Goal: Task Accomplishment & Management: Manage account settings

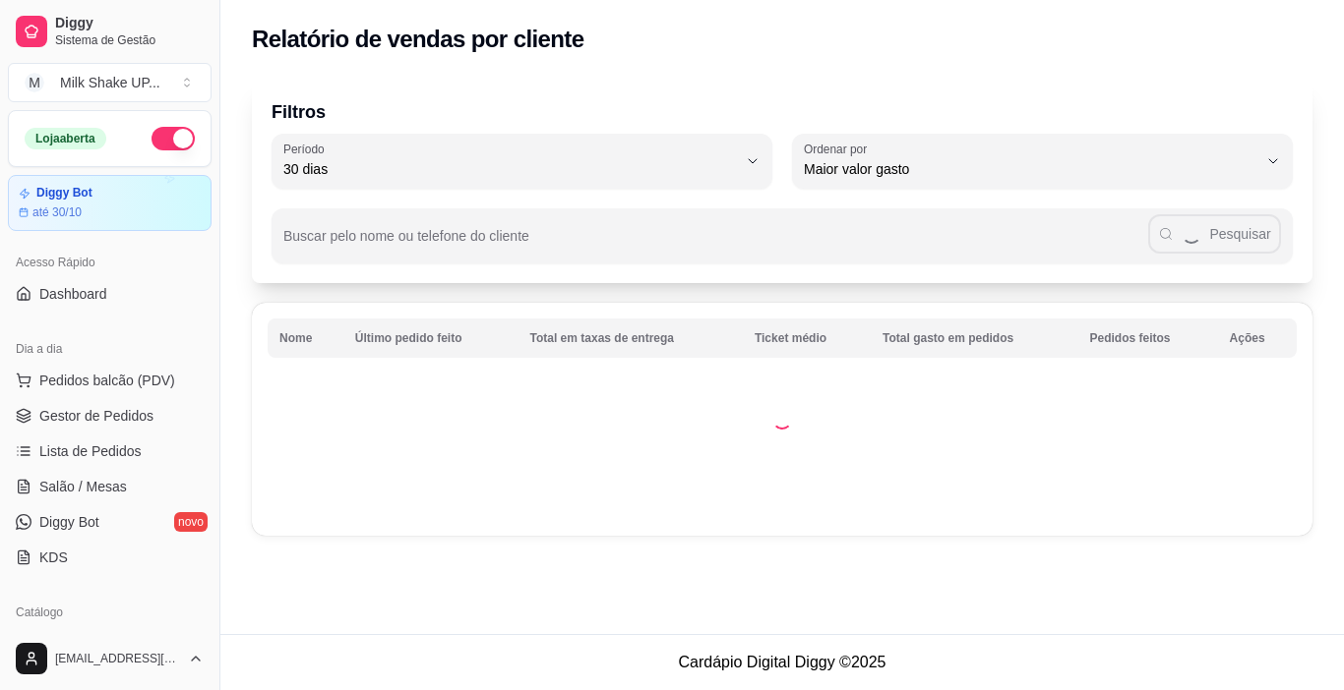
select select "30"
select select "HIGHEST_TOTAL_SPENT_WITH_ORDERS"
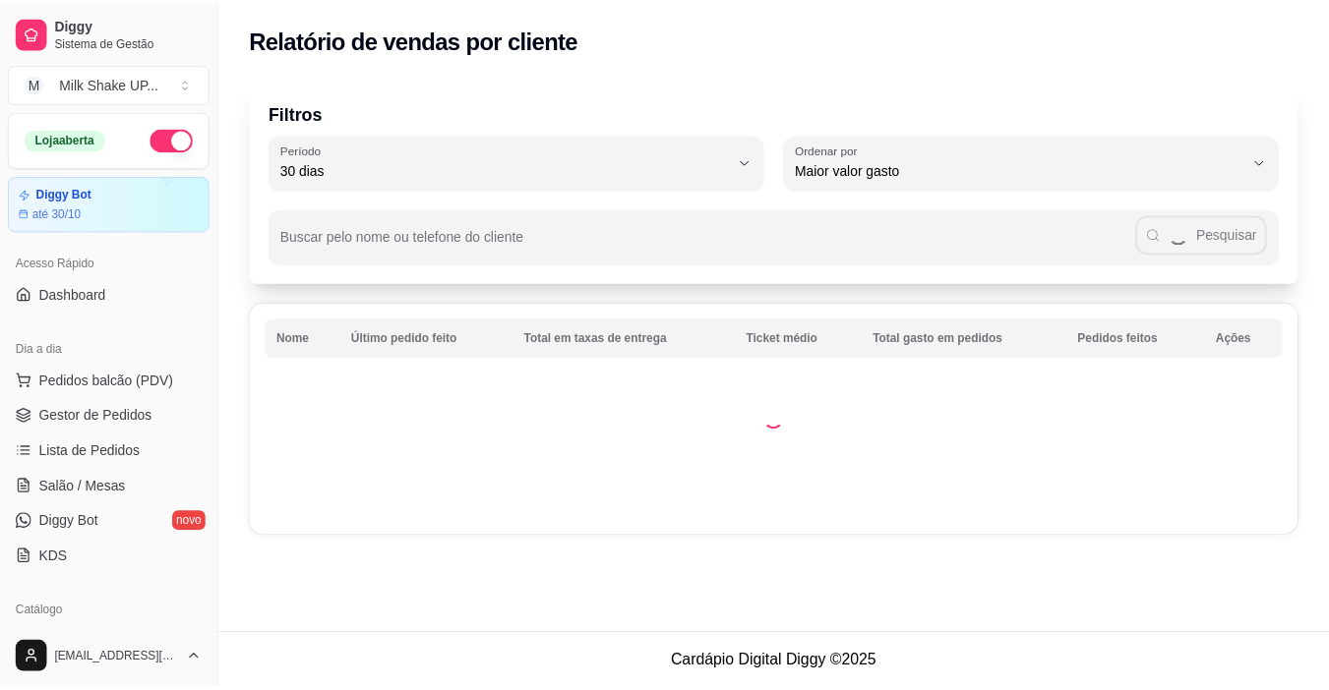
scroll to position [393, 0]
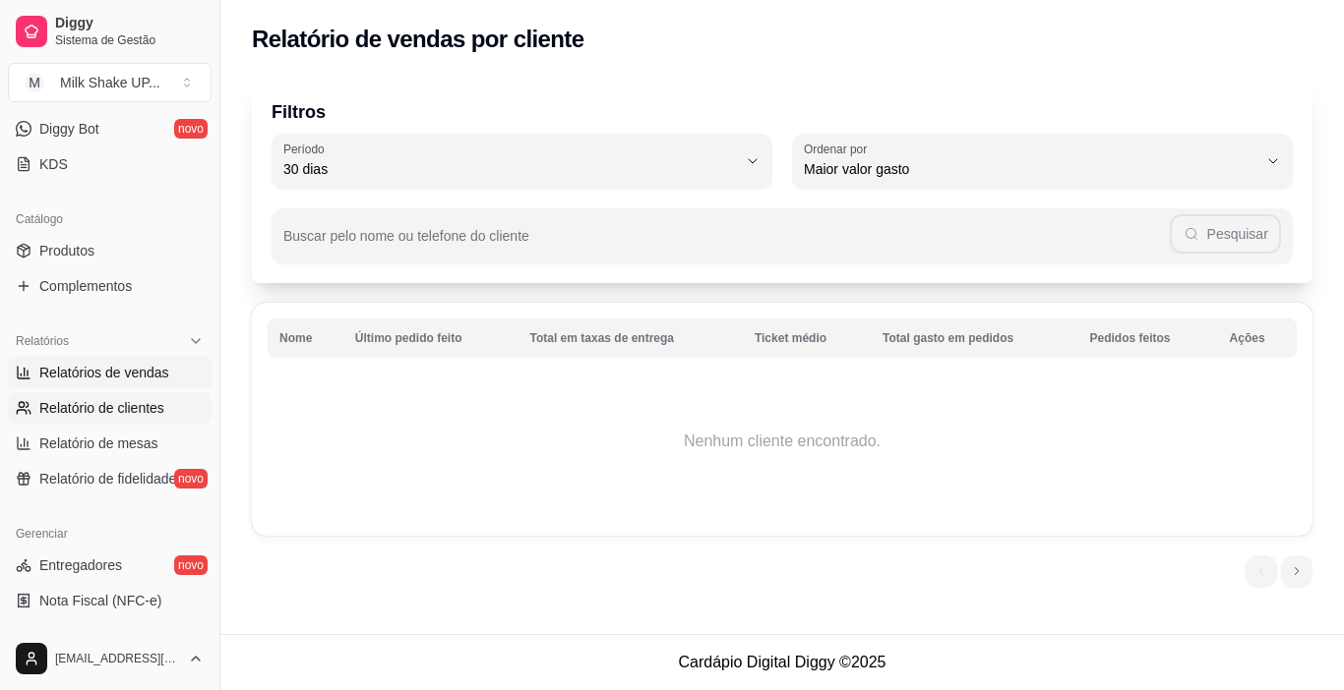
click at [148, 378] on span "Relatórios de vendas" at bounding box center [104, 373] width 130 height 20
select select "ALL"
select select "0"
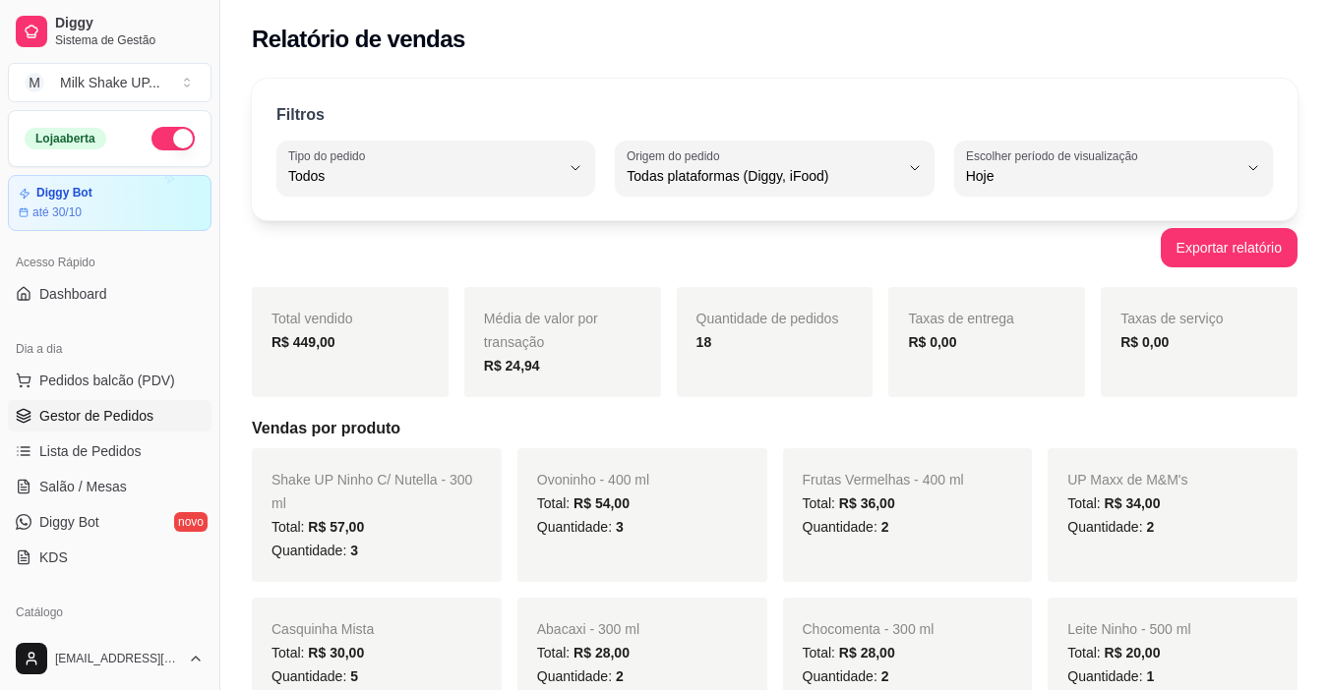
click at [128, 416] on span "Gestor de Pedidos" at bounding box center [96, 416] width 114 height 20
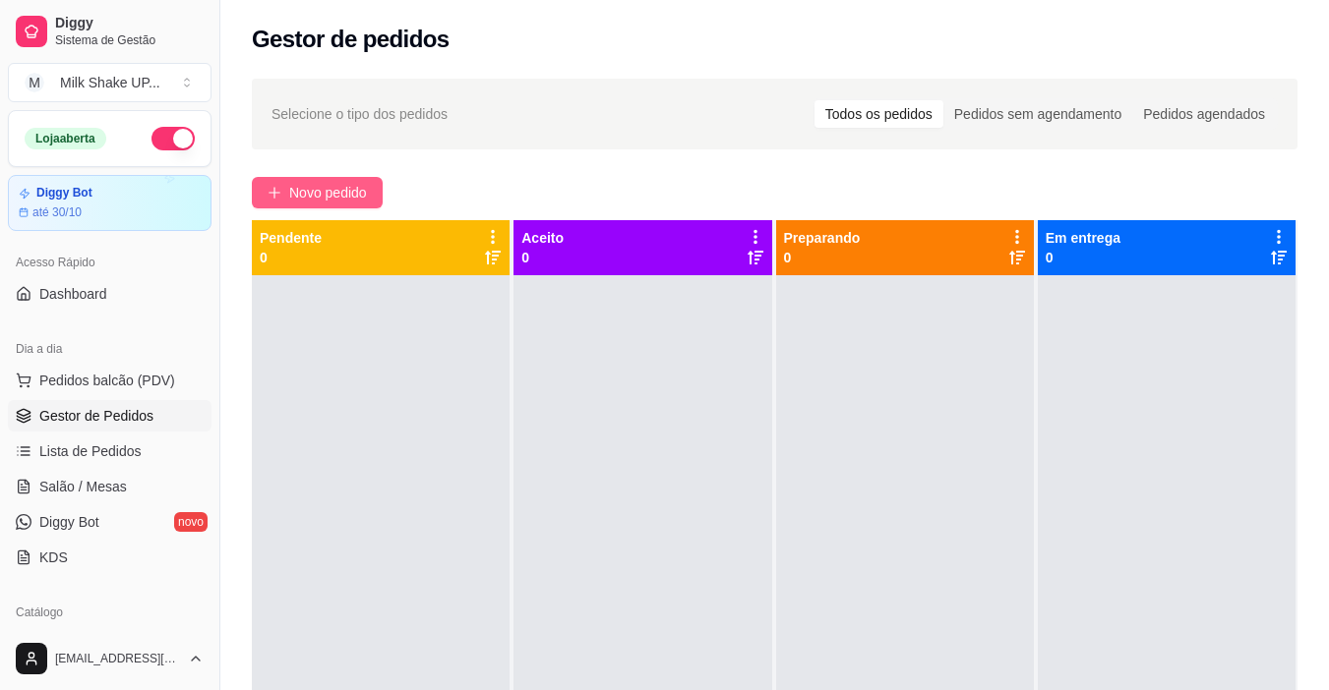
click at [310, 179] on button "Novo pedido" at bounding box center [317, 192] width 131 height 31
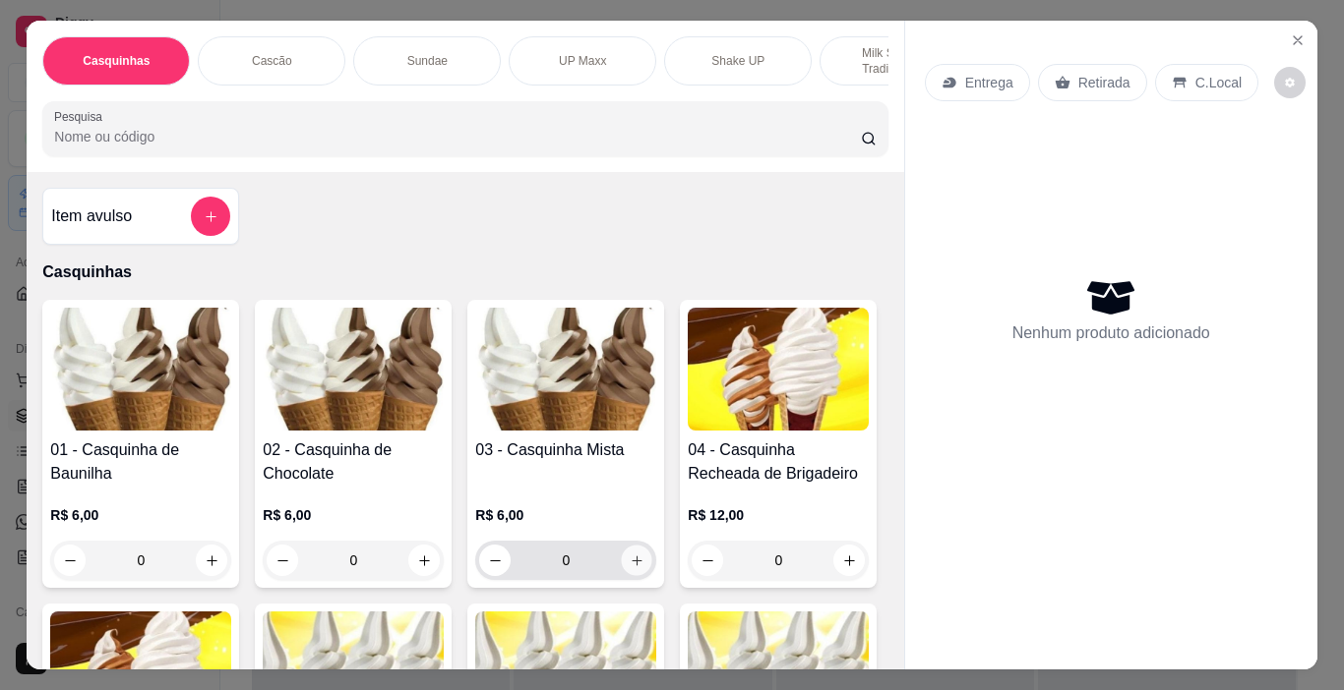
click at [630, 564] on icon "increase-product-quantity" at bounding box center [636, 561] width 15 height 15
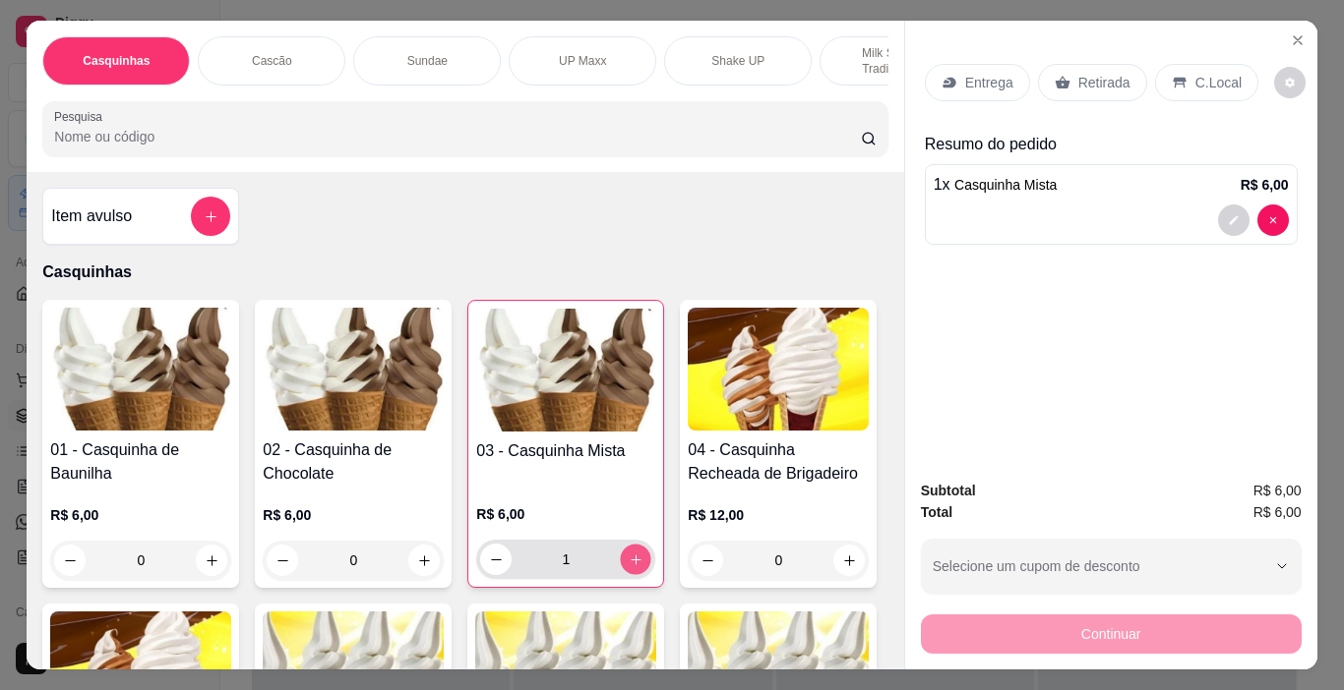
click at [630, 564] on icon "increase-product-quantity" at bounding box center [635, 560] width 10 height 10
type input "2"
click at [1199, 73] on p "C.Local" at bounding box center [1218, 83] width 46 height 20
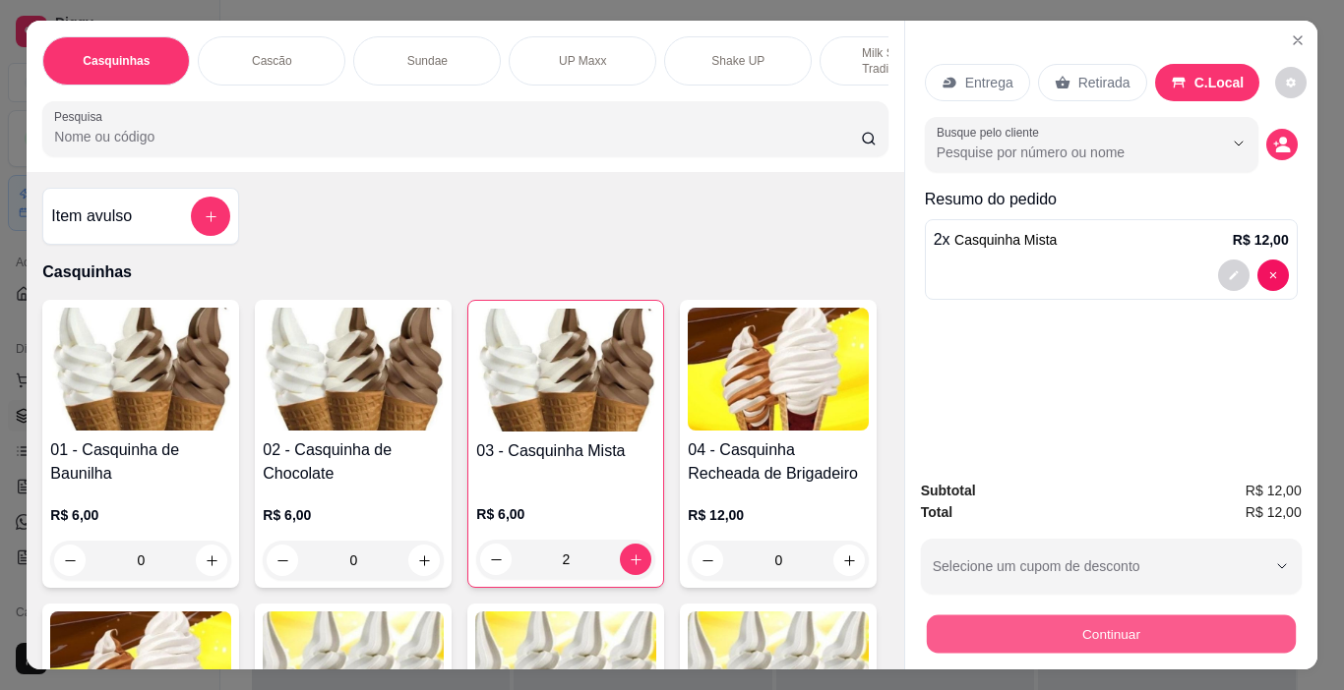
click at [1185, 625] on button "Continuar" at bounding box center [1110, 635] width 369 height 38
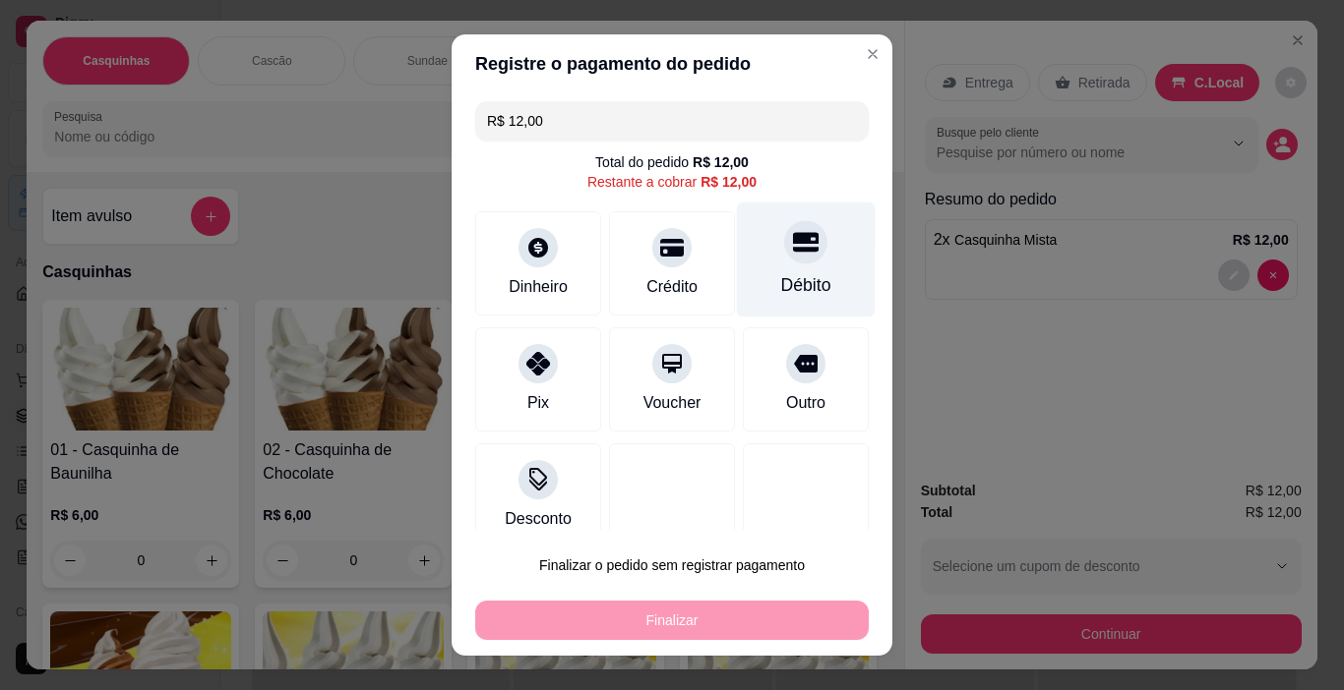
click at [781, 280] on div "Débito" at bounding box center [806, 285] width 50 height 26
type input "R$ 0,00"
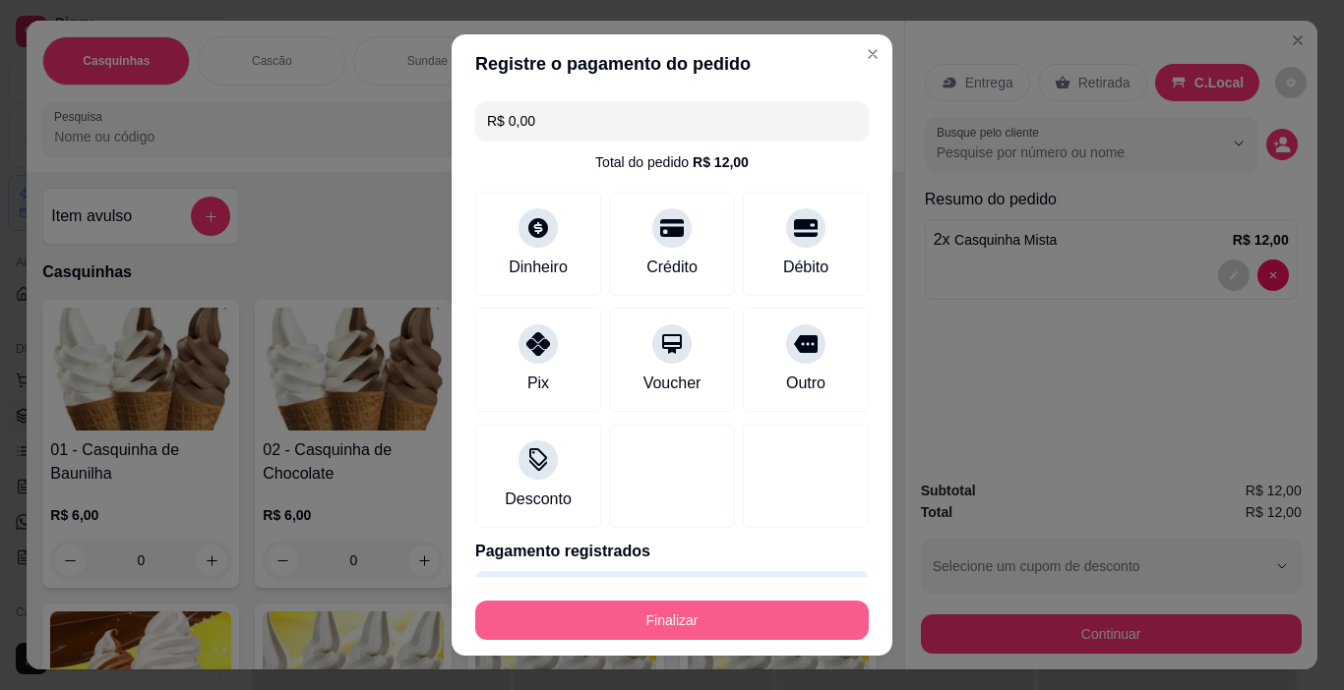
click at [776, 608] on button "Finalizar" at bounding box center [671, 620] width 393 height 39
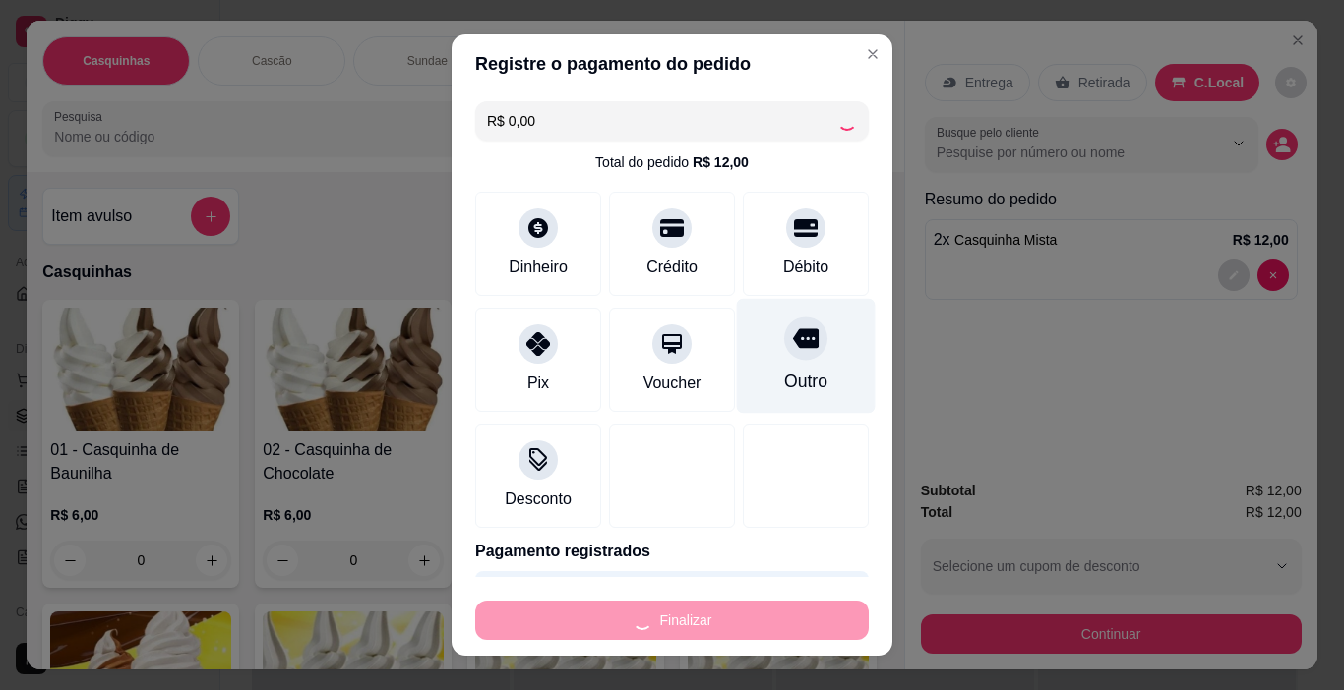
type input "0"
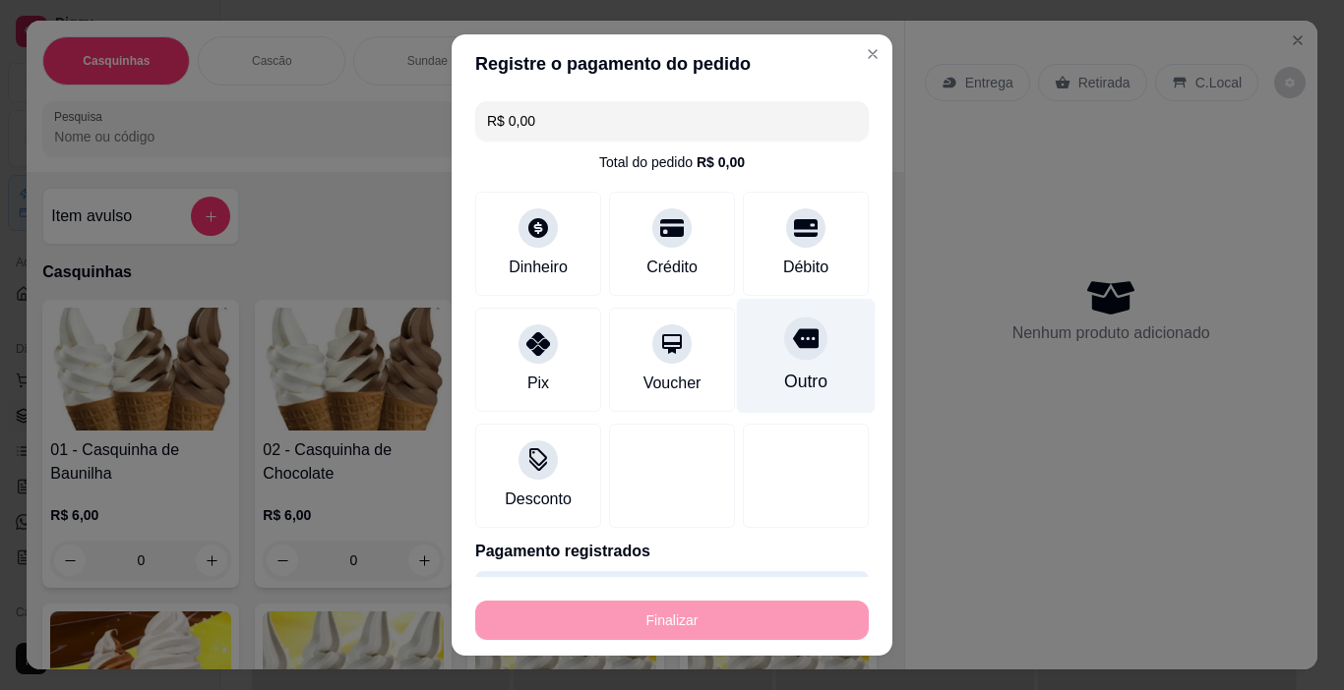
type input "-R$ 12,00"
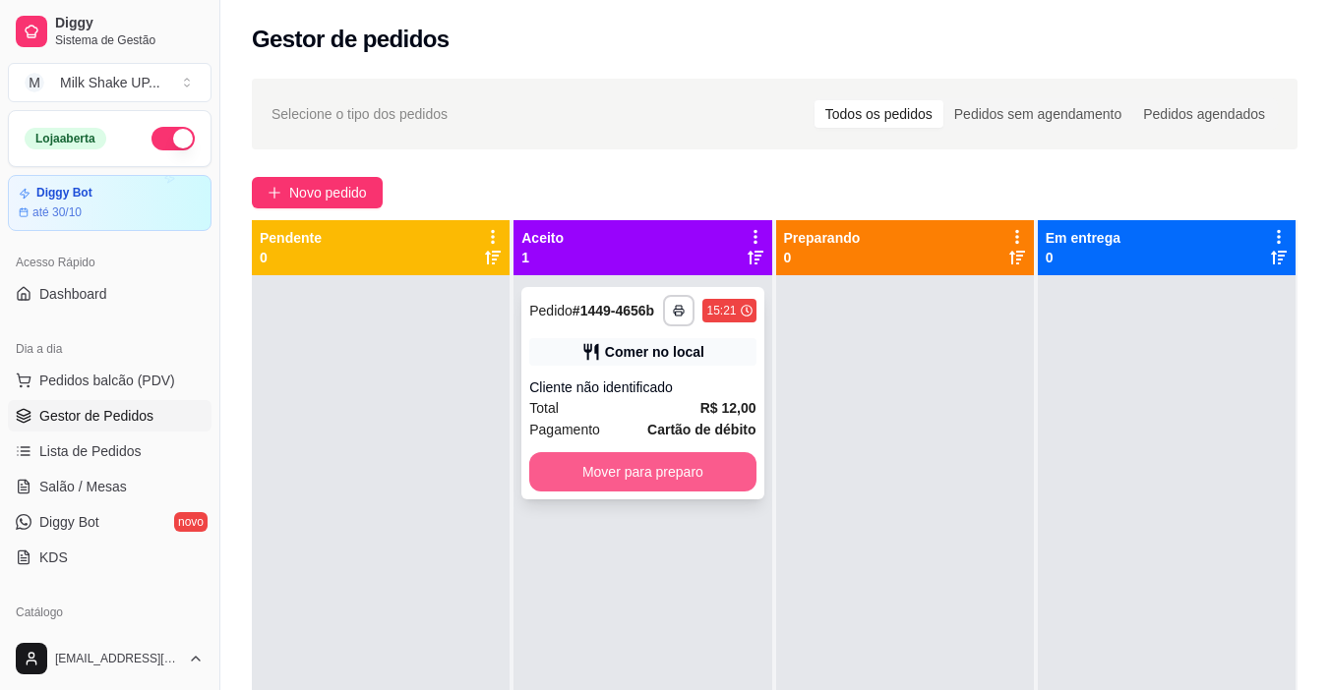
click at [689, 473] on button "Mover para preparo" at bounding box center [642, 471] width 226 height 39
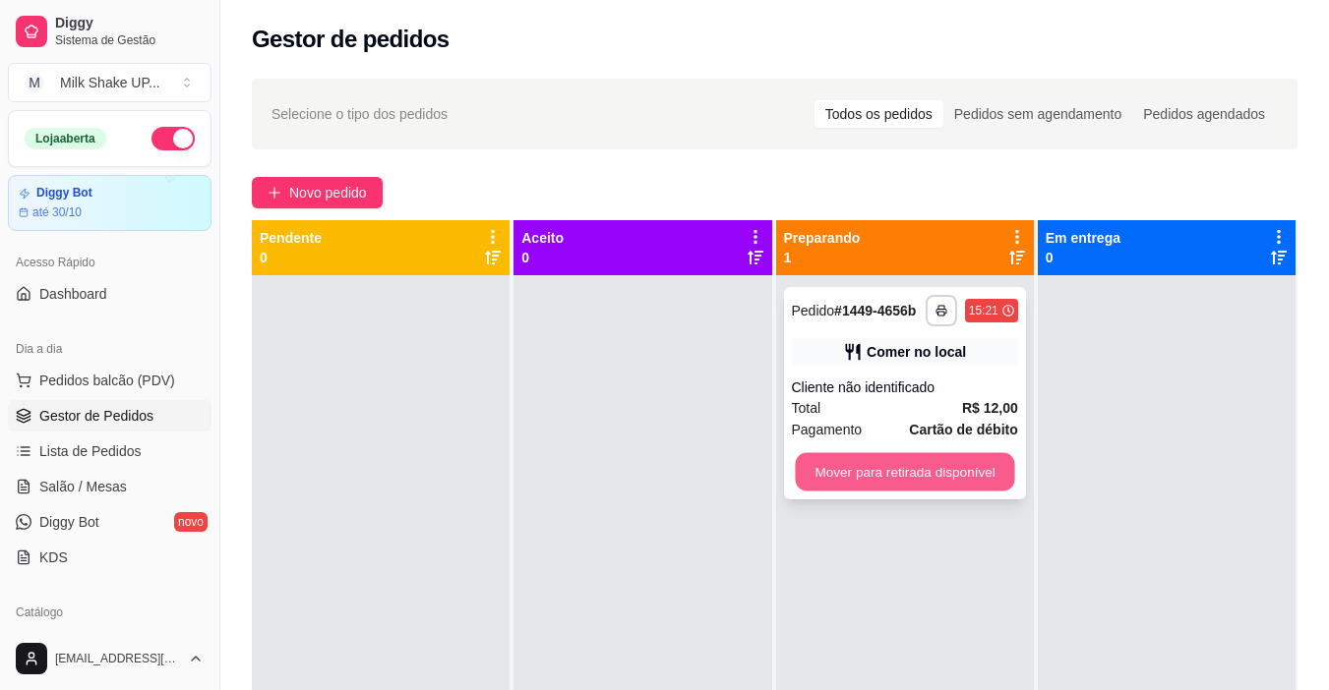
click at [929, 465] on button "Mover para retirada disponível" at bounding box center [904, 472] width 219 height 38
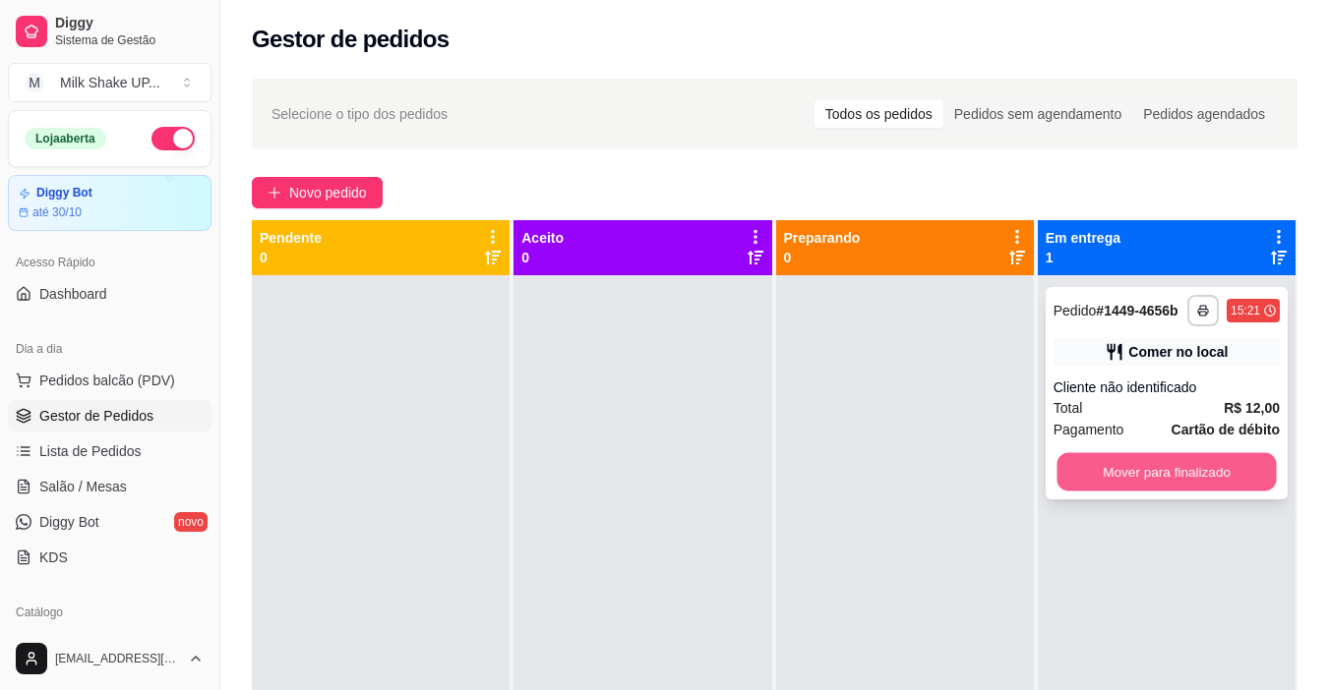
click at [1132, 459] on button "Mover para finalizado" at bounding box center [1165, 472] width 219 height 38
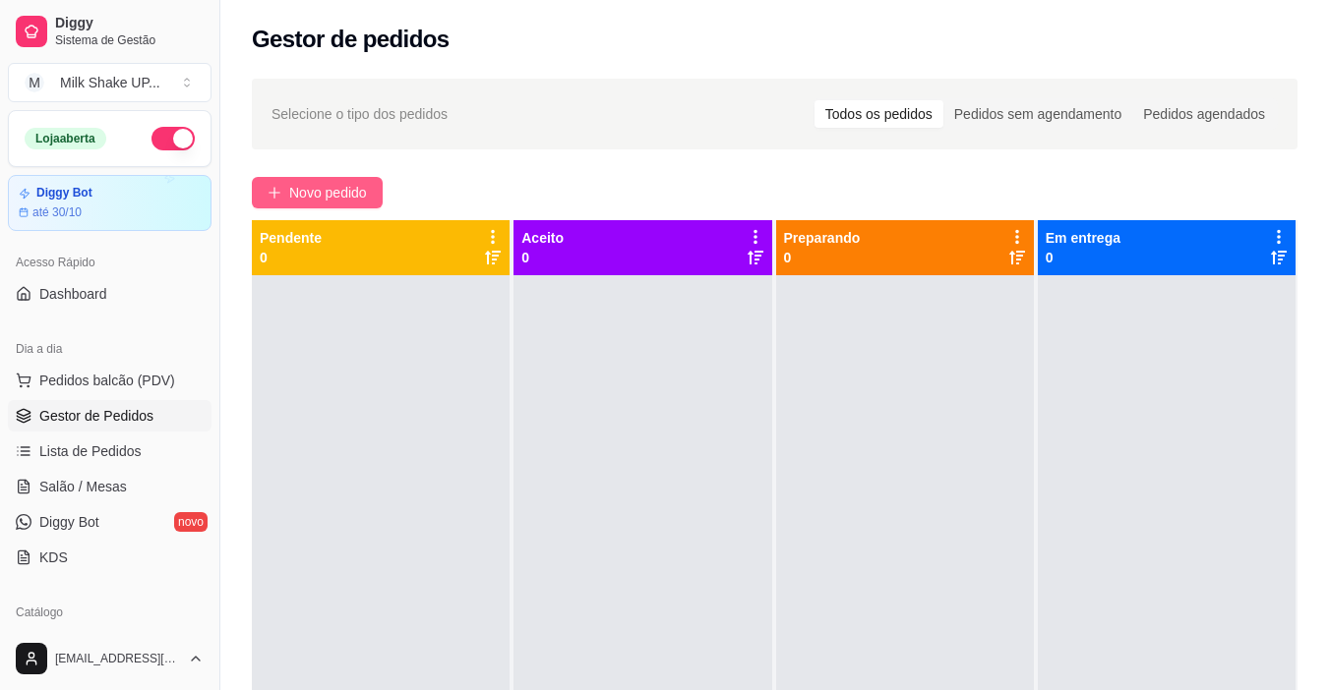
click at [358, 187] on span "Novo pedido" at bounding box center [328, 193] width 78 height 22
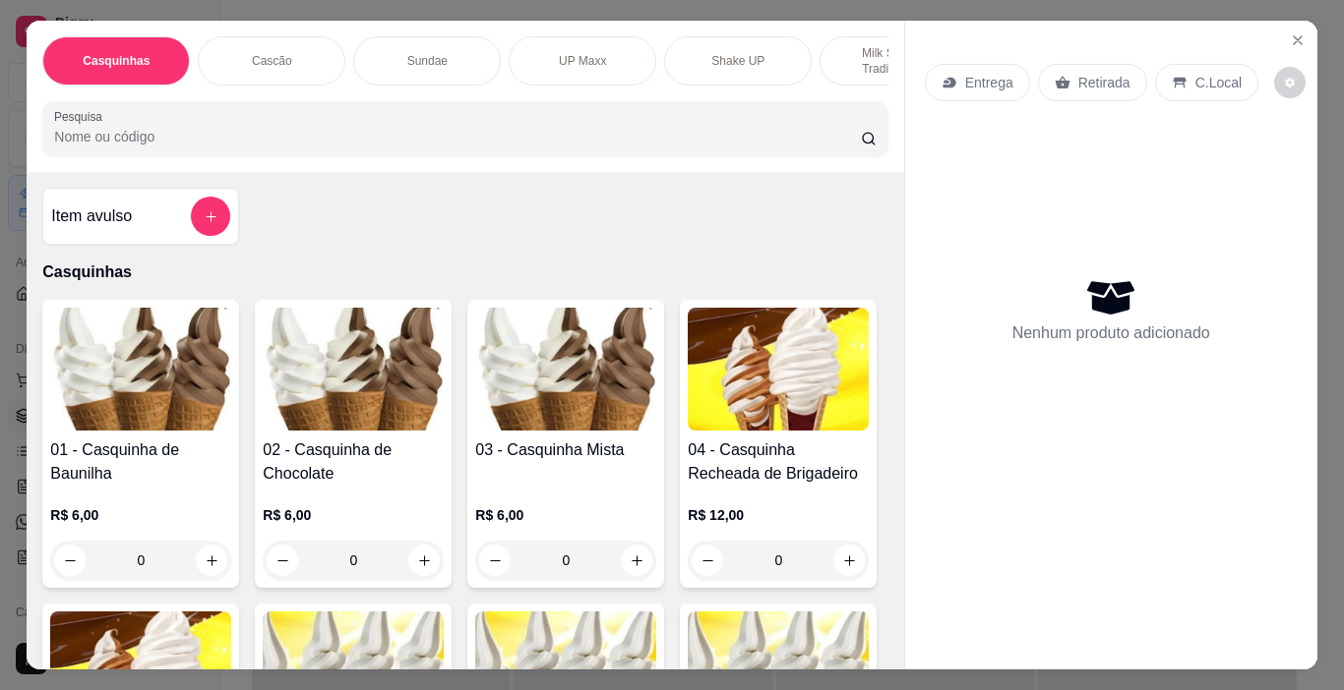
click at [550, 393] on img at bounding box center [565, 369] width 181 height 123
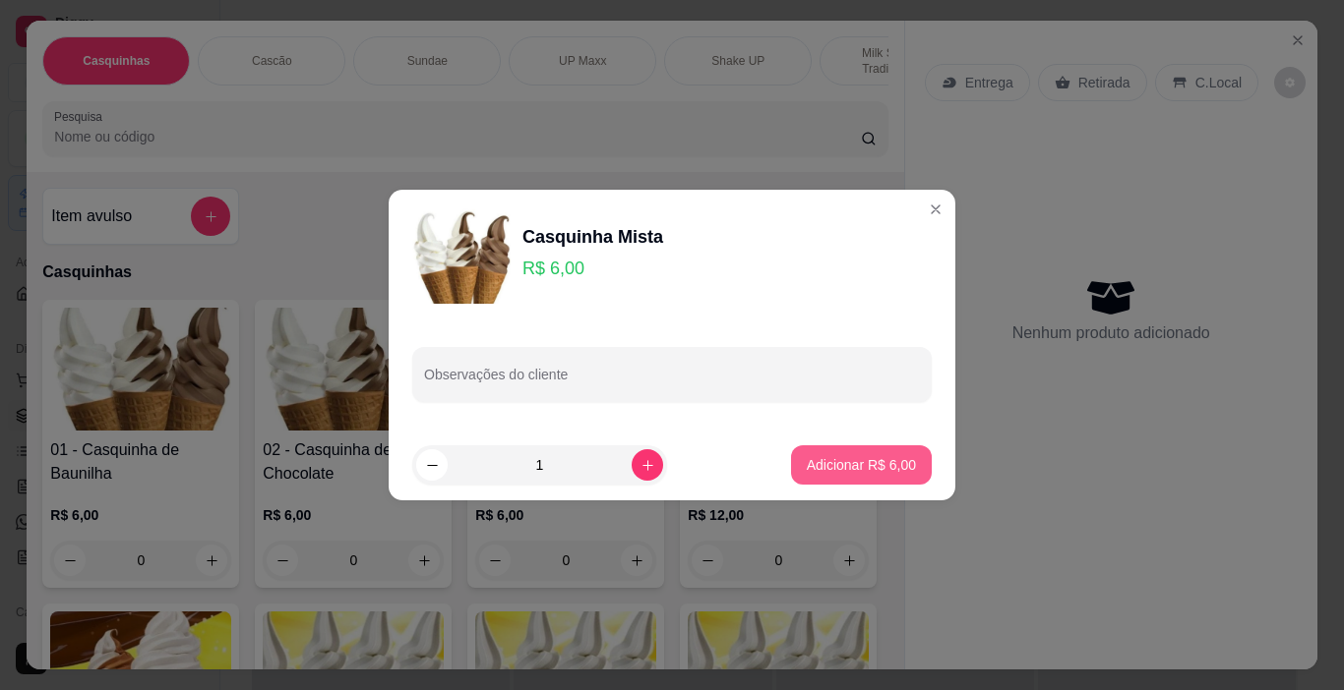
click at [877, 469] on p "Adicionar R$ 6,00" at bounding box center [861, 465] width 109 height 20
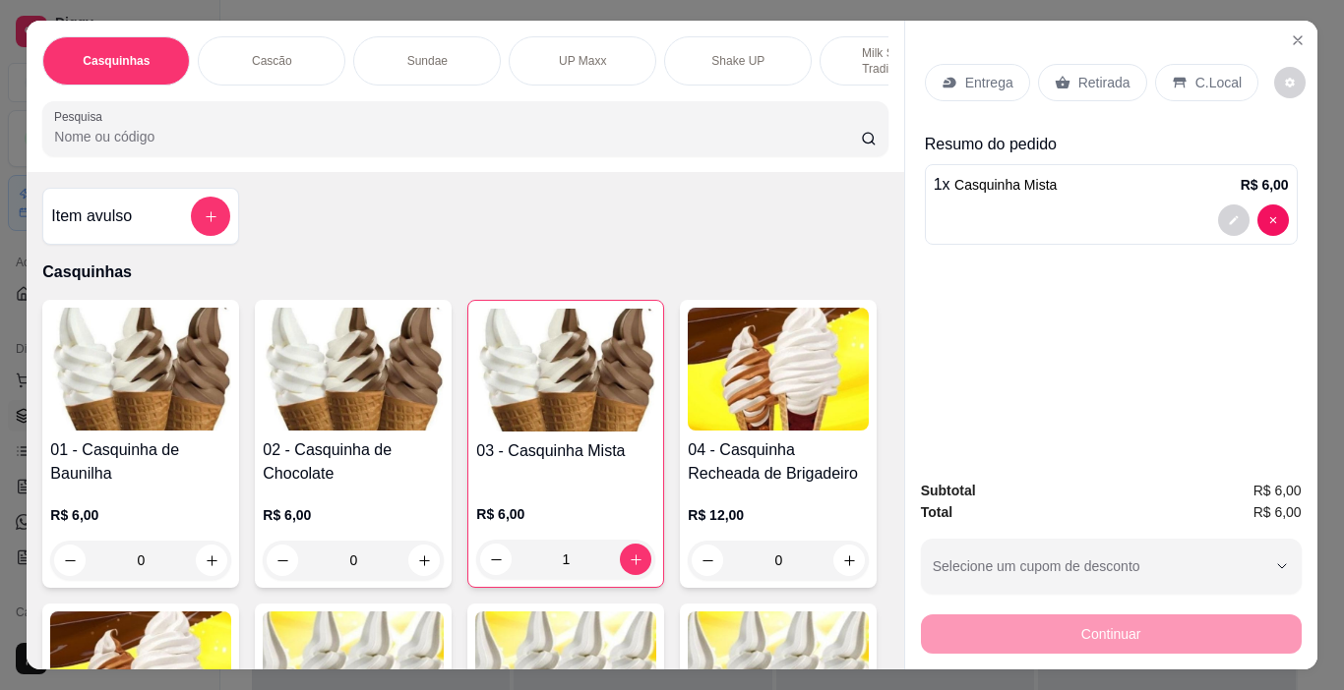
click at [1215, 81] on p "C.Local" at bounding box center [1218, 83] width 46 height 20
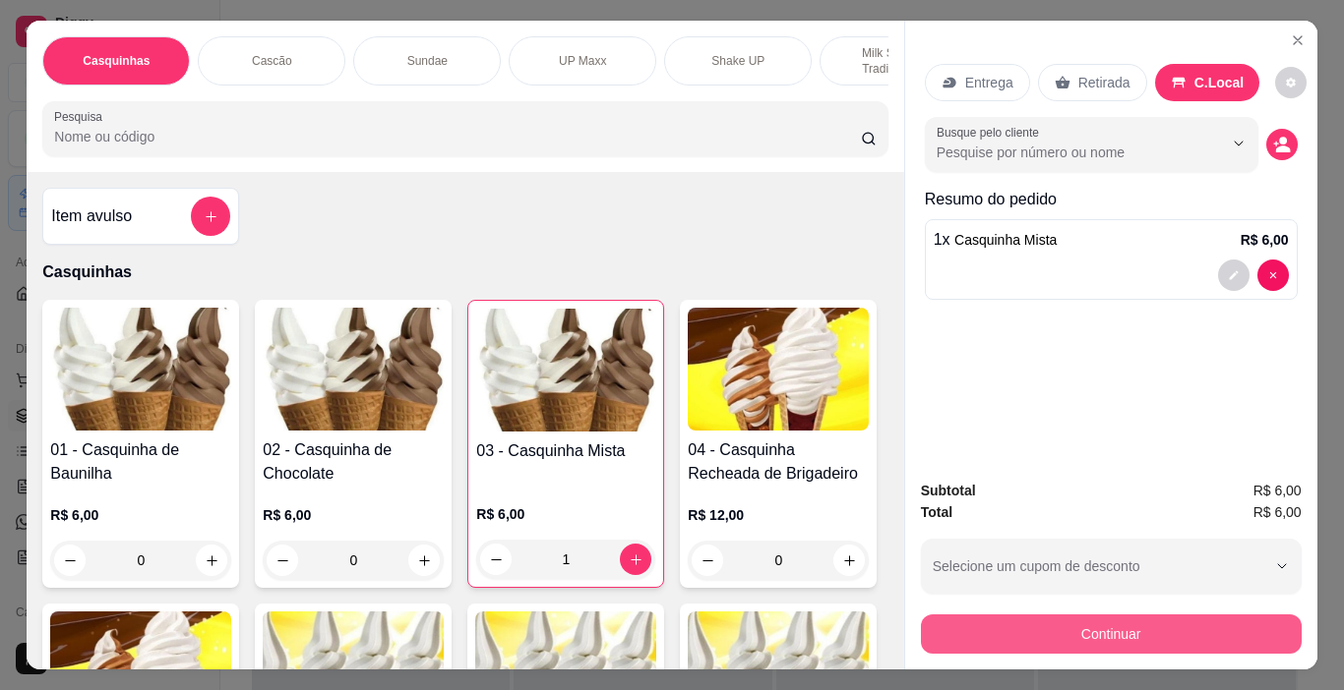
click at [1178, 615] on button "Continuar" at bounding box center [1111, 634] width 381 height 39
click at [1232, 625] on button "Continuar" at bounding box center [1111, 634] width 381 height 39
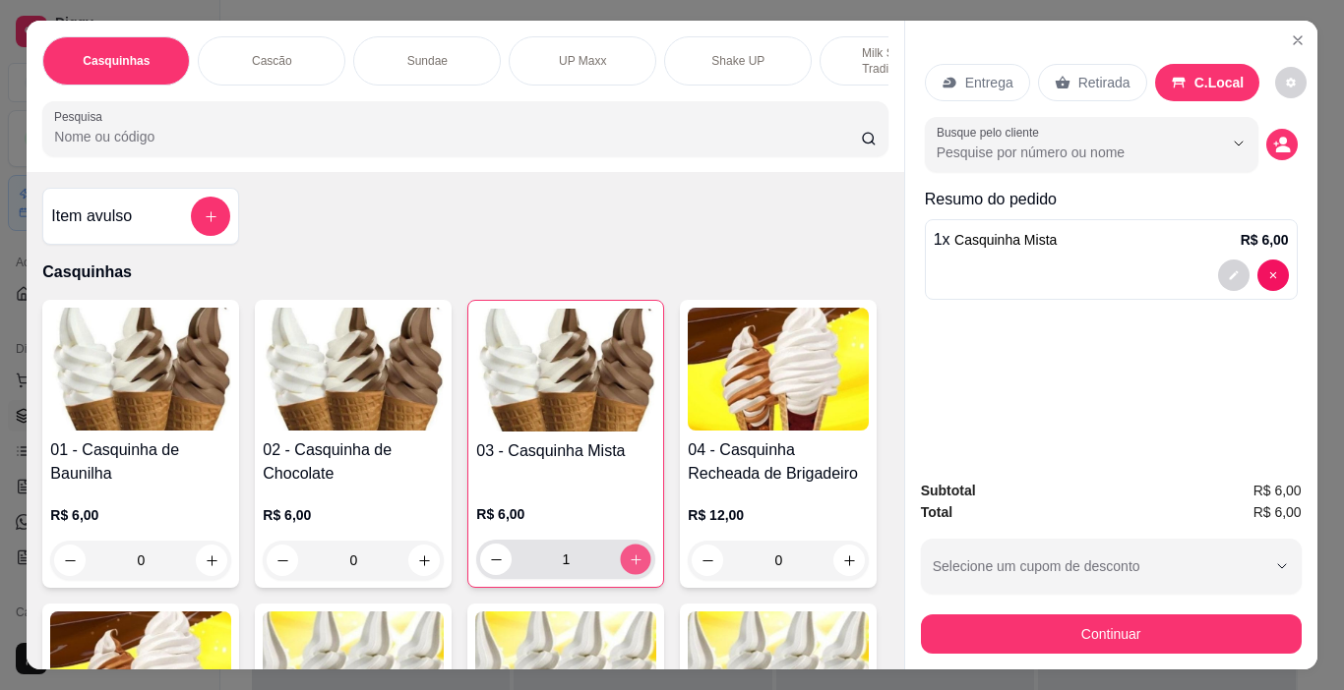
click at [632, 562] on icon "increase-product-quantity" at bounding box center [635, 560] width 15 height 15
type input "2"
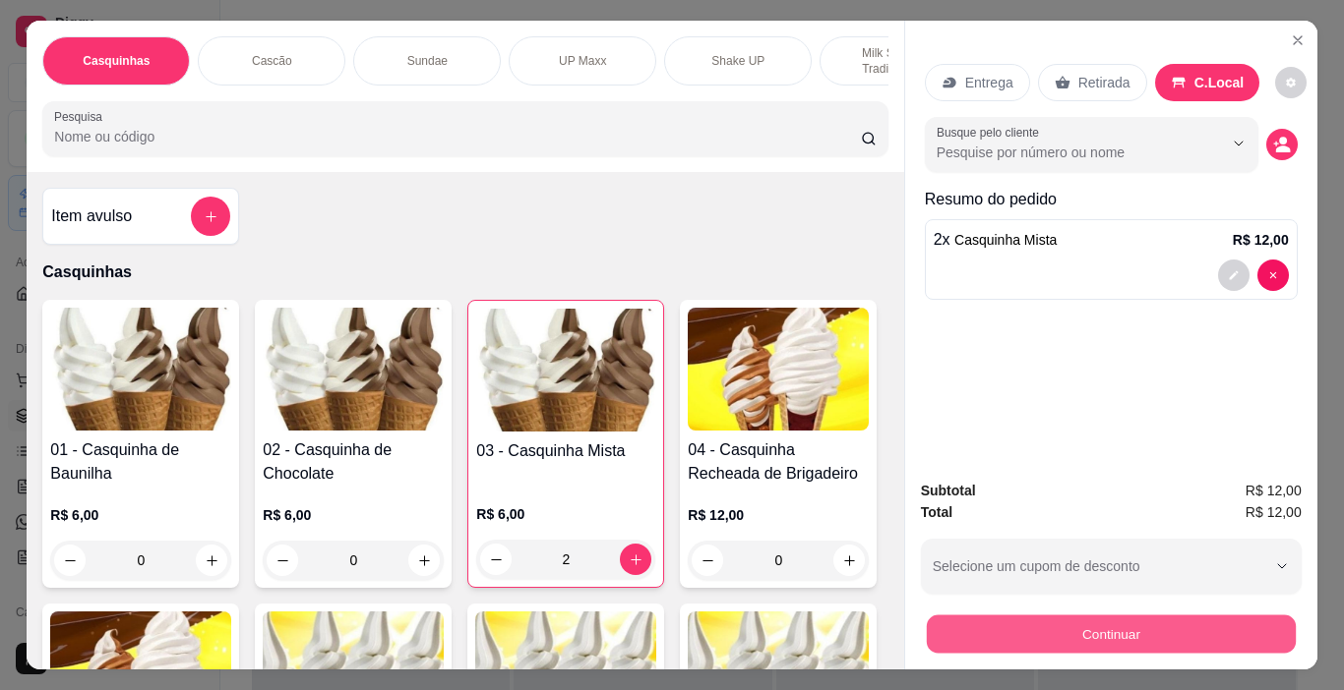
click at [1145, 631] on button "Continuar" at bounding box center [1110, 635] width 369 height 38
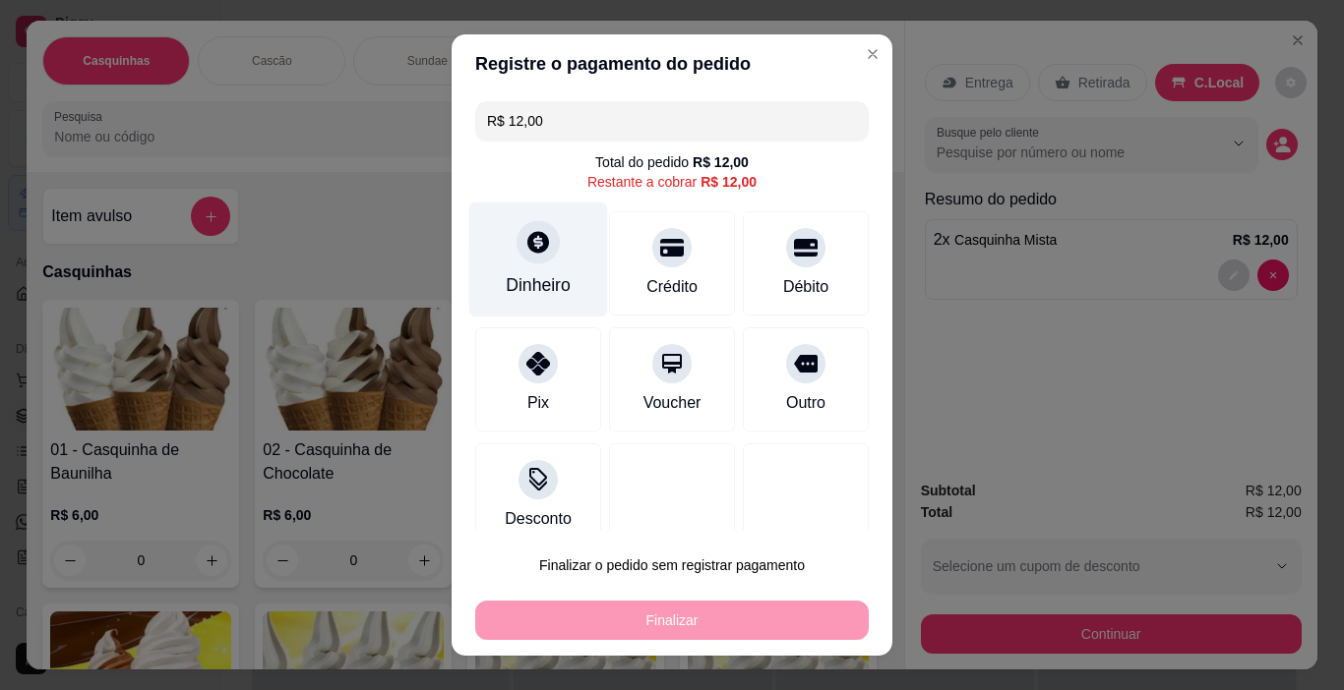
click at [506, 253] on div "Dinheiro" at bounding box center [538, 260] width 139 height 115
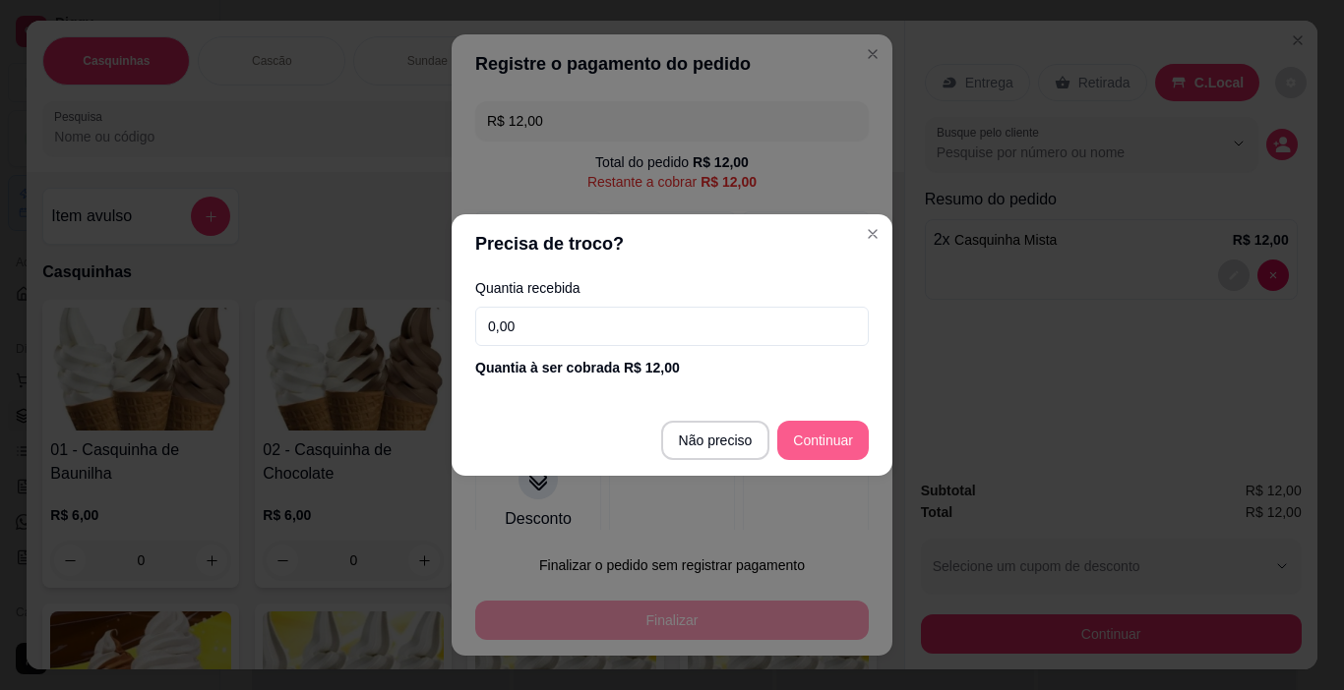
type input "R$ 0,00"
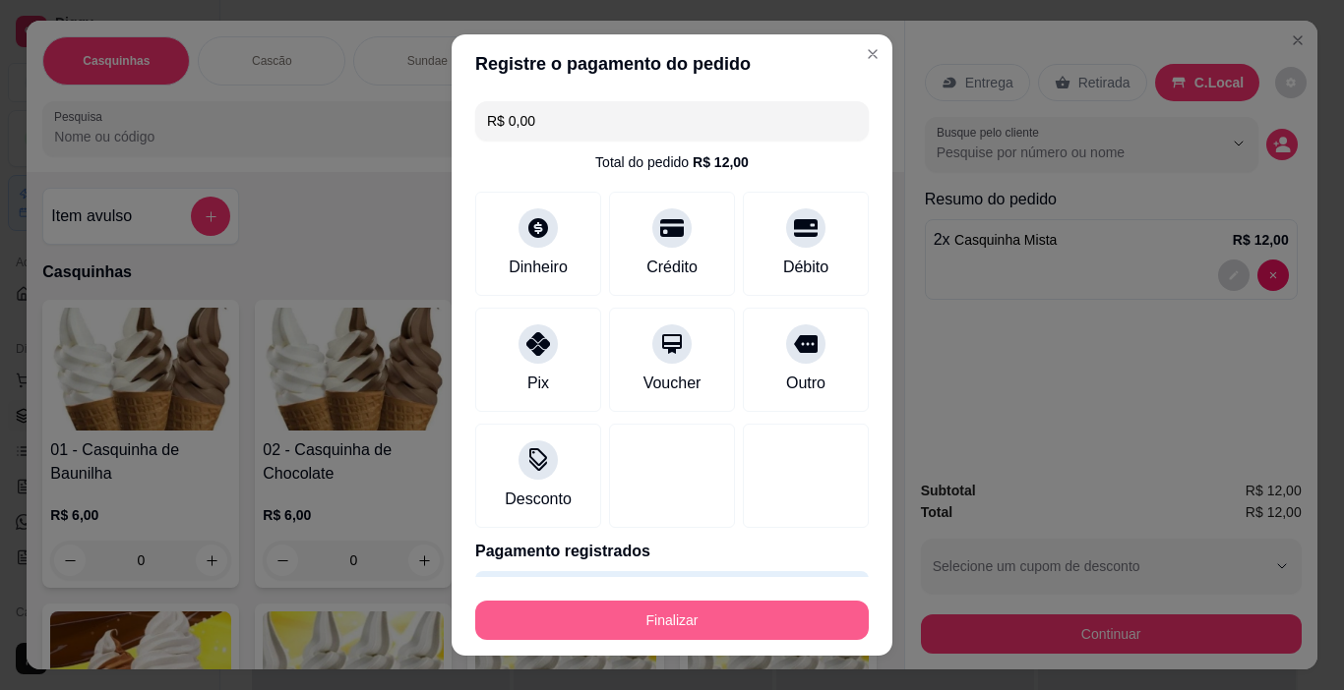
click at [755, 613] on button "Finalizar" at bounding box center [671, 620] width 393 height 39
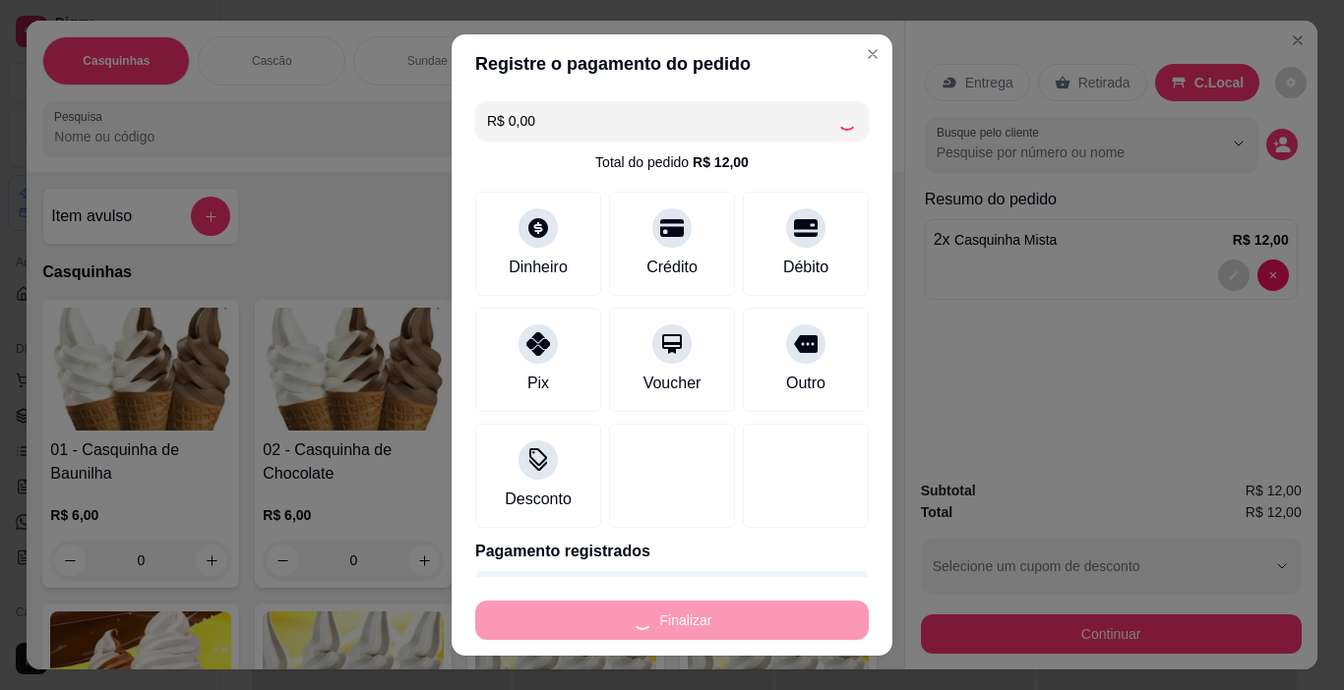
type input "0"
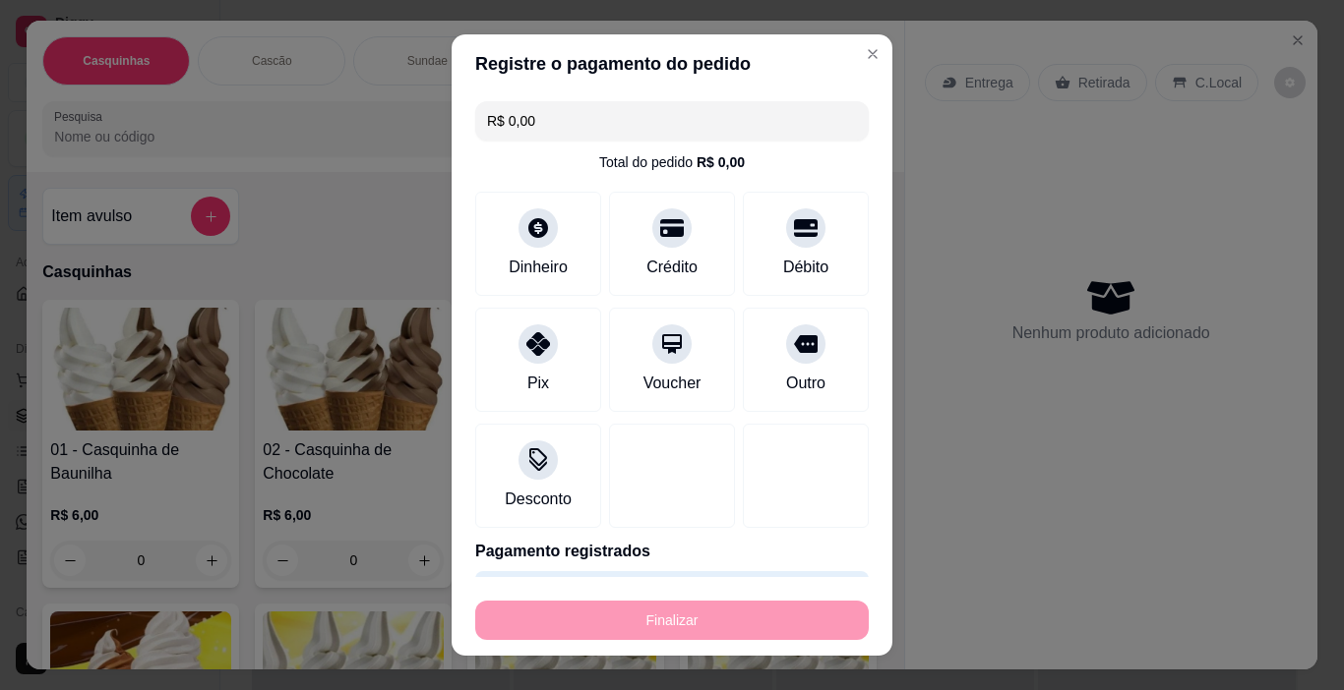
type input "-R$ 12,00"
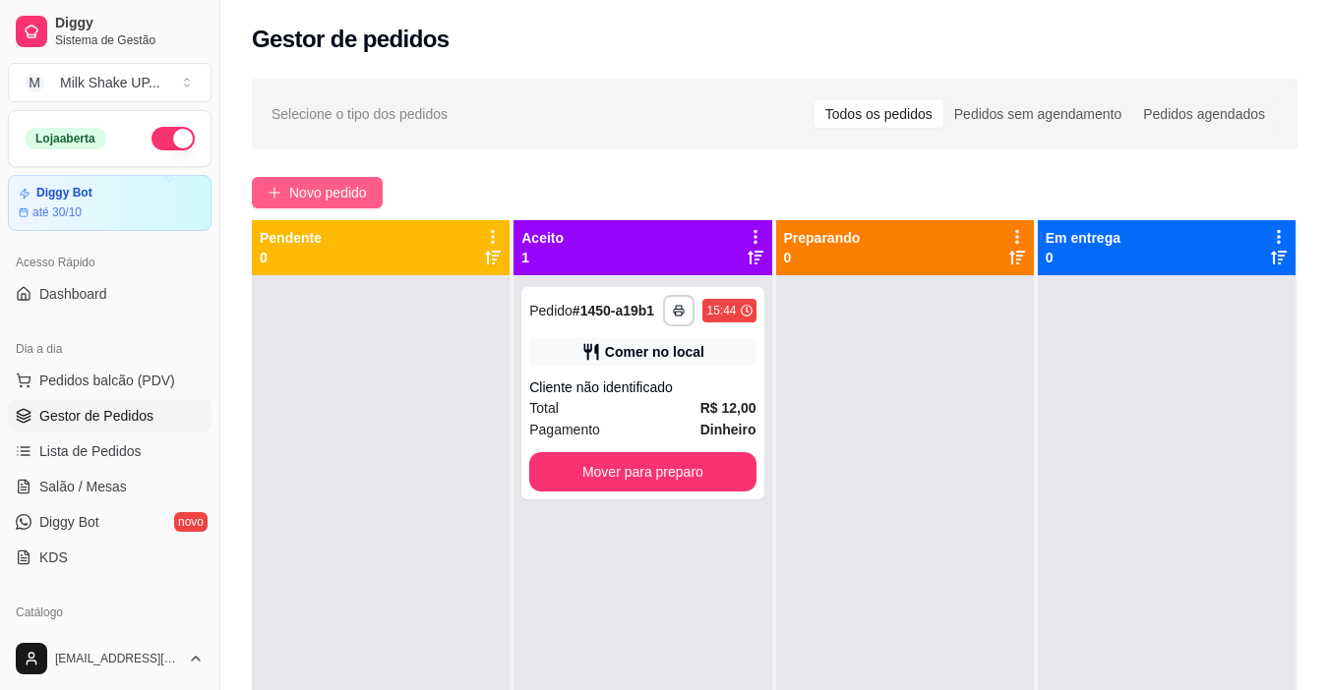
click at [338, 191] on span "Novo pedido" at bounding box center [328, 193] width 78 height 22
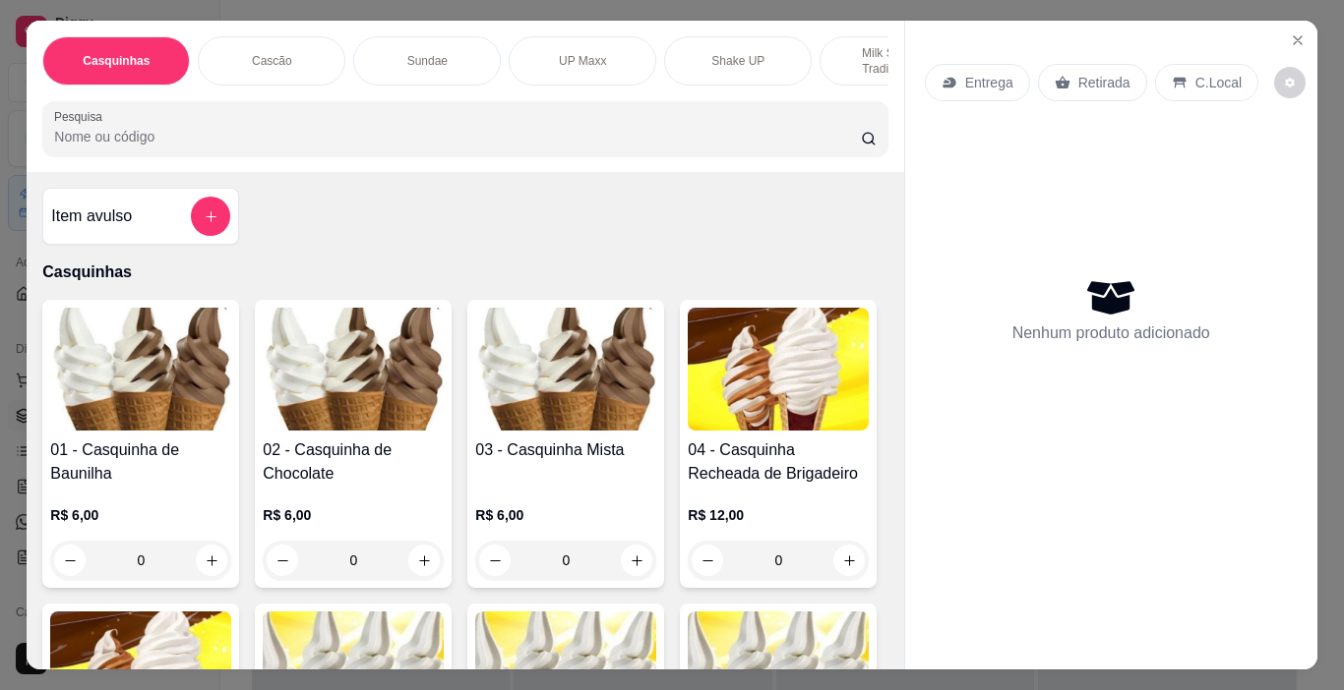
click at [851, 45] on p "Milk Shakes Tradicionais" at bounding box center [893, 60] width 114 height 31
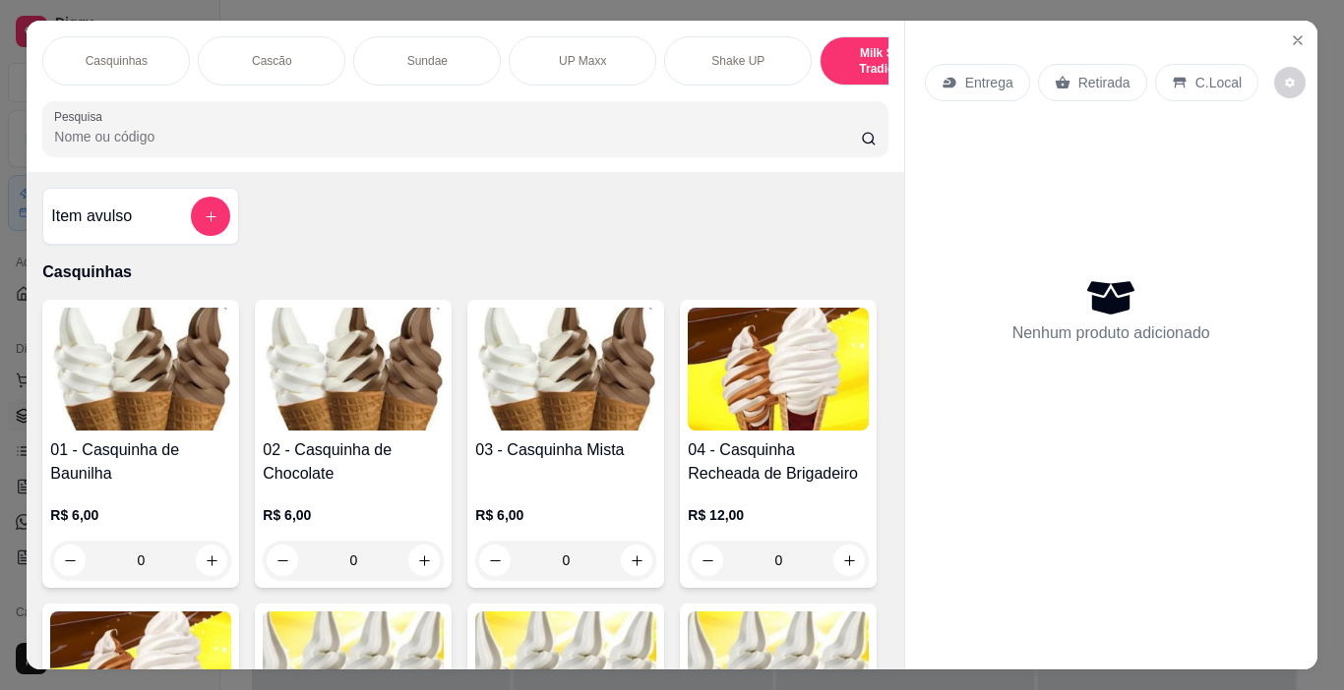
scroll to position [49, 0]
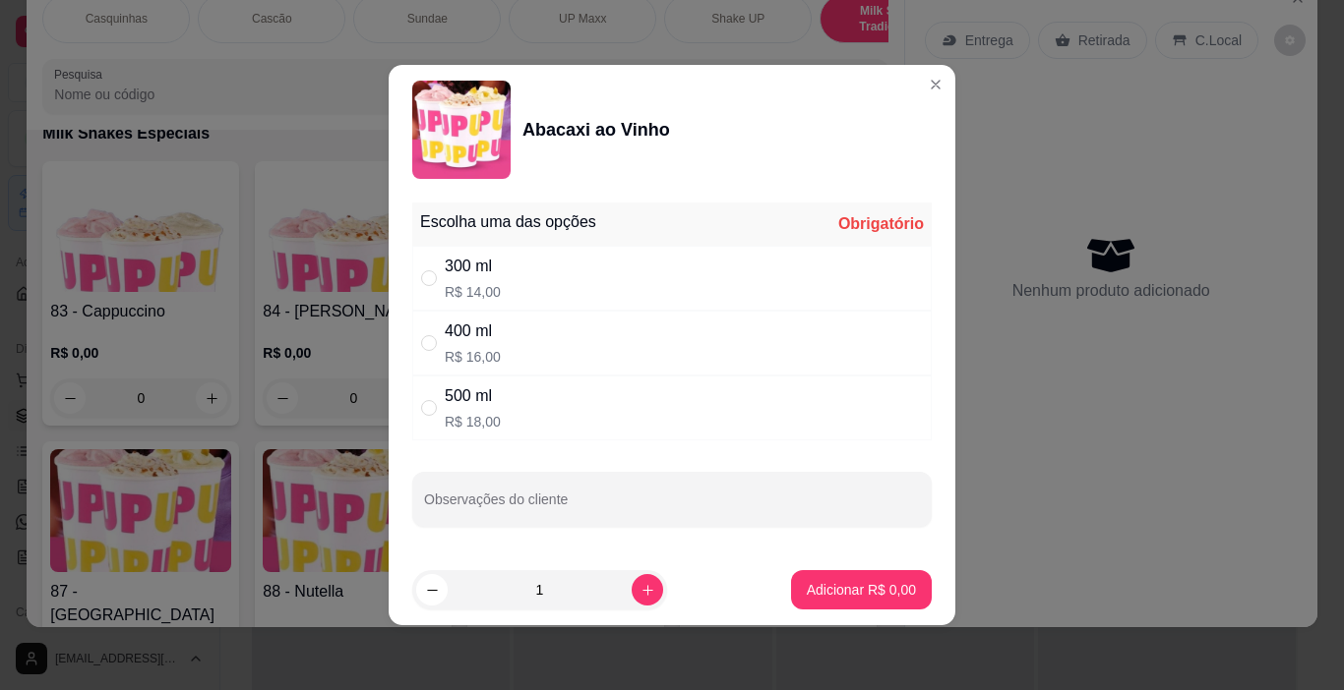
click at [441, 343] on div "" at bounding box center [433, 343] width 24 height 22
radio input "true"
click at [868, 585] on p "Adicionar R$ 16,00" at bounding box center [858, 589] width 114 height 19
type input "1"
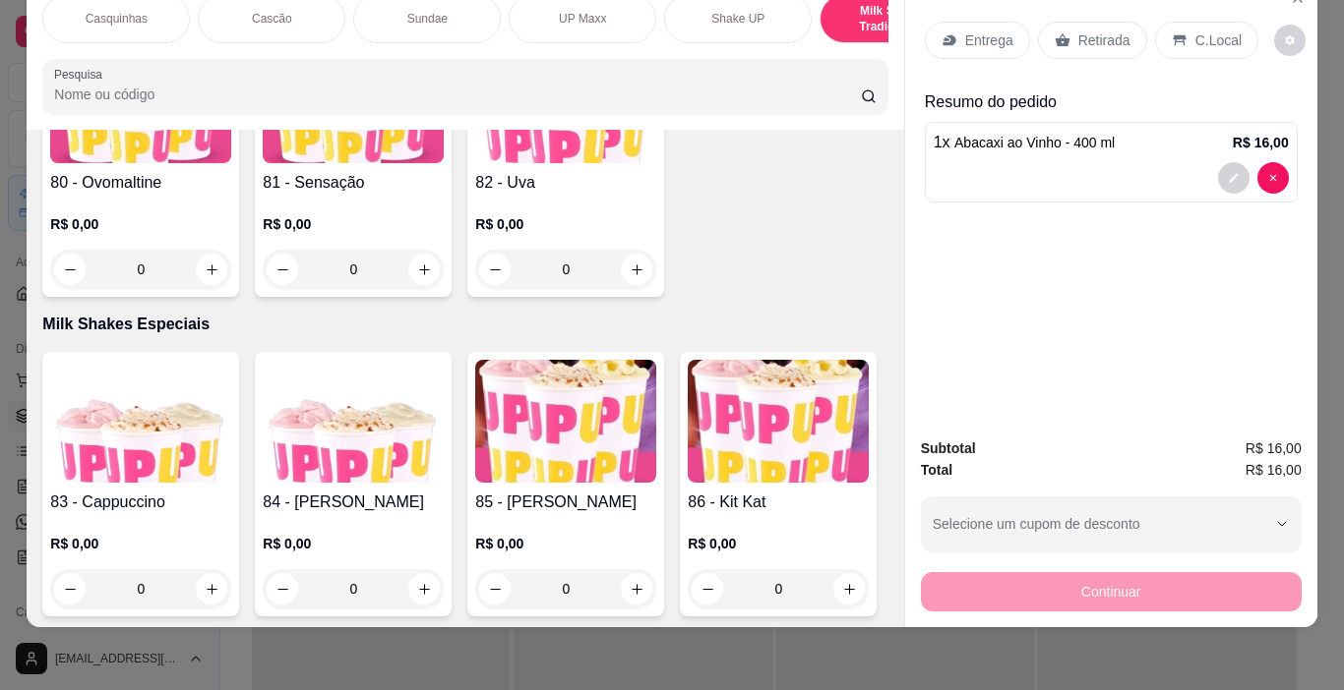
scroll to position [6657, 0]
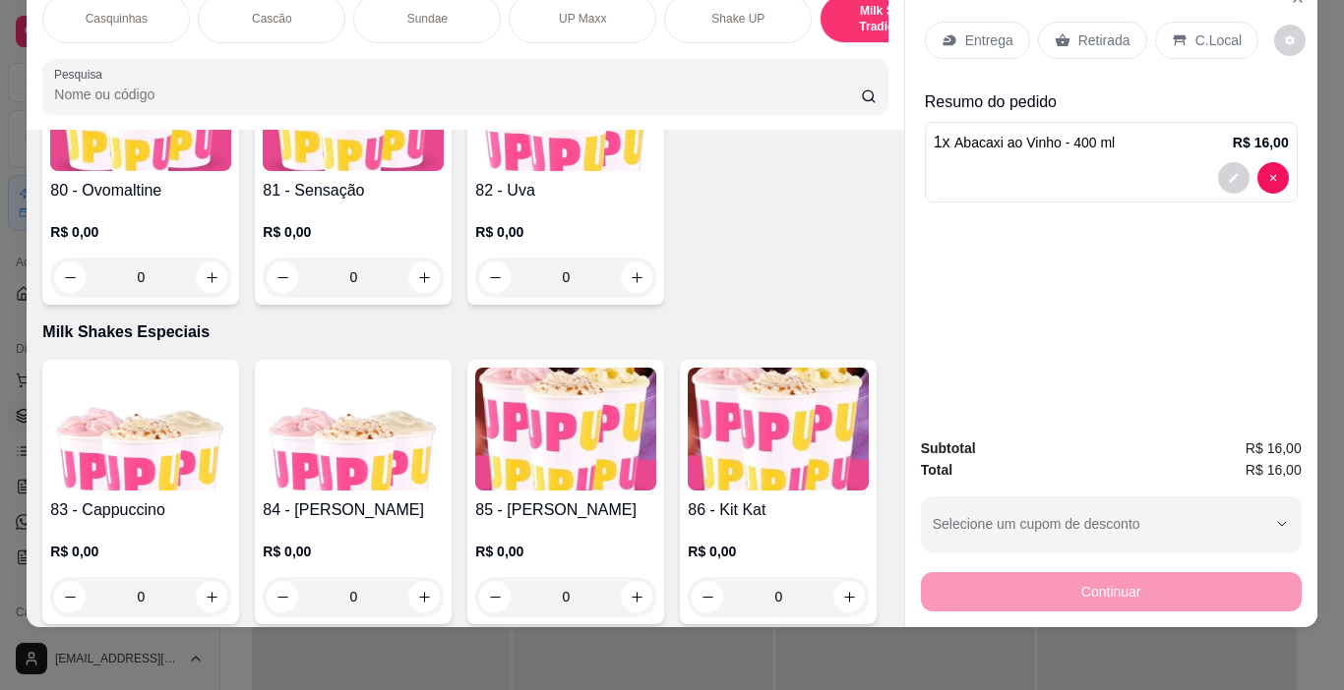
click at [1204, 30] on p "C.Local" at bounding box center [1218, 40] width 46 height 20
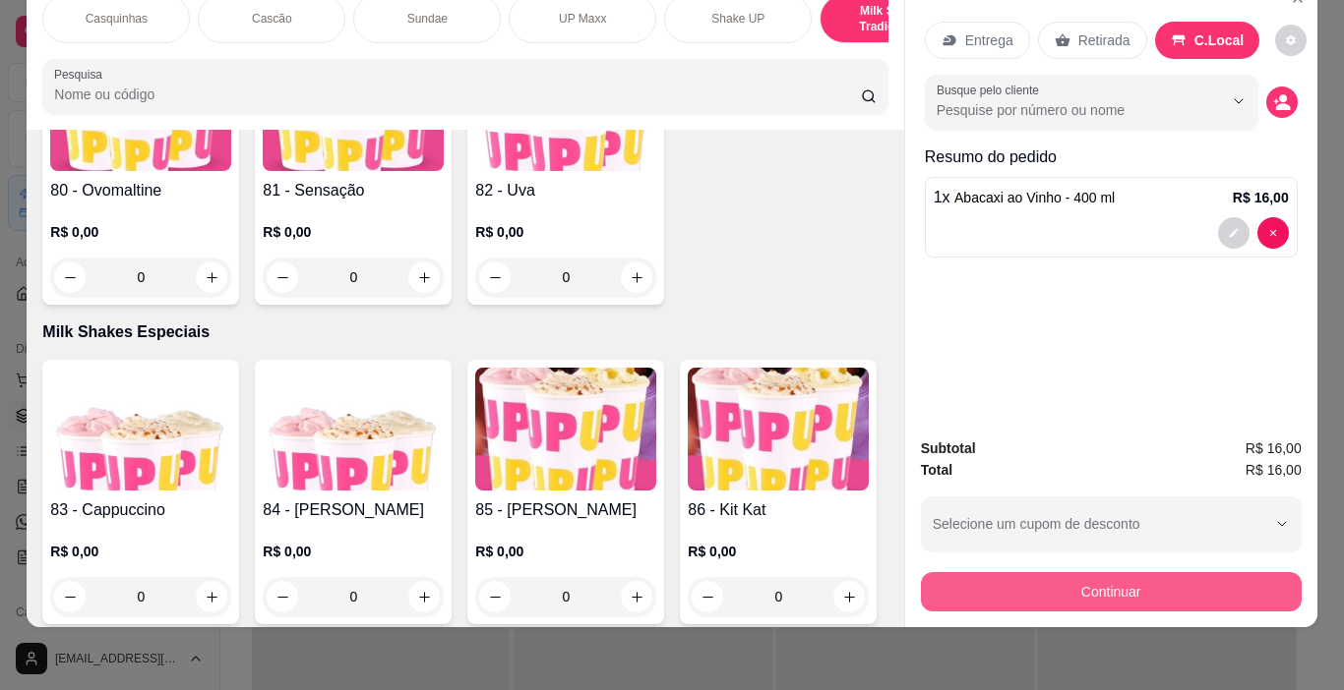
click at [1158, 587] on button "Continuar" at bounding box center [1111, 591] width 381 height 39
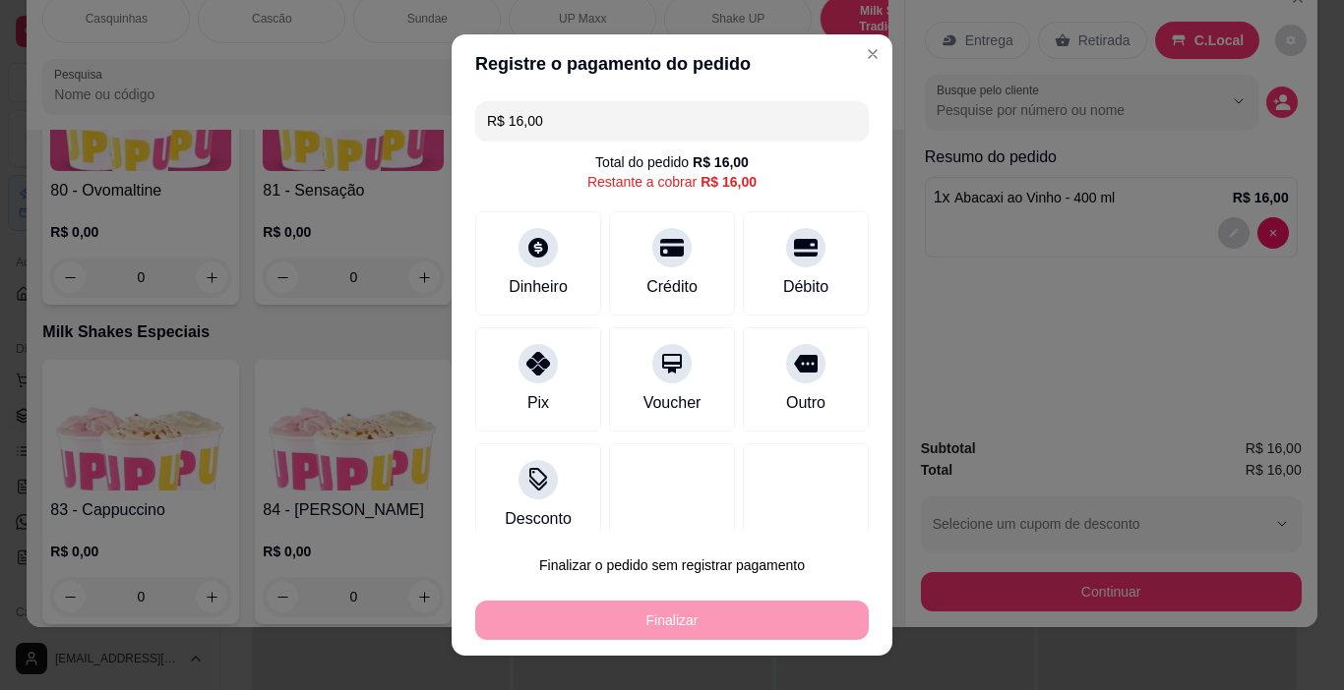
drag, startPoint x: 565, startPoint y: 119, endPoint x: 401, endPoint y: 113, distance: 163.4
click at [402, 114] on div "Registre o pagamento do pedido R$ 16,00 Total do pedido R$ 16,00 Restante a cob…" at bounding box center [672, 345] width 1344 height 690
click at [530, 271] on div "Dinheiro" at bounding box center [538, 260] width 139 height 115
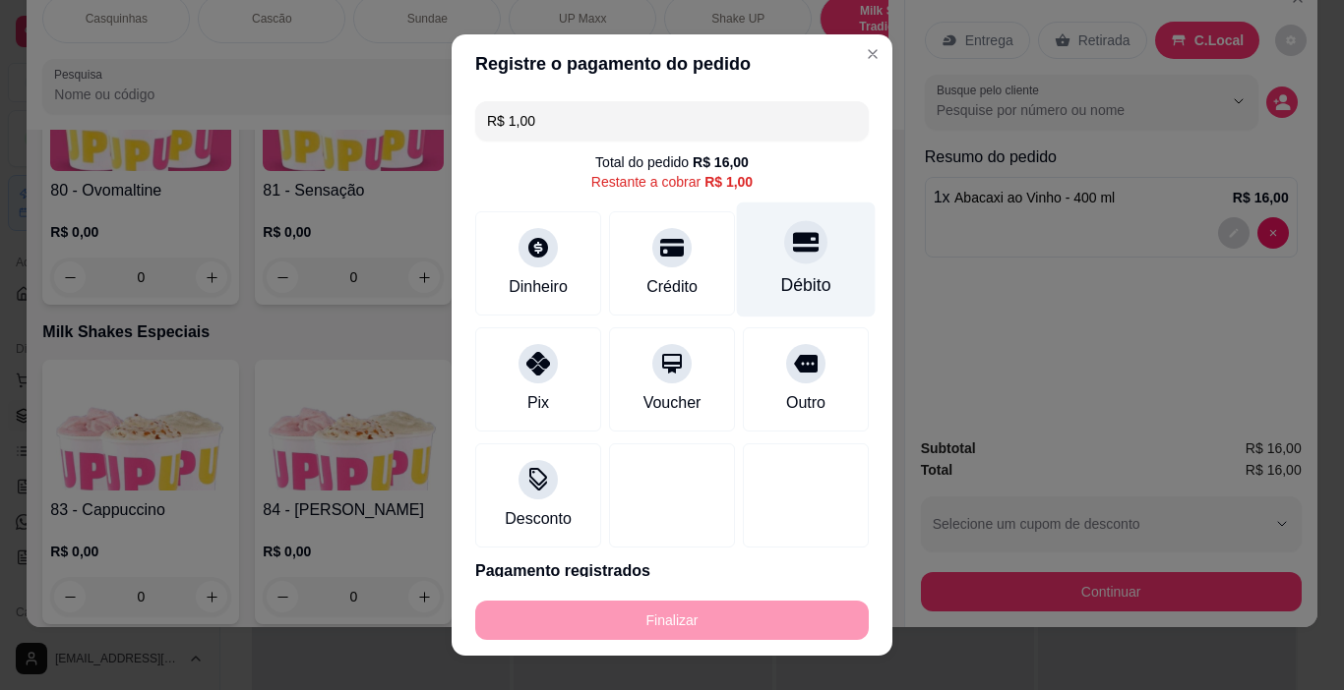
click at [793, 251] on icon at bounding box center [806, 243] width 26 height 20
type input "R$ 0,00"
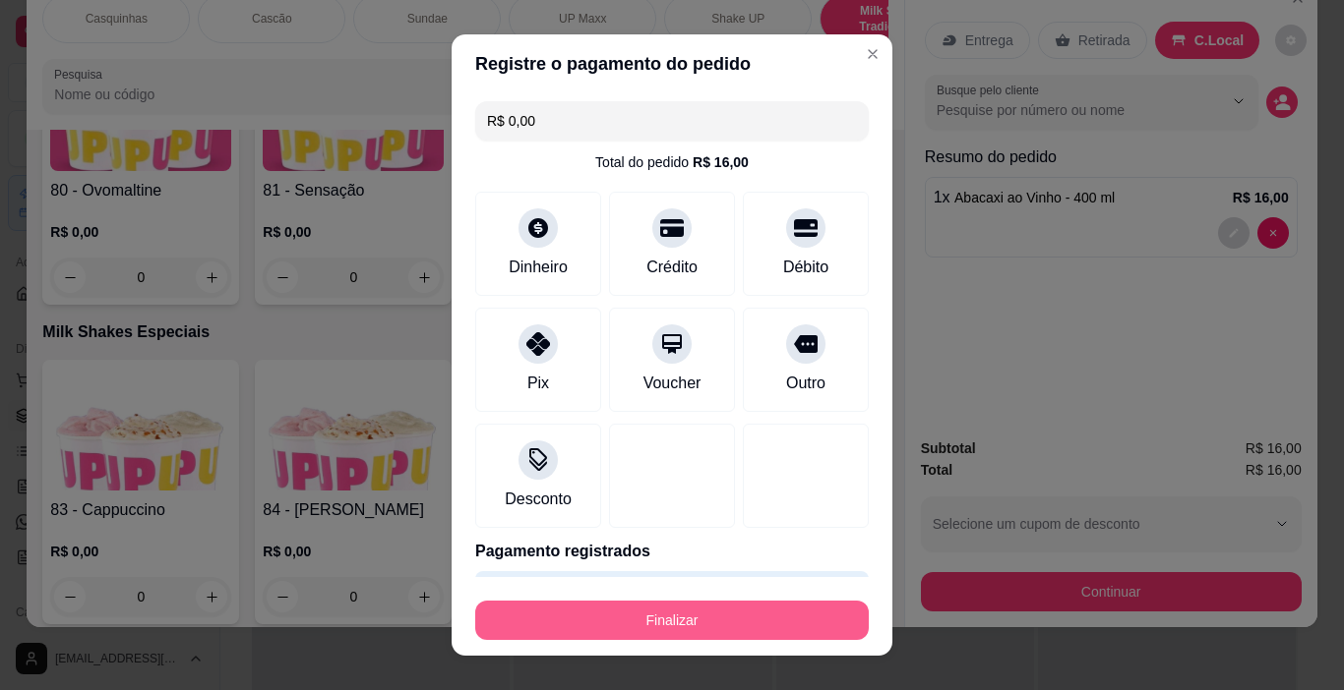
click at [692, 623] on button "Finalizar" at bounding box center [671, 620] width 393 height 39
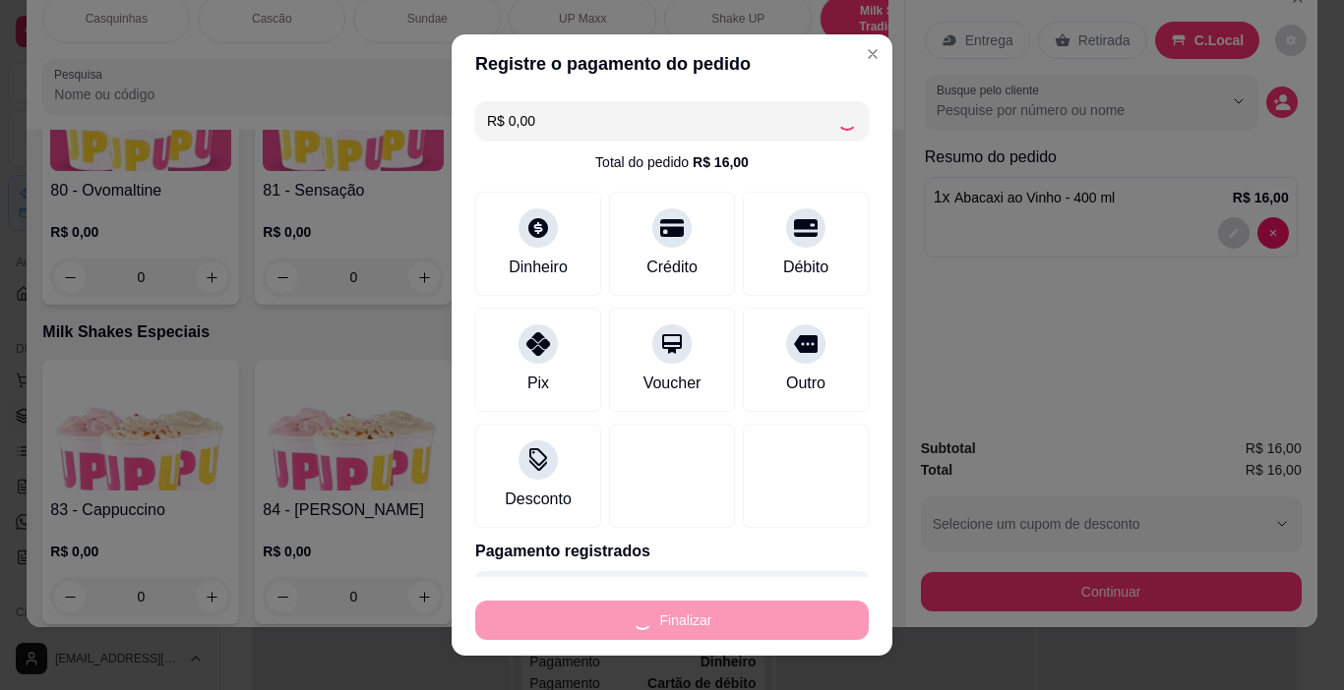
type input "0"
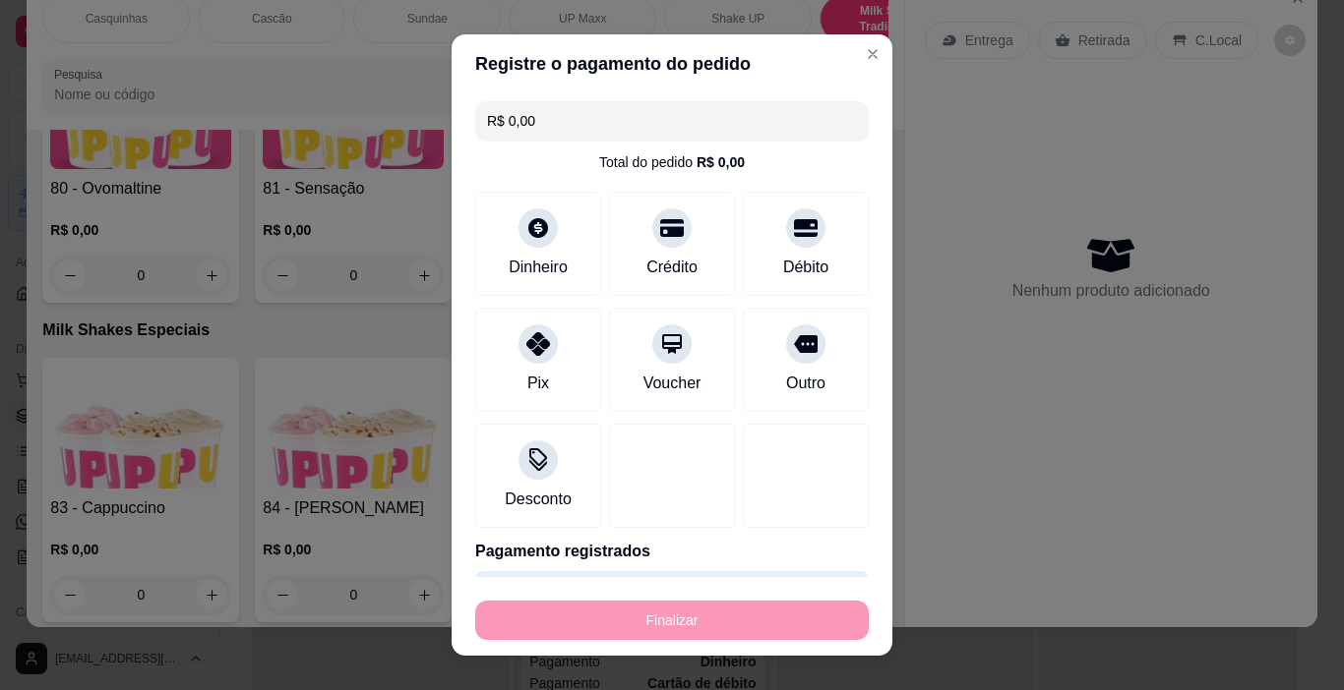
type input "-R$ 16,00"
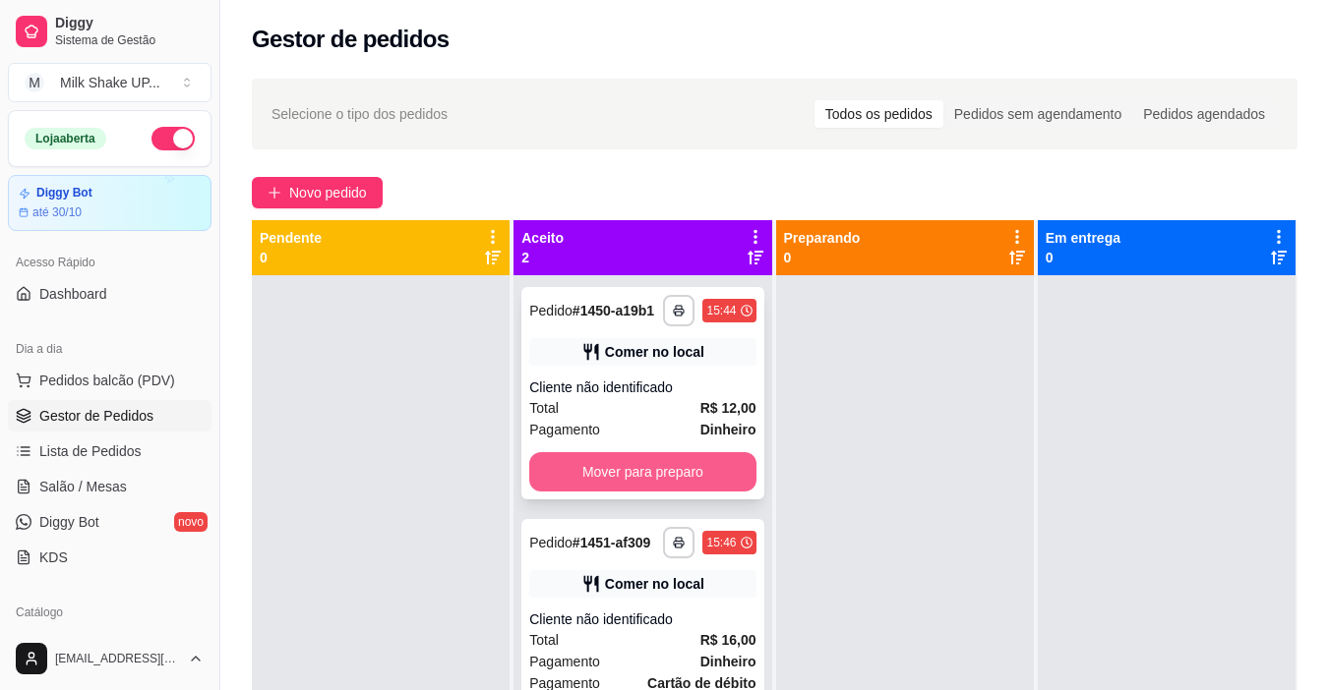
click at [698, 482] on button "Mover para preparo" at bounding box center [642, 471] width 226 height 39
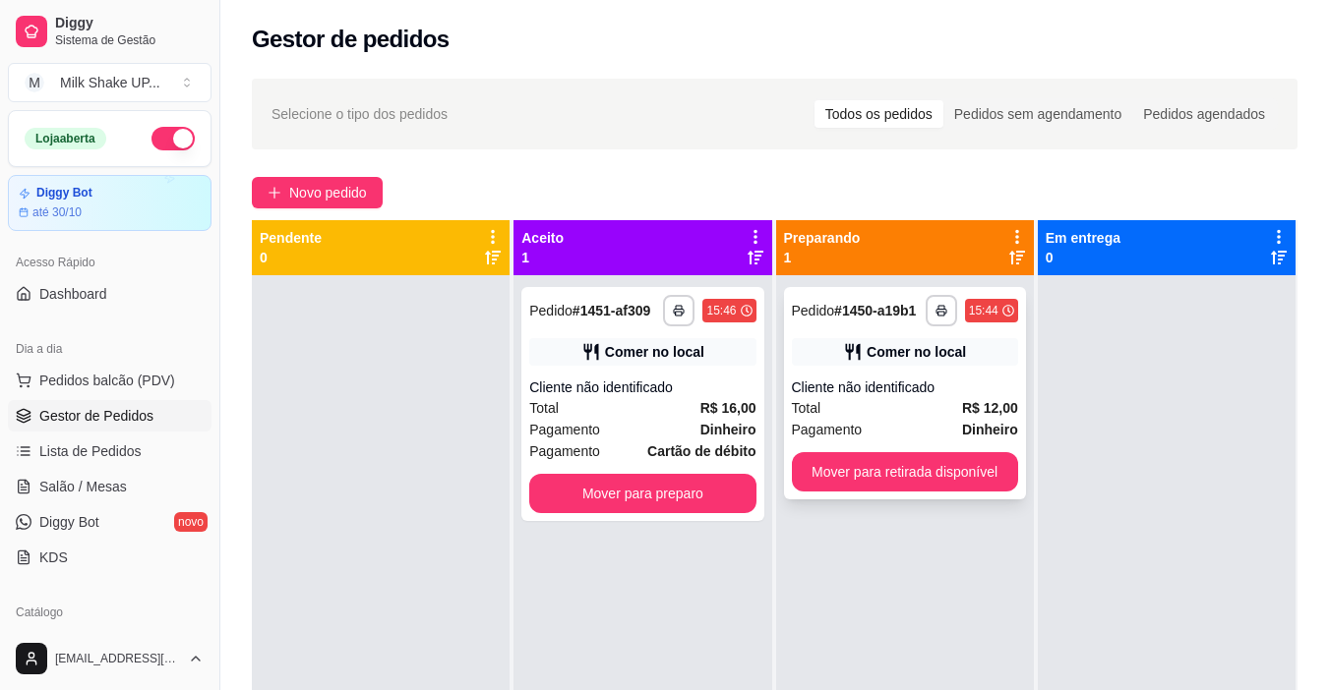
click at [896, 473] on button "Mover para retirada disponível" at bounding box center [905, 471] width 226 height 39
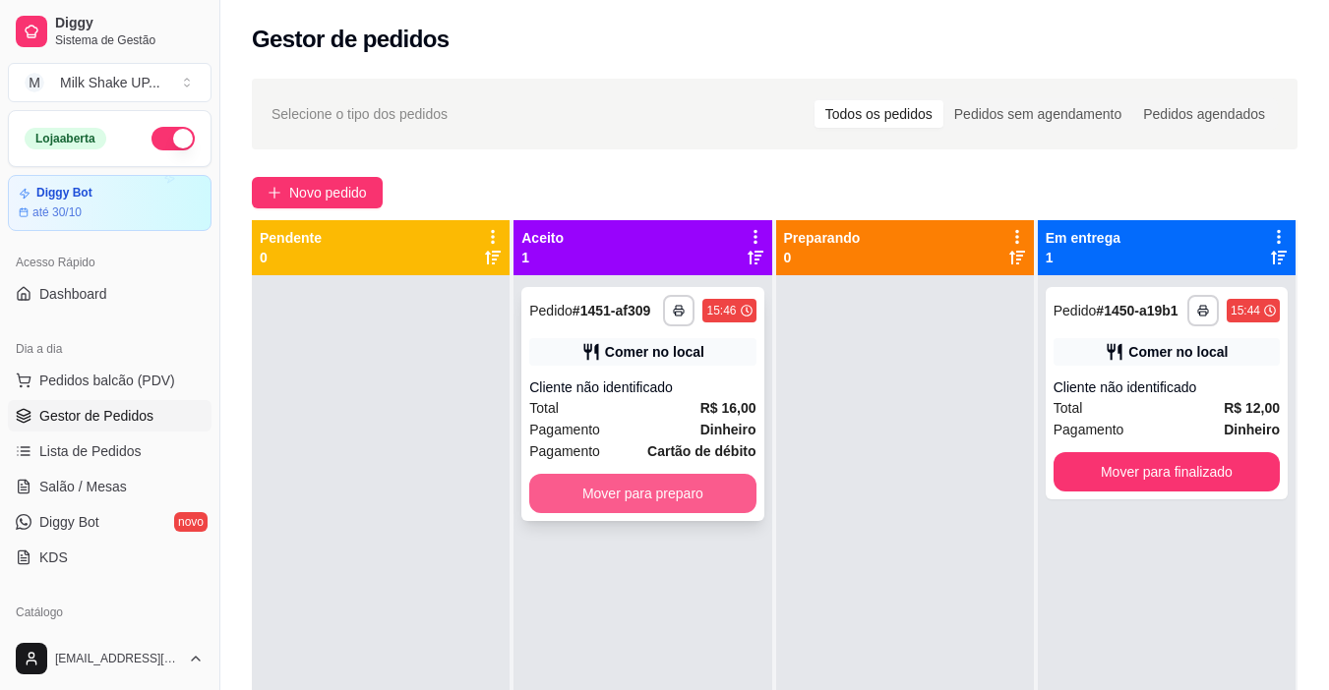
click at [711, 498] on button "Mover para preparo" at bounding box center [642, 493] width 226 height 39
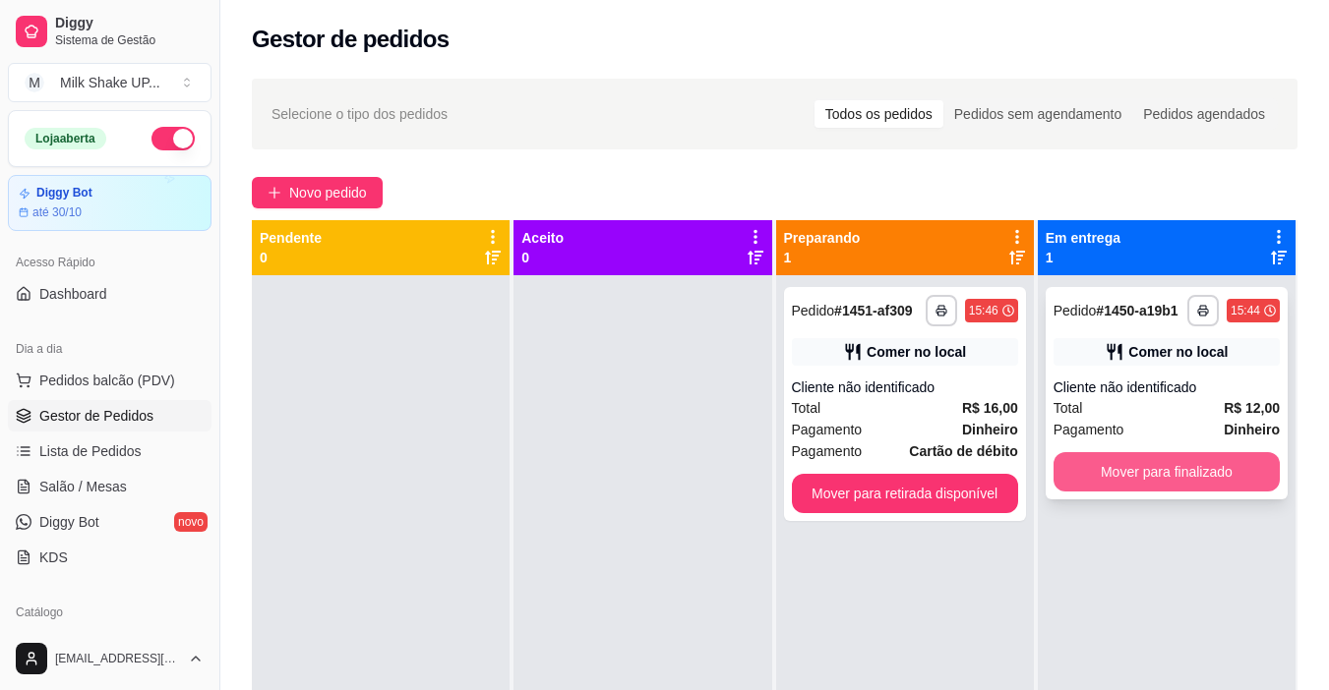
click at [1200, 475] on button "Mover para finalizado" at bounding box center [1166, 471] width 226 height 39
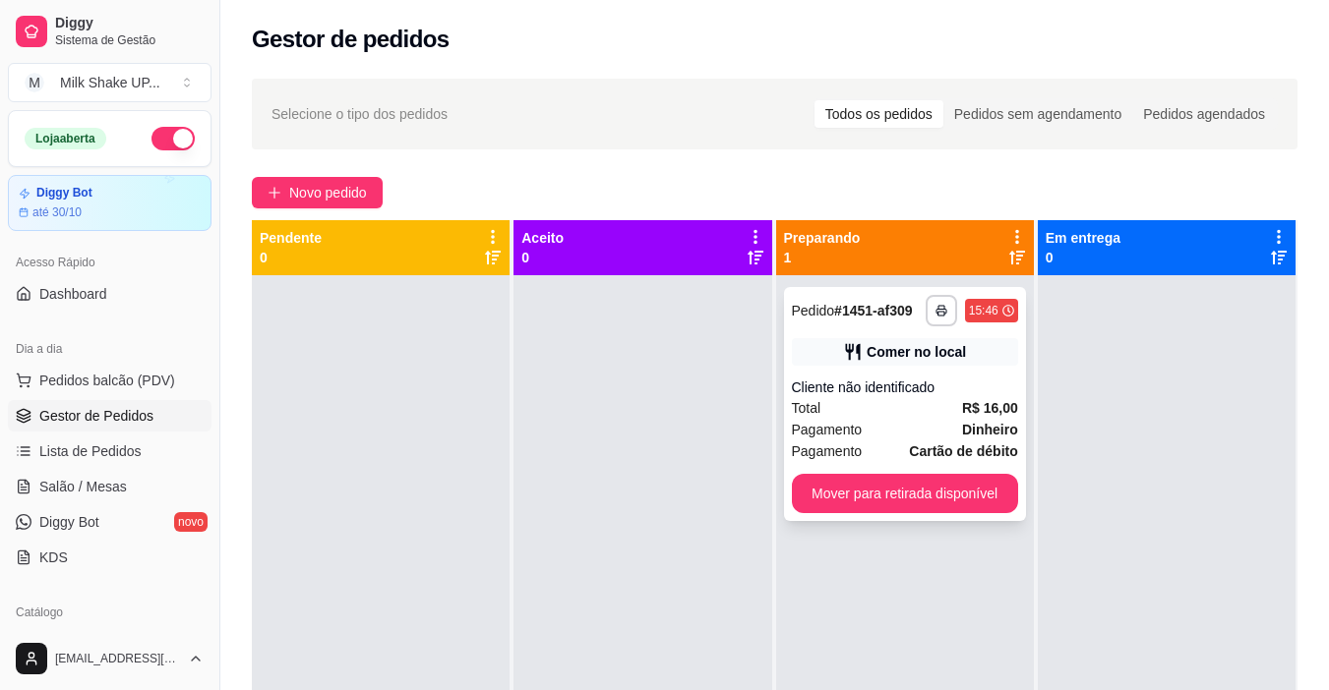
click at [937, 492] on button "Mover para retirada disponível" at bounding box center [905, 493] width 226 height 39
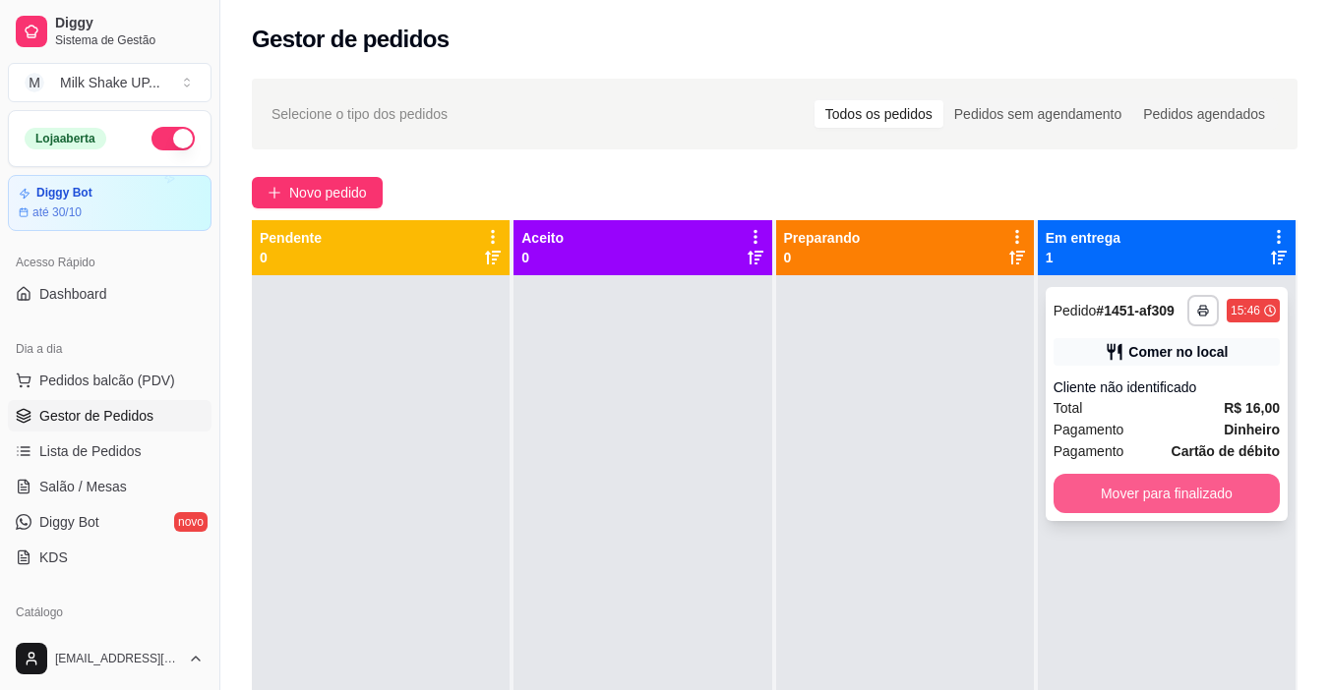
click at [1206, 504] on button "Mover para finalizado" at bounding box center [1166, 493] width 226 height 39
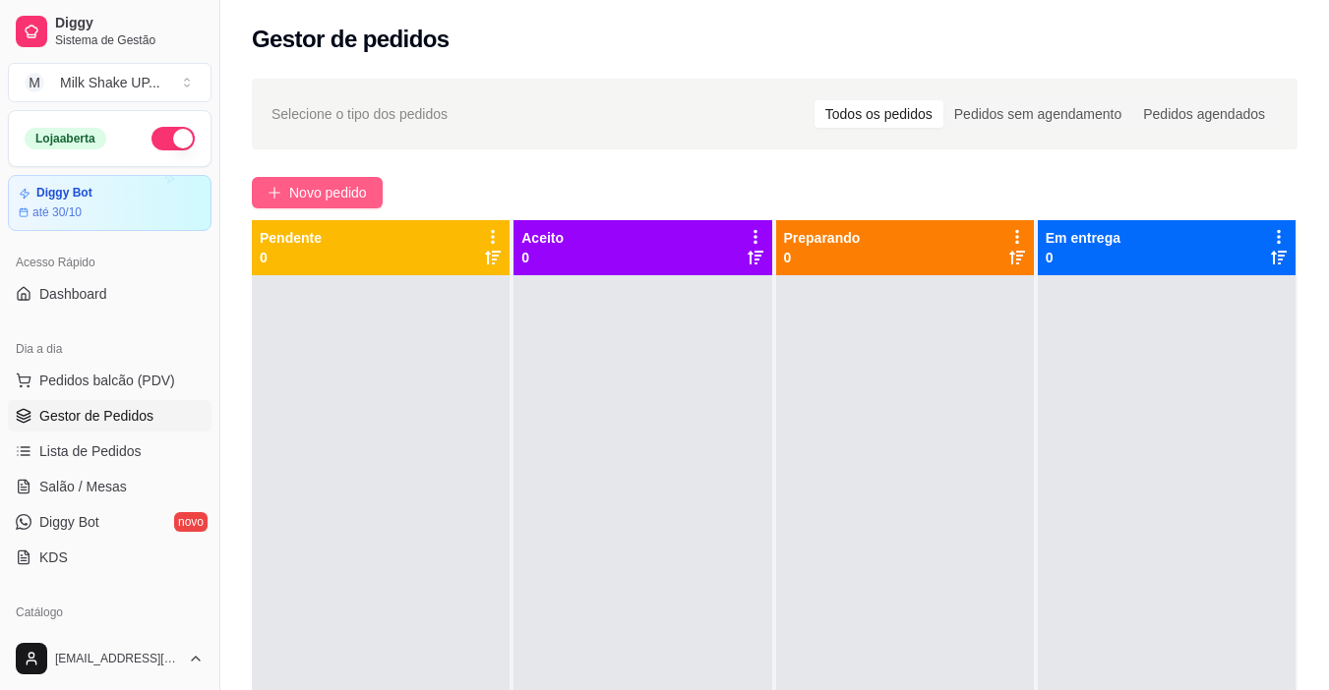
click at [303, 196] on span "Novo pedido" at bounding box center [328, 193] width 78 height 22
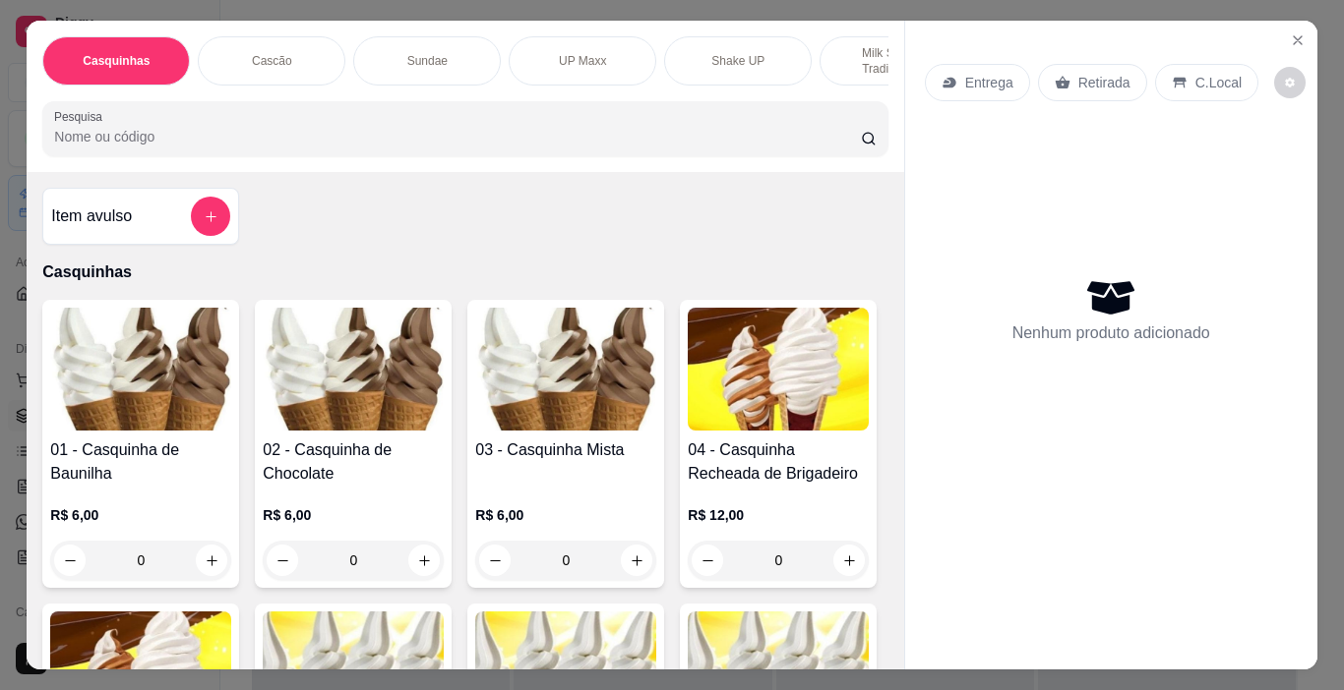
click at [858, 54] on p "Milk Shakes Tradicionais" at bounding box center [893, 60] width 114 height 31
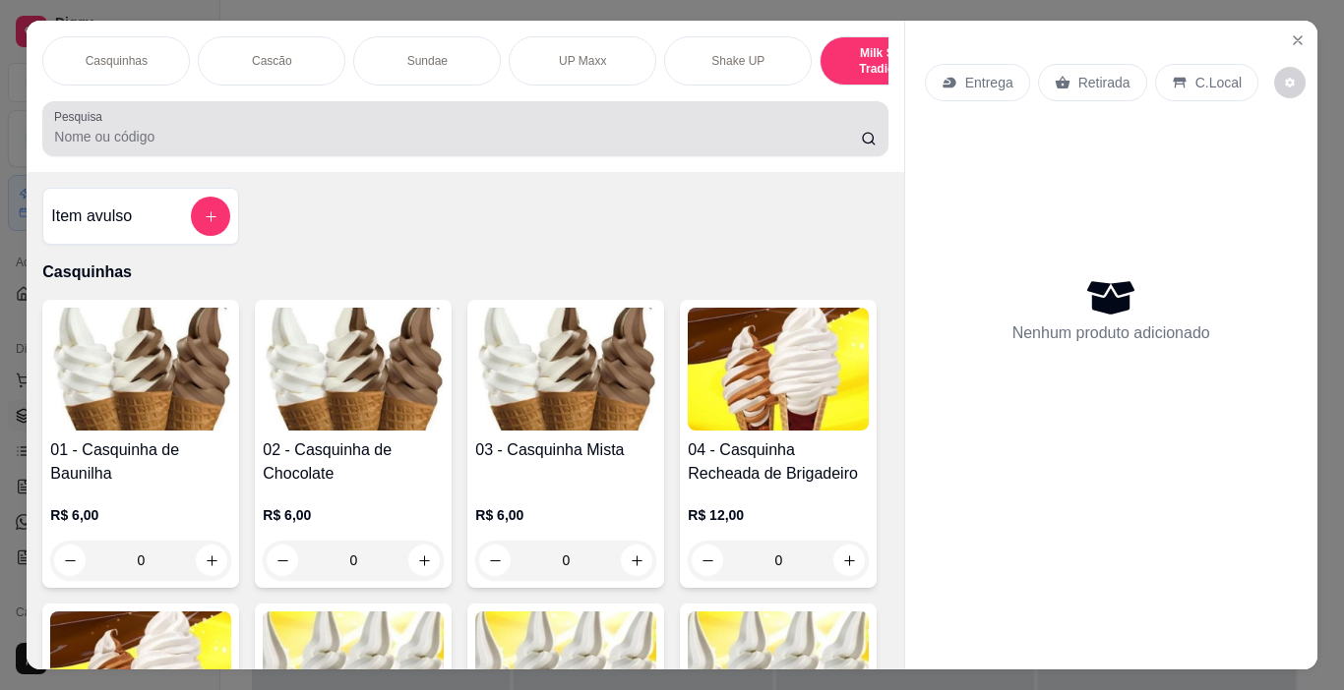
scroll to position [49, 0]
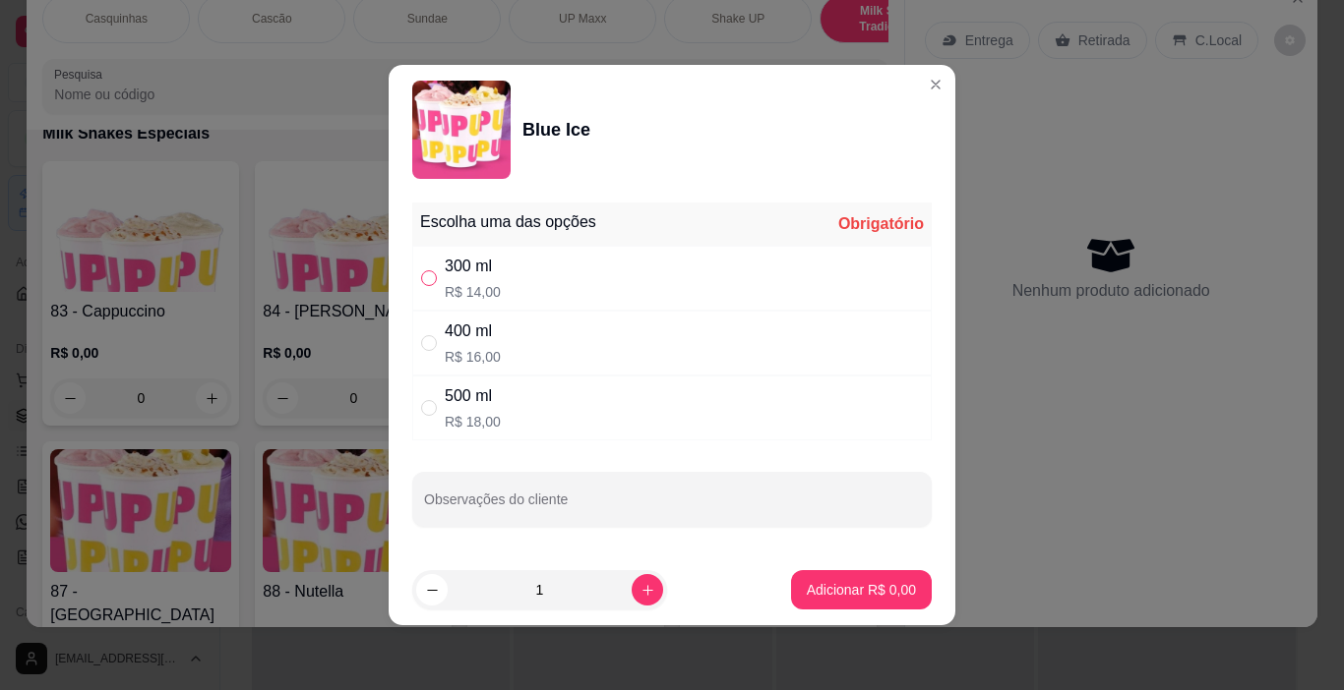
click at [433, 283] on input "" at bounding box center [429, 278] width 16 height 16
radio input "true"
click at [861, 604] on button "Adicionar R$ 14,00" at bounding box center [857, 589] width 149 height 39
type input "1"
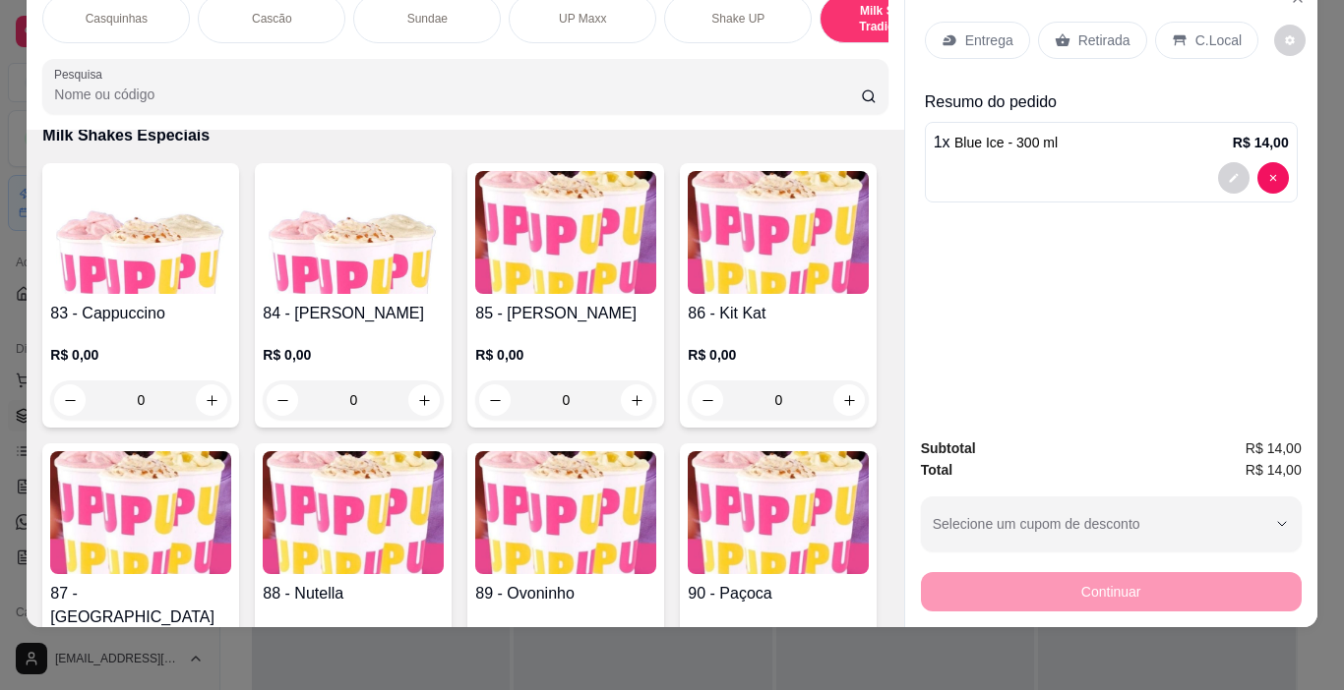
click at [1195, 30] on p "C.Local" at bounding box center [1218, 40] width 46 height 20
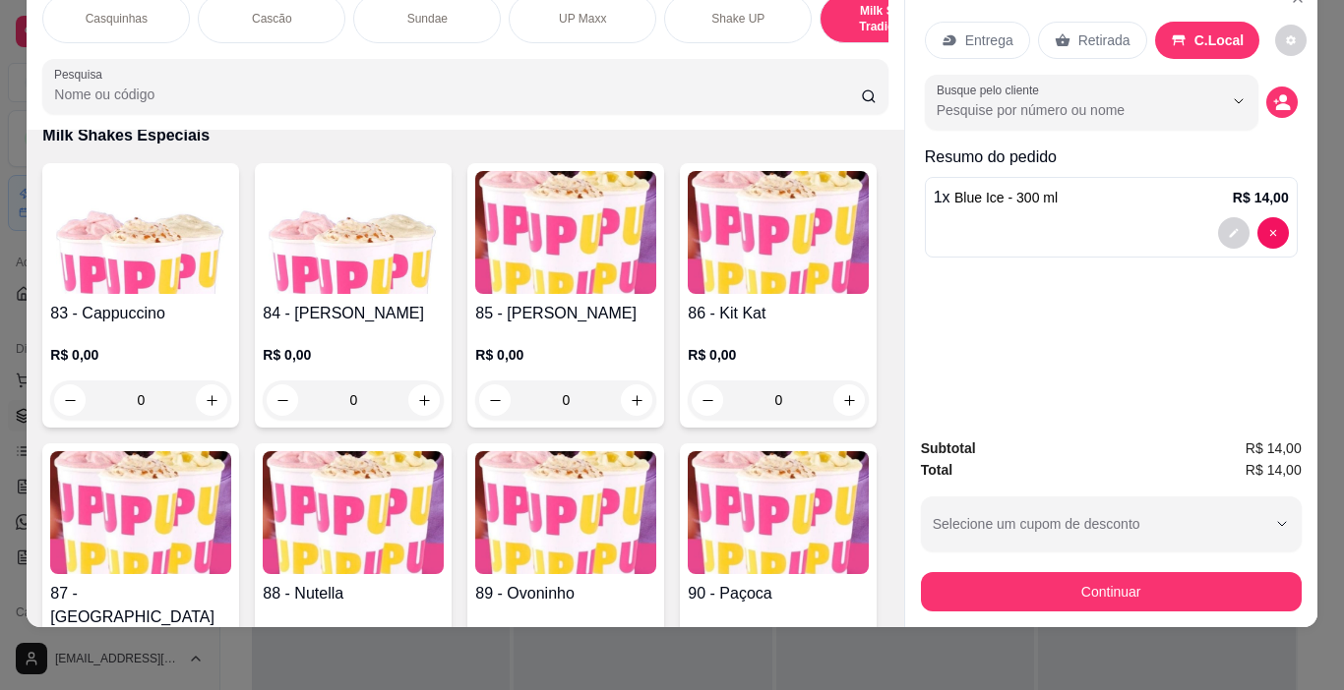
click at [1086, 576] on button "Continuar" at bounding box center [1111, 591] width 381 height 39
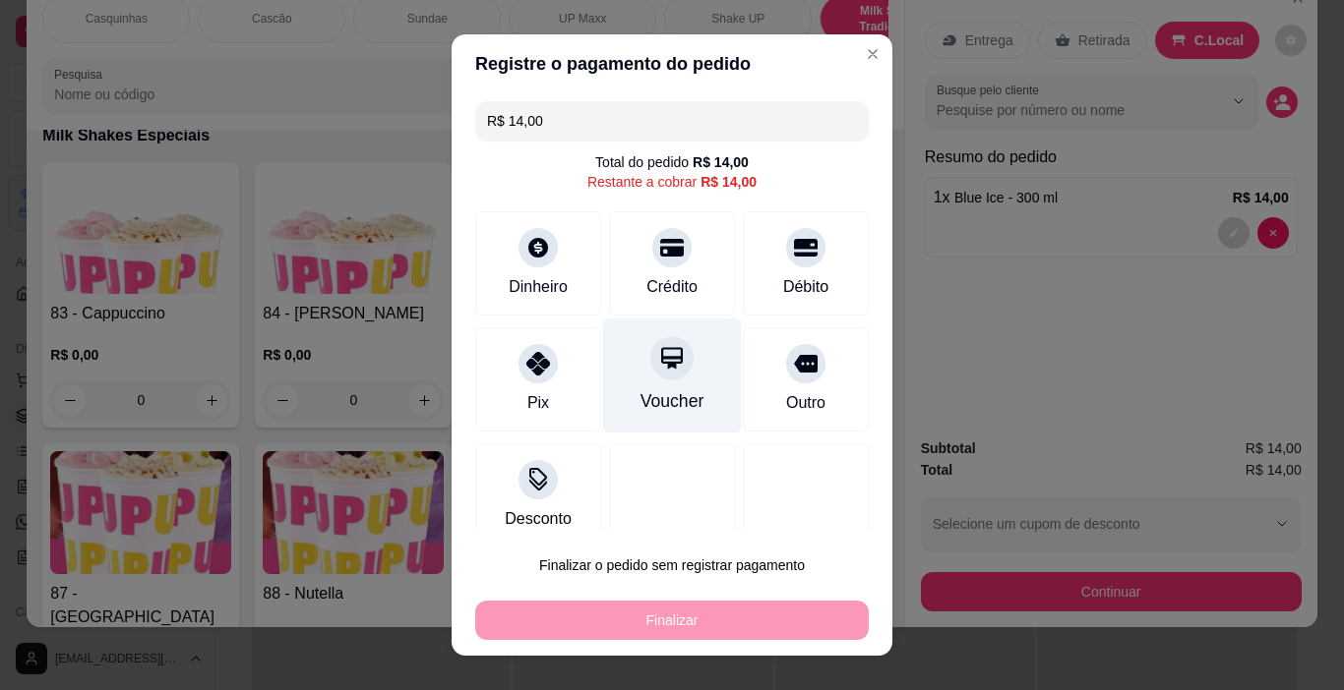
drag, startPoint x: 771, startPoint y: 249, endPoint x: 692, endPoint y: 351, distance: 129.1
click at [794, 248] on icon at bounding box center [806, 248] width 24 height 18
type input "R$ 0,00"
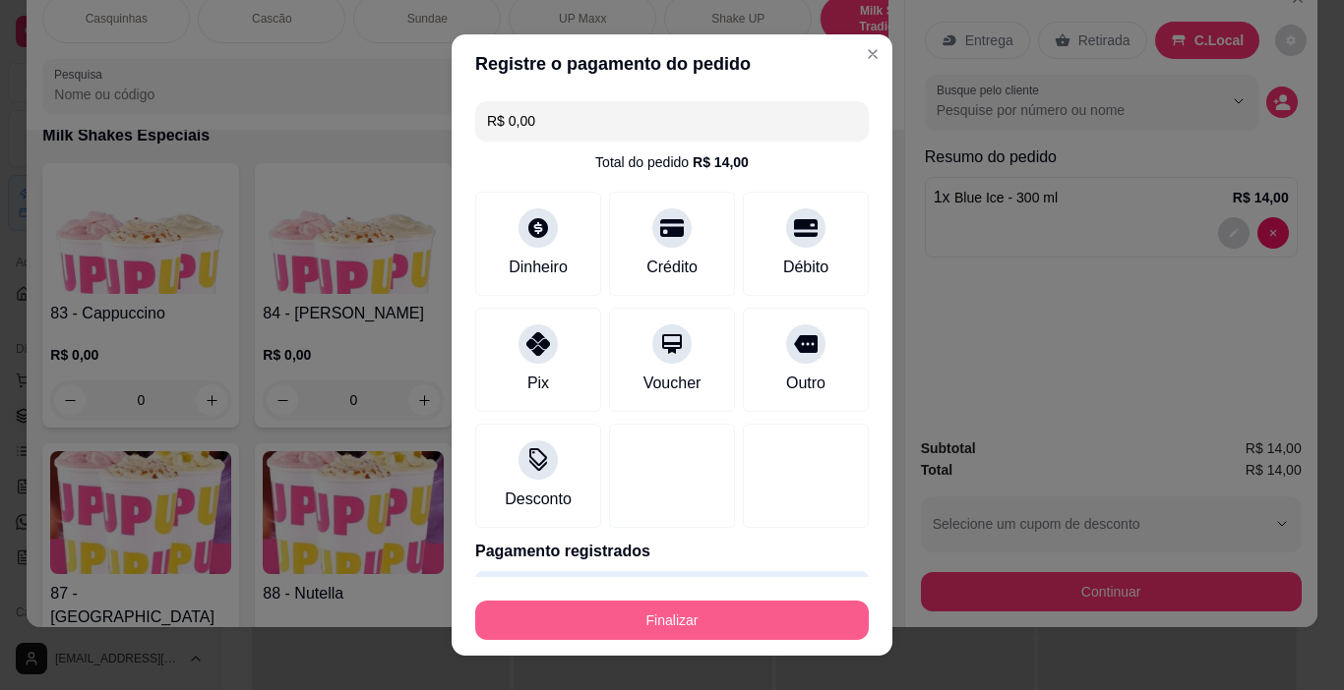
click at [625, 627] on button "Finalizar" at bounding box center [671, 620] width 393 height 39
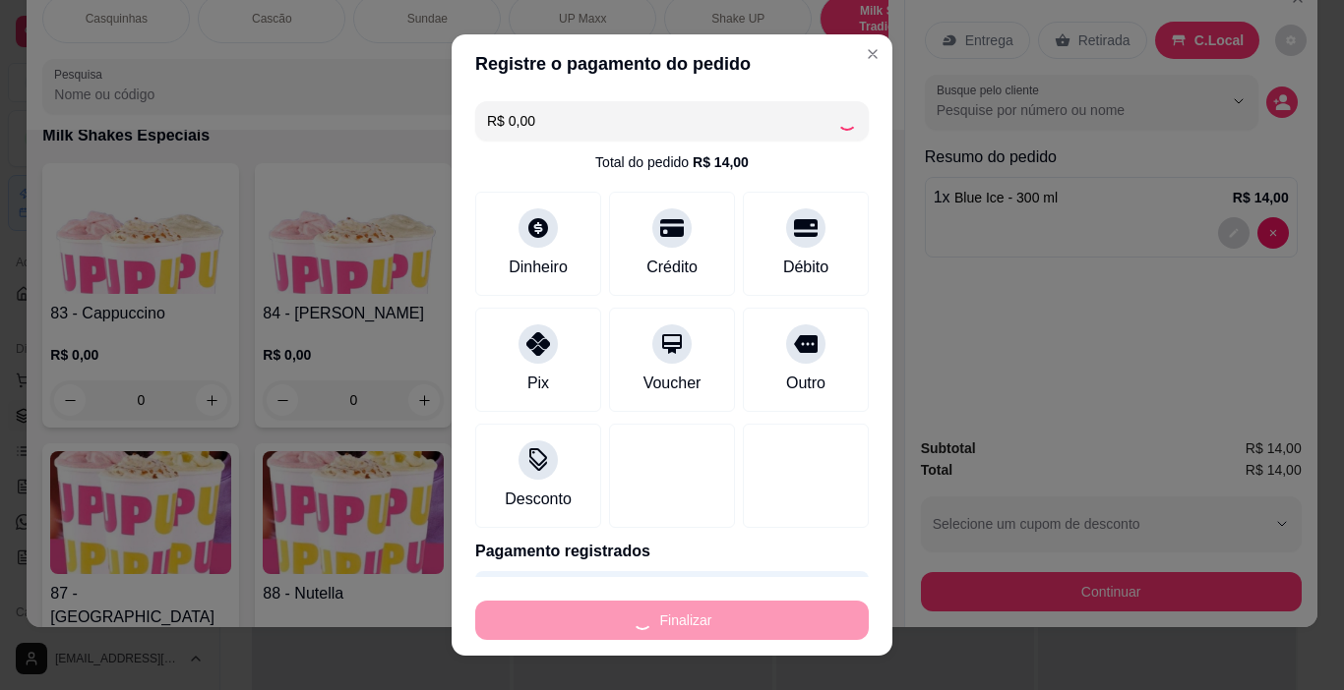
type input "0"
type input "-R$ 14,00"
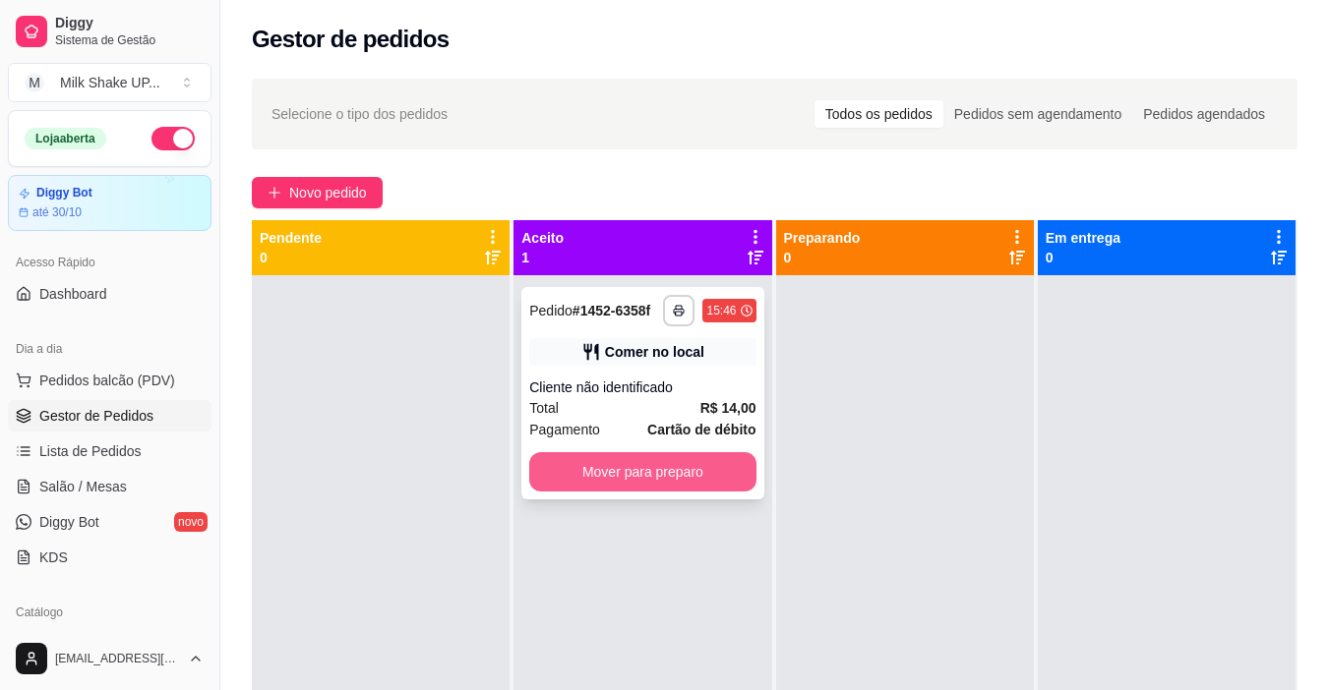
click at [670, 471] on button "Mover para preparo" at bounding box center [642, 471] width 226 height 39
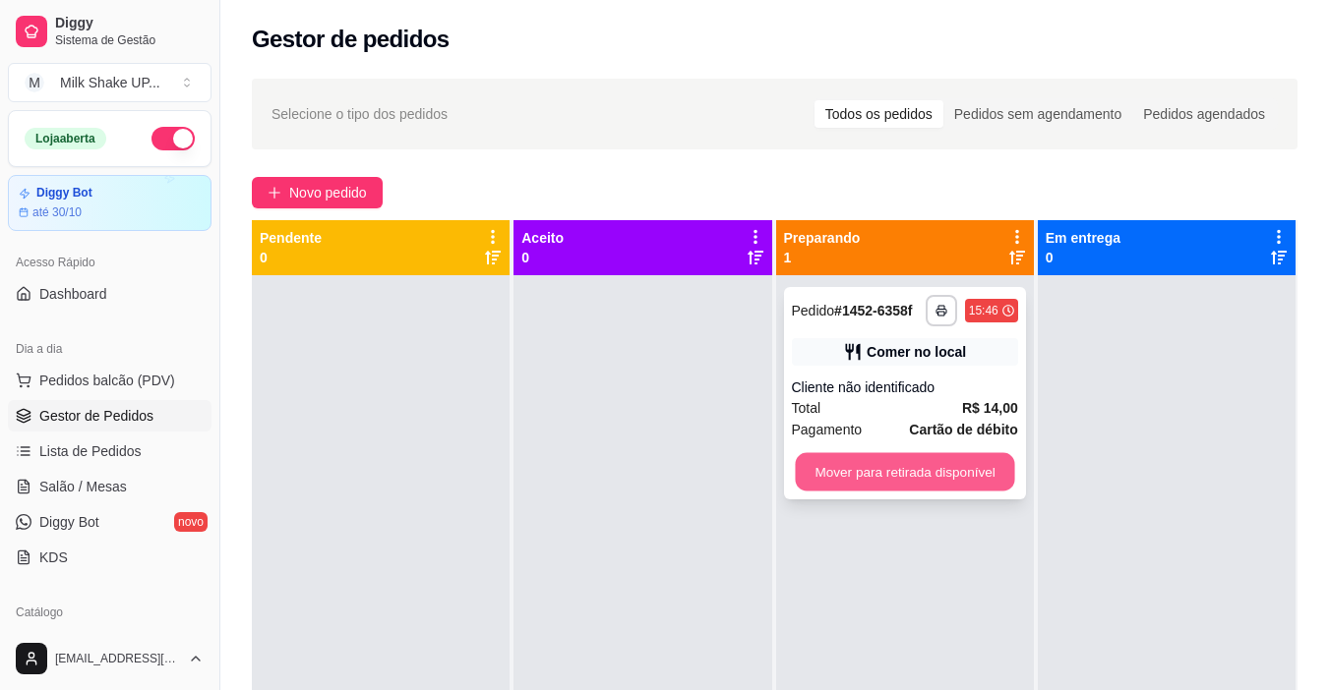
click at [953, 477] on button "Mover para retirada disponível" at bounding box center [904, 472] width 219 height 38
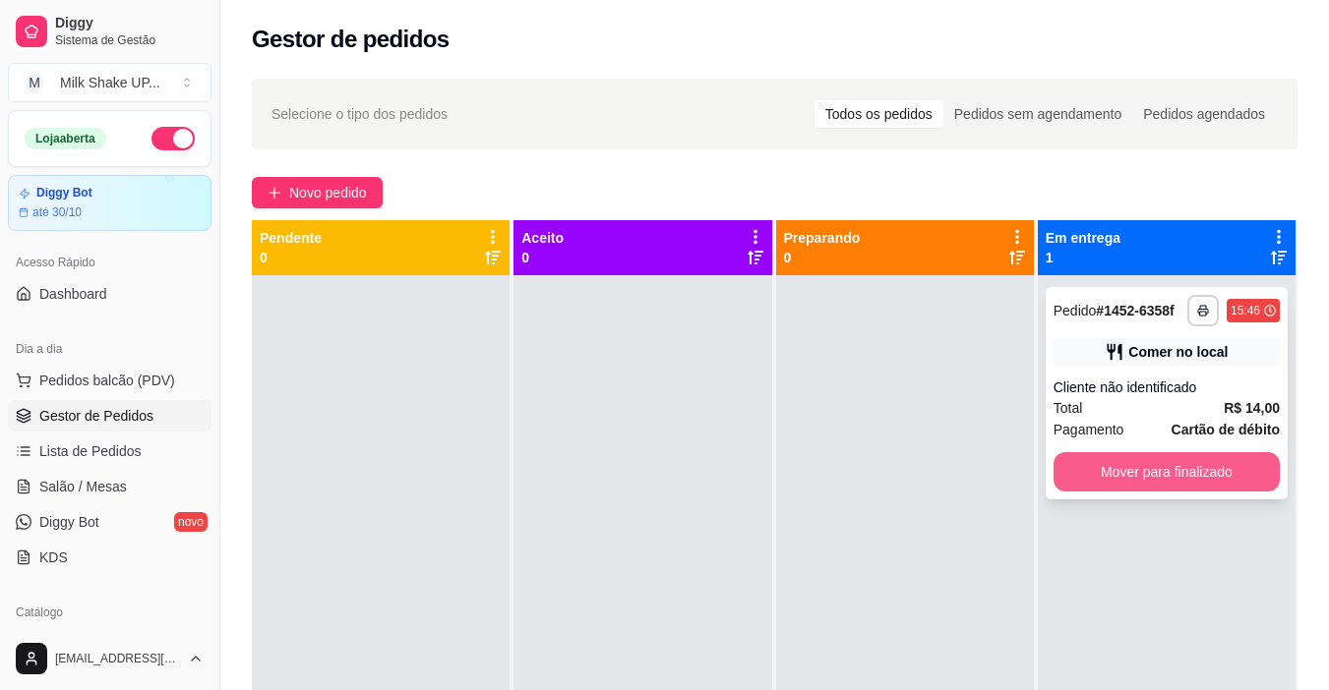
click at [1154, 488] on button "Mover para finalizado" at bounding box center [1166, 471] width 226 height 39
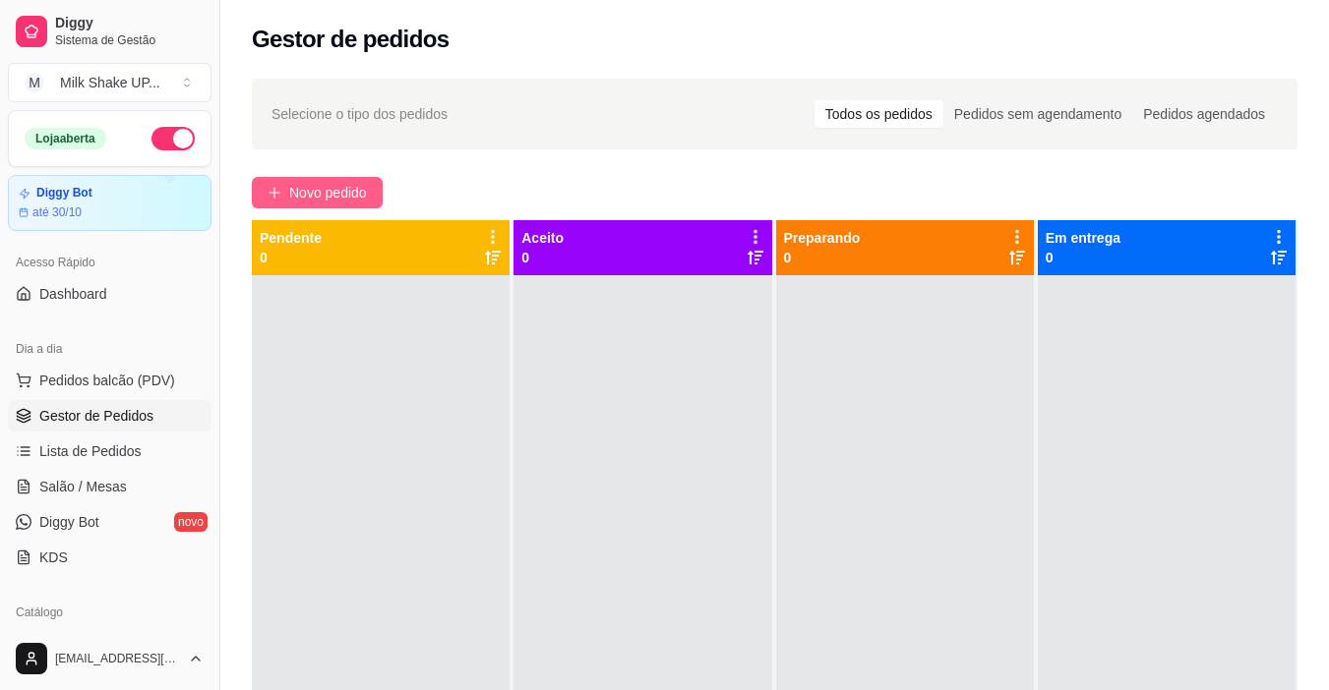
click at [350, 191] on span "Novo pedido" at bounding box center [328, 193] width 78 height 22
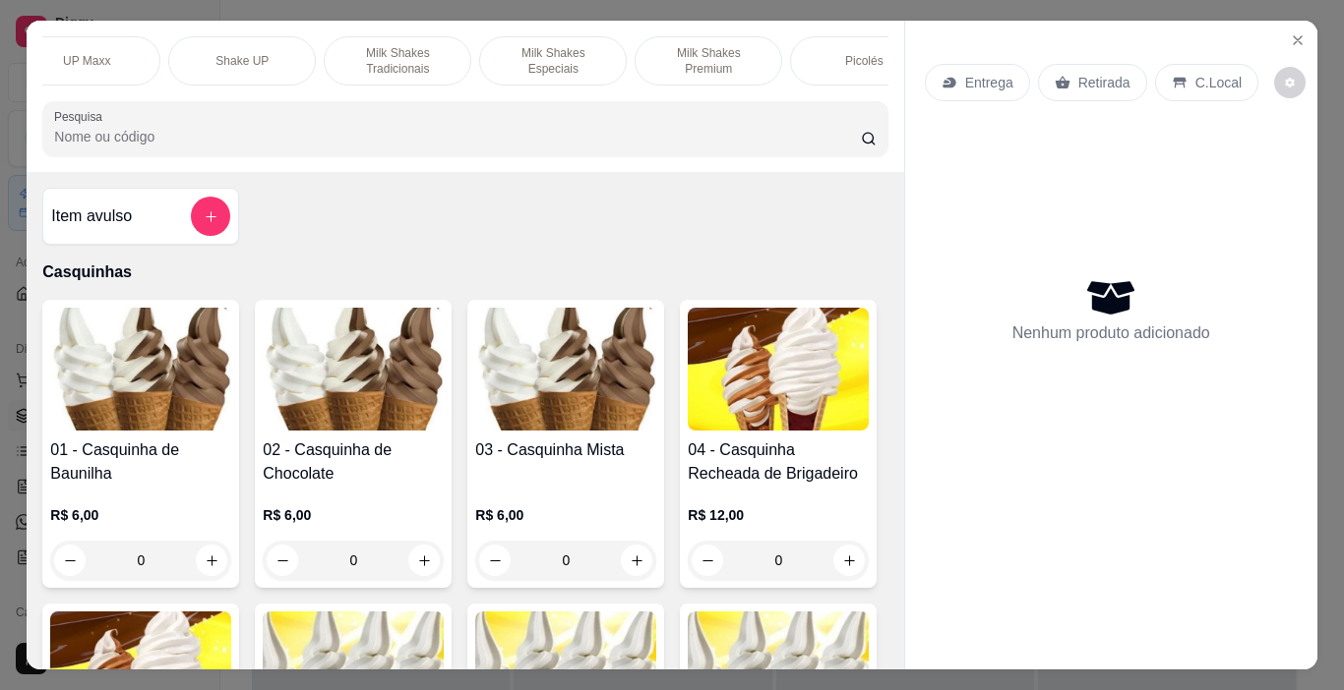
scroll to position [0, 497]
click at [255, 58] on p "Shake UP" at bounding box center [240, 61] width 53 height 16
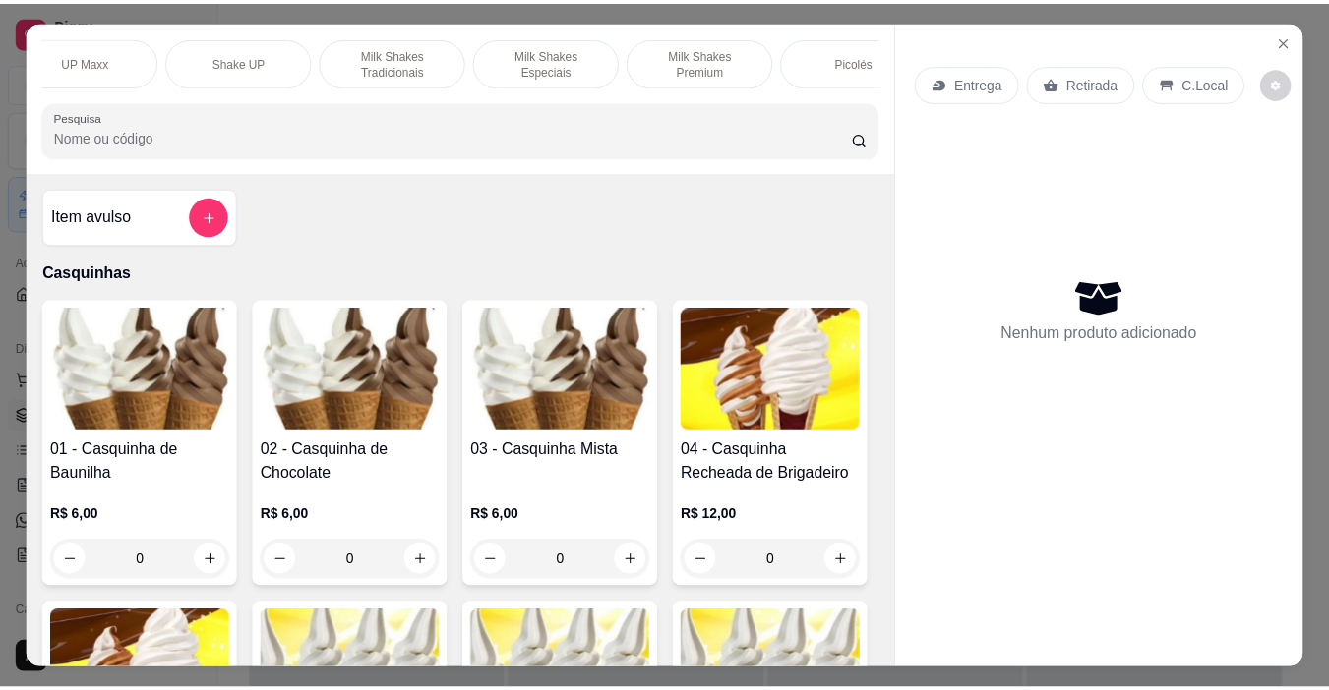
scroll to position [49, 0]
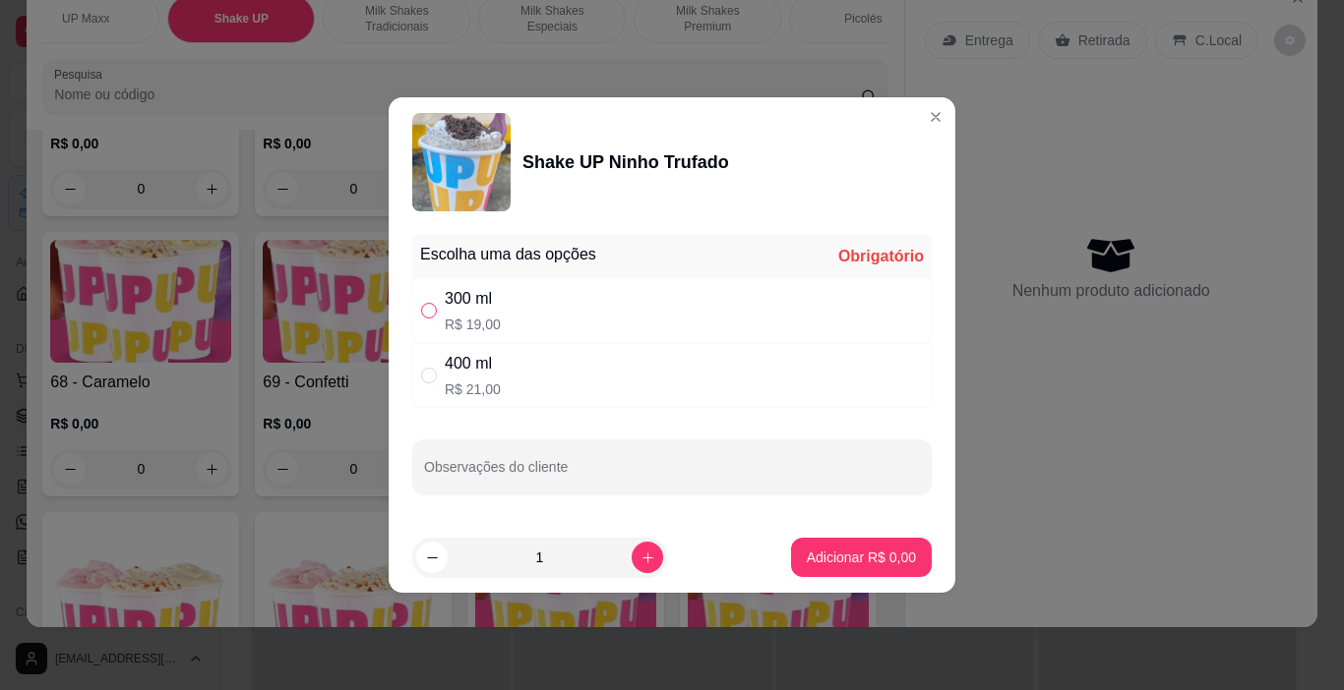
click at [425, 311] on input "" at bounding box center [429, 311] width 16 height 16
radio input "true"
click at [847, 556] on p "Adicionar R$ 19,00" at bounding box center [857, 558] width 117 height 20
type input "1"
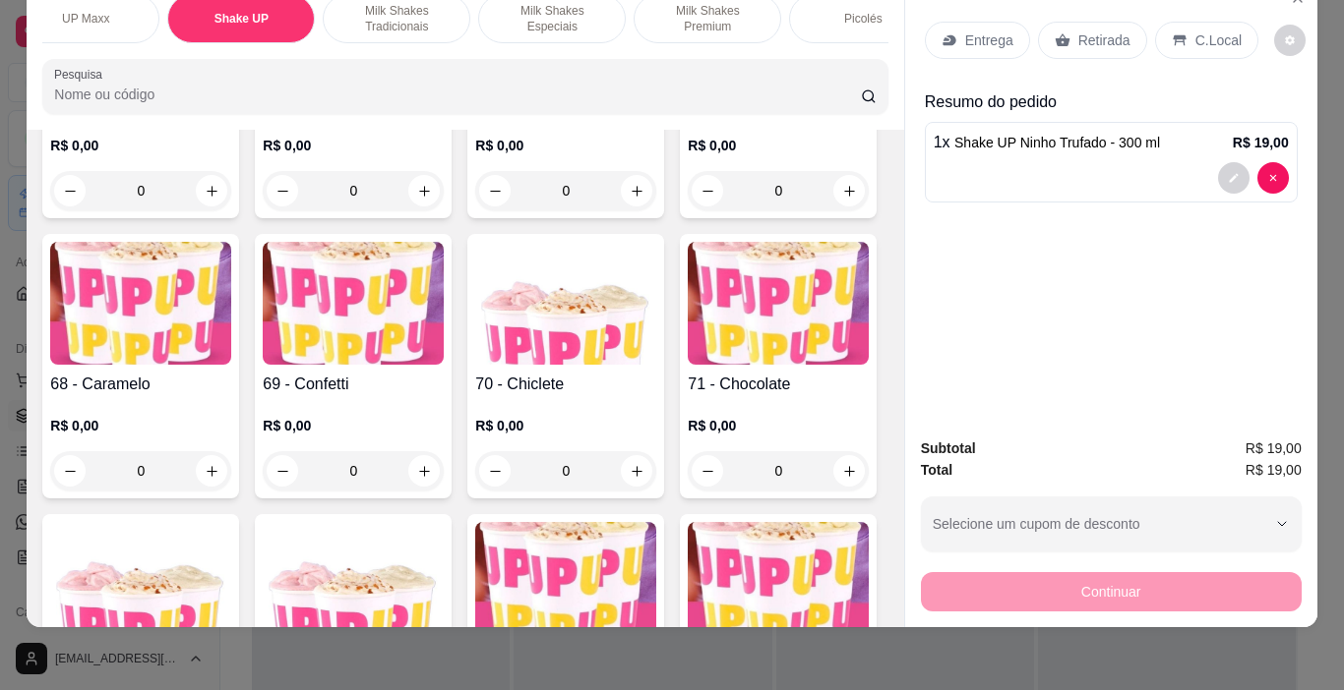
click at [1202, 30] on p "C.Local" at bounding box center [1218, 40] width 46 height 20
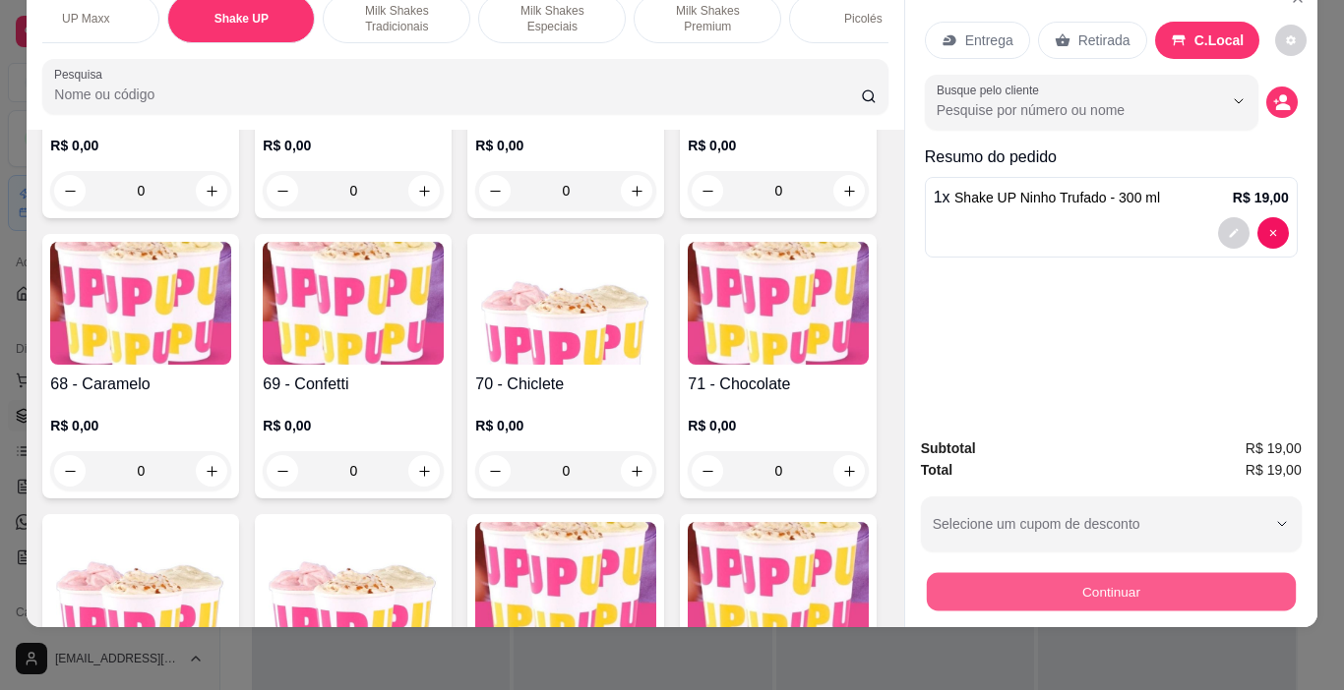
click at [1188, 585] on button "Continuar" at bounding box center [1110, 592] width 369 height 38
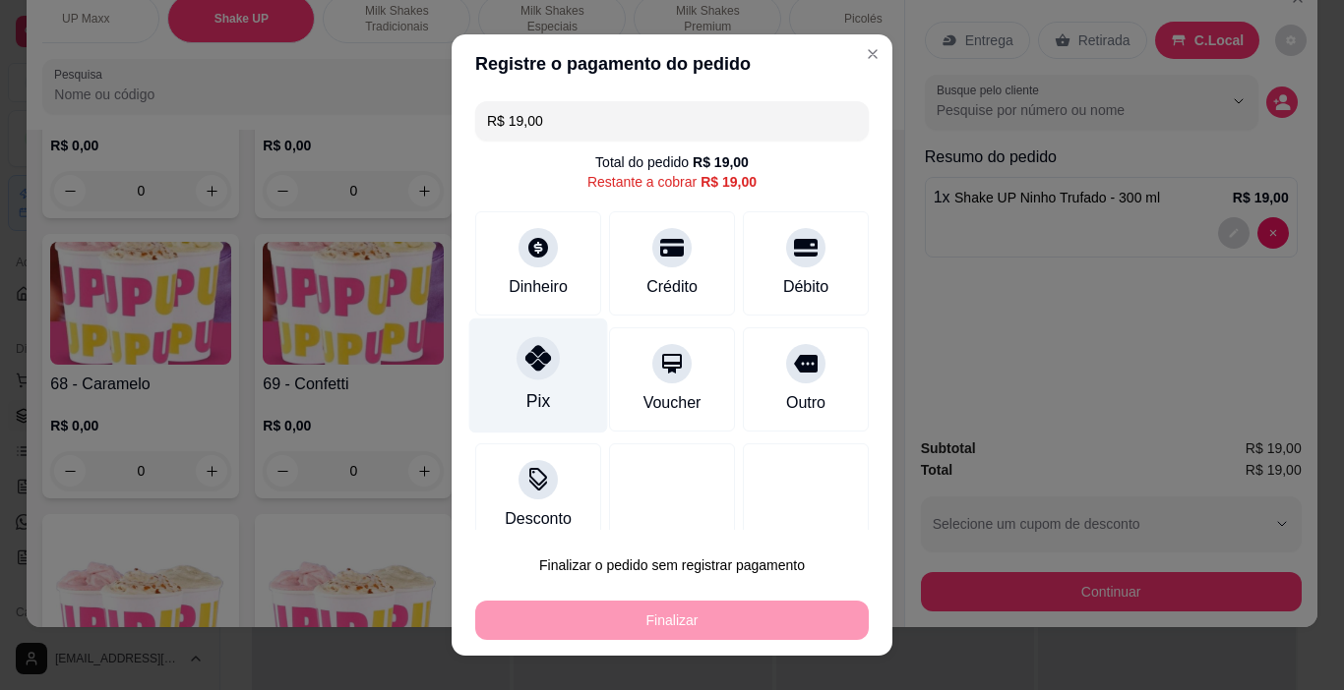
click at [529, 382] on div "Pix" at bounding box center [538, 376] width 139 height 115
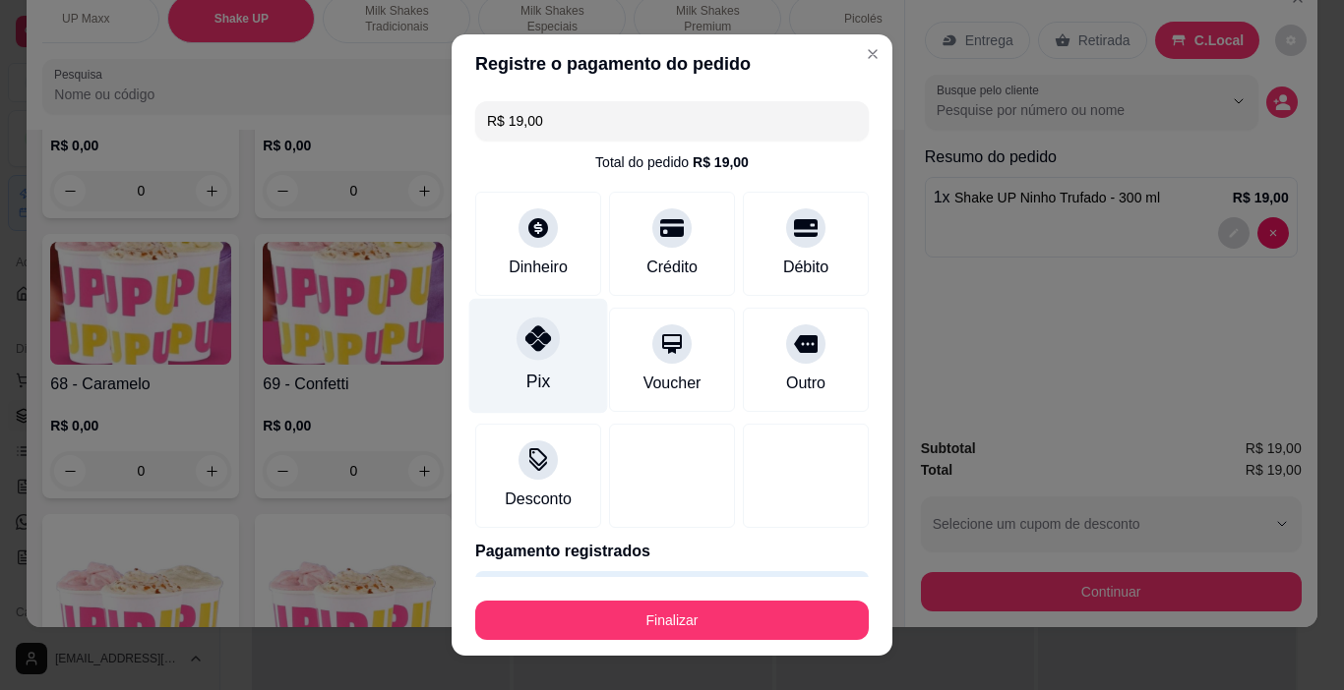
type input "R$ 0,00"
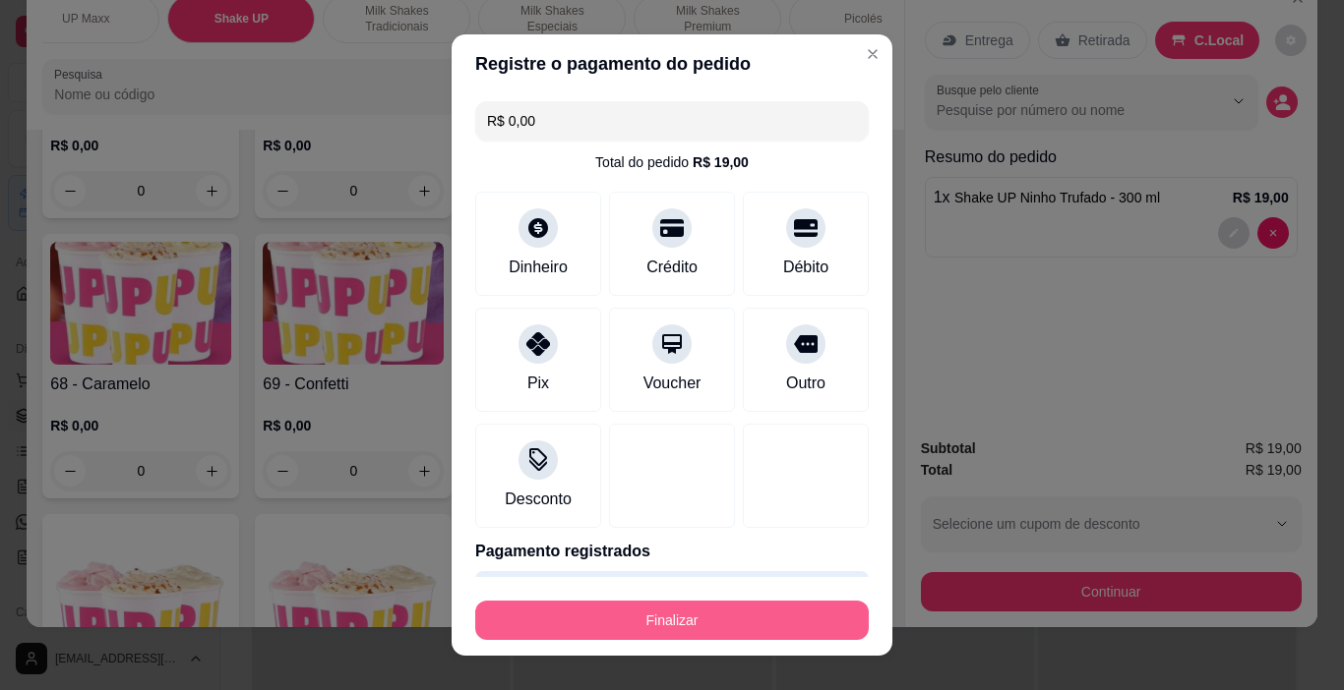
click at [708, 621] on button "Finalizar" at bounding box center [671, 620] width 393 height 39
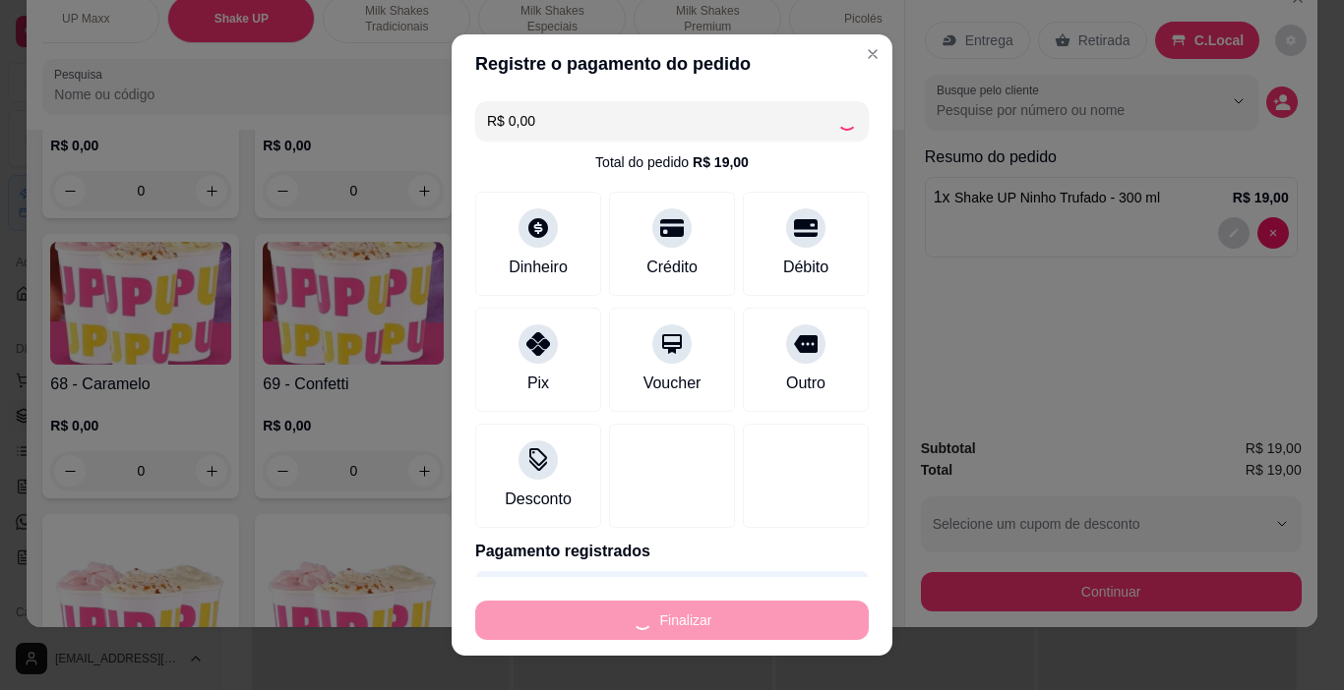
type input "0"
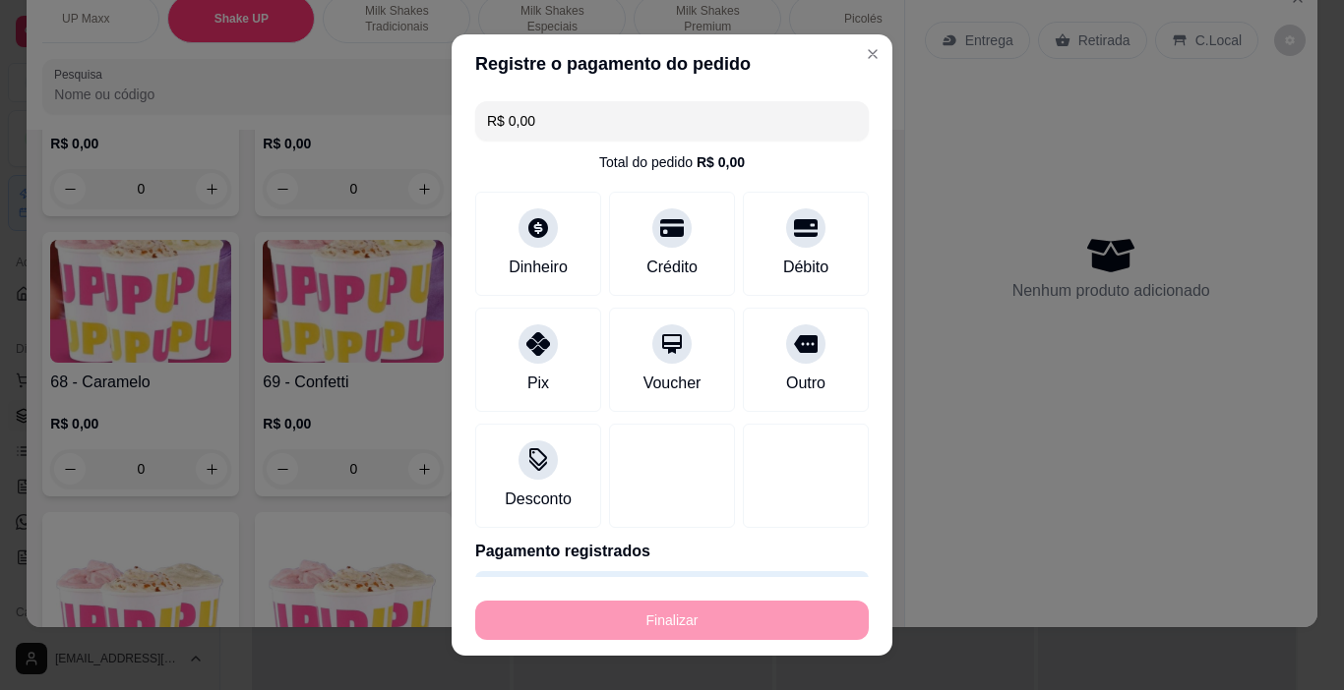
type input "-R$ 19,00"
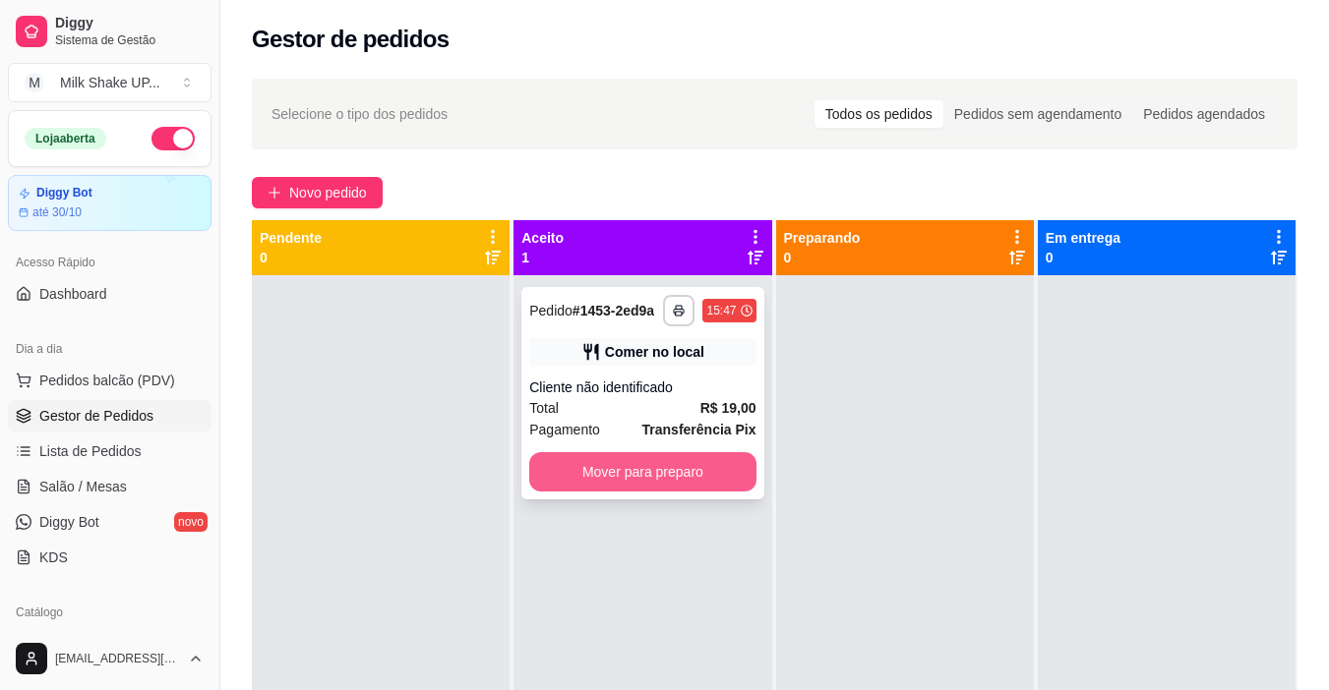
click at [671, 476] on button "Mover para preparo" at bounding box center [642, 471] width 226 height 39
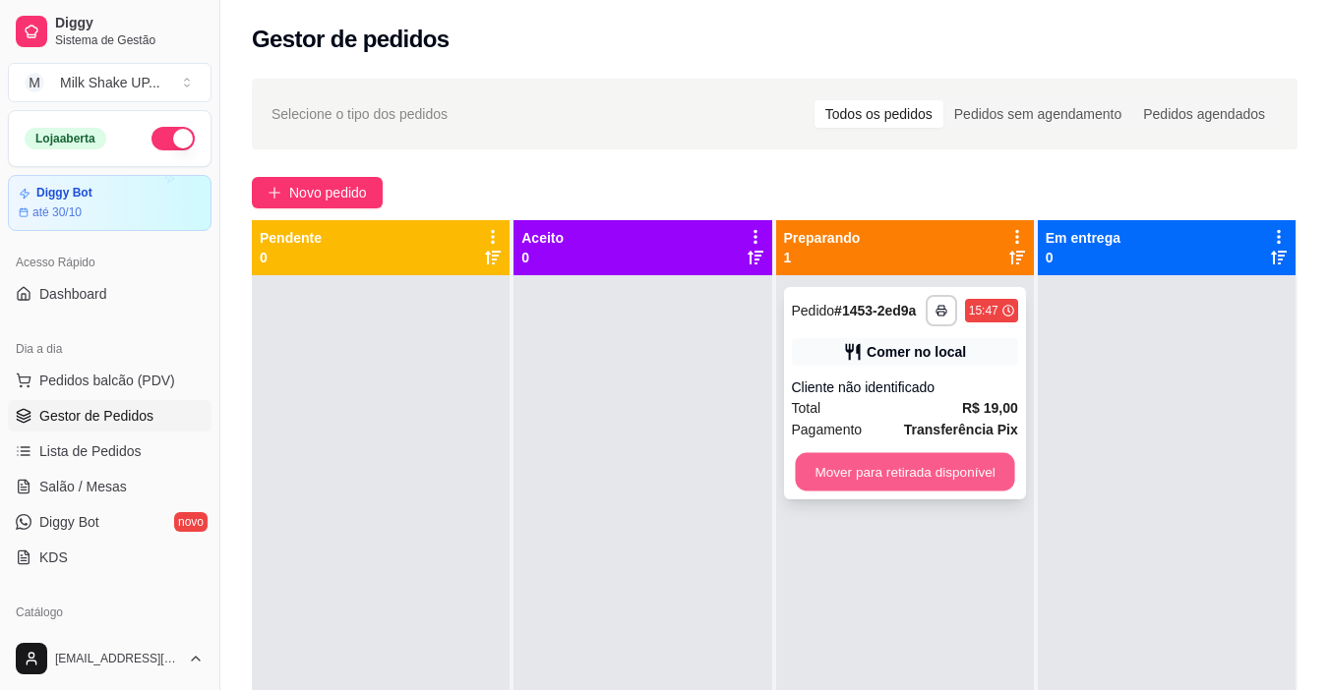
click at [879, 468] on button "Mover para retirada disponível" at bounding box center [904, 472] width 219 height 38
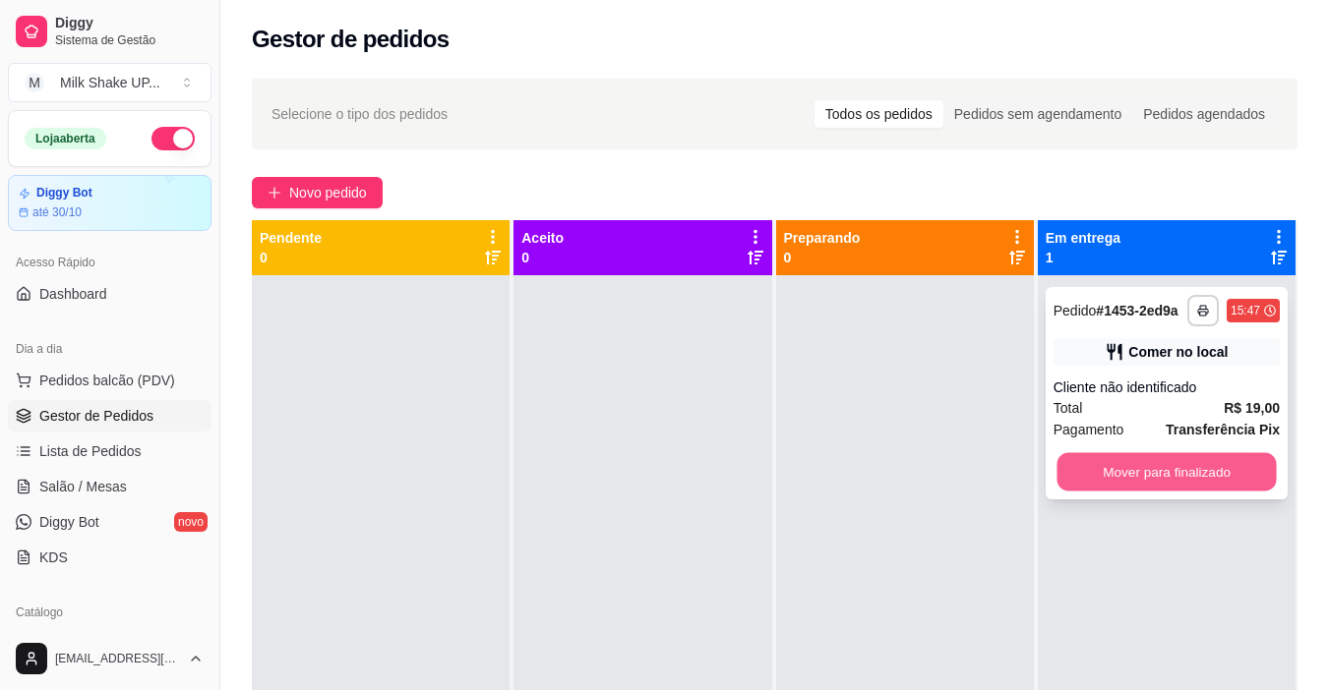
click at [1086, 480] on button "Mover para finalizado" at bounding box center [1165, 472] width 219 height 38
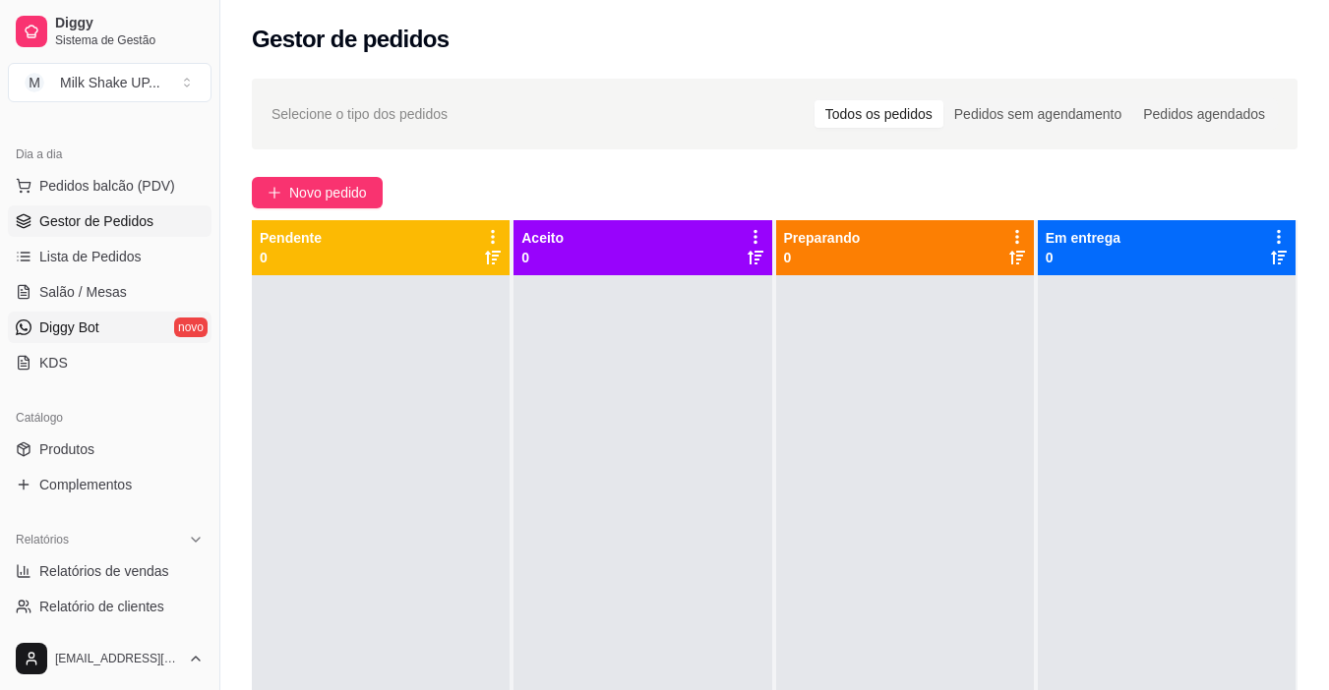
scroll to position [197, 0]
click at [124, 565] on span "Relatórios de vendas" at bounding box center [104, 570] width 130 height 20
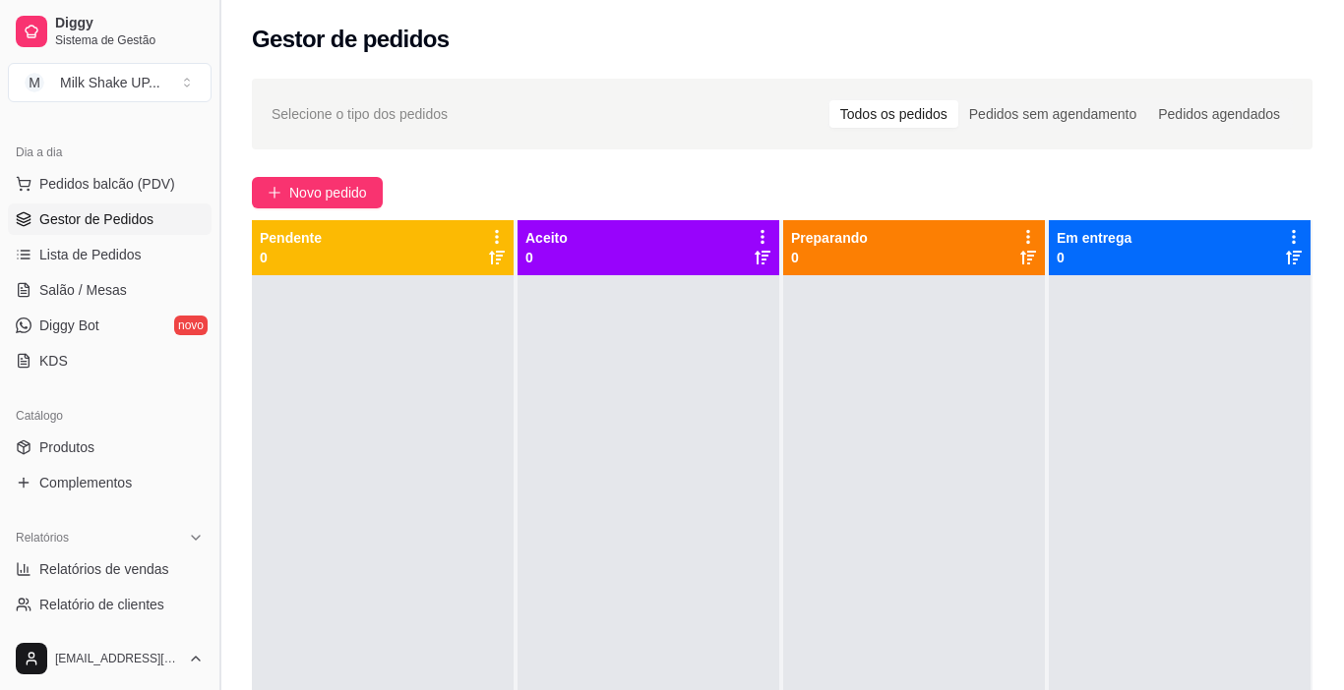
select select "ALL"
select select "0"
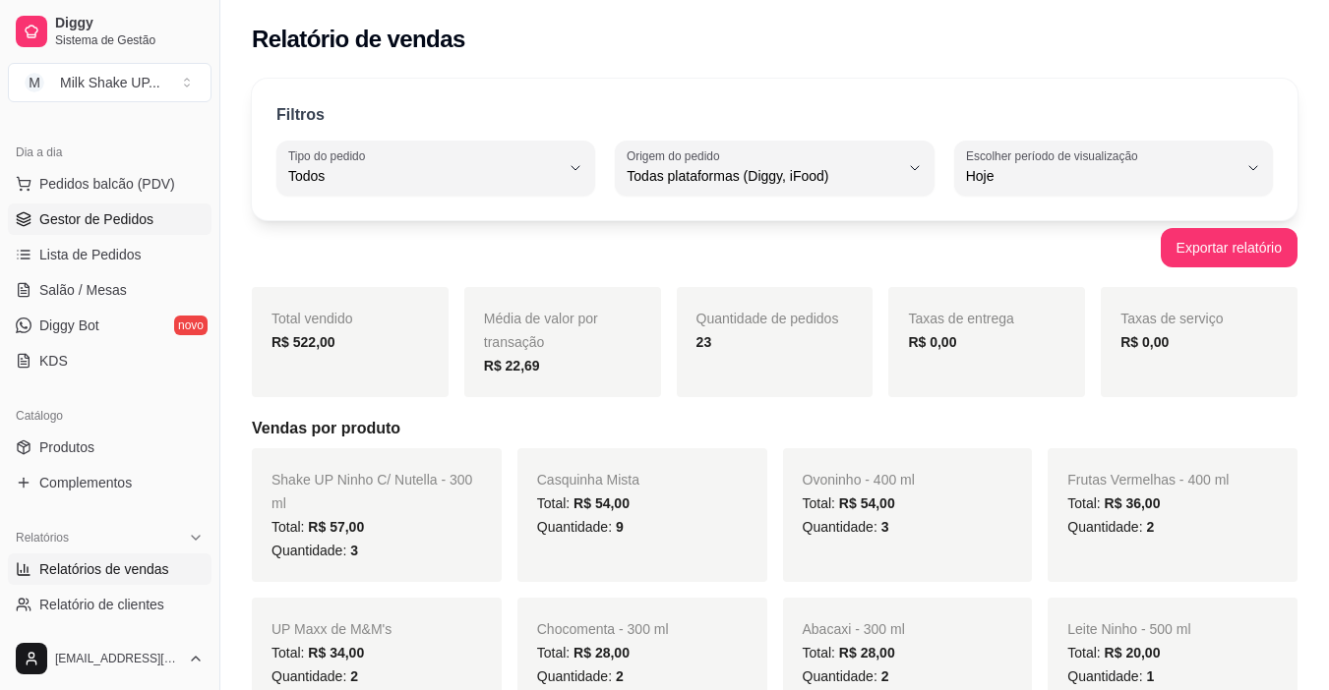
click at [137, 228] on span "Gestor de Pedidos" at bounding box center [96, 219] width 114 height 20
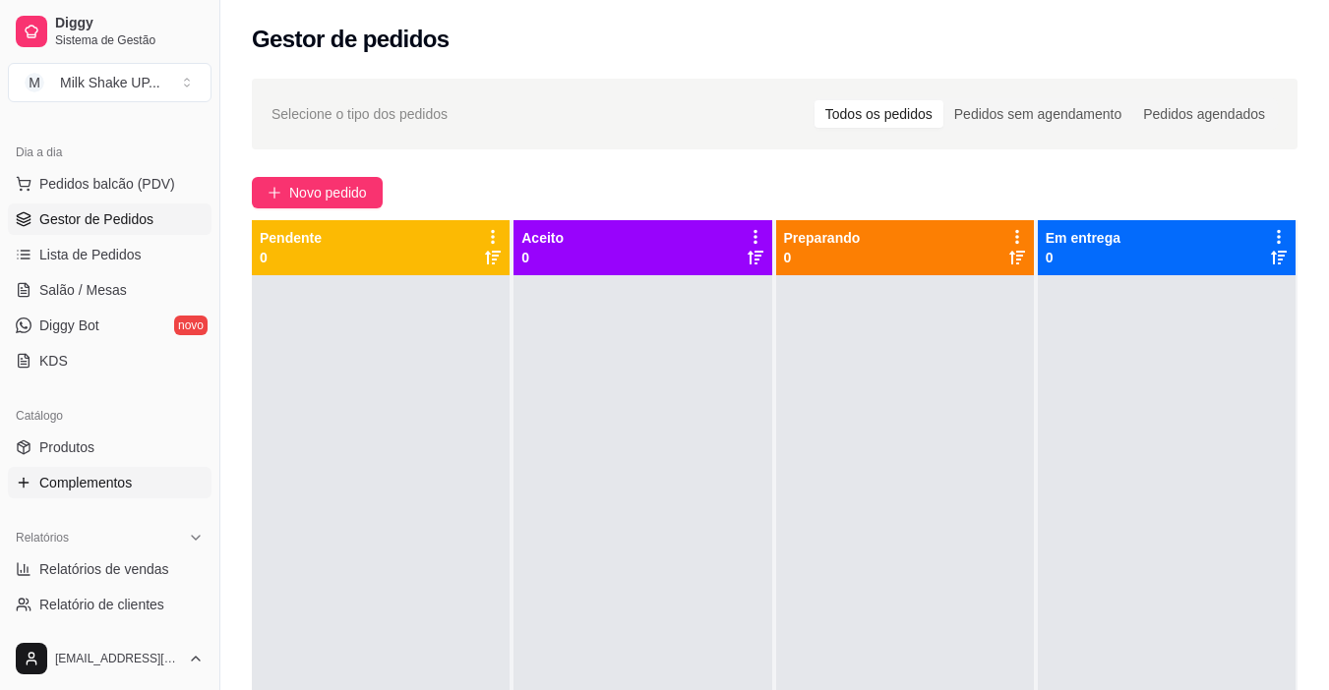
scroll to position [295, 0]
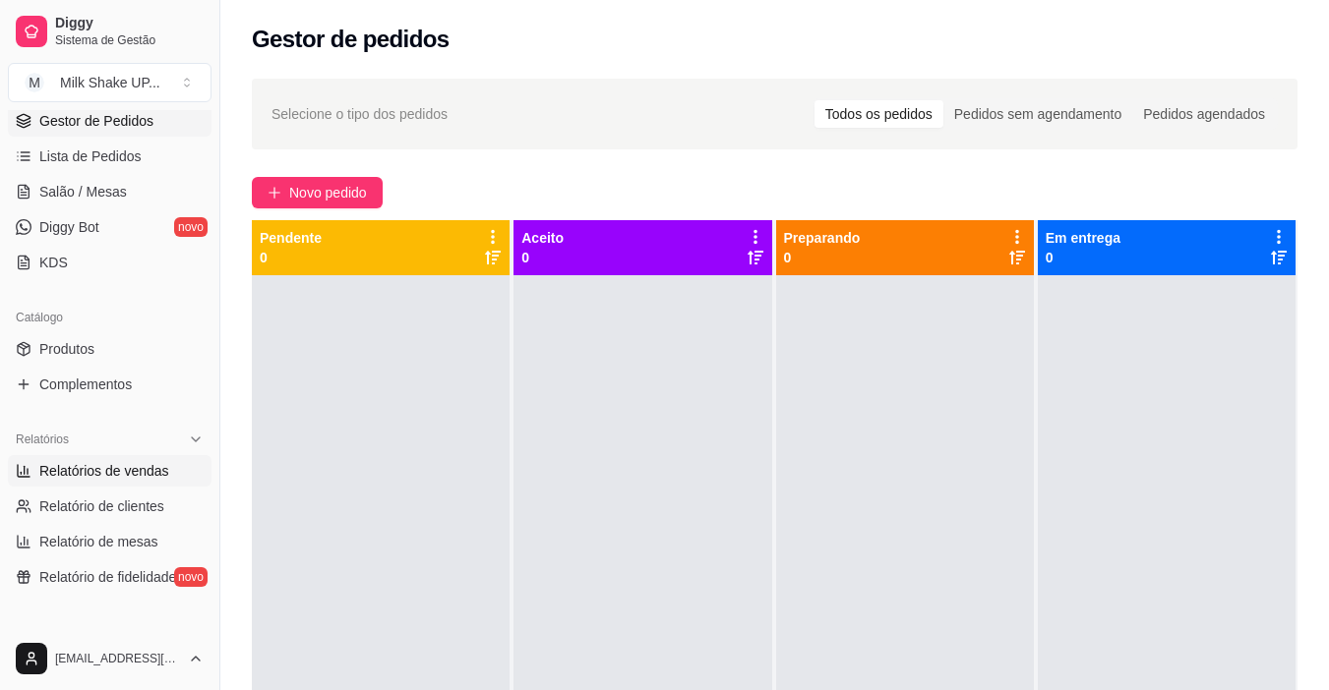
click at [127, 469] on span "Relatórios de vendas" at bounding box center [104, 471] width 130 height 20
select select "ALL"
select select "0"
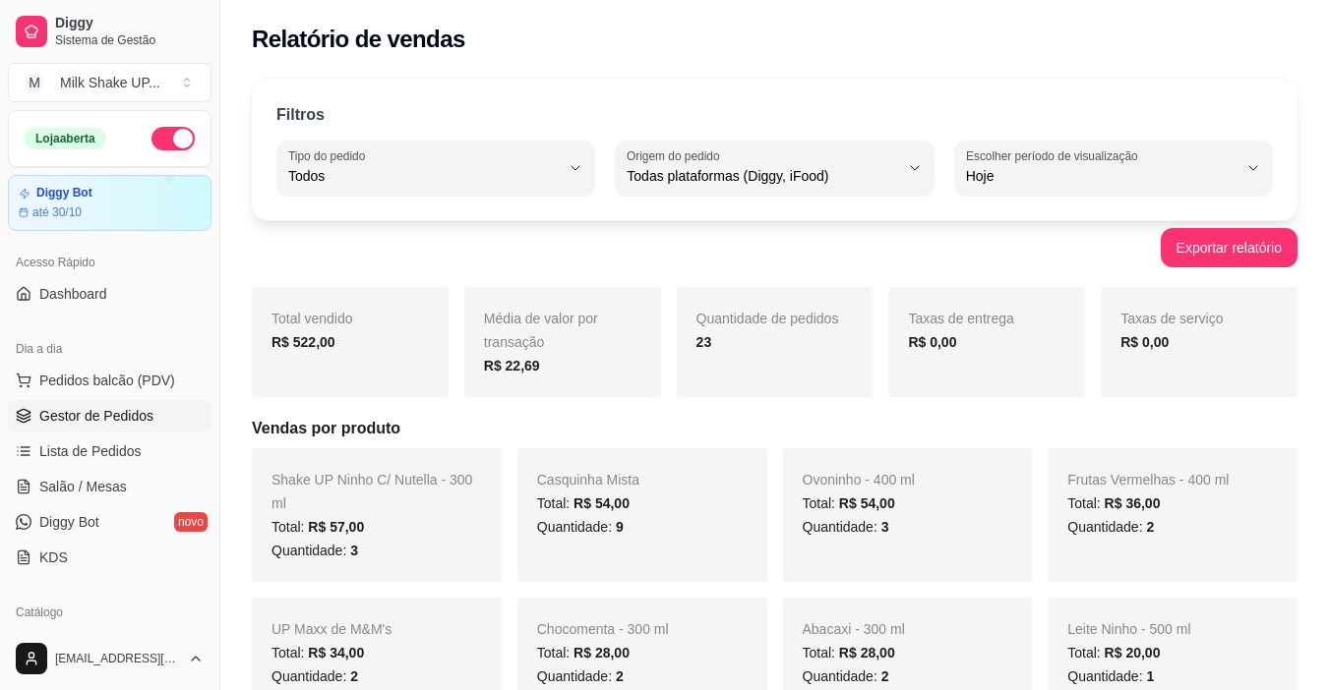
click at [130, 408] on span "Gestor de Pedidos" at bounding box center [96, 416] width 114 height 20
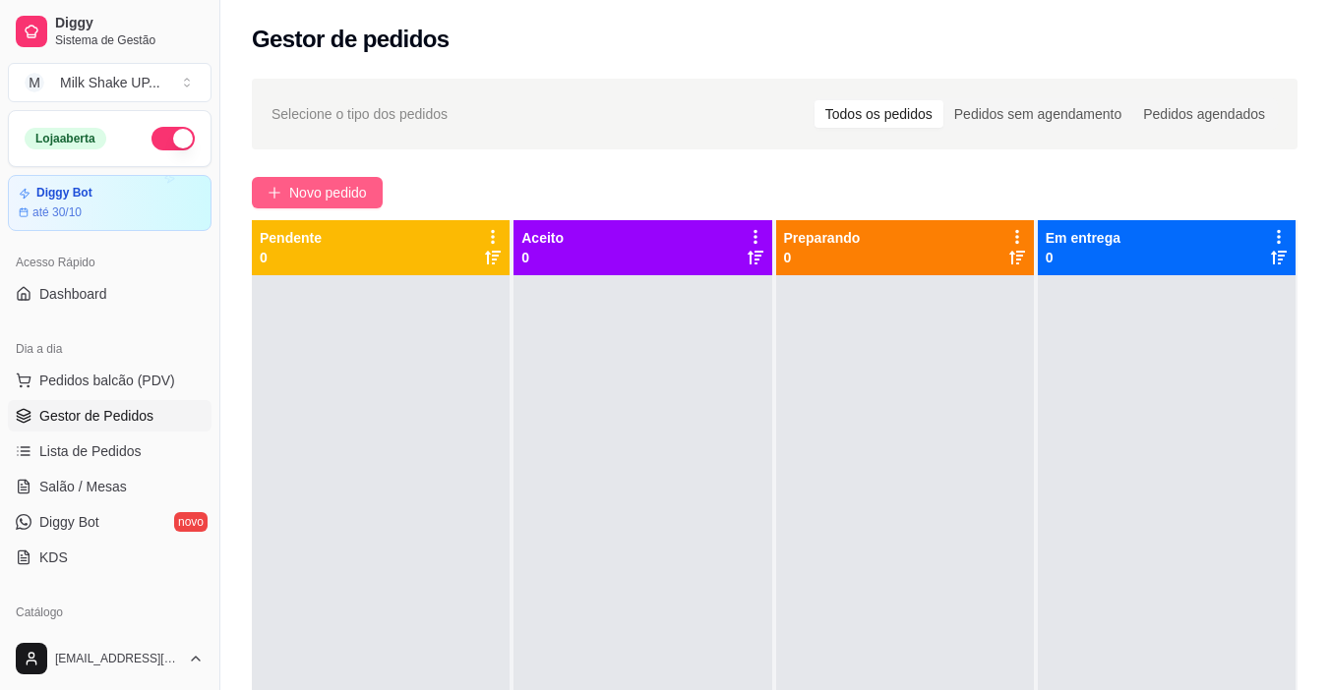
click at [340, 188] on span "Novo pedido" at bounding box center [328, 193] width 78 height 22
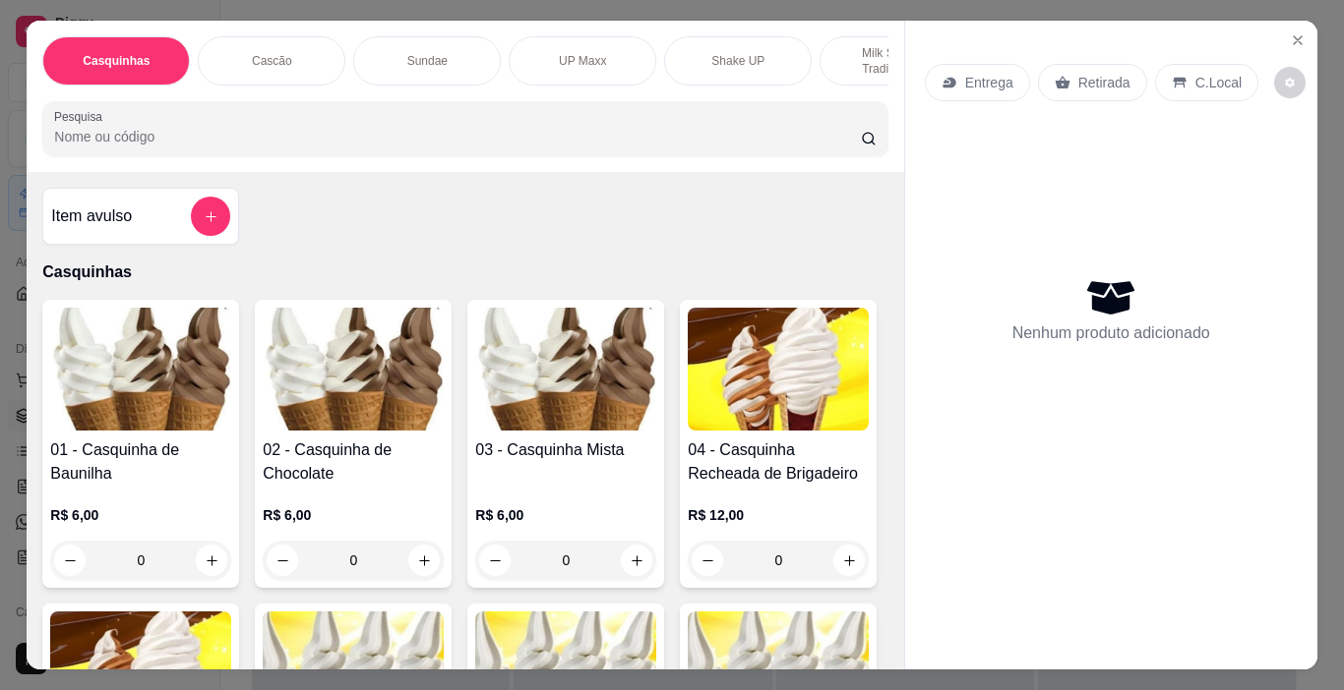
click at [567, 405] on img at bounding box center [565, 369] width 181 height 123
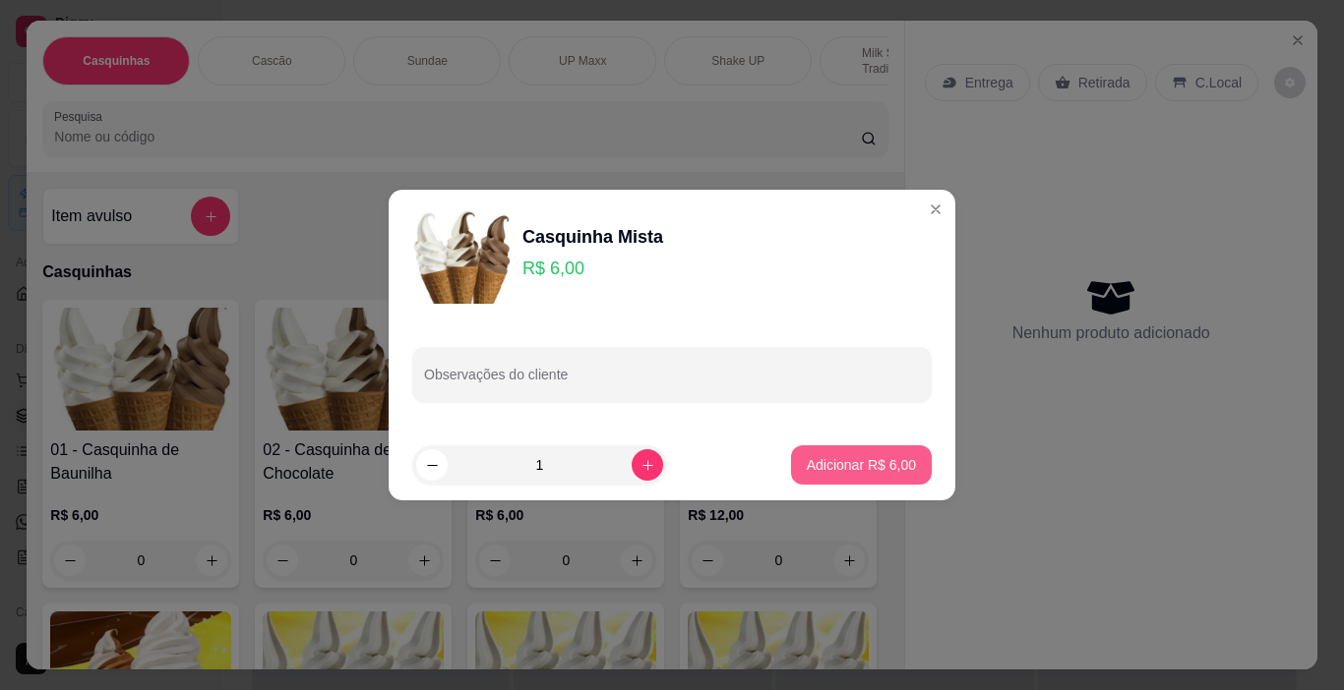
click at [892, 475] on button "Adicionar R$ 6,00" at bounding box center [861, 465] width 141 height 39
type input "1"
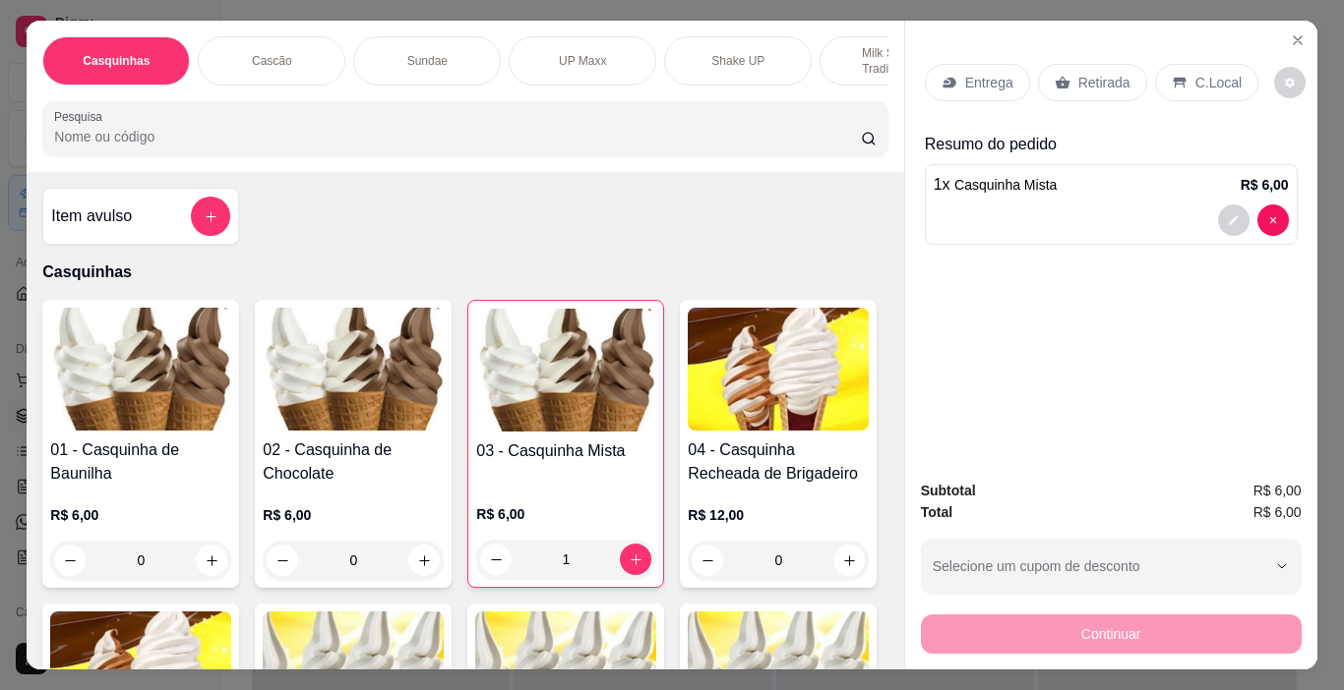
click at [1195, 76] on p "C.Local" at bounding box center [1218, 83] width 46 height 20
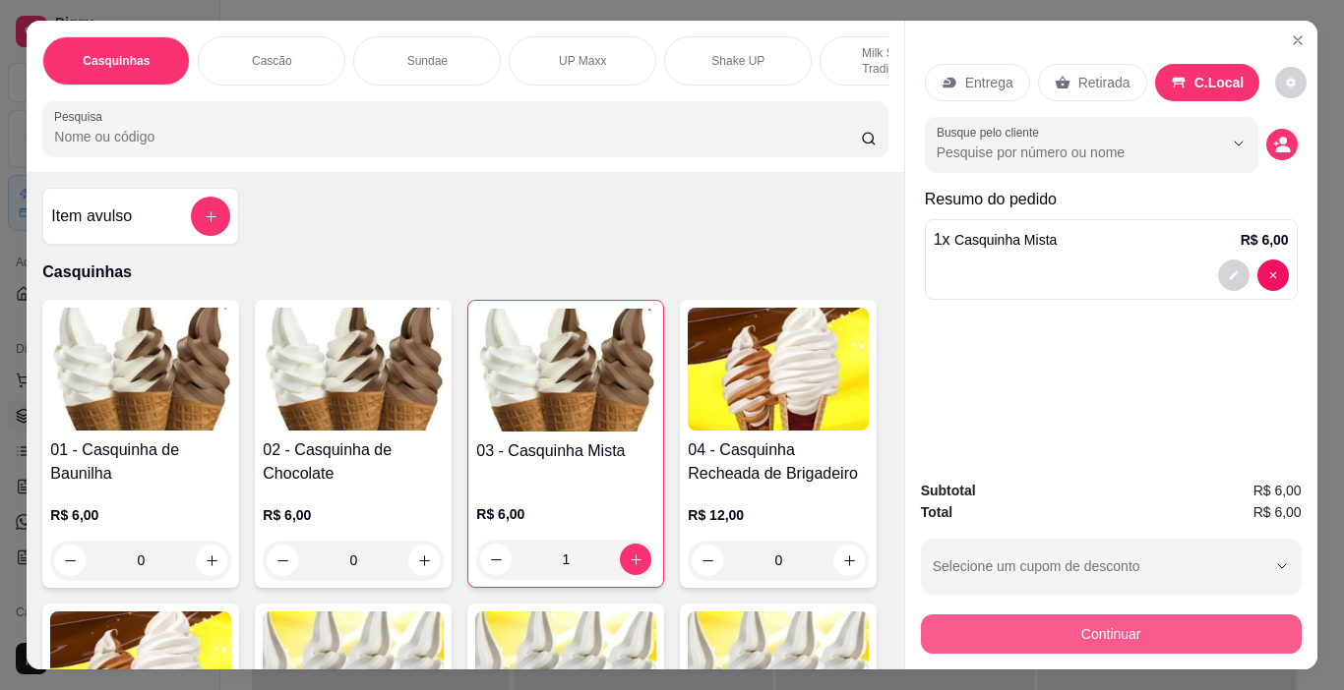
click at [1203, 616] on button "Continuar" at bounding box center [1111, 634] width 381 height 39
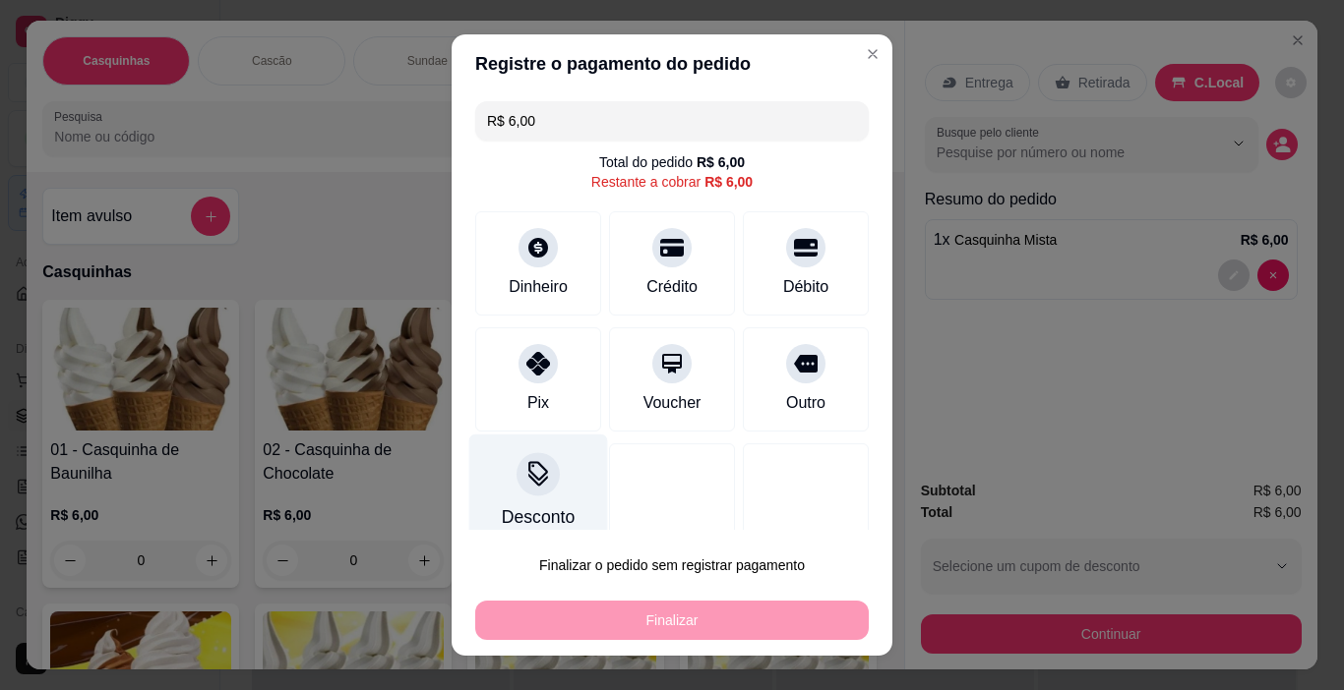
drag, startPoint x: 538, startPoint y: 401, endPoint x: 552, endPoint y: 435, distance: 36.2
click at [538, 400] on div "Pix" at bounding box center [538, 380] width 126 height 104
type input "R$ 0,00"
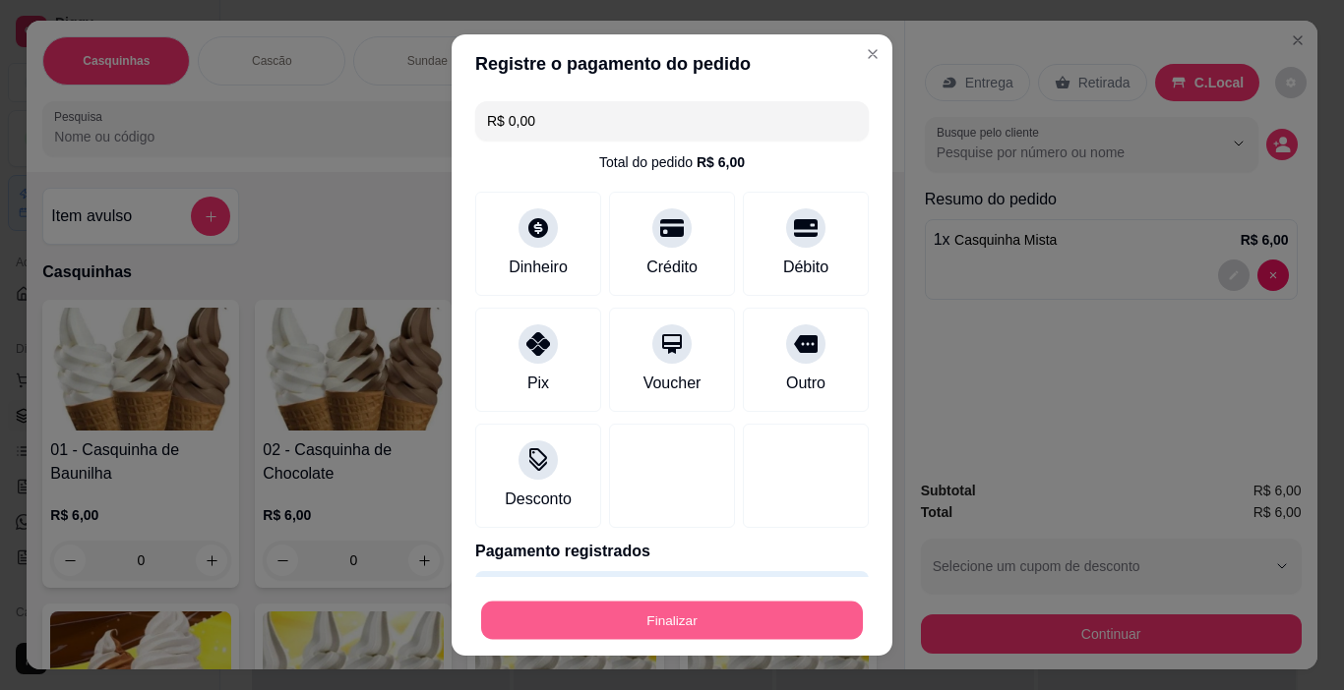
click at [769, 623] on button "Finalizar" at bounding box center [672, 621] width 382 height 38
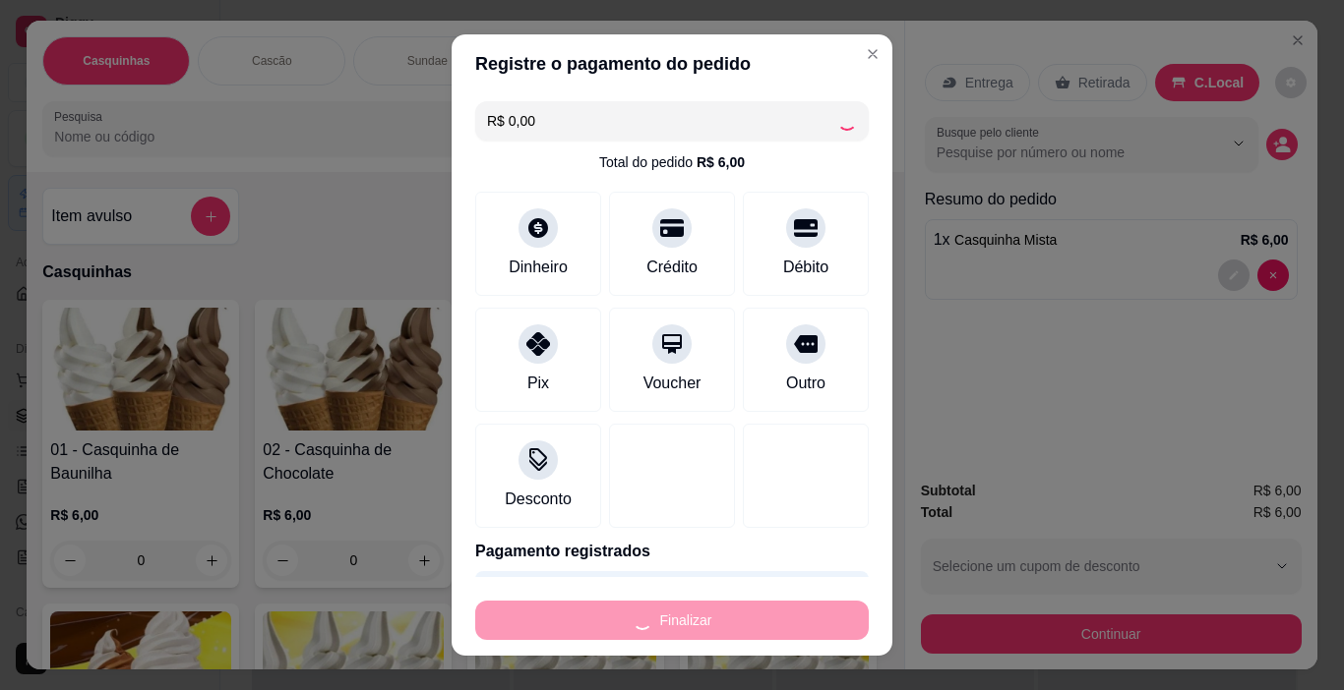
type input "0"
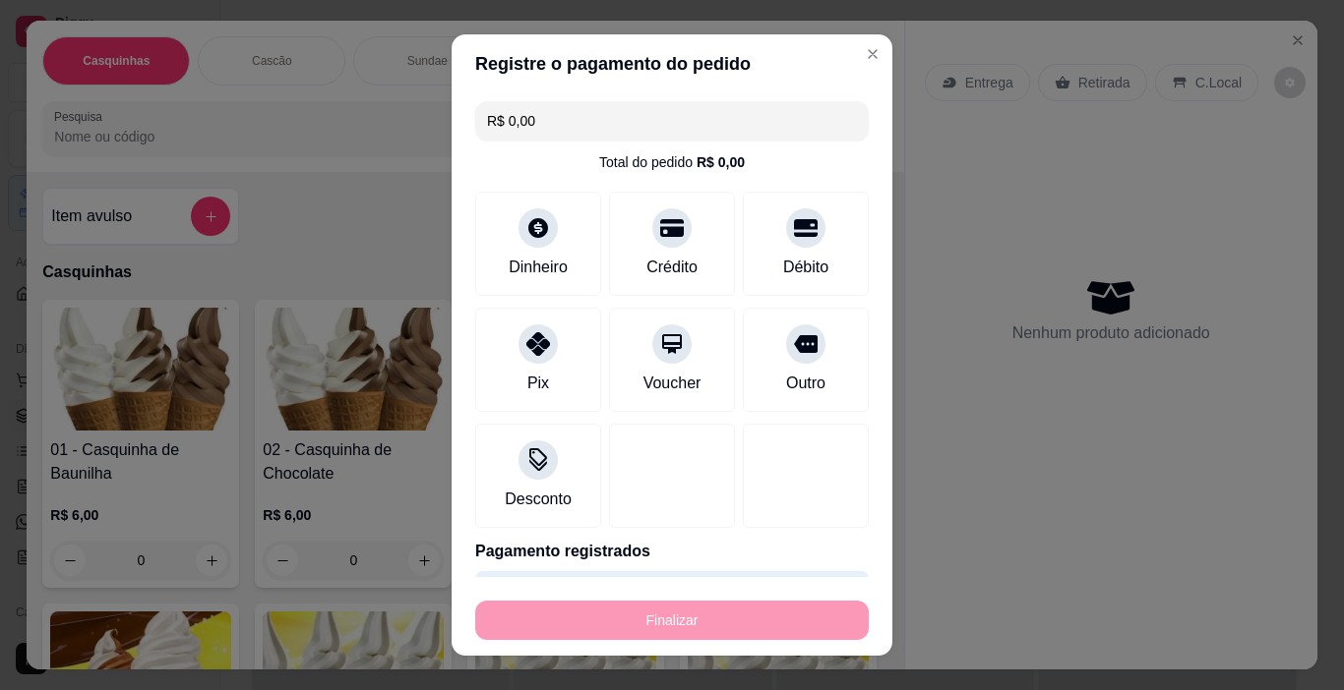
type input "-R$ 6,00"
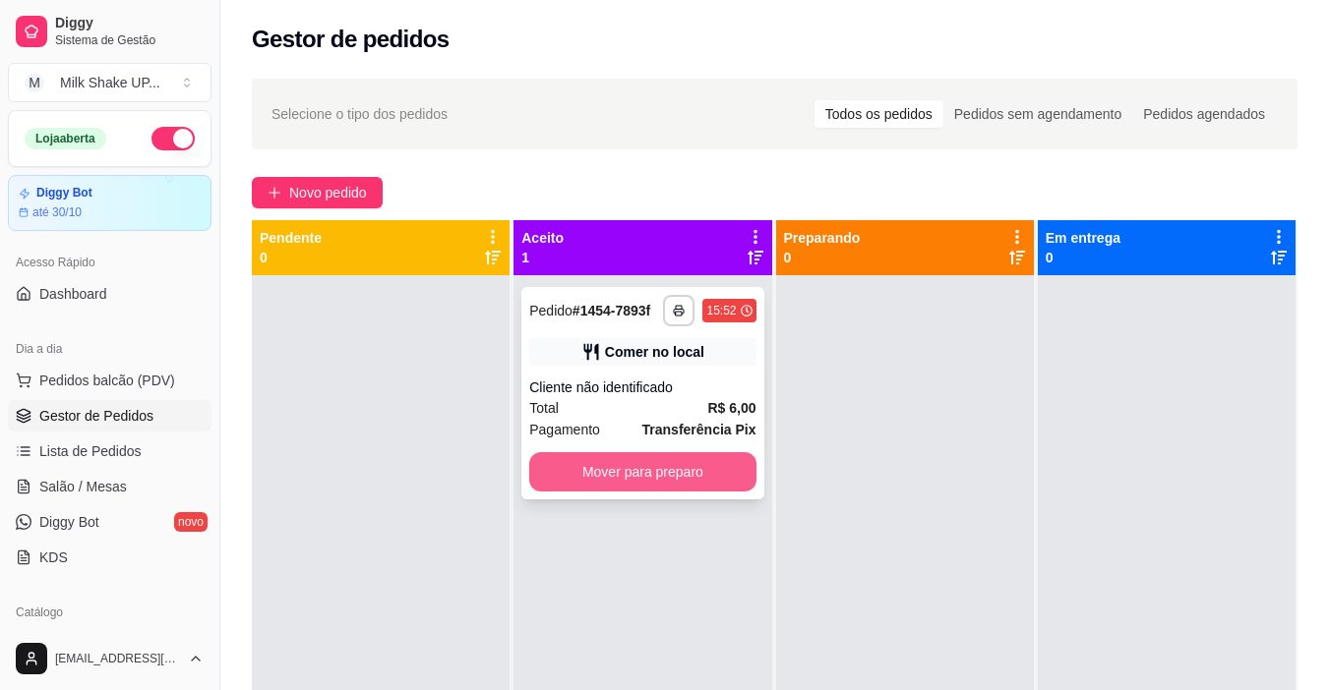
click at [623, 478] on button "Mover para preparo" at bounding box center [642, 471] width 226 height 39
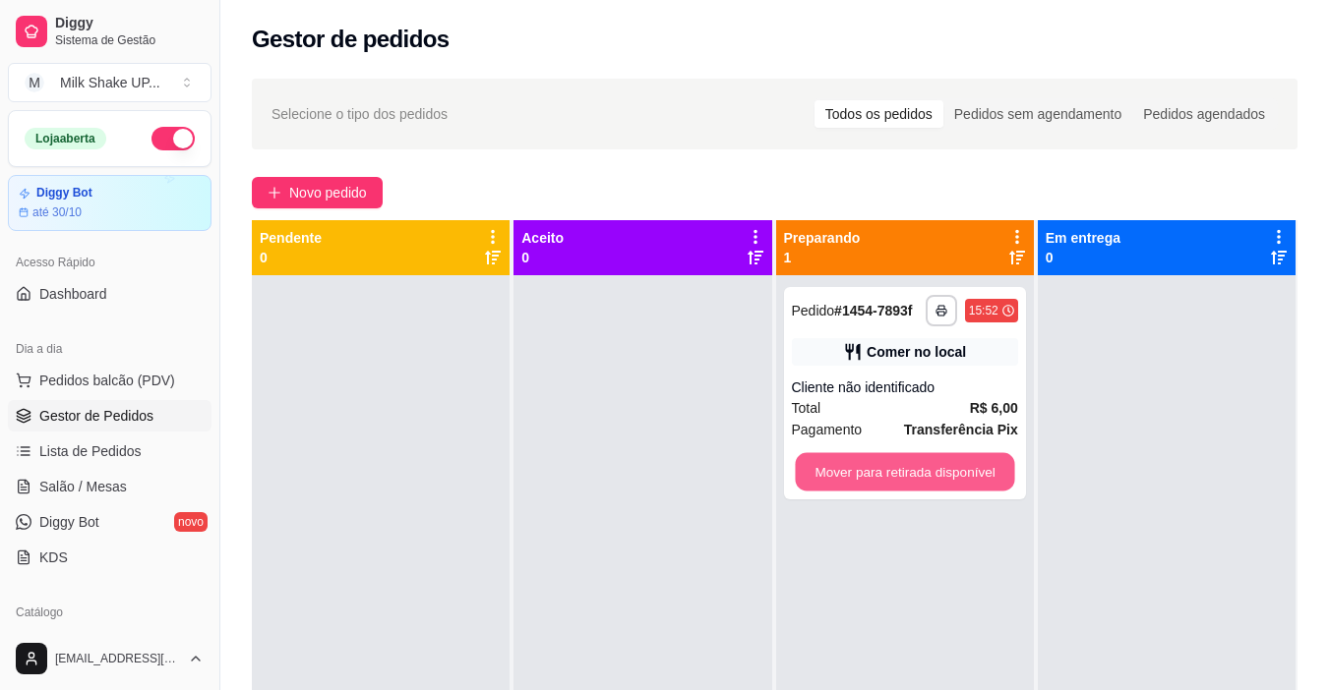
click at [845, 478] on button "Mover para retirada disponível" at bounding box center [904, 472] width 219 height 38
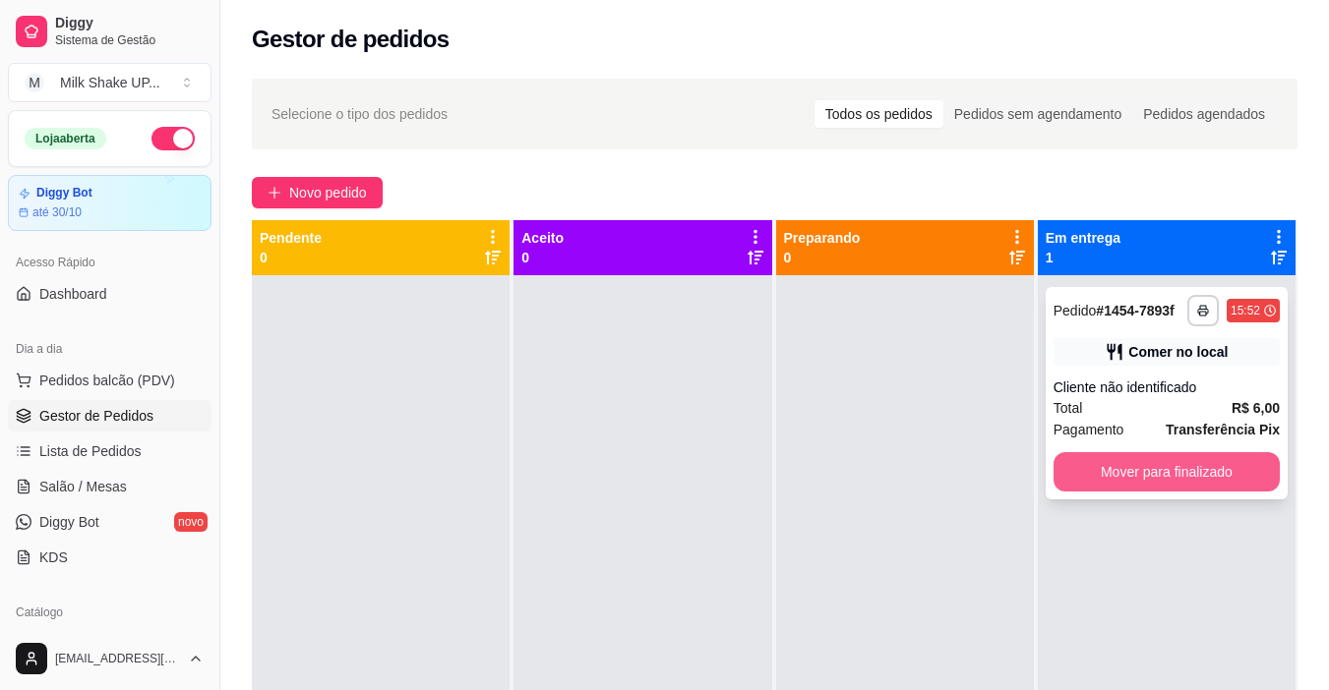
click at [1113, 464] on button "Mover para finalizado" at bounding box center [1166, 471] width 226 height 39
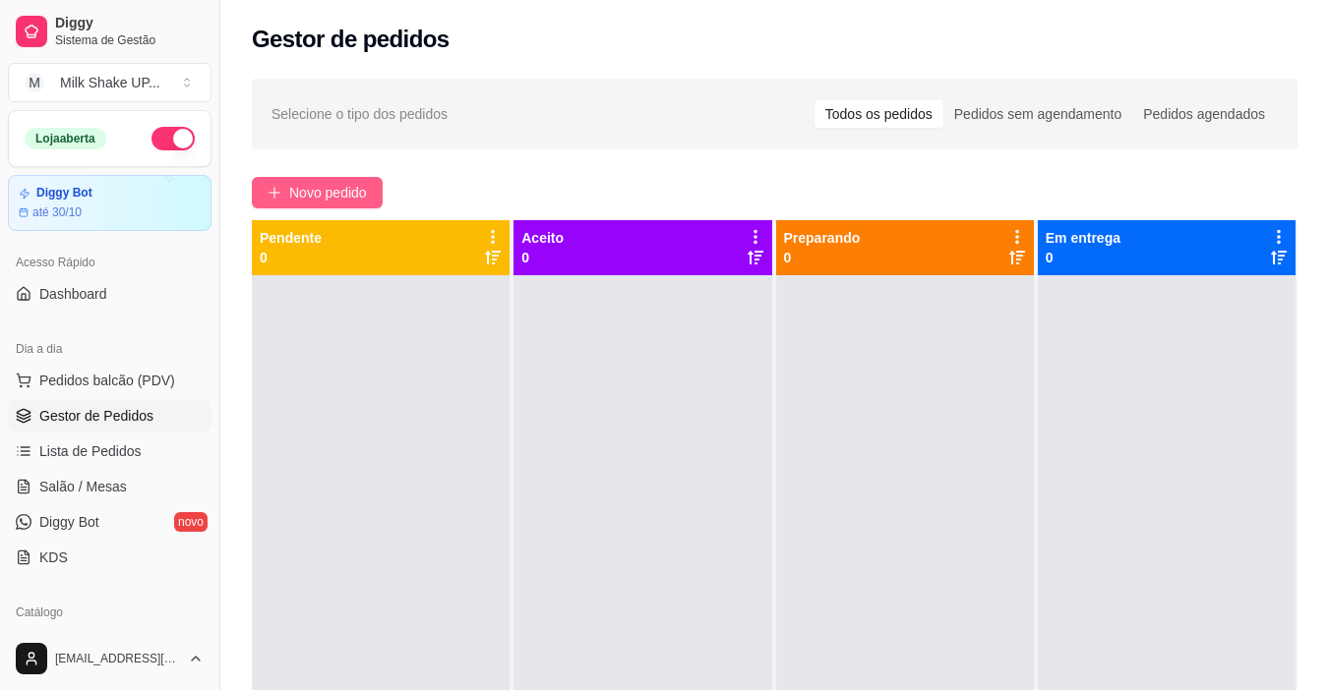
click at [340, 198] on span "Novo pedido" at bounding box center [328, 193] width 78 height 22
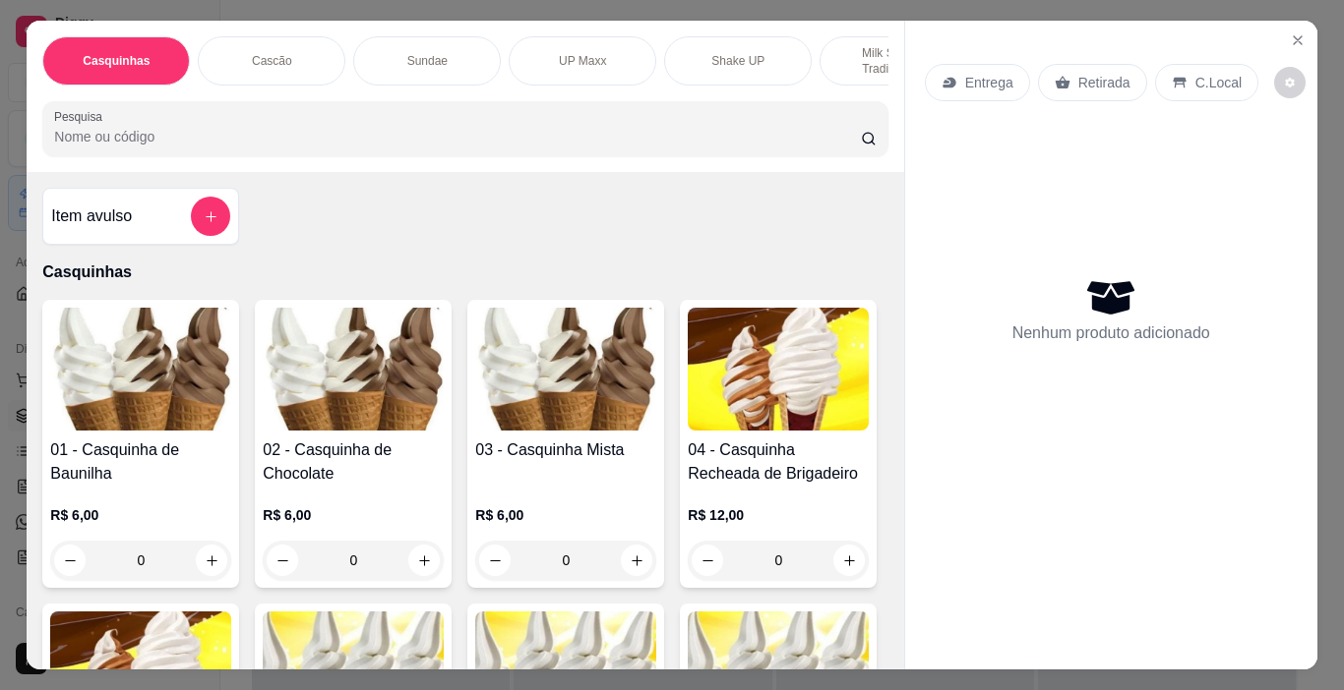
click at [258, 56] on p "Cascão" at bounding box center [272, 61] width 40 height 16
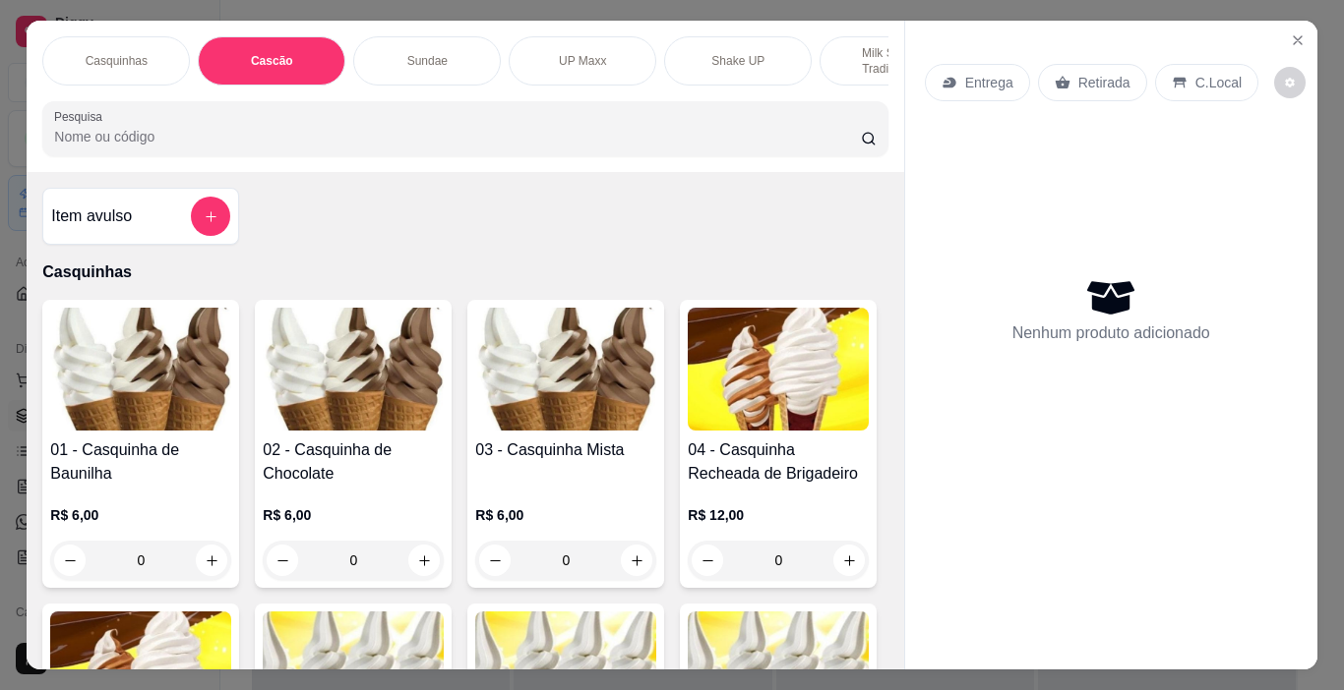
scroll to position [49, 0]
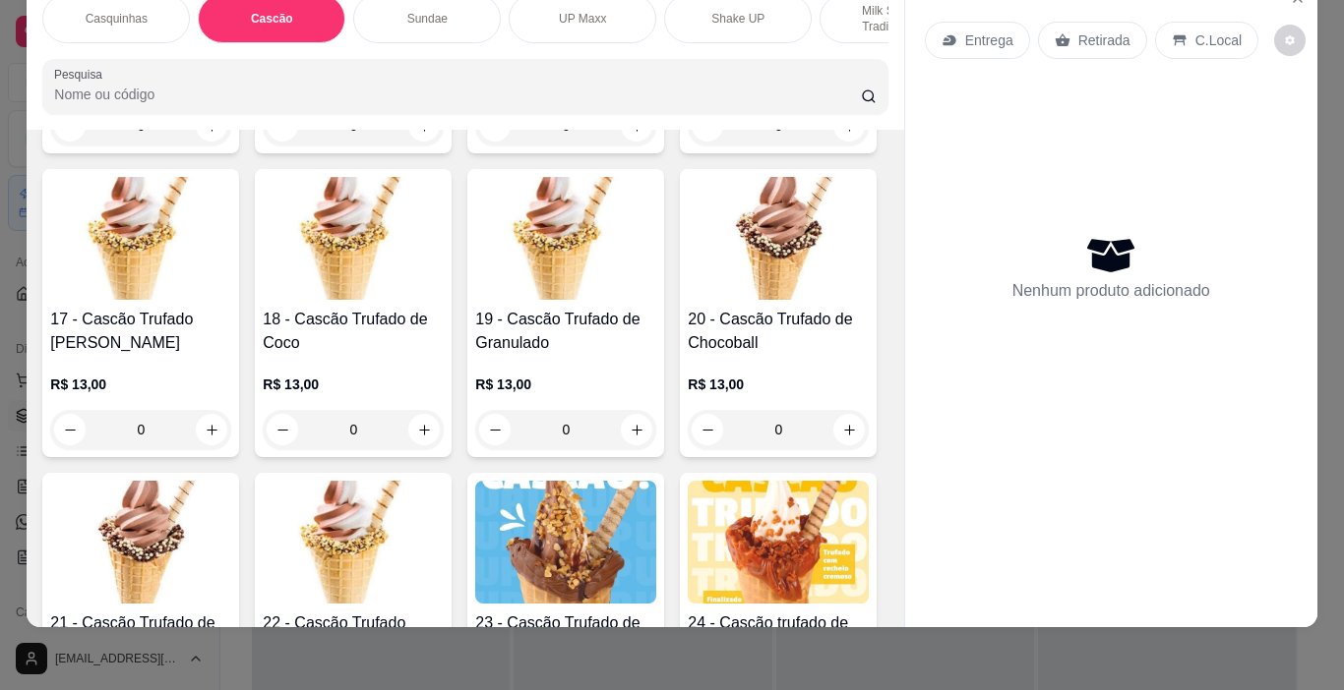
click at [1195, 30] on p "C.Local" at bounding box center [1218, 40] width 46 height 20
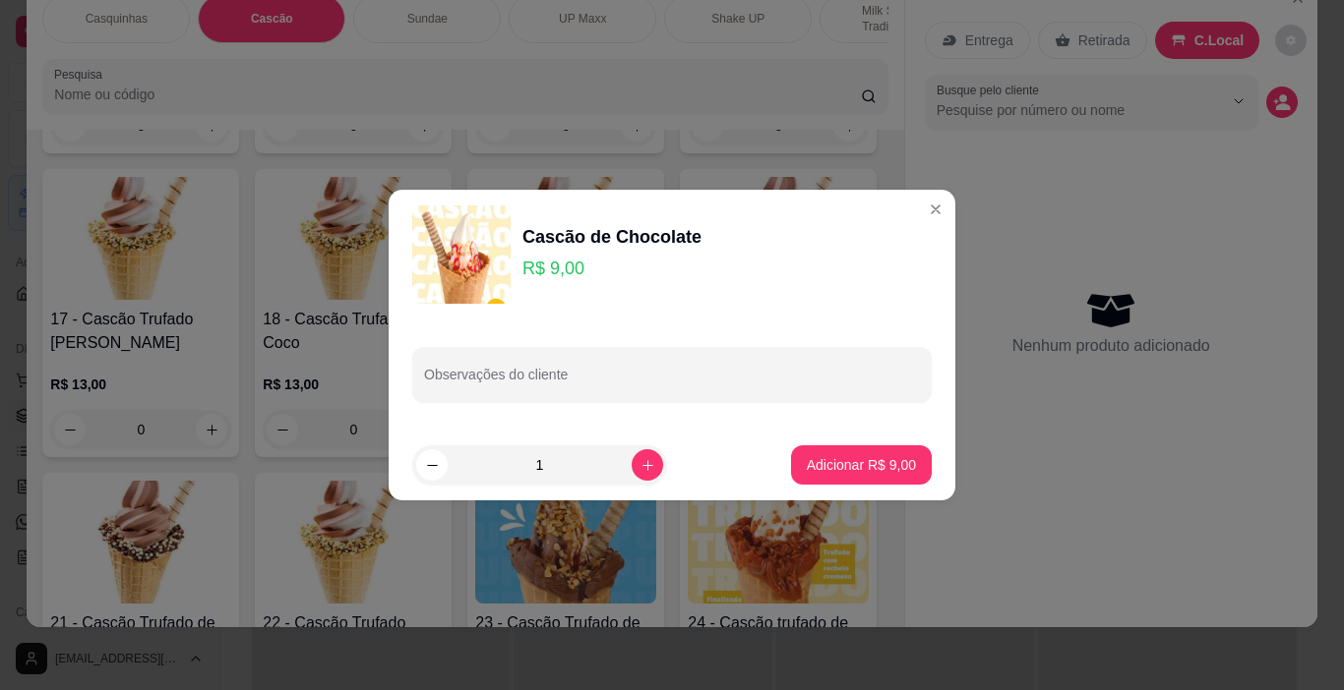
click at [853, 463] on p "Adicionar R$ 9,00" at bounding box center [861, 465] width 109 height 20
type input "1"
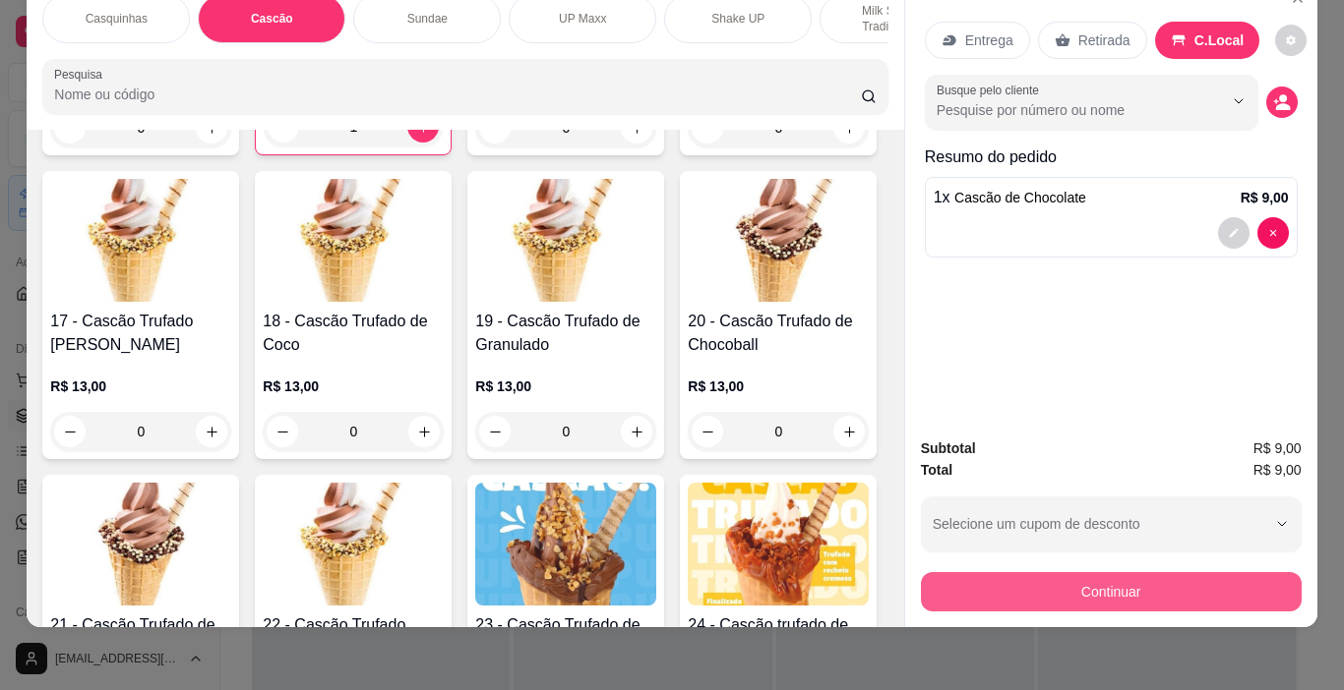
click at [1143, 576] on button "Continuar" at bounding box center [1111, 591] width 381 height 39
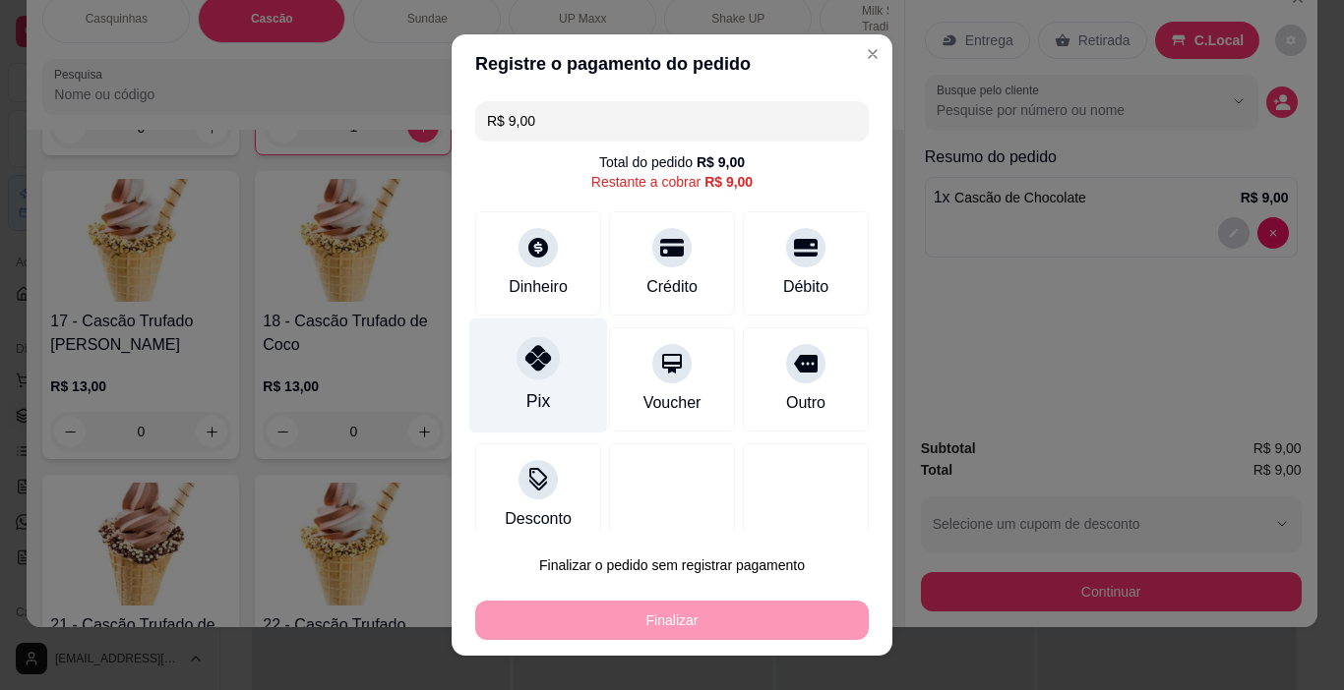
click at [525, 360] on icon at bounding box center [538, 358] width 26 height 26
type input "R$ 0,00"
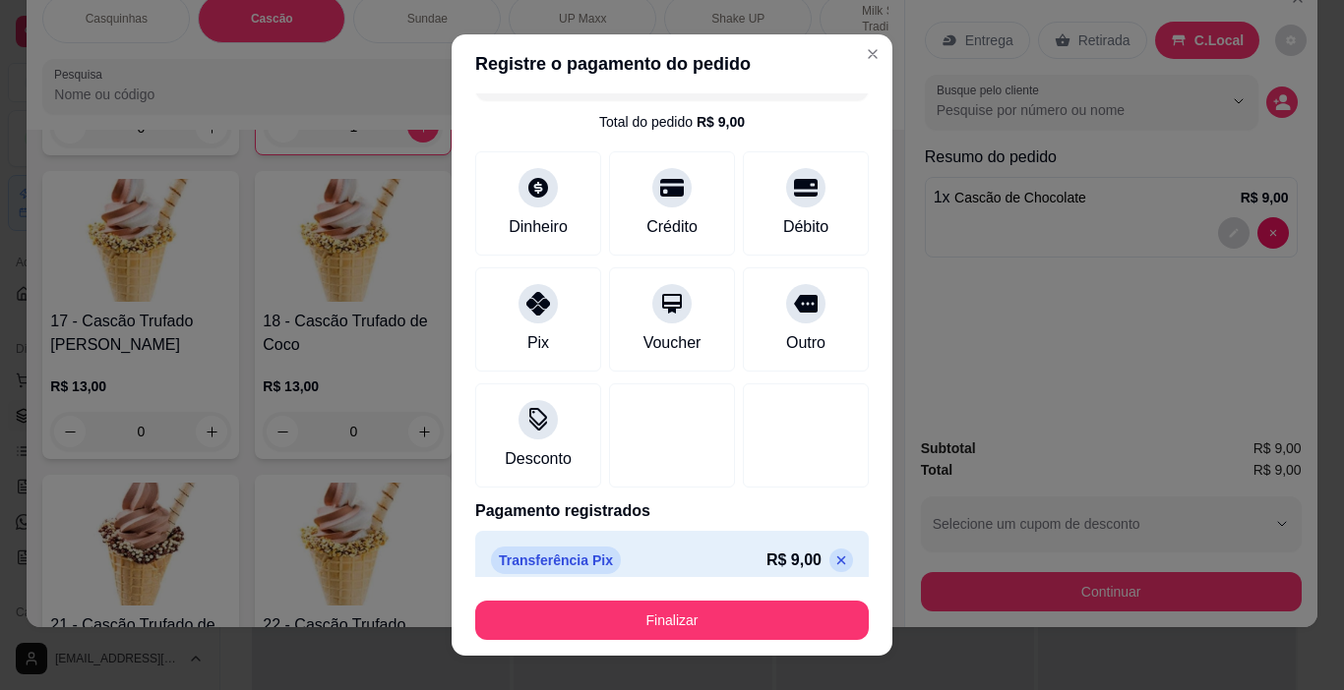
scroll to position [61, 0]
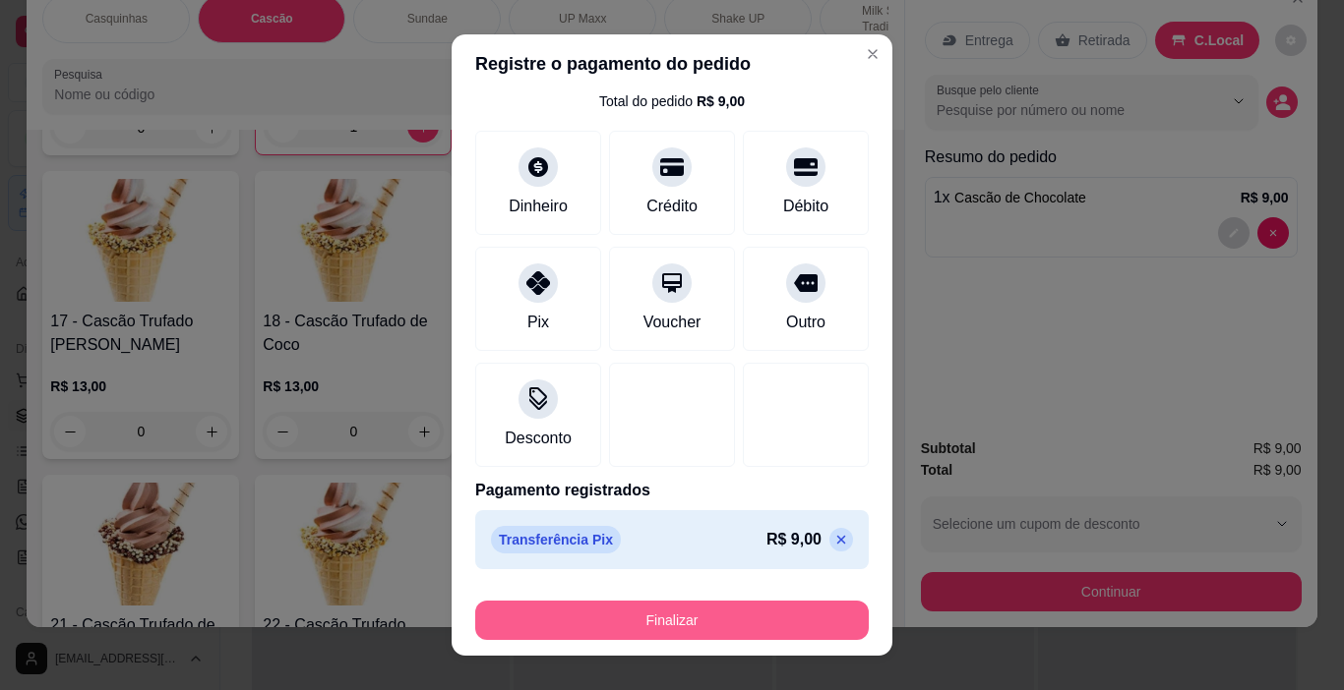
click at [683, 605] on button "Finalizar" at bounding box center [671, 620] width 393 height 39
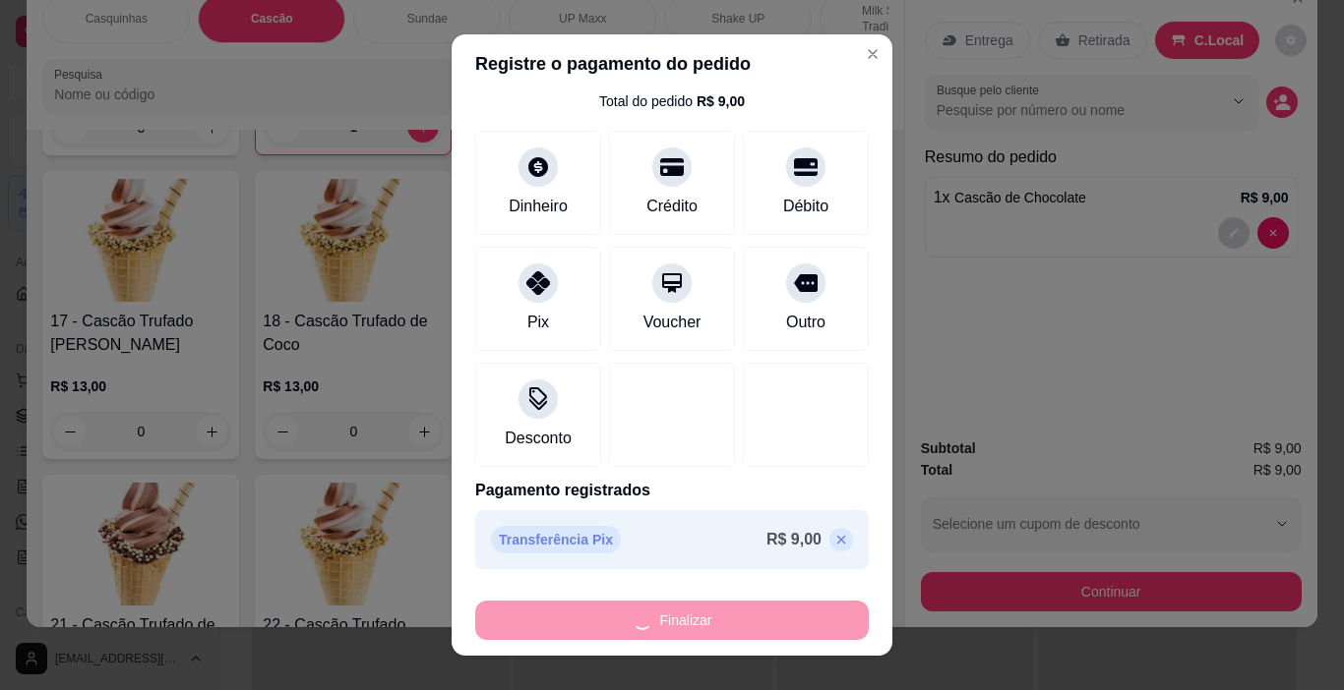
type input "0"
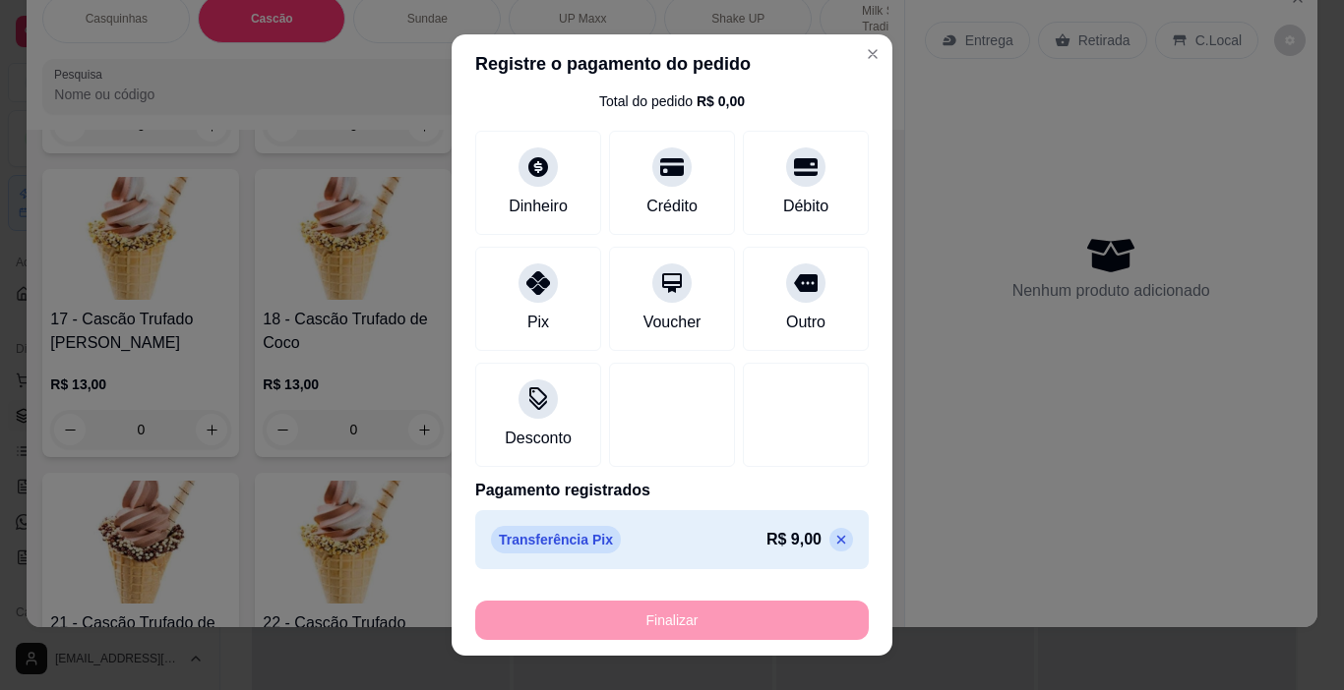
type input "-R$ 9,00"
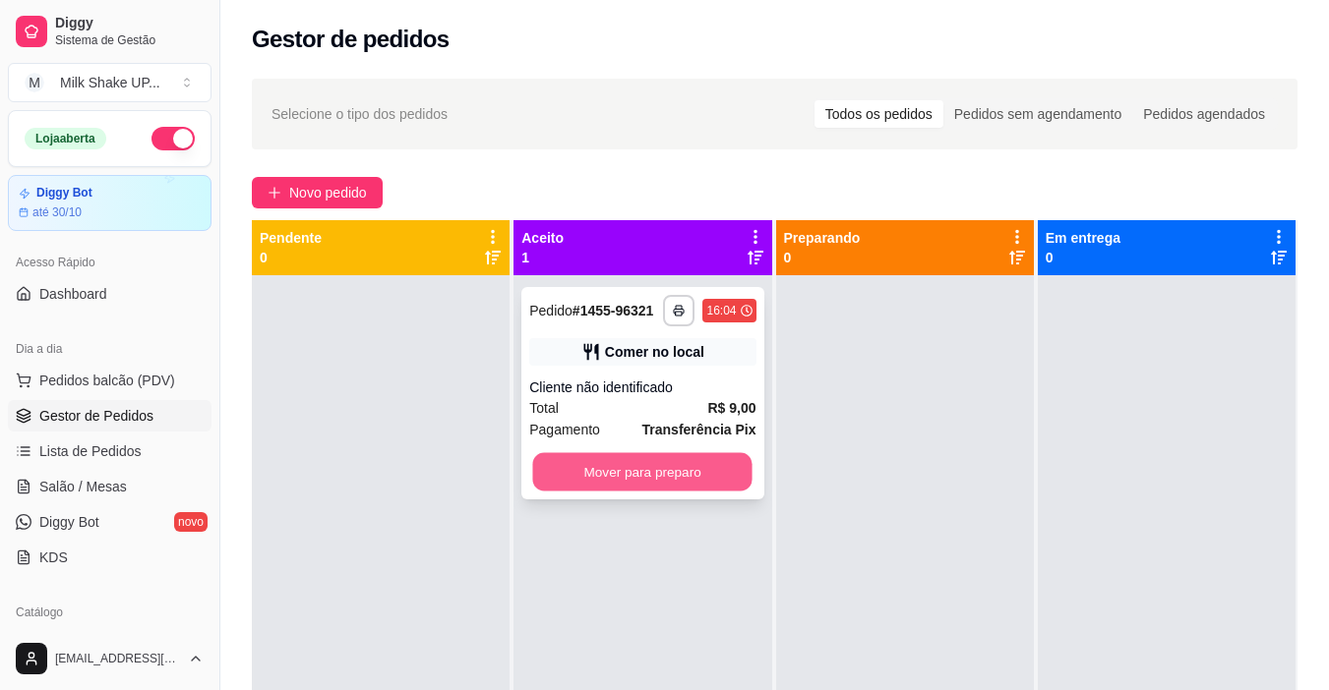
click at [708, 477] on button "Mover para preparo" at bounding box center [642, 472] width 219 height 38
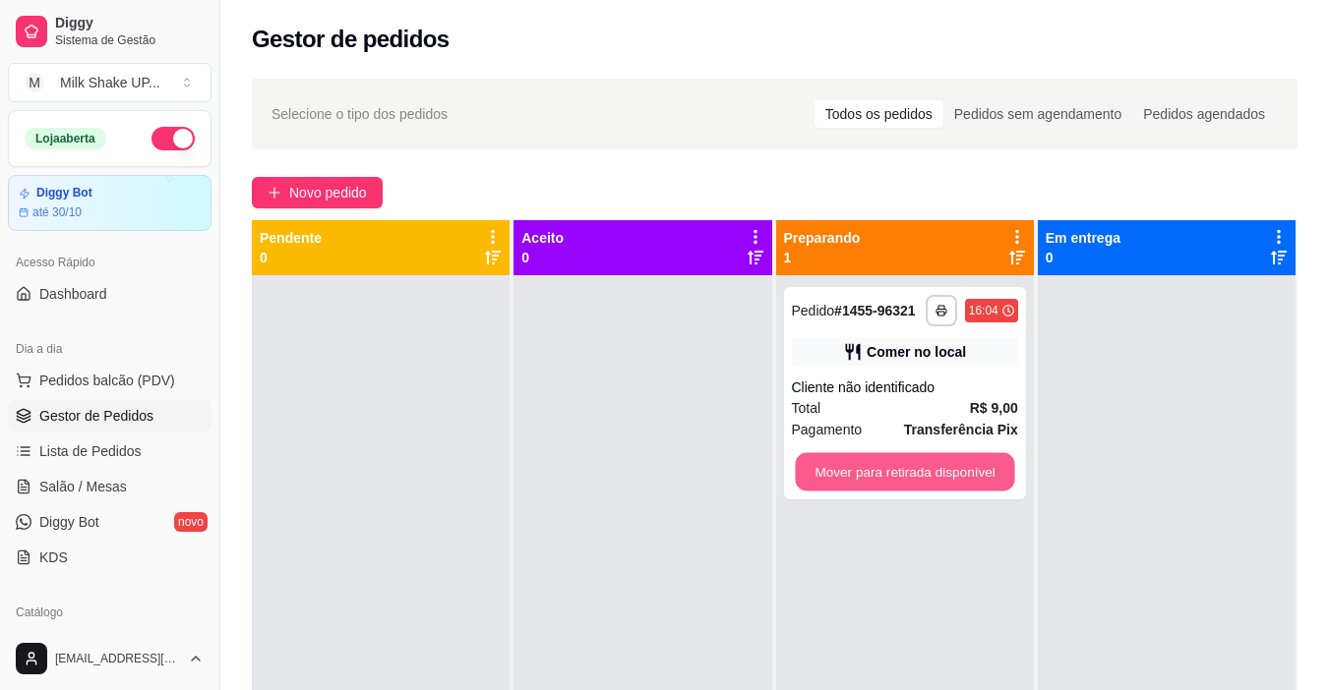
click at [943, 469] on button "Mover para retirada disponível" at bounding box center [904, 472] width 219 height 38
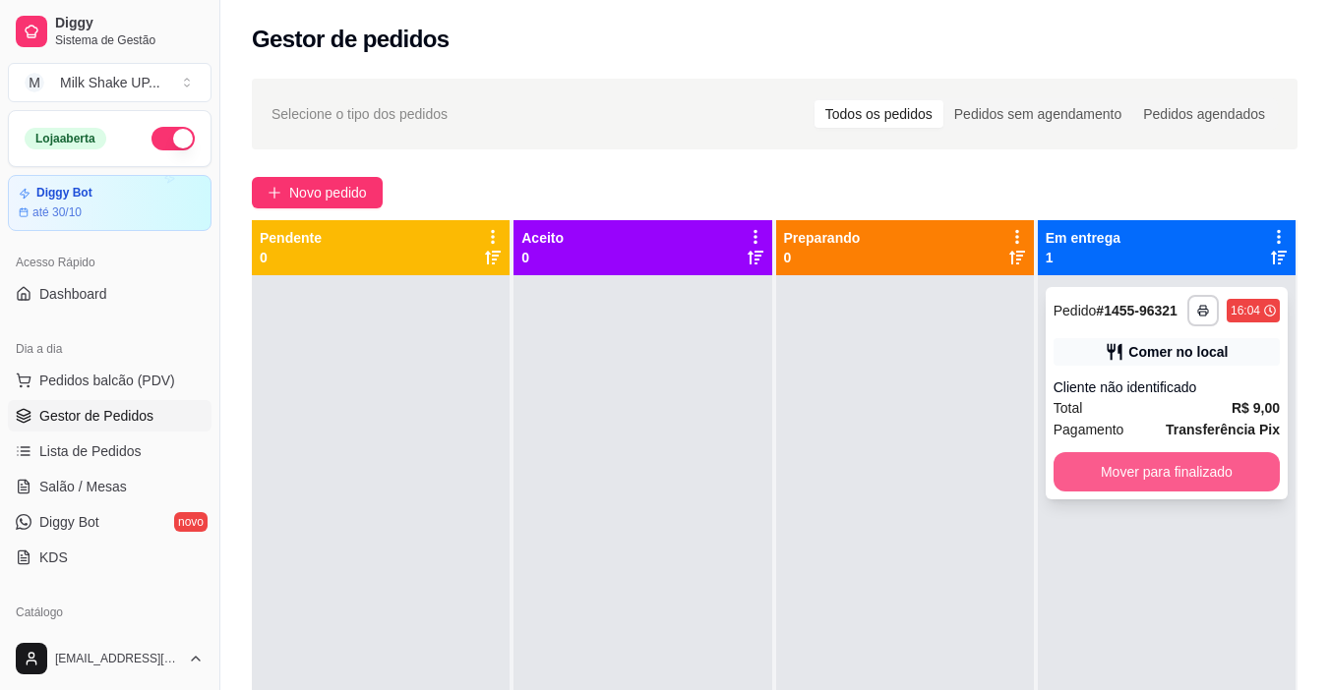
click at [1227, 477] on button "Mover para finalizado" at bounding box center [1166, 471] width 226 height 39
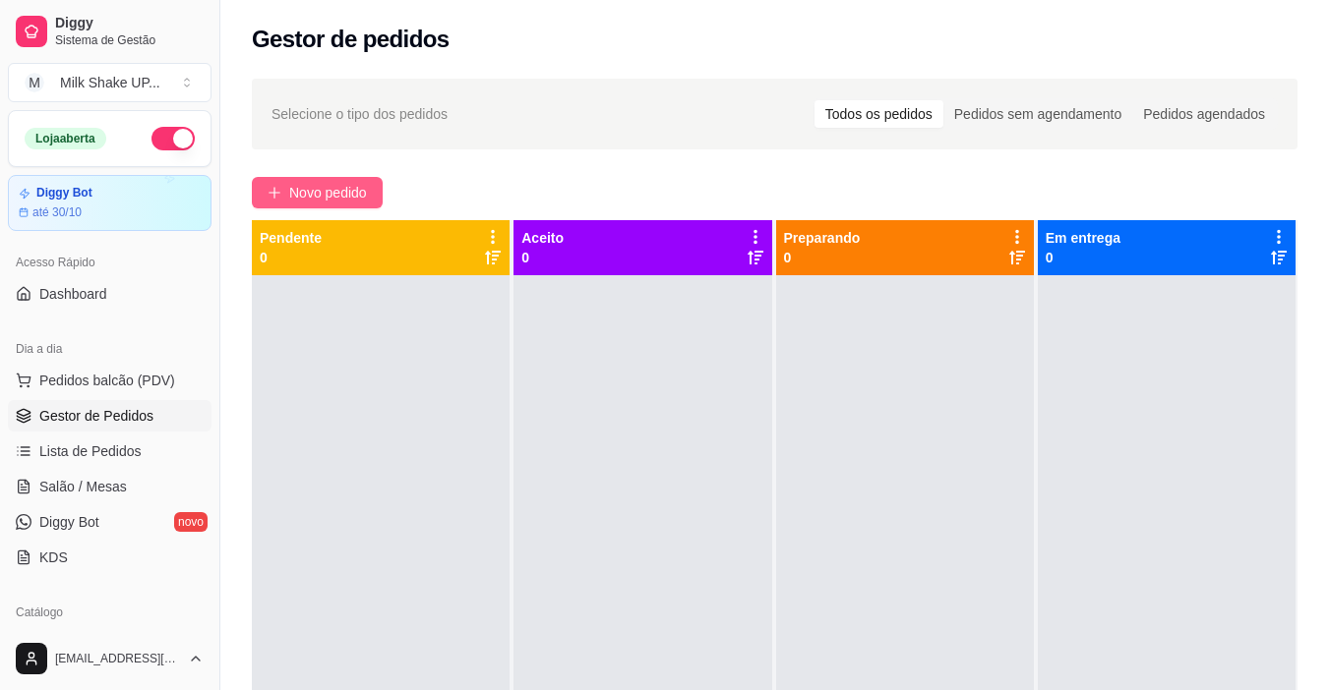
click at [329, 194] on span "Novo pedido" at bounding box center [328, 193] width 78 height 22
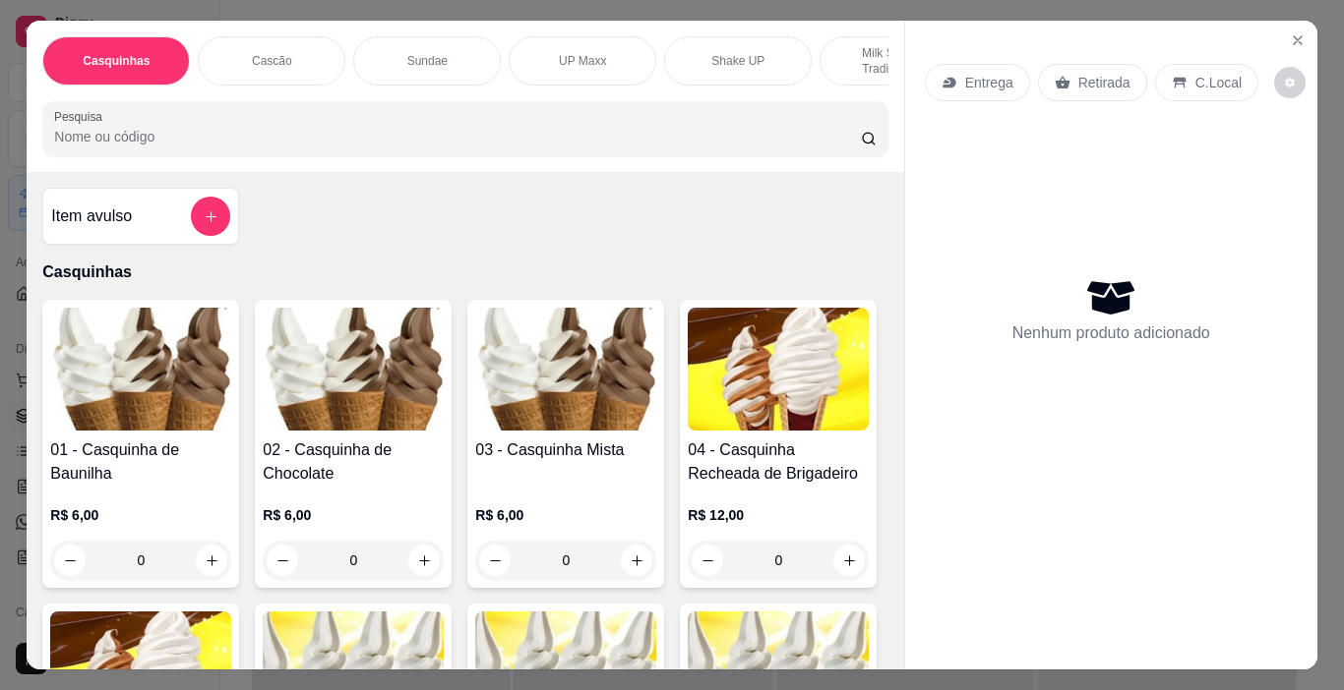
click at [1195, 76] on p "C.Local" at bounding box center [1218, 83] width 46 height 20
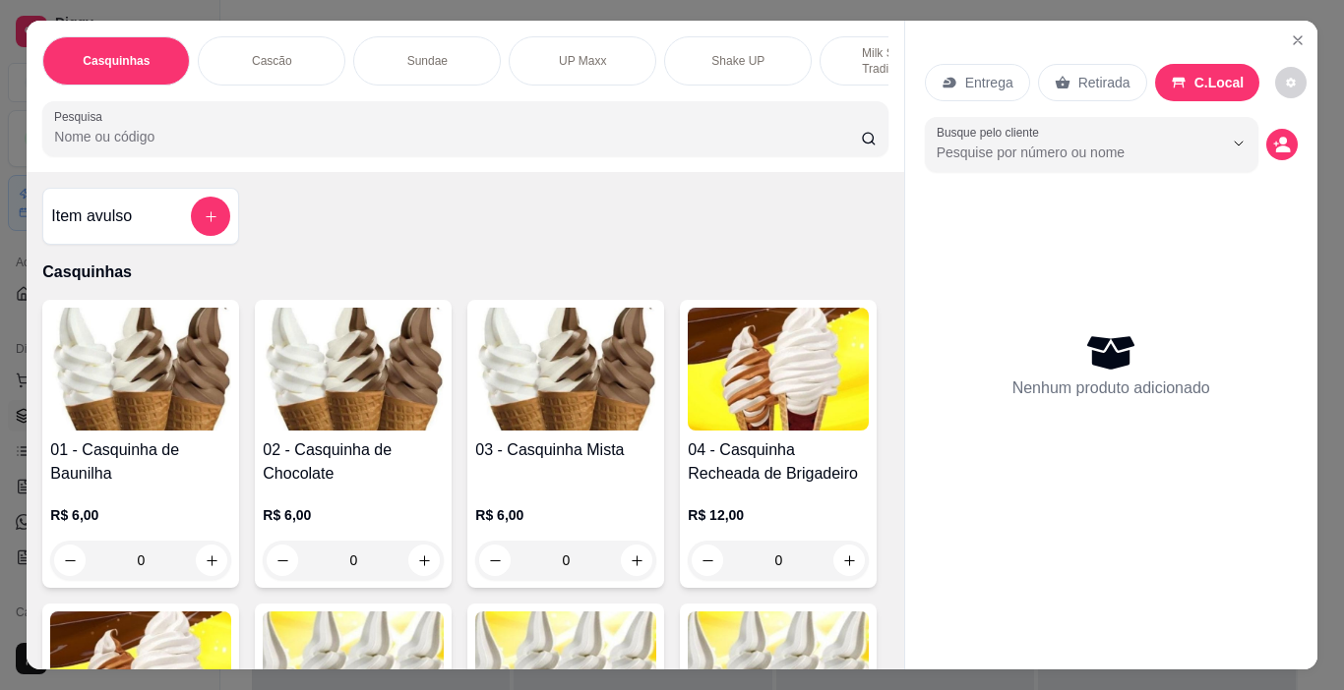
click at [446, 51] on div "Sundae" at bounding box center [427, 60] width 148 height 49
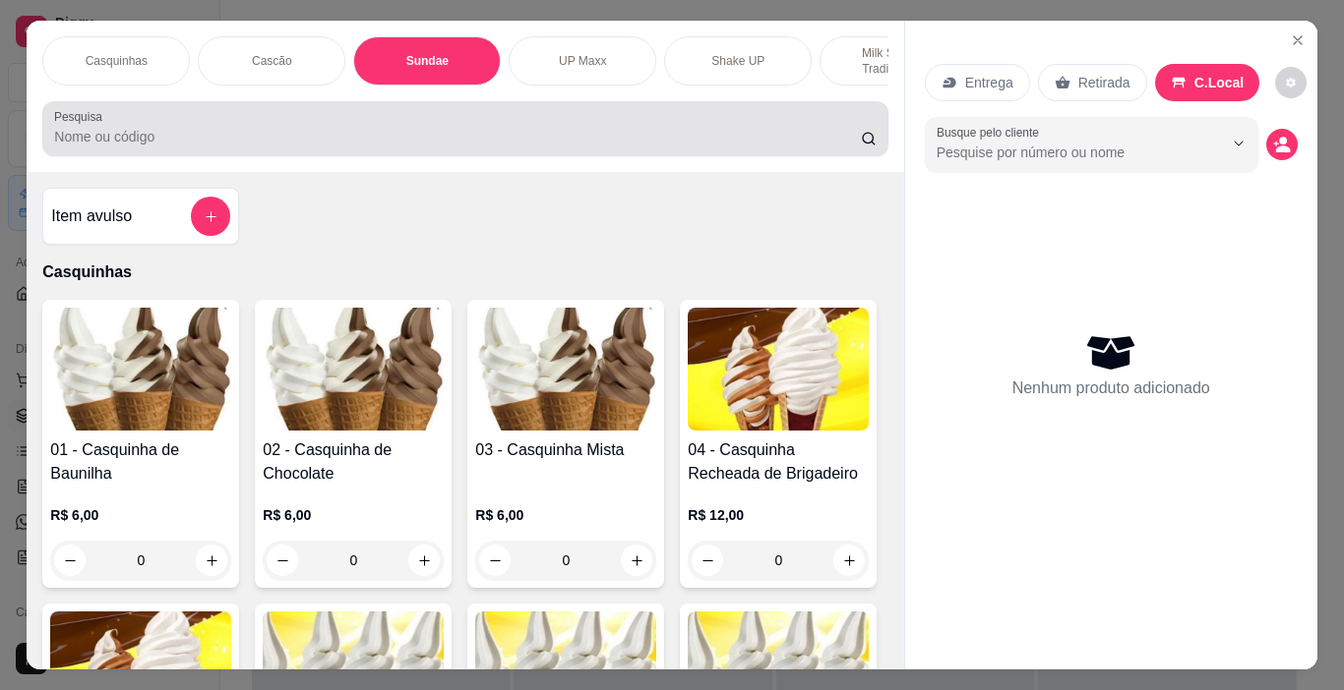
scroll to position [49, 0]
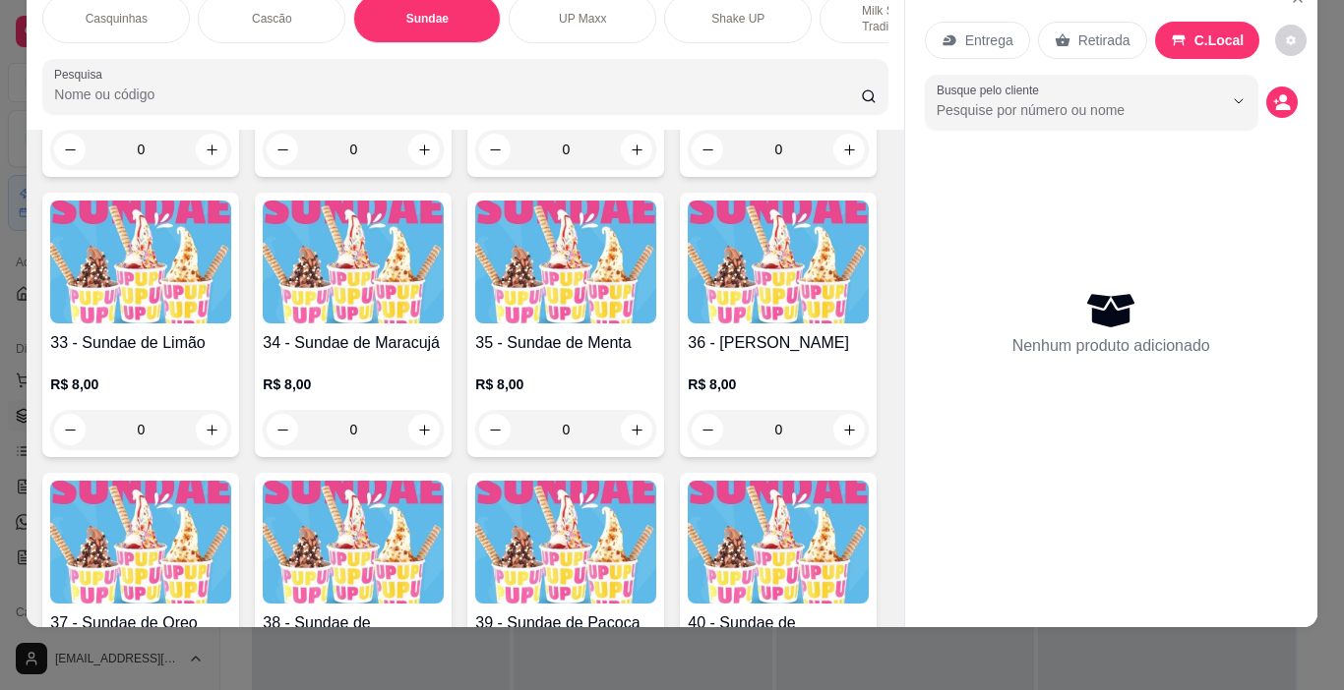
click at [279, 11] on p "Cascão" at bounding box center [272, 19] width 40 height 16
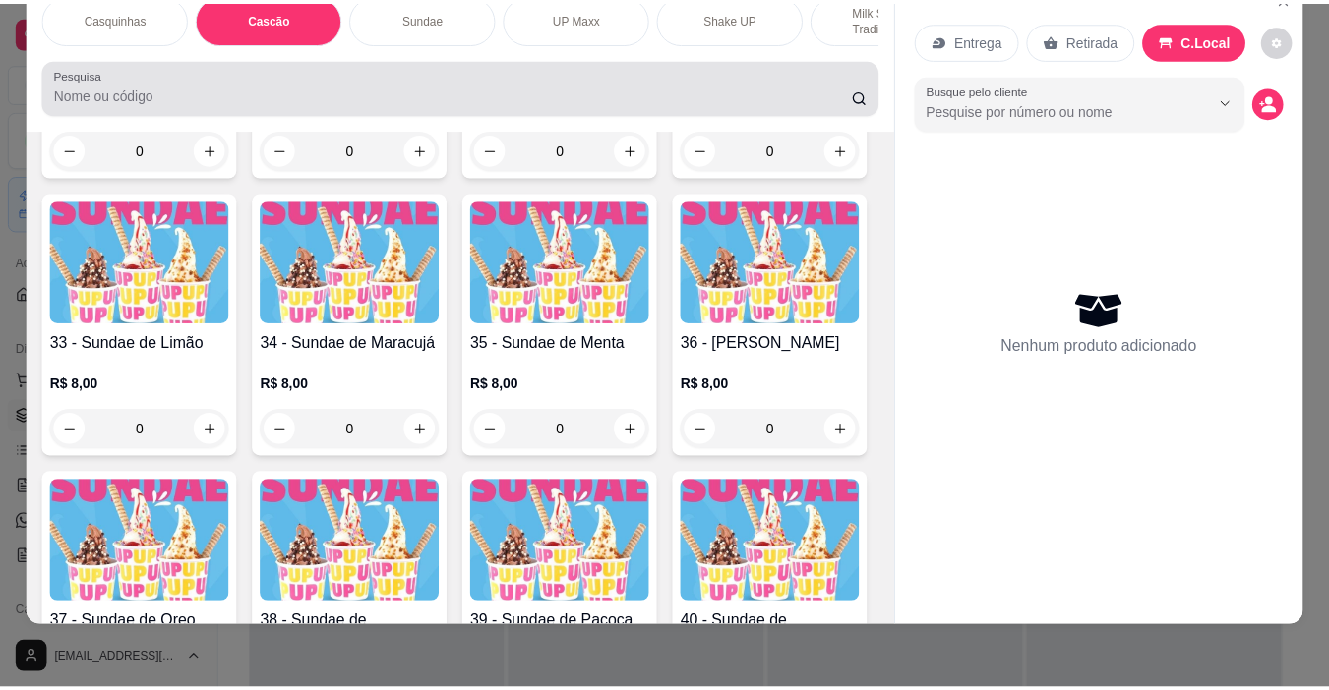
scroll to position [1344, 0]
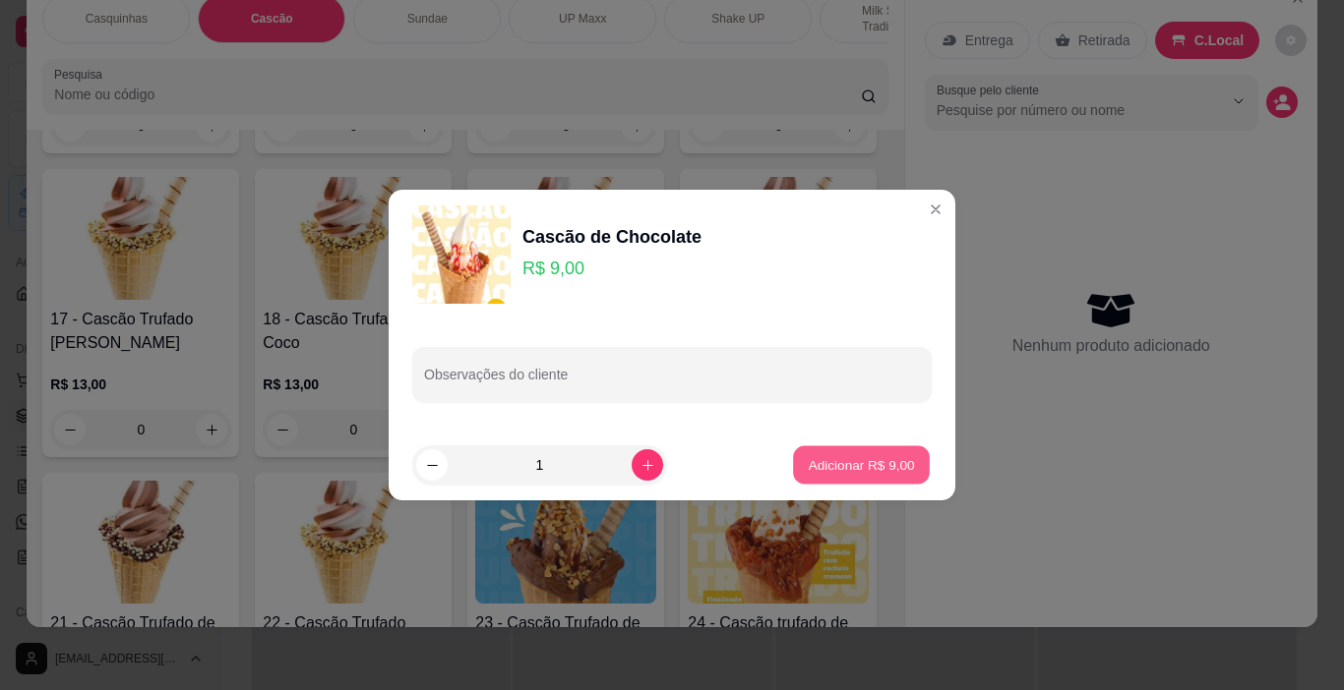
click at [823, 475] on button "Adicionar R$ 9,00" at bounding box center [861, 466] width 137 height 38
type input "1"
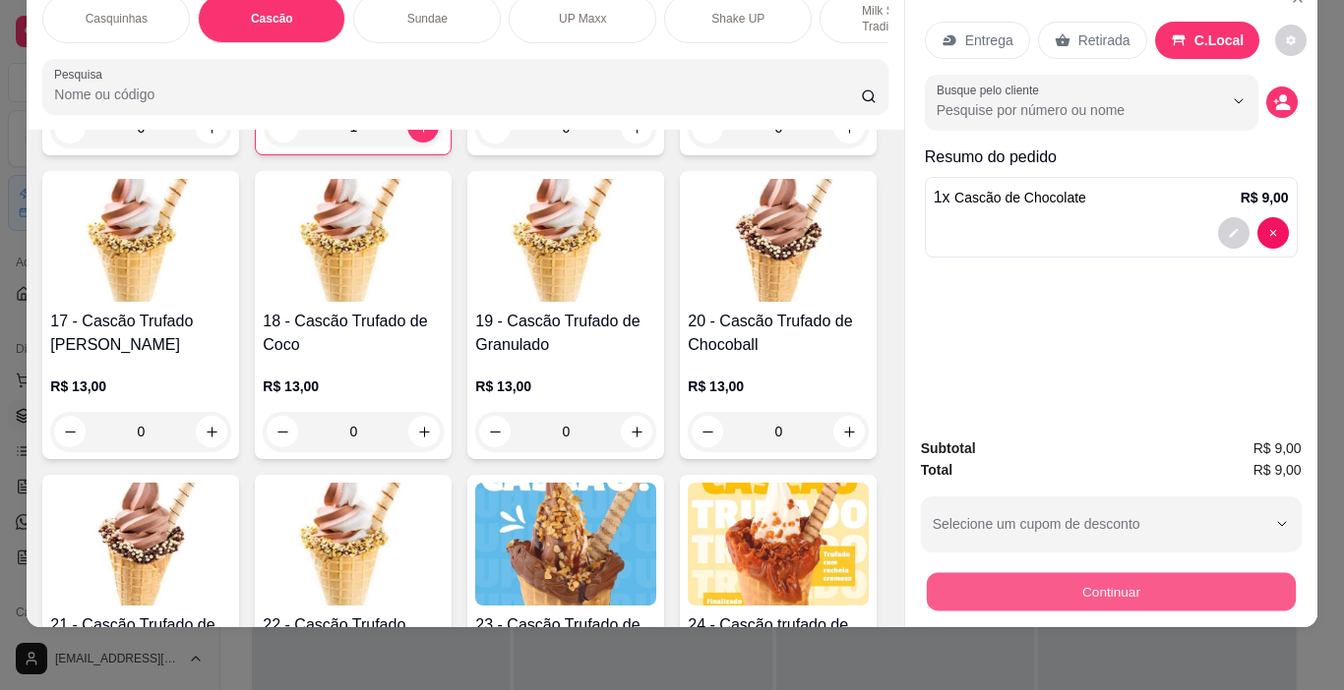
click at [1166, 573] on button "Continuar" at bounding box center [1110, 592] width 369 height 38
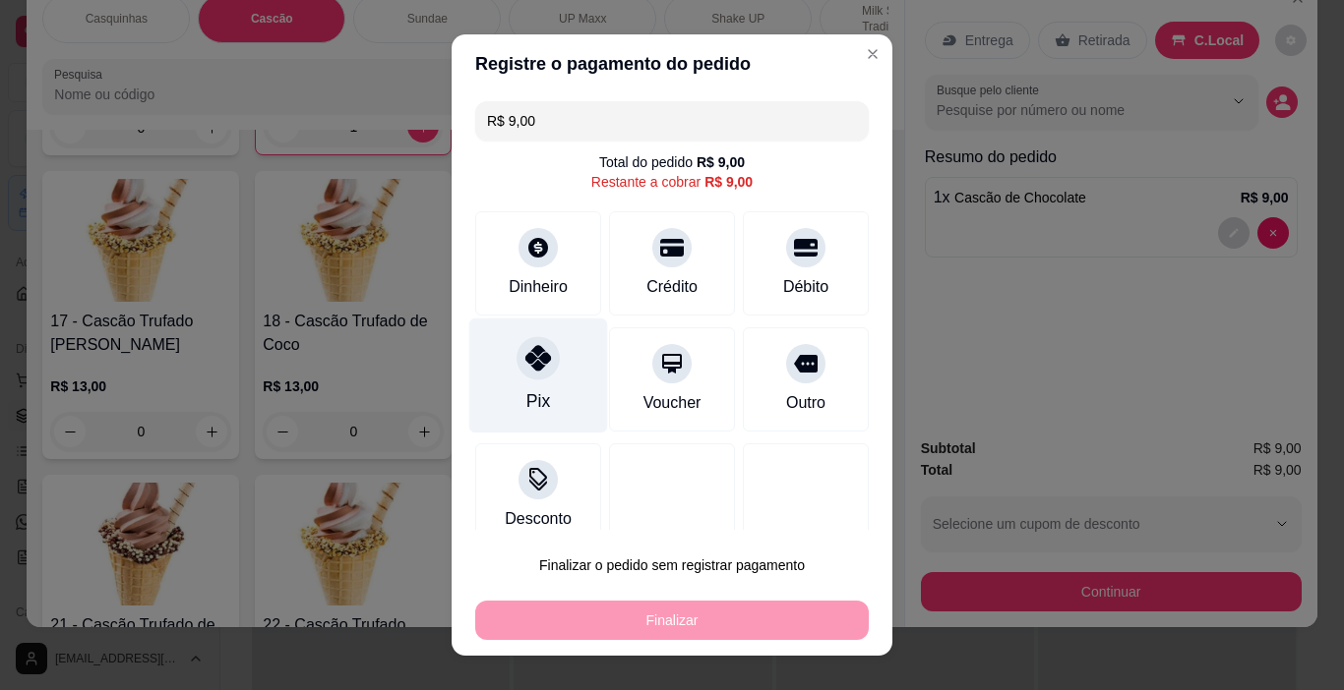
click at [532, 374] on div at bounding box center [537, 358] width 43 height 43
type input "R$ 0,00"
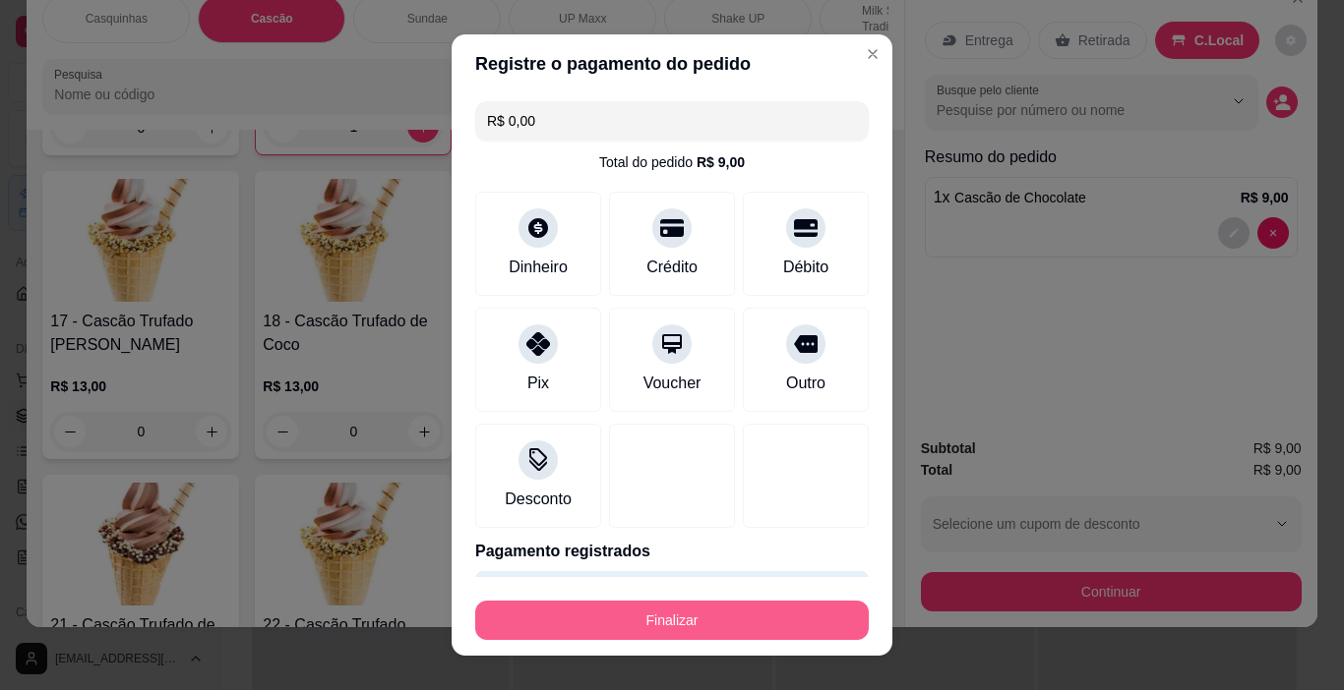
click at [702, 613] on button "Finalizar" at bounding box center [671, 620] width 393 height 39
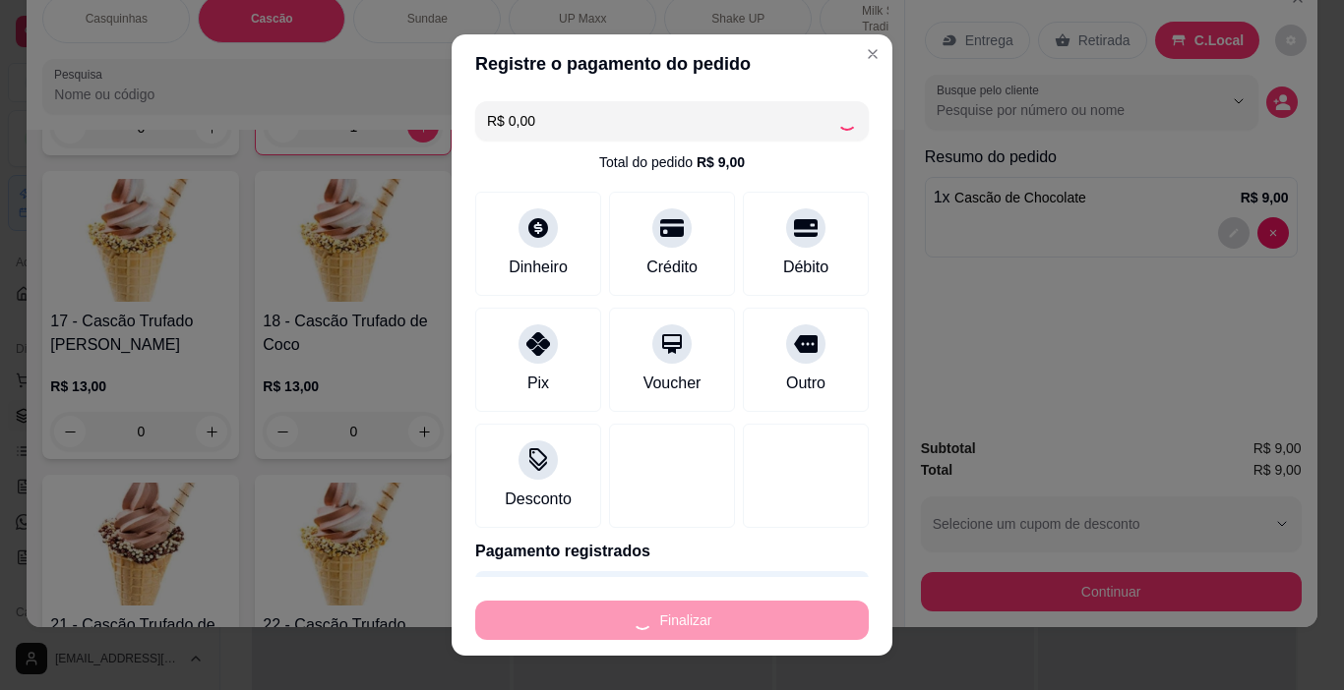
type input "0"
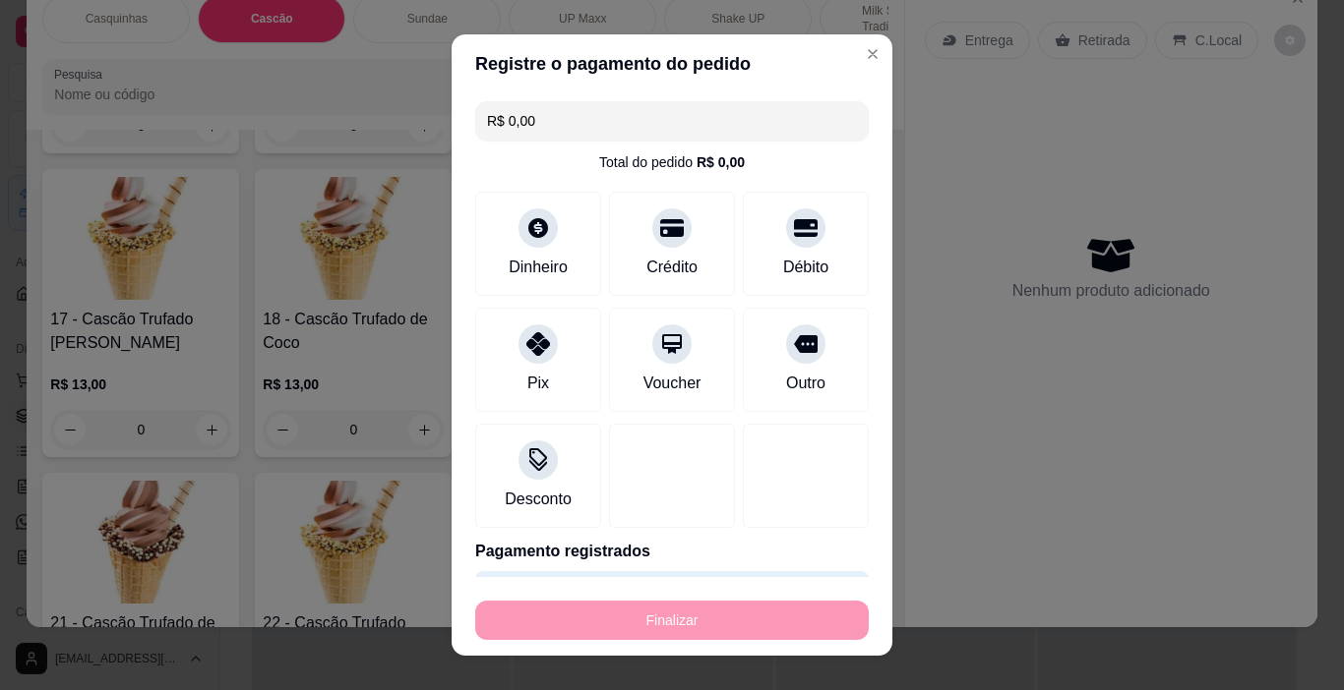
type input "-R$ 9,00"
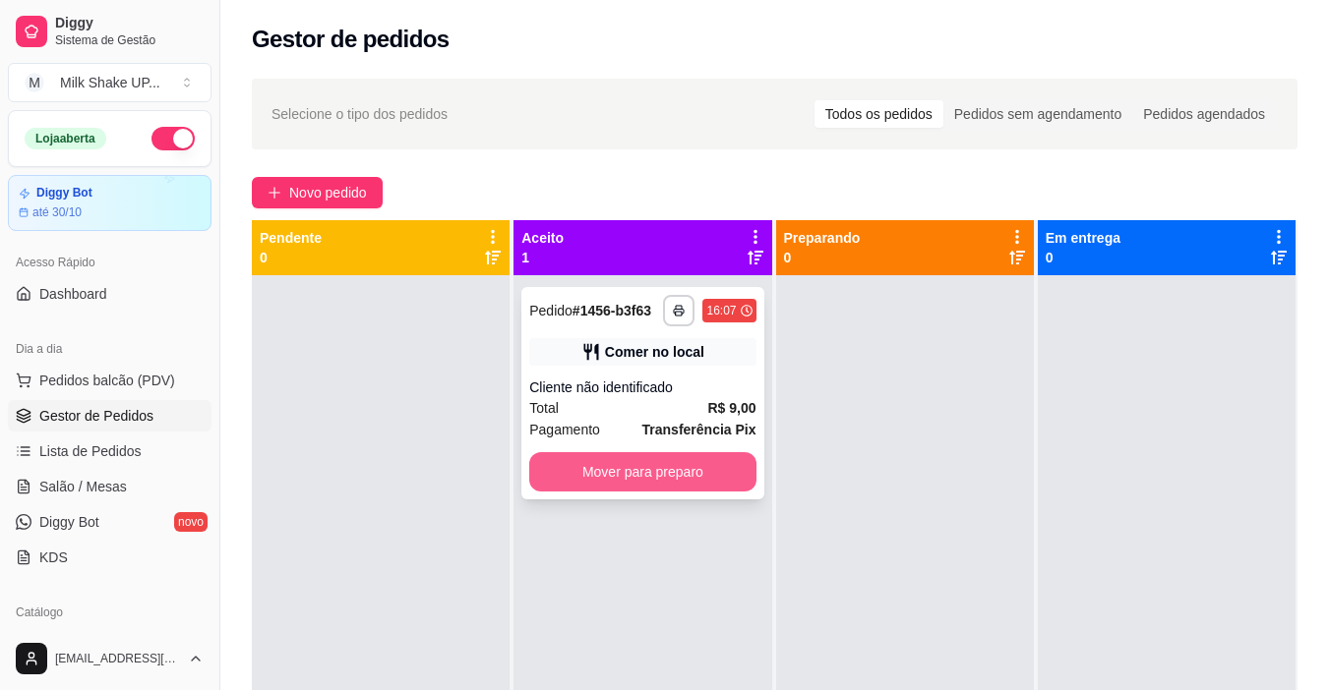
click at [734, 479] on button "Mover para preparo" at bounding box center [642, 471] width 226 height 39
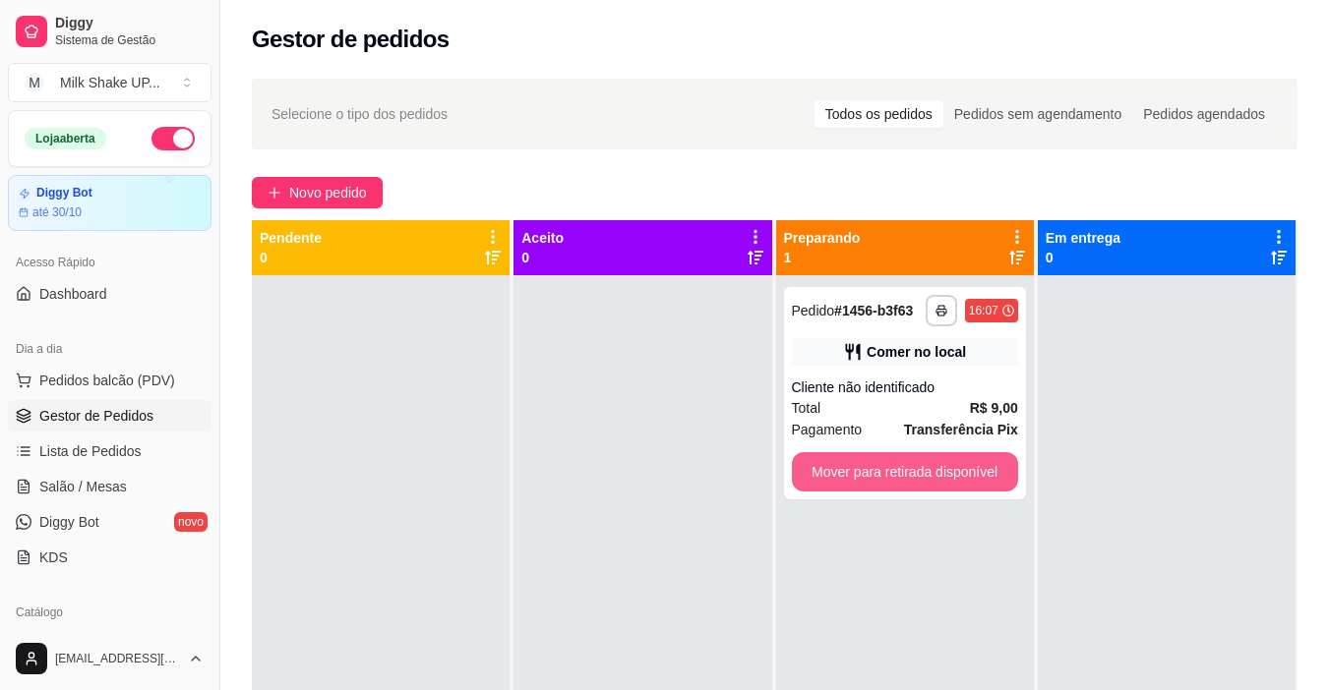
click at [897, 479] on button "Mover para retirada disponível" at bounding box center [905, 471] width 226 height 39
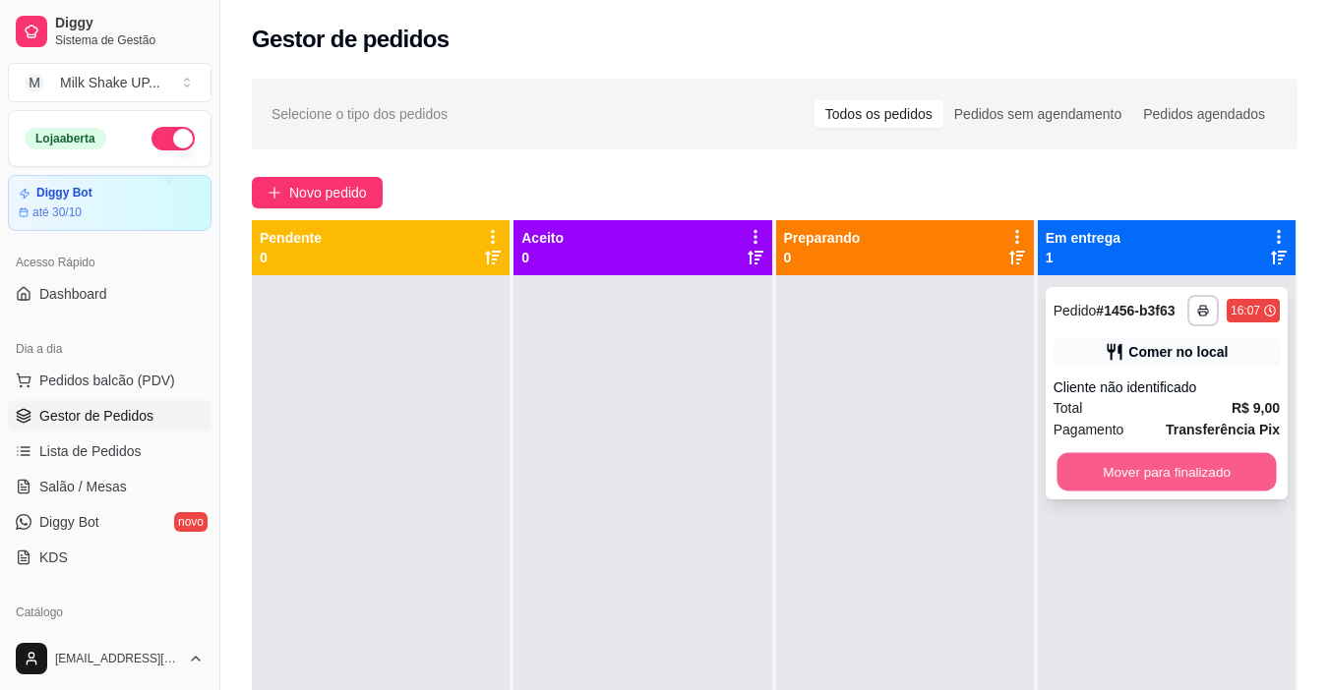
click at [1108, 467] on button "Mover para finalizado" at bounding box center [1165, 472] width 219 height 38
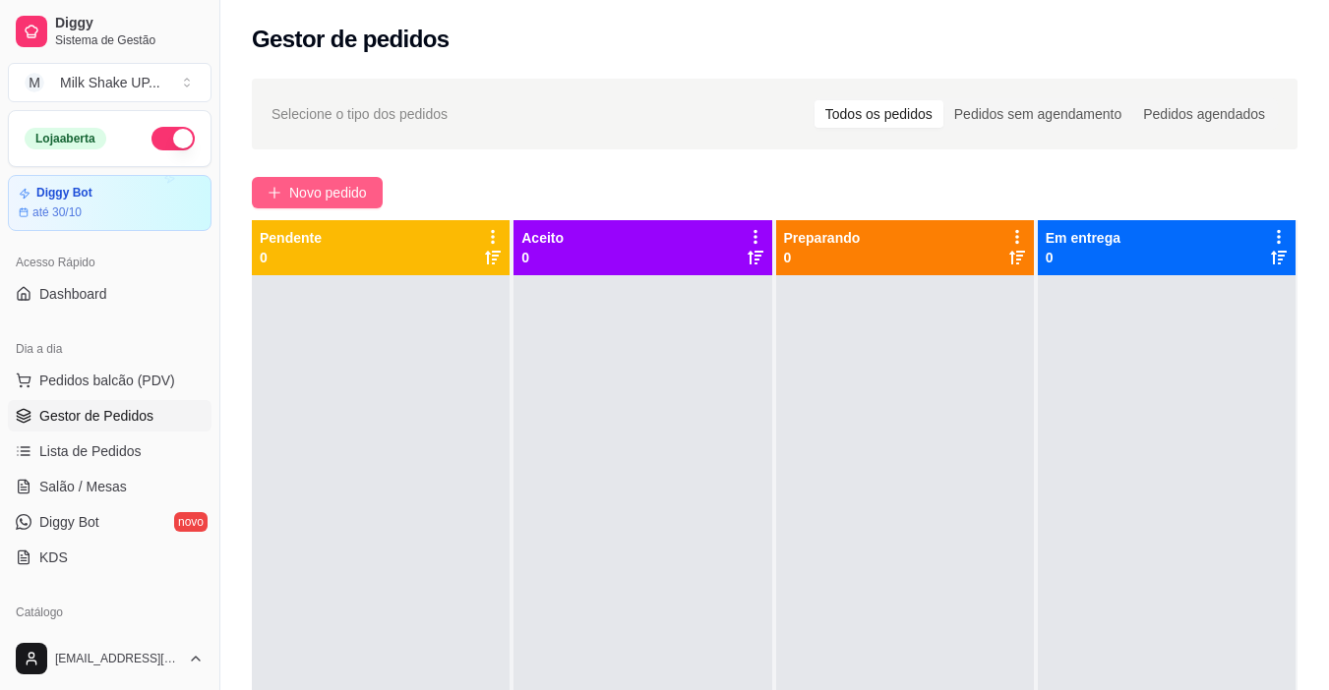
click at [315, 200] on span "Novo pedido" at bounding box center [328, 193] width 78 height 22
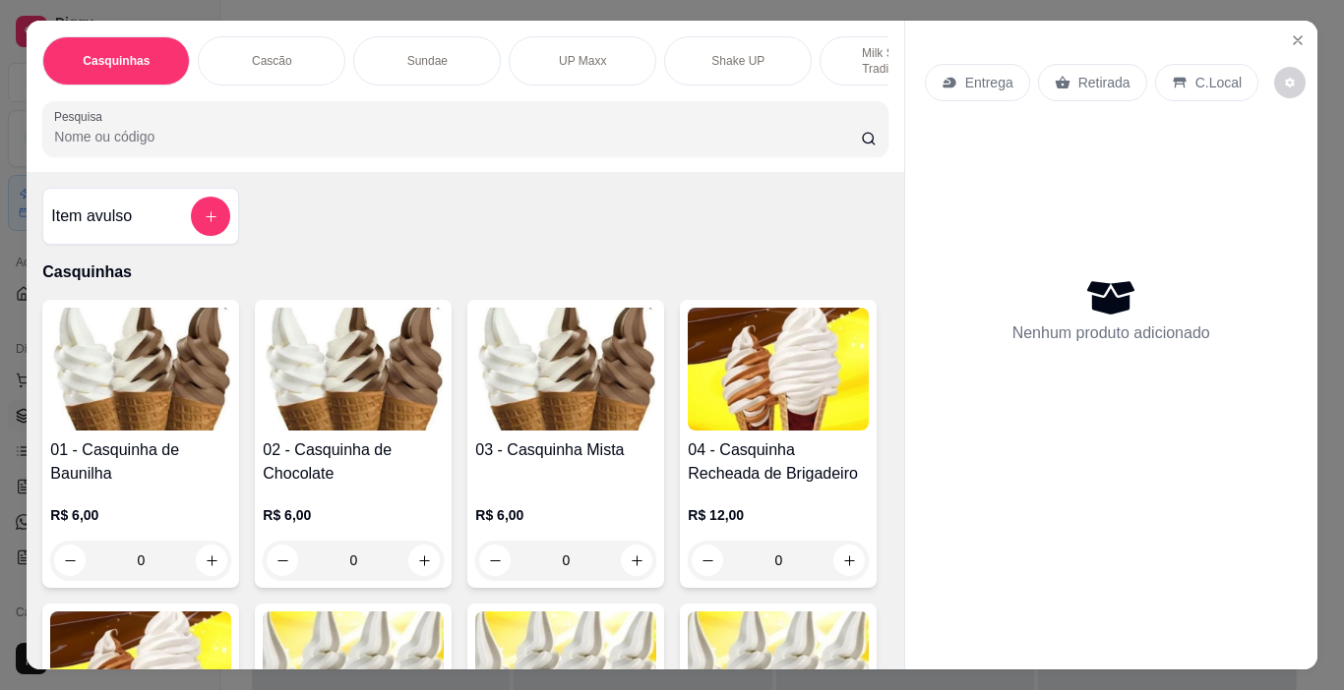
click at [573, 398] on img at bounding box center [565, 369] width 181 height 123
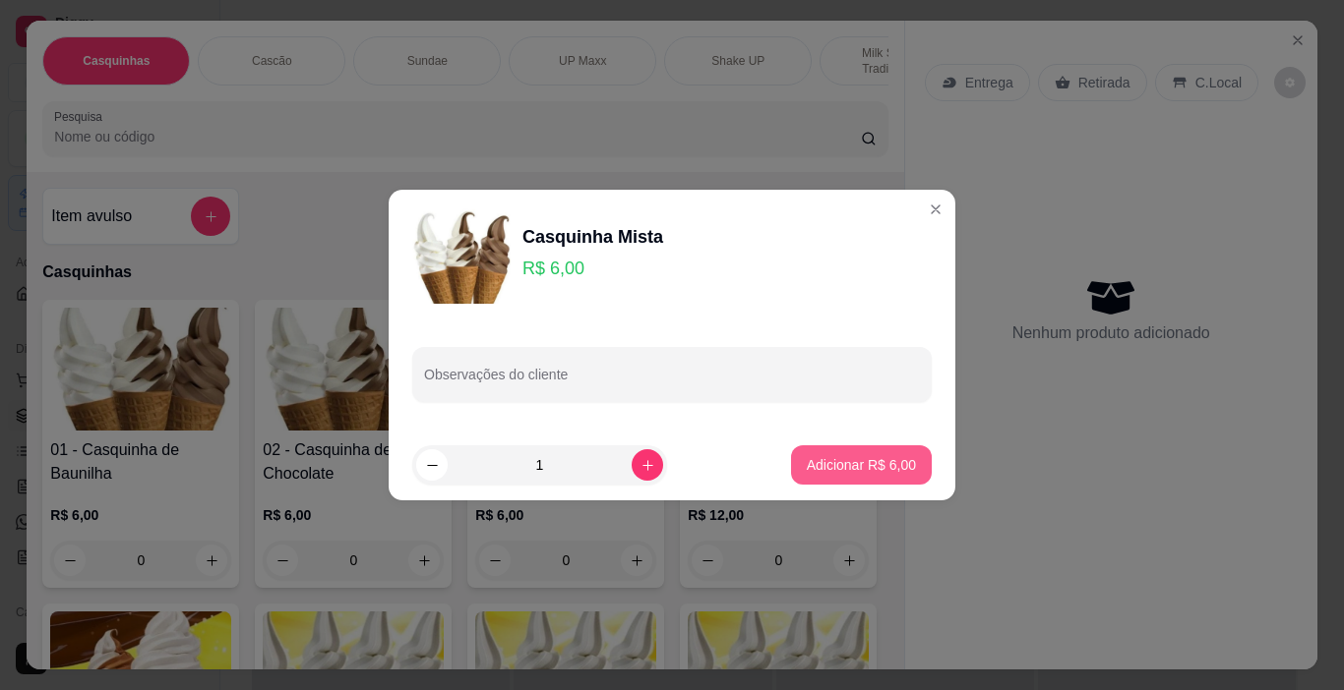
click at [866, 462] on p "Adicionar R$ 6,00" at bounding box center [861, 465] width 109 height 20
type input "1"
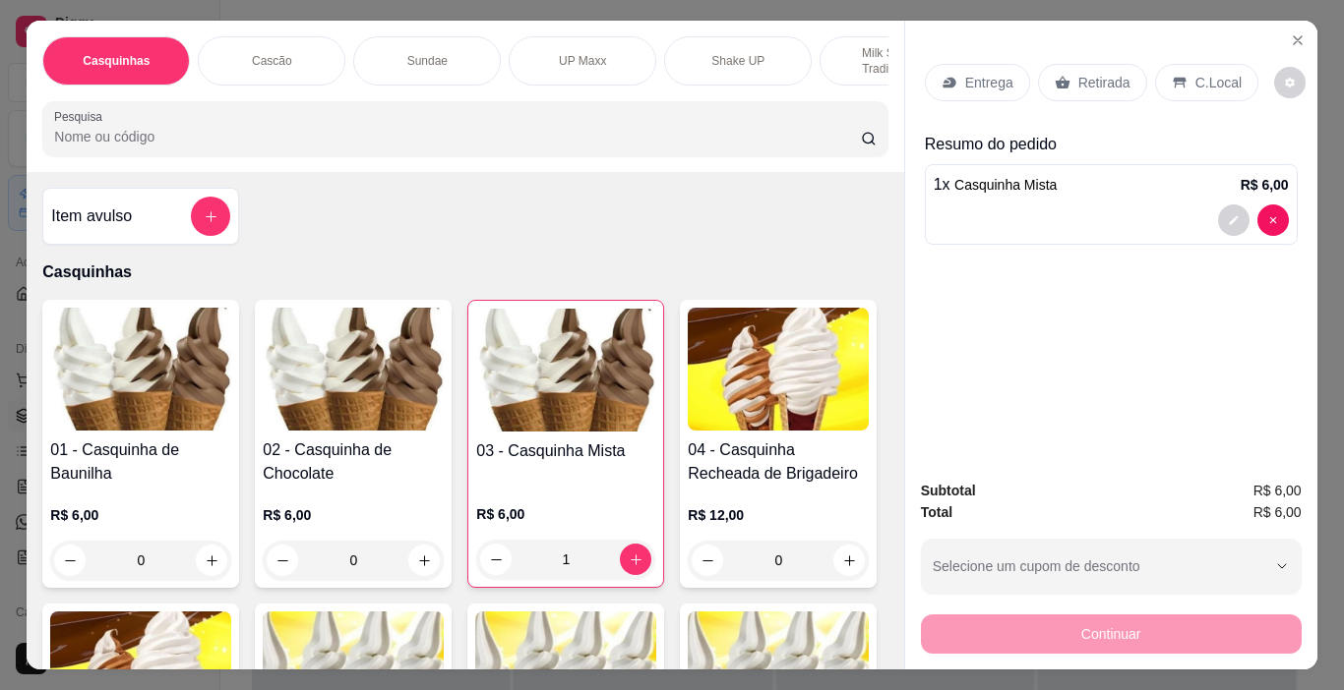
click at [1214, 84] on p "C.Local" at bounding box center [1218, 83] width 46 height 20
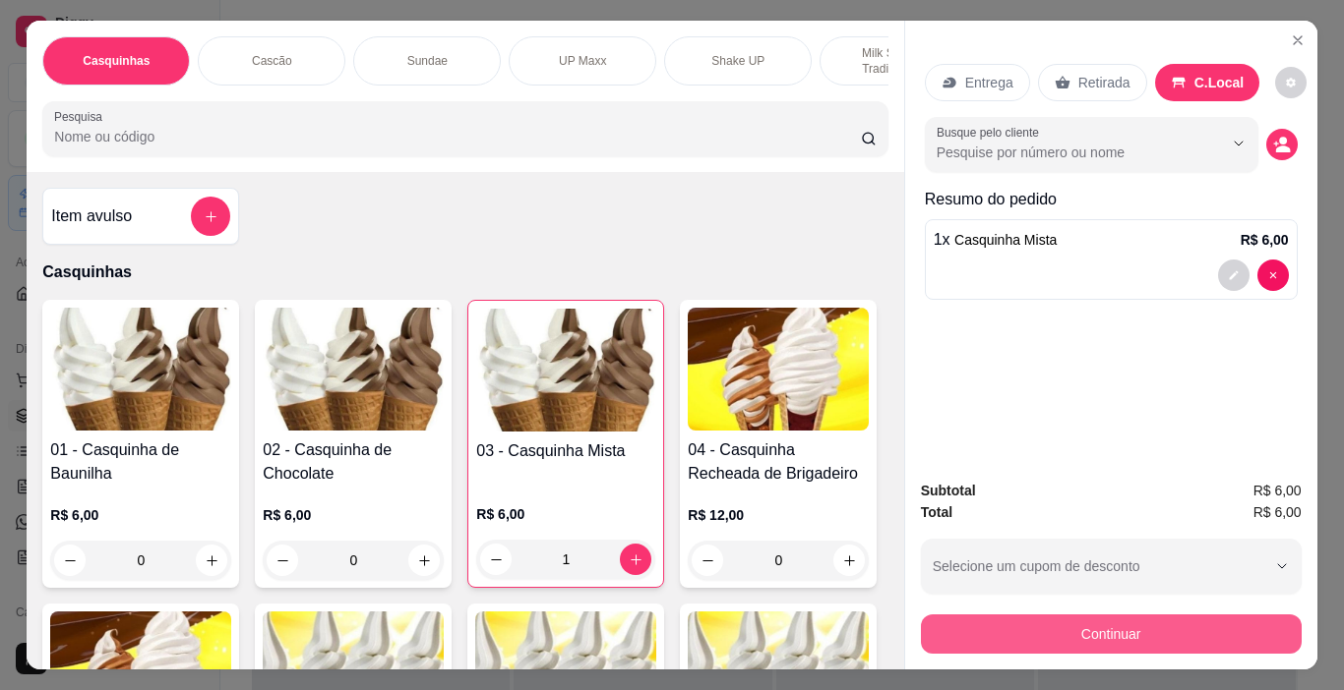
click at [1134, 633] on button "Continuar" at bounding box center [1111, 634] width 381 height 39
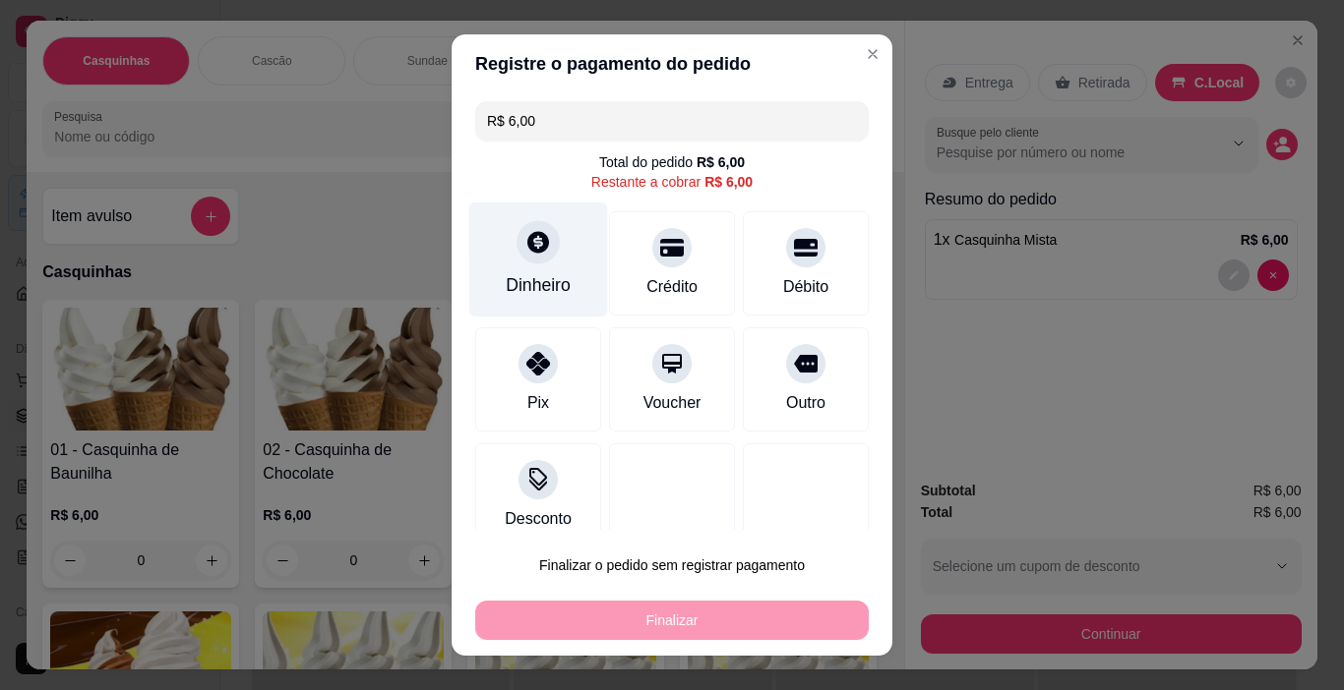
click at [541, 267] on div "Dinheiro" at bounding box center [538, 260] width 139 height 115
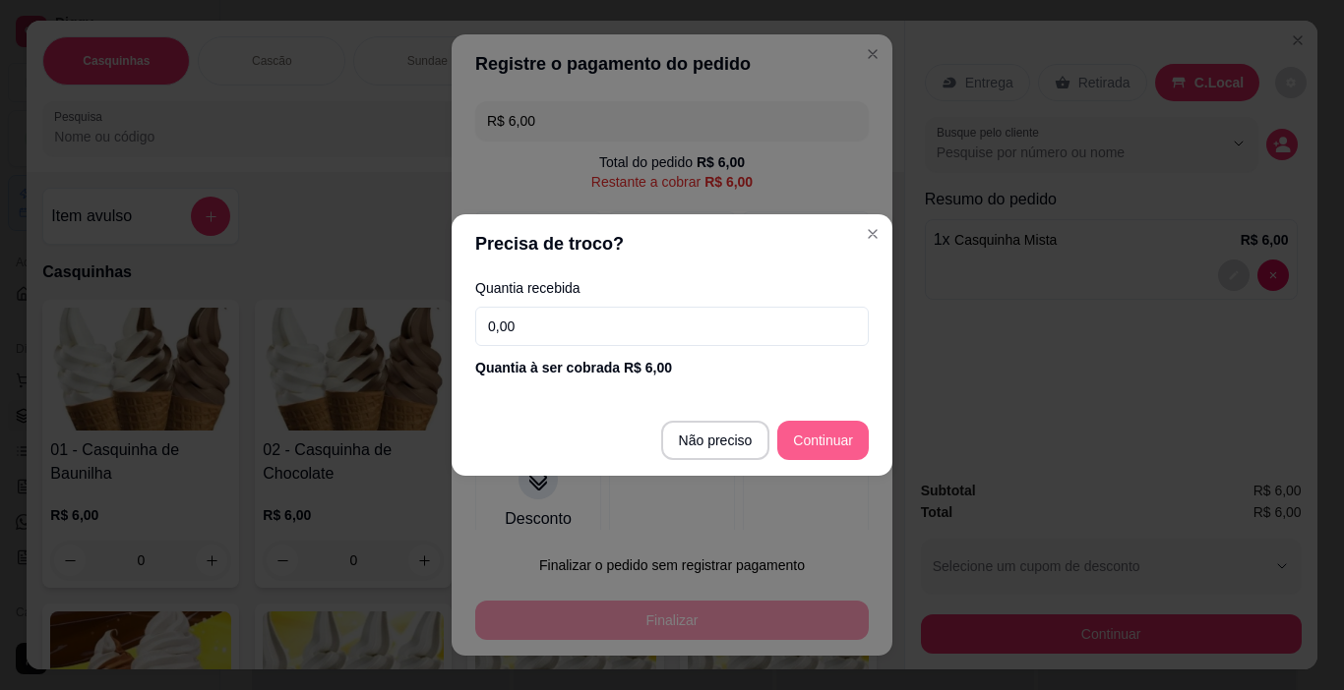
type input "R$ 0,00"
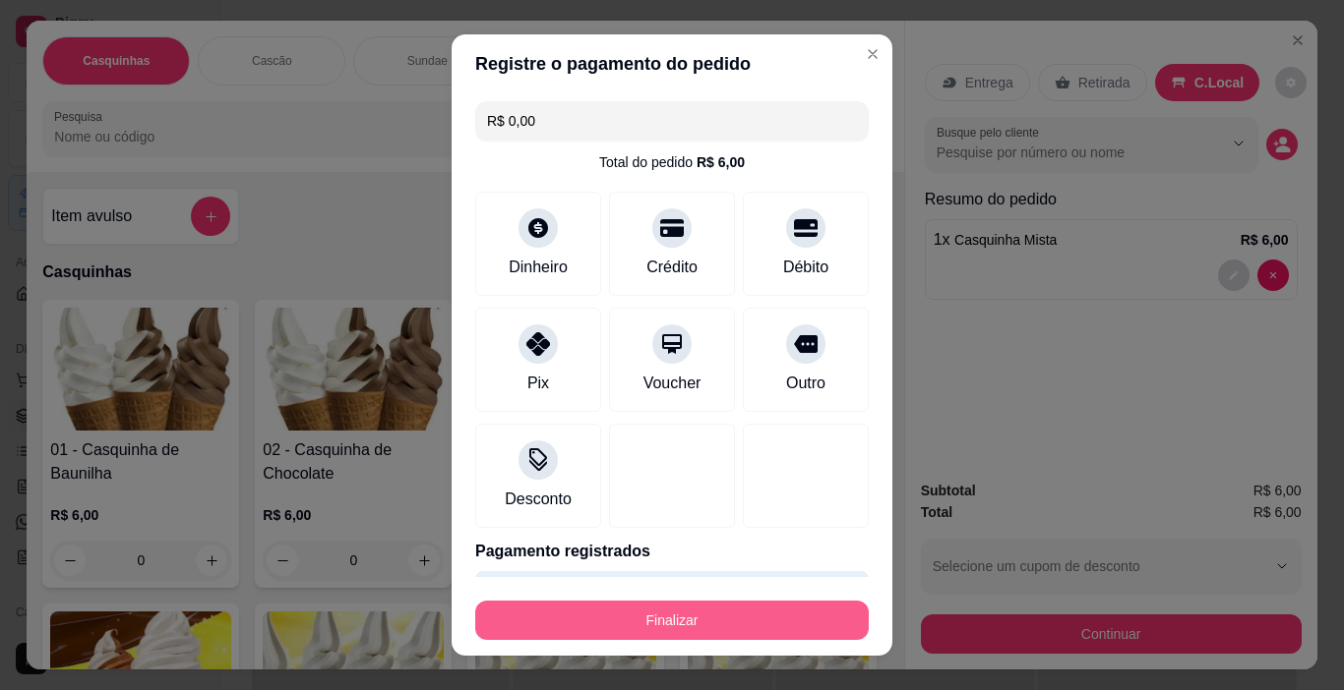
click at [821, 609] on button "Finalizar" at bounding box center [671, 620] width 393 height 39
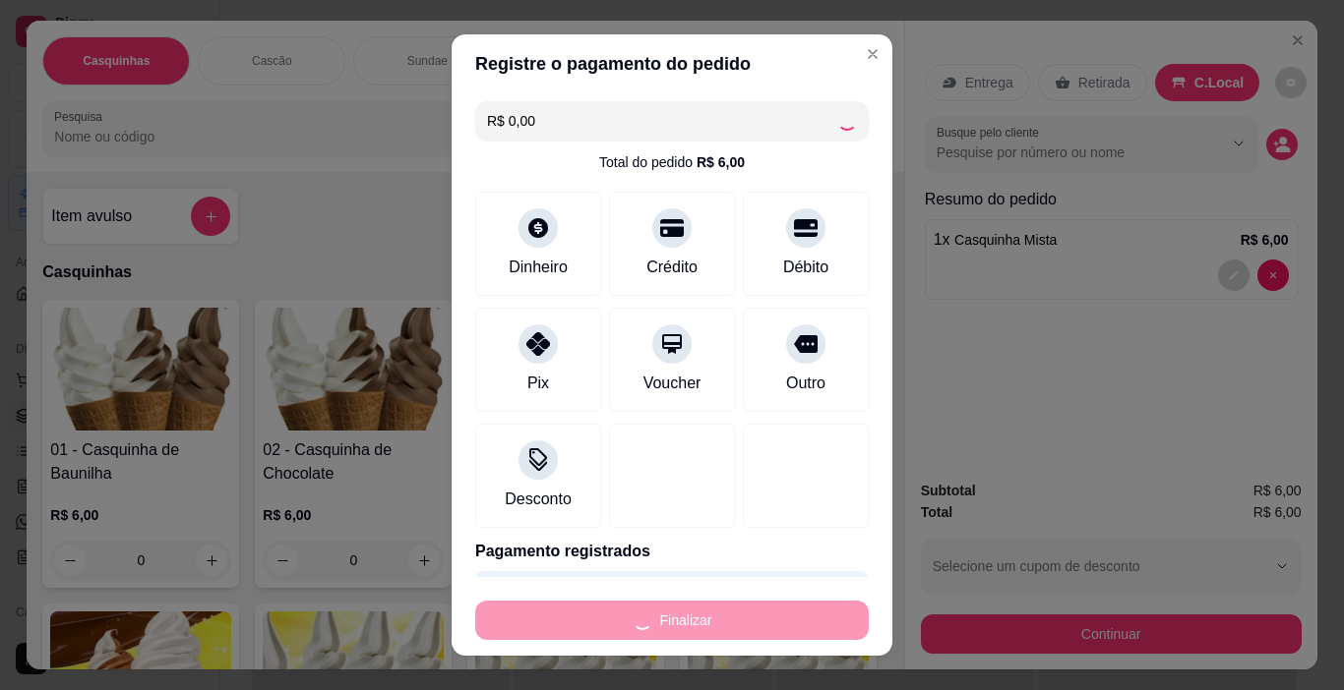
type input "0"
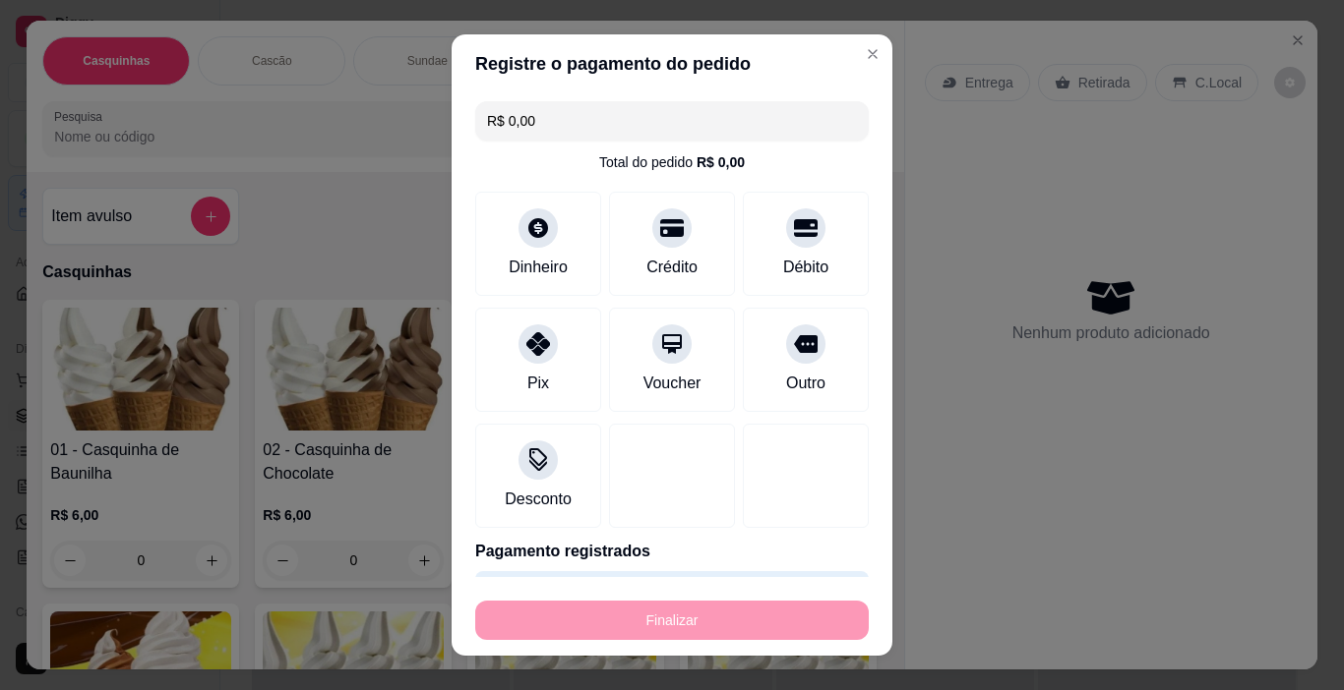
type input "-R$ 6,00"
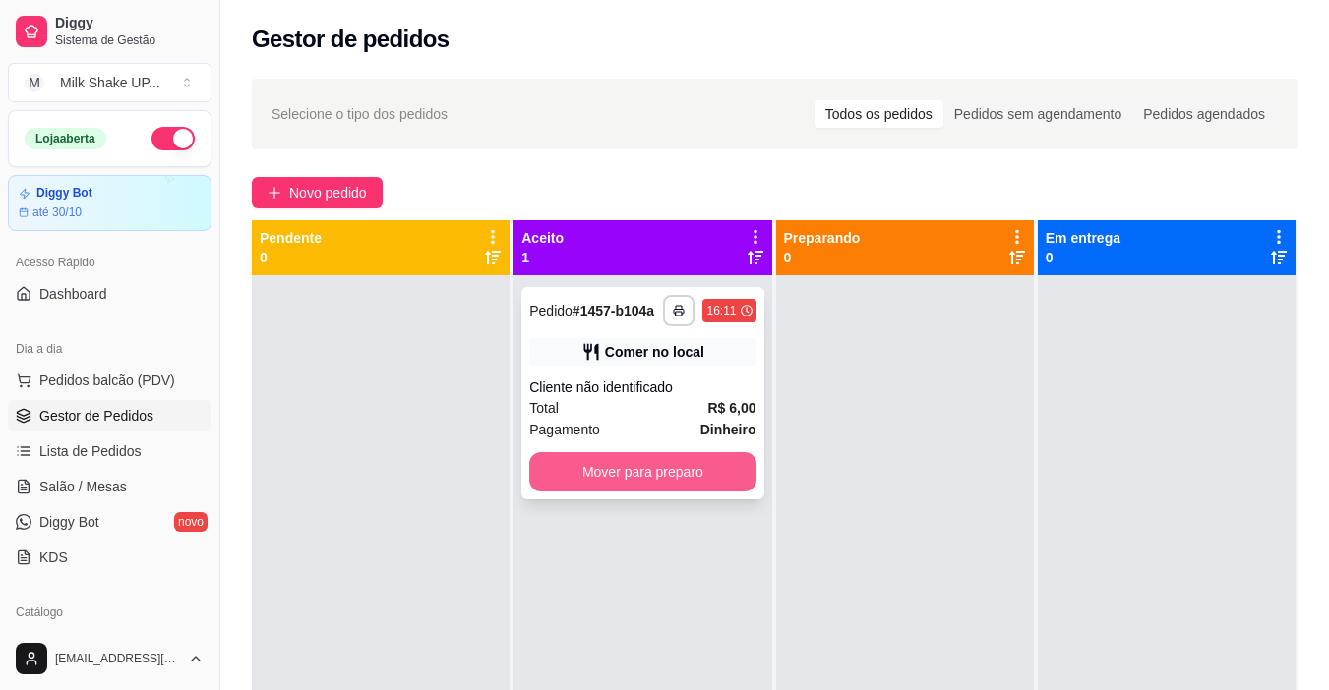
click at [683, 460] on button "Mover para preparo" at bounding box center [642, 471] width 226 height 39
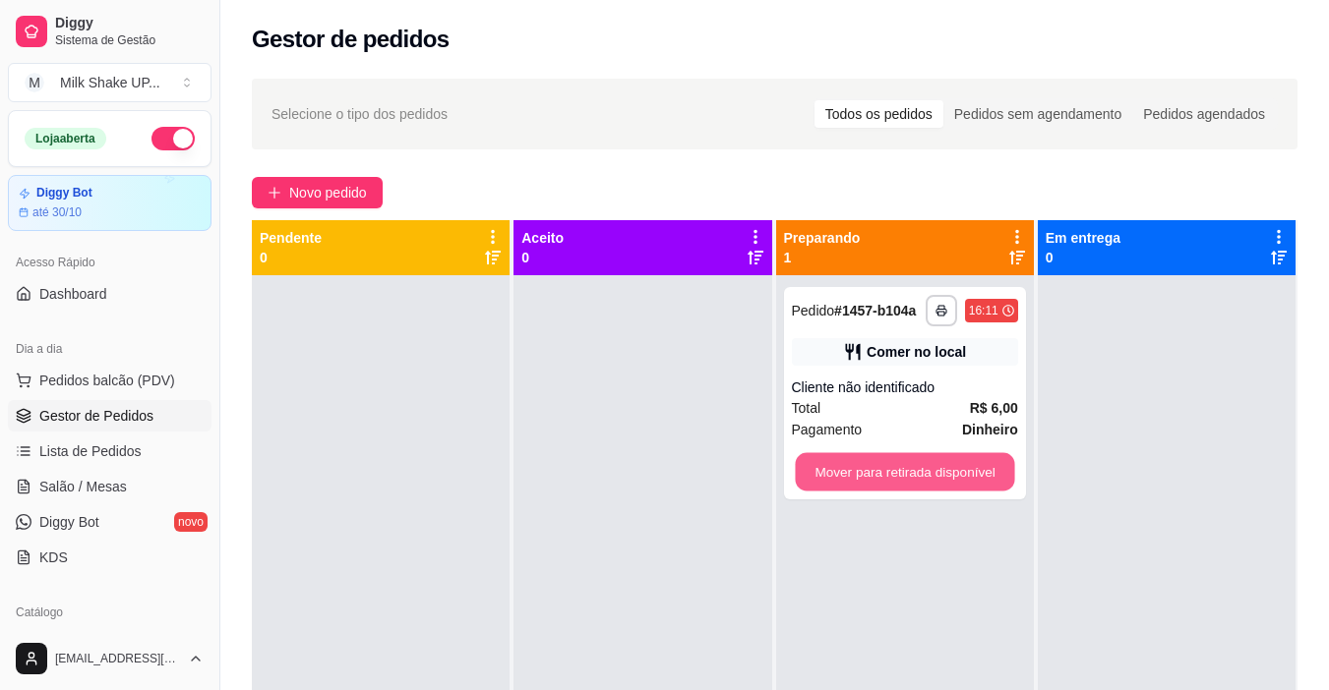
click at [883, 485] on button "Mover para retirada disponível" at bounding box center [904, 472] width 219 height 38
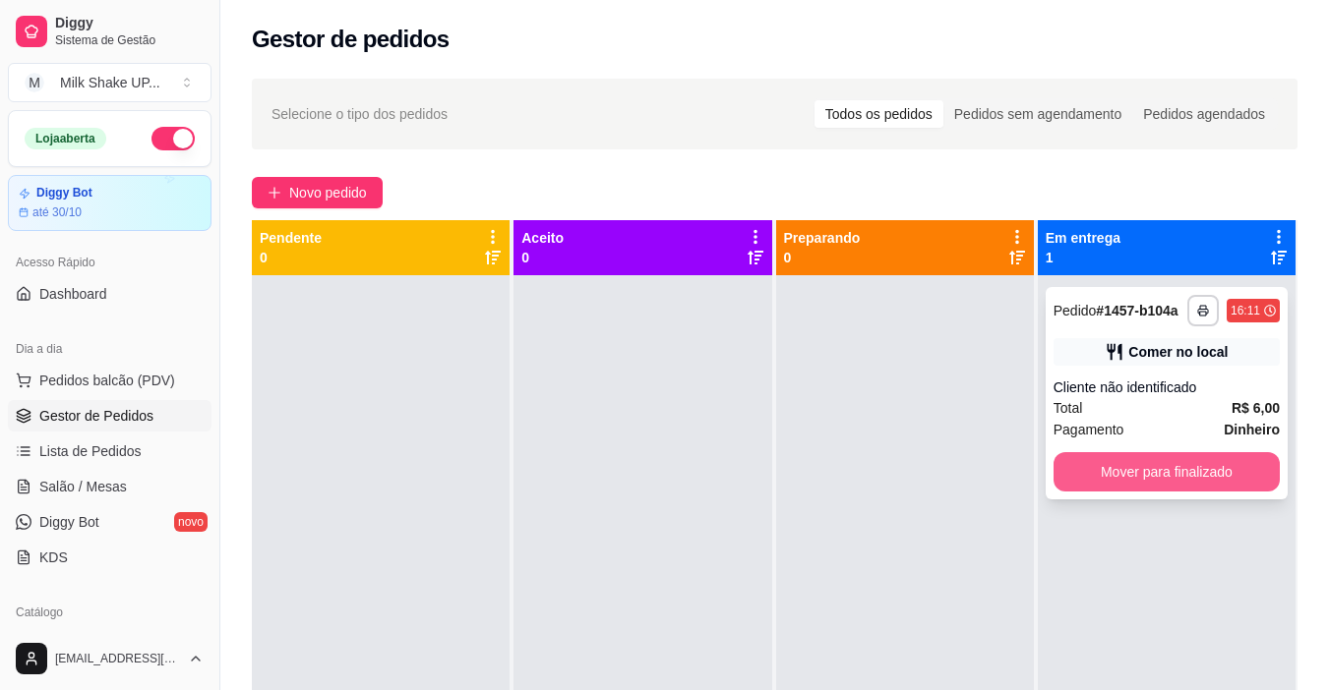
click at [1206, 476] on button "Mover para finalizado" at bounding box center [1166, 471] width 226 height 39
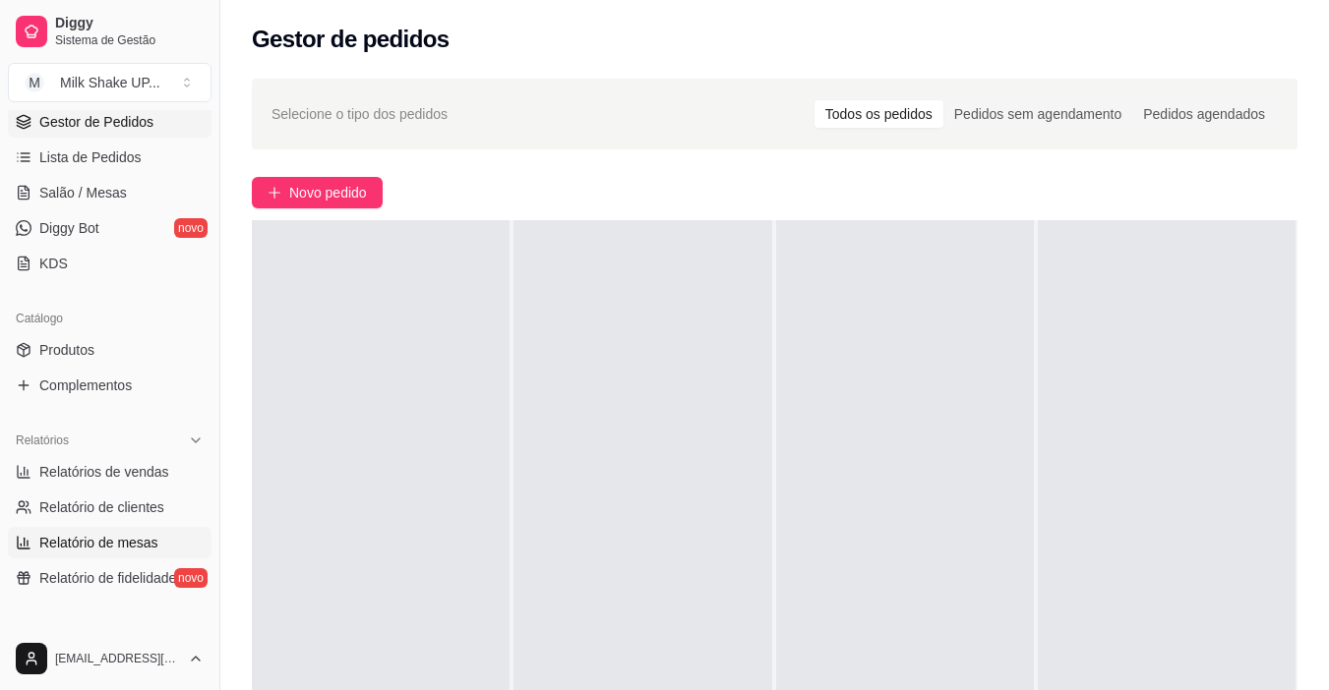
scroll to position [295, 0]
click at [138, 477] on span "Relatórios de vendas" at bounding box center [104, 471] width 130 height 20
select select "ALL"
select select "0"
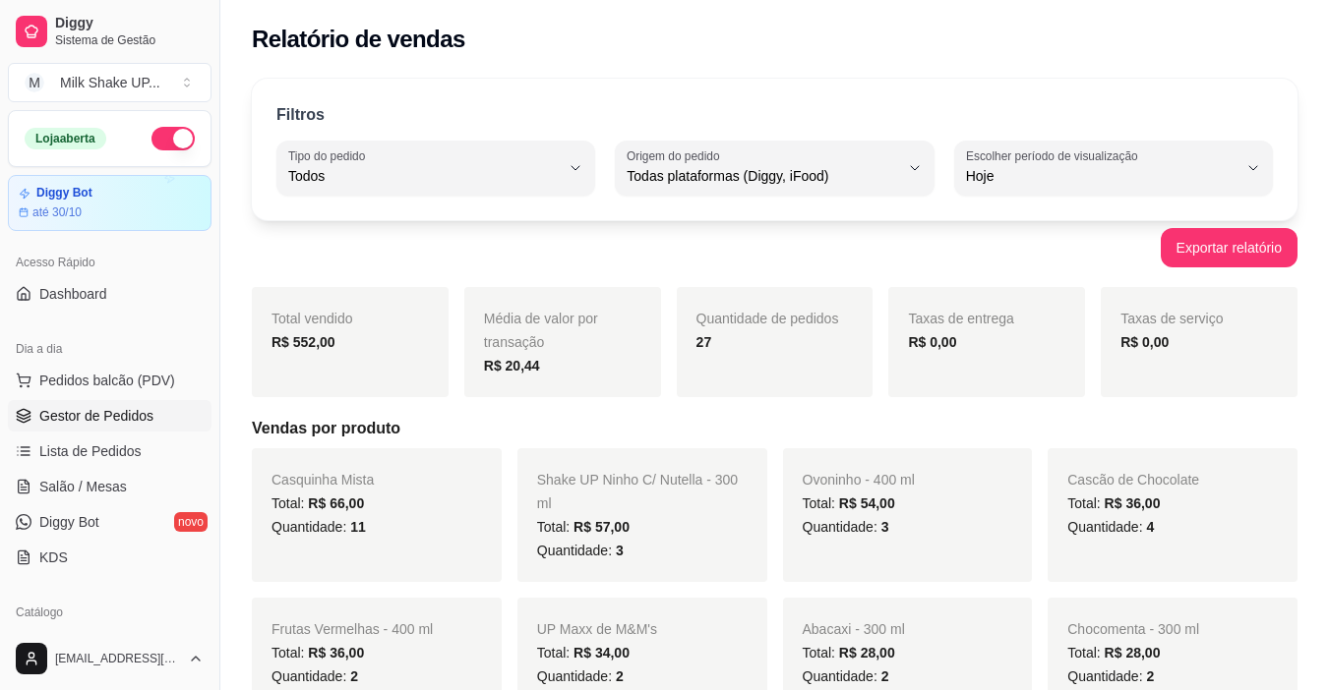
click at [128, 418] on span "Gestor de Pedidos" at bounding box center [96, 416] width 114 height 20
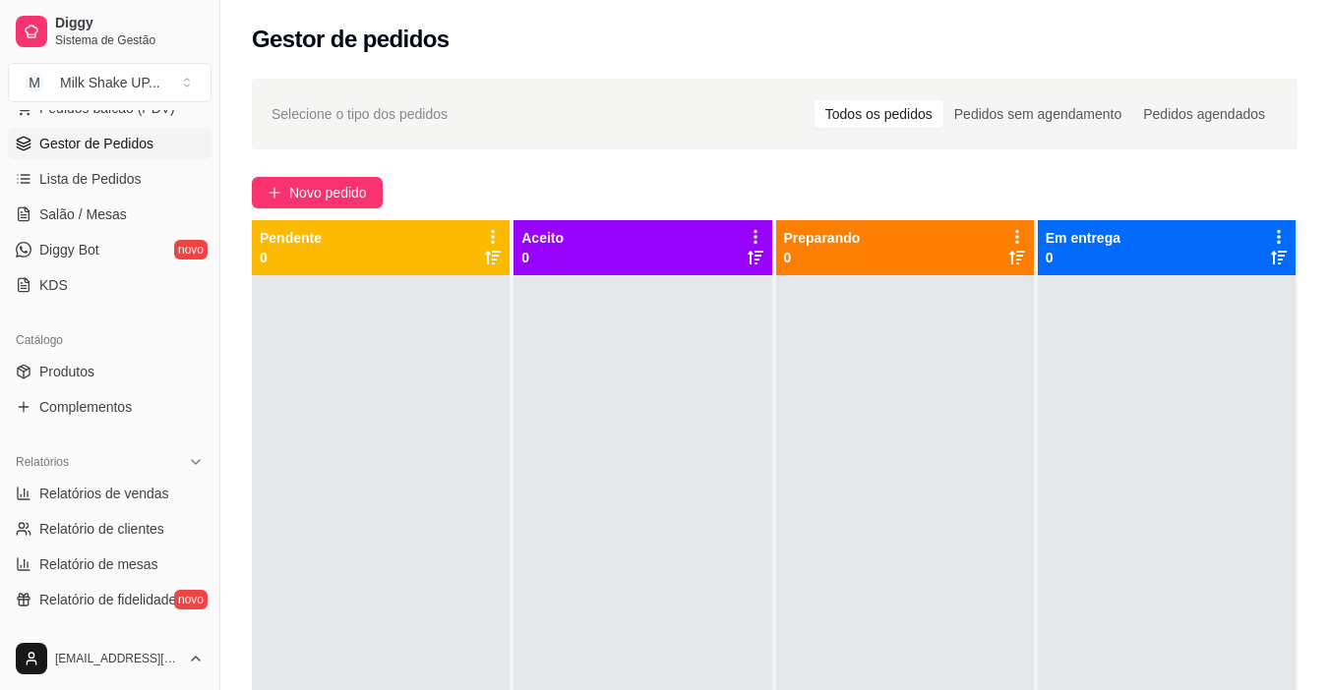
scroll to position [295, 0]
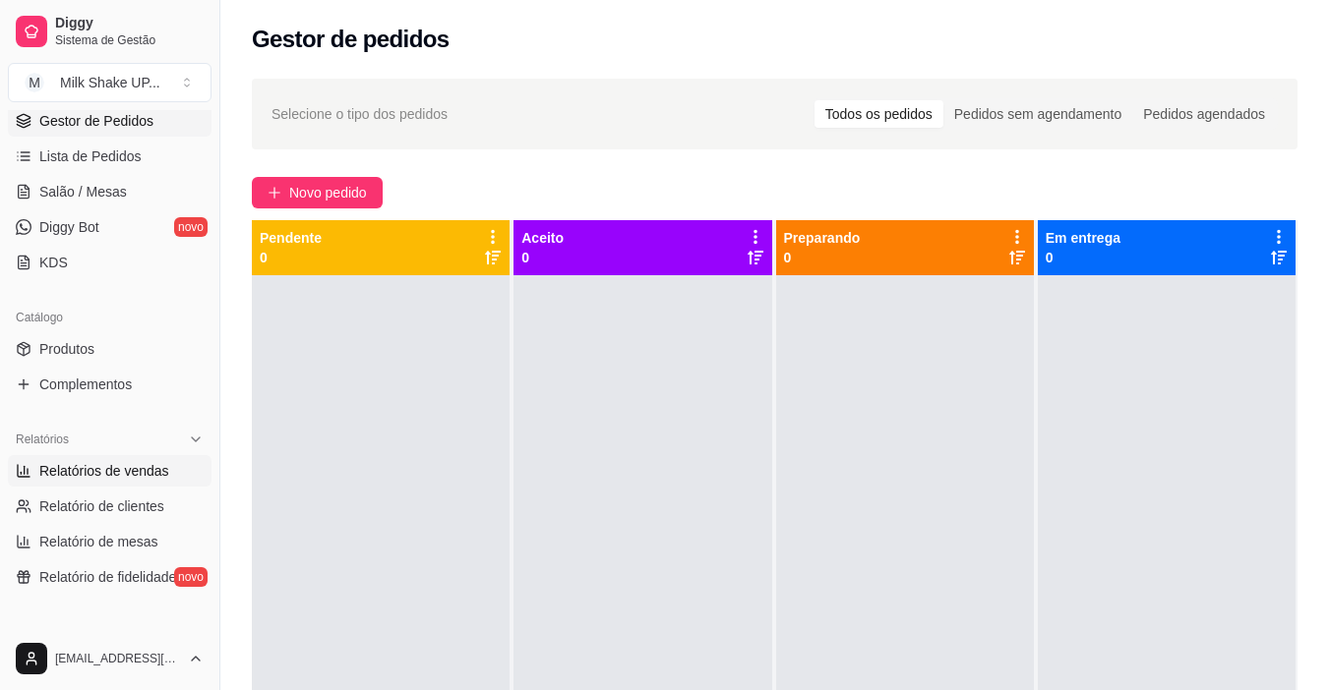
click at [114, 467] on span "Relatórios de vendas" at bounding box center [104, 471] width 130 height 20
select select "ALL"
select select "0"
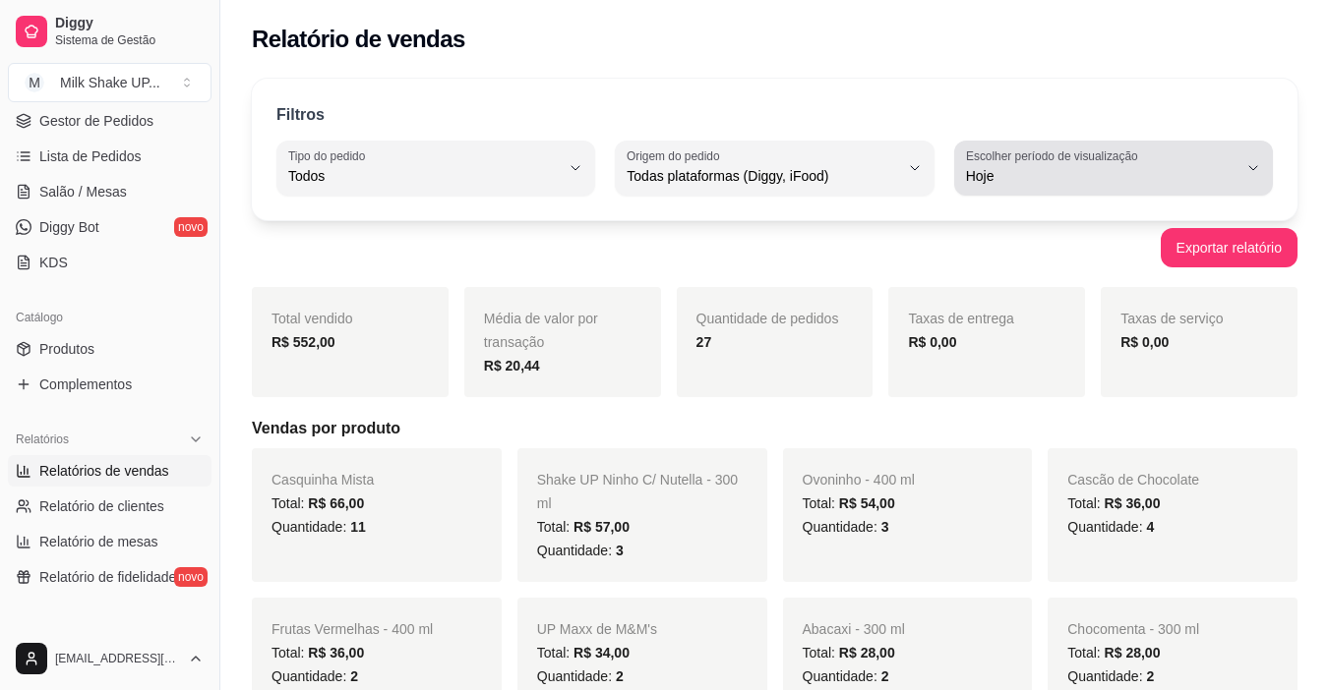
click at [1023, 161] on label "Escolher período de visualização" at bounding box center [1055, 156] width 178 height 17
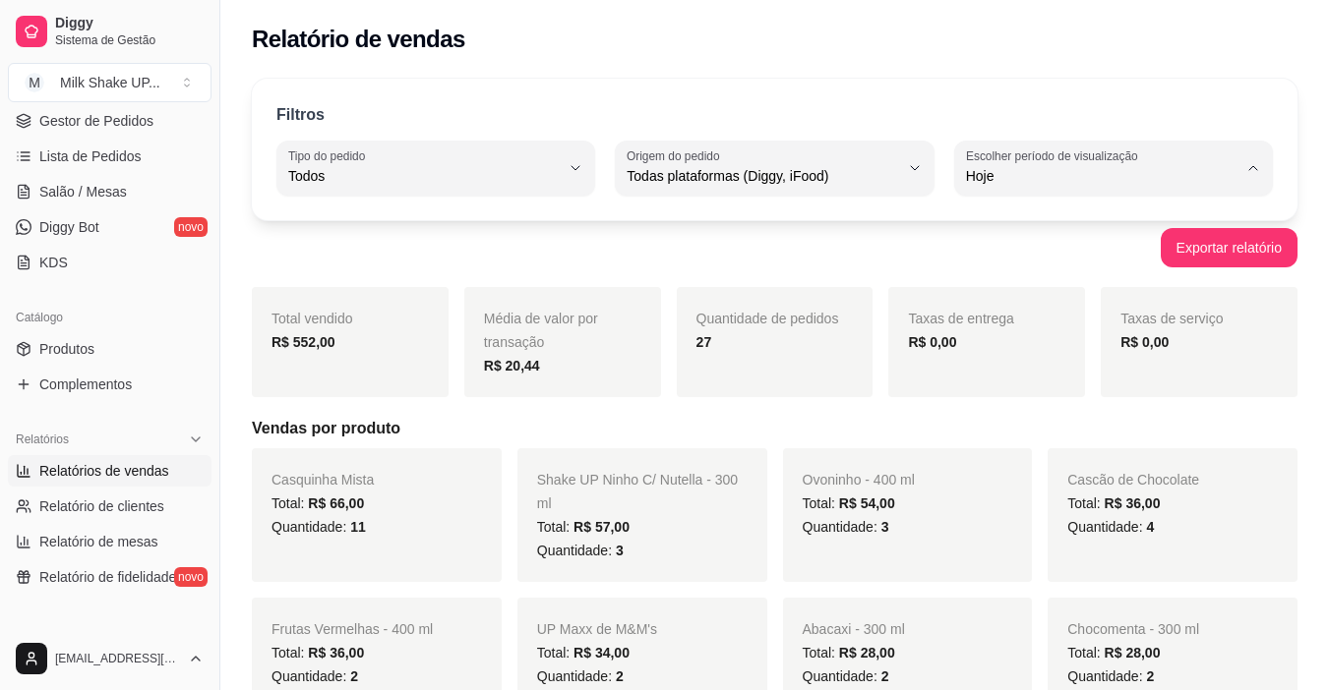
click at [1021, 415] on span "Customizado" at bounding box center [1103, 415] width 257 height 19
type input "-1"
select select "-1"
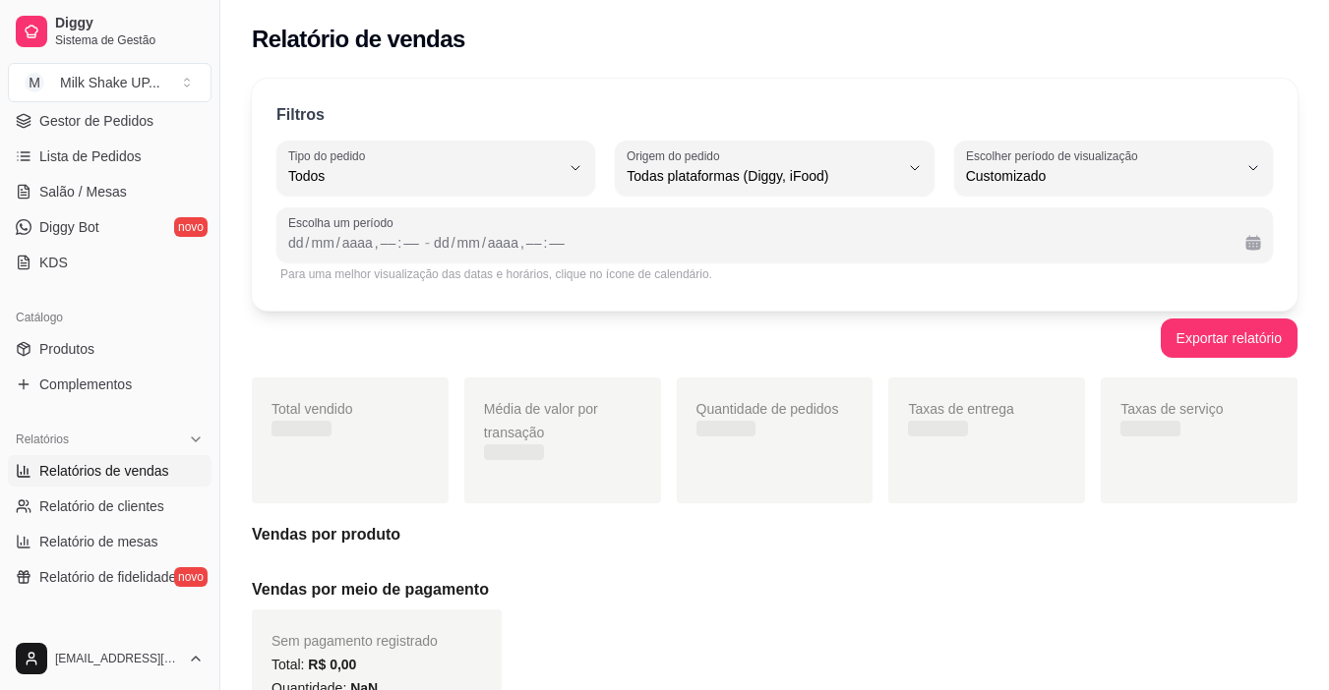
scroll to position [19, 0]
click at [315, 233] on div "mm" at bounding box center [322, 243] width 27 height 20
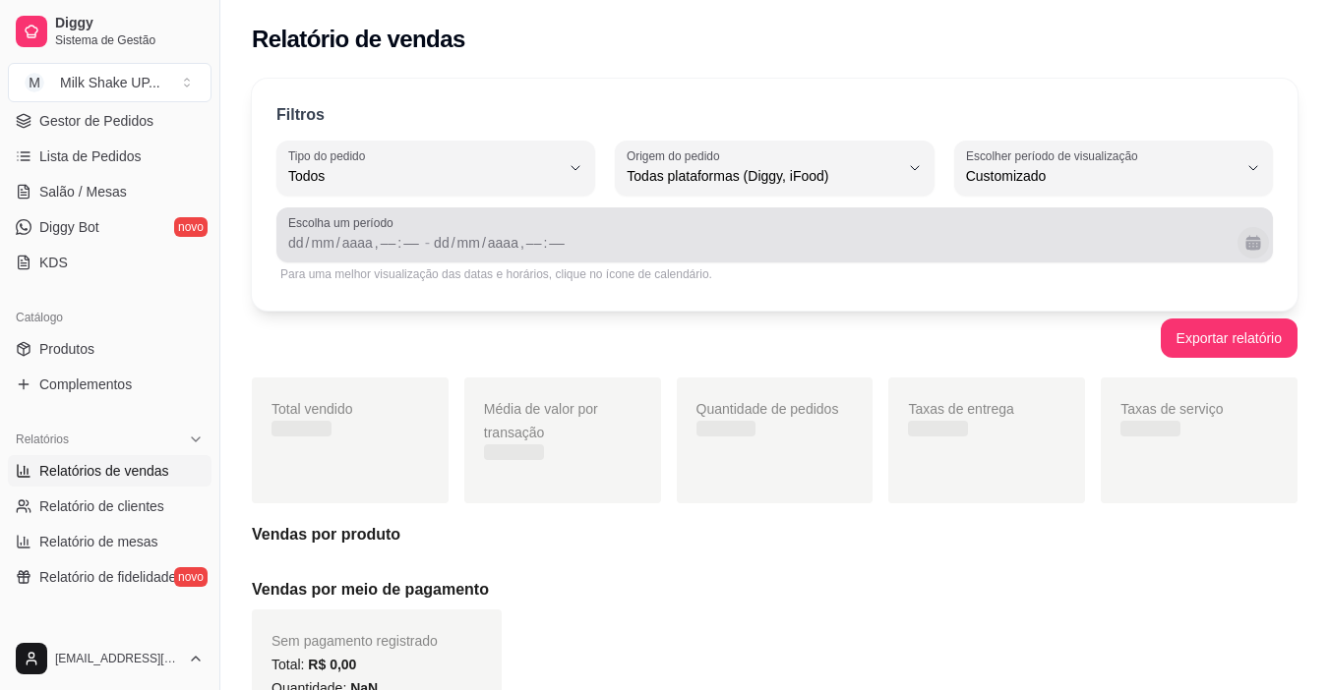
click at [1255, 241] on button "Calendário" at bounding box center [1252, 242] width 31 height 31
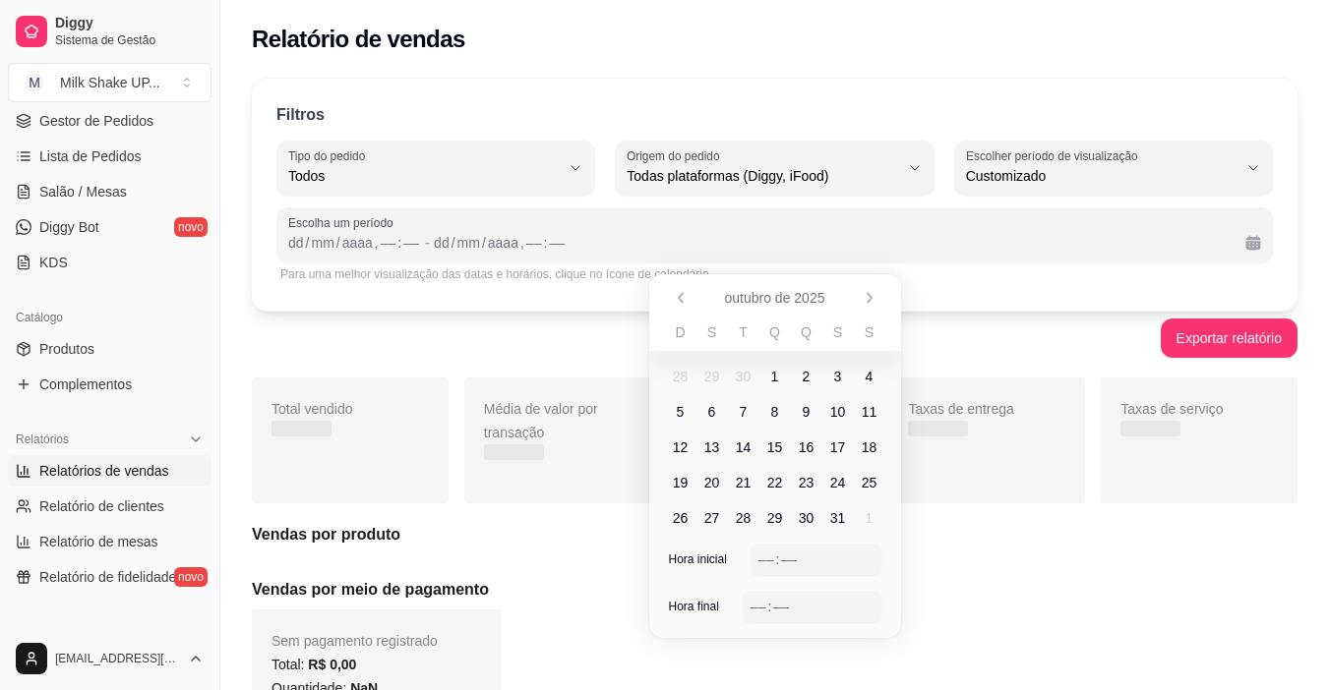
click at [783, 375] on span "1" at bounding box center [774, 376] width 31 height 31
click at [766, 374] on span "1" at bounding box center [774, 376] width 31 height 31
click at [954, 236] on div "dd / mm / aaaa , –– : ––" at bounding box center [832, 243] width 796 height 24
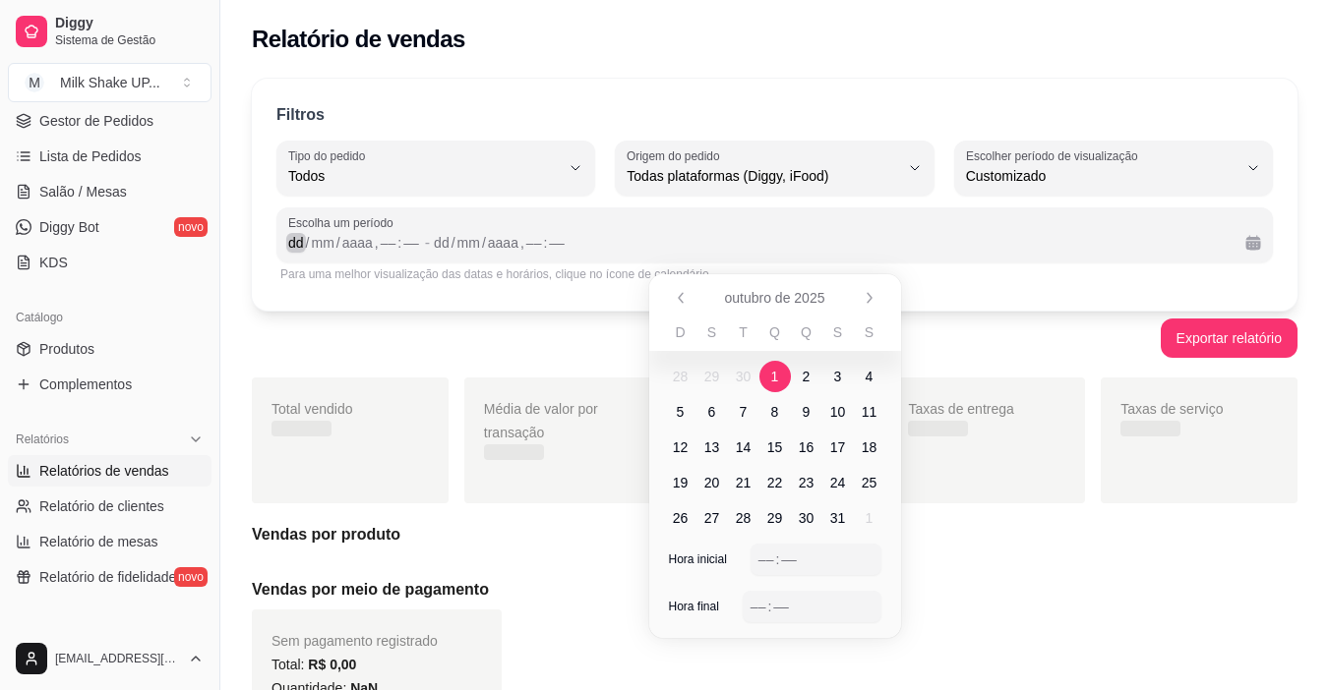
click at [300, 240] on div "dd" at bounding box center [296, 243] width 20 height 20
click at [771, 375] on span "1" at bounding box center [774, 376] width 31 height 31
click at [773, 375] on span "1" at bounding box center [775, 377] width 8 height 20
click at [339, 245] on div "/" at bounding box center [338, 243] width 8 height 20
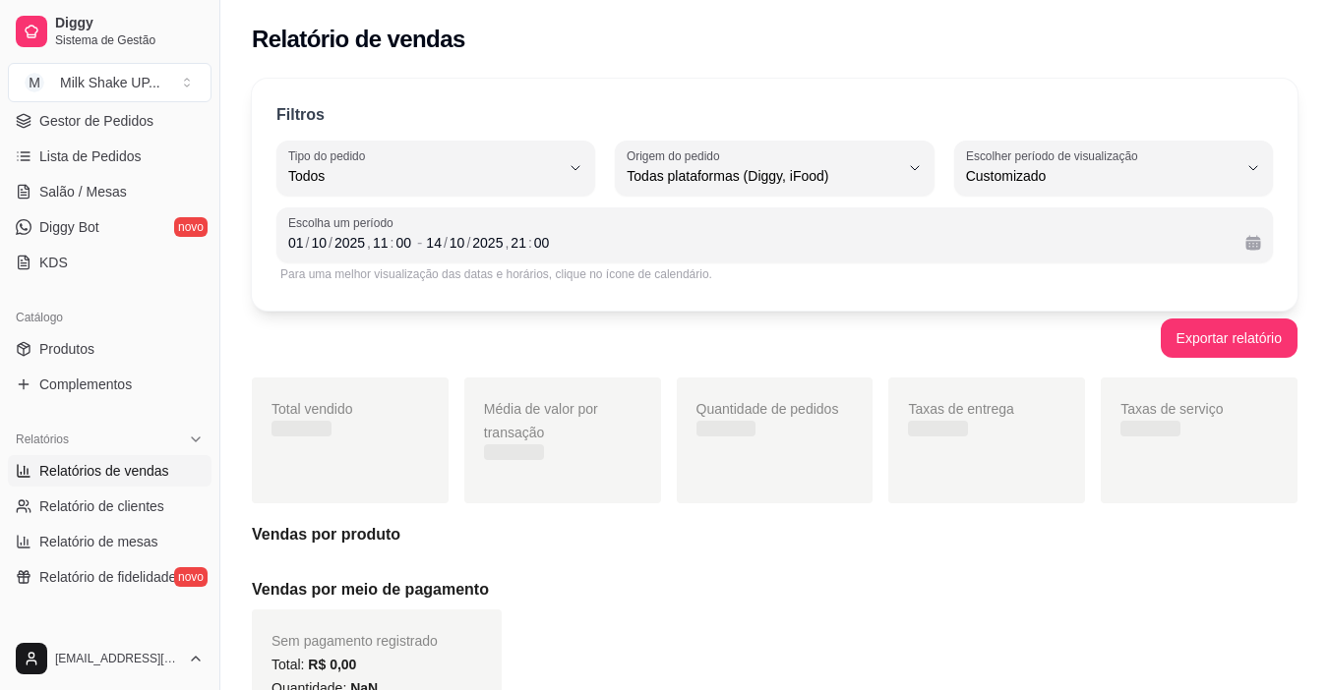
click at [1007, 280] on div "Para uma melhor visualização das datas e horários, clique no ícone de calendári…" at bounding box center [774, 275] width 988 height 16
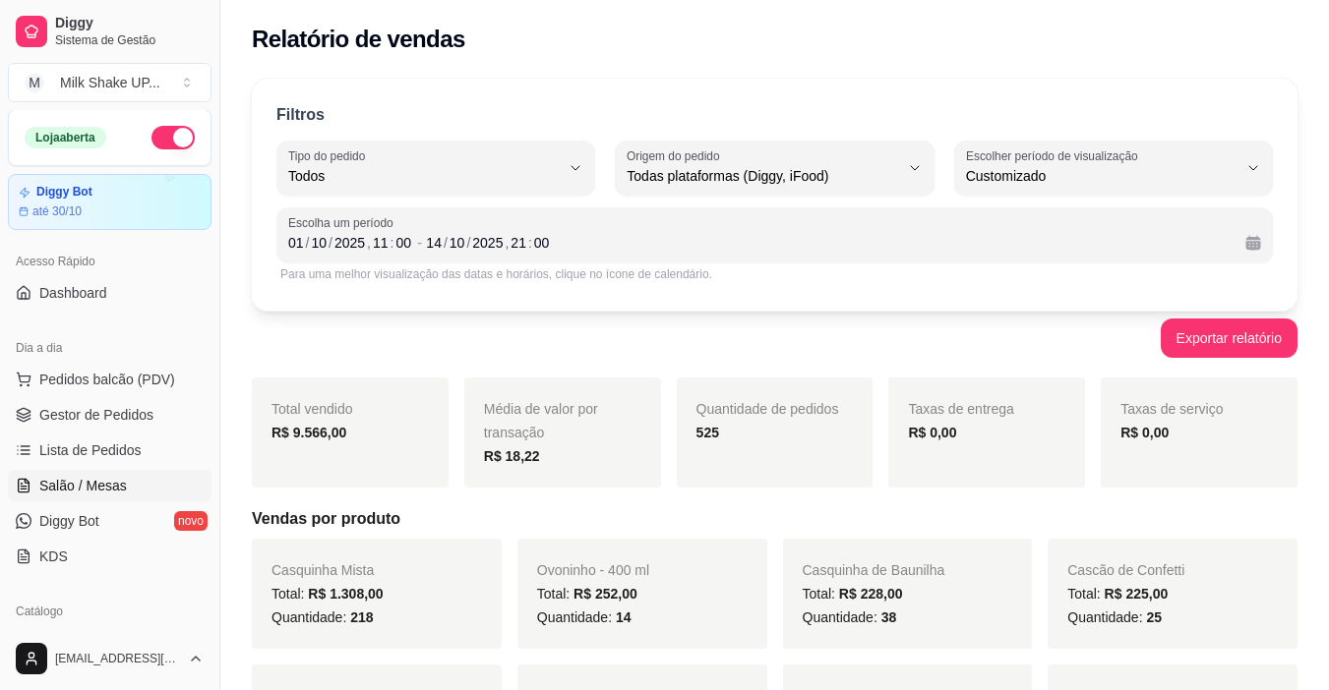
scroll to position [0, 0]
click at [119, 411] on span "Gestor de Pedidos" at bounding box center [96, 416] width 114 height 20
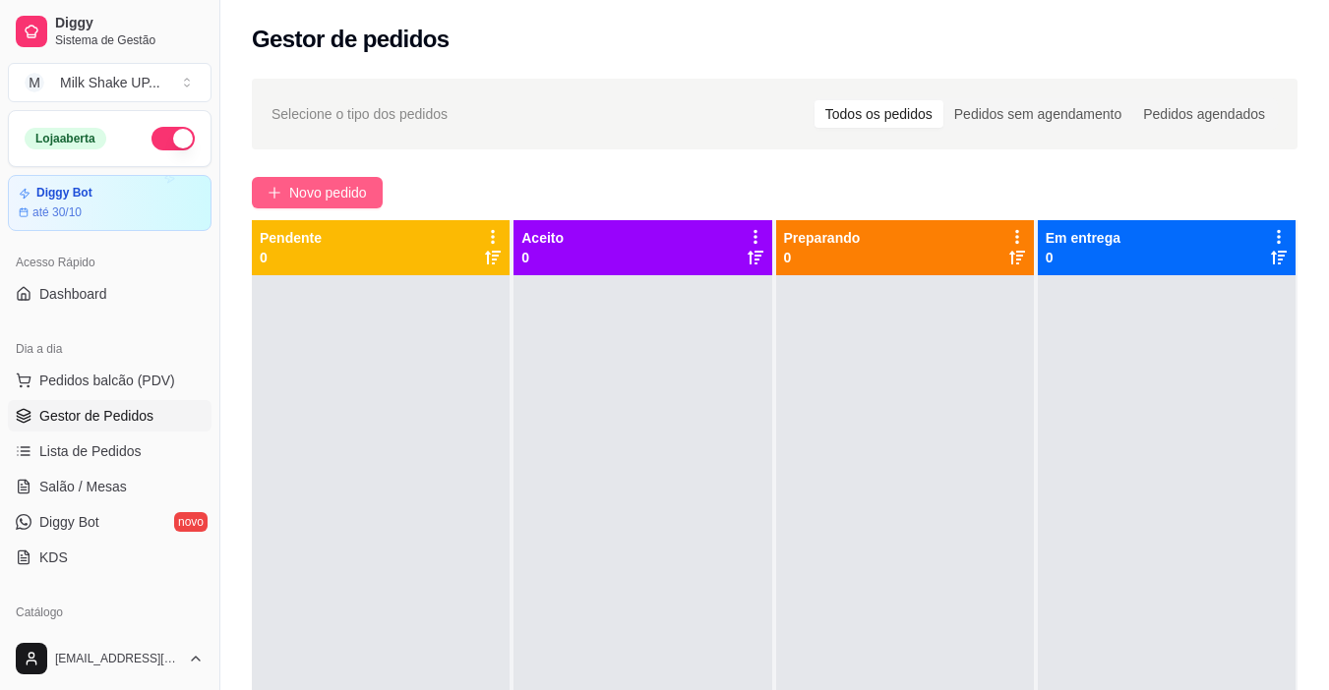
click at [328, 204] on button "Novo pedido" at bounding box center [317, 192] width 131 height 31
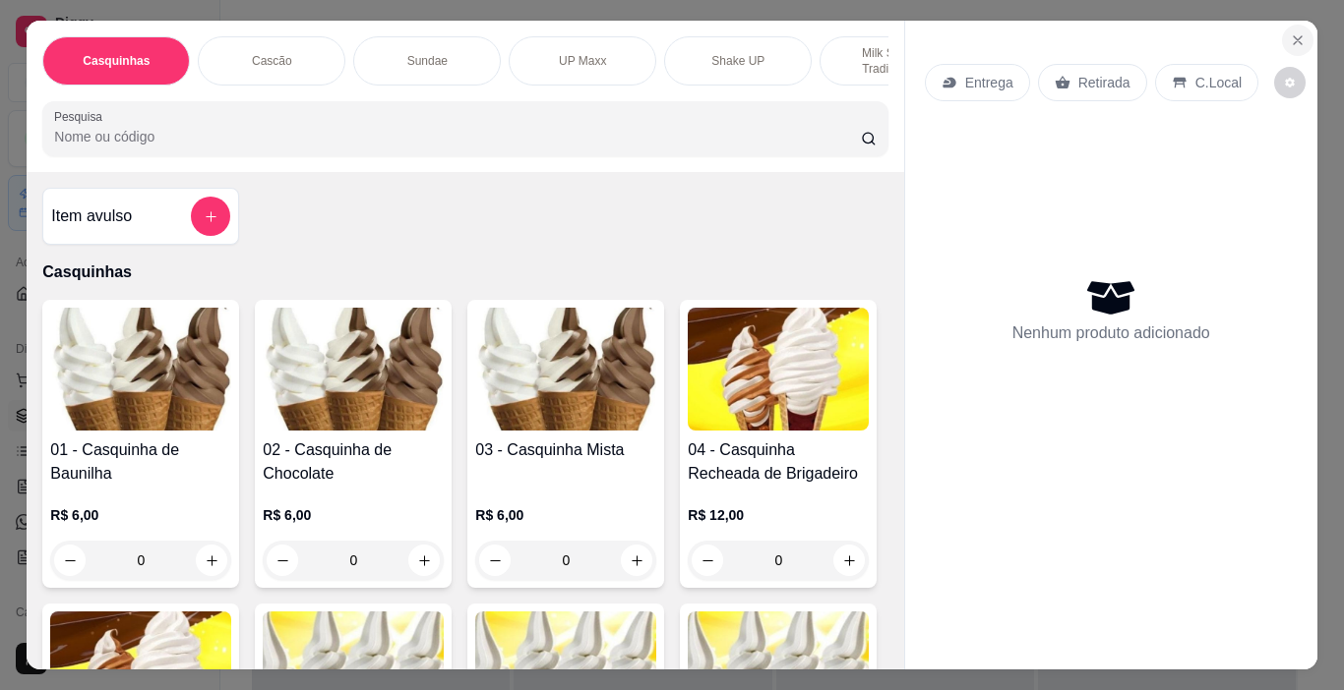
click at [1293, 36] on icon "Close" at bounding box center [1297, 40] width 8 height 8
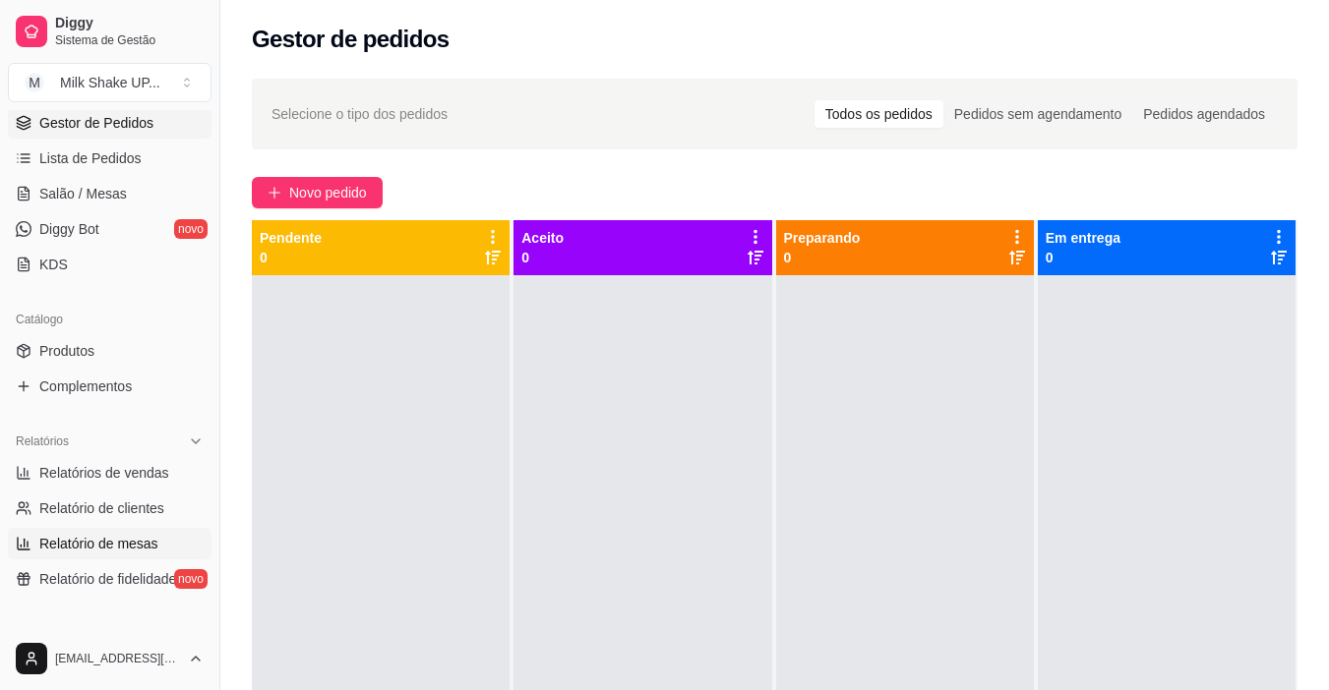
scroll to position [295, 0]
click at [128, 479] on span "Relatórios de vendas" at bounding box center [104, 471] width 130 height 20
select select "ALL"
select select "0"
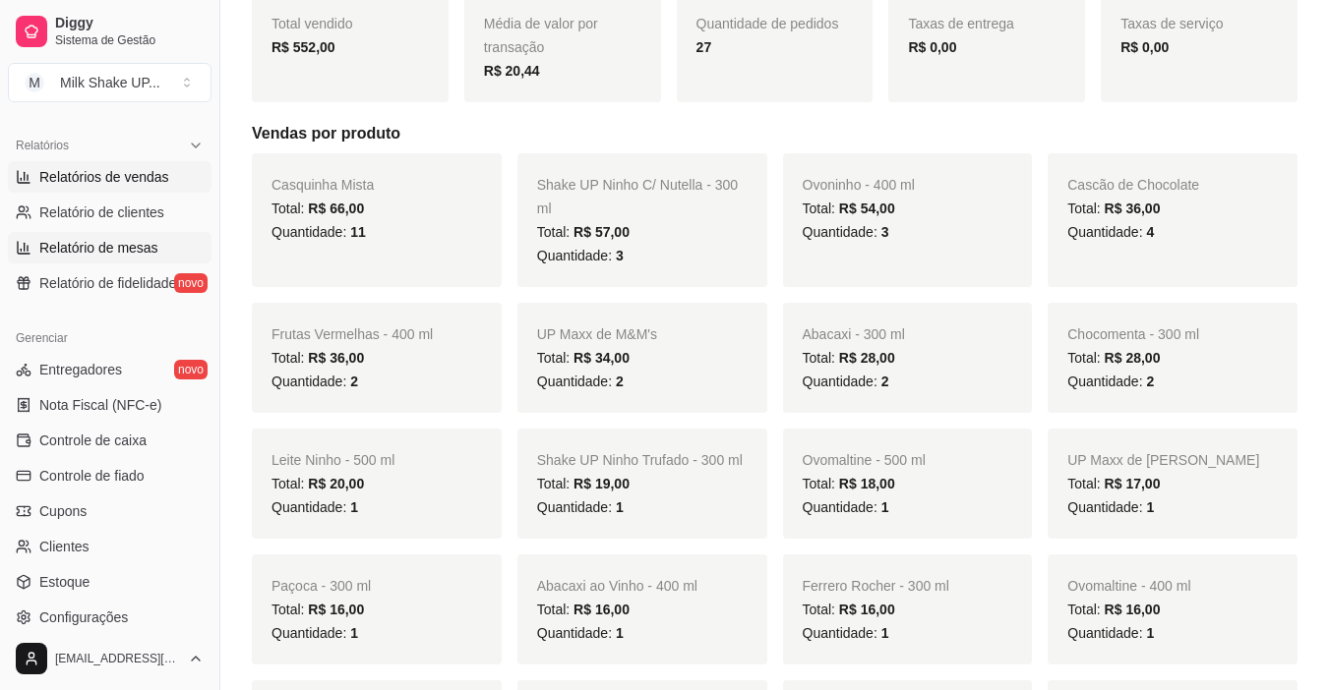
scroll to position [590, 0]
click at [130, 435] on span "Controle de caixa" at bounding box center [92, 440] width 107 height 20
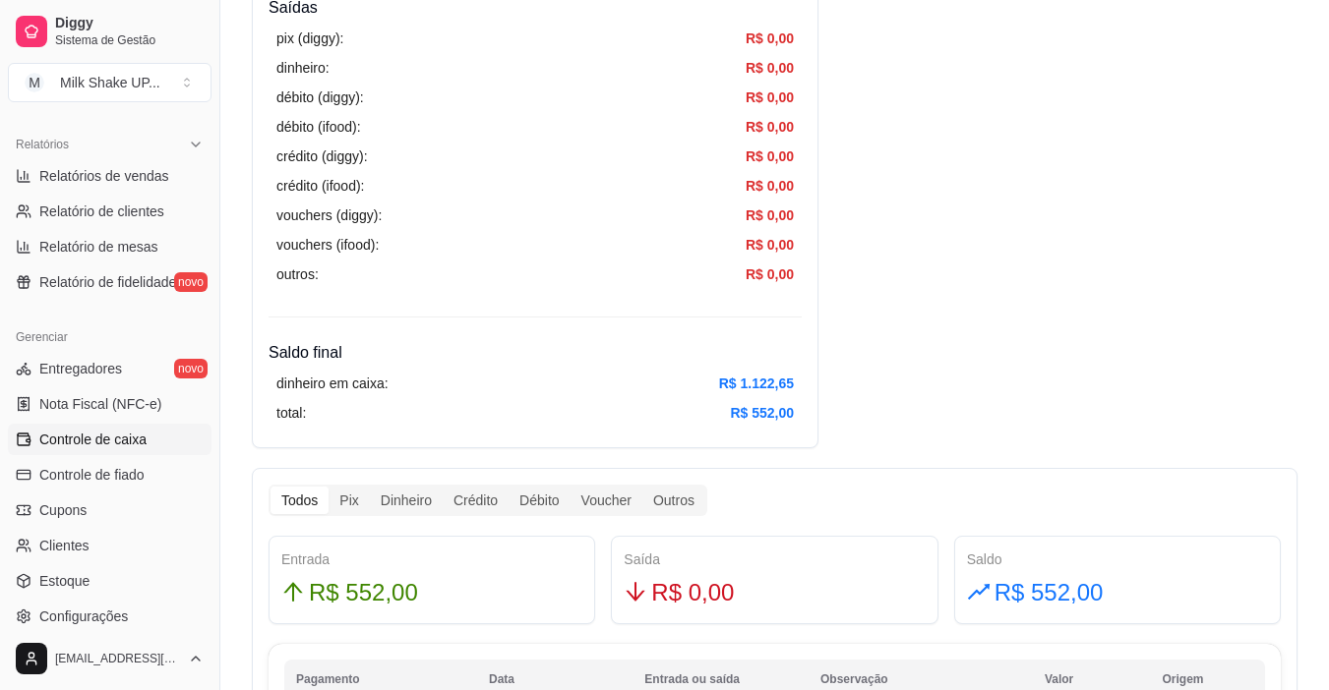
scroll to position [590, 0]
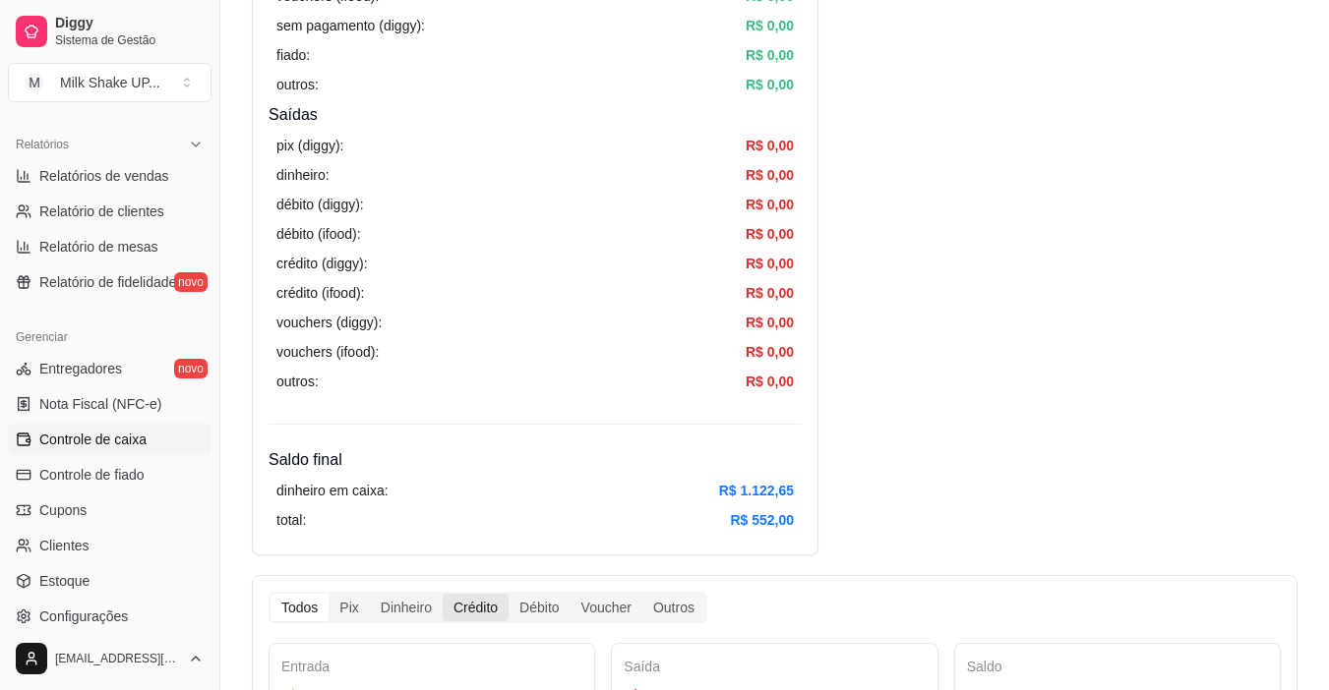
drag, startPoint x: 355, startPoint y: 599, endPoint x: 445, endPoint y: 602, distance: 89.6
click at [354, 600] on div "Pix" at bounding box center [349, 608] width 40 height 28
click at [329, 594] on input "Pix" at bounding box center [329, 594] width 0 height 0
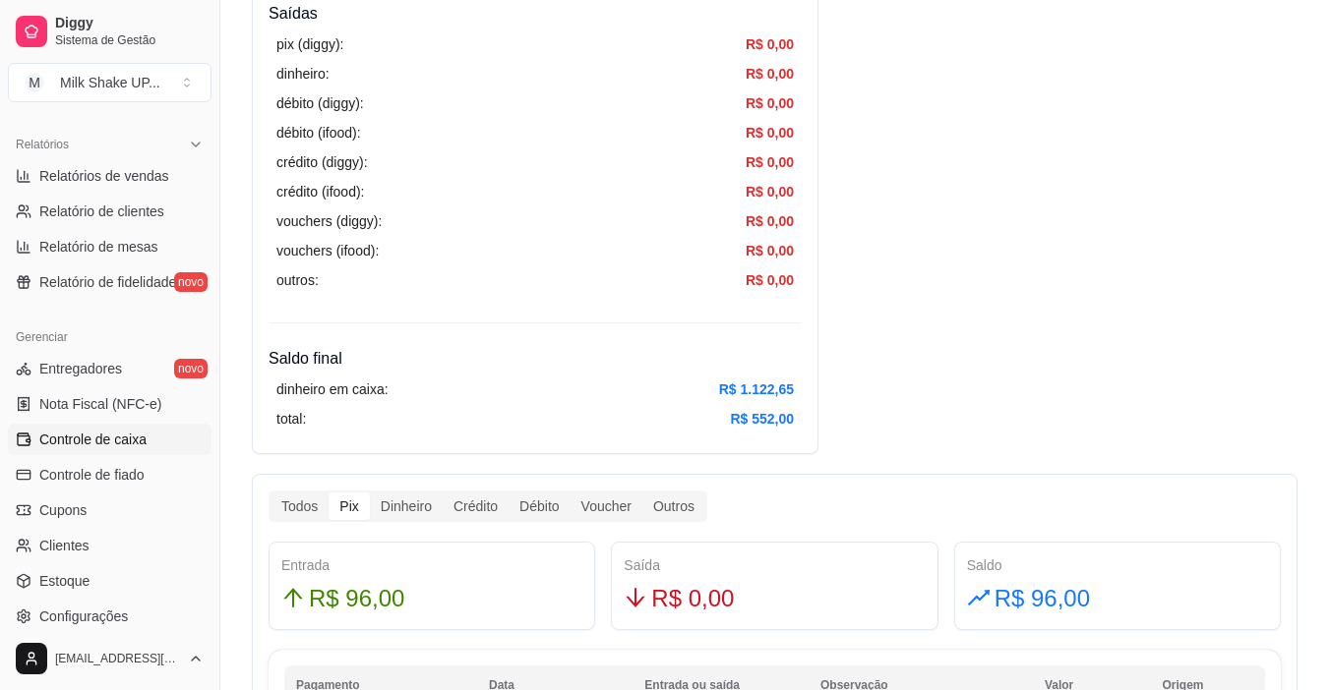
scroll to position [787, 0]
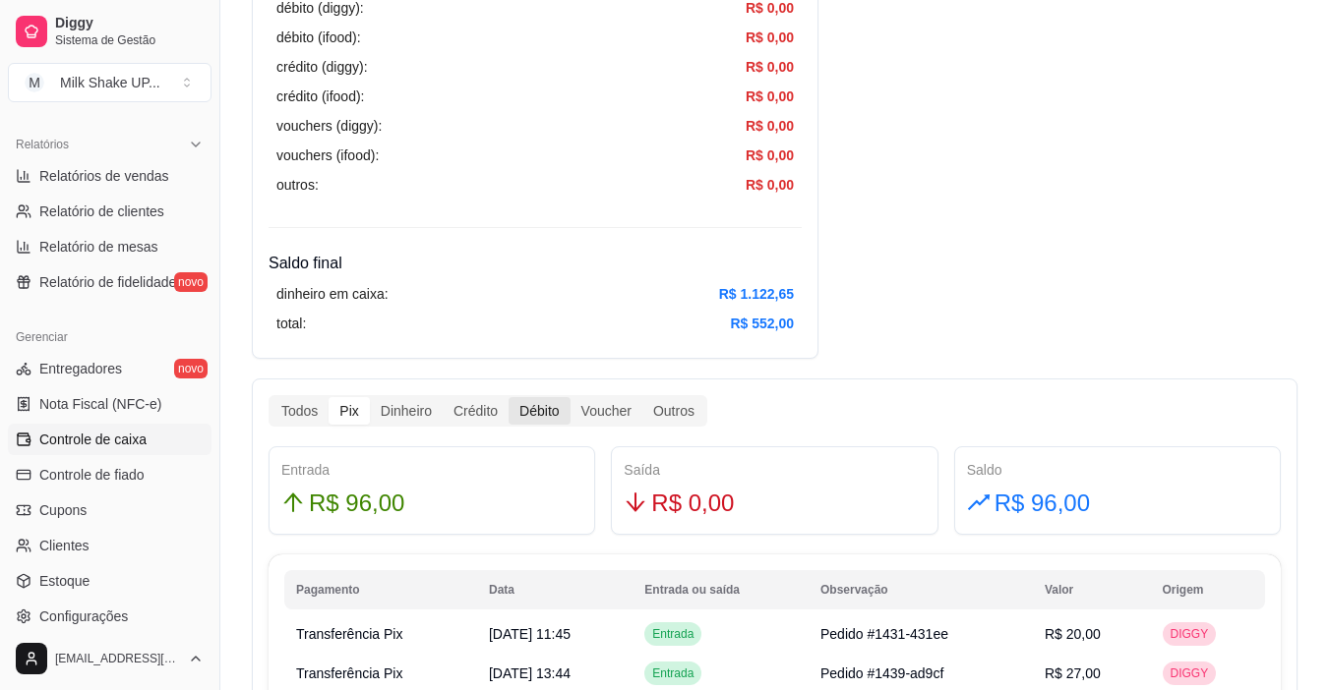
click at [547, 407] on div "Débito" at bounding box center [539, 411] width 61 height 28
click at [509, 397] on input "Débito" at bounding box center [509, 397] width 0 height 0
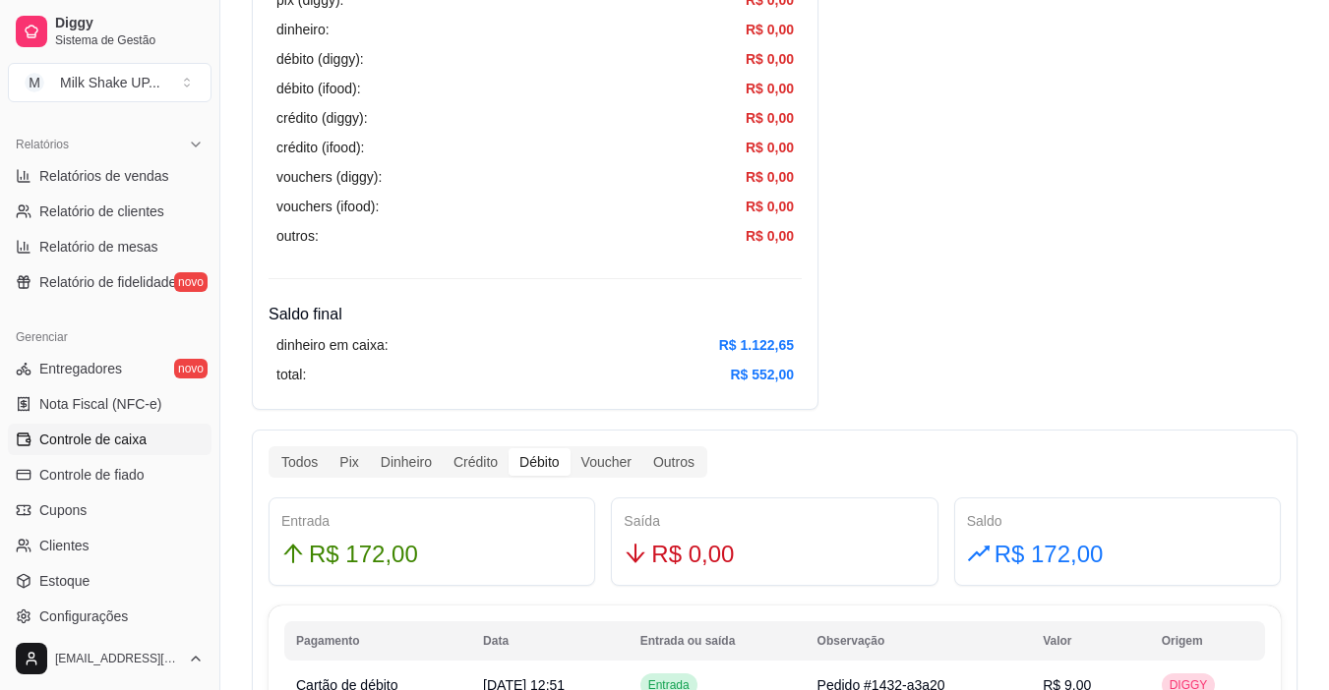
scroll to position [688, 0]
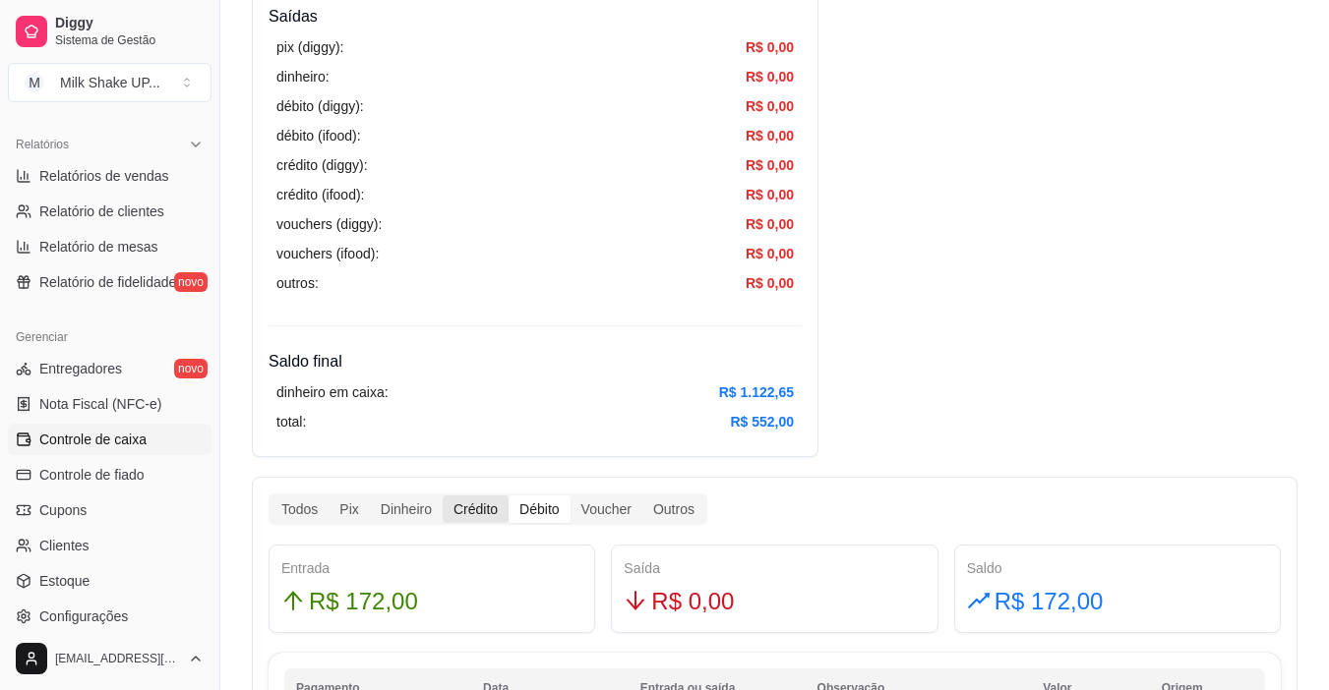
click at [468, 503] on div "Crédito" at bounding box center [476, 510] width 66 height 28
click at [443, 496] on input "Crédito" at bounding box center [443, 496] width 0 height 0
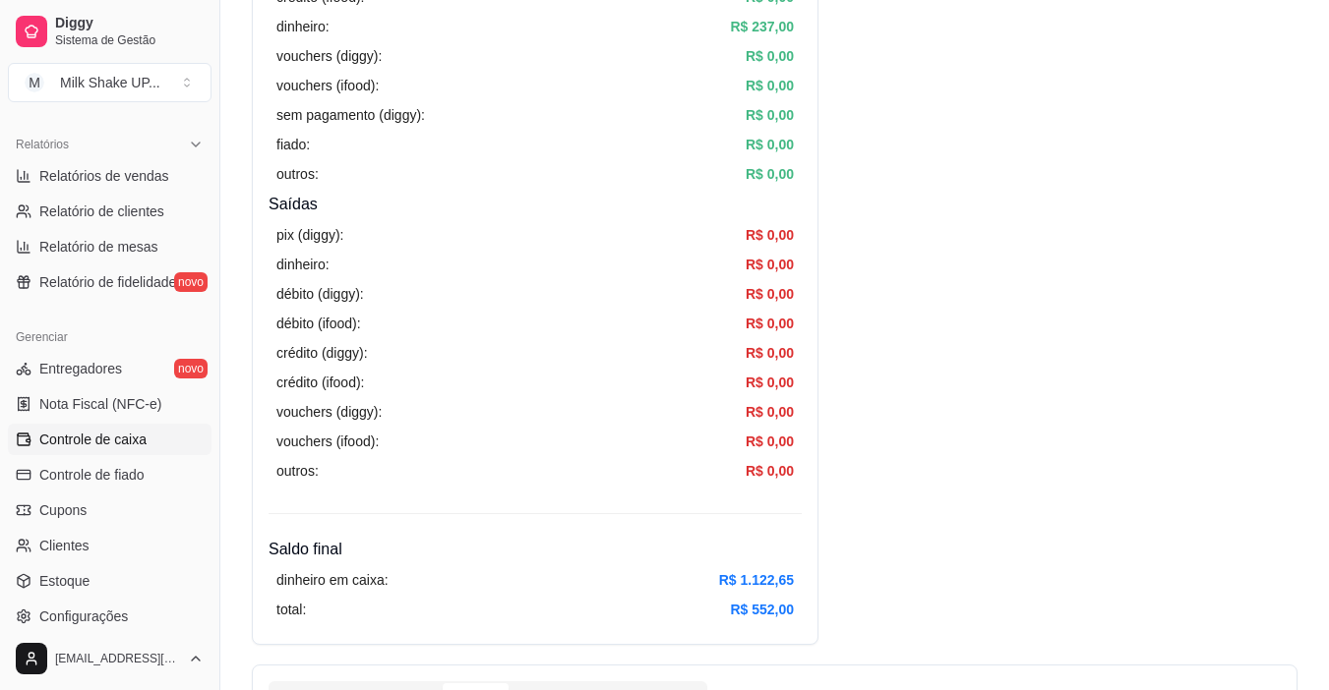
scroll to position [590, 0]
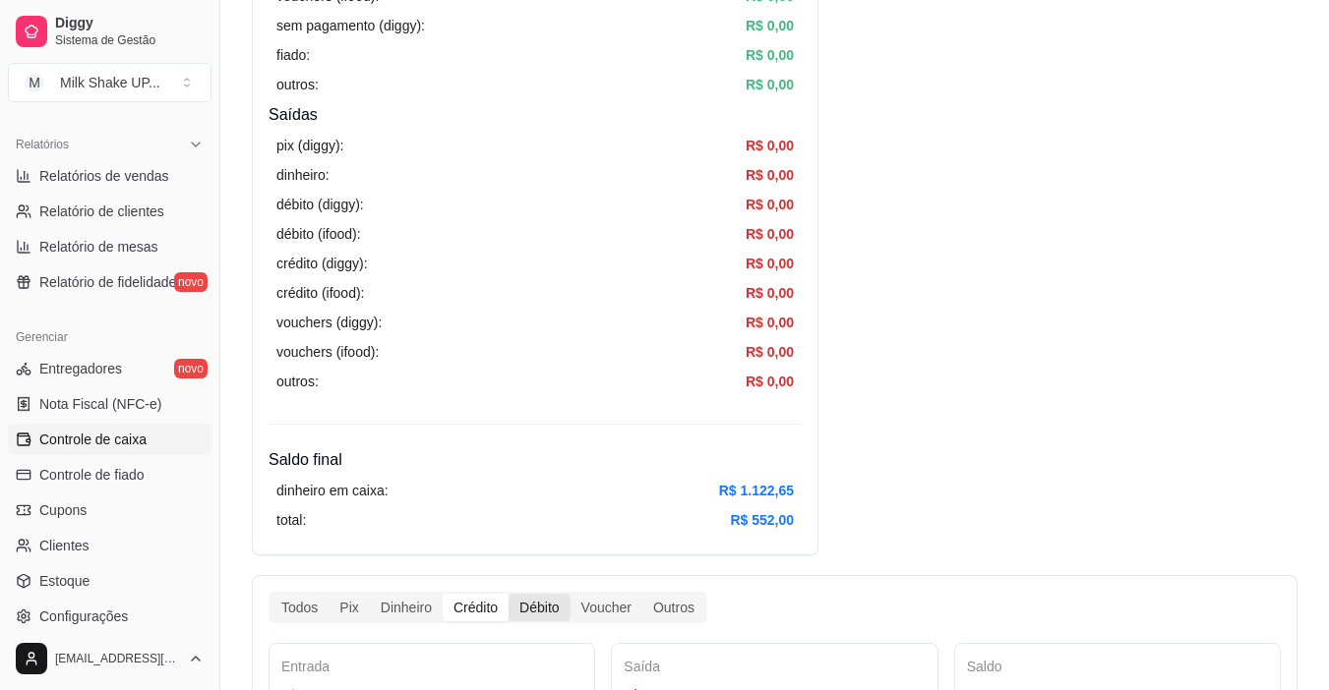
click at [519, 605] on div "Débito" at bounding box center [539, 608] width 61 height 28
click at [509, 594] on input "Débito" at bounding box center [509, 594] width 0 height 0
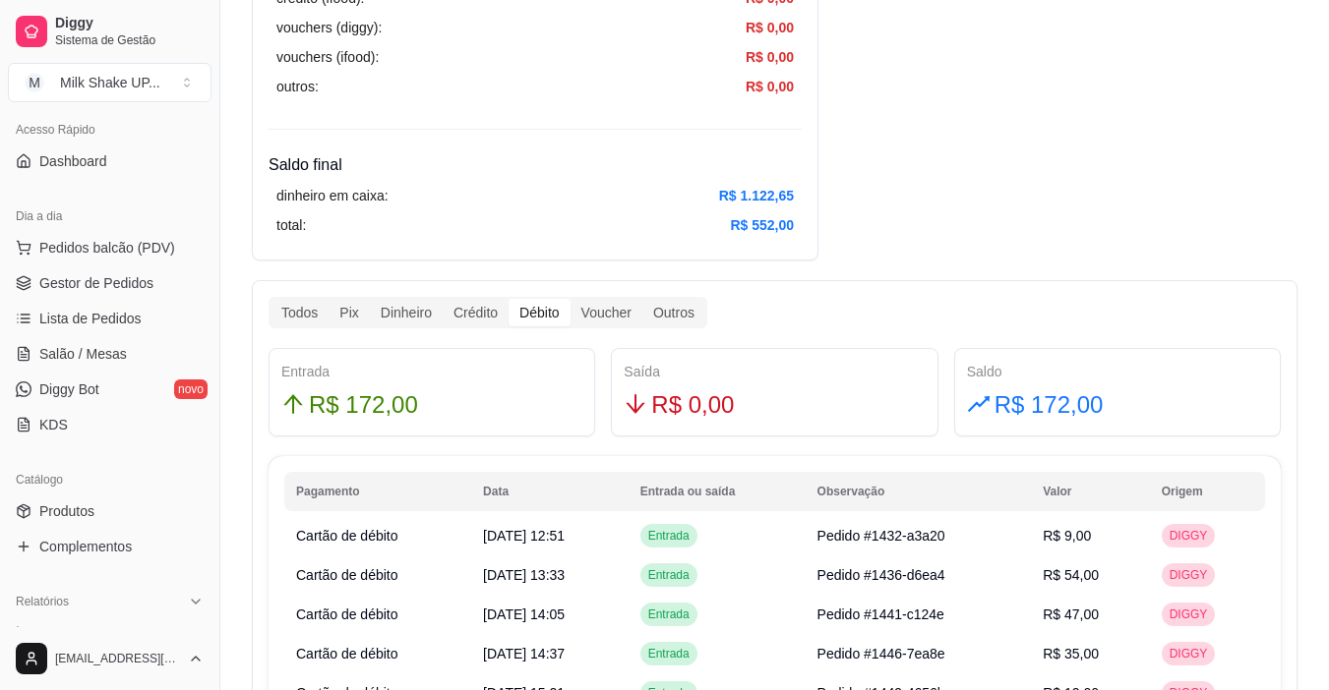
scroll to position [98, 0]
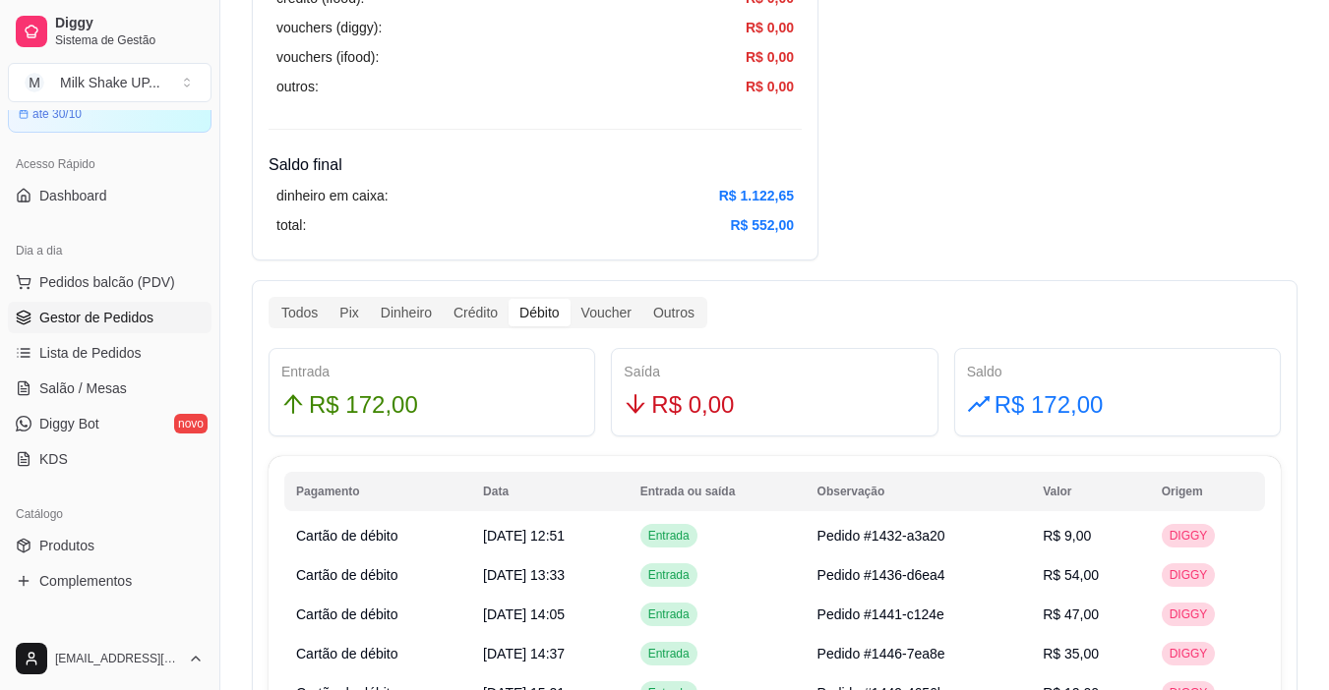
click at [125, 311] on span "Gestor de Pedidos" at bounding box center [96, 318] width 114 height 20
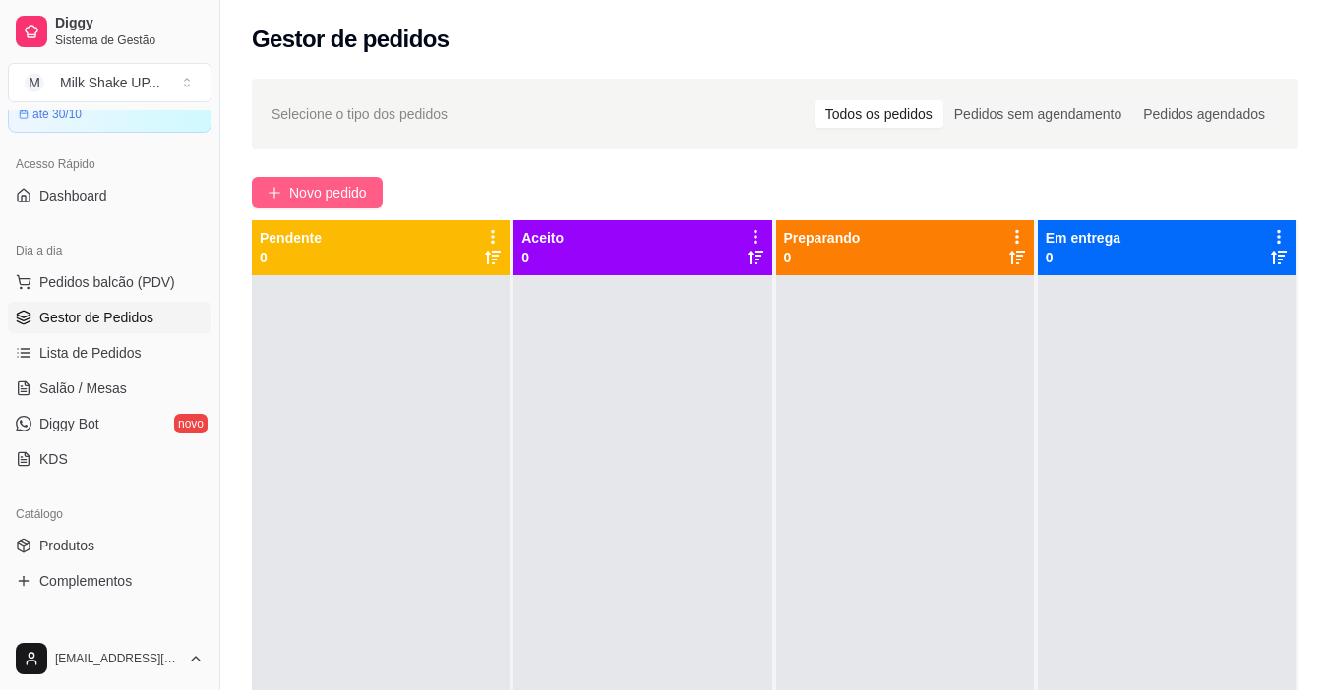
click at [329, 187] on span "Novo pedido" at bounding box center [328, 193] width 78 height 22
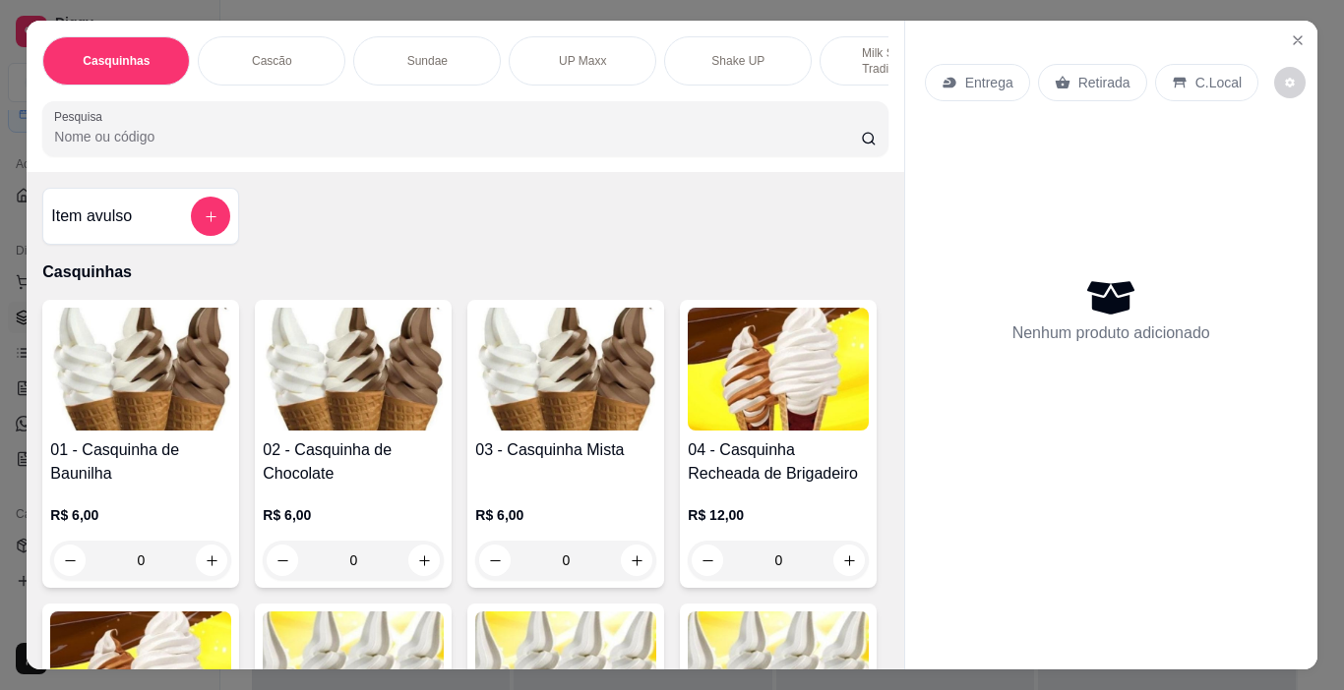
click at [845, 47] on p "Milk Shakes Tradicionais" at bounding box center [893, 60] width 114 height 31
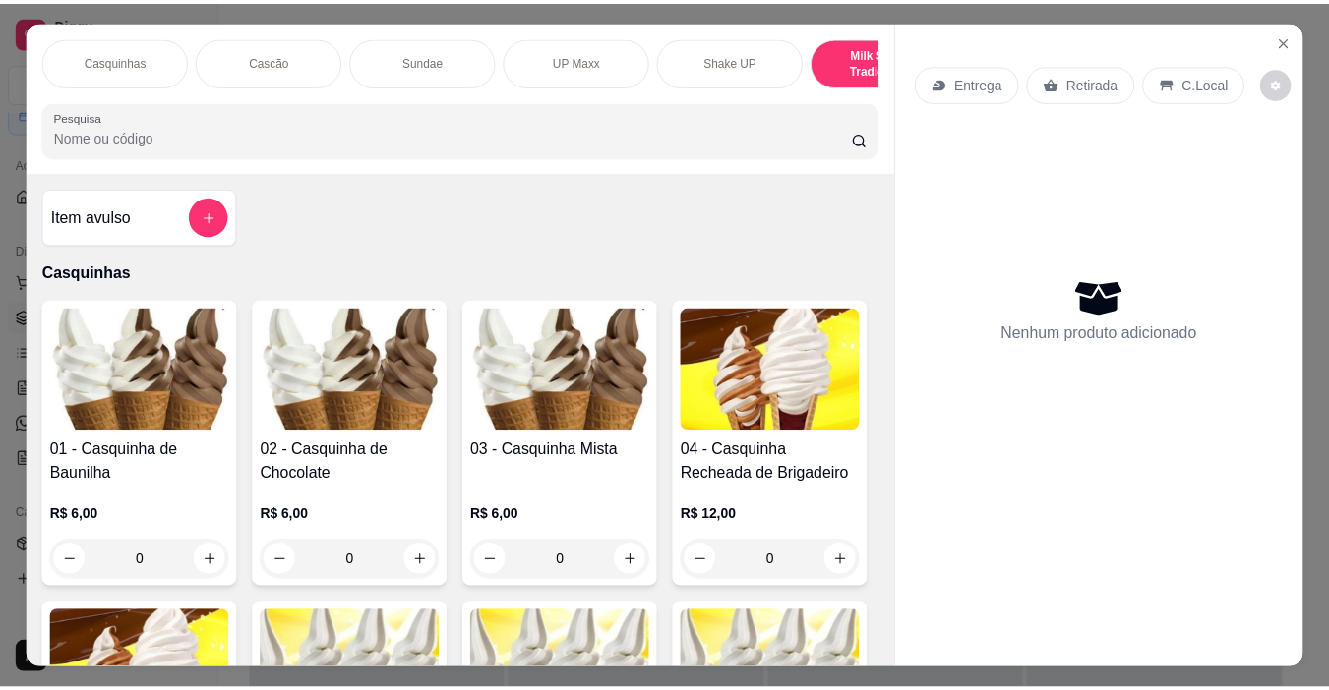
scroll to position [49, 0]
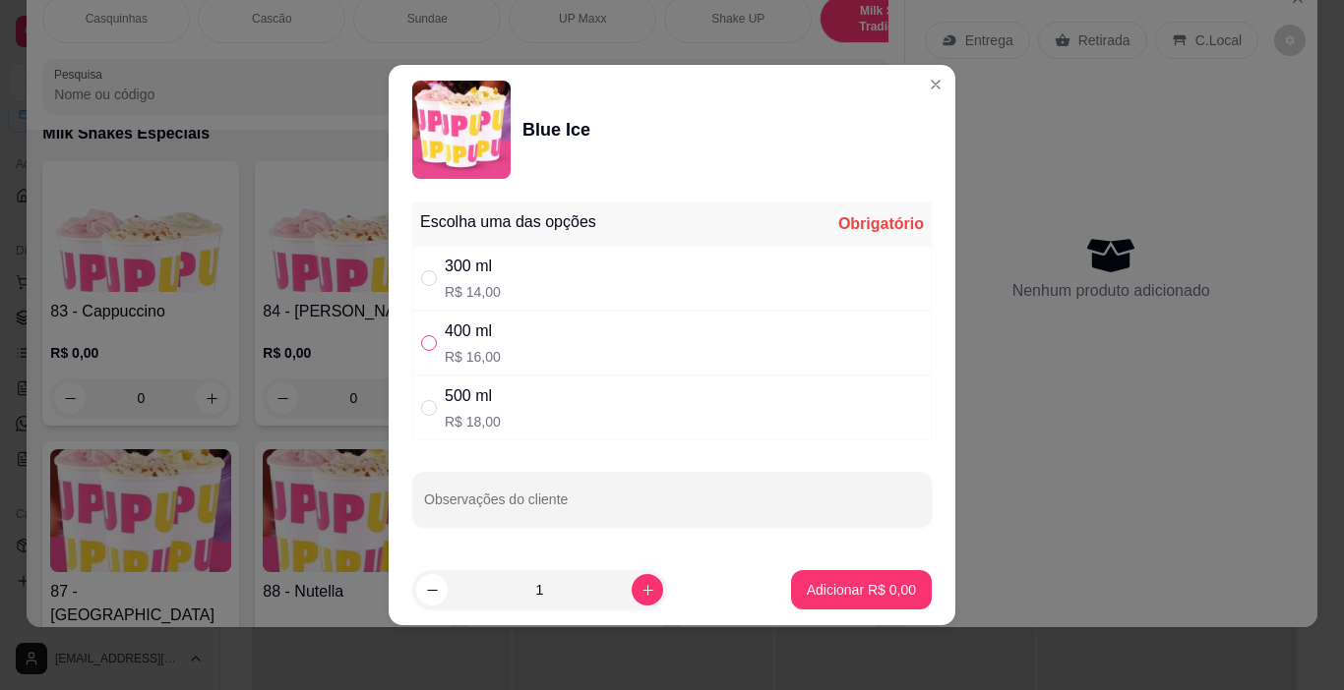
click at [432, 344] on input "" at bounding box center [429, 343] width 16 height 16
radio input "true"
click at [637, 603] on button "increase-product-quantity" at bounding box center [646, 589] width 31 height 31
type input "2"
click at [811, 592] on button "Adicionar R$ 32,00" at bounding box center [857, 590] width 145 height 38
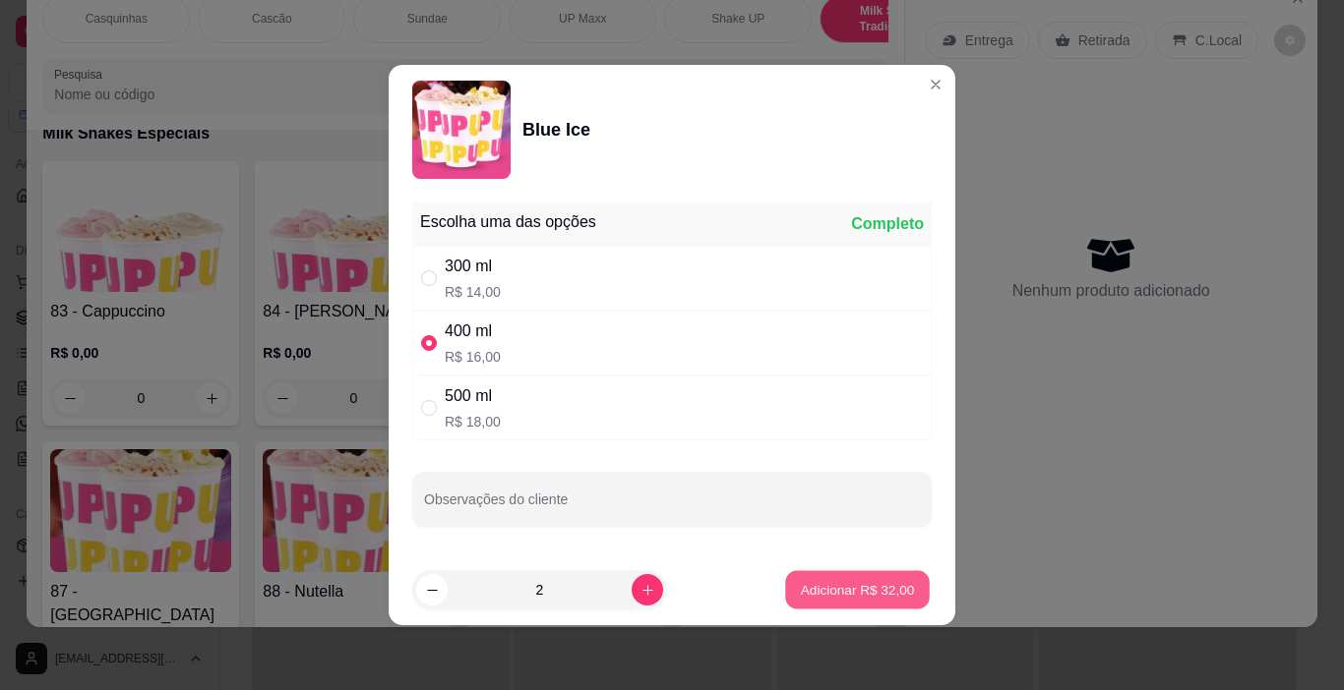
type input "2"
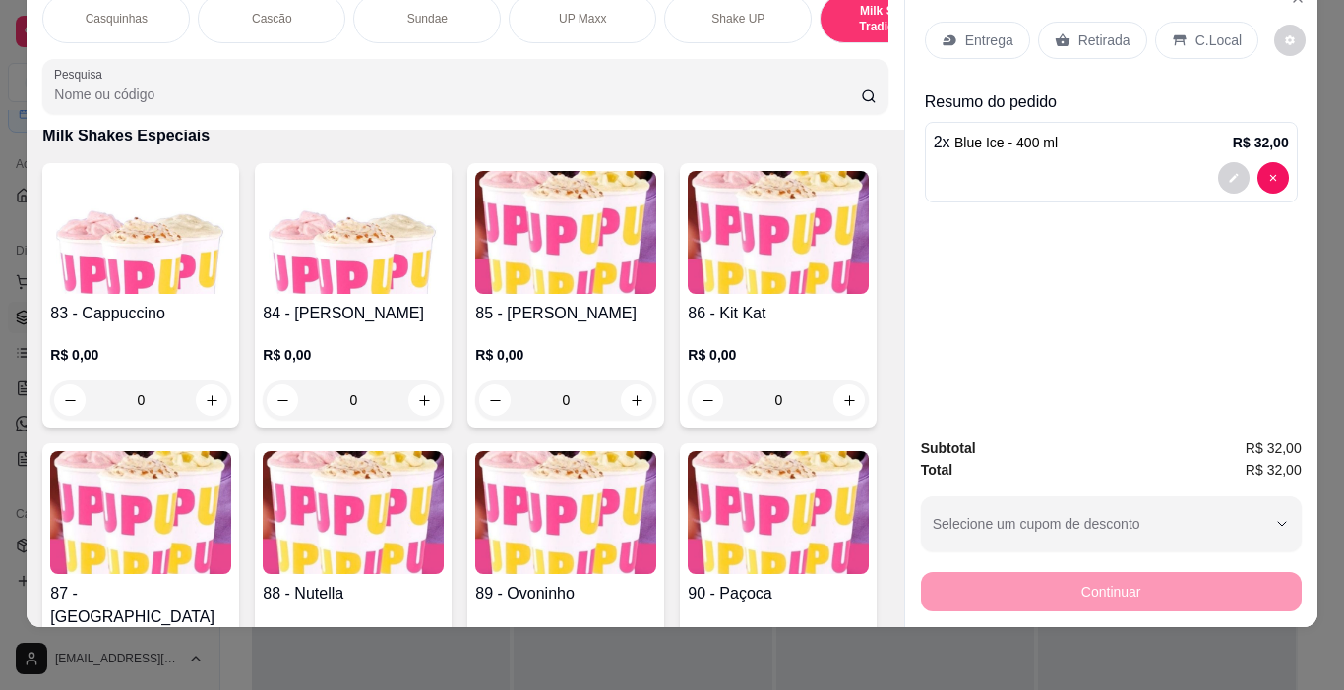
click at [1195, 30] on p "C.Local" at bounding box center [1218, 40] width 46 height 20
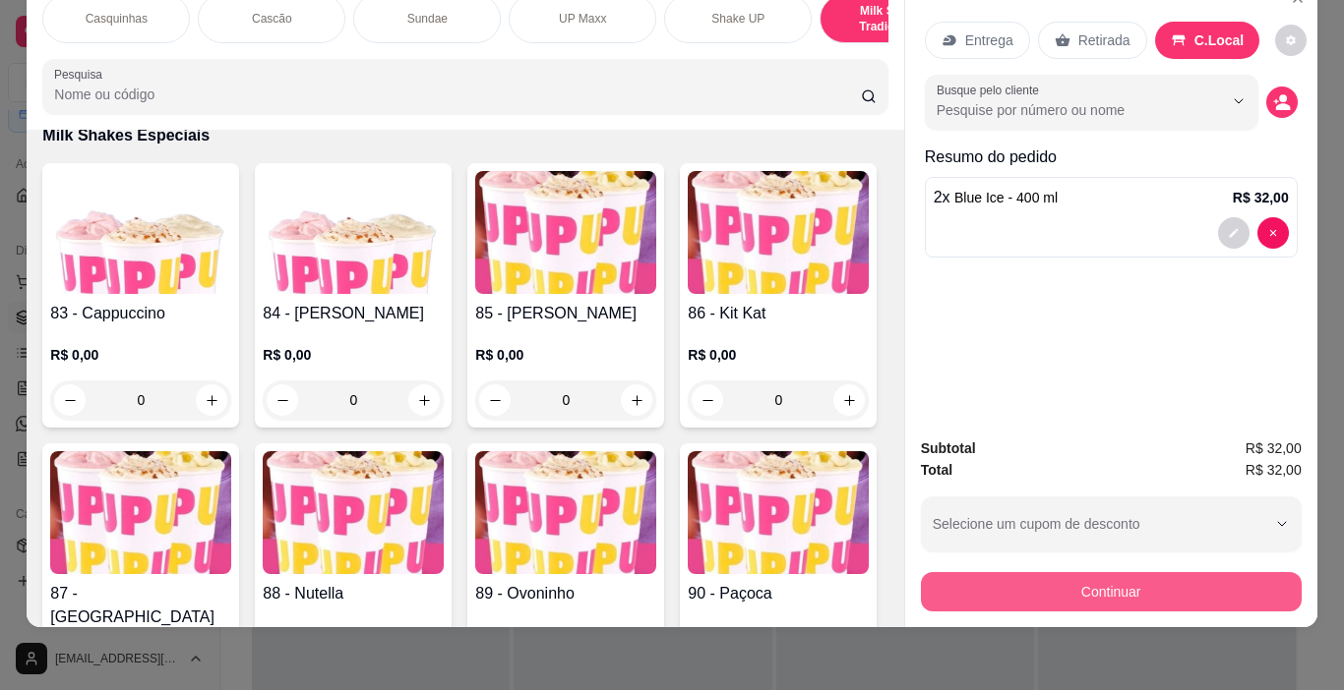
click at [1153, 588] on button "Continuar" at bounding box center [1111, 591] width 381 height 39
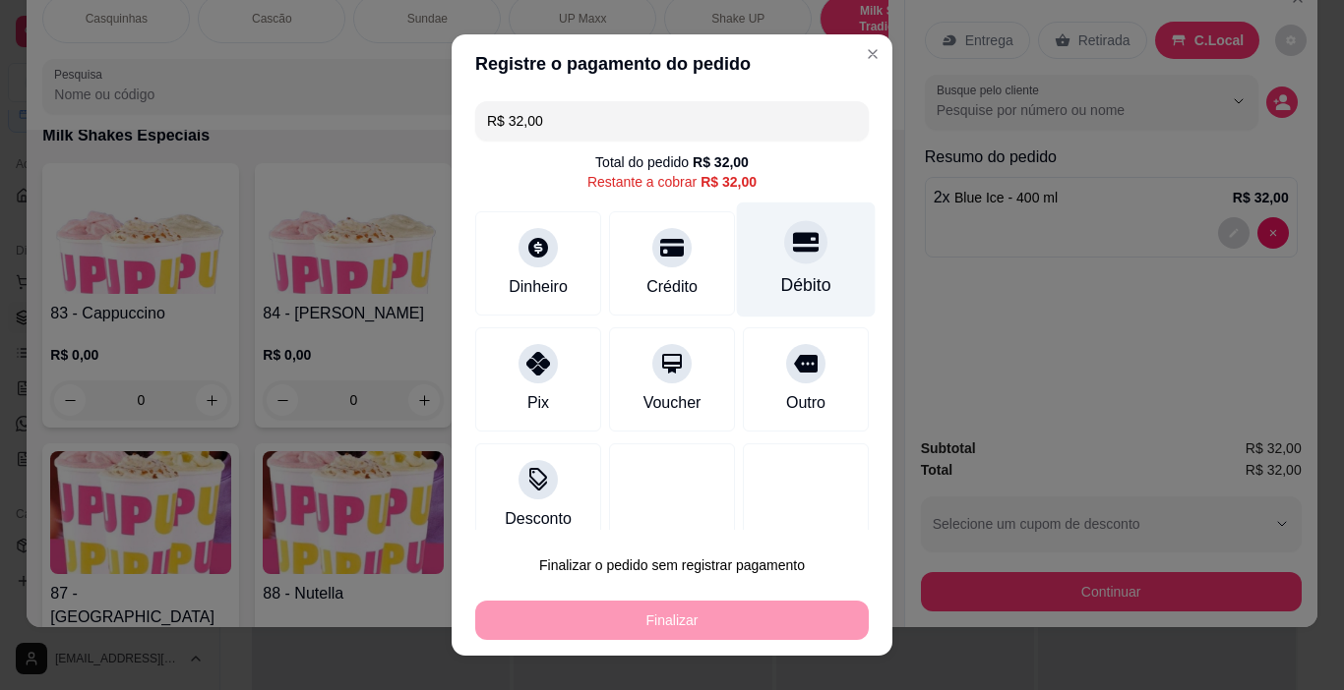
click at [793, 251] on icon at bounding box center [806, 243] width 26 height 20
type input "R$ 0,00"
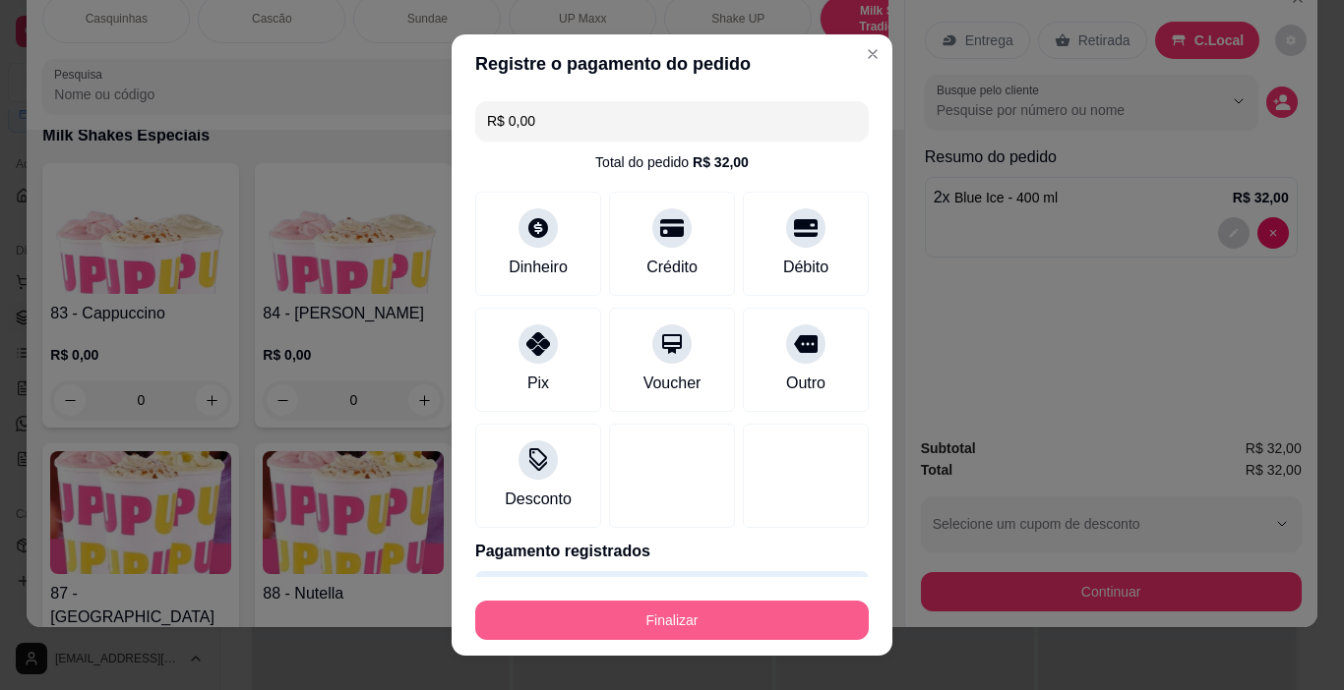
click at [742, 620] on button "Finalizar" at bounding box center [671, 620] width 393 height 39
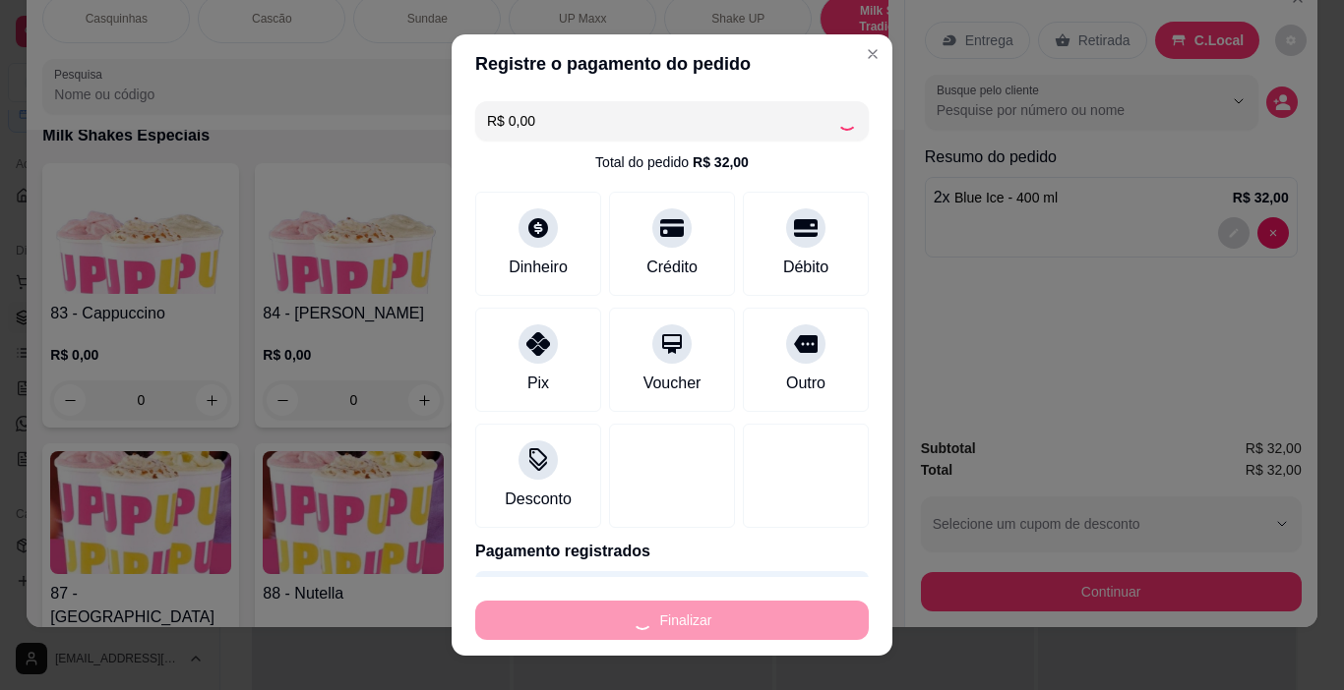
type input "0"
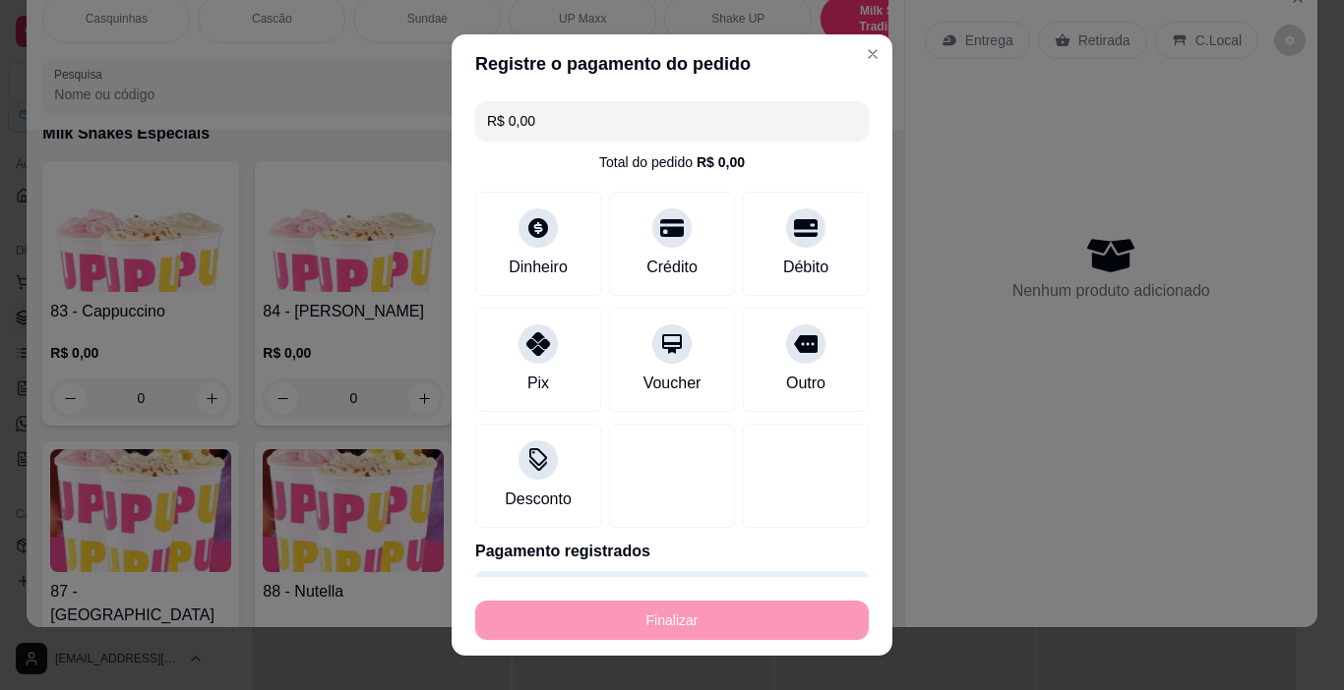
type input "-R$ 32,00"
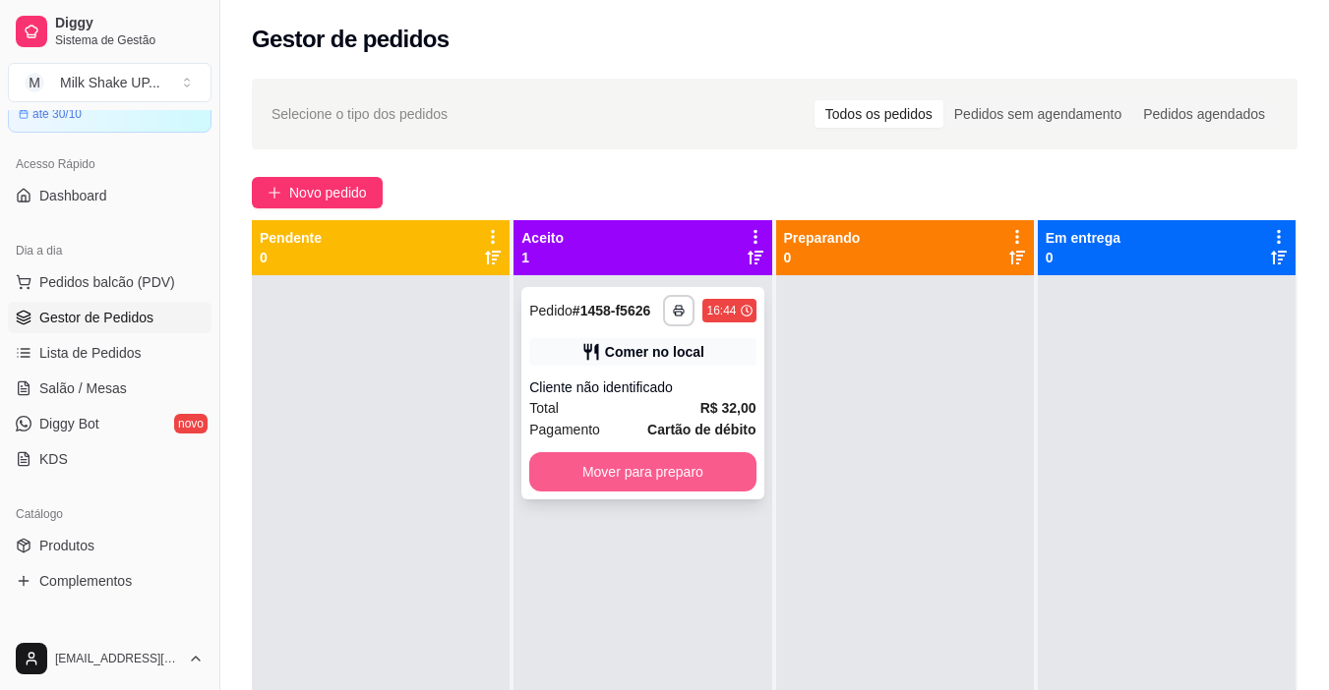
click at [704, 472] on button "Mover para preparo" at bounding box center [642, 471] width 226 height 39
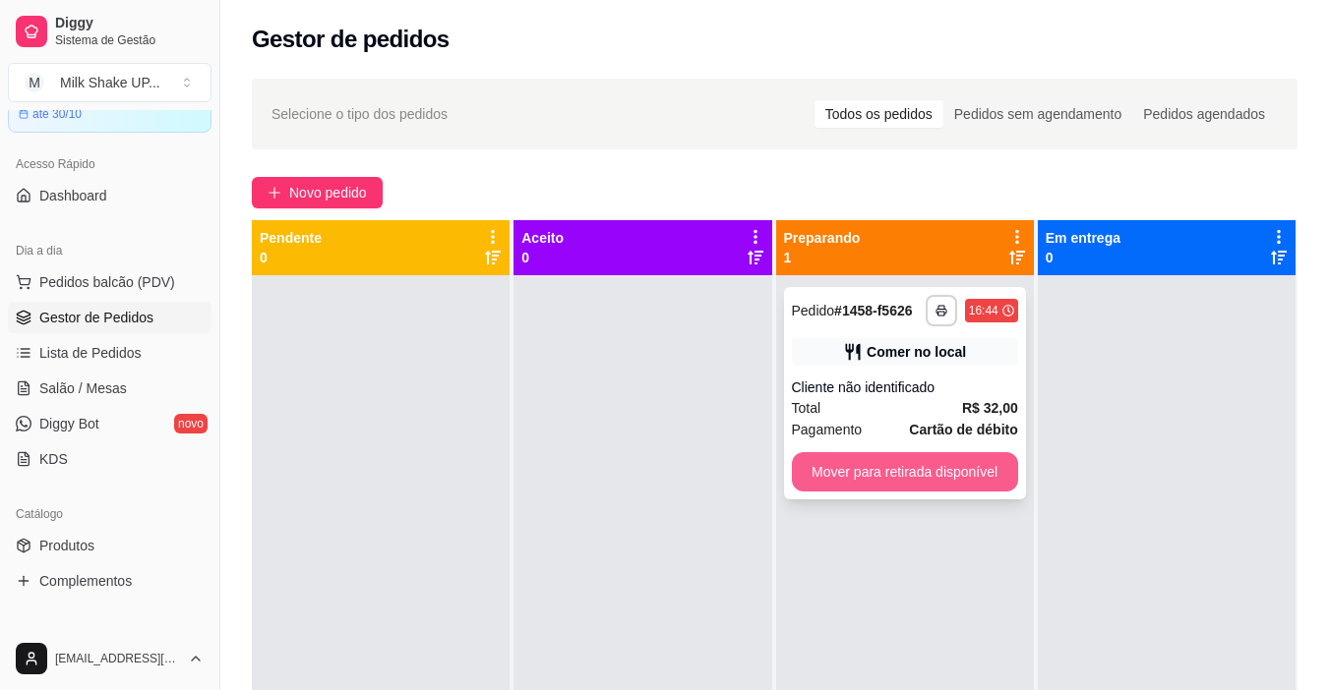
click at [900, 462] on button "Mover para retirada disponível" at bounding box center [905, 471] width 226 height 39
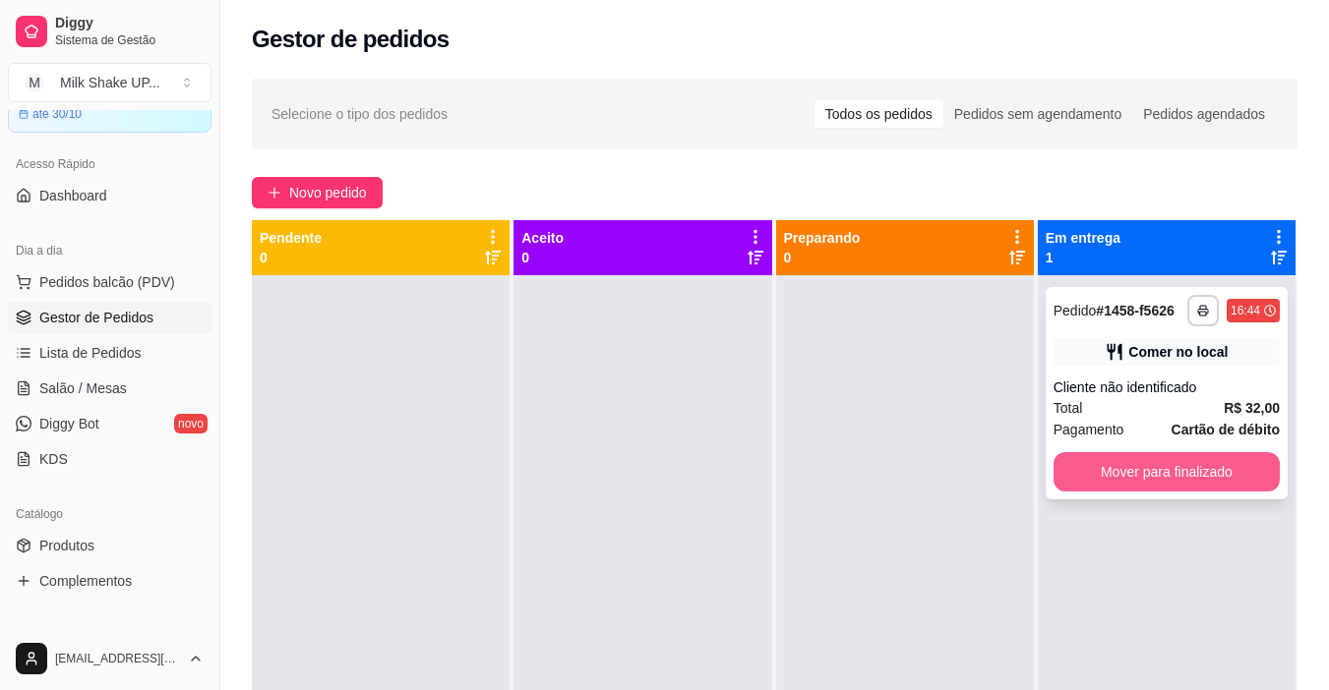
click at [1106, 472] on button "Mover para finalizado" at bounding box center [1166, 471] width 226 height 39
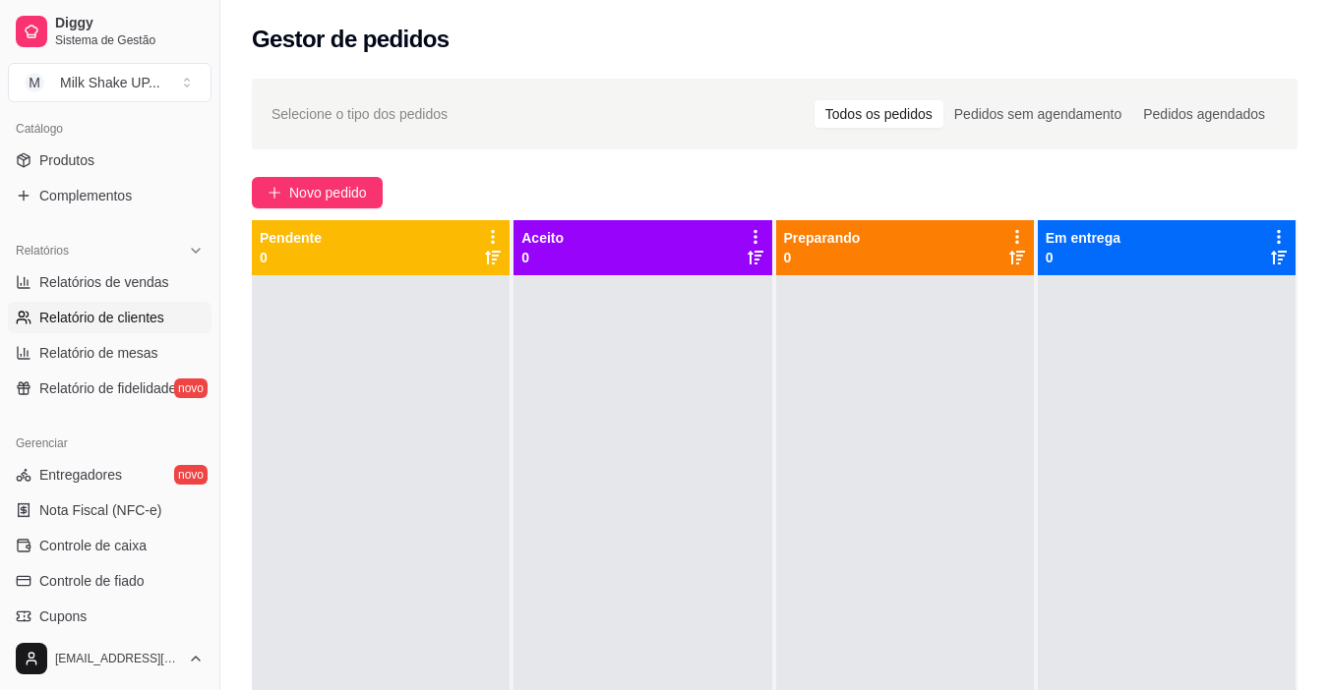
scroll to position [492, 0]
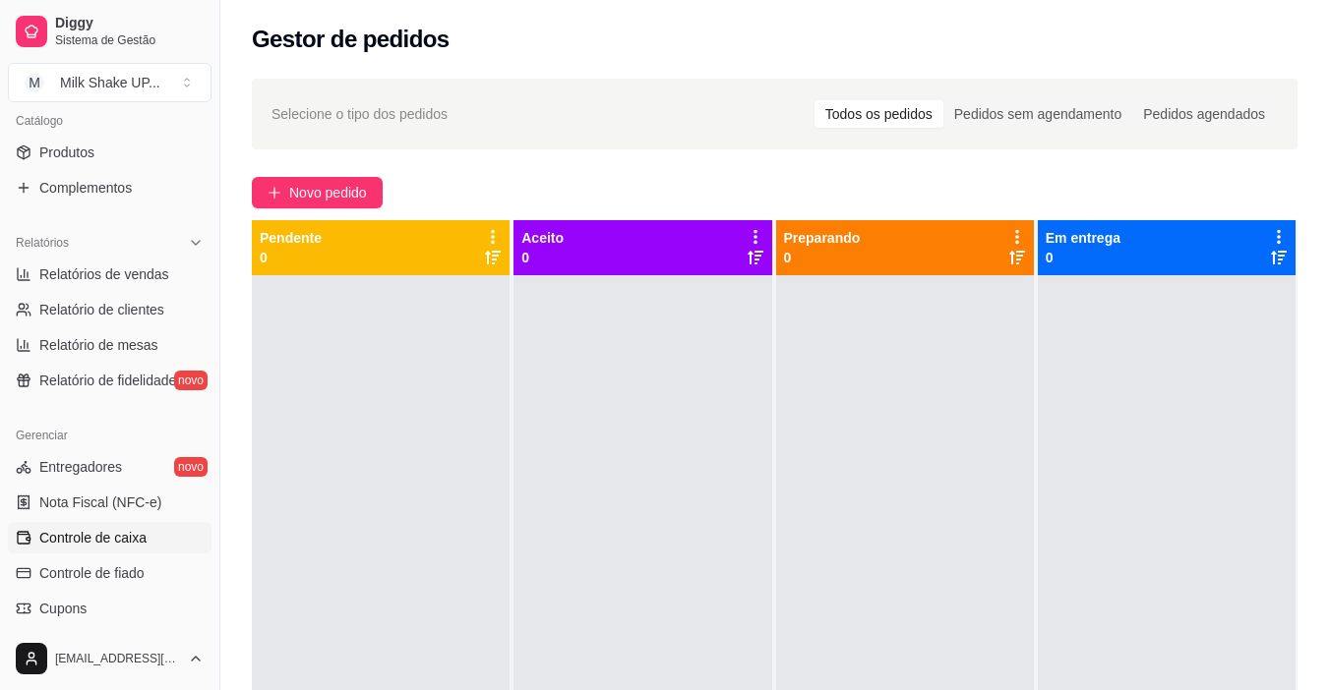
click at [123, 532] on span "Controle de caixa" at bounding box center [92, 538] width 107 height 20
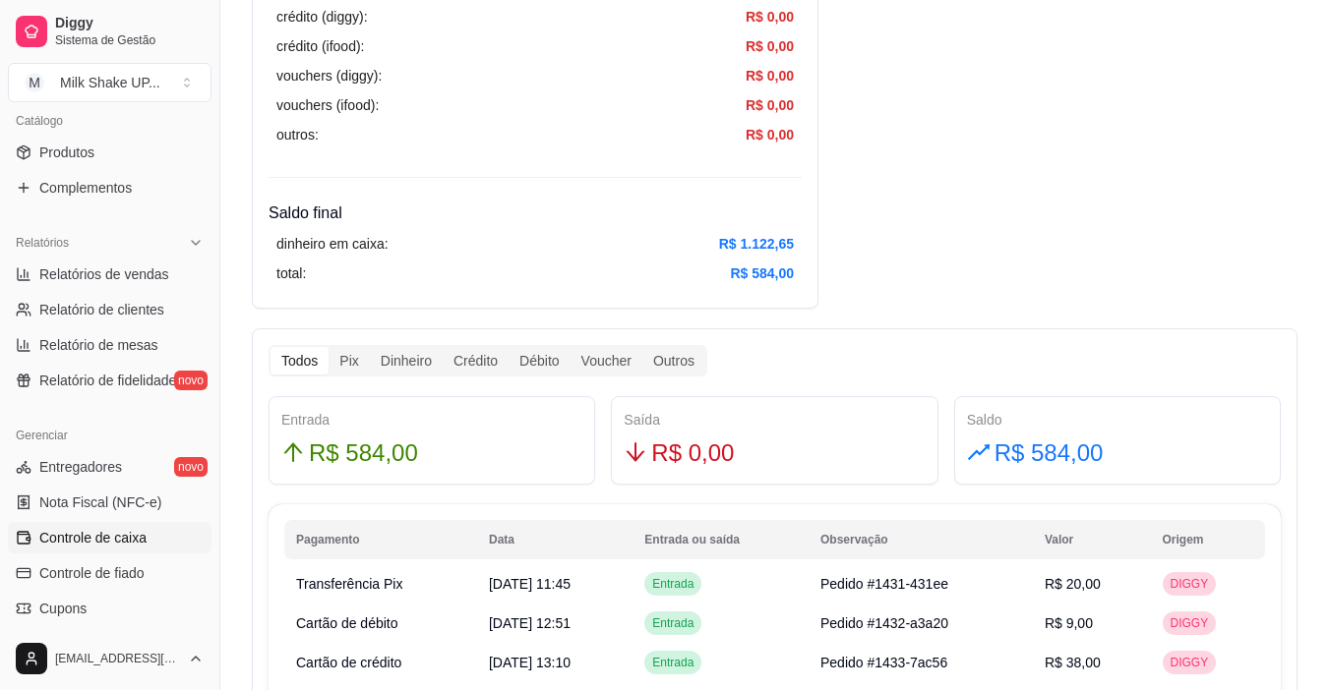
scroll to position [885, 0]
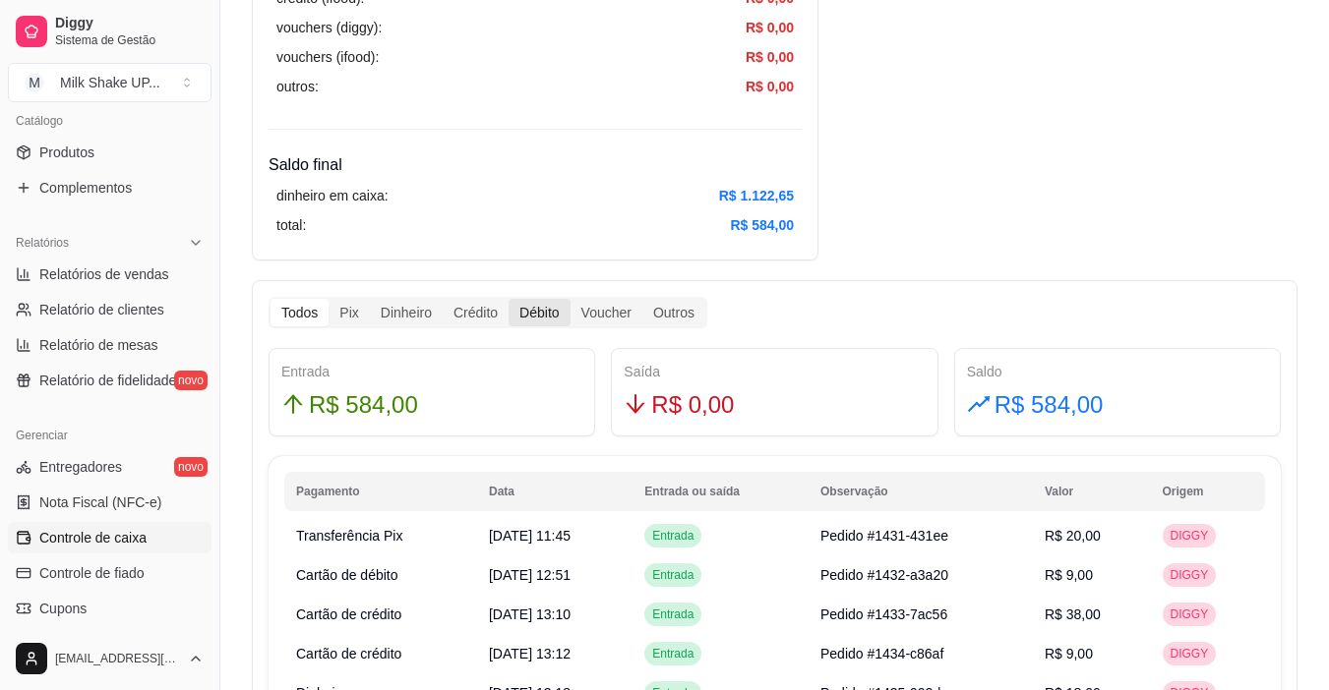
click at [534, 311] on div "Débito" at bounding box center [539, 313] width 61 height 28
click at [509, 299] on input "Débito" at bounding box center [509, 299] width 0 height 0
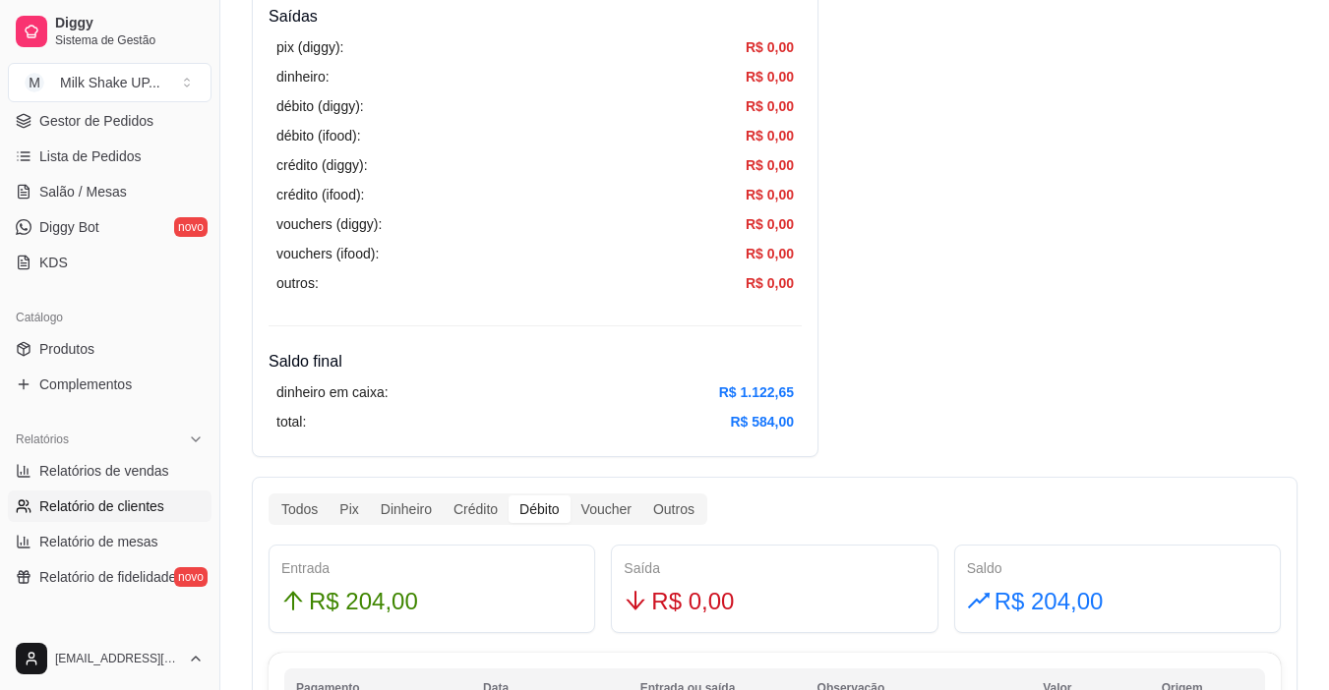
scroll to position [98, 0]
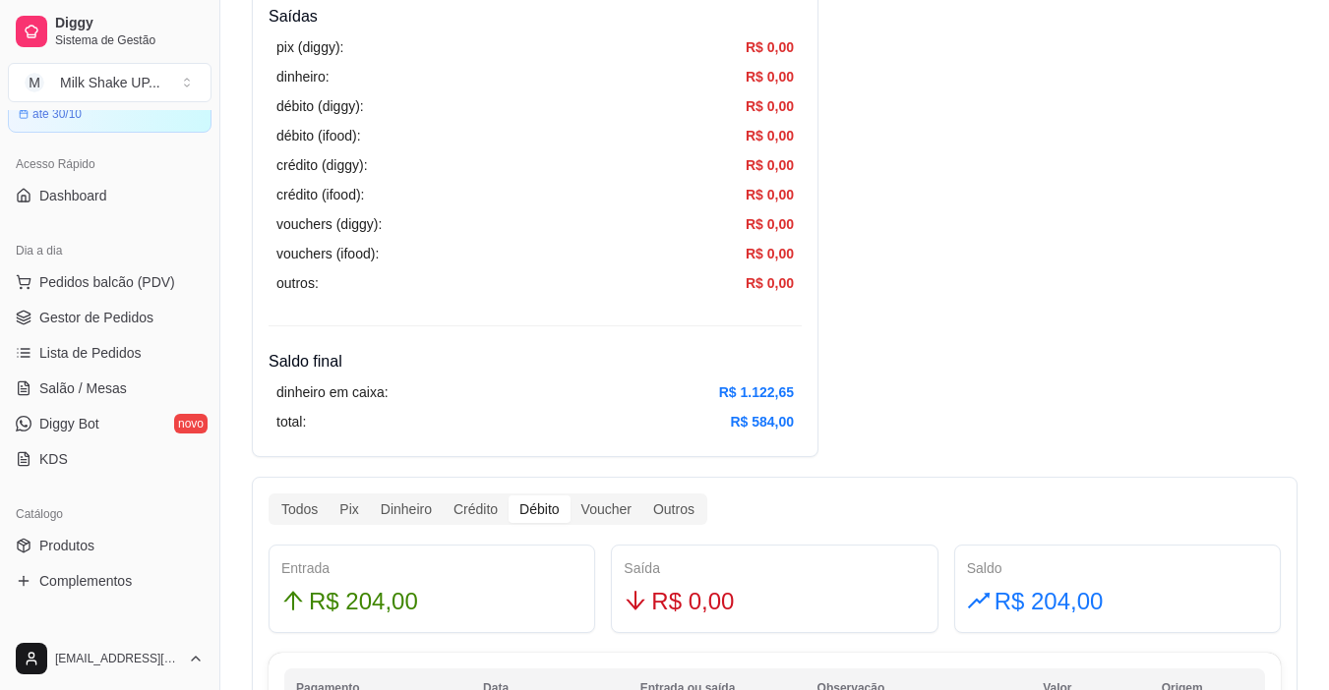
click at [115, 333] on ul "Pedidos balcão (PDV) Gestor de Pedidos Lista de Pedidos Salão / Mesas Diggy Bot…" at bounding box center [110, 371] width 204 height 209
click at [130, 323] on span "Gestor de Pedidos" at bounding box center [96, 318] width 114 height 20
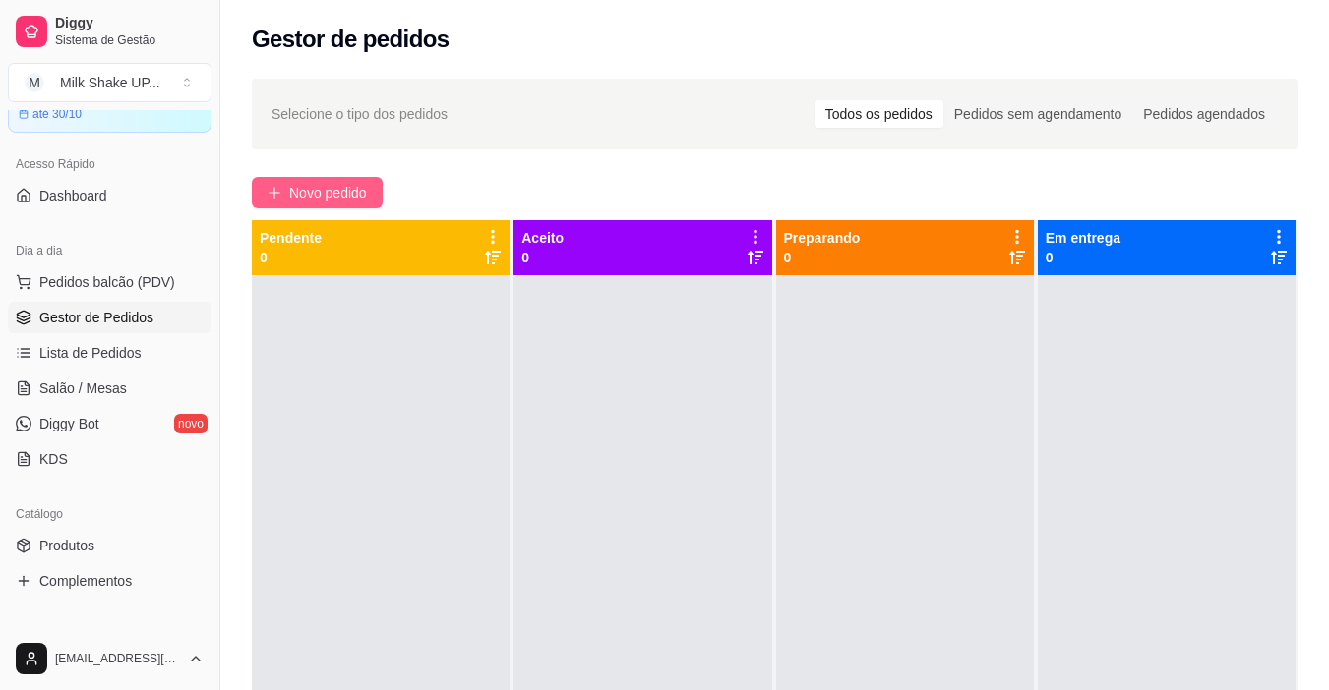
click at [312, 202] on span "Novo pedido" at bounding box center [328, 193] width 78 height 22
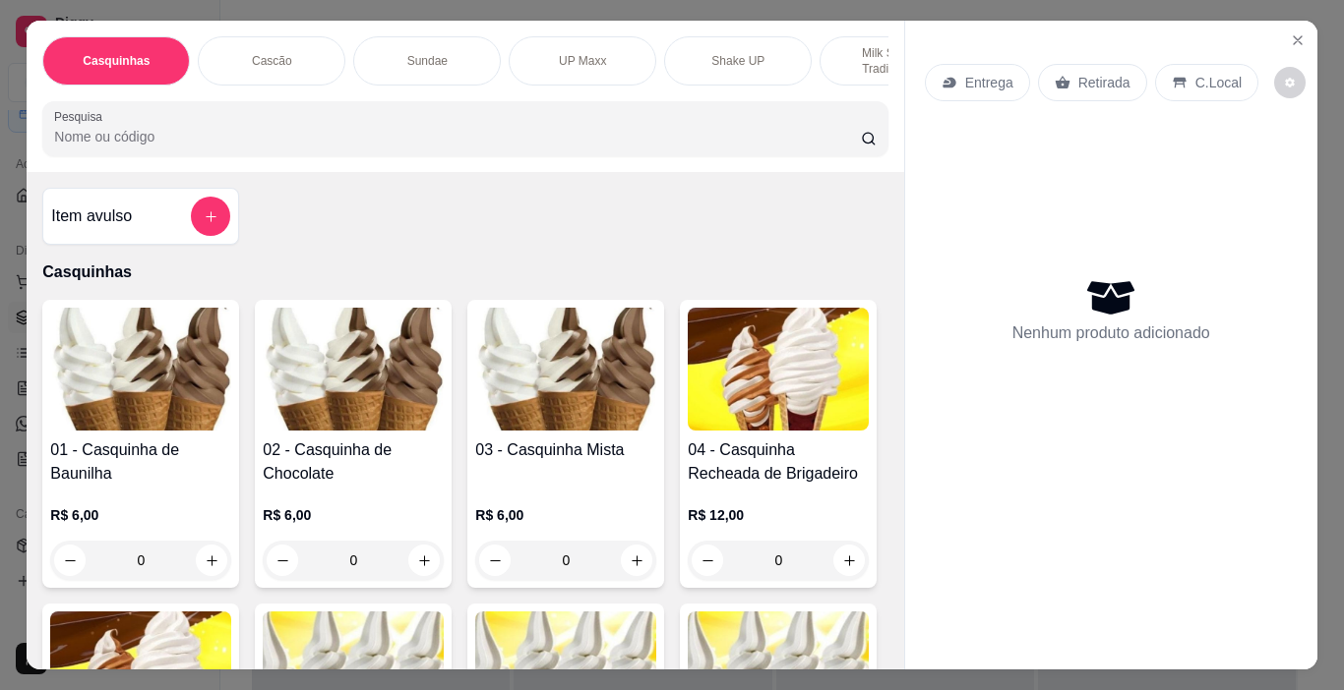
click at [861, 55] on p "Milk Shakes Tradicionais" at bounding box center [893, 60] width 114 height 31
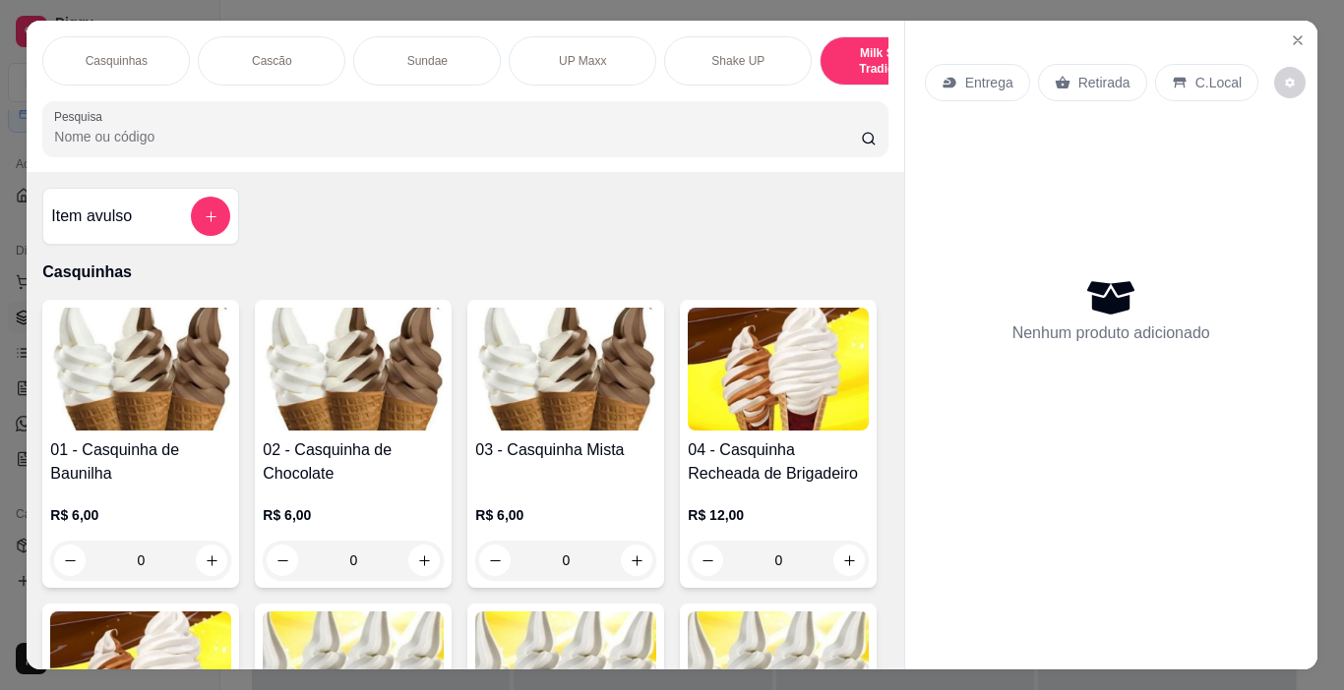
scroll to position [49, 0]
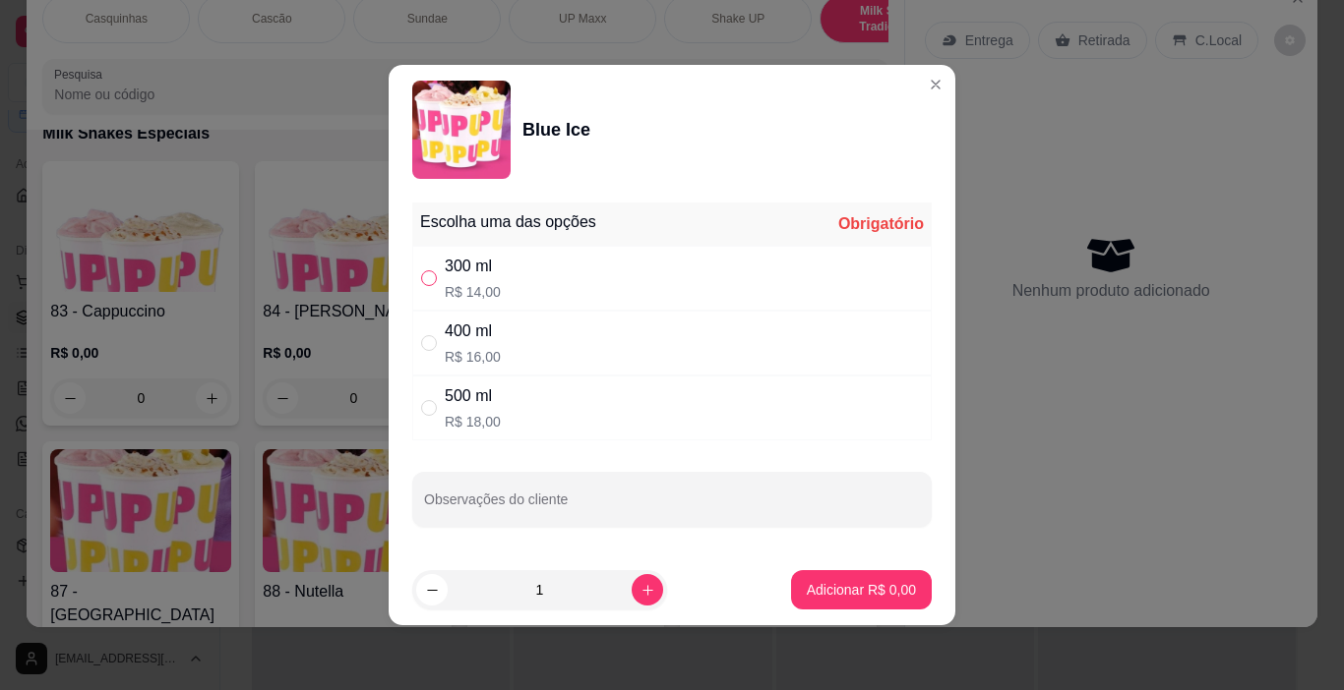
click at [433, 277] on input "" at bounding box center [429, 278] width 16 height 16
radio input "true"
click at [640, 589] on icon "increase-product-quantity" at bounding box center [647, 590] width 15 height 15
click at [640, 586] on icon "increase-product-quantity" at bounding box center [647, 590] width 15 height 15
type input "3"
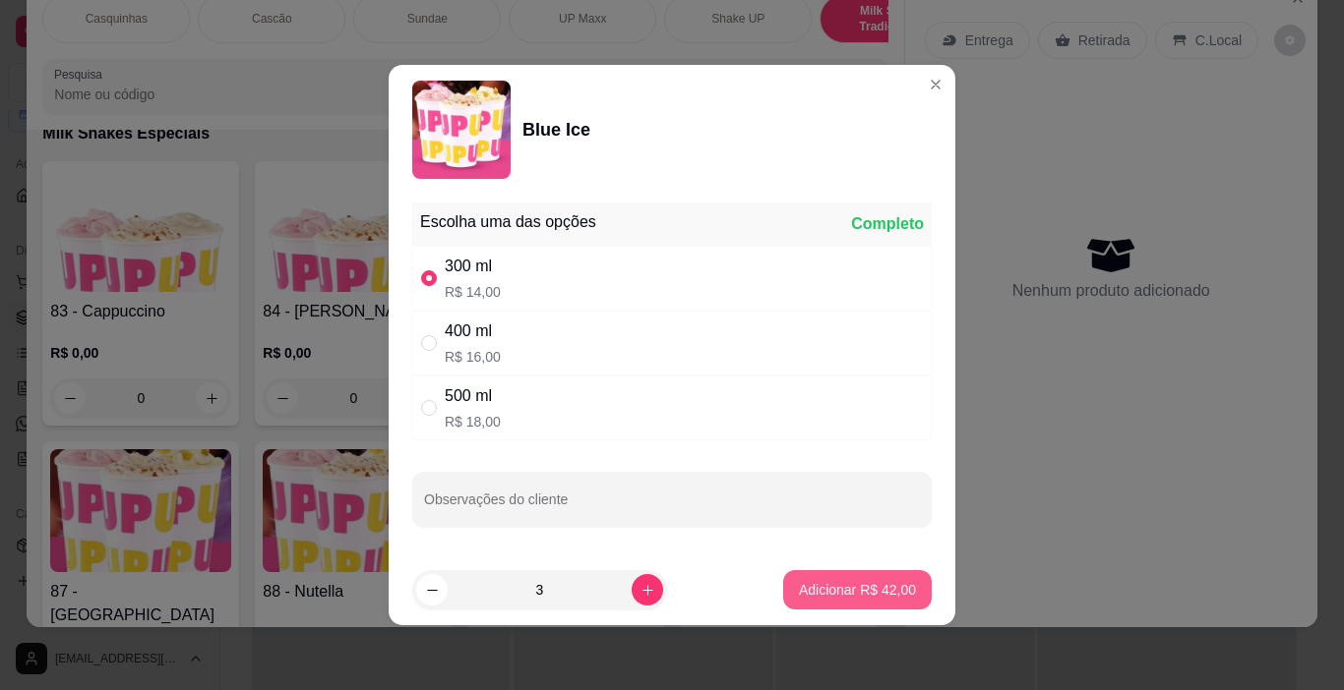
click at [808, 586] on p "Adicionar R$ 42,00" at bounding box center [857, 590] width 117 height 20
type input "3"
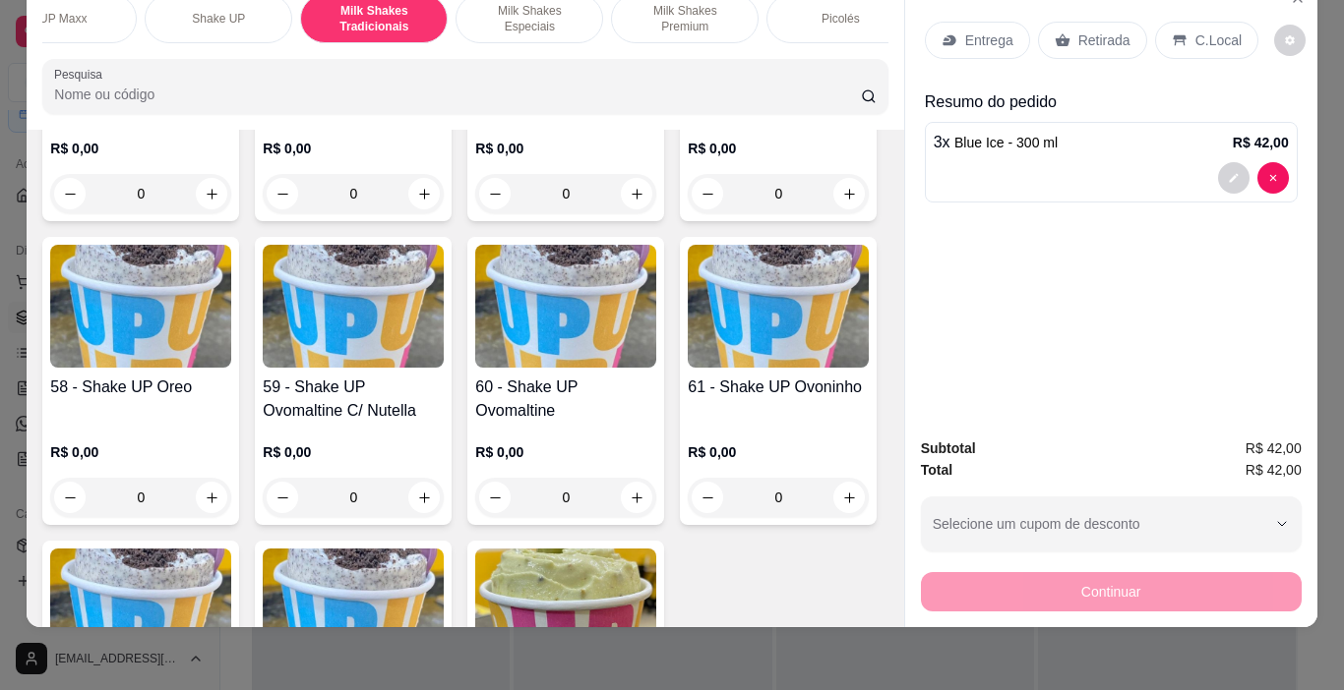
scroll to position [0, 701]
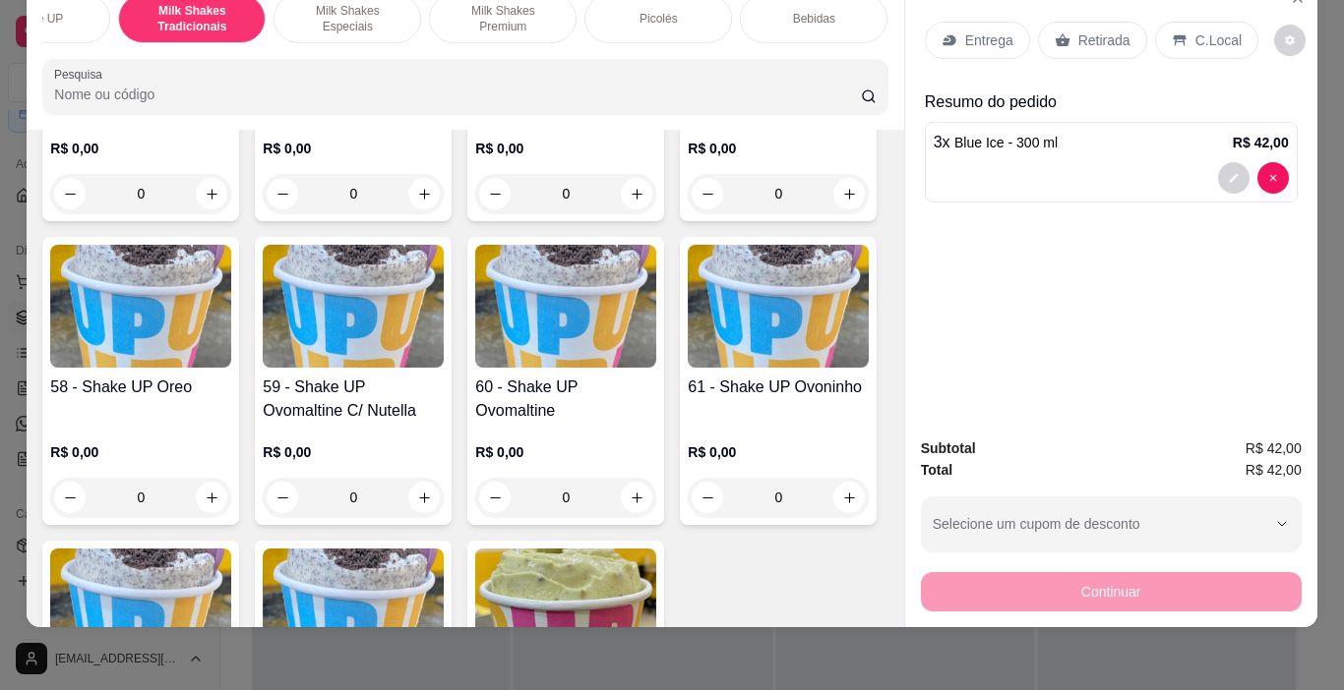
click at [835, 4] on div "Bebidas" at bounding box center [814, 18] width 148 height 49
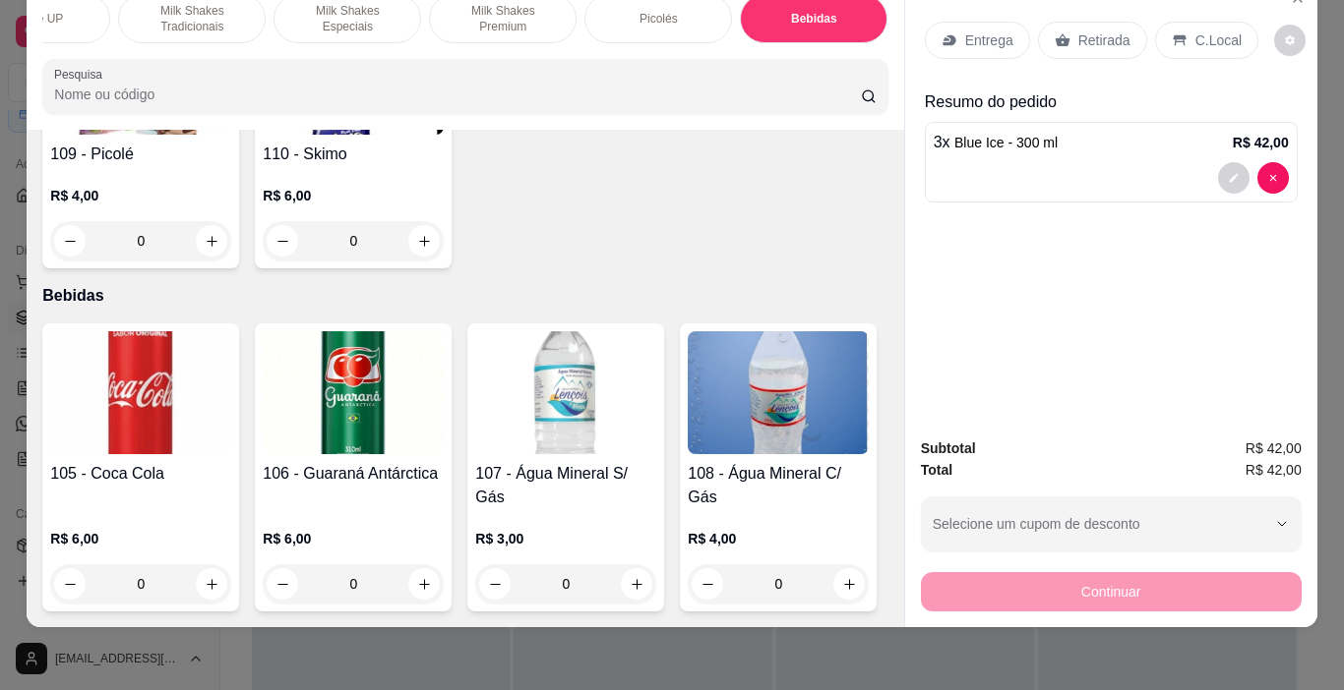
scroll to position [11667, 0]
click at [549, 462] on h4 "107 - Água Mineral S/ Gás" at bounding box center [565, 485] width 181 height 47
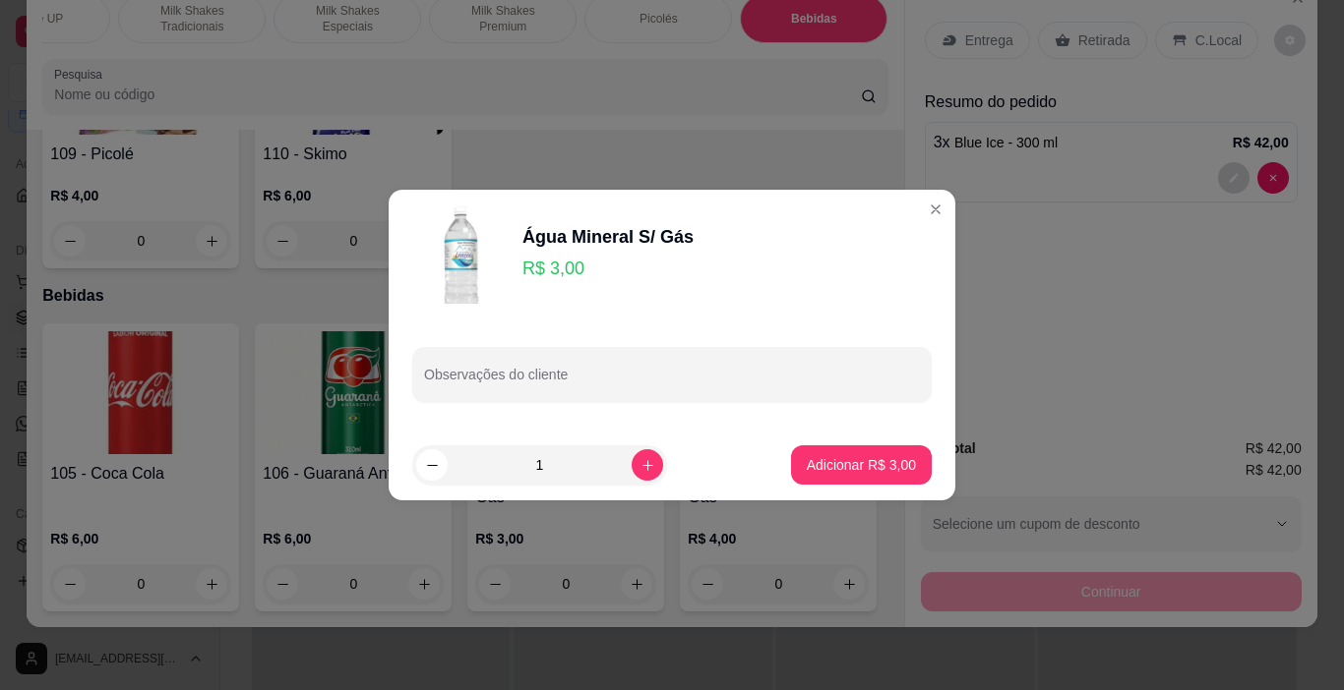
click at [867, 459] on p "Adicionar R$ 3,00" at bounding box center [861, 465] width 109 height 20
type input "1"
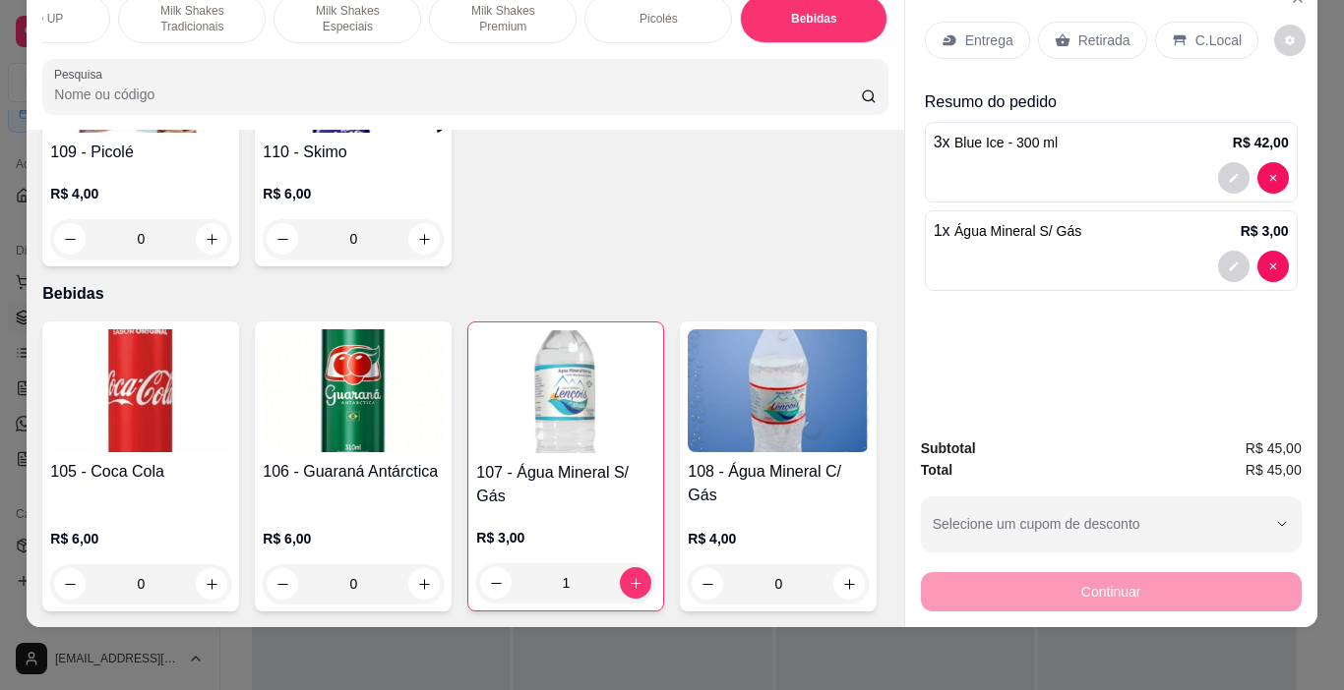
click at [1182, 575] on div "Continuar" at bounding box center [1111, 590] width 381 height 44
click at [1195, 30] on p "C.Local" at bounding box center [1218, 40] width 46 height 20
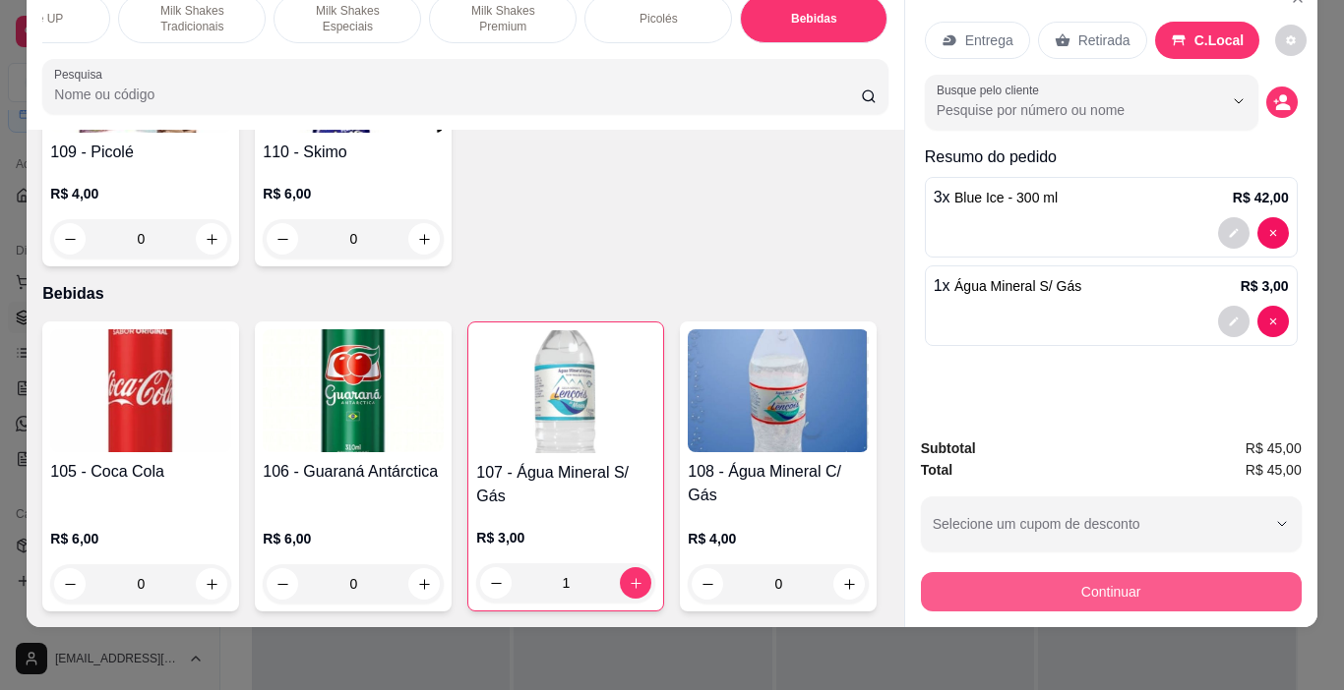
click at [1138, 581] on button "Continuar" at bounding box center [1111, 591] width 381 height 39
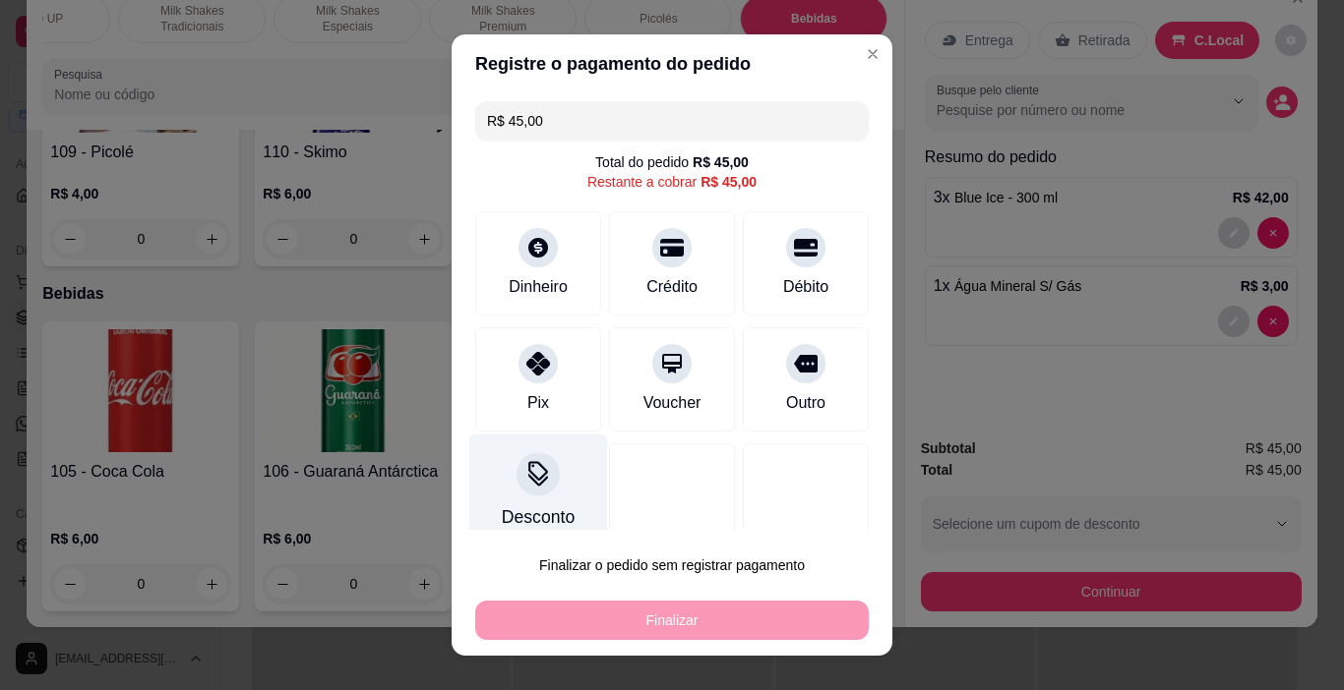
click at [512, 512] on div "Desconto" at bounding box center [538, 518] width 73 height 26
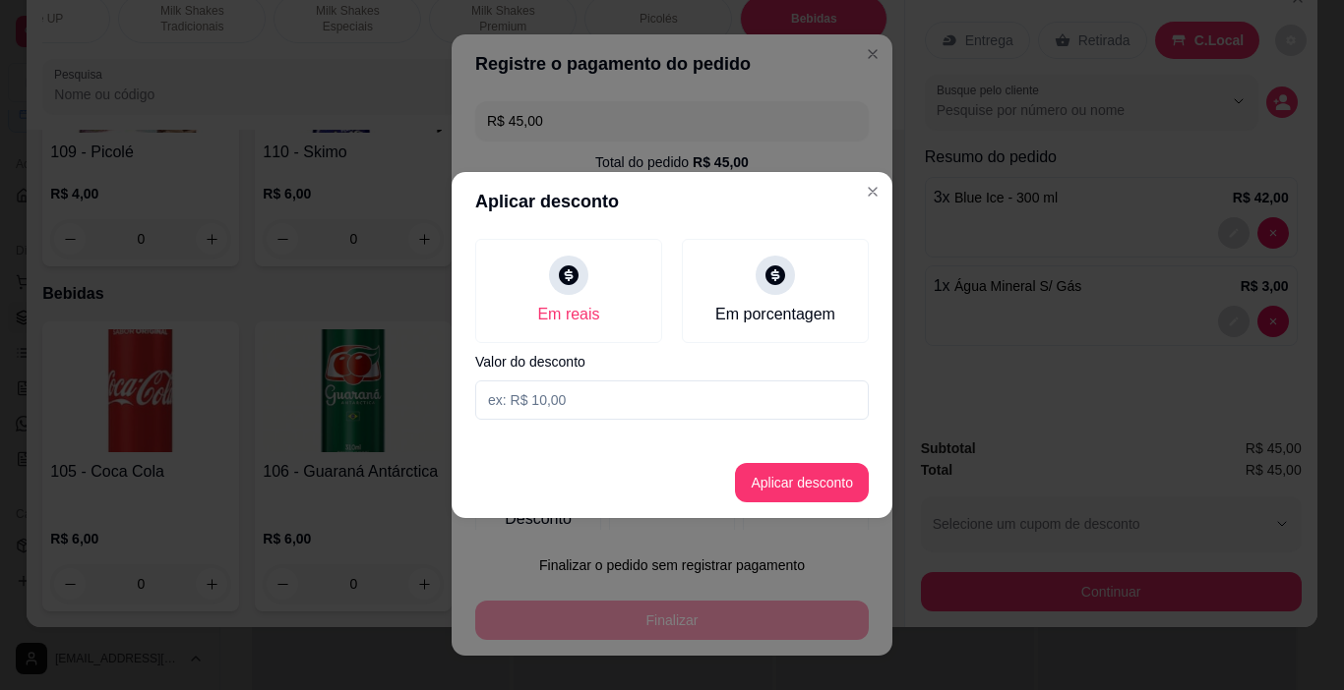
click at [568, 410] on input at bounding box center [671, 400] width 393 height 39
type input "1,00"
click at [777, 490] on button "Aplicar desconto" at bounding box center [802, 482] width 134 height 39
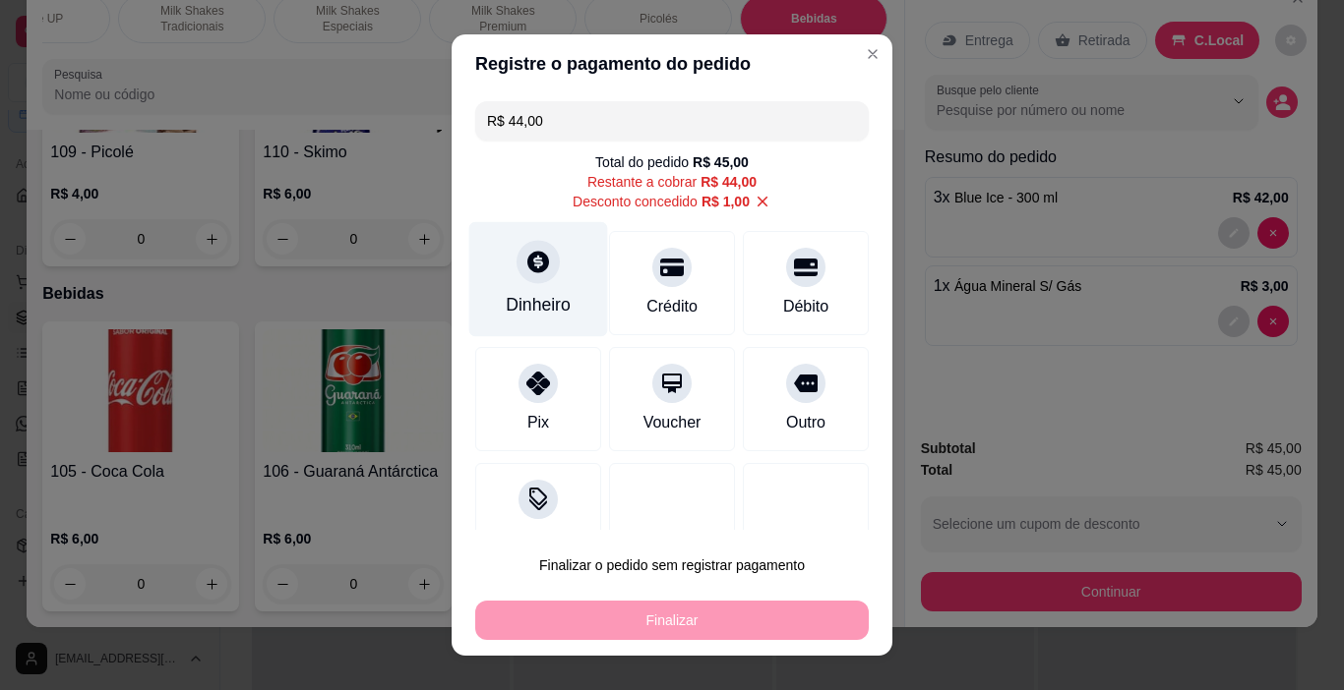
click at [525, 268] on icon at bounding box center [538, 262] width 26 height 26
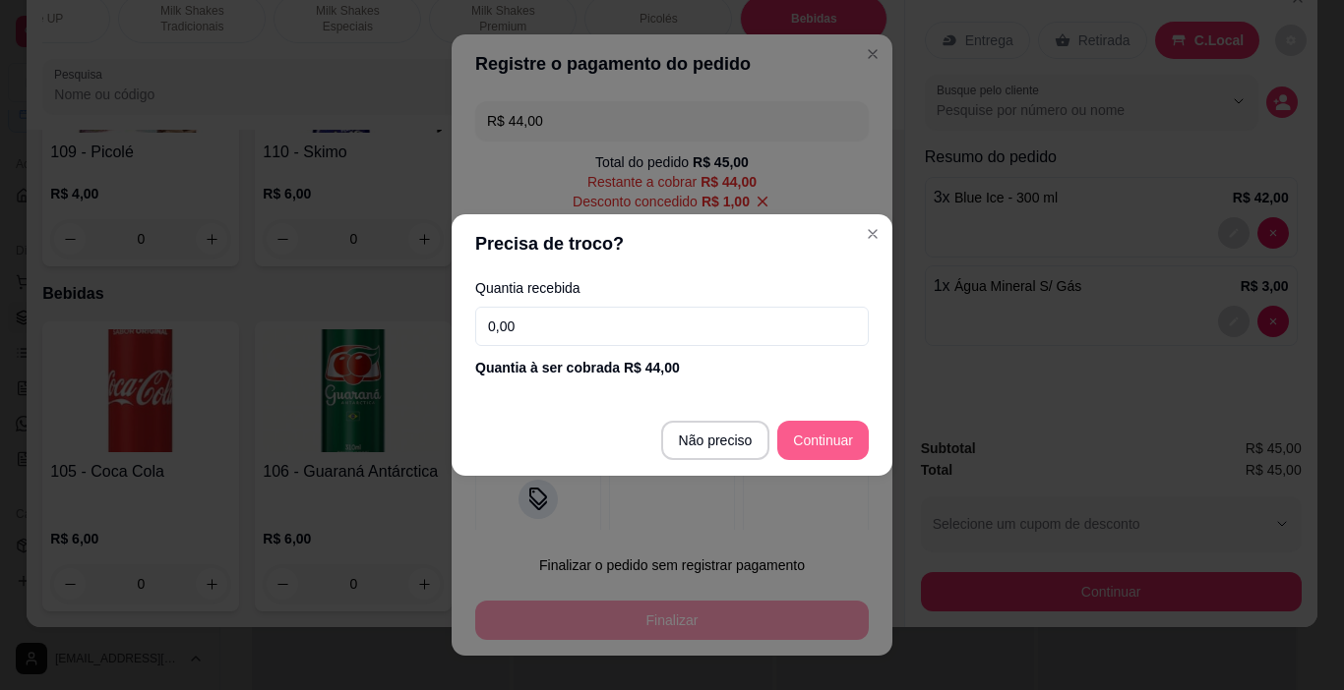
type input "R$ 0,00"
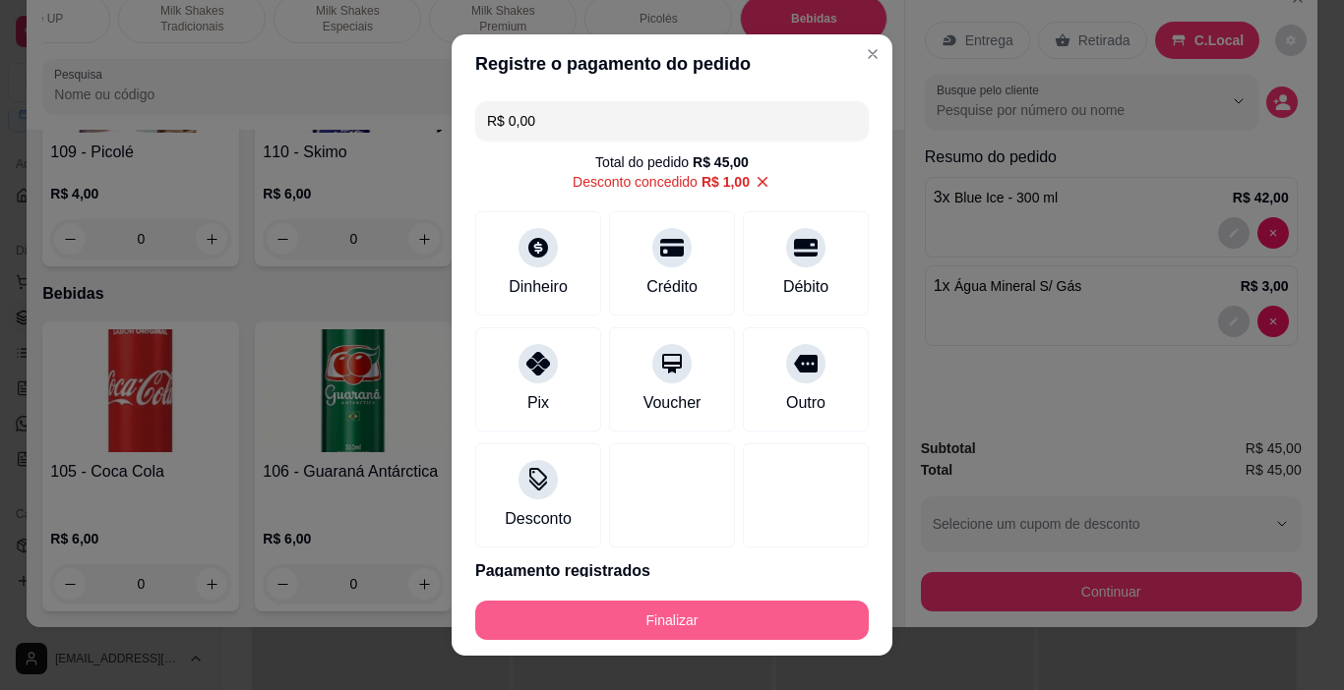
click at [687, 629] on button "Finalizar" at bounding box center [671, 620] width 393 height 39
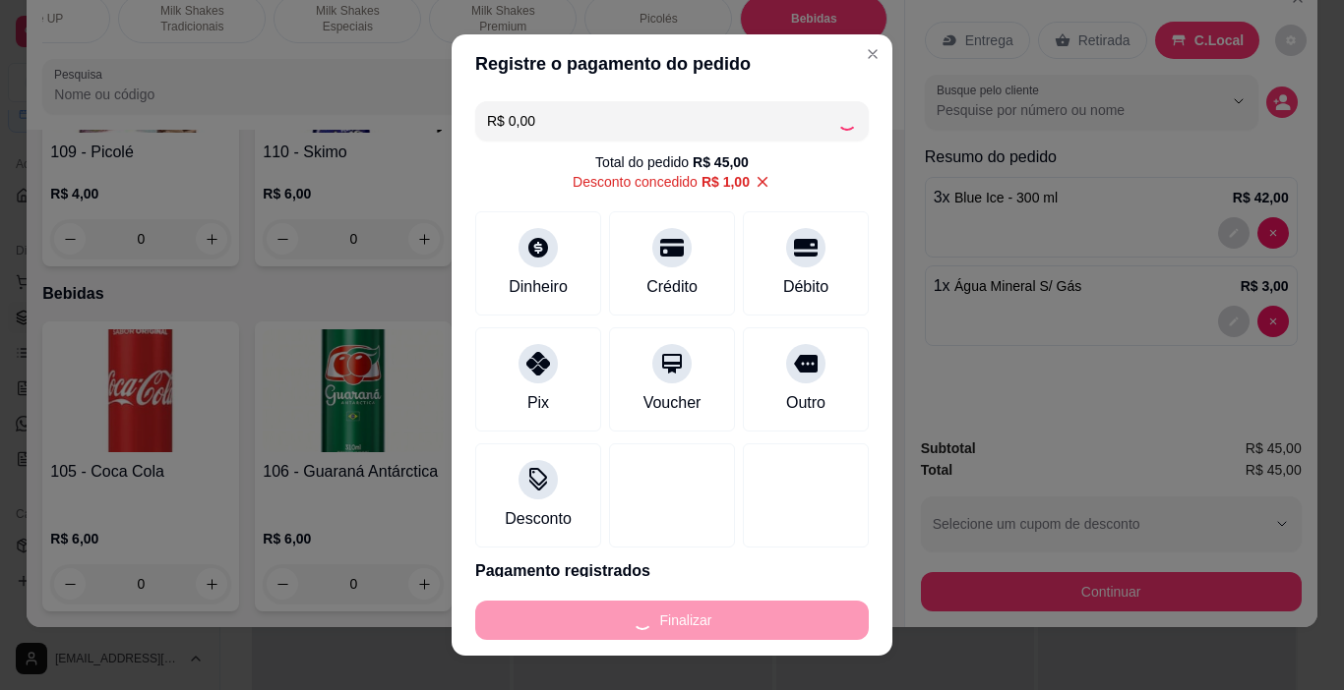
type input "0"
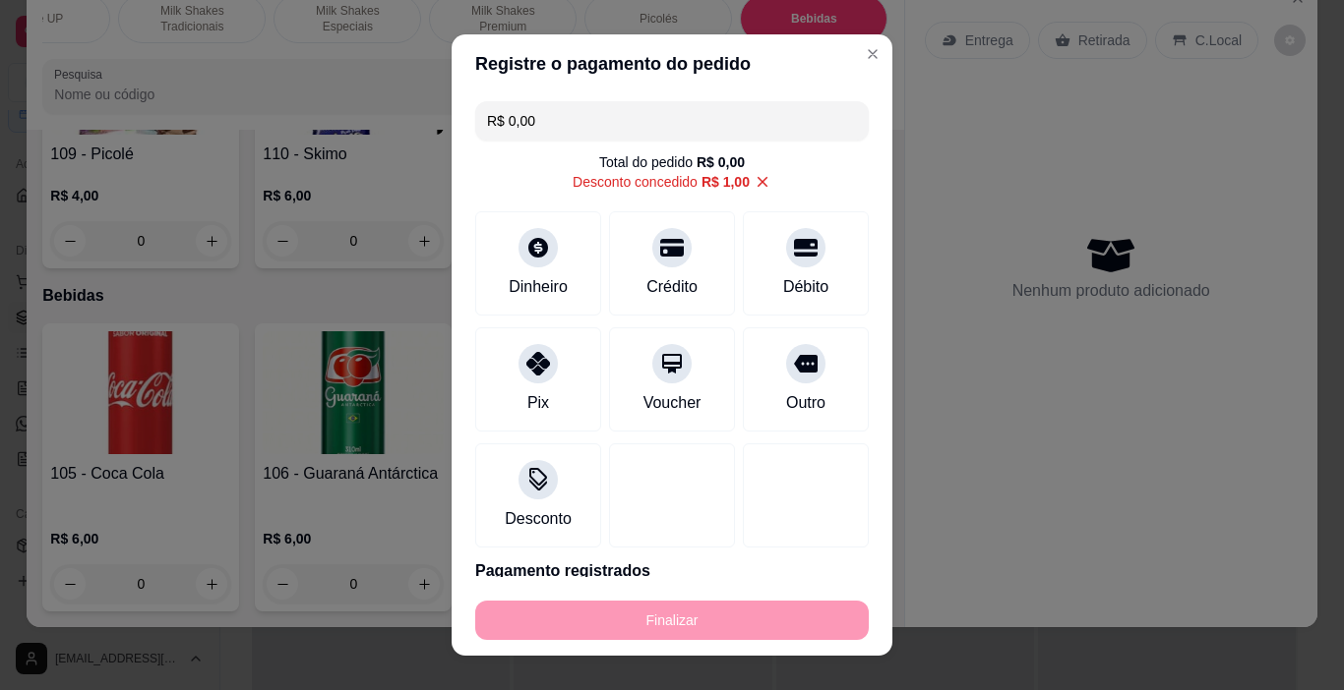
type input "-R$ 45,00"
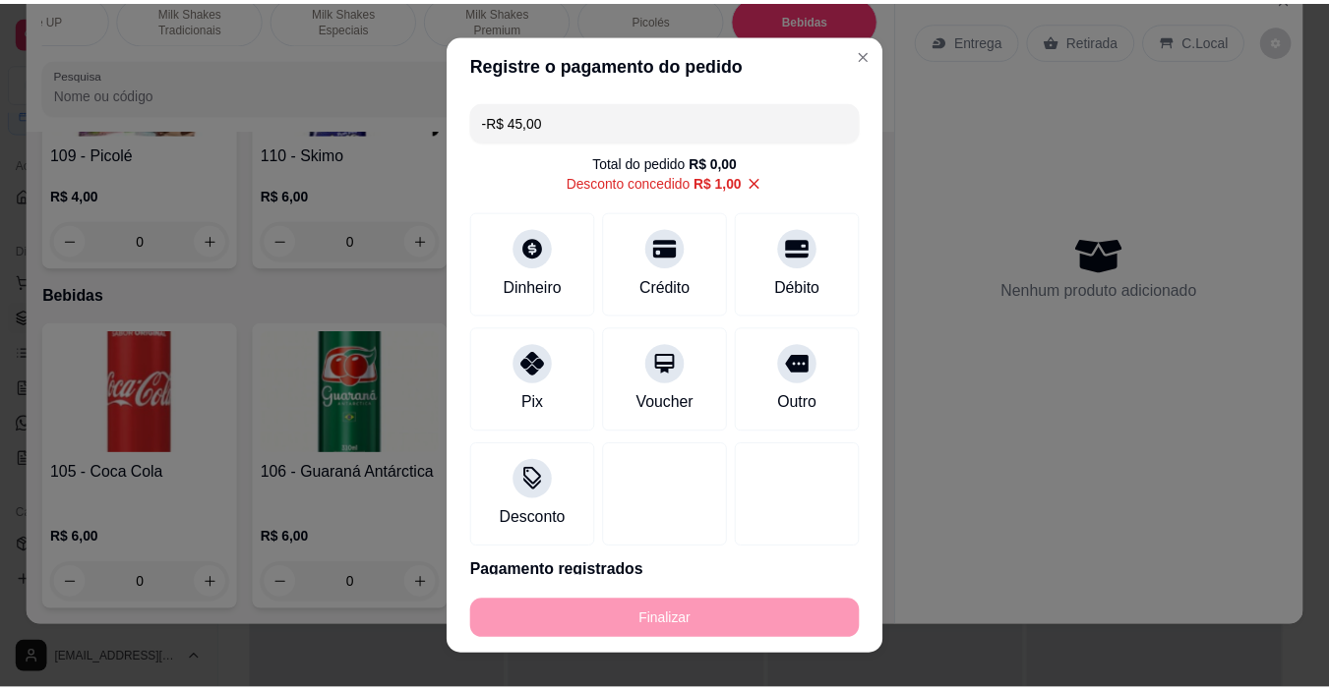
scroll to position [11665, 0]
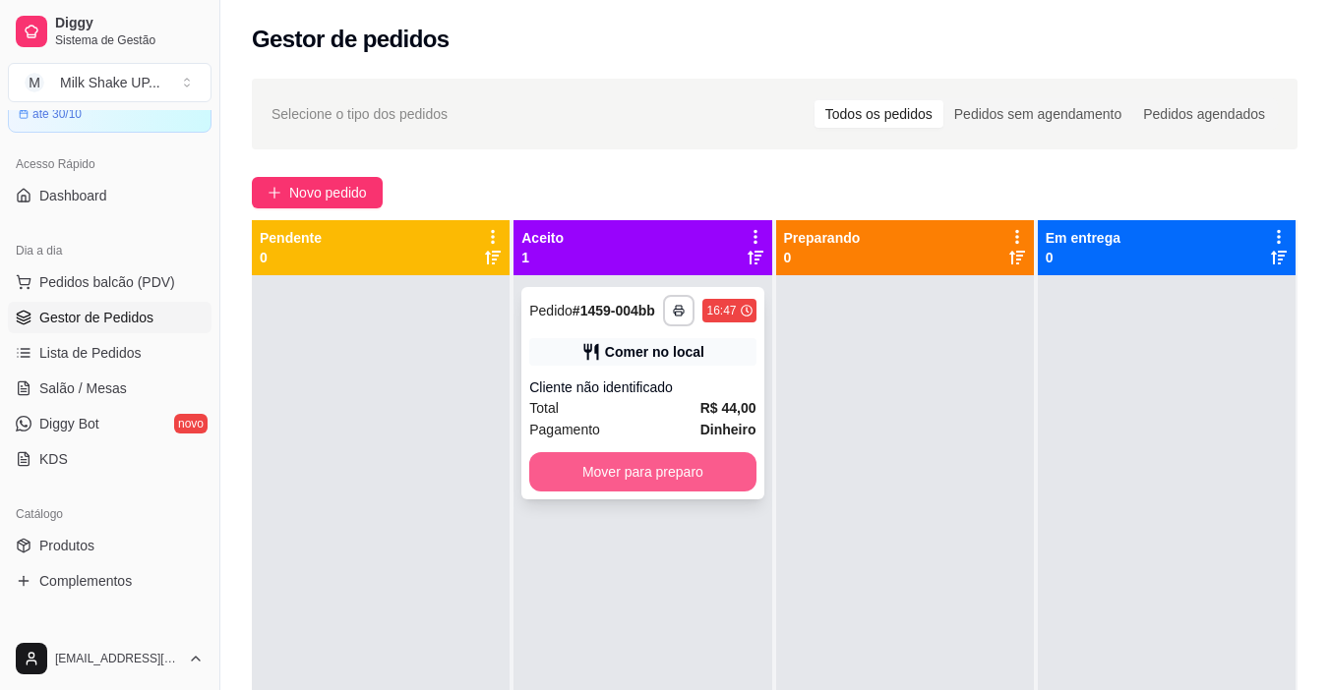
click at [670, 477] on button "Mover para preparo" at bounding box center [642, 471] width 226 height 39
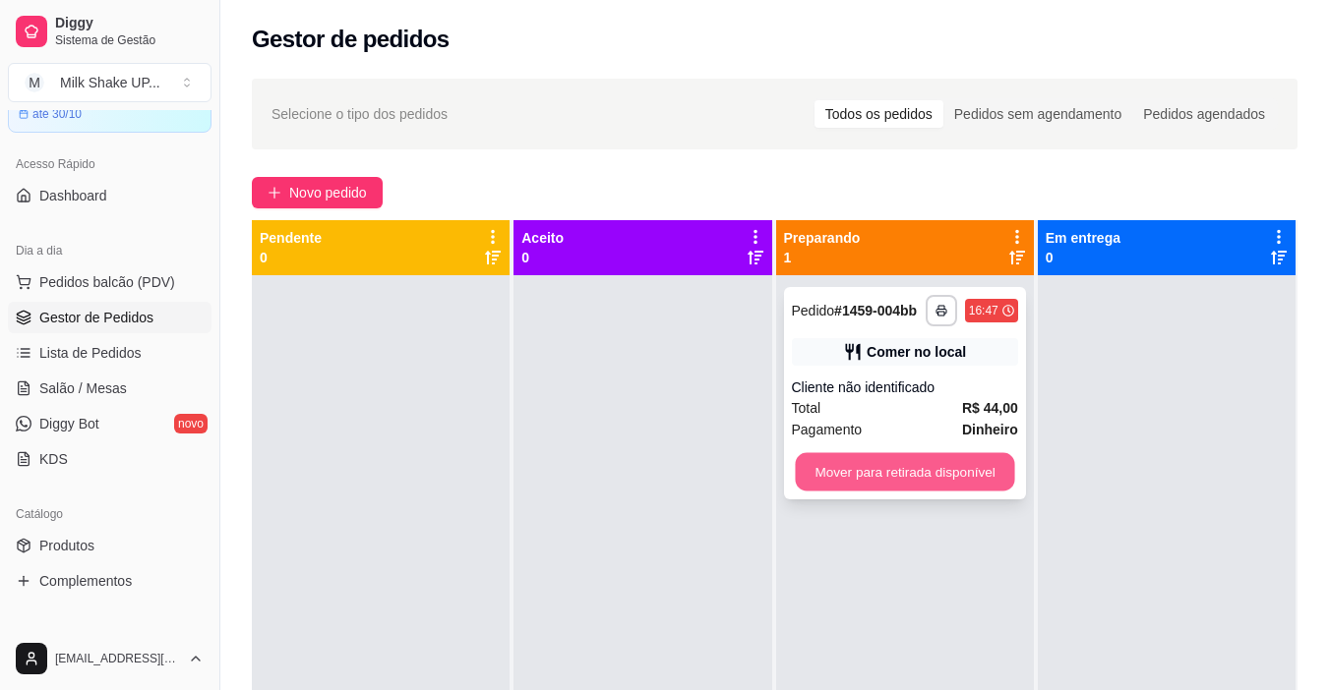
click at [927, 479] on button "Mover para retirada disponível" at bounding box center [904, 472] width 219 height 38
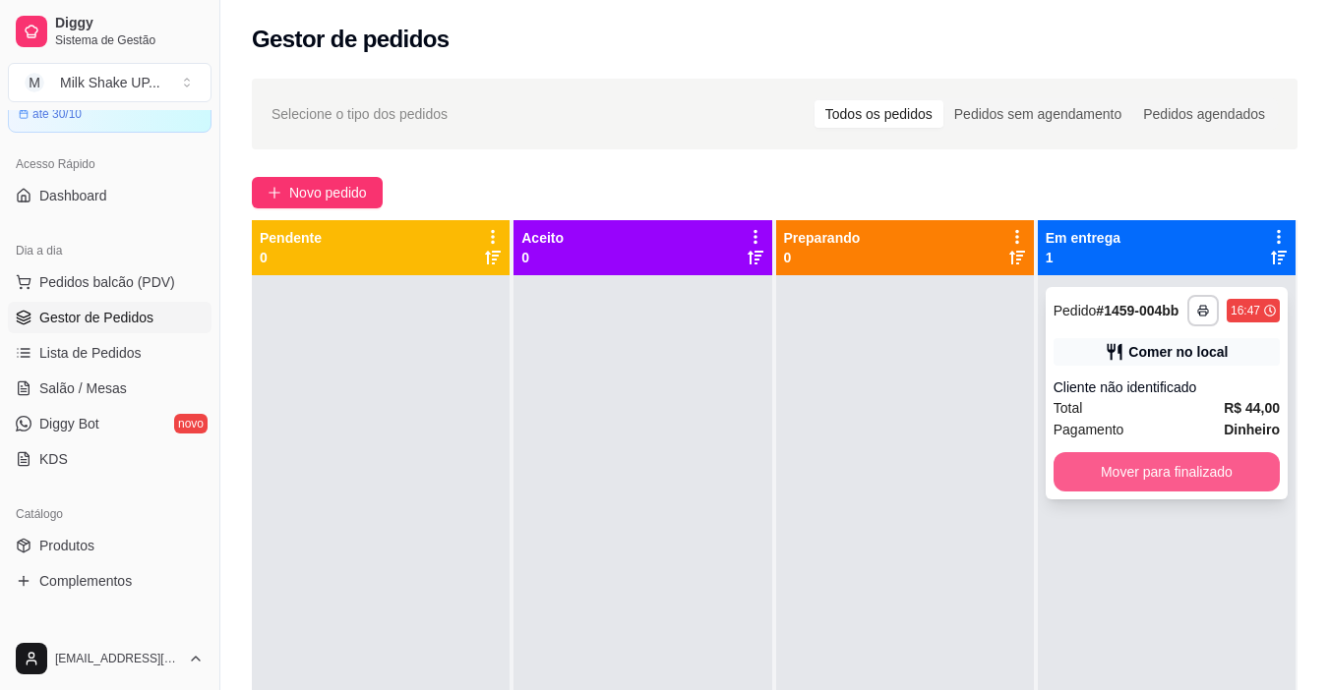
click at [1103, 485] on button "Mover para finalizado" at bounding box center [1166, 471] width 226 height 39
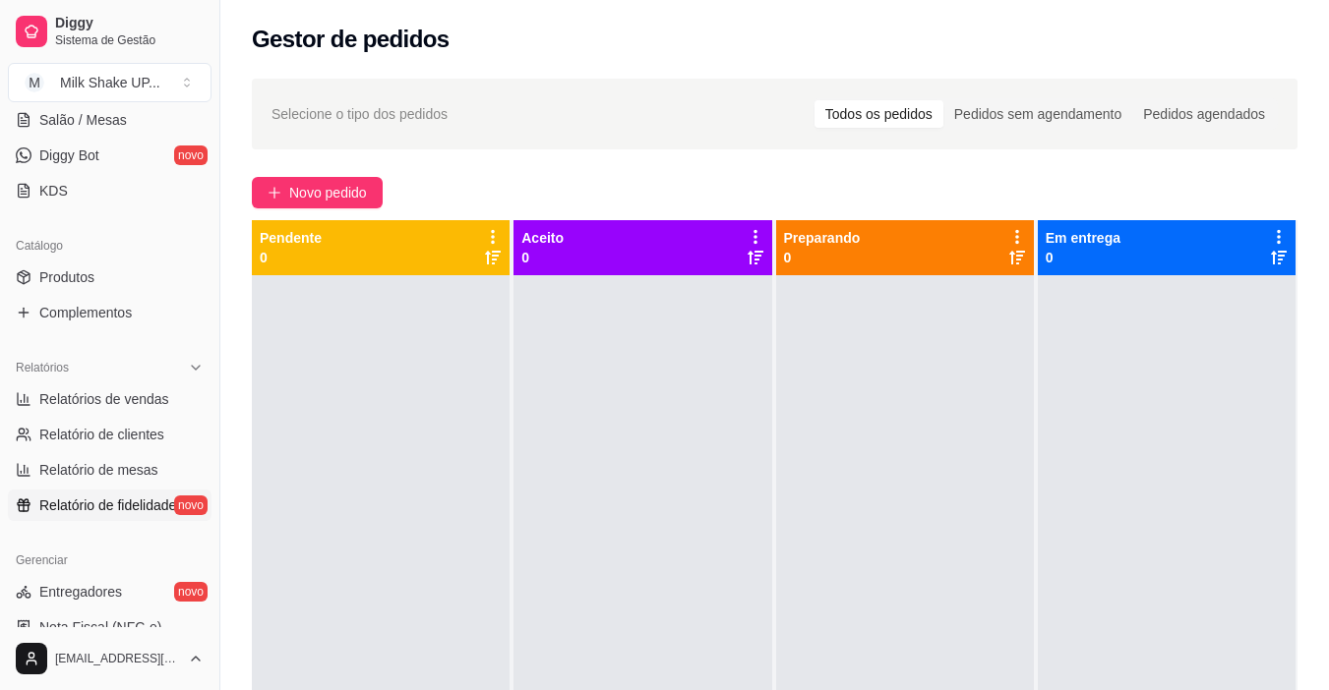
scroll to position [393, 0]
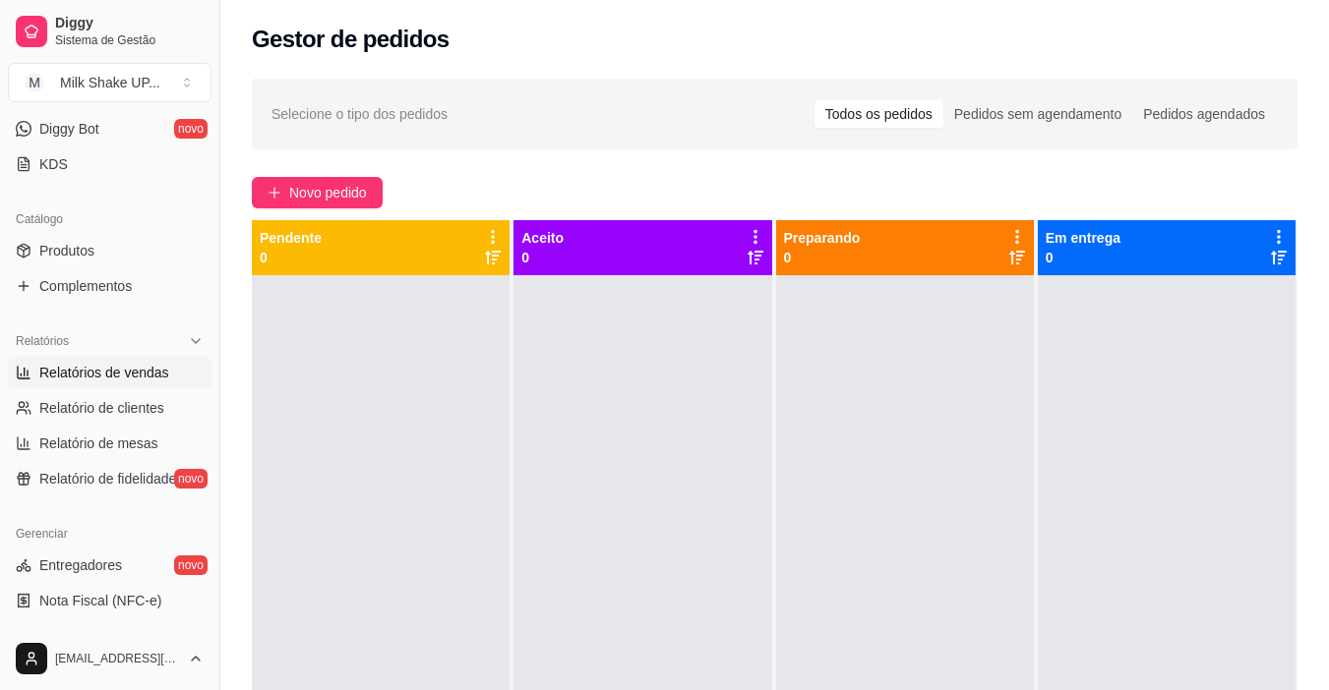
click at [142, 379] on span "Relatórios de vendas" at bounding box center [104, 373] width 130 height 20
select select "ALL"
select select "0"
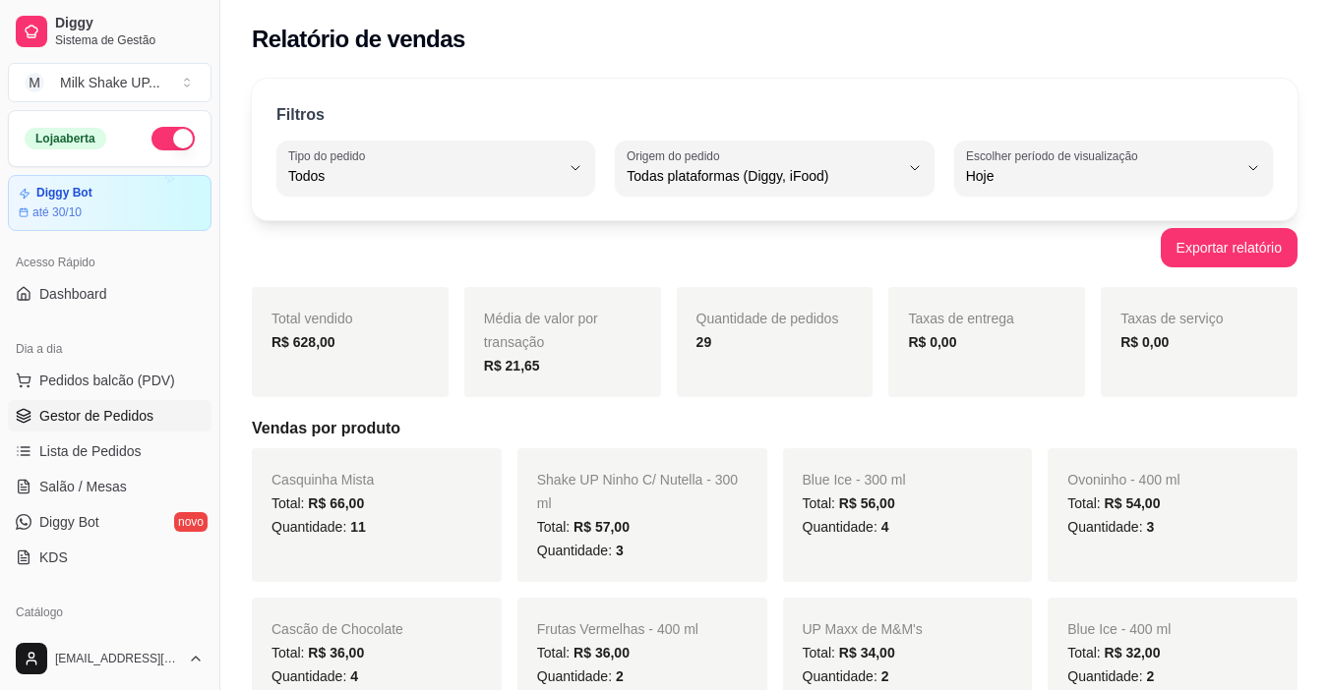
click at [93, 406] on span "Gestor de Pedidos" at bounding box center [96, 416] width 114 height 20
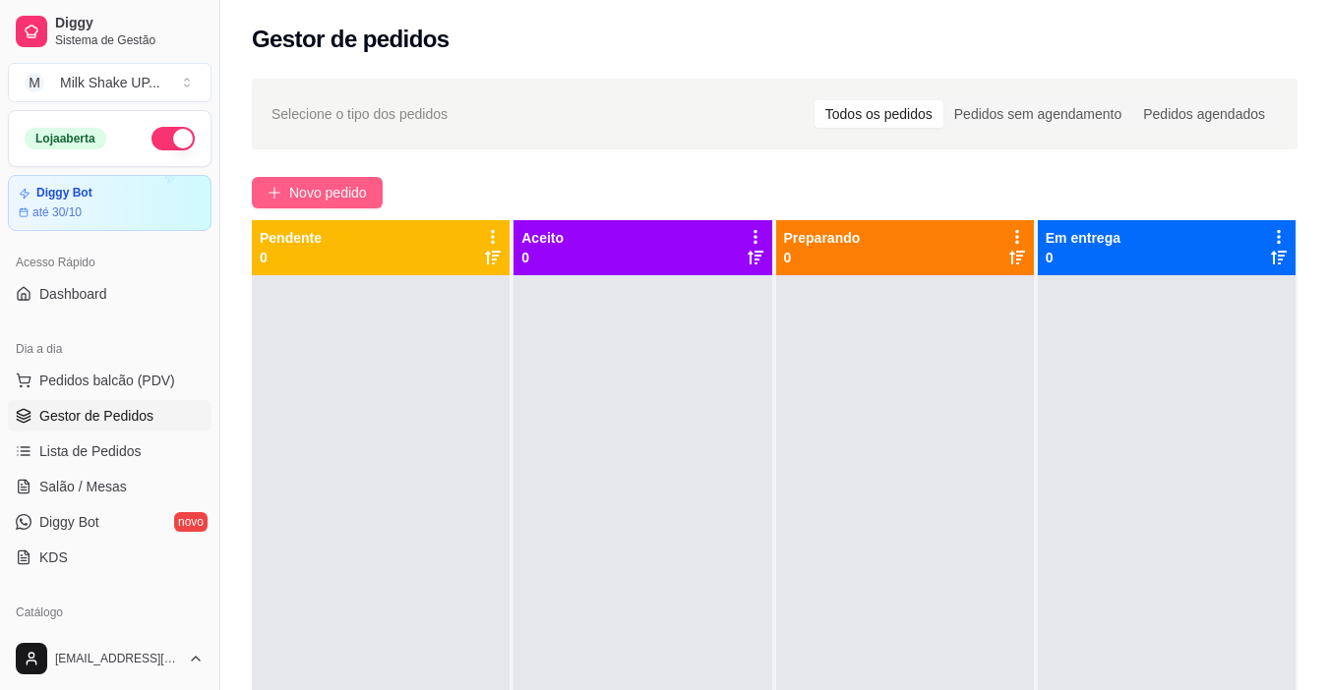
click at [363, 185] on span "Novo pedido" at bounding box center [328, 193] width 78 height 22
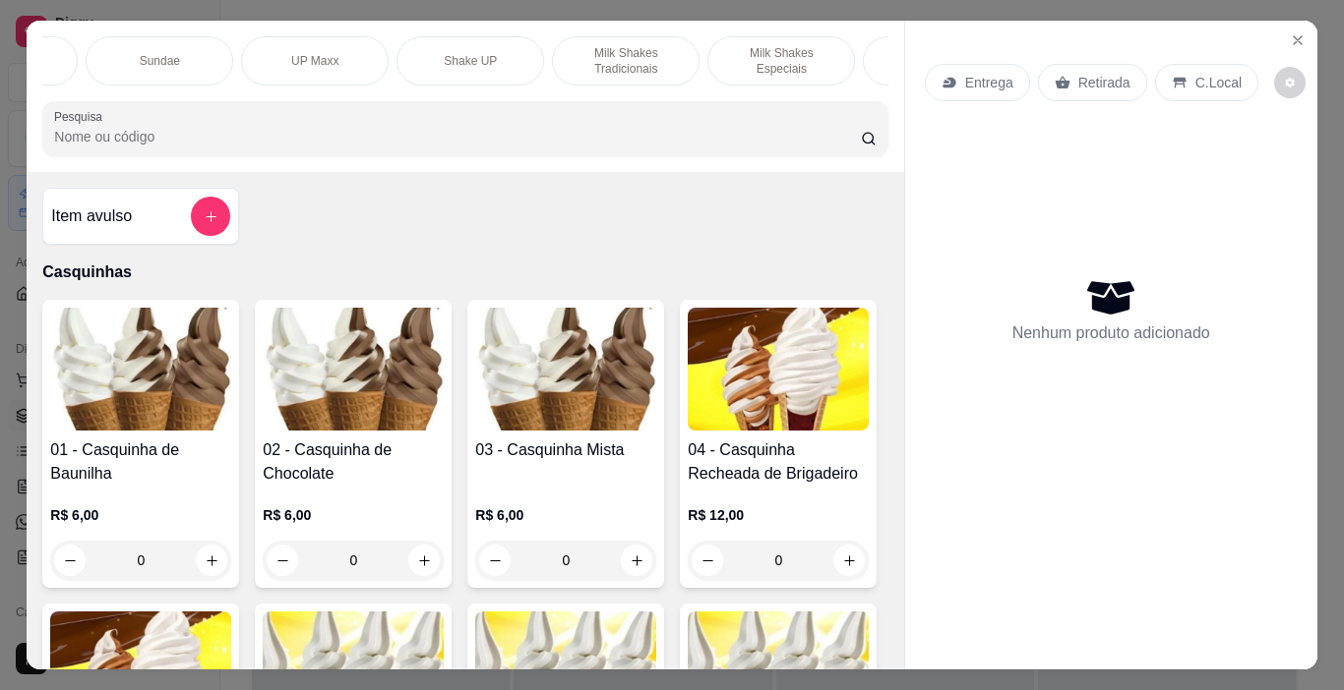
scroll to position [0, 303]
click at [610, 63] on p "Milk Shakes Tradicionais" at bounding box center [590, 60] width 114 height 31
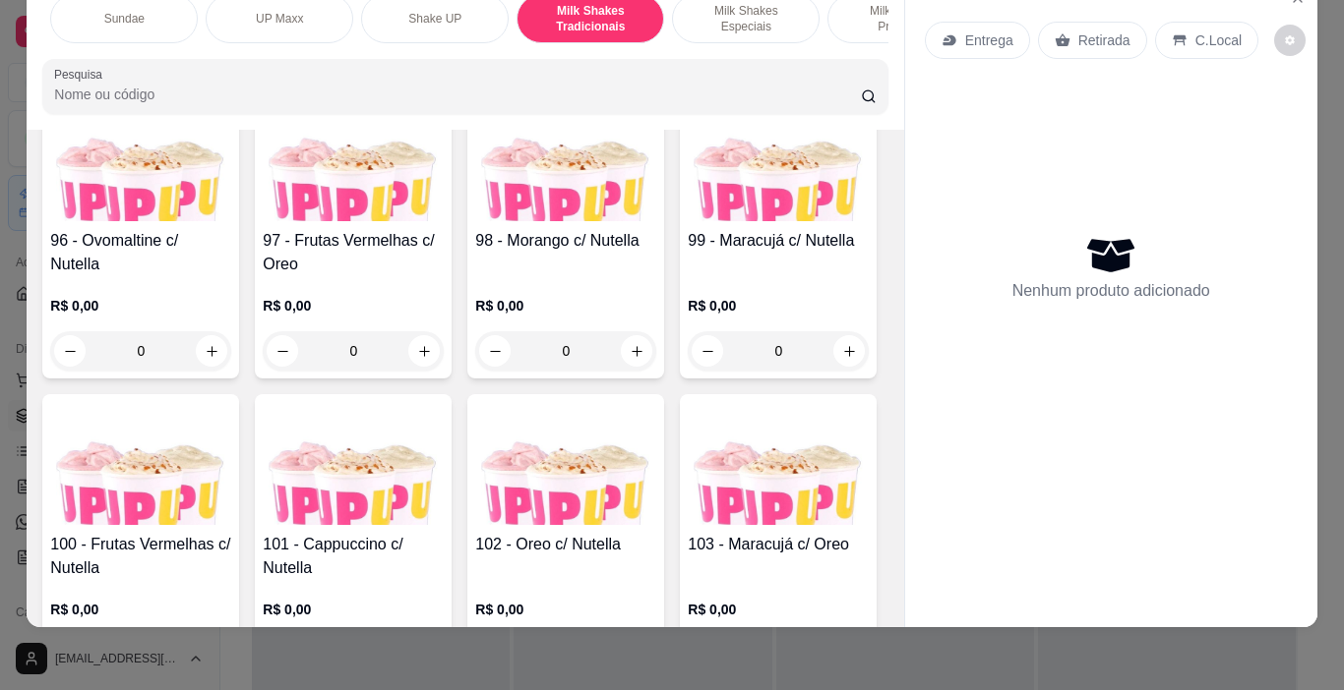
scroll to position [8230, 0]
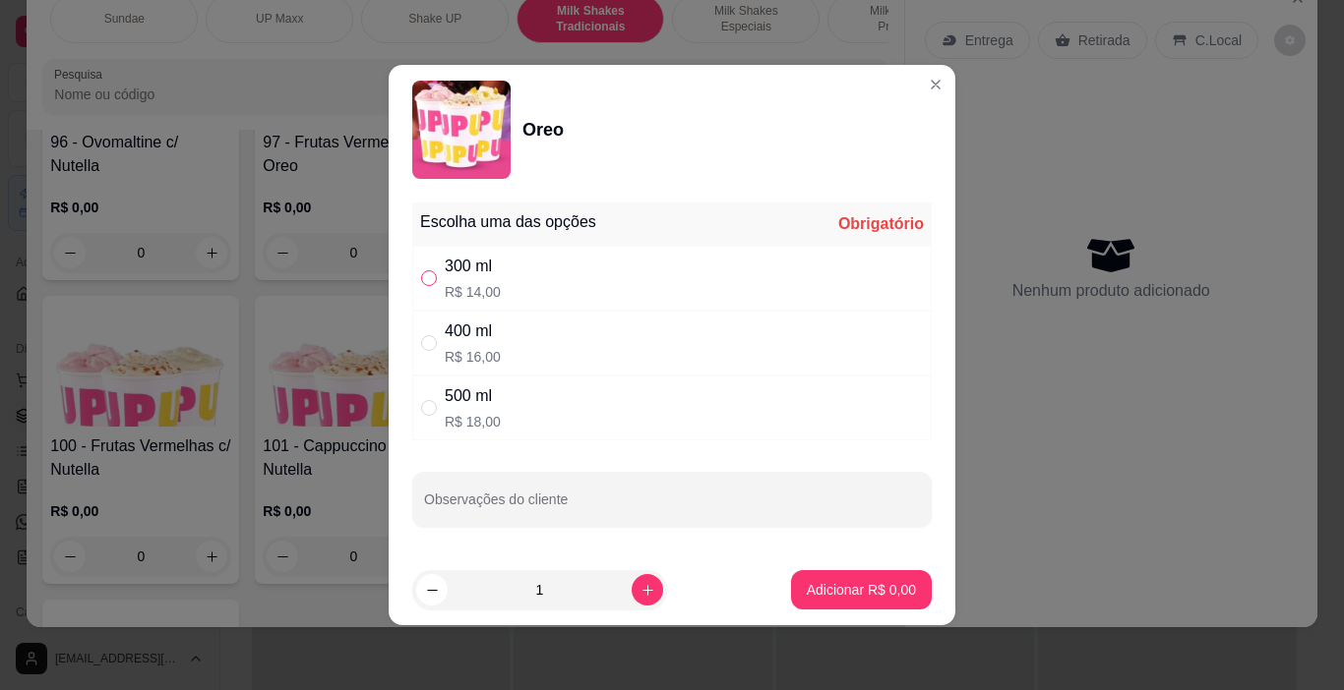
click at [436, 280] on input "" at bounding box center [429, 278] width 16 height 16
radio input "true"
click at [868, 588] on p "Adicionar R$ 14,00" at bounding box center [857, 590] width 117 height 20
type input "1"
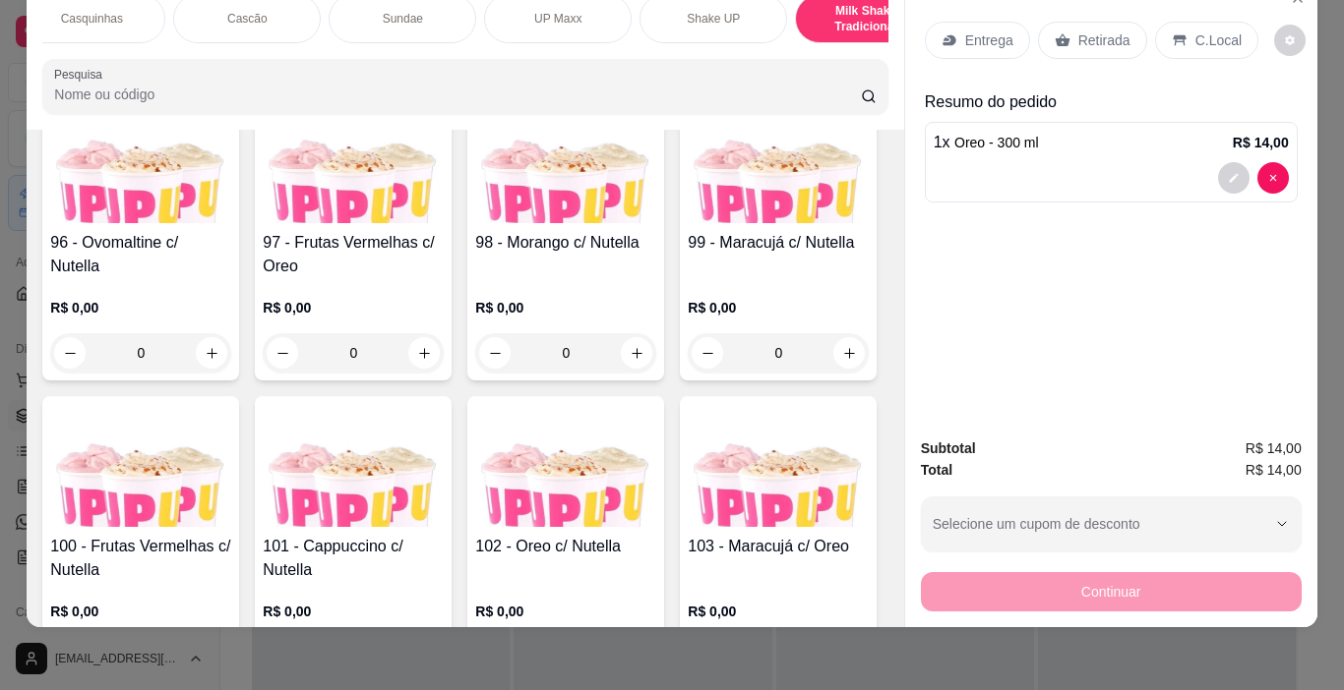
scroll to position [0, 0]
click at [106, 13] on div "Casquinhas" at bounding box center [116, 18] width 148 height 49
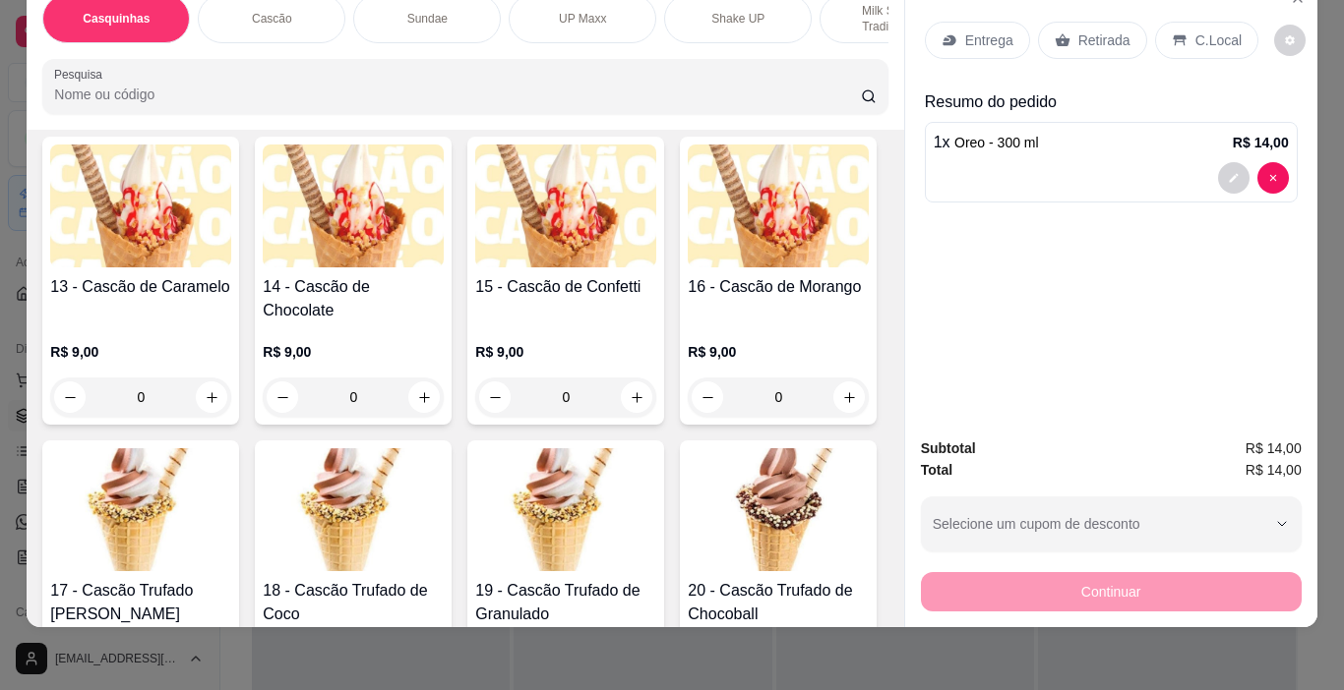
scroll to position [875, 0]
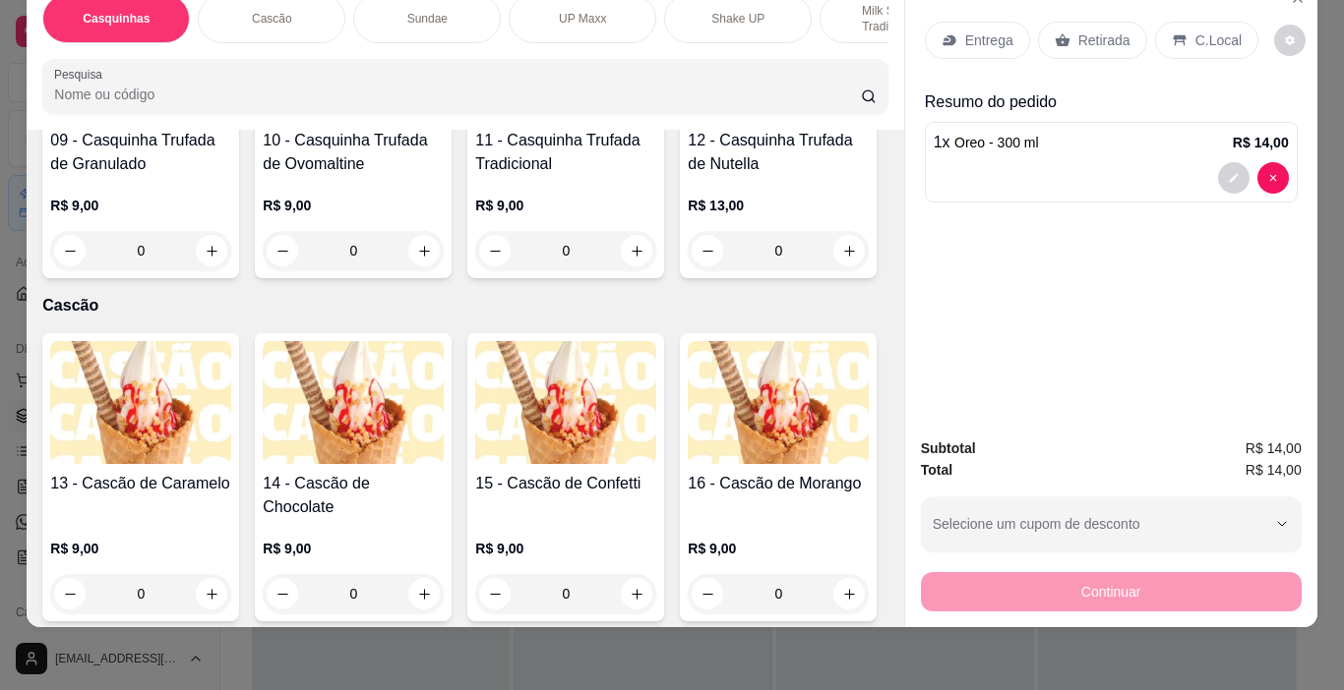
click at [475, 121] on img at bounding box center [565, 59] width 181 height 123
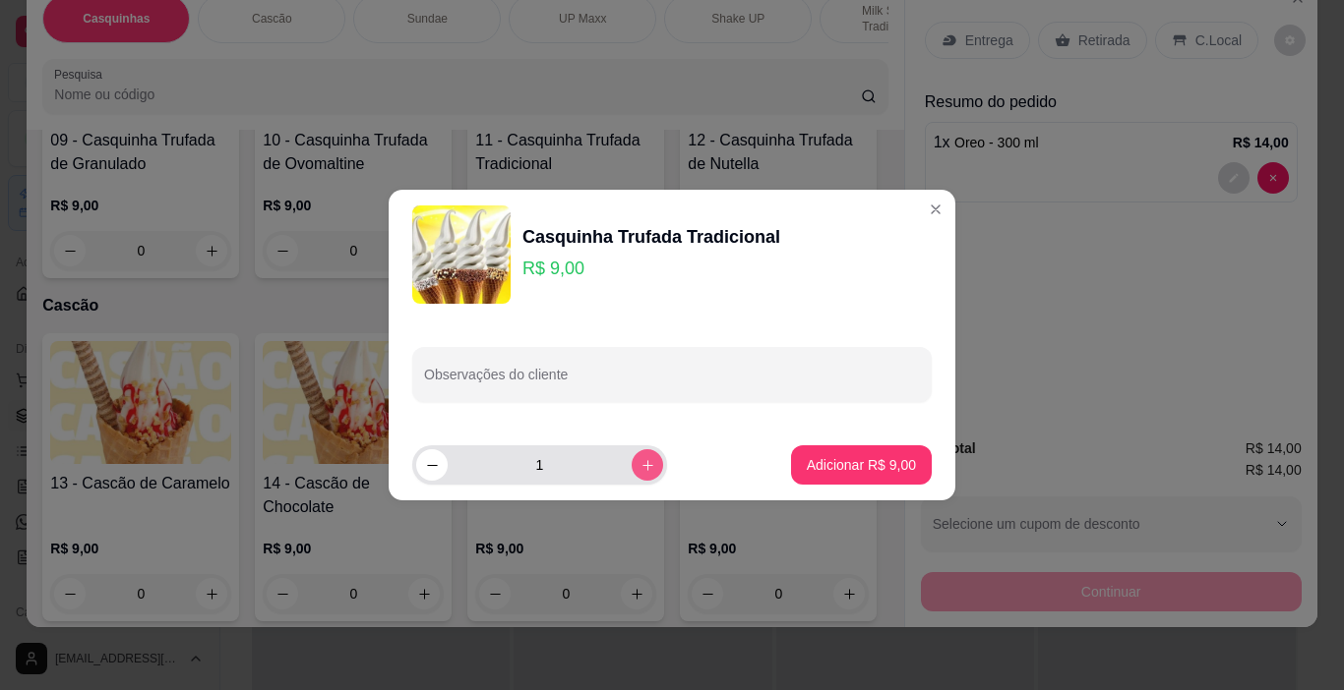
click at [640, 470] on icon "increase-product-quantity" at bounding box center [647, 465] width 15 height 15
type input "2"
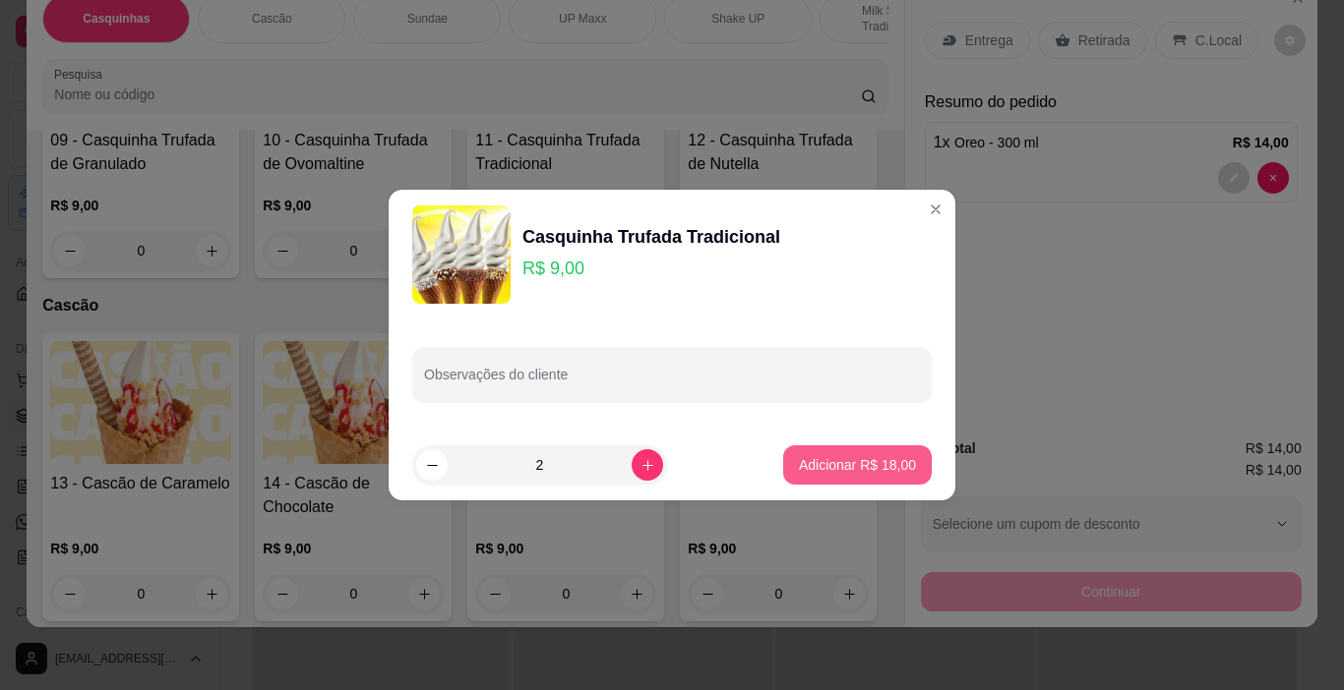
click at [848, 470] on p "Adicionar R$ 18,00" at bounding box center [857, 465] width 117 height 20
type input "2"
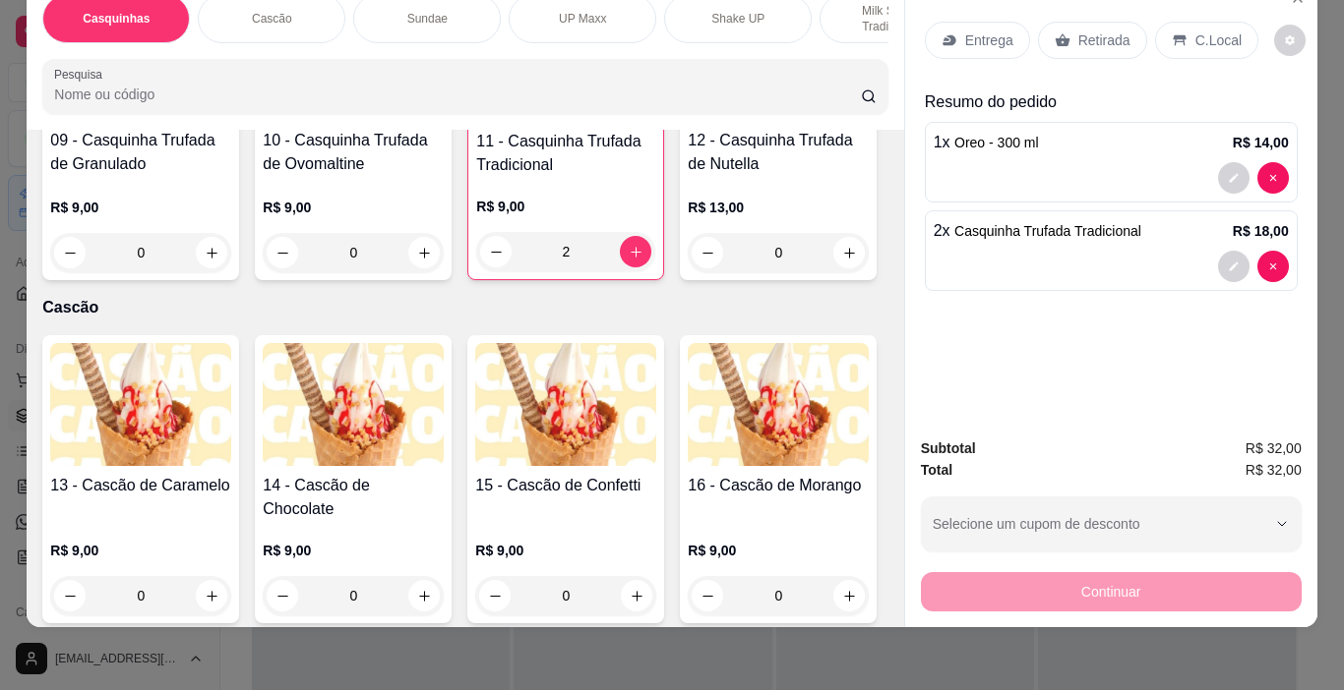
click at [1210, 30] on p "C.Local" at bounding box center [1218, 40] width 46 height 20
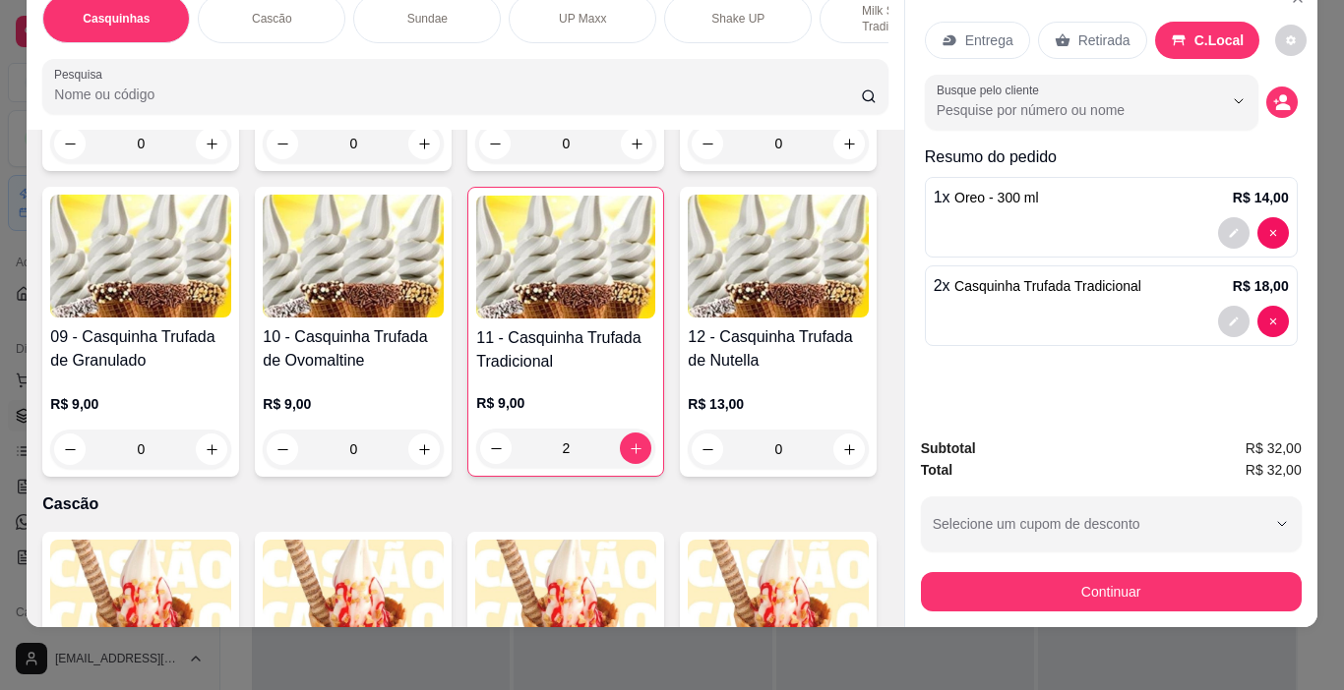
scroll to position [777, 0]
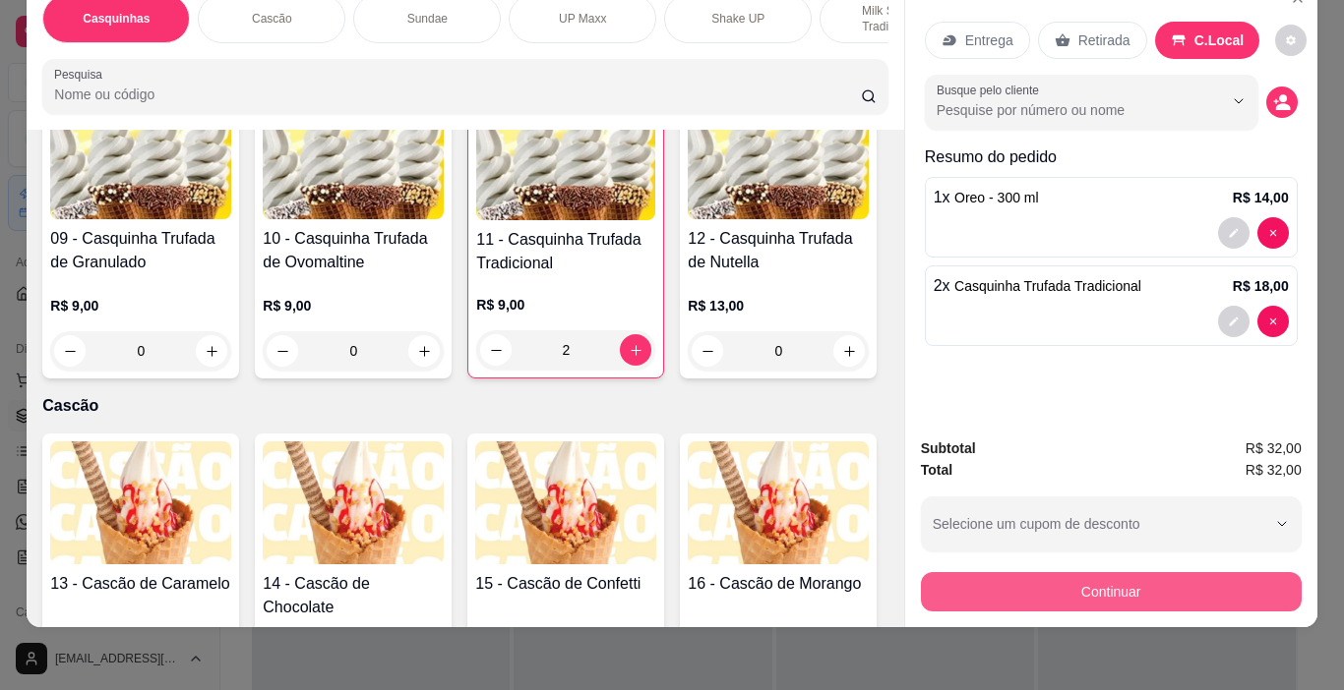
click at [1220, 593] on button "Continuar" at bounding box center [1111, 591] width 381 height 39
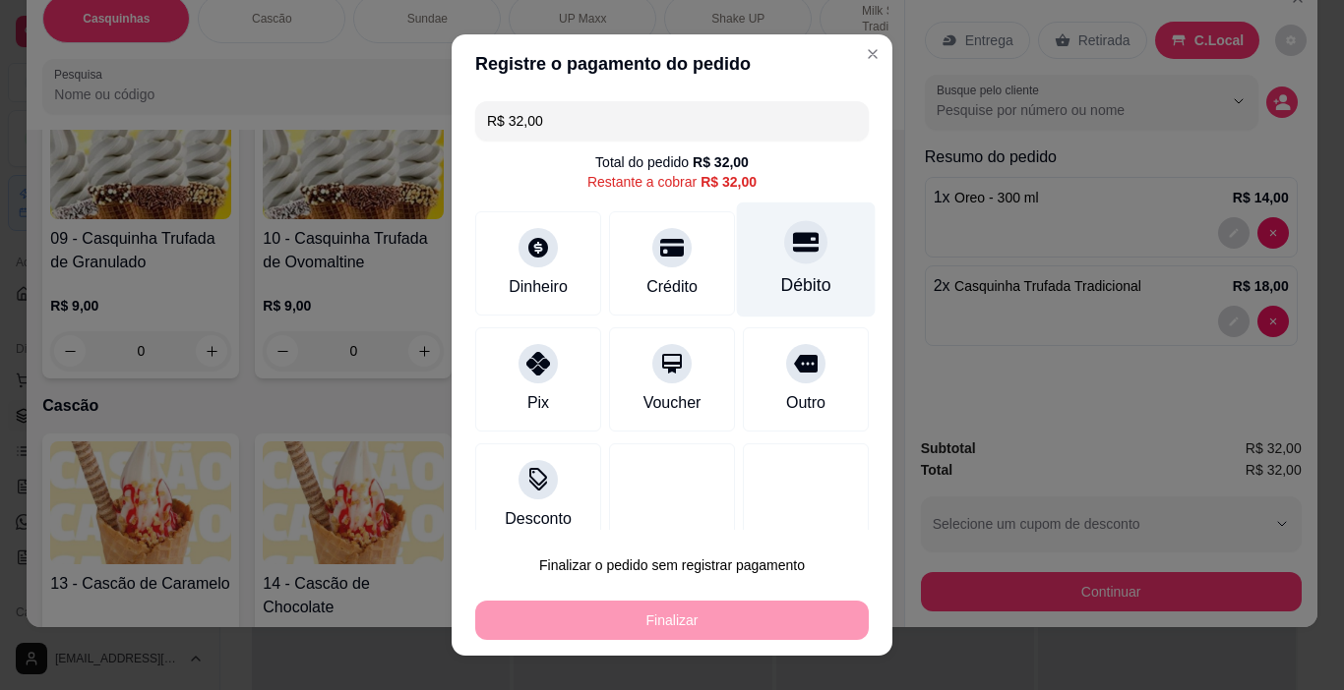
click at [784, 261] on div at bounding box center [805, 242] width 43 height 43
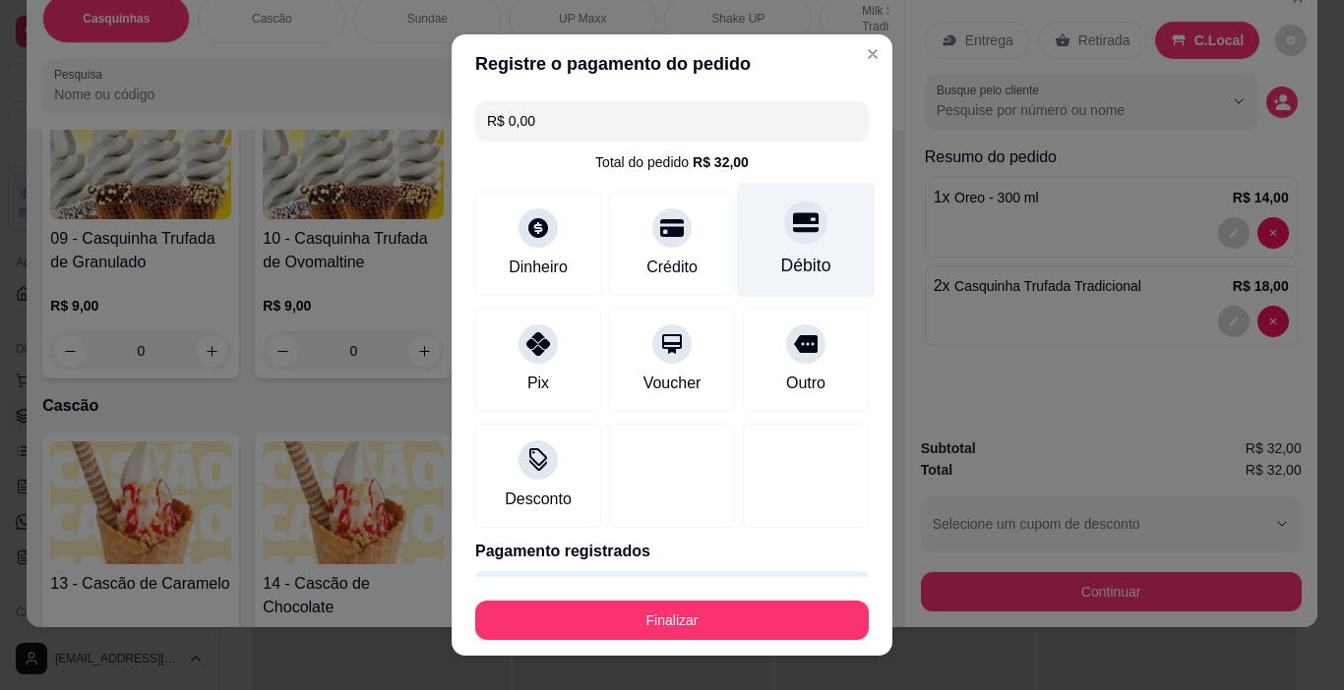
type input "R$ 0,00"
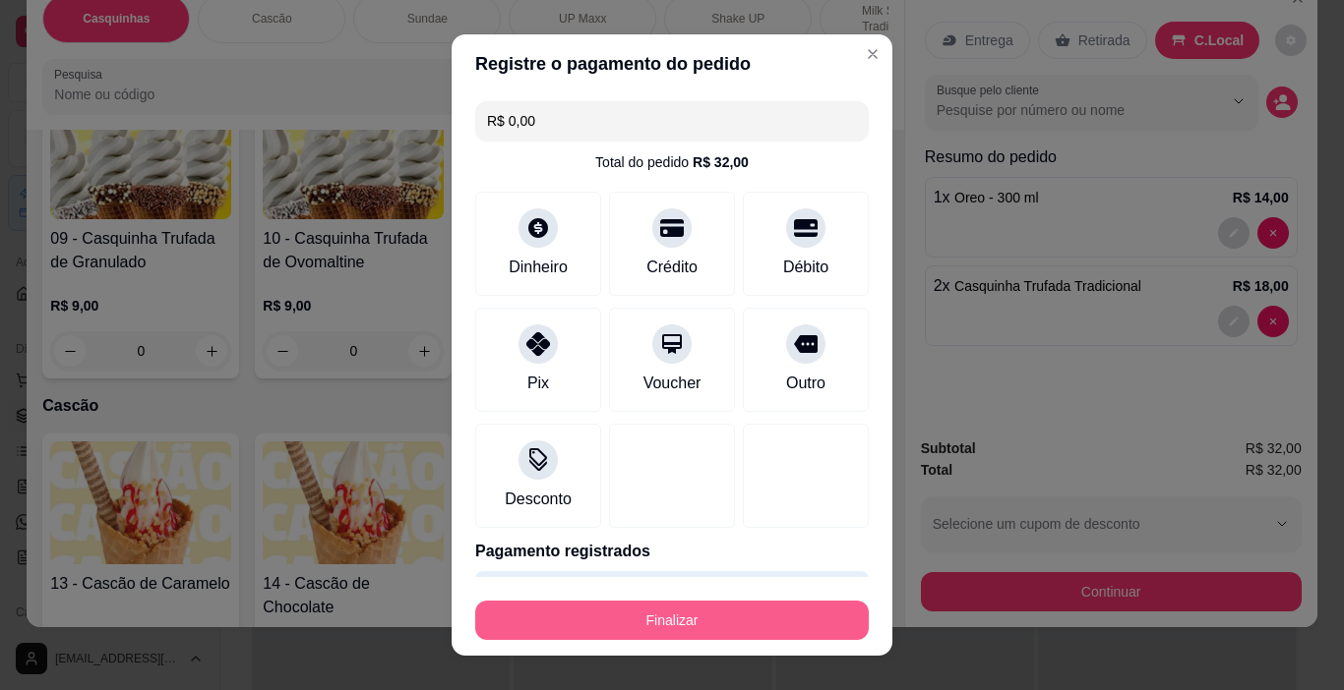
click at [769, 615] on button "Finalizar" at bounding box center [671, 620] width 393 height 39
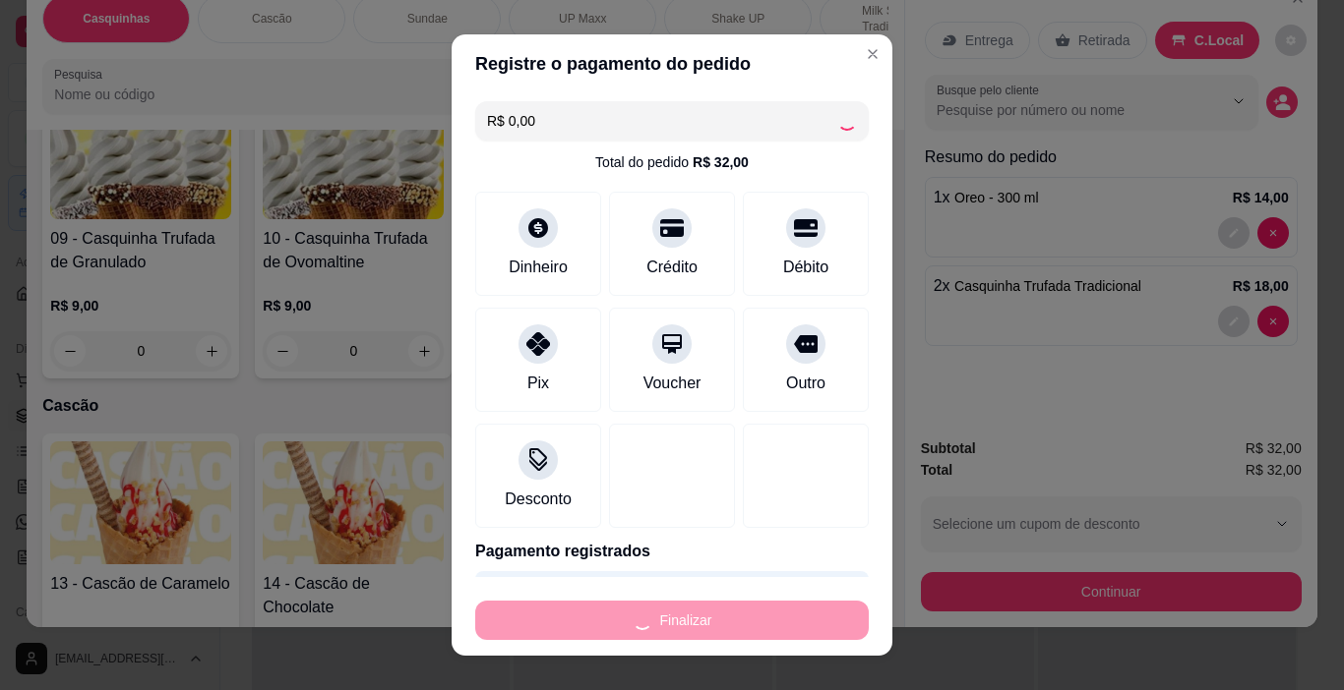
type input "0"
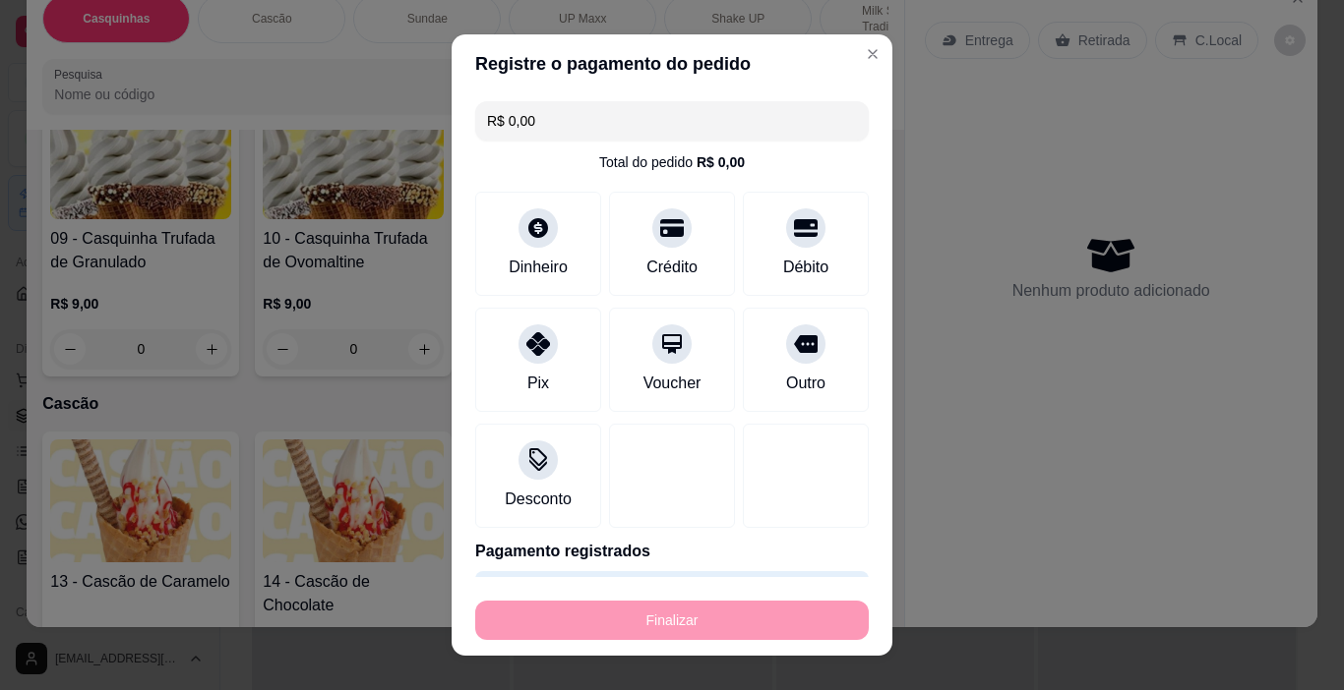
type input "-R$ 32,00"
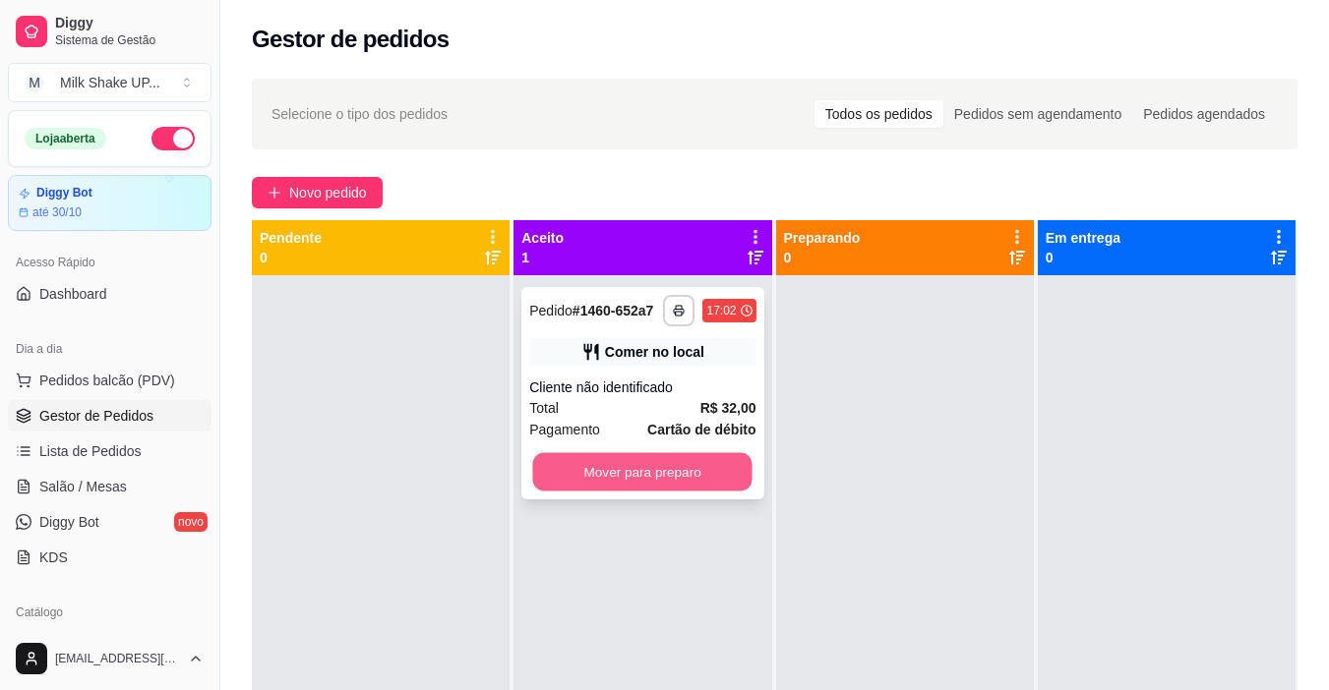
click at [657, 476] on button "Mover para preparo" at bounding box center [642, 472] width 219 height 38
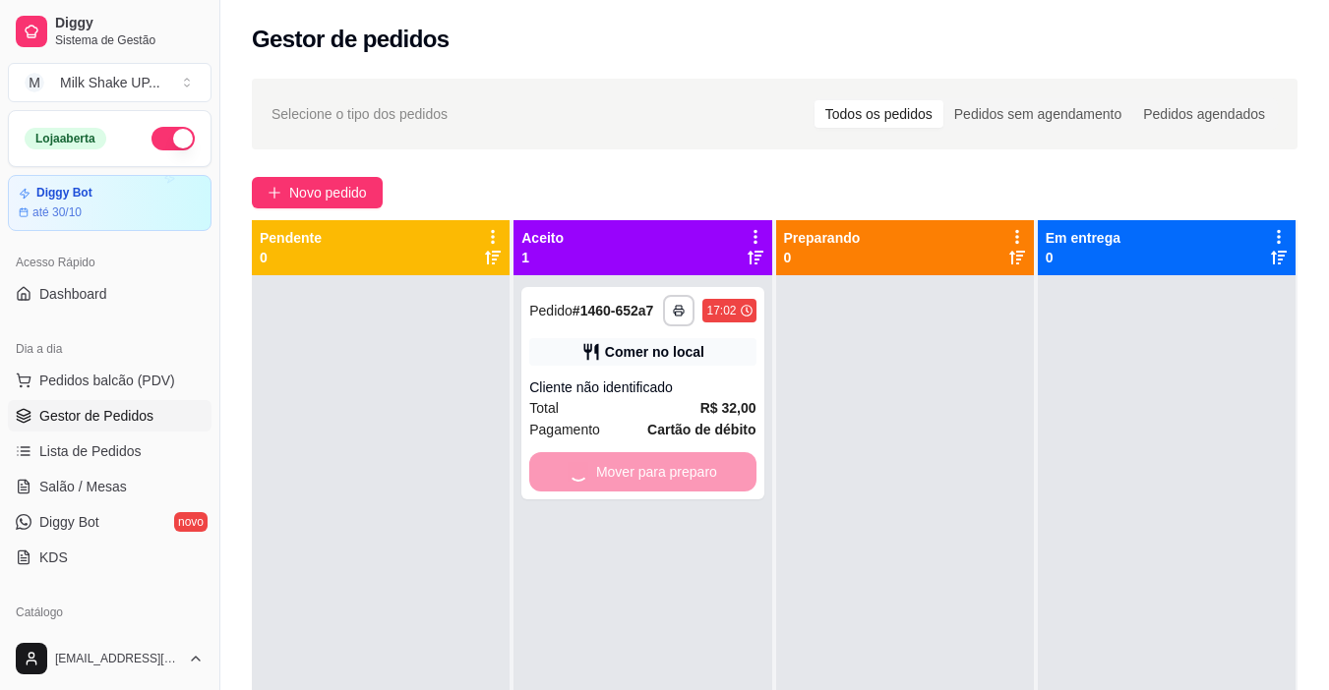
click at [890, 469] on div at bounding box center [905, 620] width 258 height 690
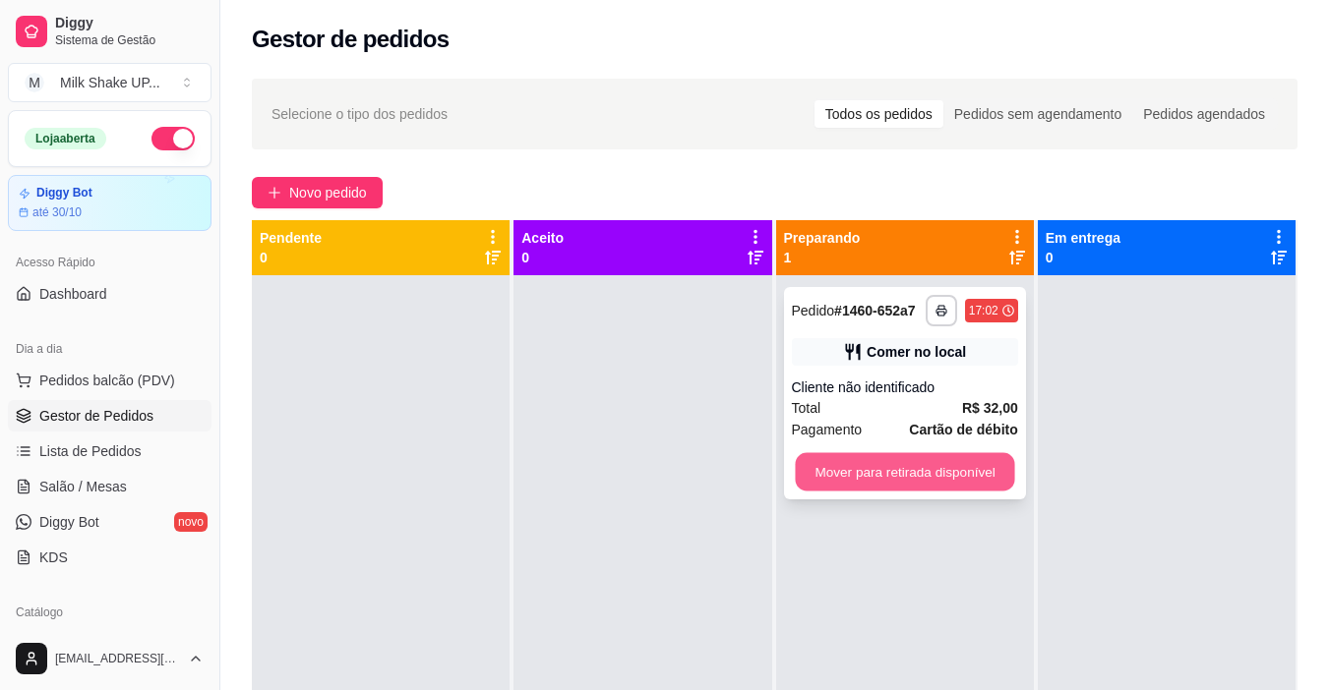
click at [960, 487] on button "Mover para retirada disponível" at bounding box center [904, 472] width 219 height 38
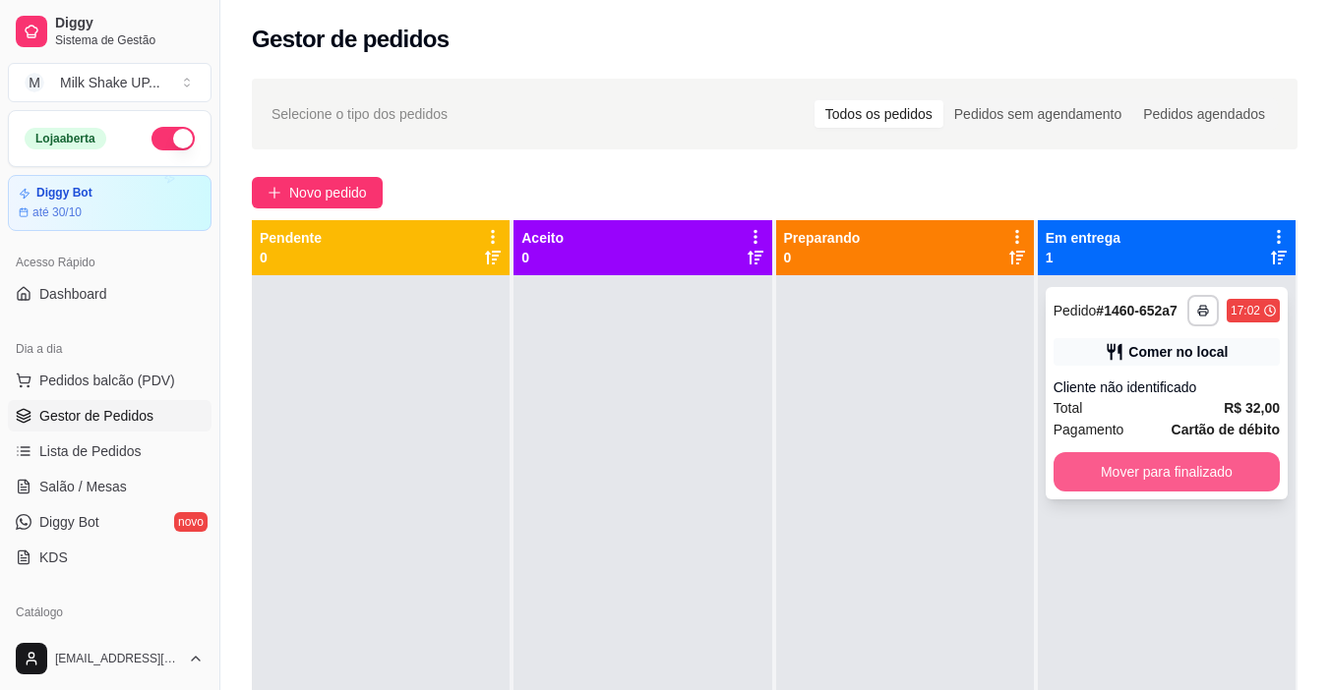
click at [1101, 466] on button "Mover para finalizado" at bounding box center [1166, 471] width 226 height 39
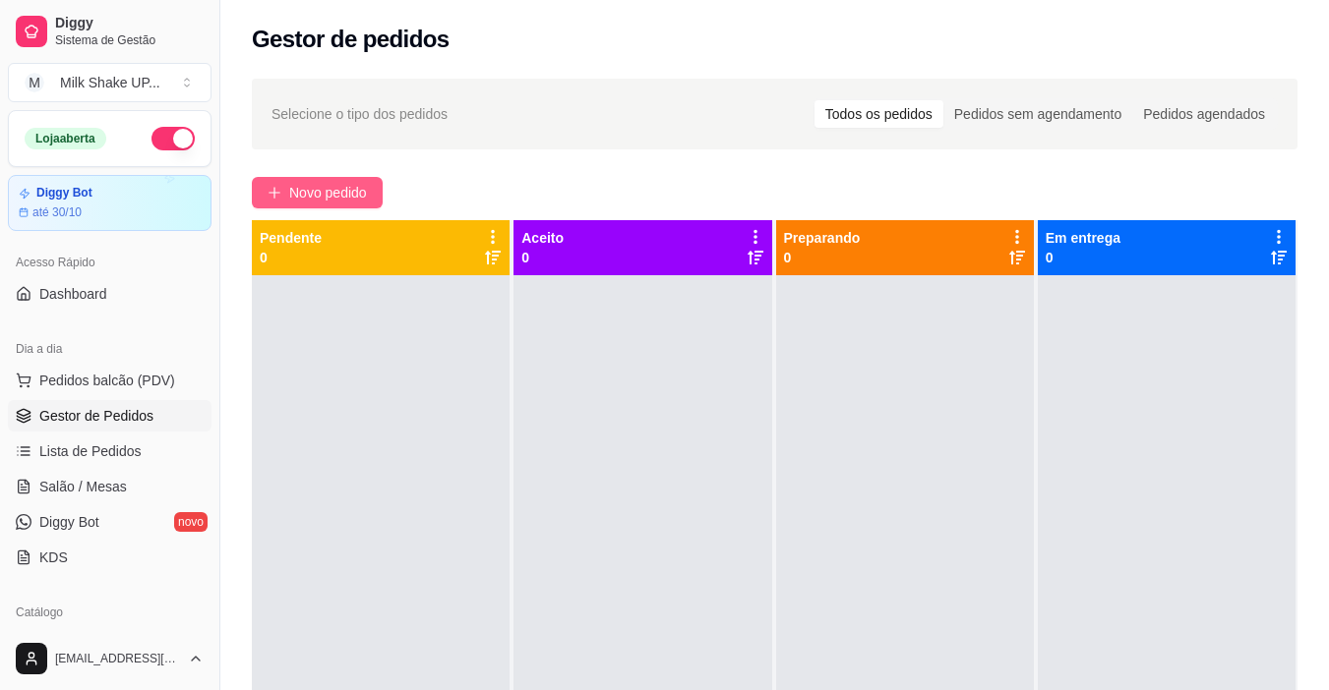
click at [266, 185] on button "Novo pedido" at bounding box center [317, 192] width 131 height 31
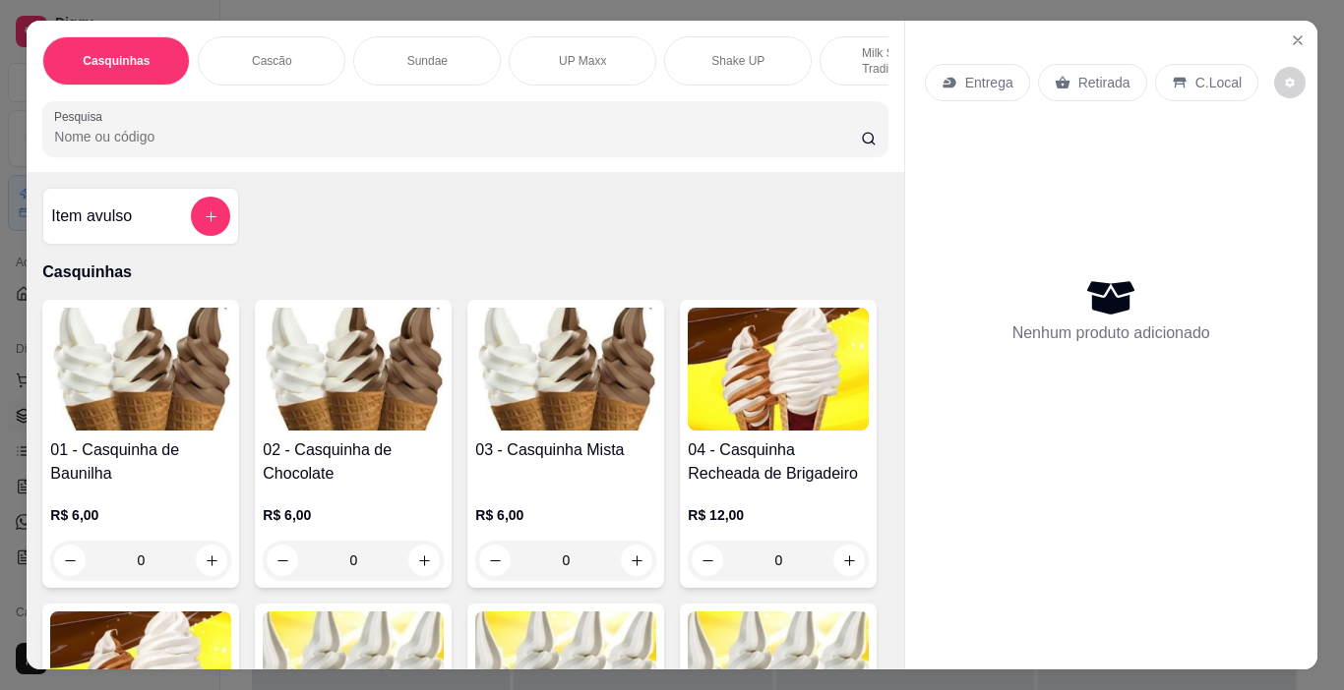
click at [870, 45] on p "Milk Shakes Tradicionais" at bounding box center [893, 60] width 114 height 31
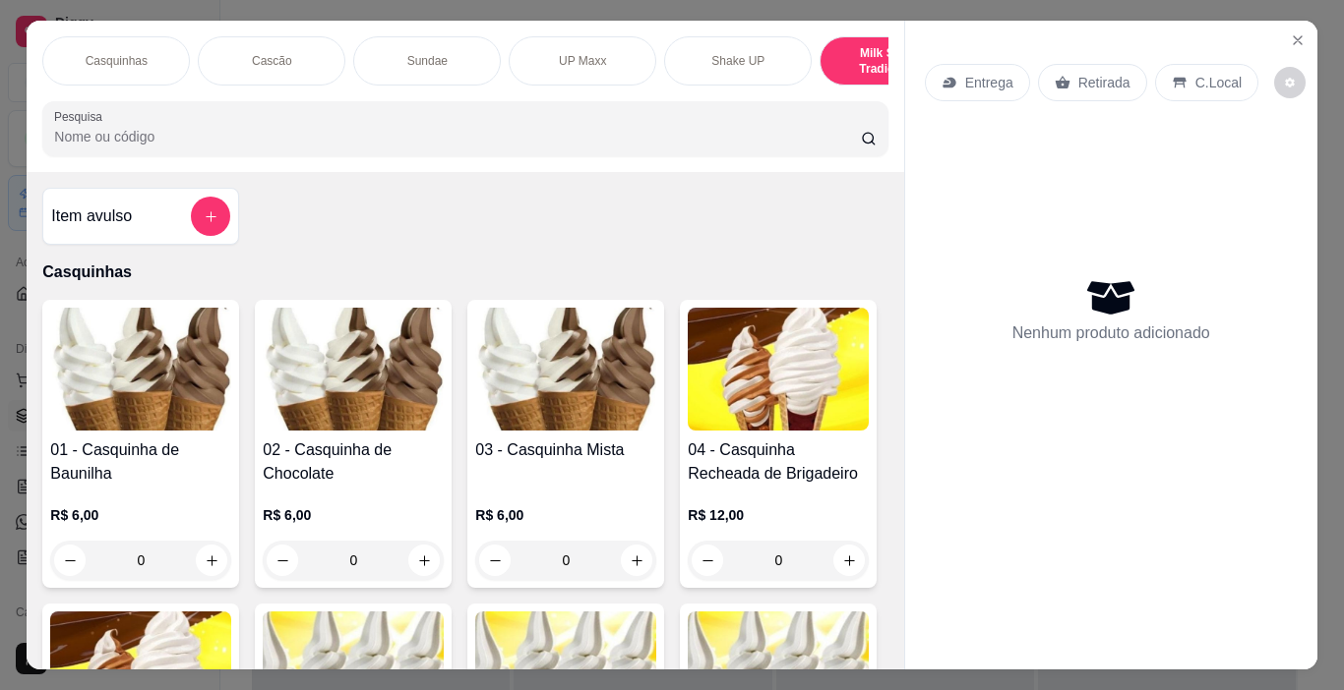
scroll to position [49, 0]
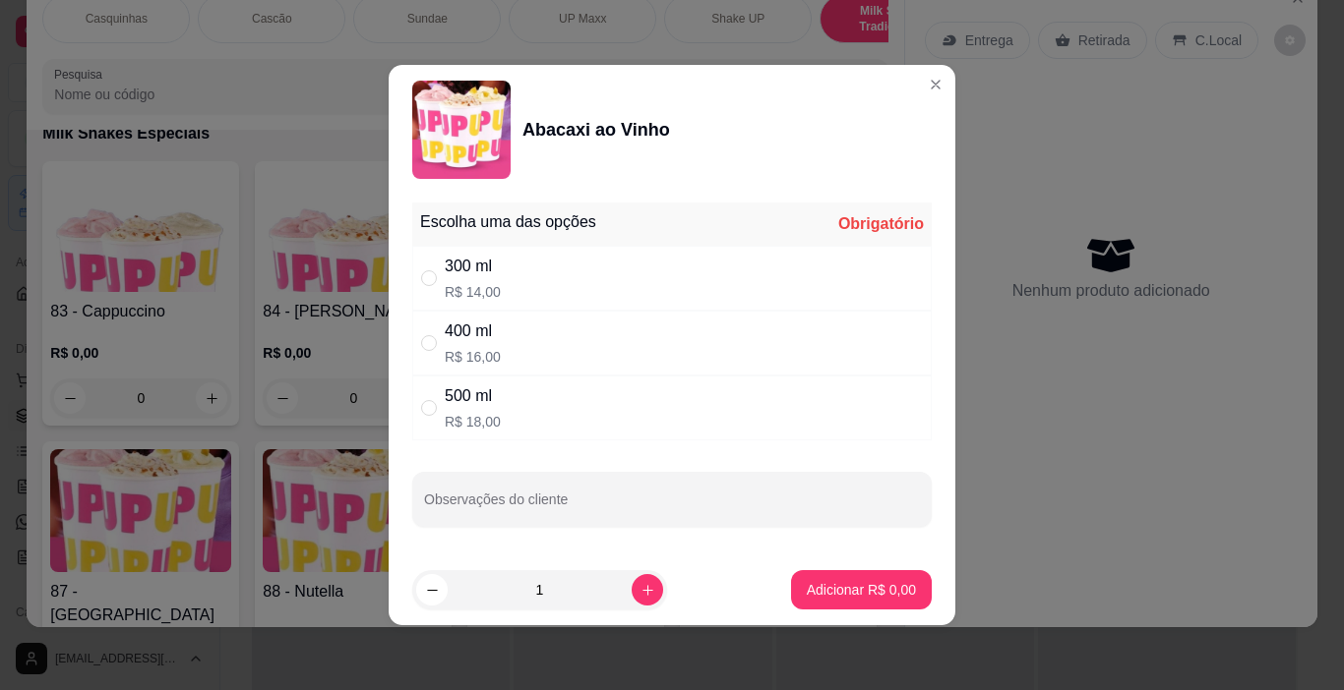
drag, startPoint x: 424, startPoint y: 343, endPoint x: 449, endPoint y: 353, distance: 27.4
click at [423, 342] on input "" at bounding box center [429, 343] width 16 height 16
radio input "true"
click at [880, 600] on button "Adicionar R$ 16,00" at bounding box center [857, 590] width 145 height 38
type input "1"
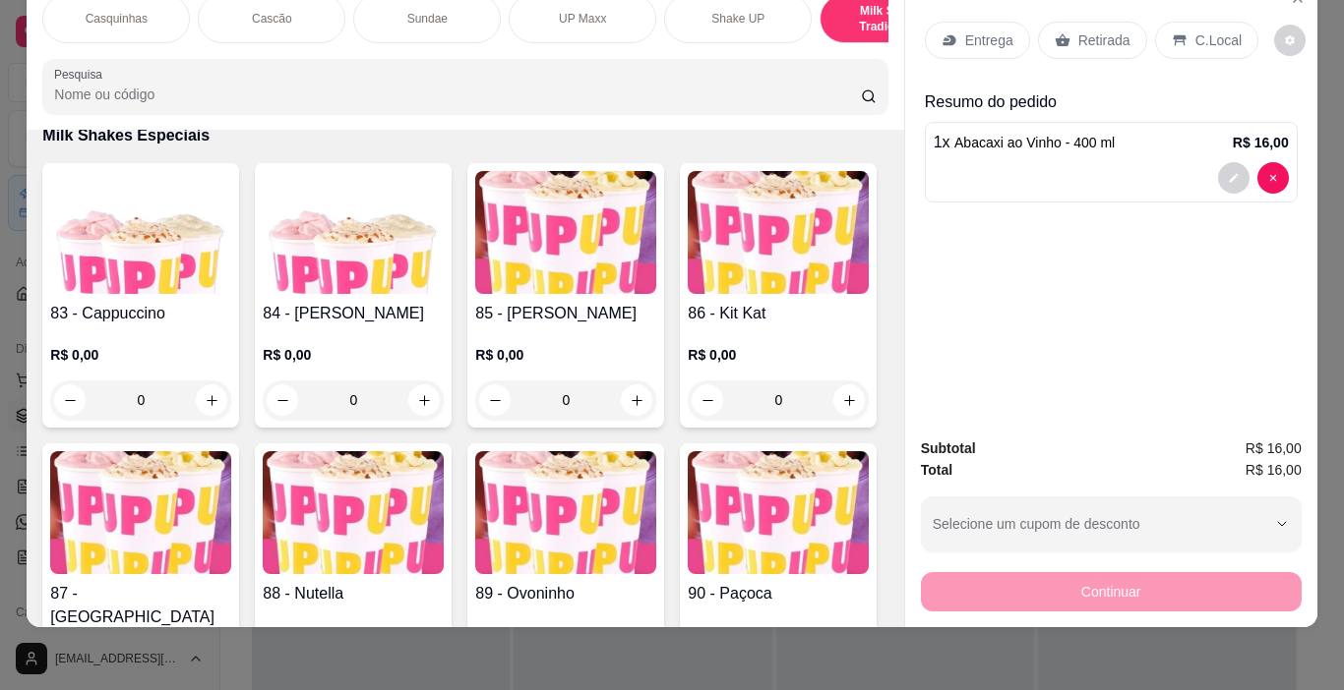
click at [1201, 30] on p "C.Local" at bounding box center [1218, 40] width 46 height 20
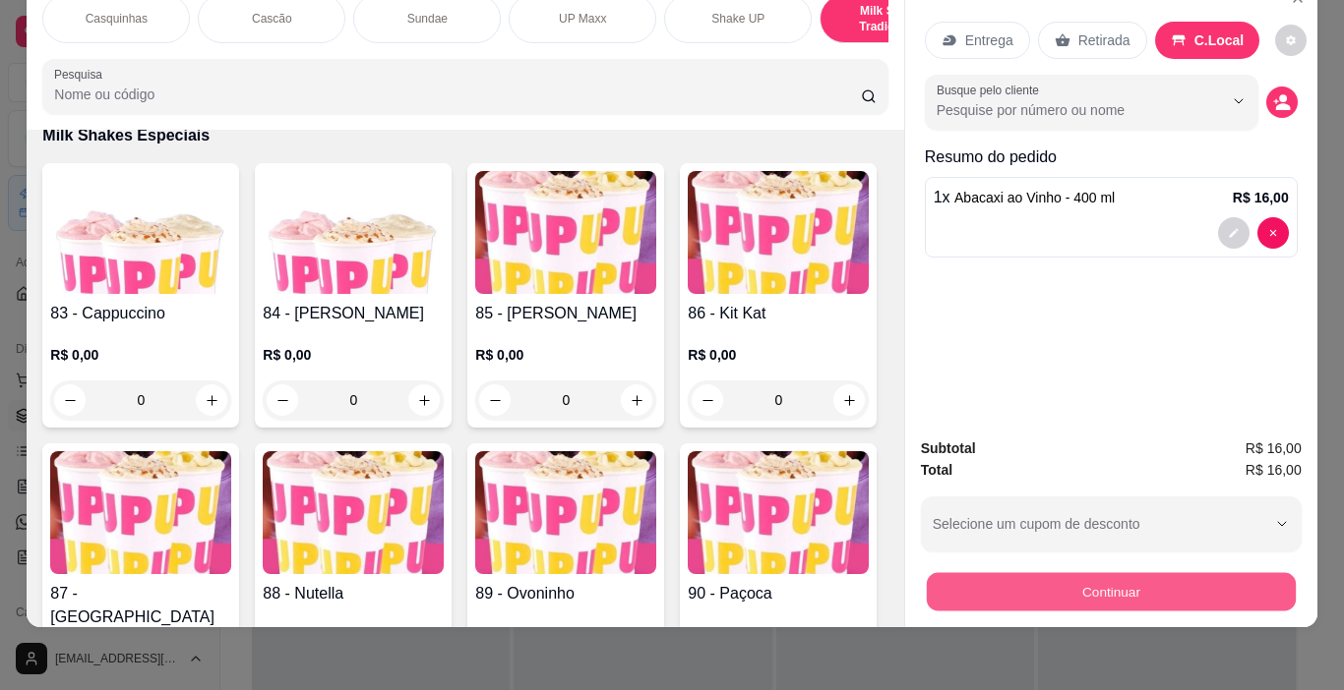
click at [1178, 573] on button "Continuar" at bounding box center [1110, 592] width 369 height 38
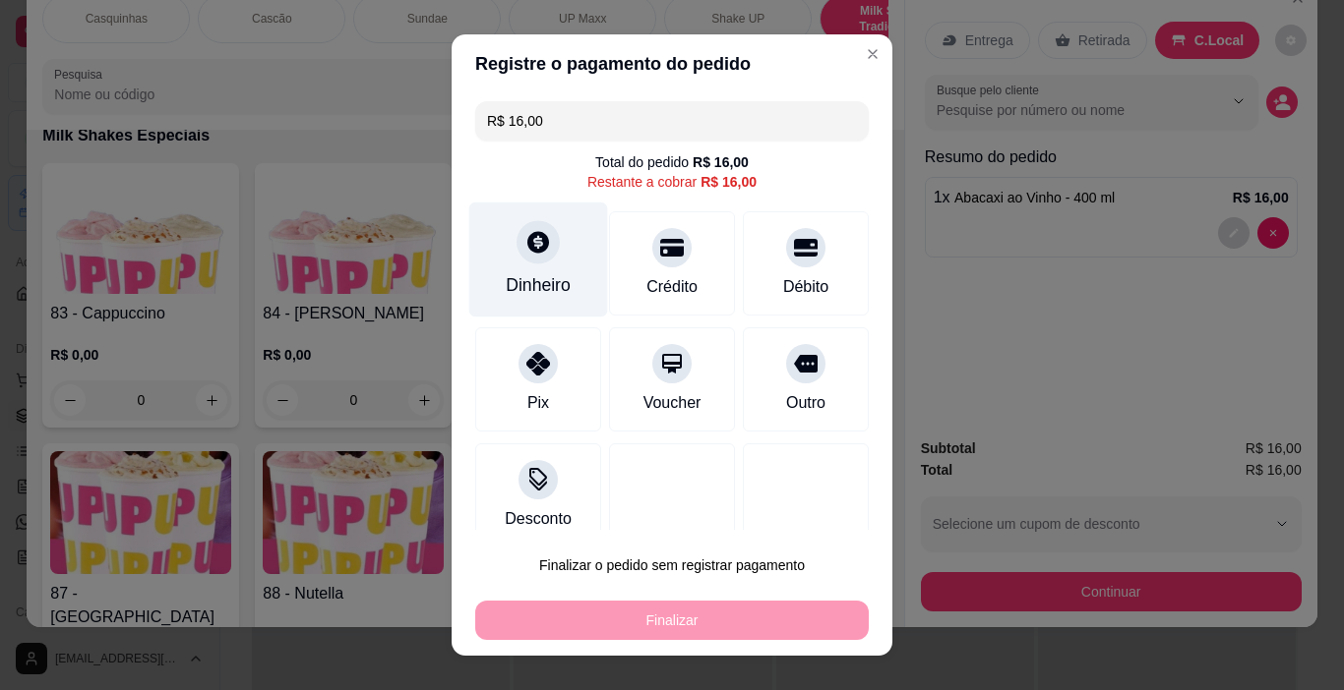
click at [533, 255] on icon at bounding box center [538, 242] width 26 height 26
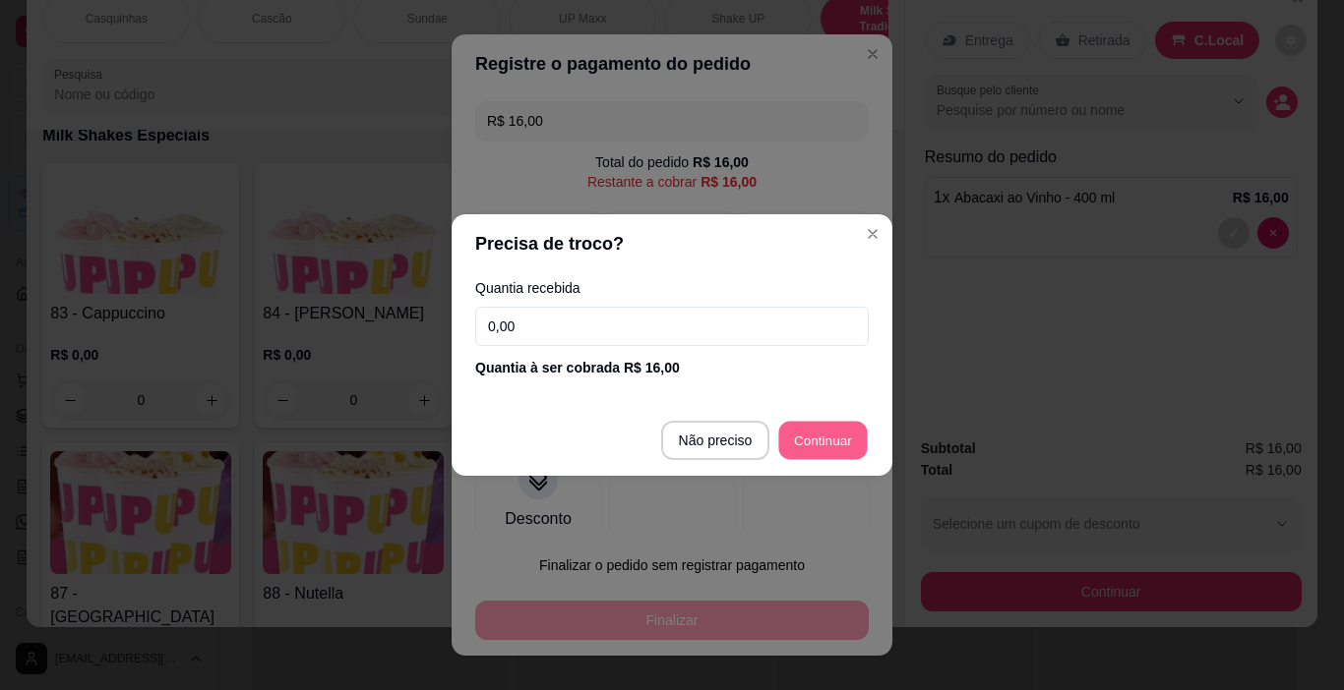
type input "R$ 0,00"
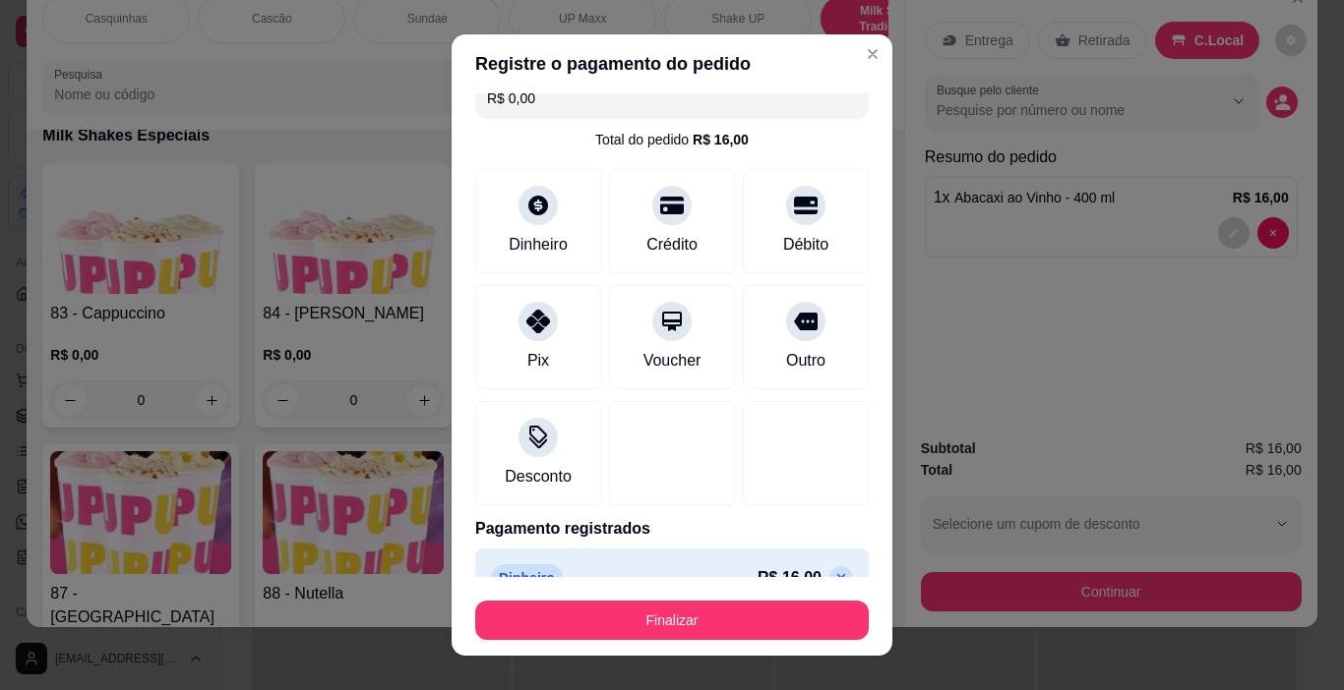
scroll to position [61, 0]
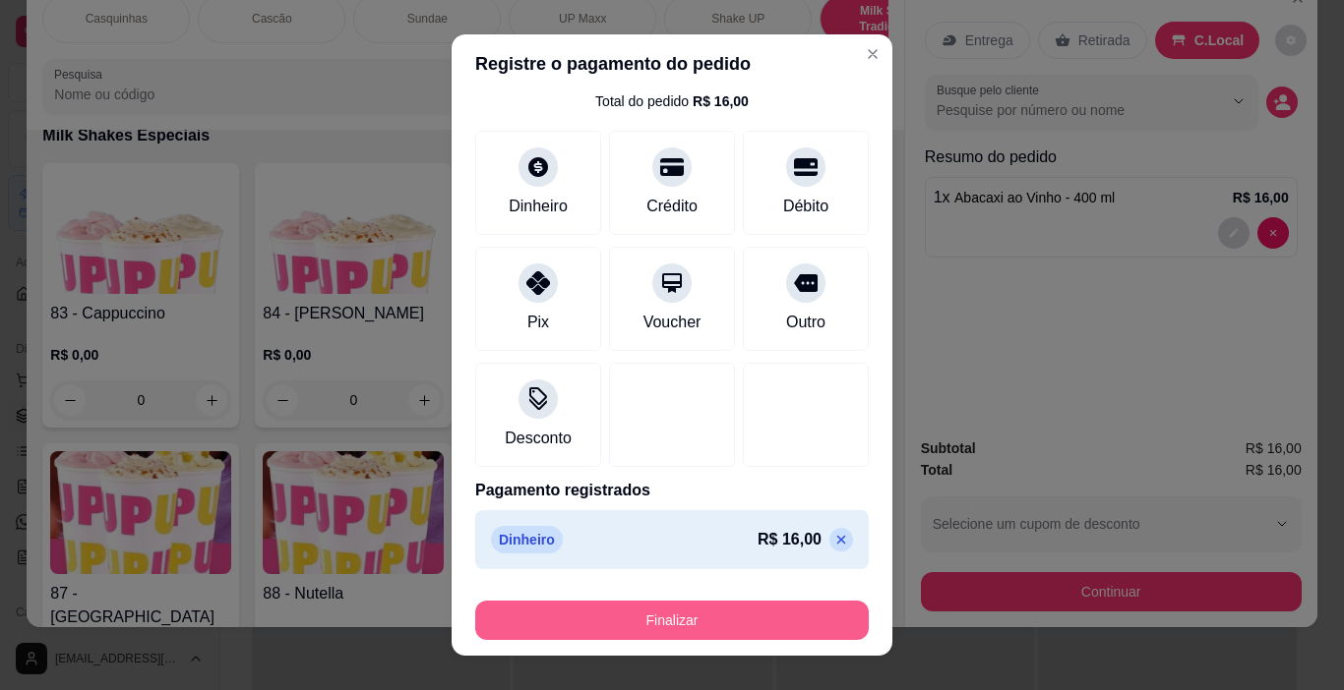
click at [685, 616] on button "Finalizar" at bounding box center [671, 620] width 393 height 39
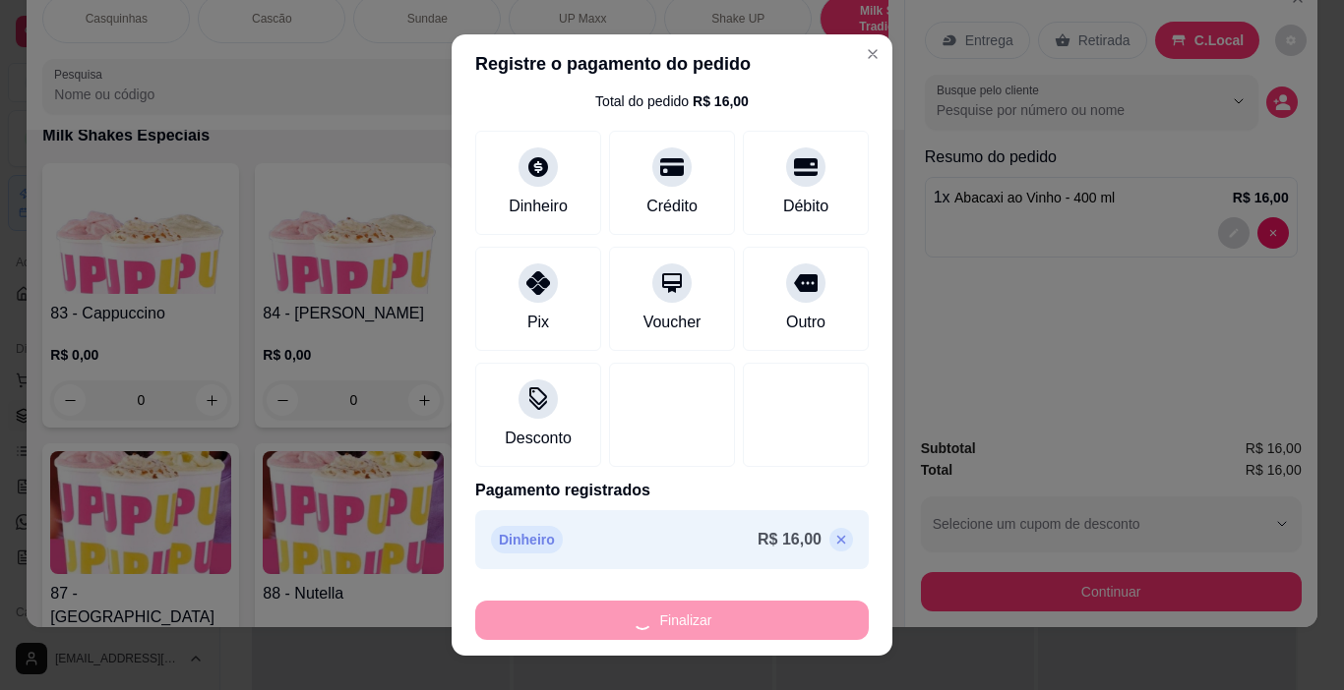
type input "0"
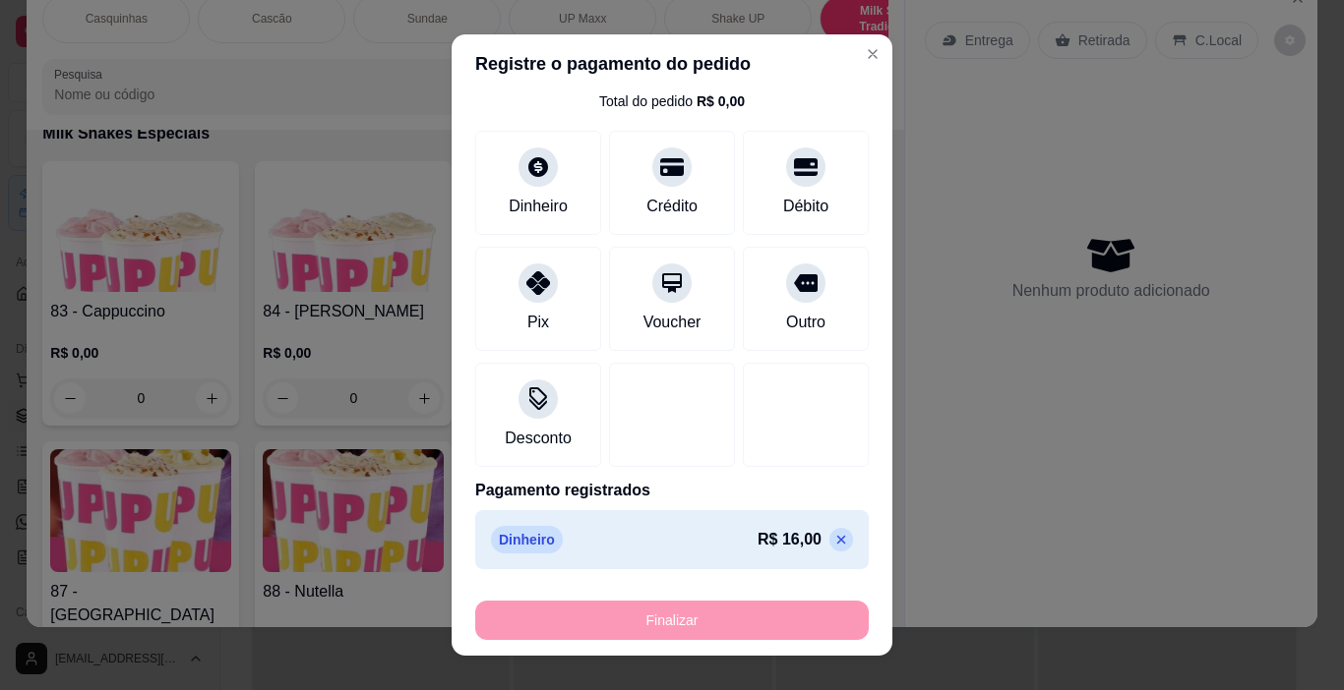
type input "-R$ 16,00"
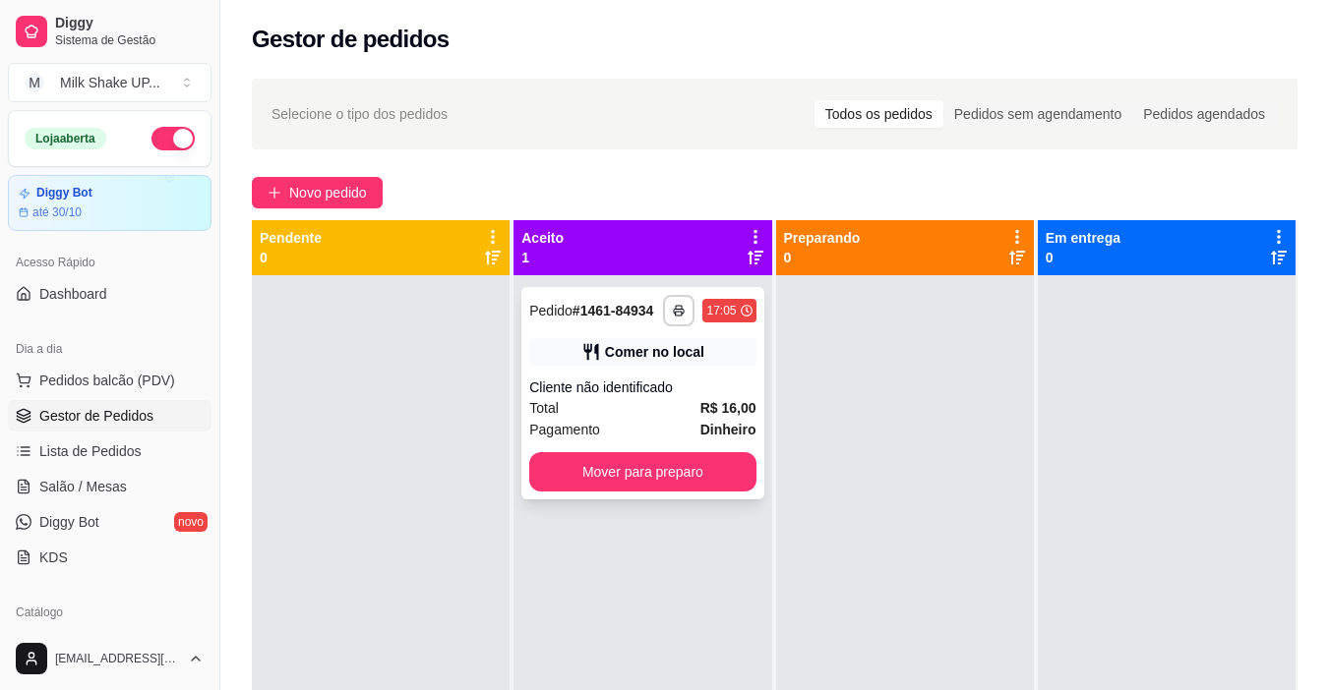
click at [616, 485] on button "Mover para preparo" at bounding box center [642, 471] width 226 height 39
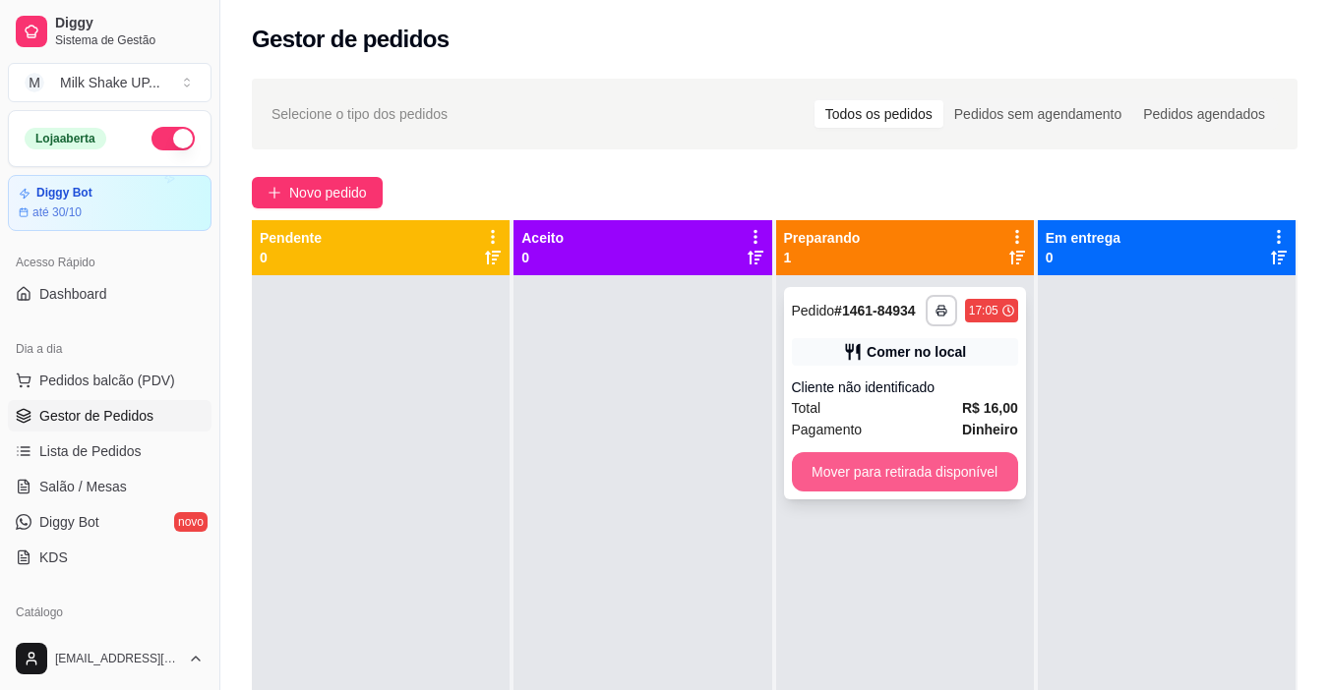
click at [874, 493] on div "**********" at bounding box center [905, 393] width 242 height 212
click at [893, 463] on button "Mover para retirada disponível" at bounding box center [905, 471] width 226 height 39
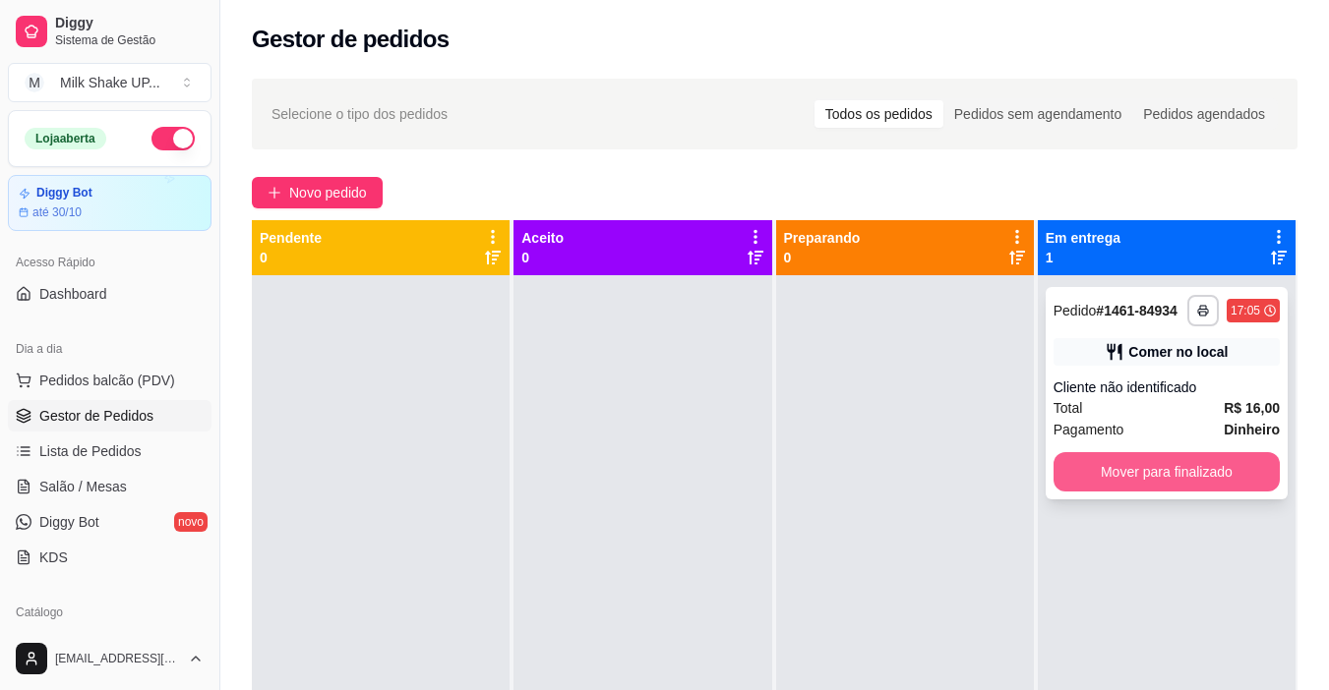
click at [1230, 476] on button "Mover para finalizado" at bounding box center [1166, 471] width 226 height 39
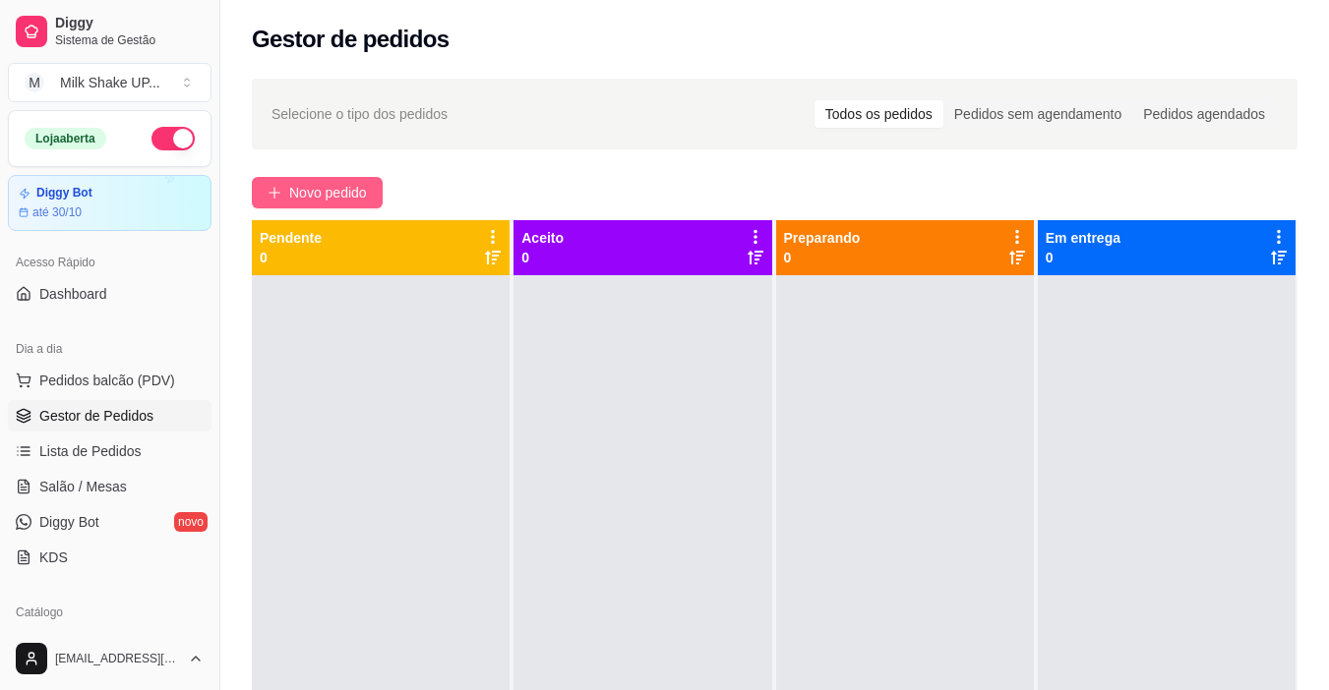
click at [329, 196] on span "Novo pedido" at bounding box center [328, 193] width 78 height 22
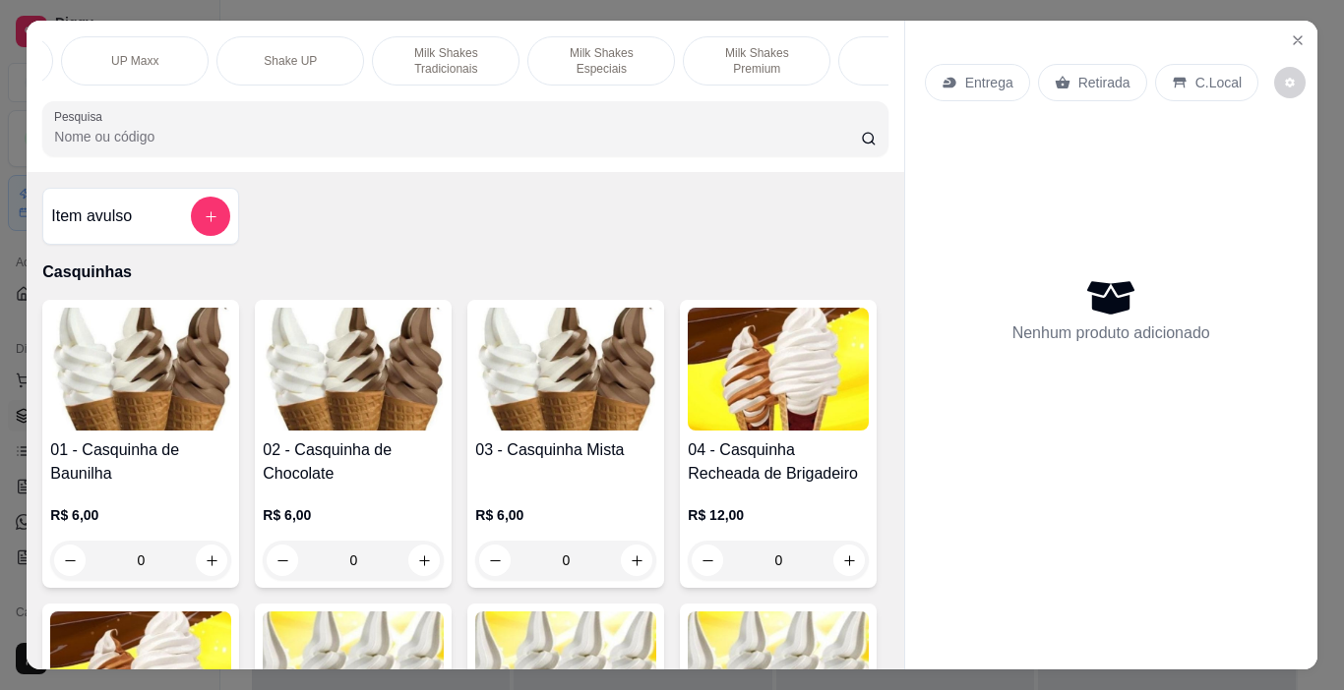
scroll to position [0, 468]
click at [606, 63] on div "Milk Shakes Especiais" at bounding box center [581, 60] width 148 height 49
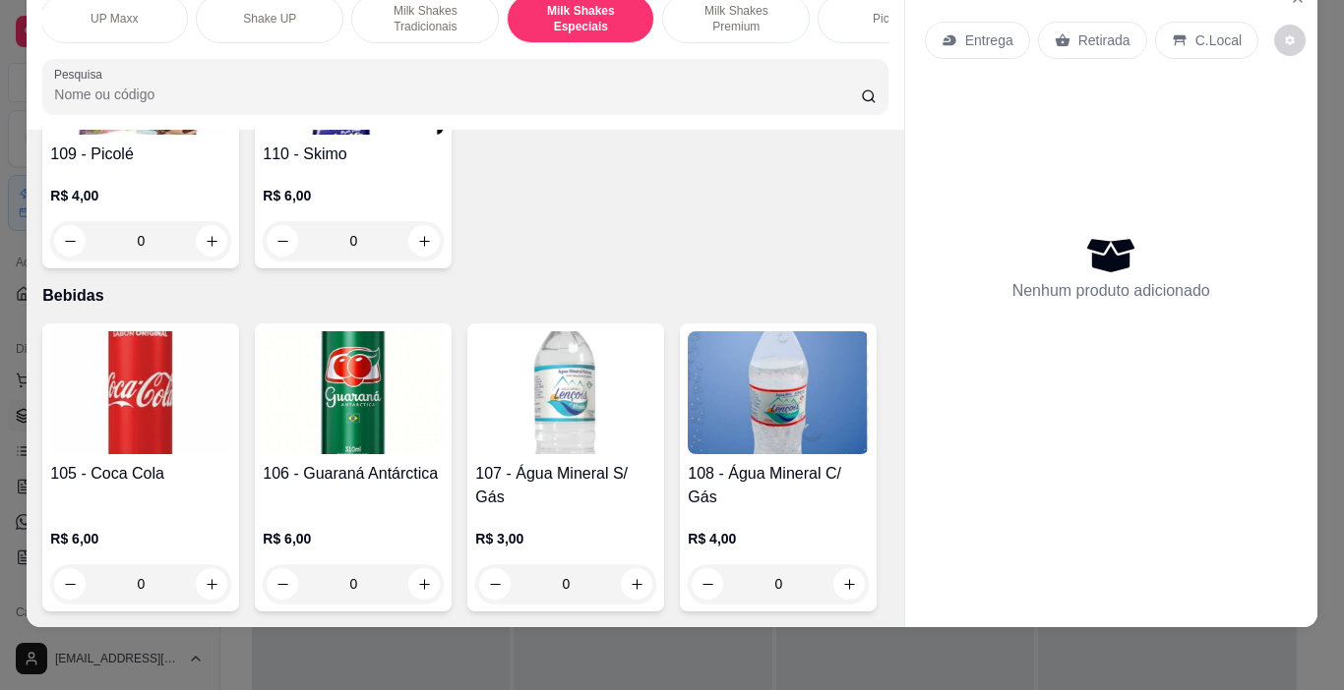
scroll to position [9642, 0]
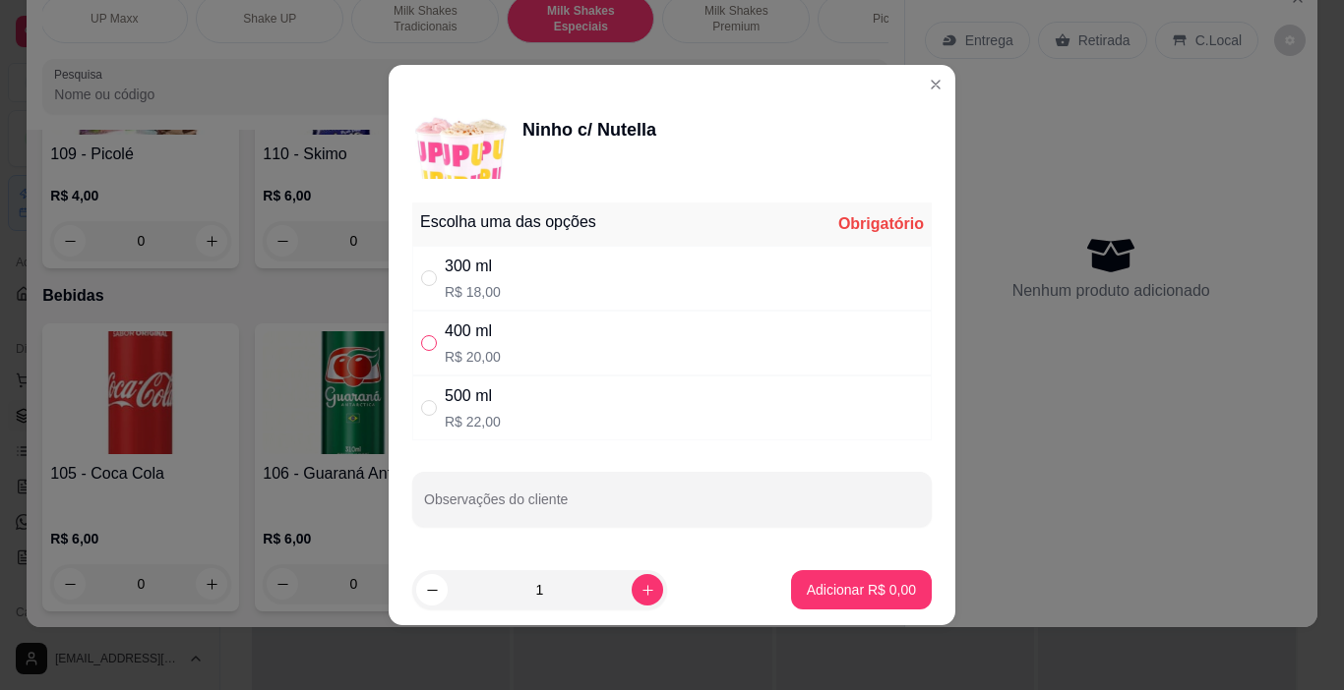
click at [425, 334] on label "" at bounding box center [429, 343] width 16 height 22
click at [425, 335] on input "" at bounding box center [429, 343] width 16 height 16
click at [425, 340] on input "" at bounding box center [429, 343] width 16 height 16
radio input "true"
click at [876, 595] on p "Adicionar R$ 20,00" at bounding box center [857, 590] width 117 height 20
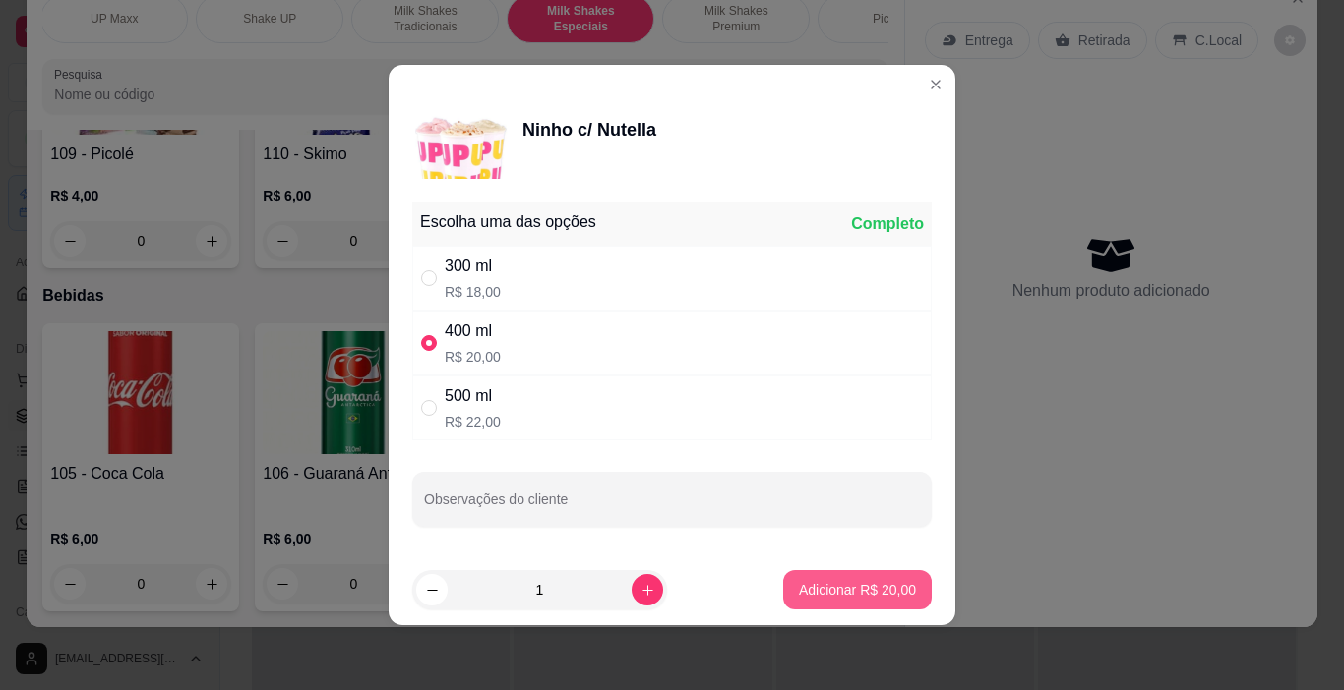
type input "1"
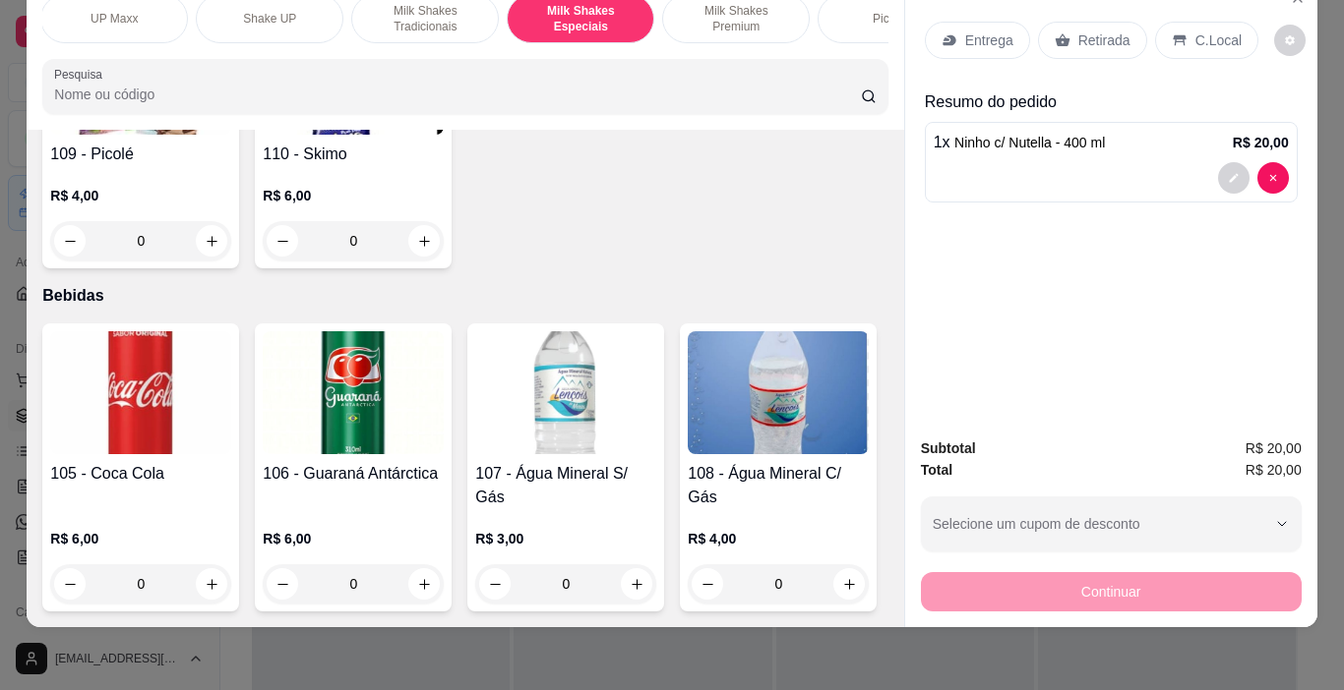
click at [1215, 32] on p "C.Local" at bounding box center [1218, 40] width 46 height 20
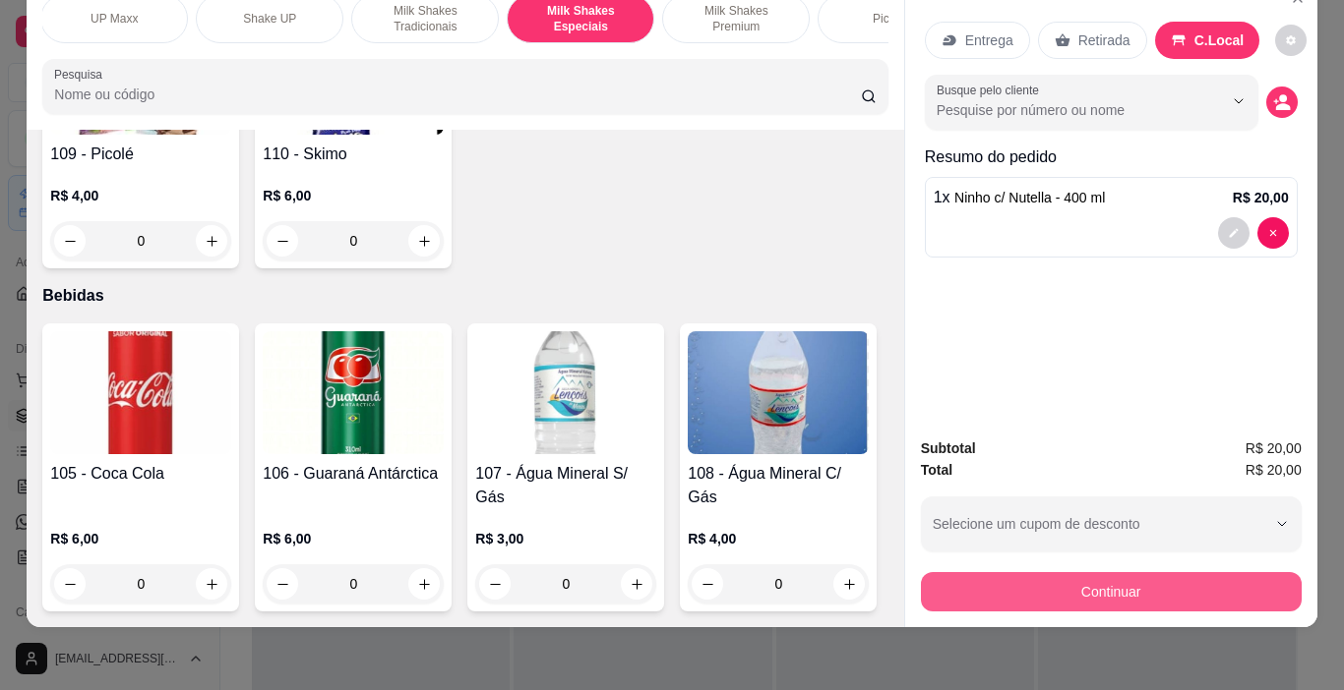
click at [1100, 580] on button "Continuar" at bounding box center [1111, 591] width 381 height 39
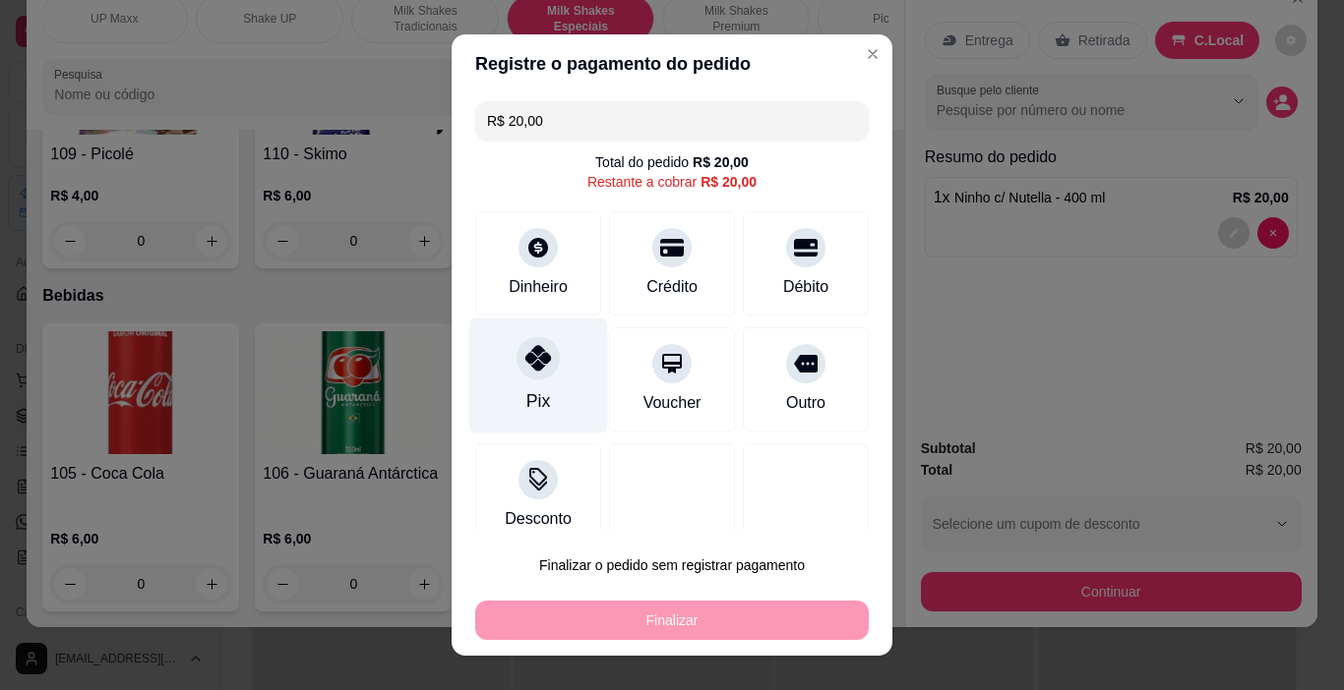
click at [525, 359] on icon at bounding box center [538, 358] width 26 height 26
type input "R$ 0,00"
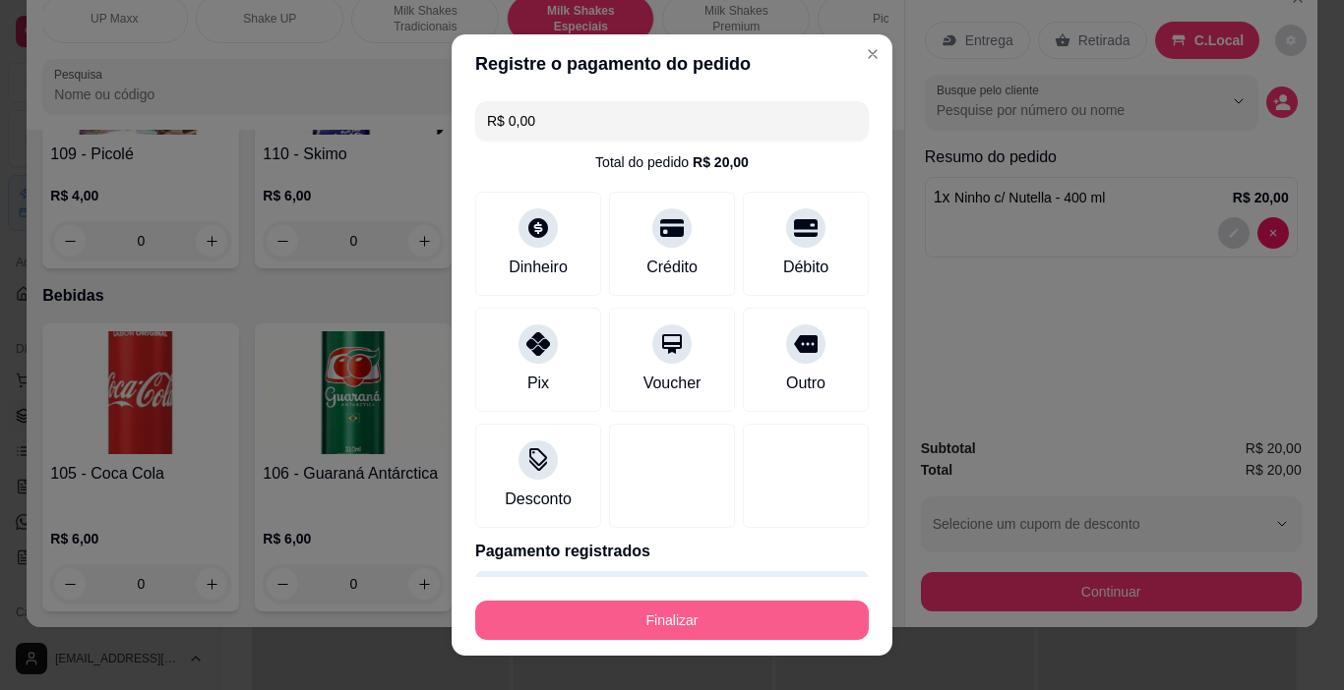
click at [758, 609] on button "Finalizar" at bounding box center [671, 620] width 393 height 39
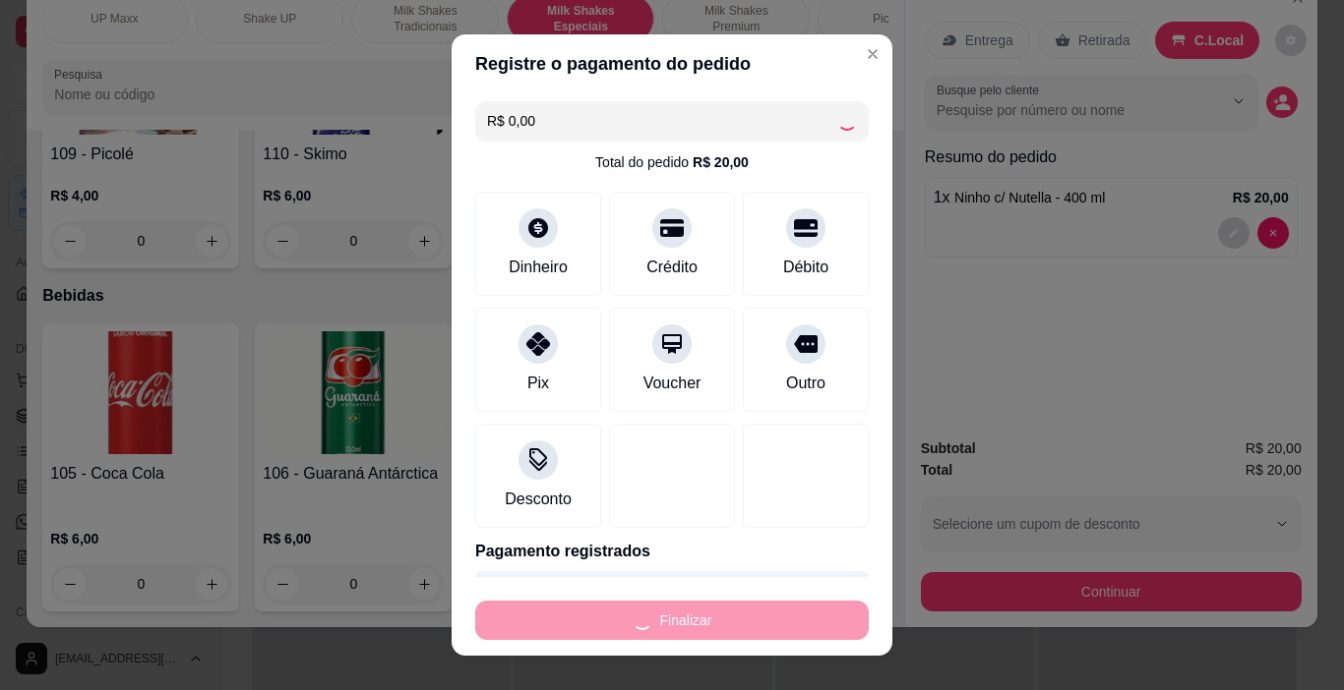
type input "0"
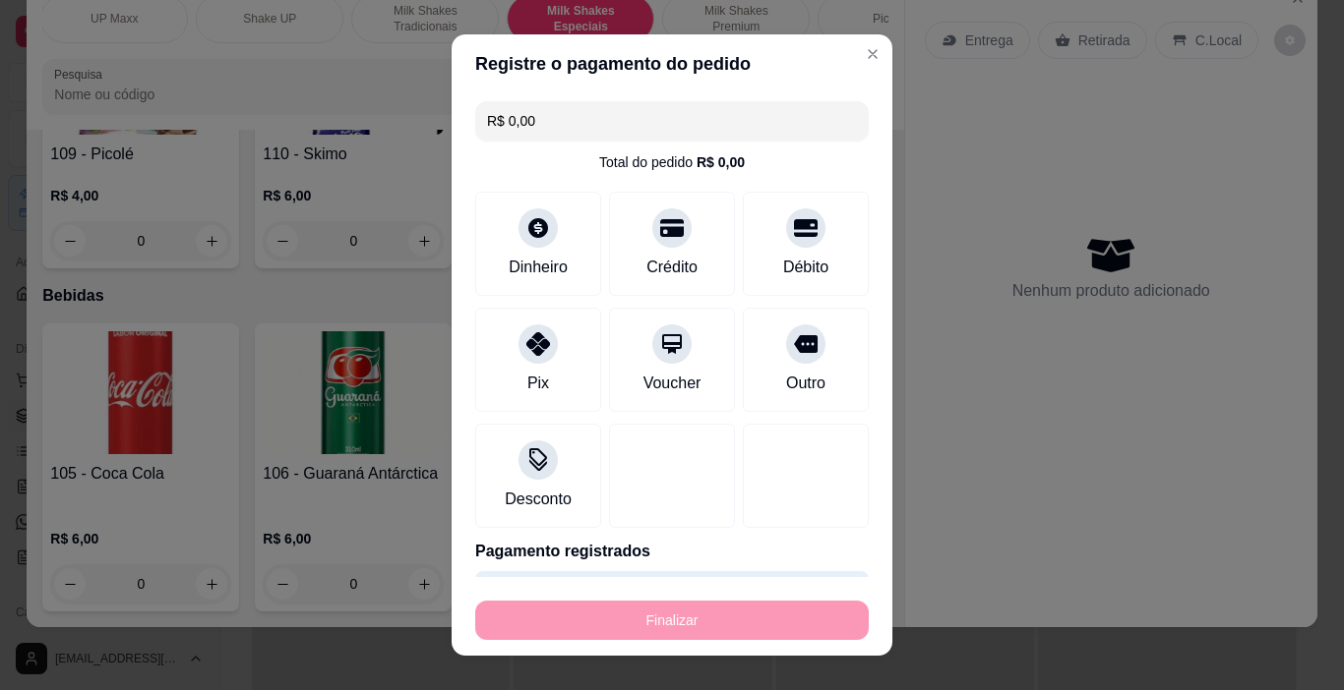
type input "-R$ 20,00"
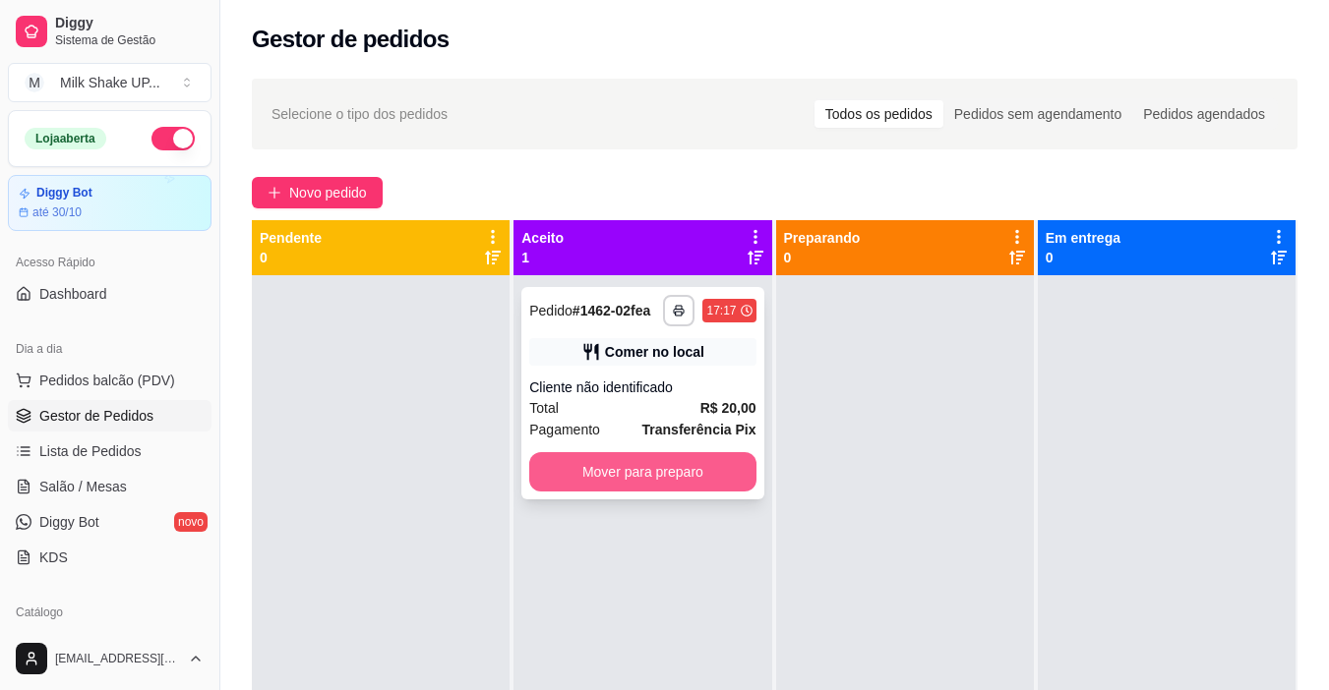
click at [715, 475] on button "Mover para preparo" at bounding box center [642, 471] width 226 height 39
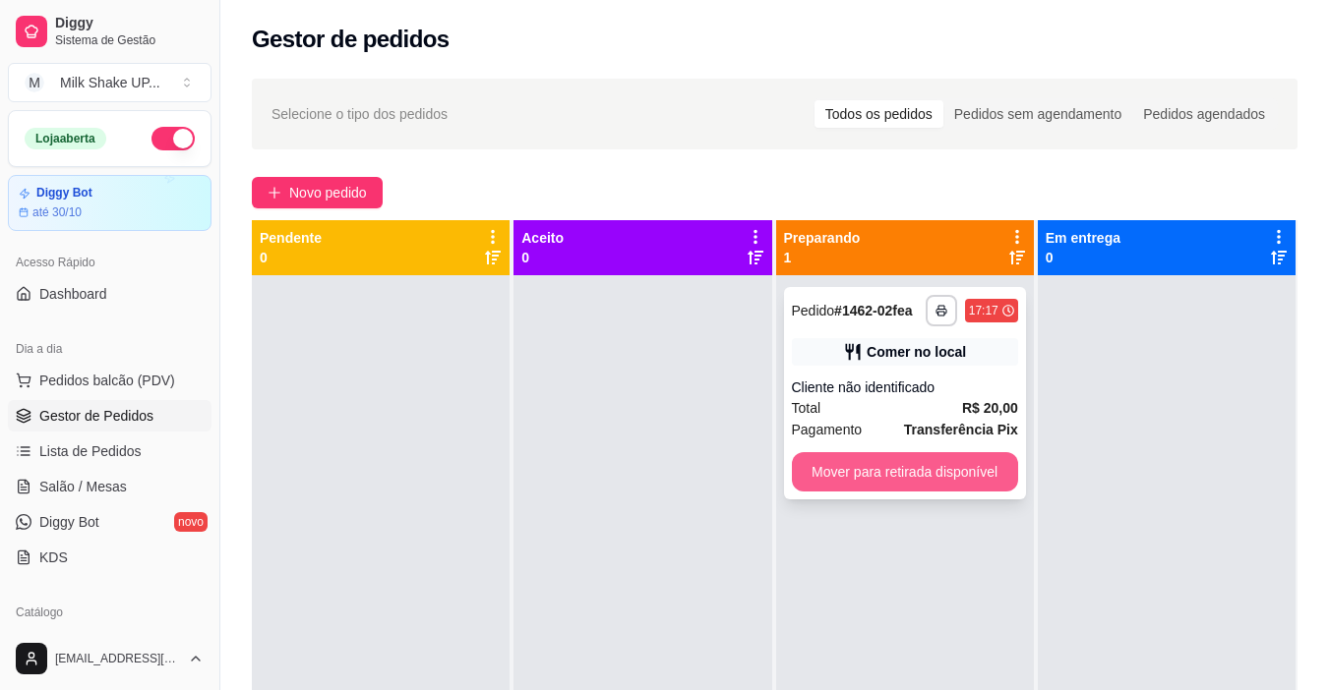
click at [978, 466] on button "Mover para retirada disponível" at bounding box center [905, 471] width 226 height 39
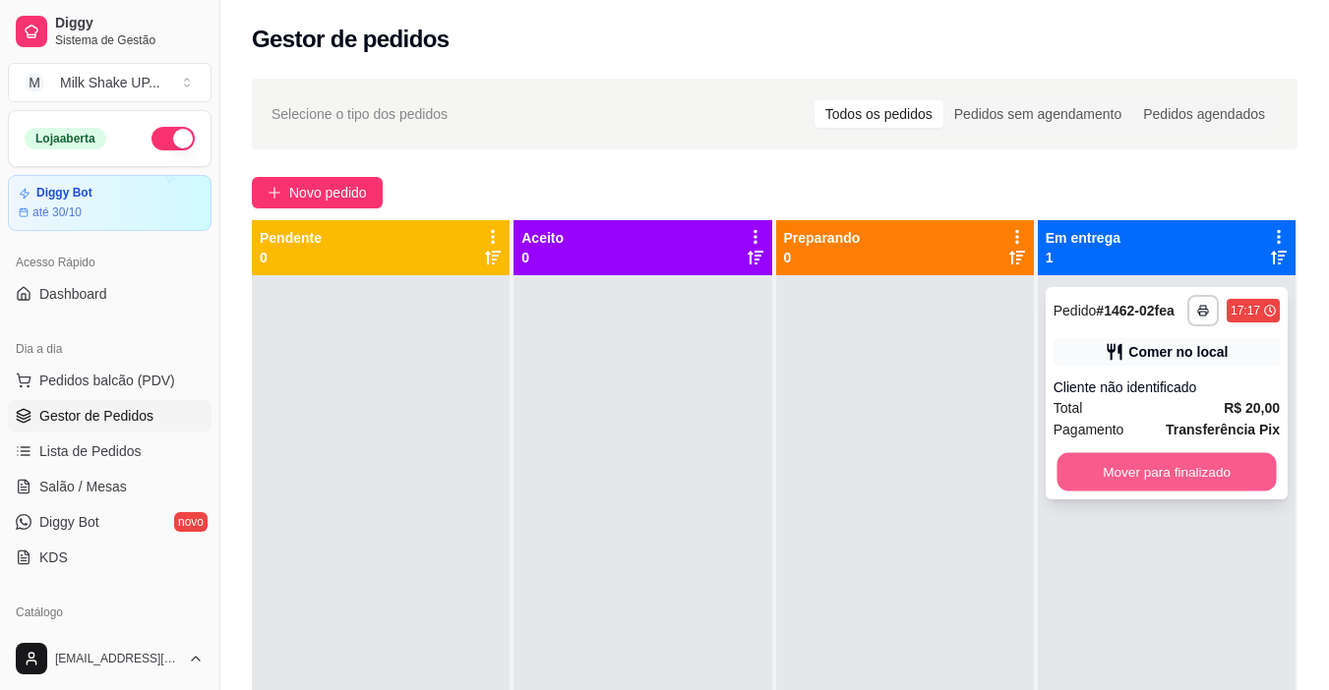
click at [1184, 451] on div "**********" at bounding box center [1167, 393] width 242 height 212
click at [1134, 476] on button "Mover para finalizado" at bounding box center [1166, 471] width 226 height 39
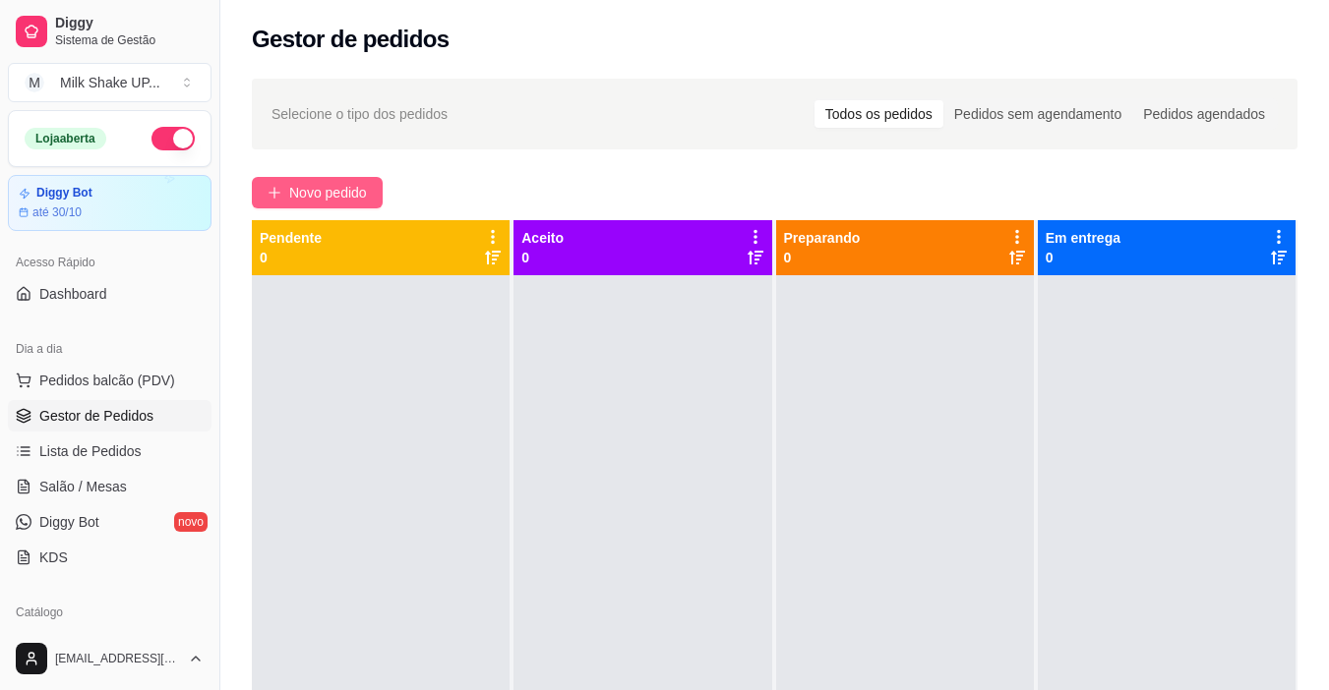
click at [347, 195] on span "Novo pedido" at bounding box center [328, 193] width 78 height 22
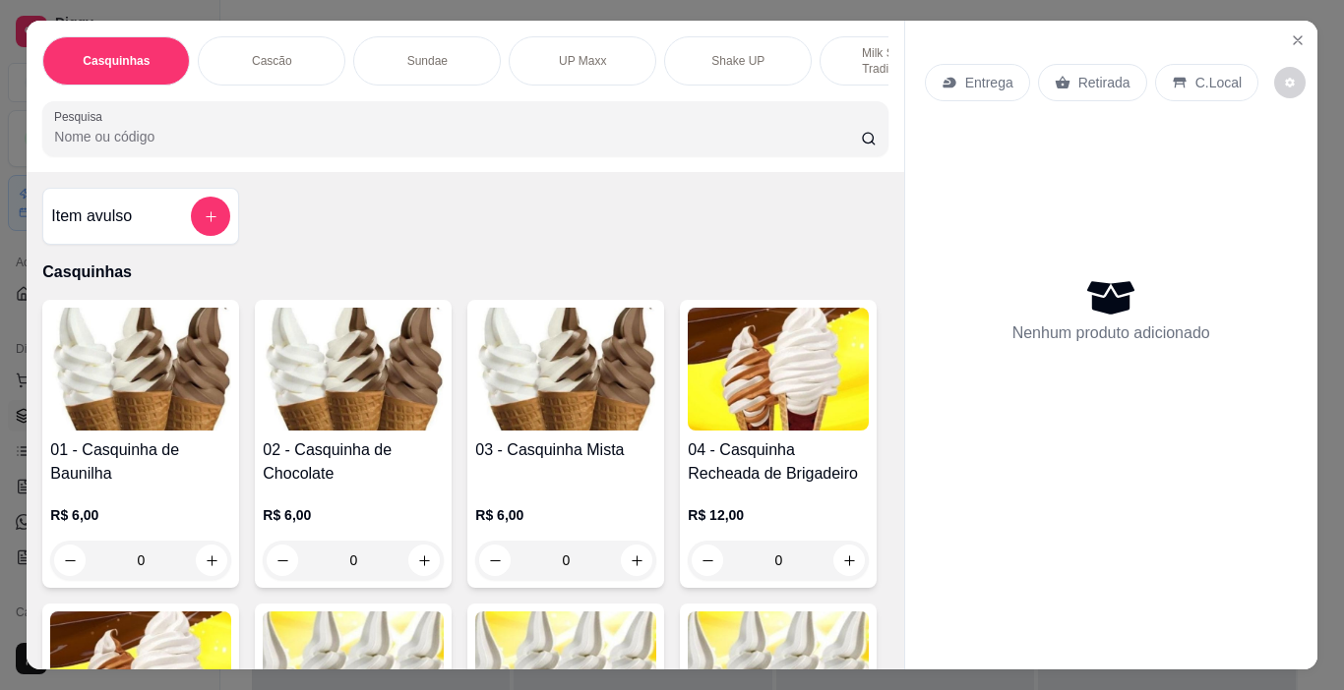
click at [335, 389] on img at bounding box center [353, 369] width 181 height 123
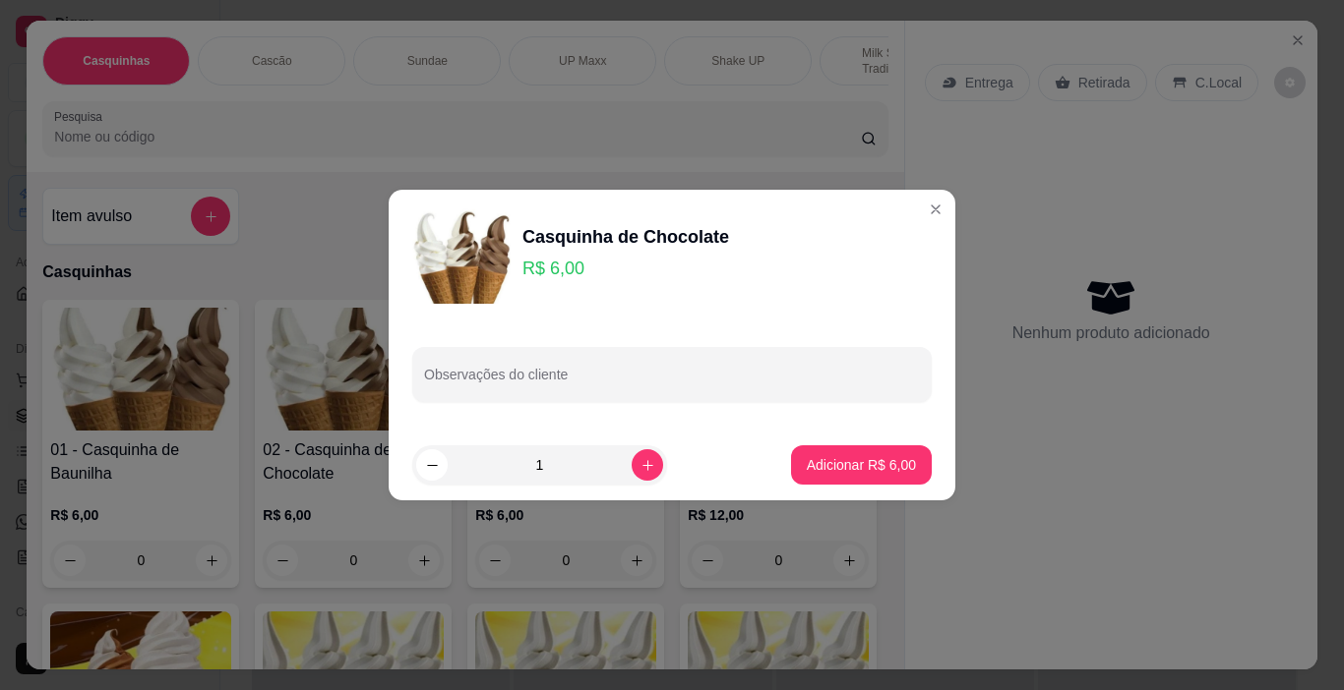
click at [868, 469] on p "Adicionar R$ 6,00" at bounding box center [861, 465] width 109 height 20
type input "1"
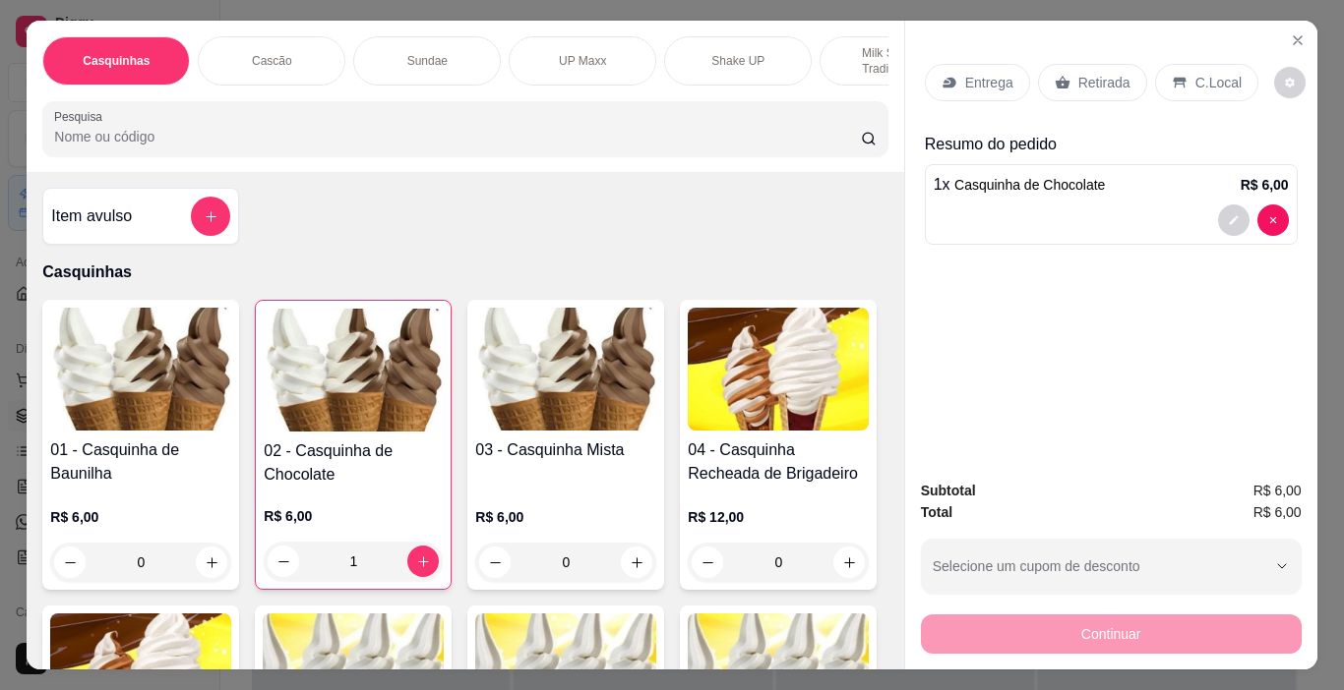
click at [1204, 73] on p "C.Local" at bounding box center [1218, 83] width 46 height 20
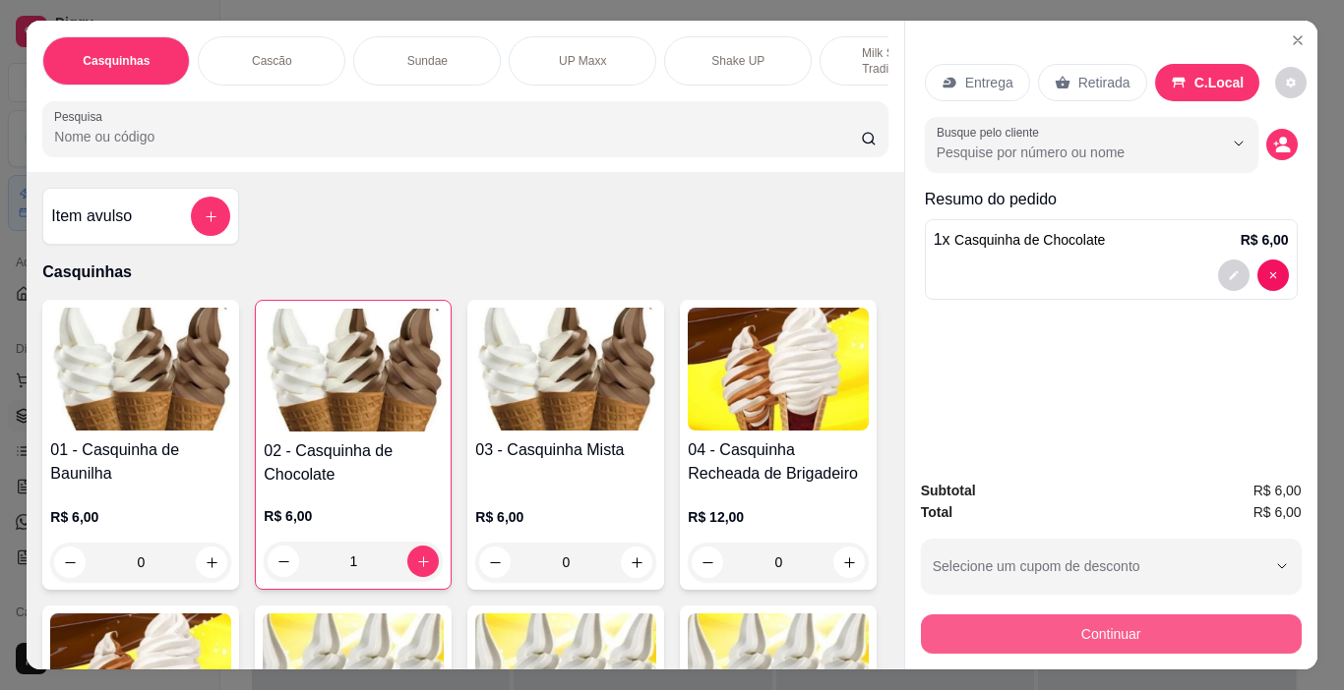
click at [1238, 621] on button "Continuar" at bounding box center [1111, 634] width 381 height 39
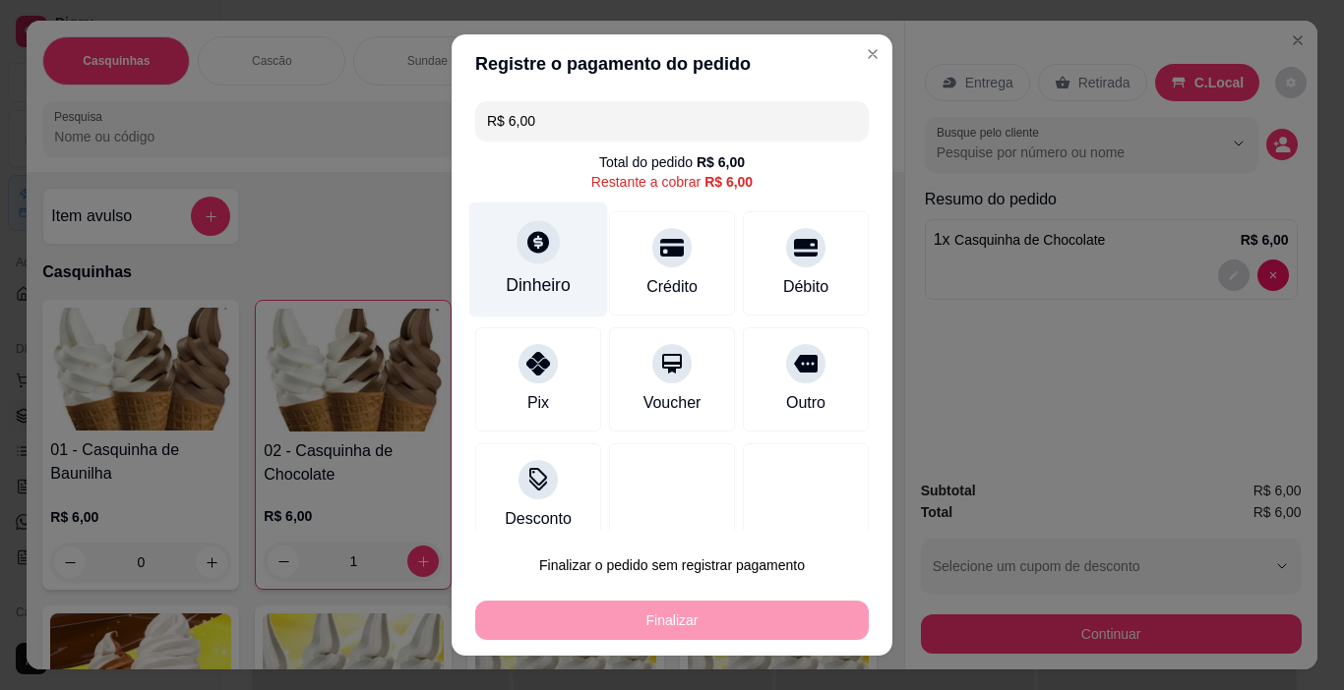
click at [532, 241] on icon at bounding box center [538, 243] width 22 height 22
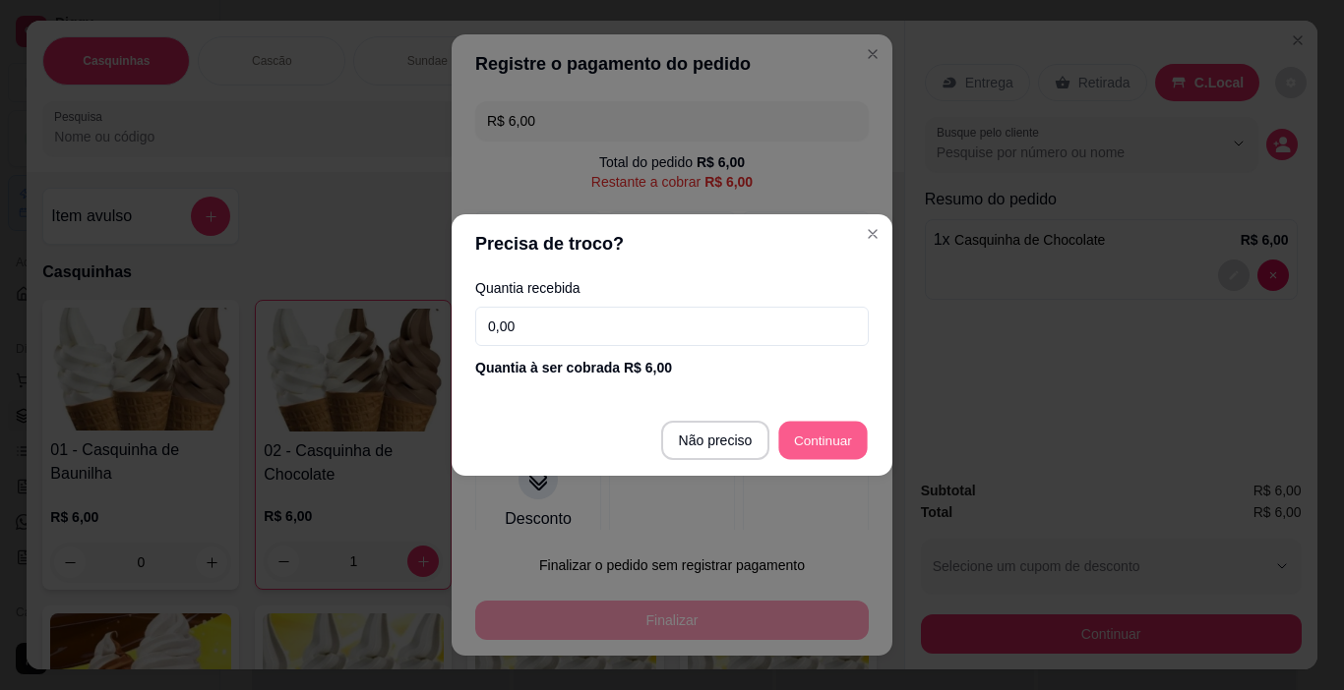
type input "R$ 0,00"
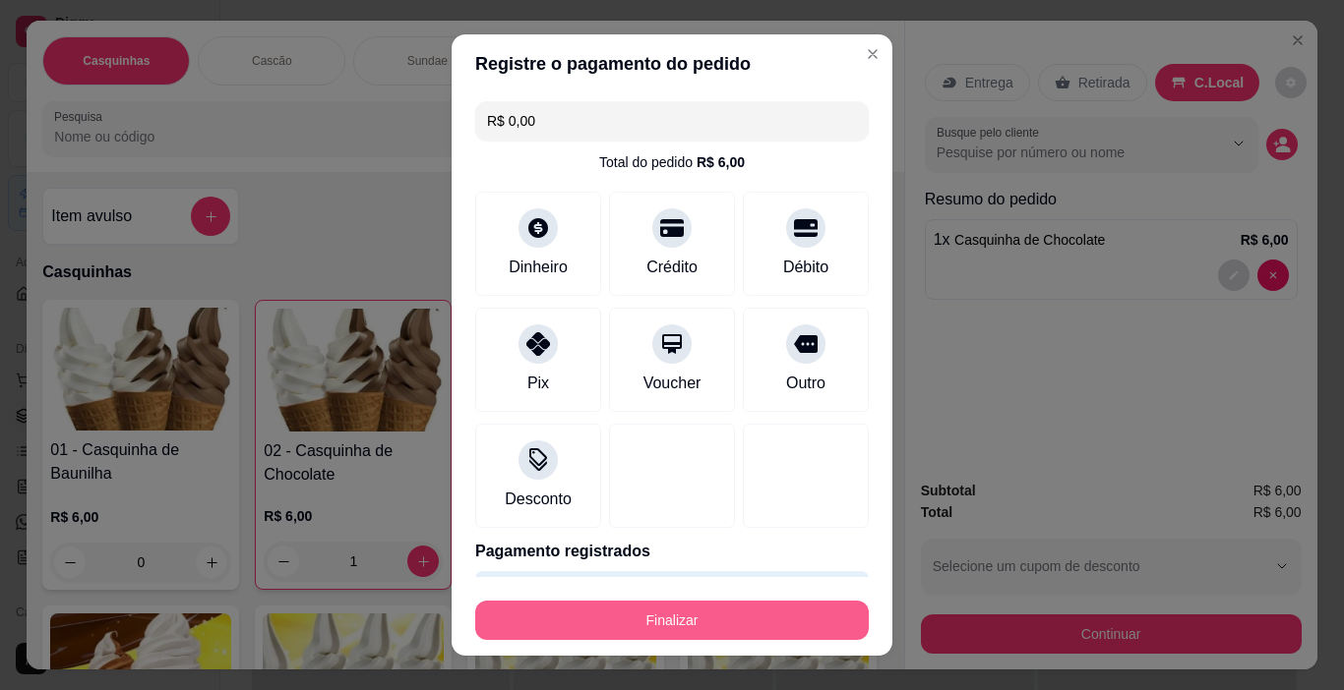
click at [757, 626] on button "Finalizar" at bounding box center [671, 620] width 393 height 39
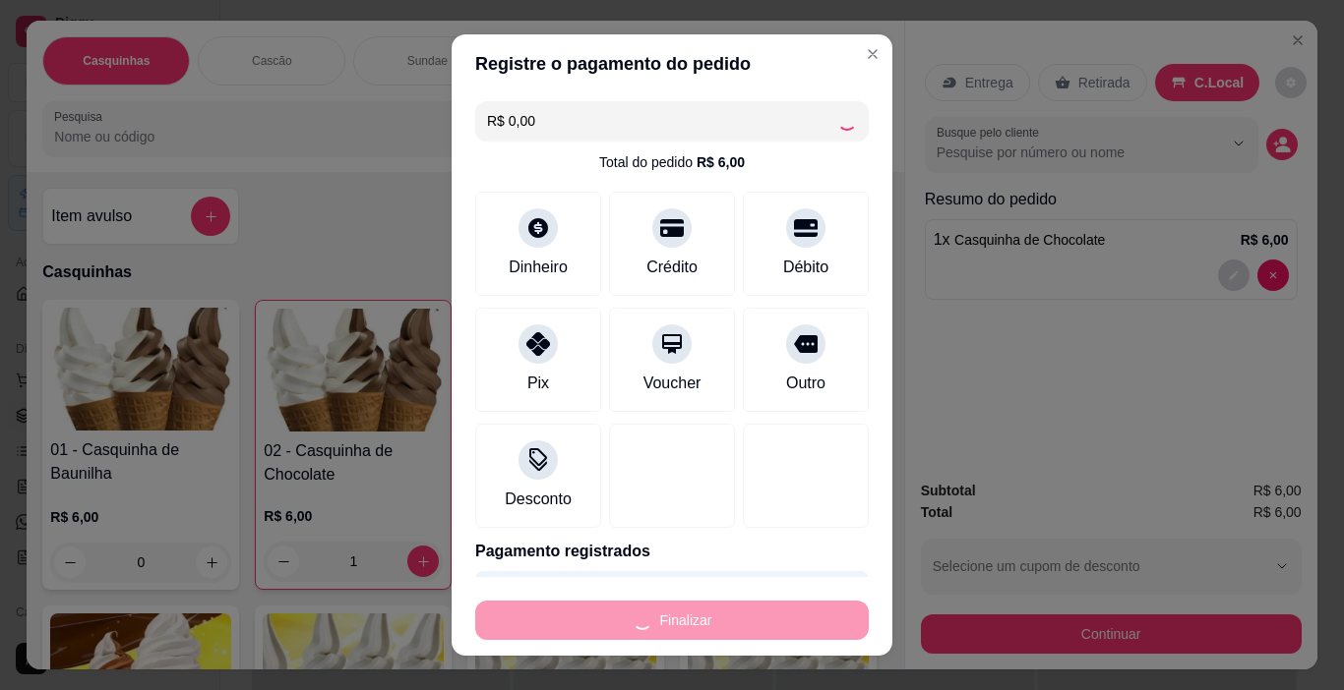
type input "0"
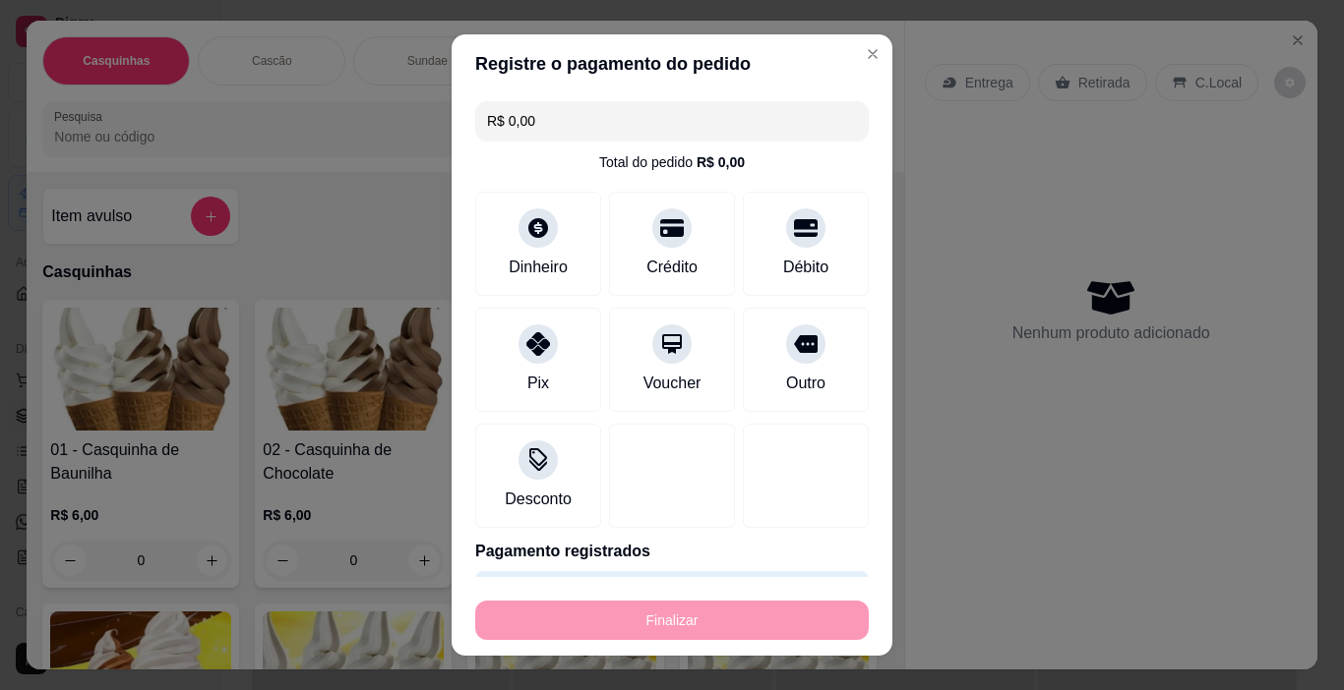
type input "-R$ 6,00"
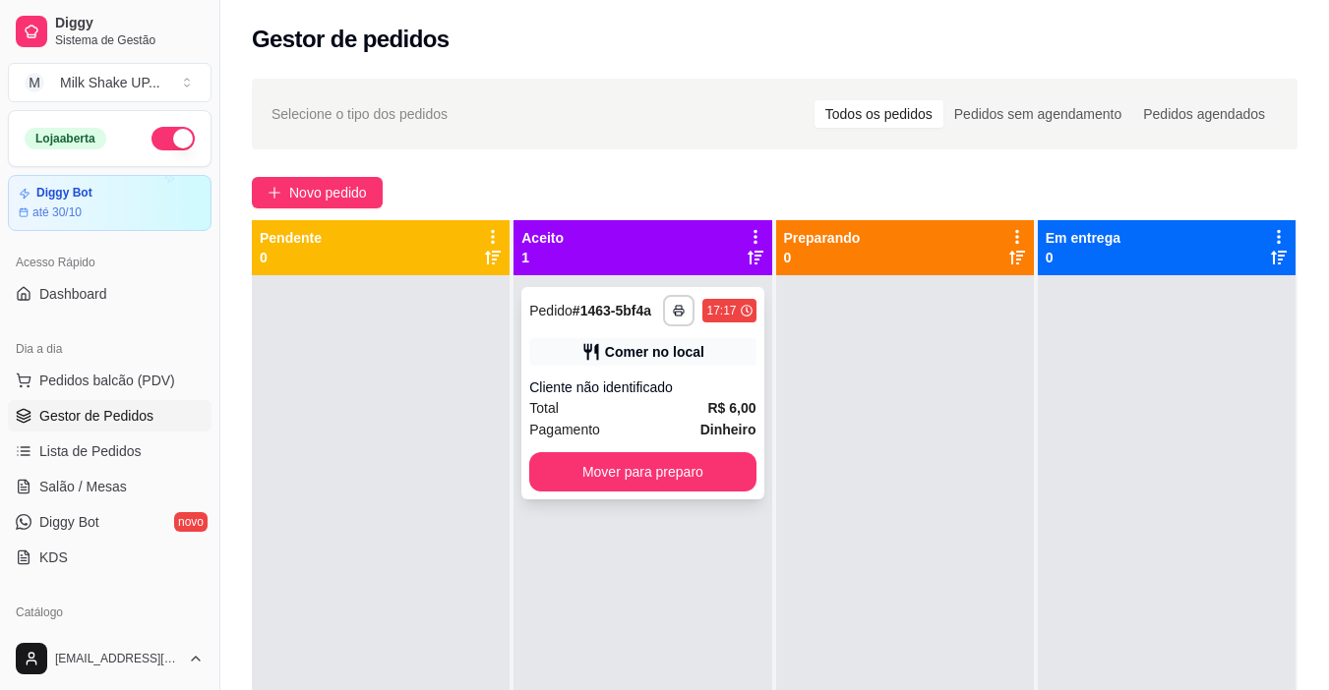
click at [689, 476] on button "Mover para preparo" at bounding box center [642, 471] width 226 height 39
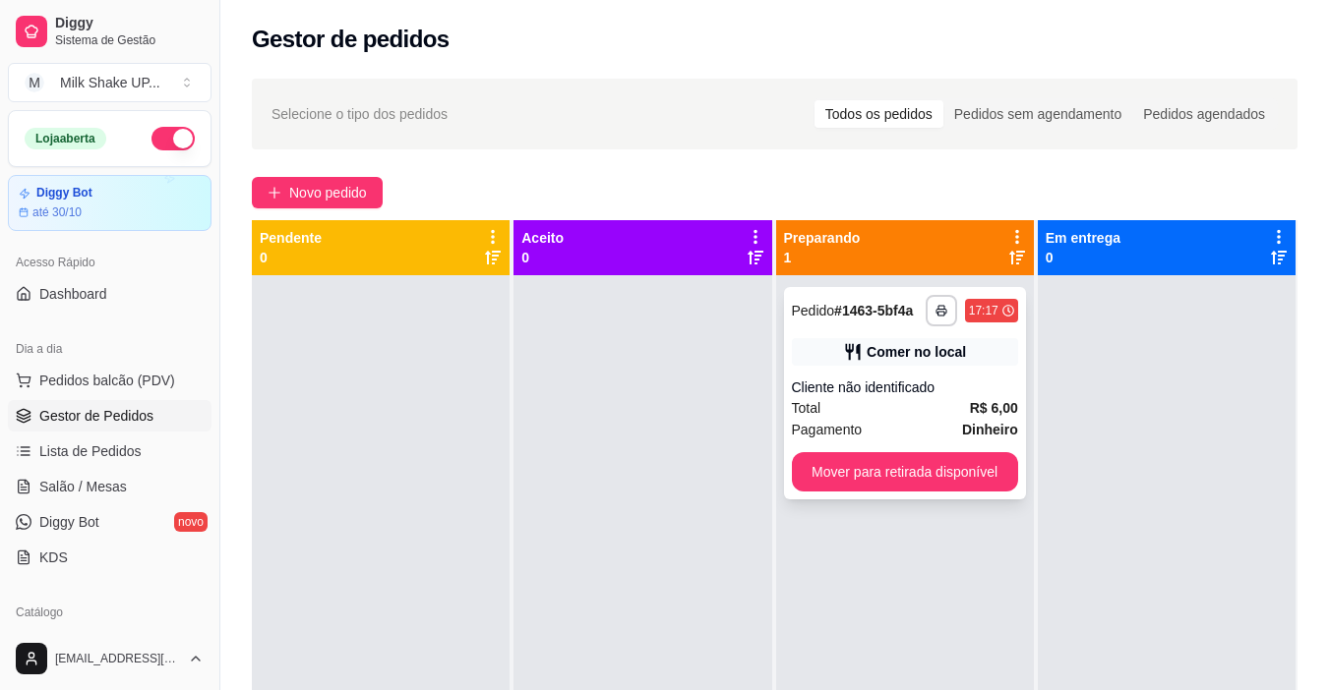
click at [994, 472] on button "Mover para retirada disponível" at bounding box center [905, 471] width 226 height 39
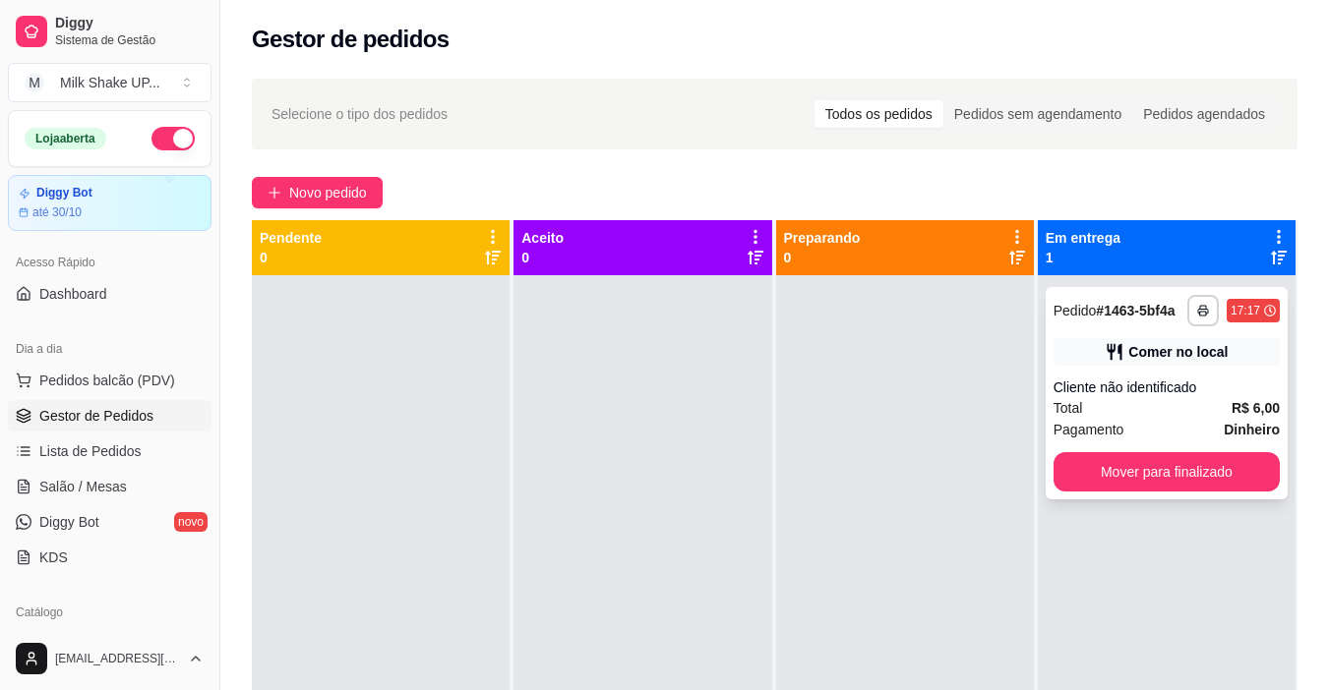
click at [1203, 480] on button "Mover para finalizado" at bounding box center [1166, 471] width 226 height 39
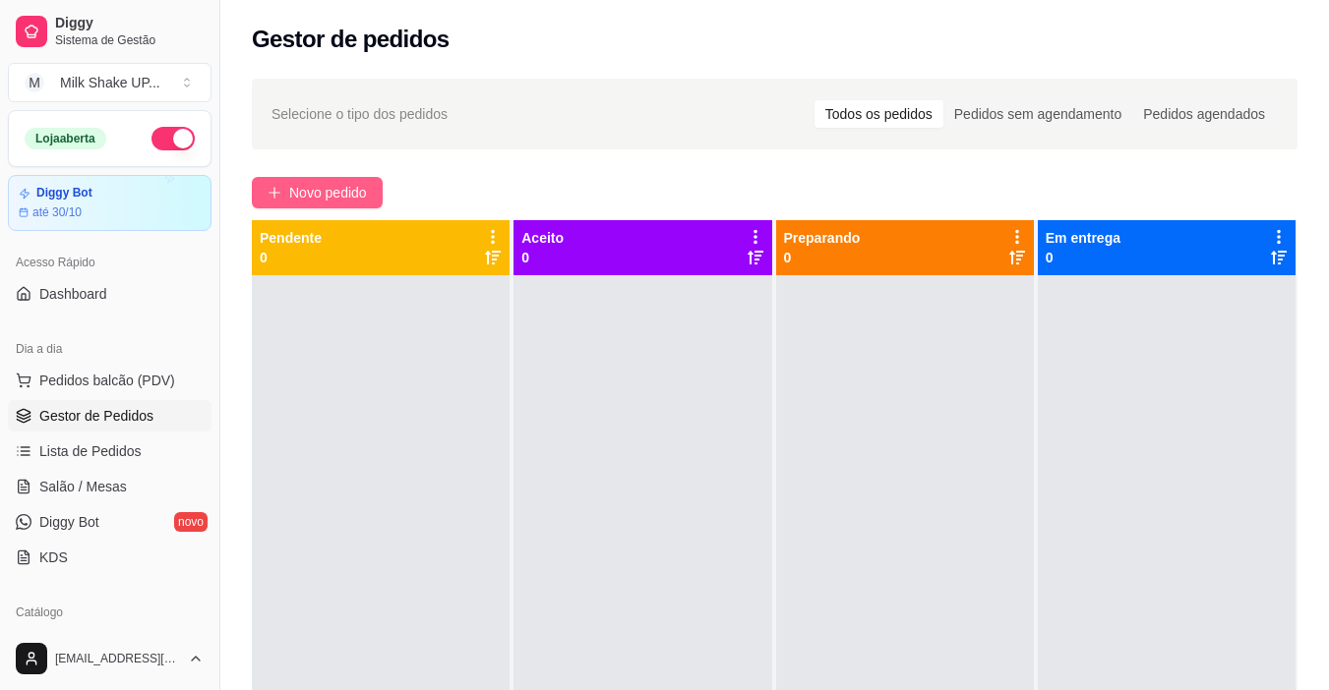
click at [336, 201] on span "Novo pedido" at bounding box center [328, 193] width 78 height 22
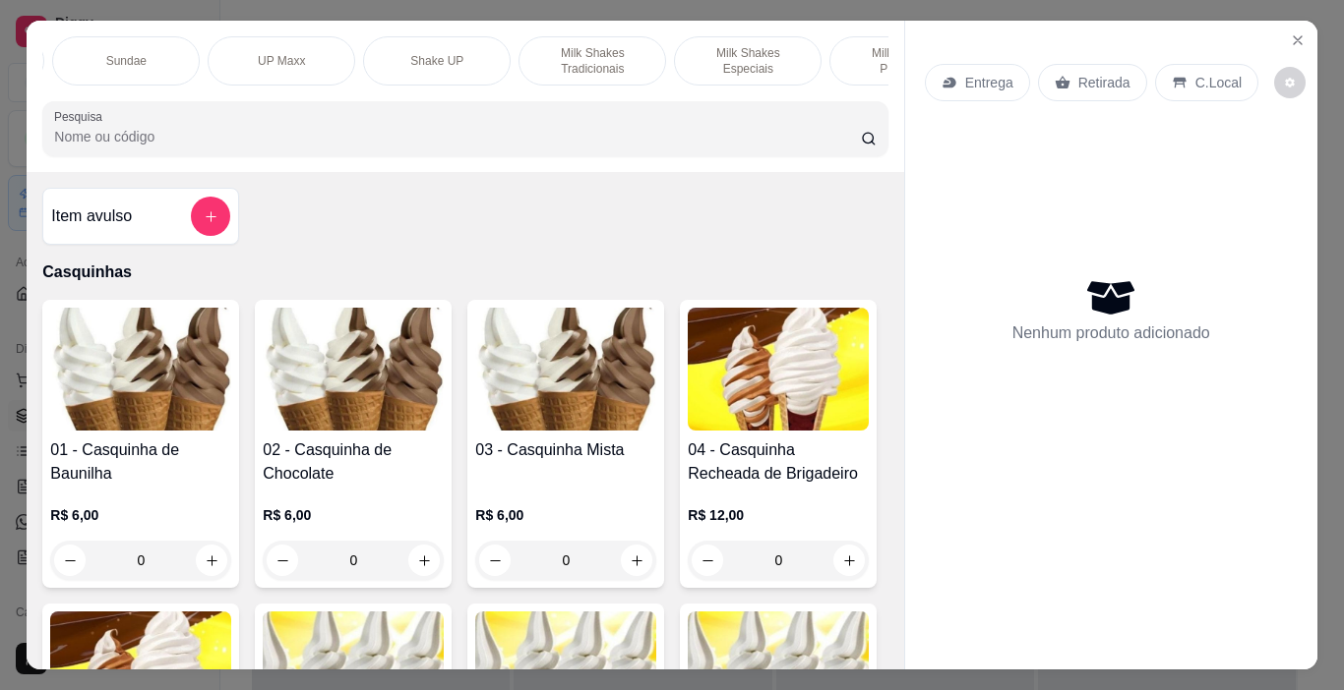
scroll to position [0, 378]
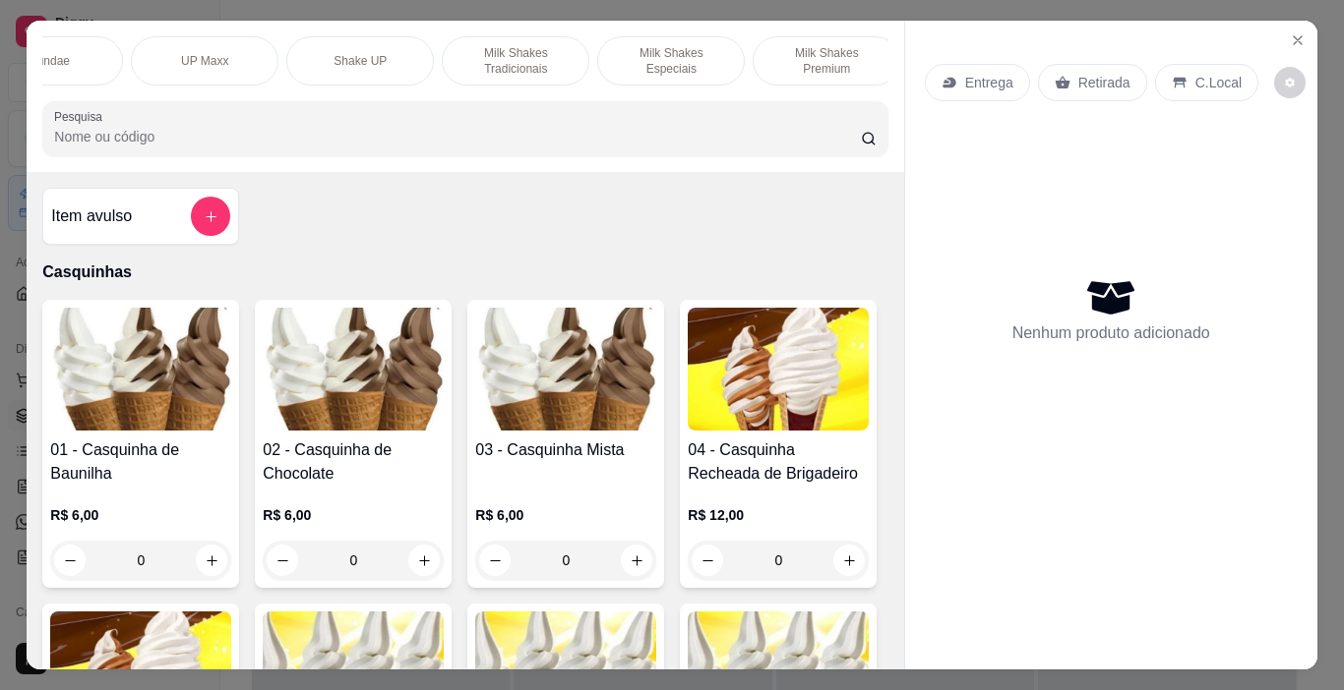
click at [555, 64] on p "Milk Shakes Tradicionais" at bounding box center [515, 60] width 114 height 31
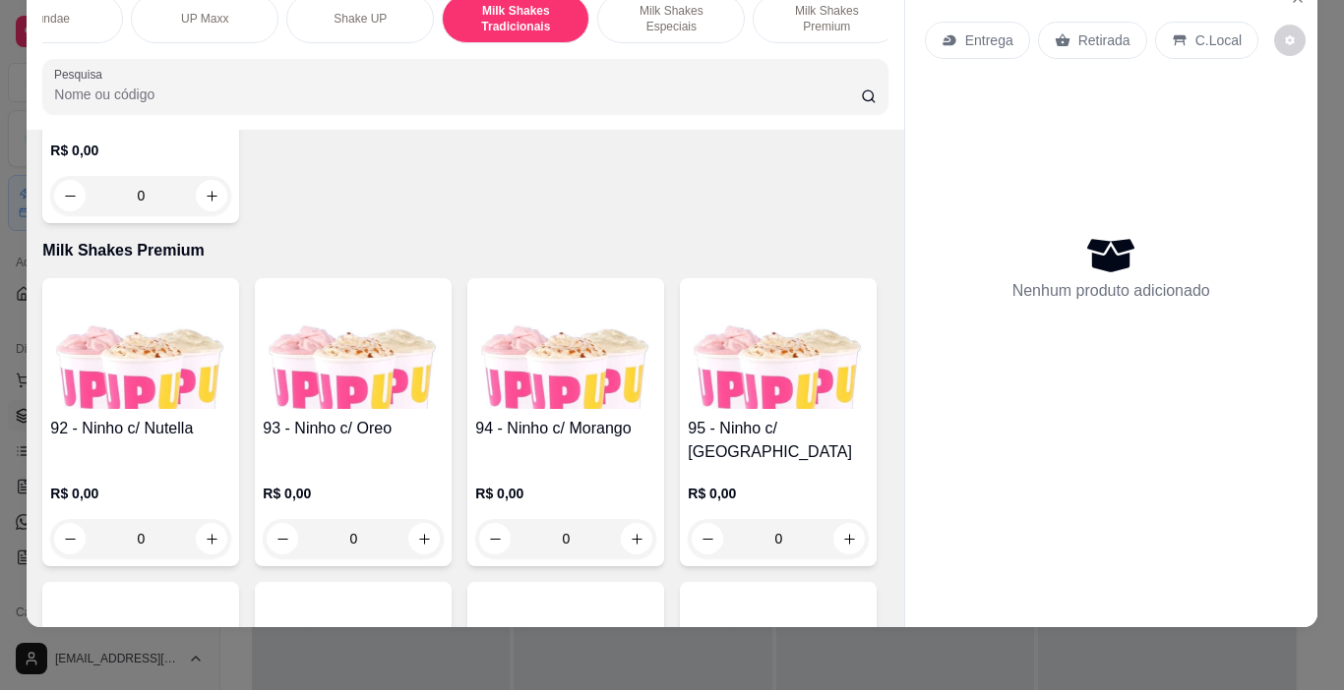
scroll to position [7739, 0]
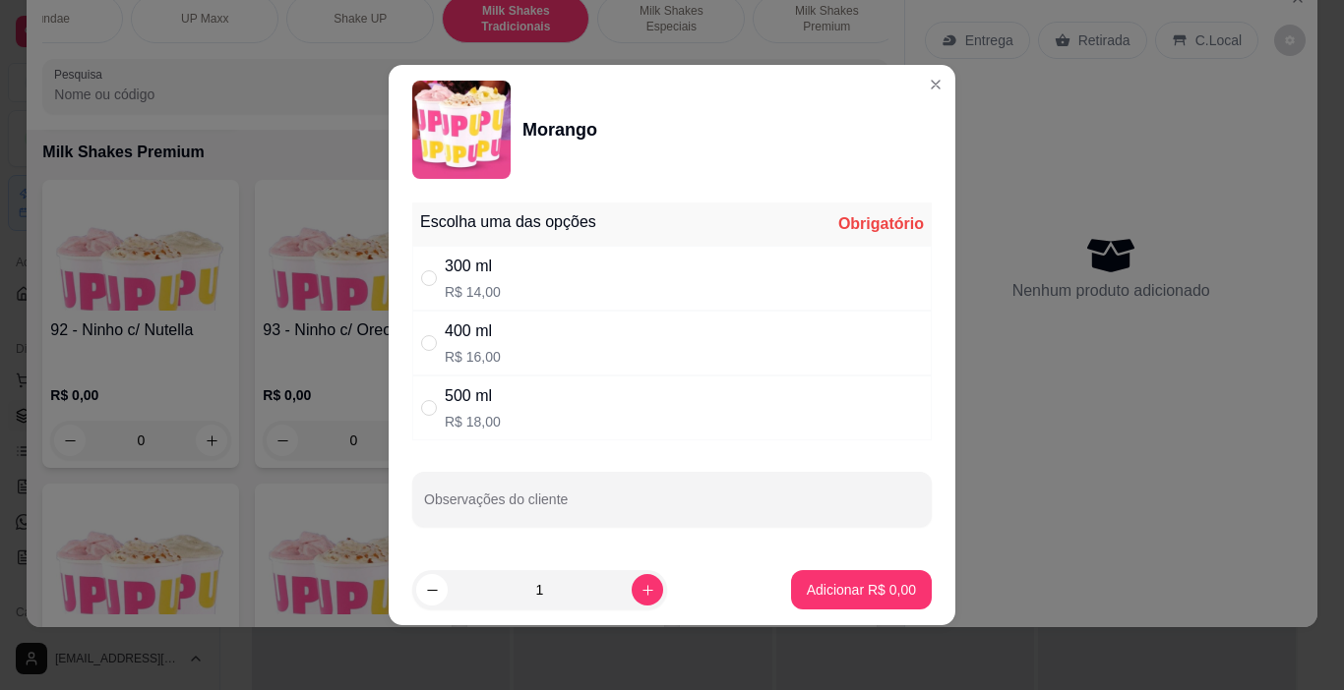
click at [442, 342] on div "" at bounding box center [433, 343] width 24 height 22
radio input "true"
click at [872, 584] on p "Adicionar R$ 16,00" at bounding box center [858, 589] width 114 height 19
type input "1"
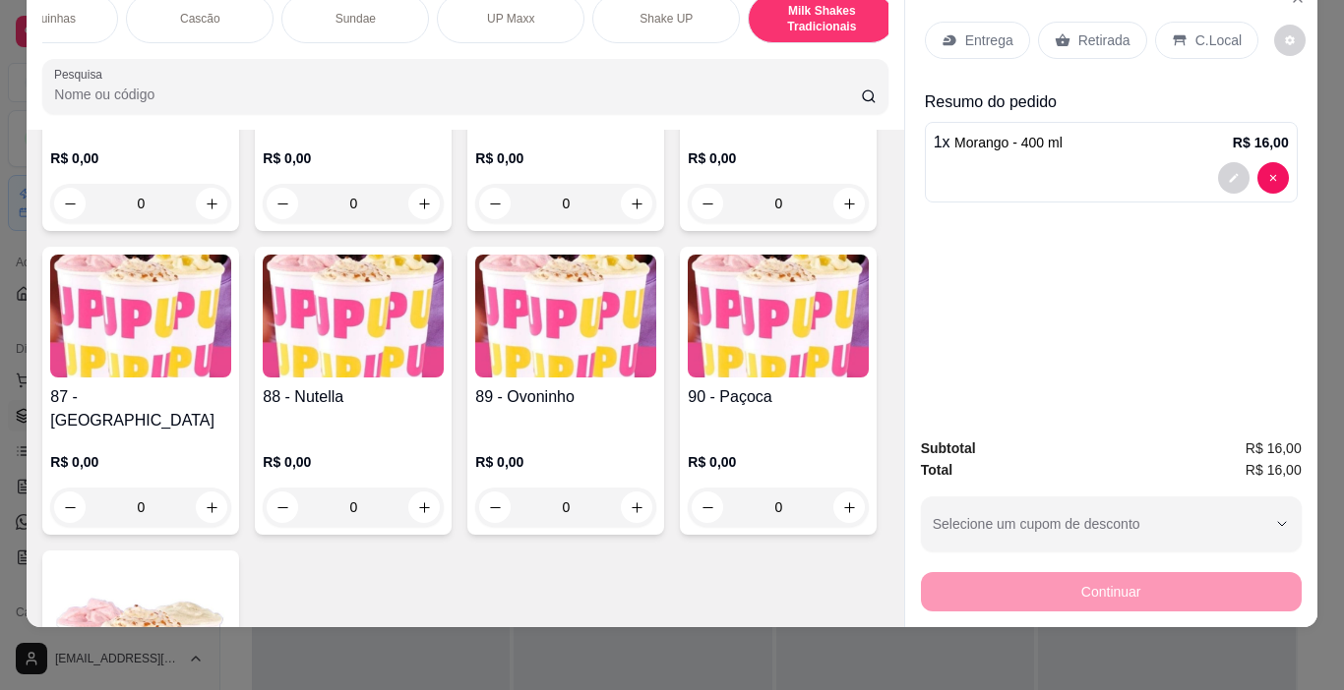
scroll to position [0, 62]
click at [82, 8] on div "Casquinhas" at bounding box center [54, 18] width 148 height 49
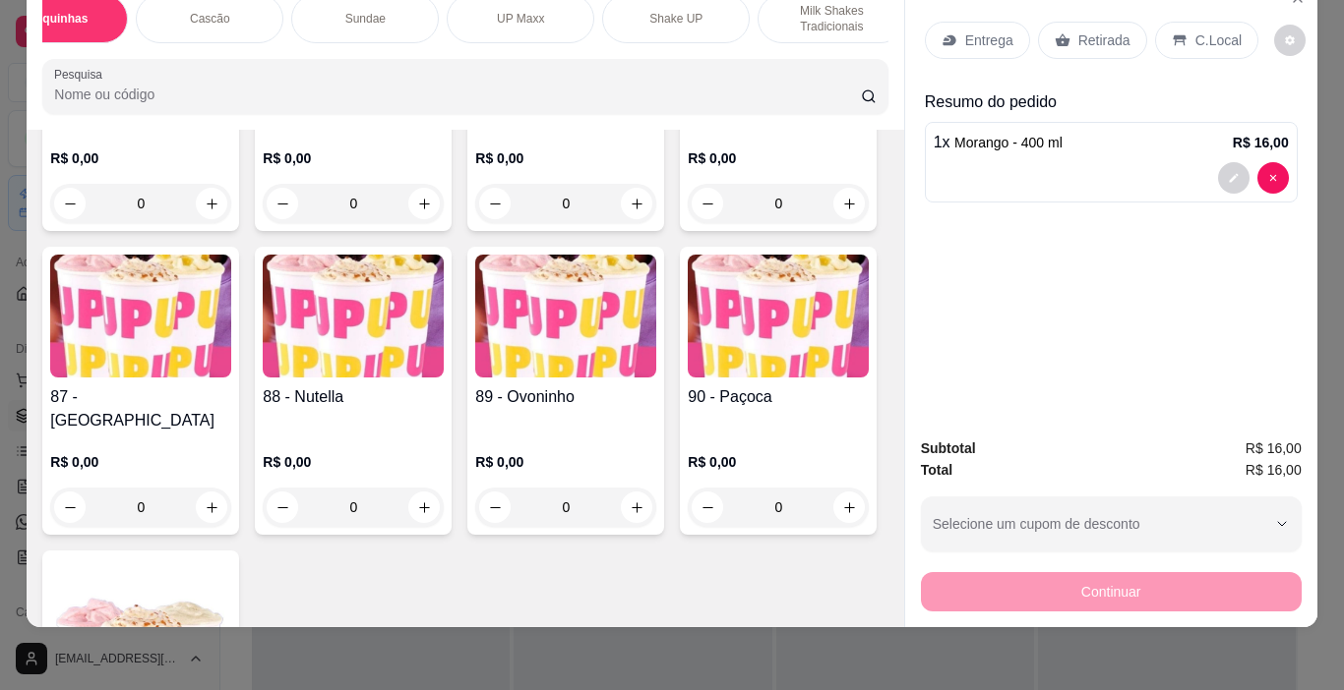
scroll to position [89, 0]
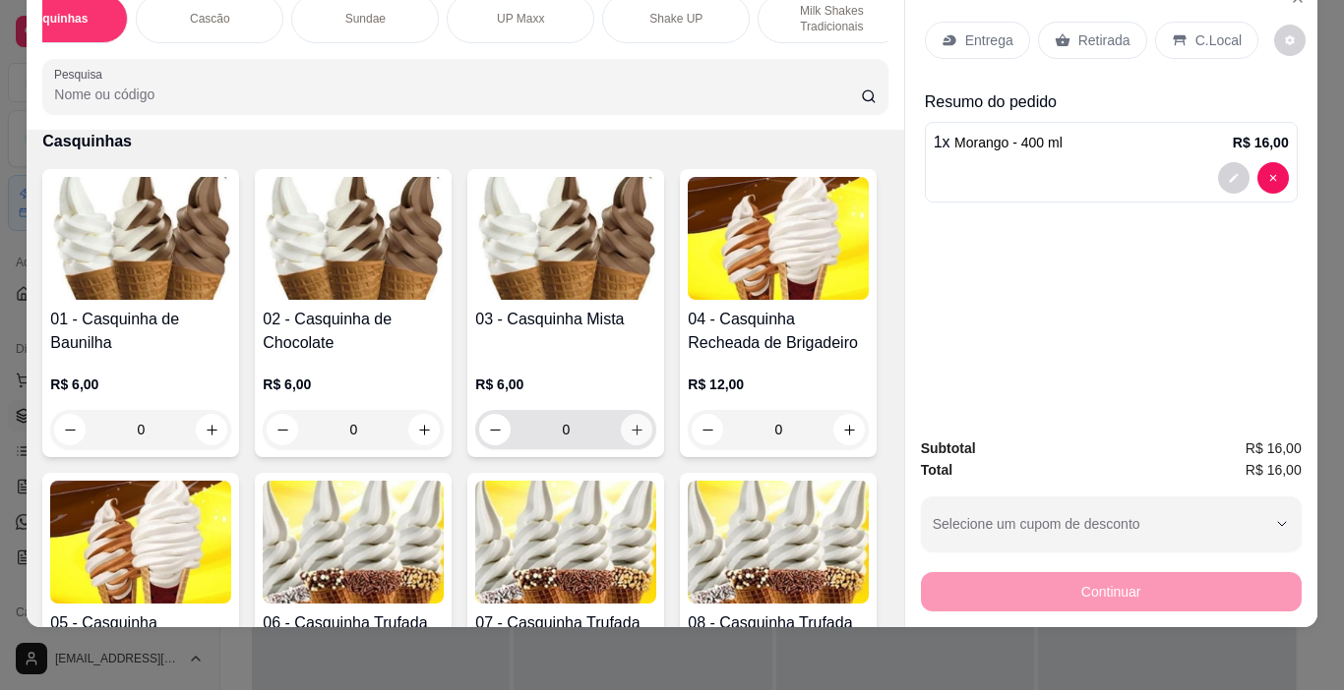
click at [626, 422] on button "increase-product-quantity" at bounding box center [636, 429] width 31 height 31
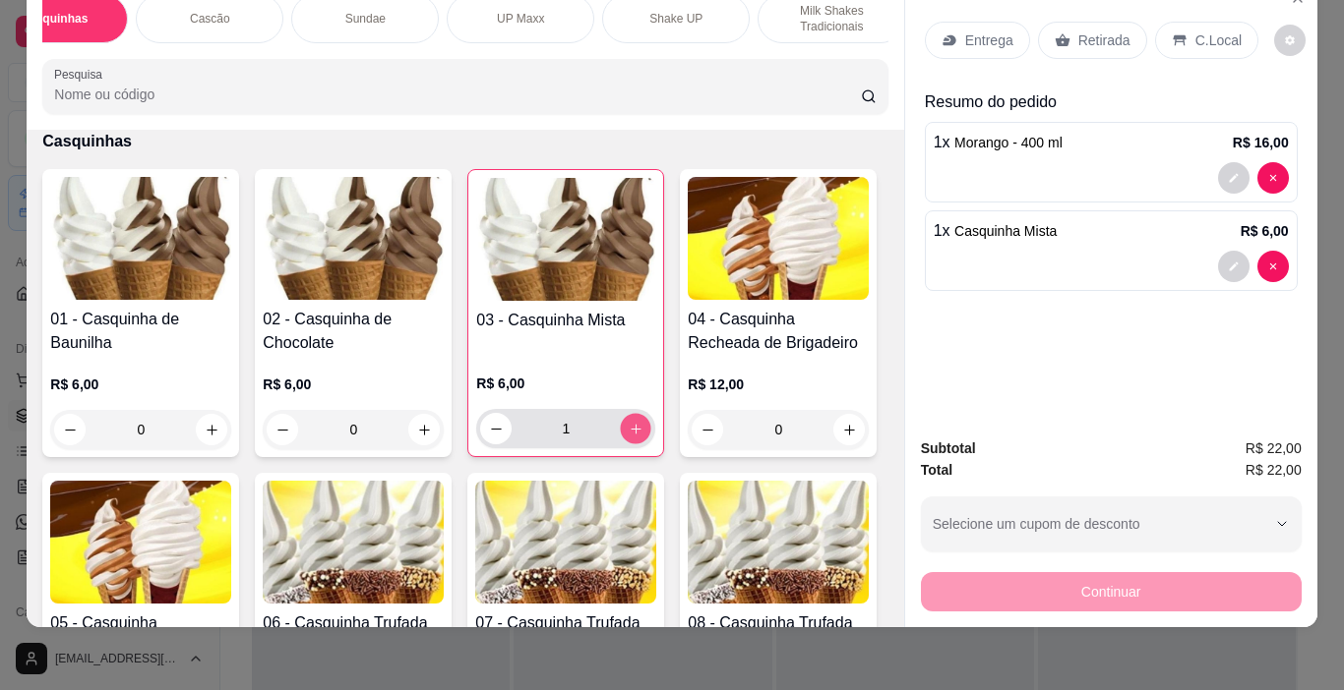
click at [630, 418] on button "increase-product-quantity" at bounding box center [636, 429] width 30 height 30
type input "2"
click at [1203, 30] on p "C.Local" at bounding box center [1218, 40] width 46 height 20
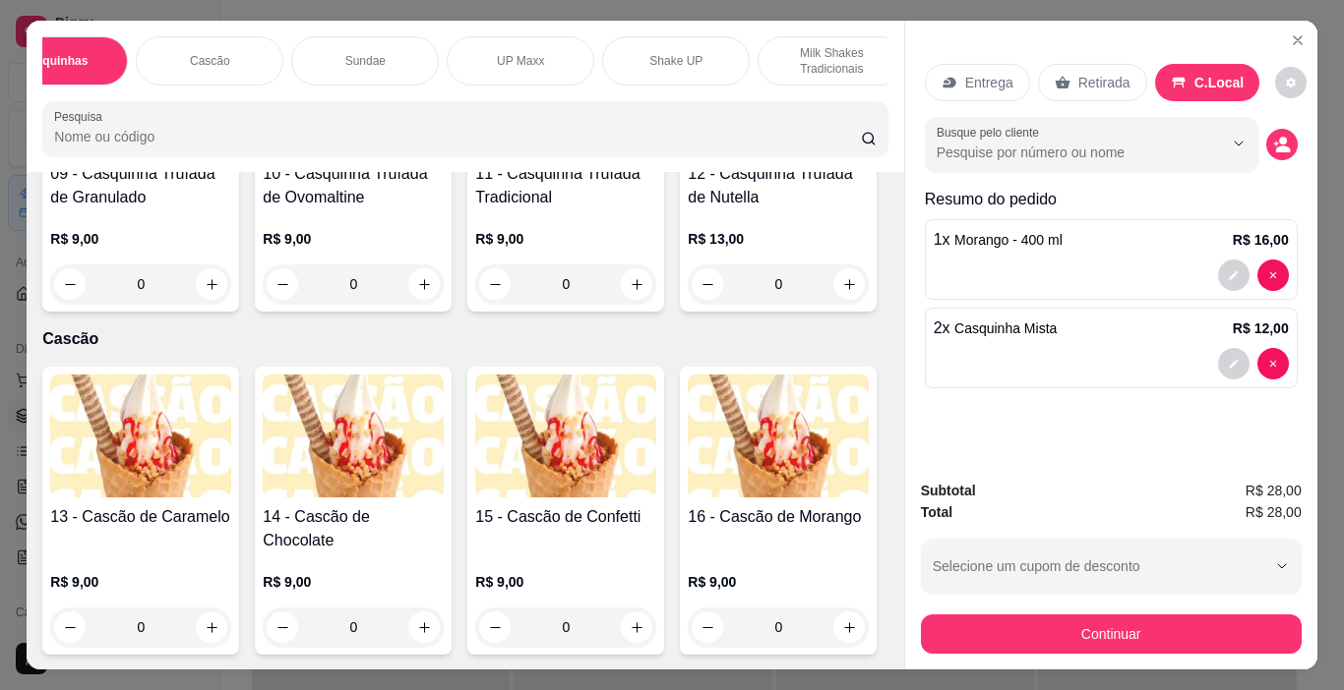
scroll to position [885, 0]
click at [263, 153] on img at bounding box center [353, 91] width 181 height 123
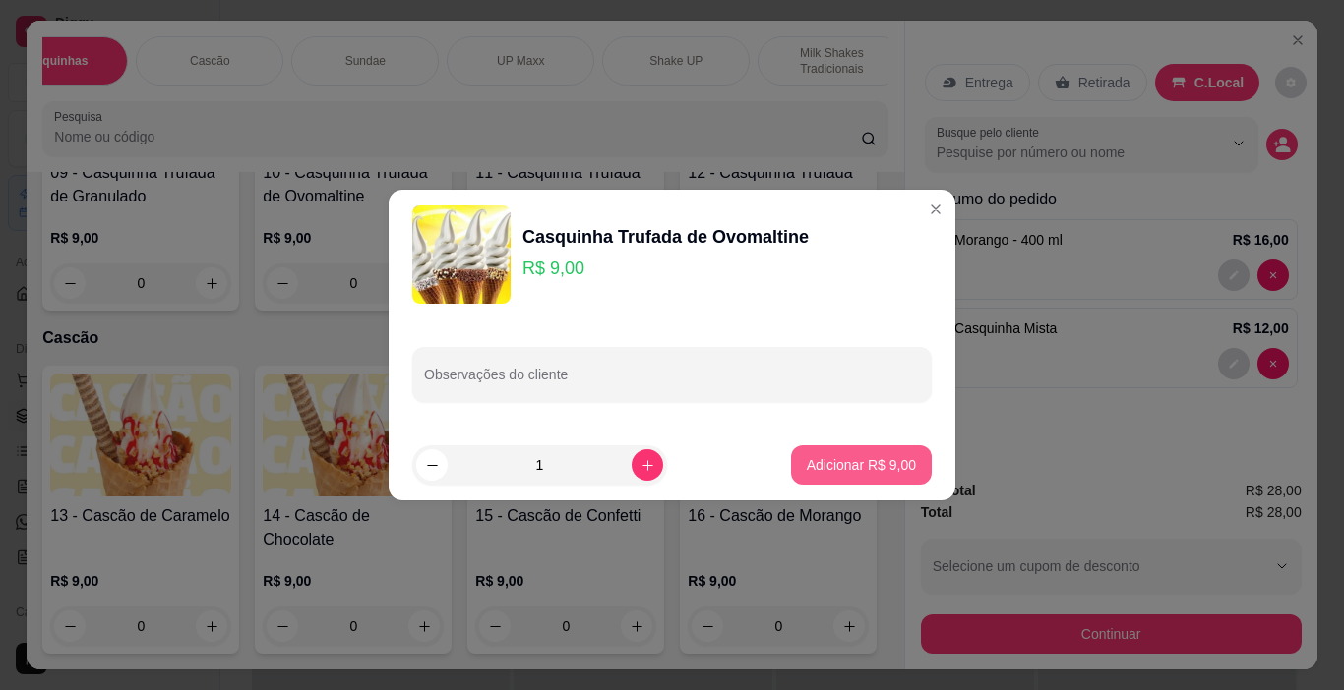
click at [824, 457] on p "Adicionar R$ 9,00" at bounding box center [861, 465] width 109 height 20
type input "1"
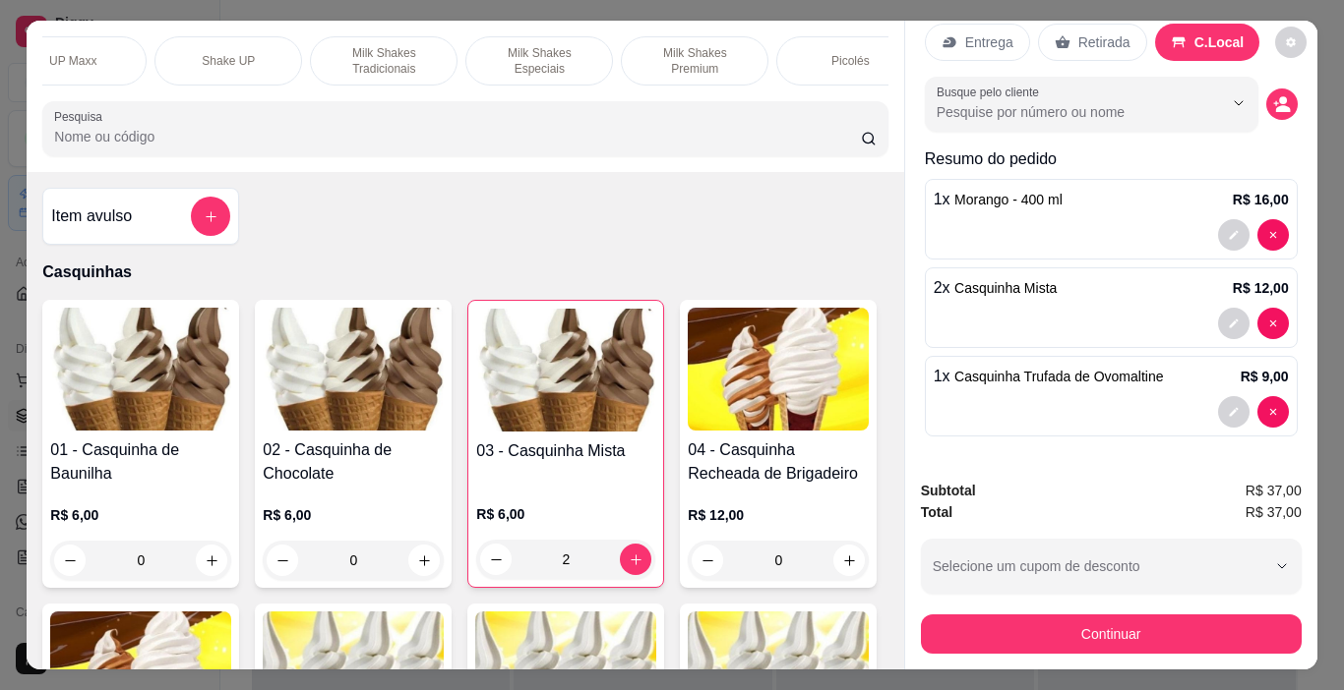
scroll to position [0, 502]
click at [269, 49] on div "Shake UP" at bounding box center [236, 60] width 148 height 49
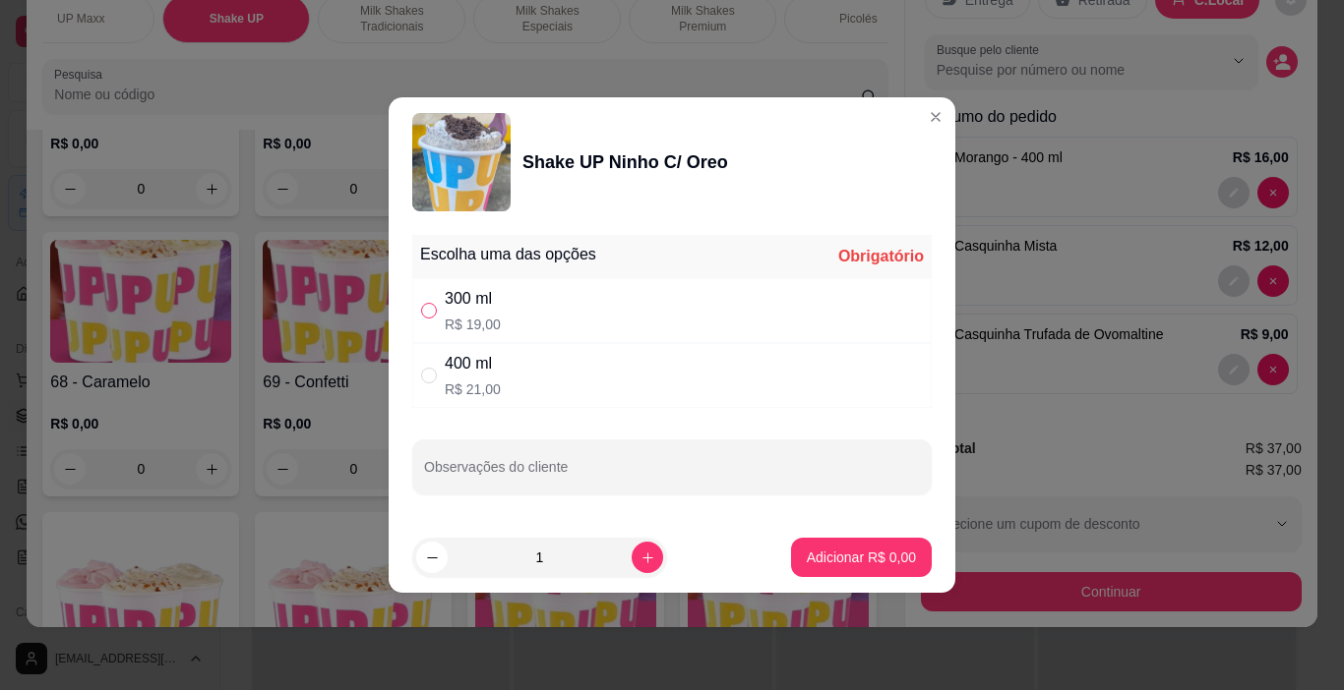
click at [430, 310] on input "" at bounding box center [429, 311] width 16 height 16
radio input "true"
click at [875, 556] on p "Adicionar R$ 19,00" at bounding box center [857, 558] width 117 height 20
type input "1"
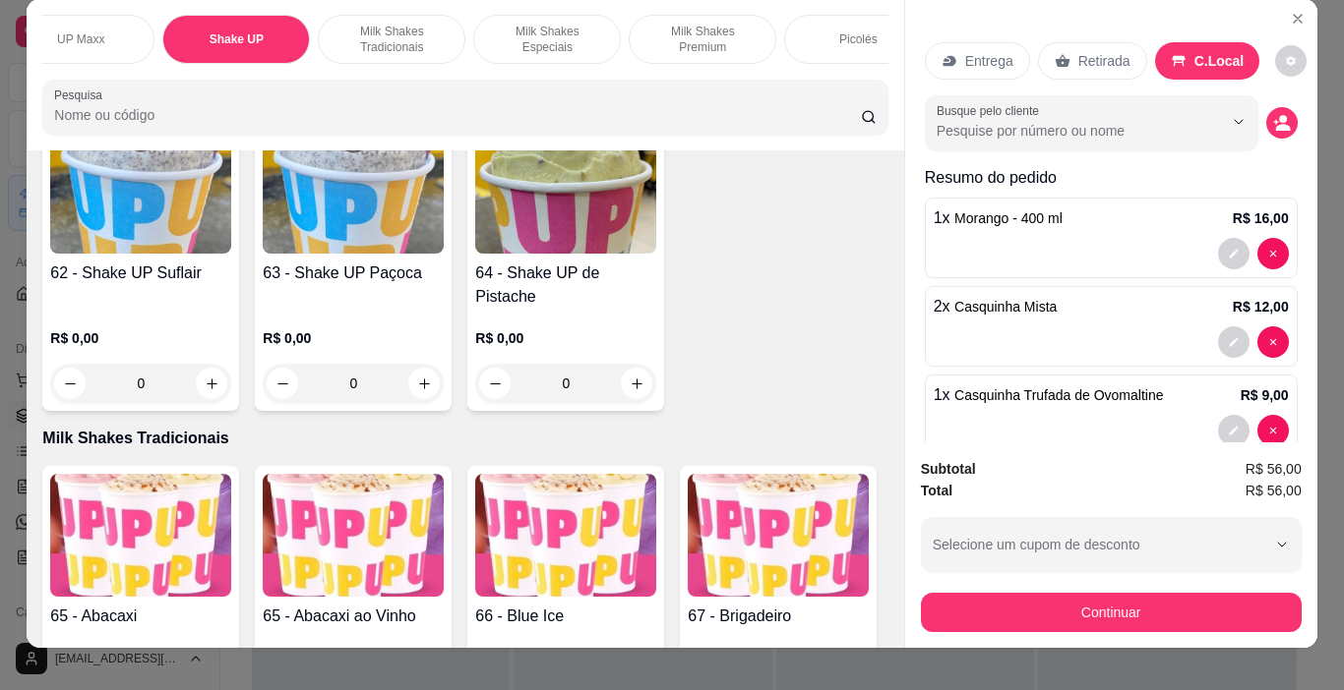
scroll to position [0, 0]
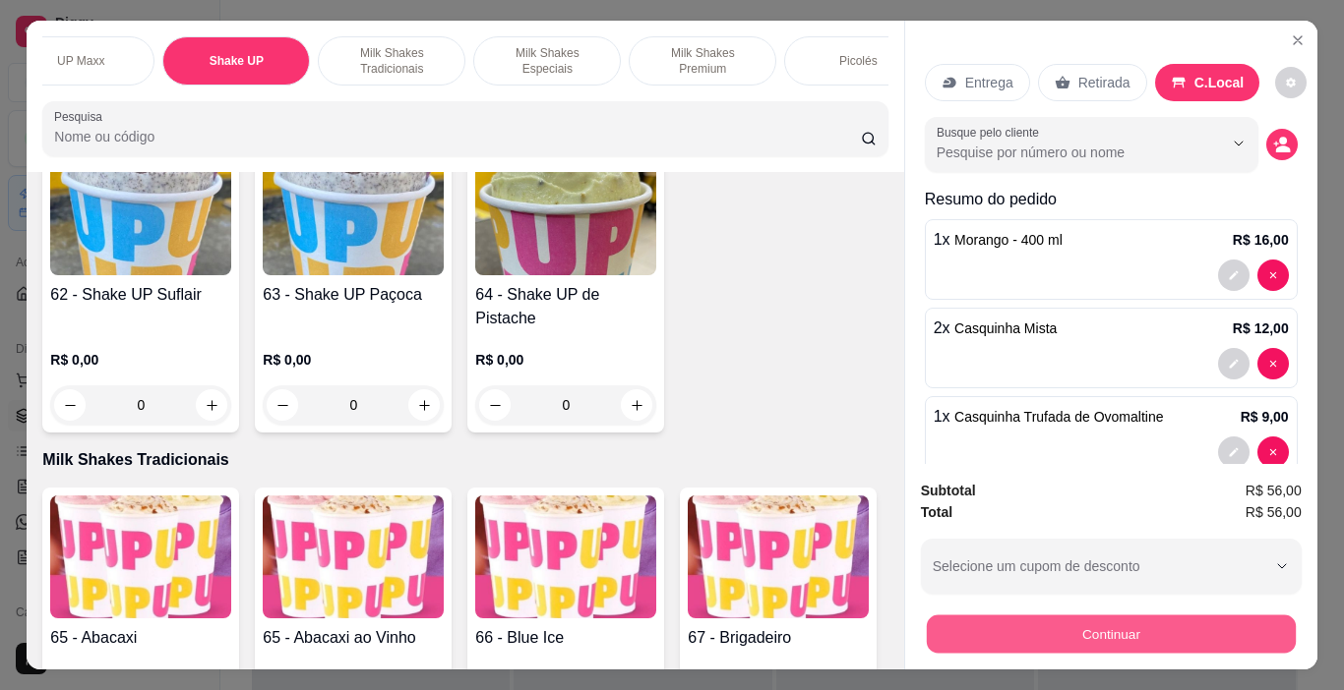
click at [1248, 628] on button "Continuar" at bounding box center [1110, 635] width 369 height 38
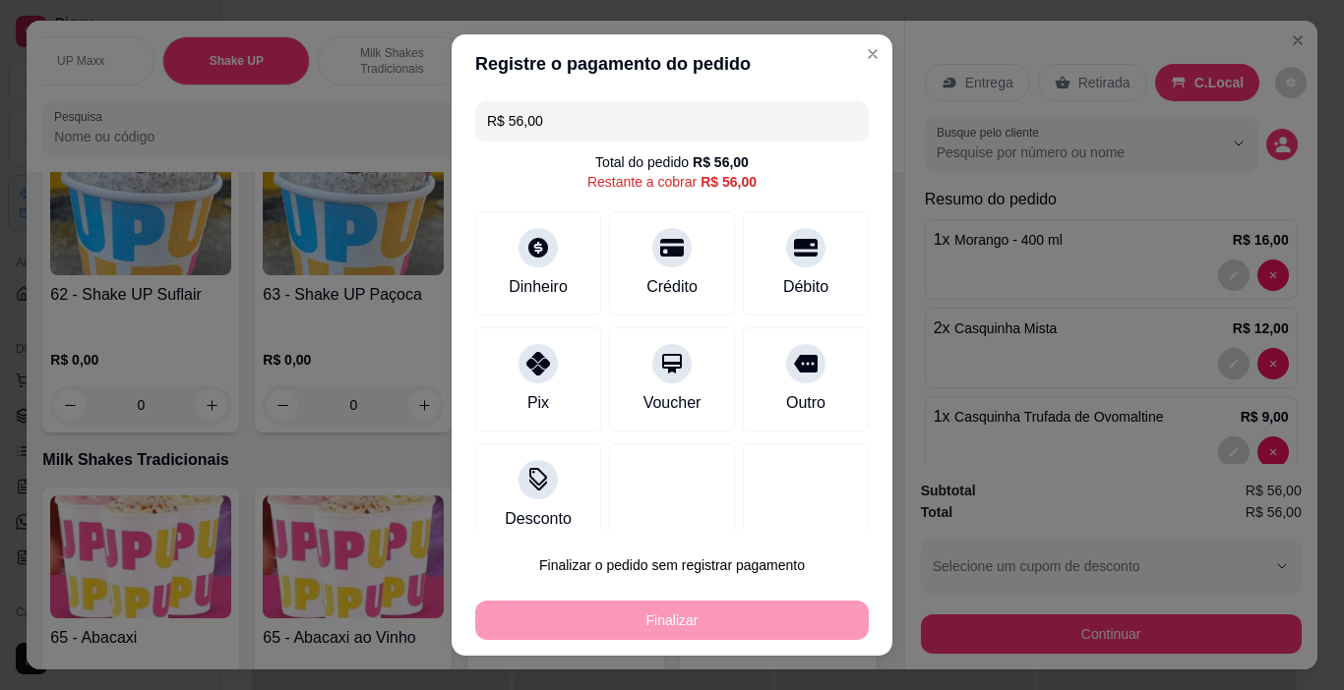
drag, startPoint x: 405, startPoint y: 115, endPoint x: 349, endPoint y: 116, distance: 56.1
click at [403, 115] on div "Registre o pagamento do pedido R$ 56,00 Total do pedido R$ 56,00 Restante a cob…" at bounding box center [672, 345] width 1344 height 690
click at [516, 257] on div at bounding box center [537, 242] width 43 height 43
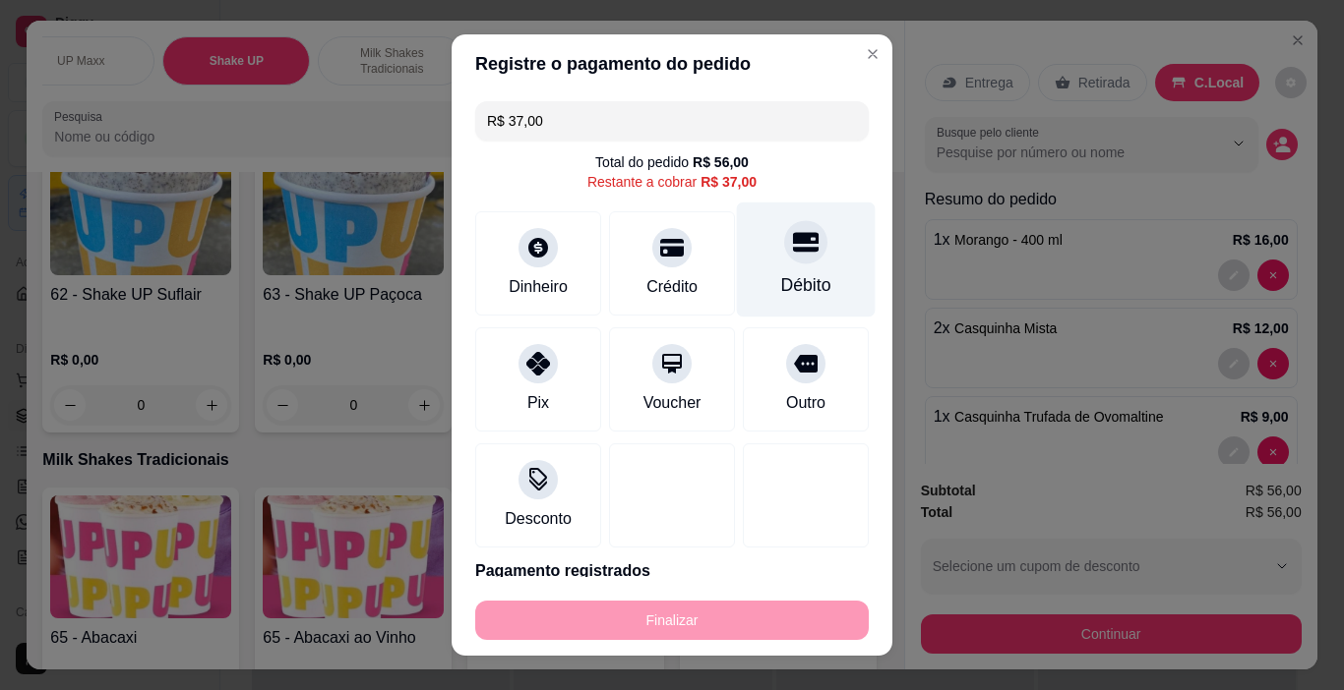
click at [793, 255] on icon at bounding box center [806, 242] width 26 height 26
type input "R$ 0,00"
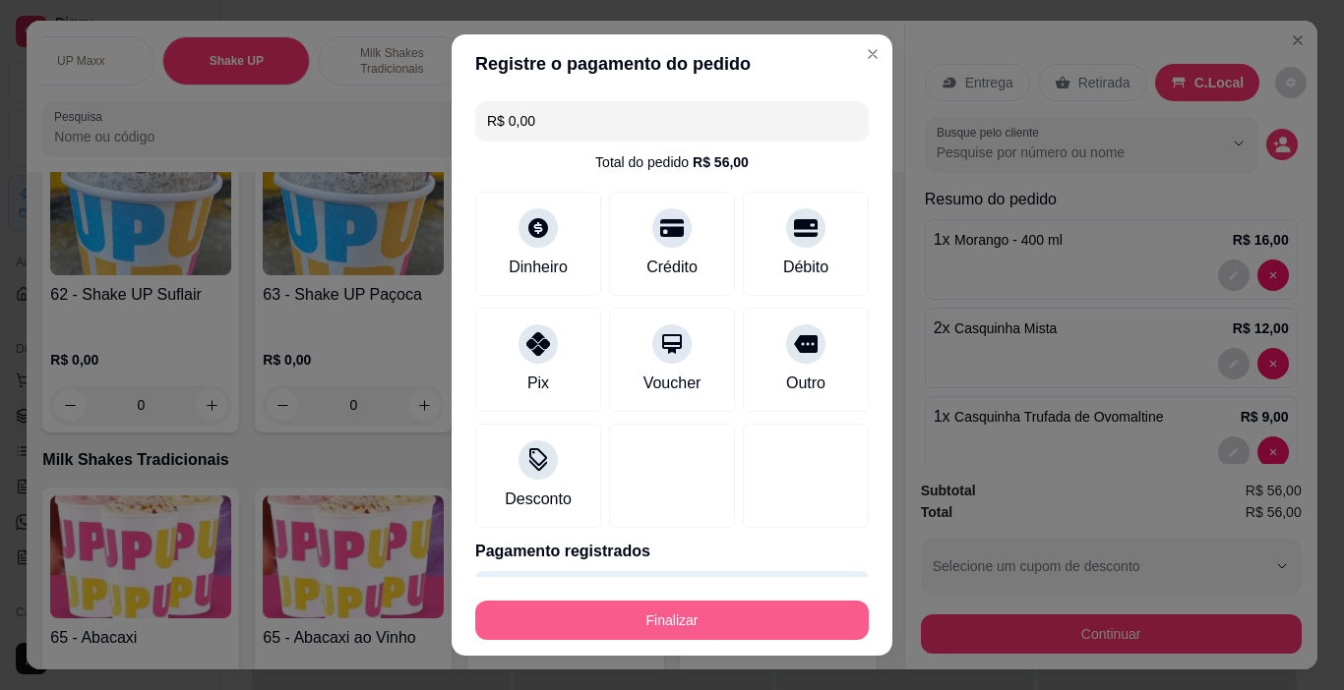
click at [807, 619] on button "Finalizar" at bounding box center [671, 620] width 393 height 39
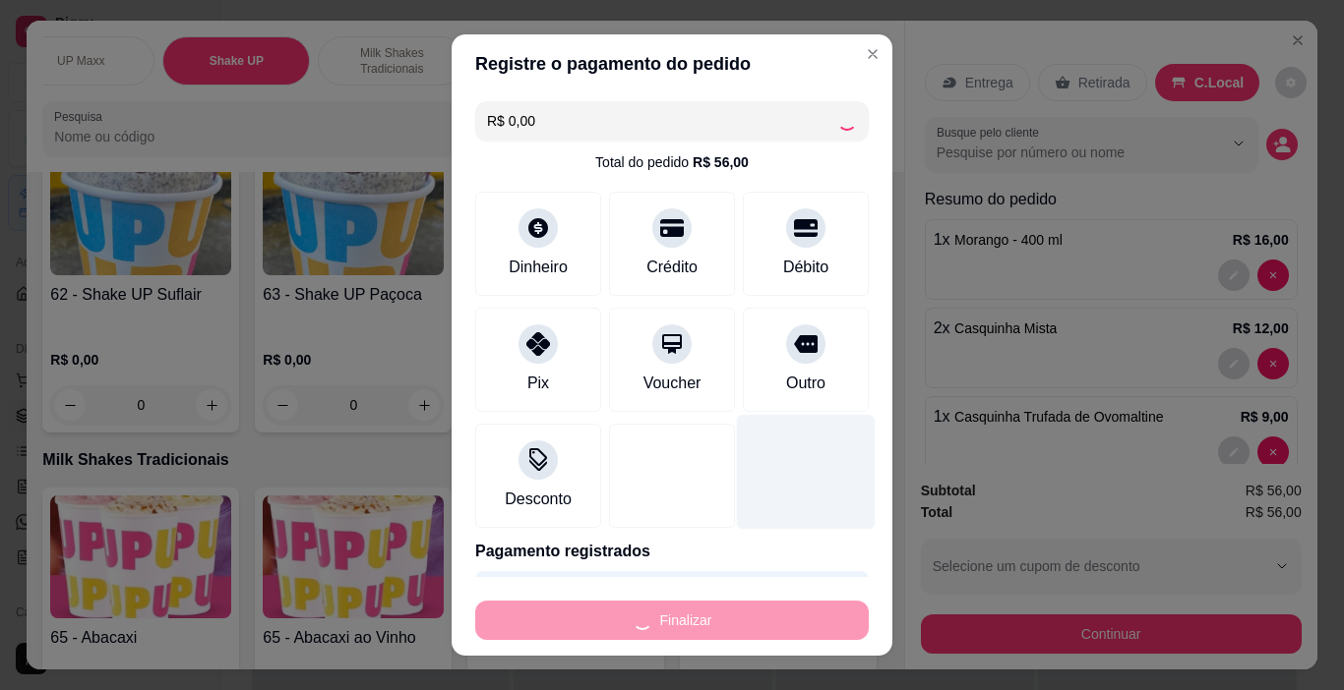
type input "0"
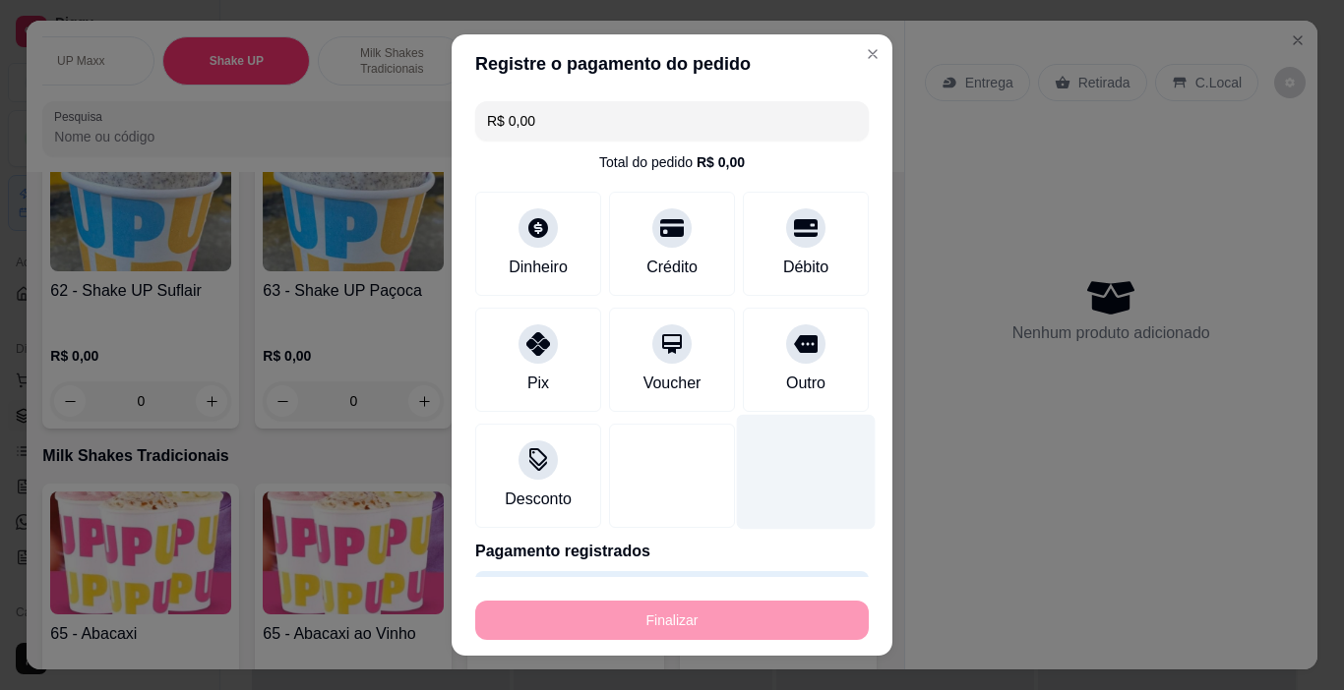
type input "-R$ 56,00"
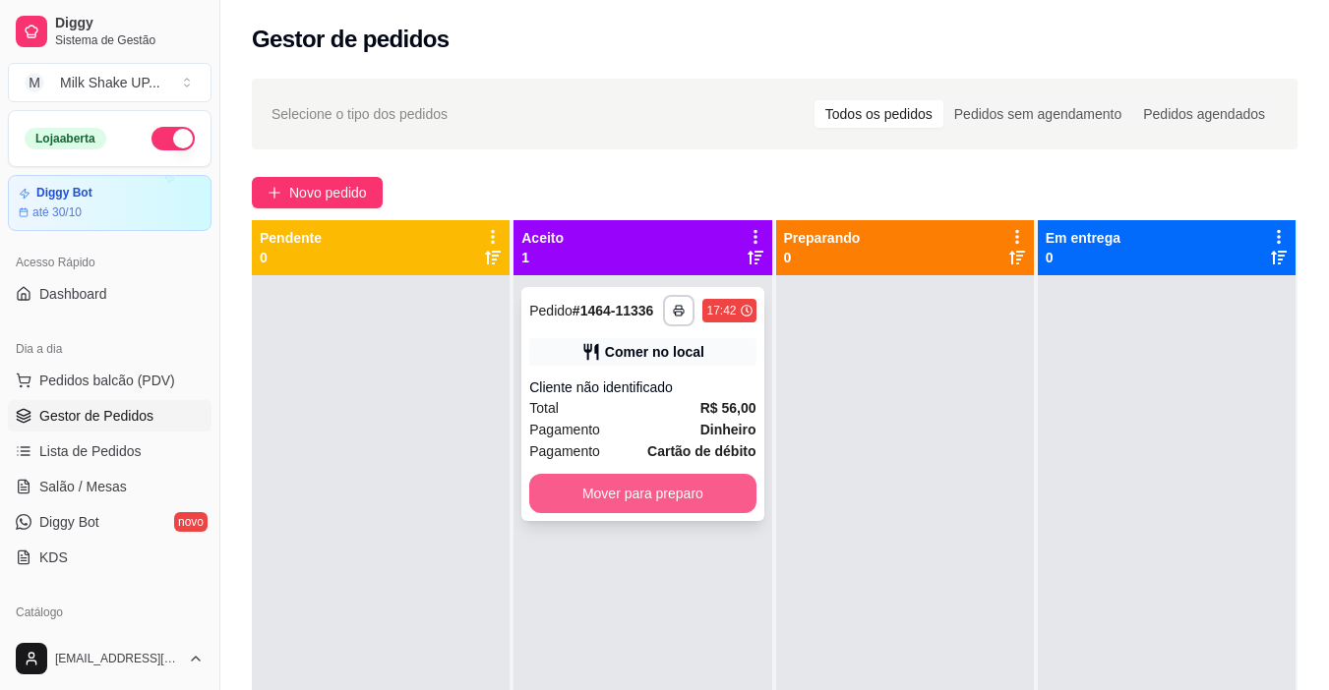
click at [715, 481] on button "Mover para preparo" at bounding box center [642, 493] width 226 height 39
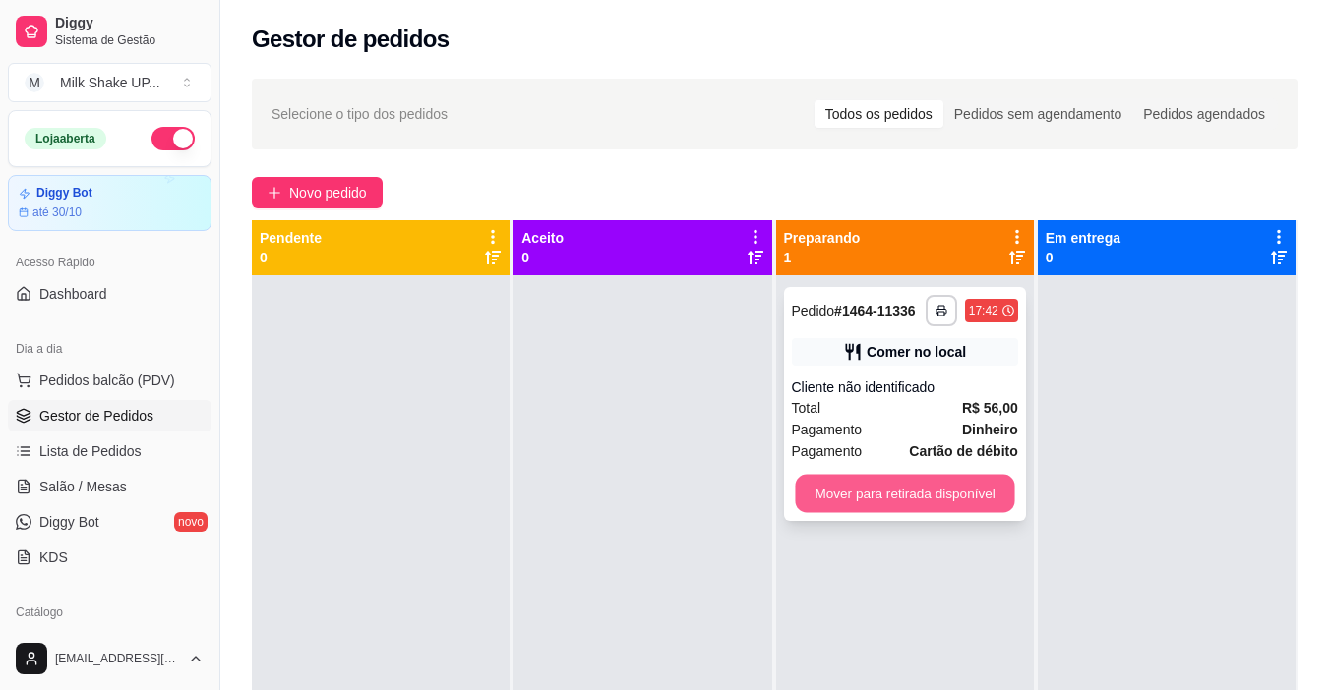
click at [982, 494] on button "Mover para retirada disponível" at bounding box center [904, 494] width 219 height 38
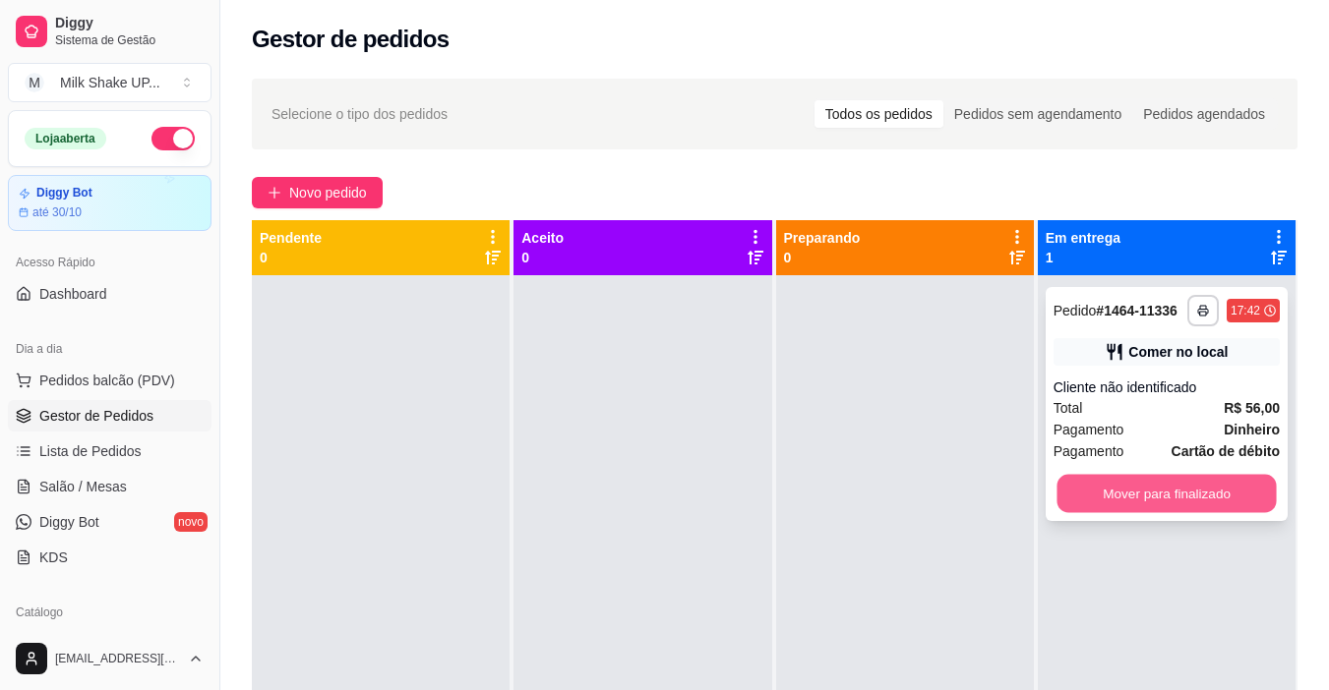
click at [1170, 493] on button "Mover para finalizado" at bounding box center [1165, 494] width 219 height 38
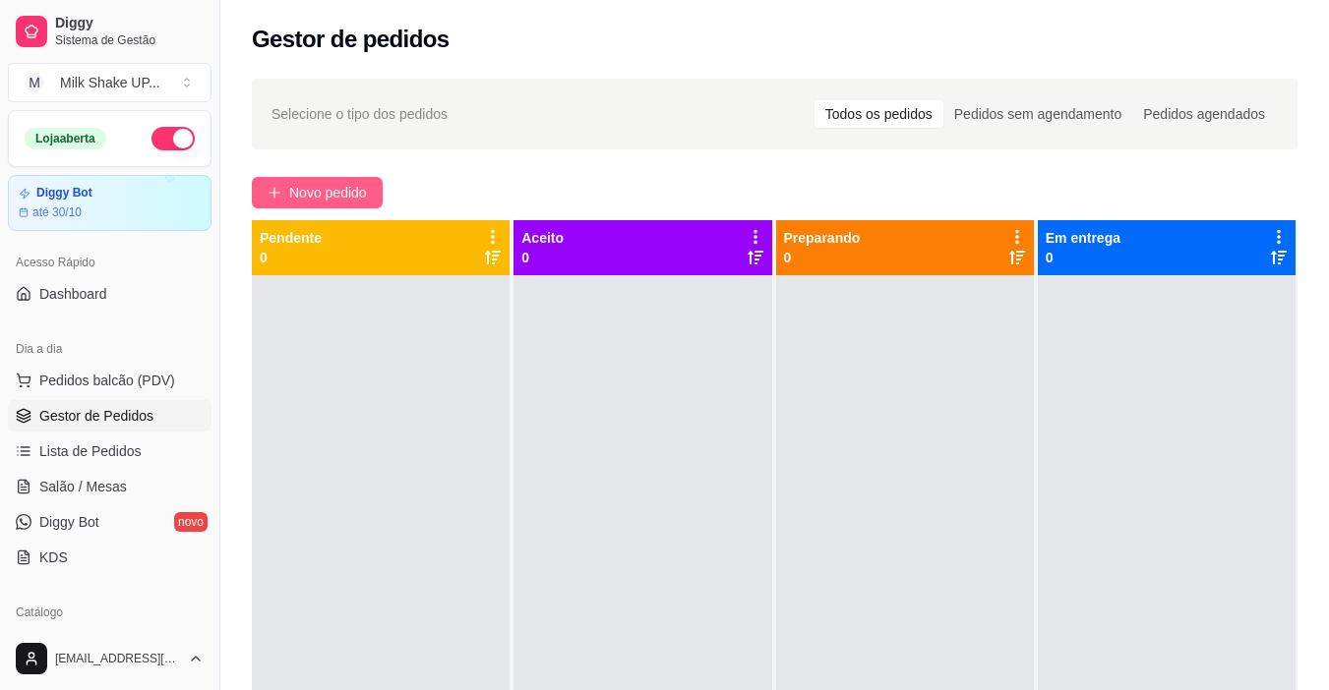
click at [327, 182] on span "Novo pedido" at bounding box center [328, 193] width 78 height 22
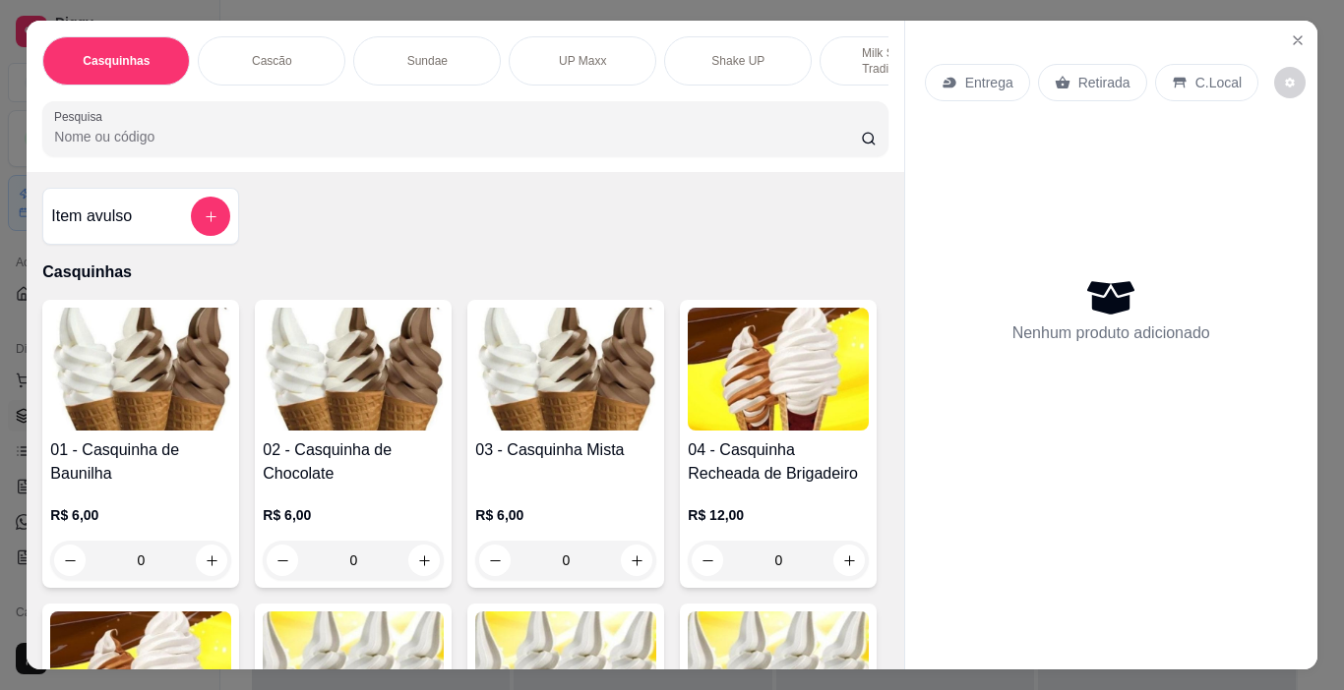
scroll to position [98, 0]
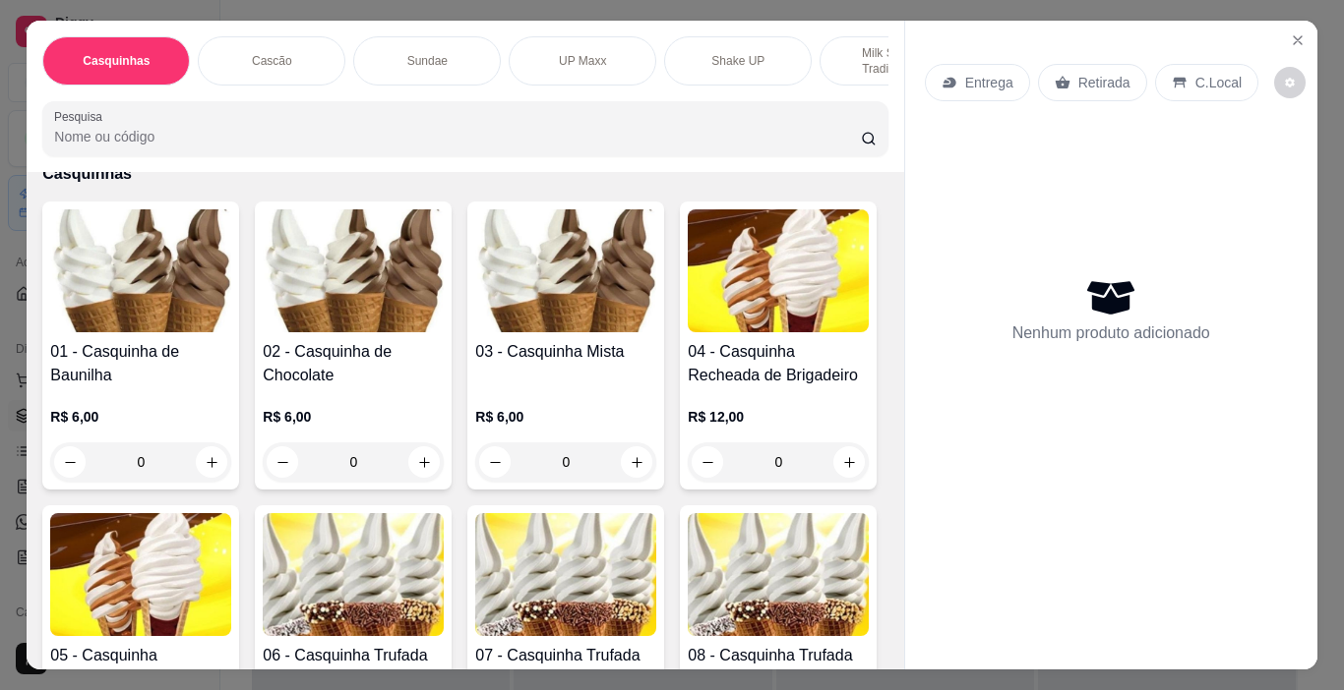
click at [549, 284] on img at bounding box center [565, 270] width 181 height 123
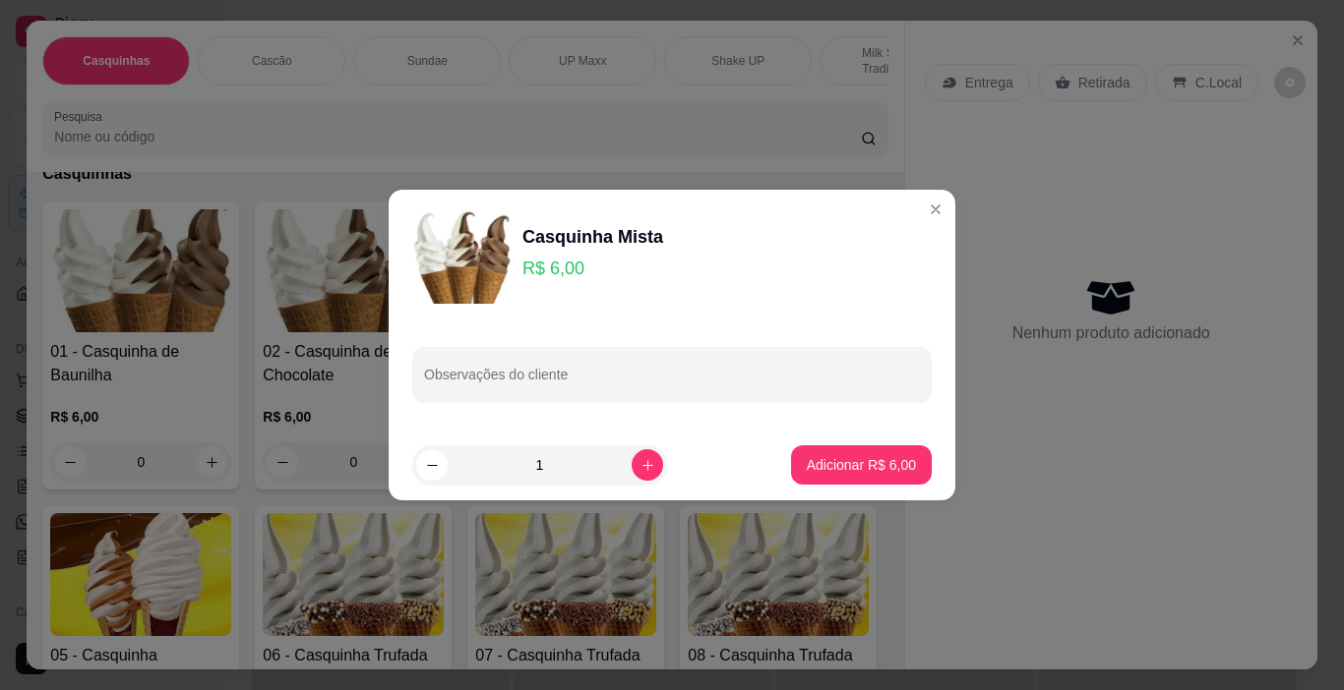
click at [864, 463] on p "Adicionar R$ 6,00" at bounding box center [861, 465] width 109 height 20
type input "1"
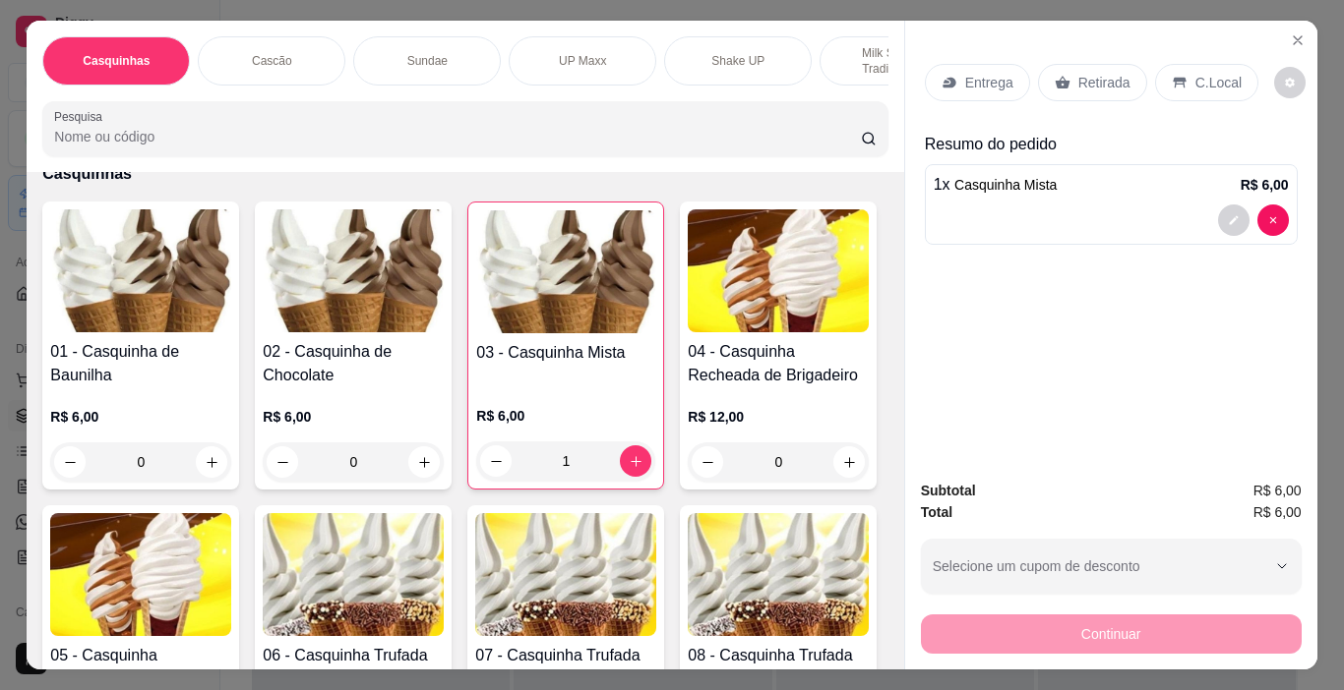
click at [1218, 73] on p "C.Local" at bounding box center [1218, 83] width 46 height 20
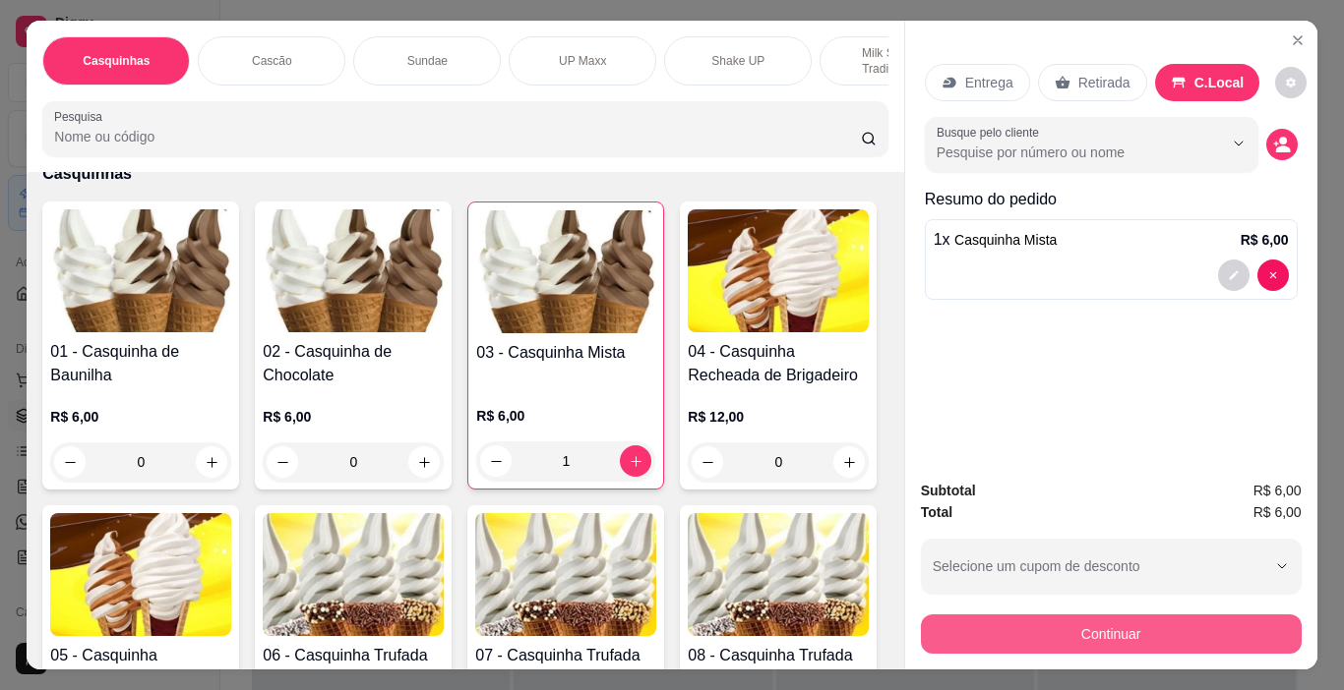
click at [1213, 626] on button "Continuar" at bounding box center [1111, 634] width 381 height 39
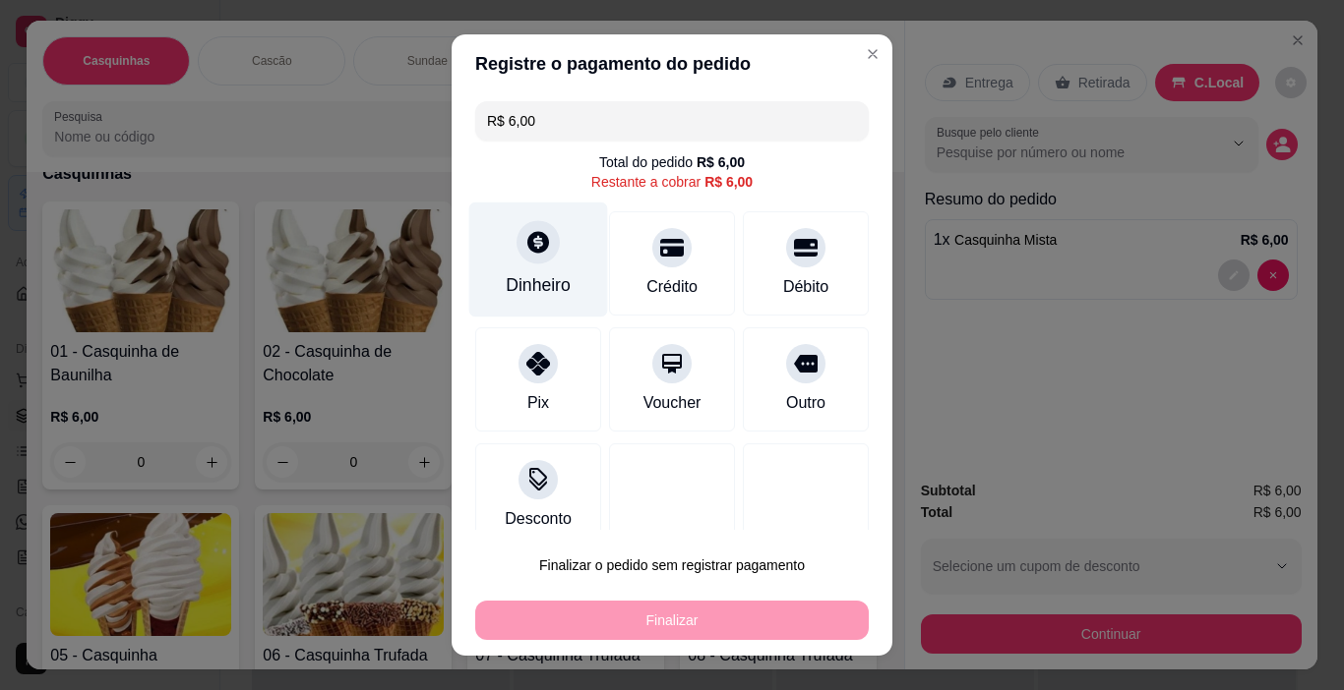
click at [536, 264] on div "Dinheiro" at bounding box center [538, 260] width 139 height 115
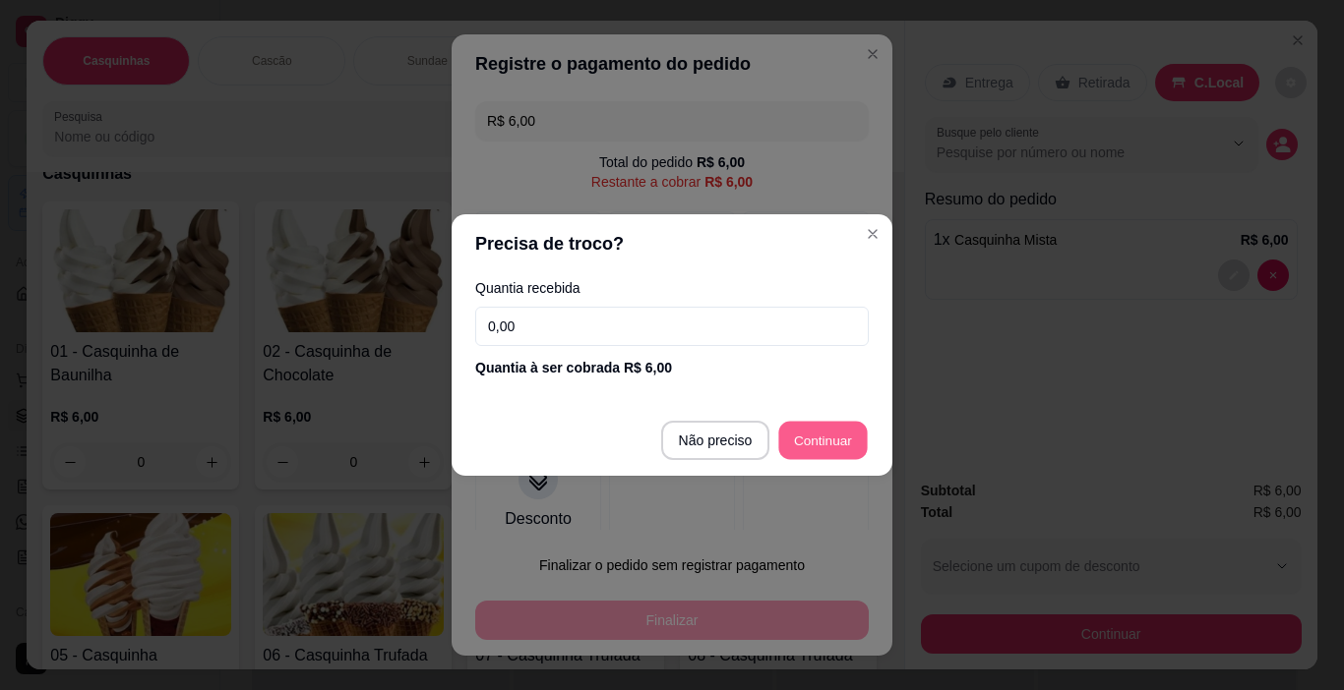
type input "R$ 0,00"
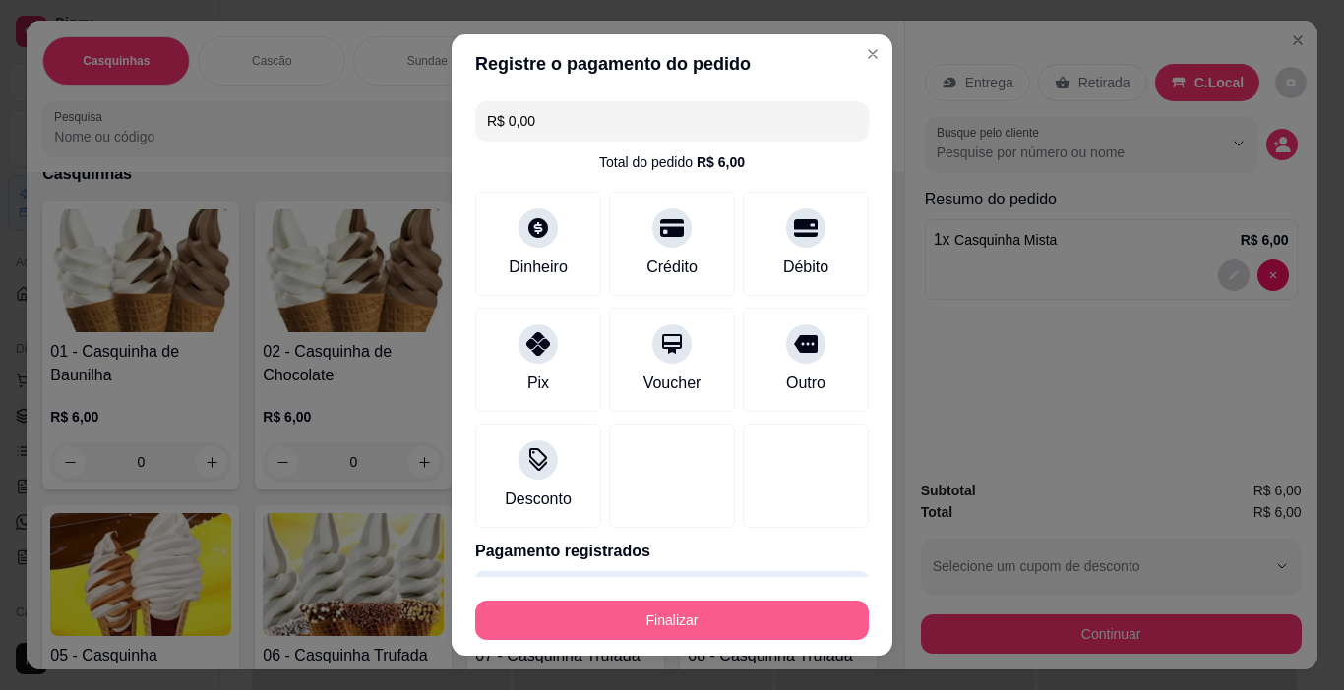
click at [765, 628] on button "Finalizar" at bounding box center [671, 620] width 393 height 39
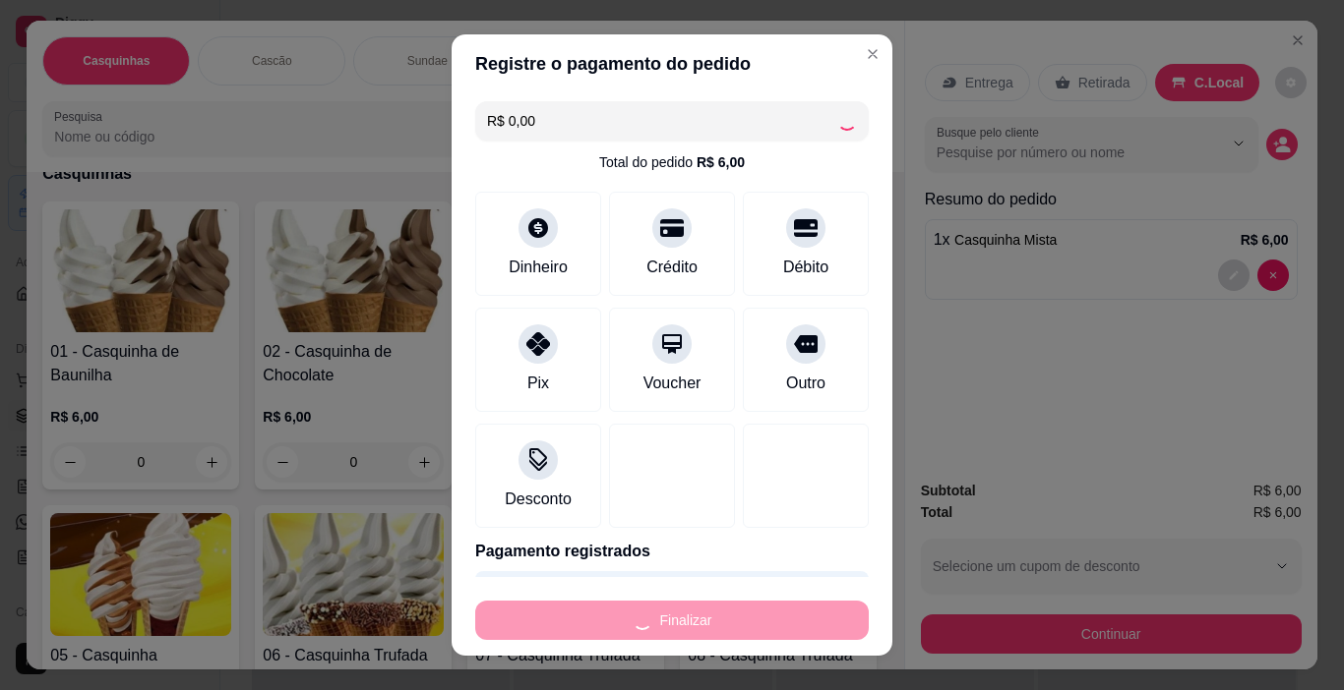
type input "0"
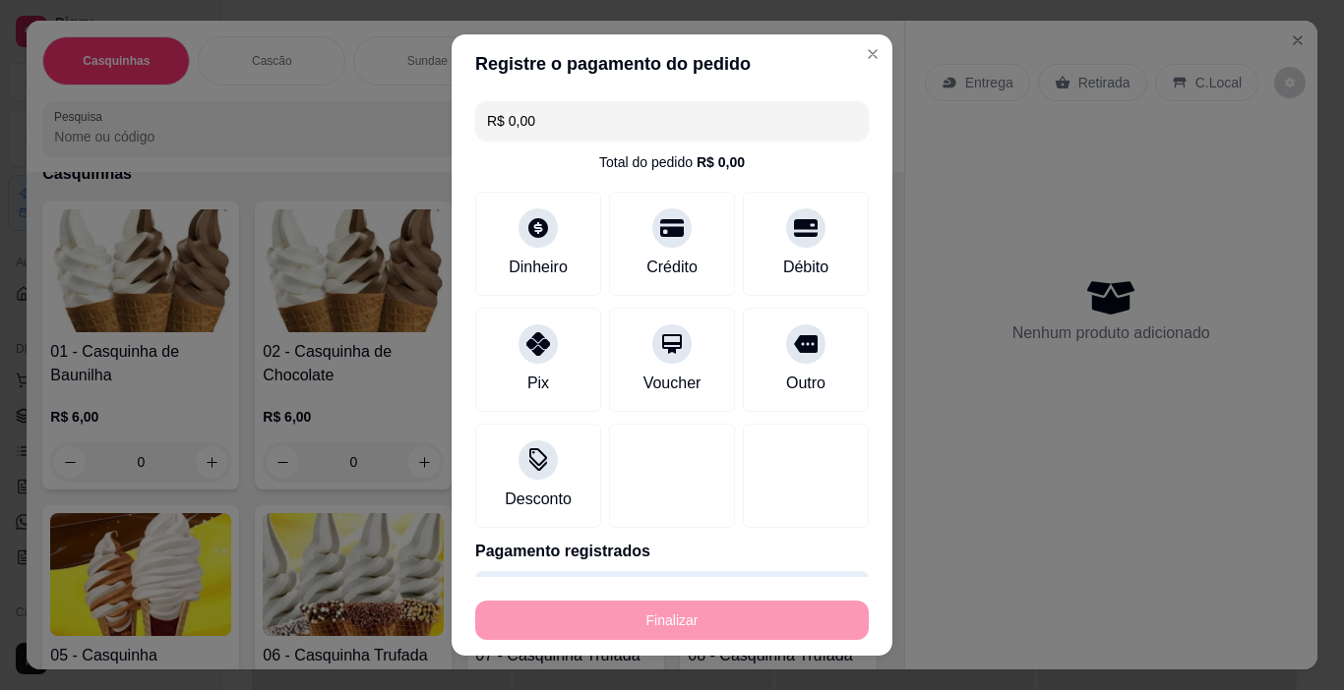
type input "-R$ 6,00"
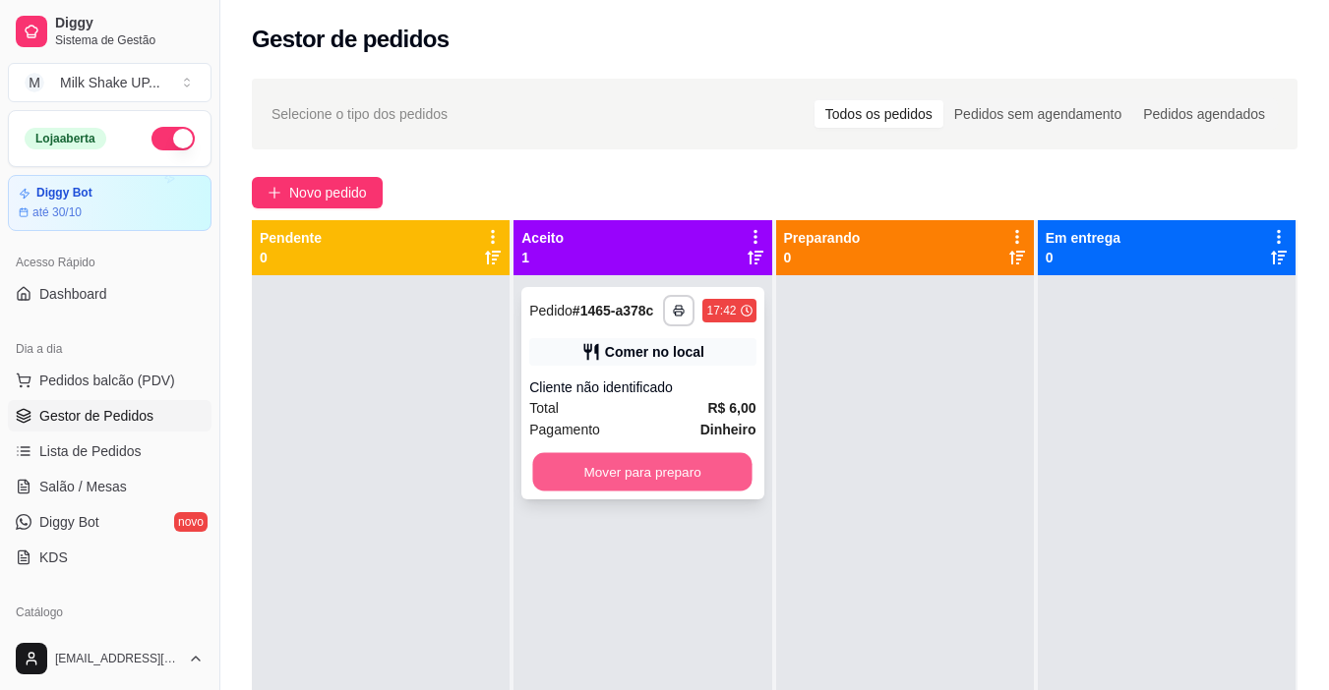
click at [683, 471] on button "Mover para preparo" at bounding box center [642, 472] width 219 height 38
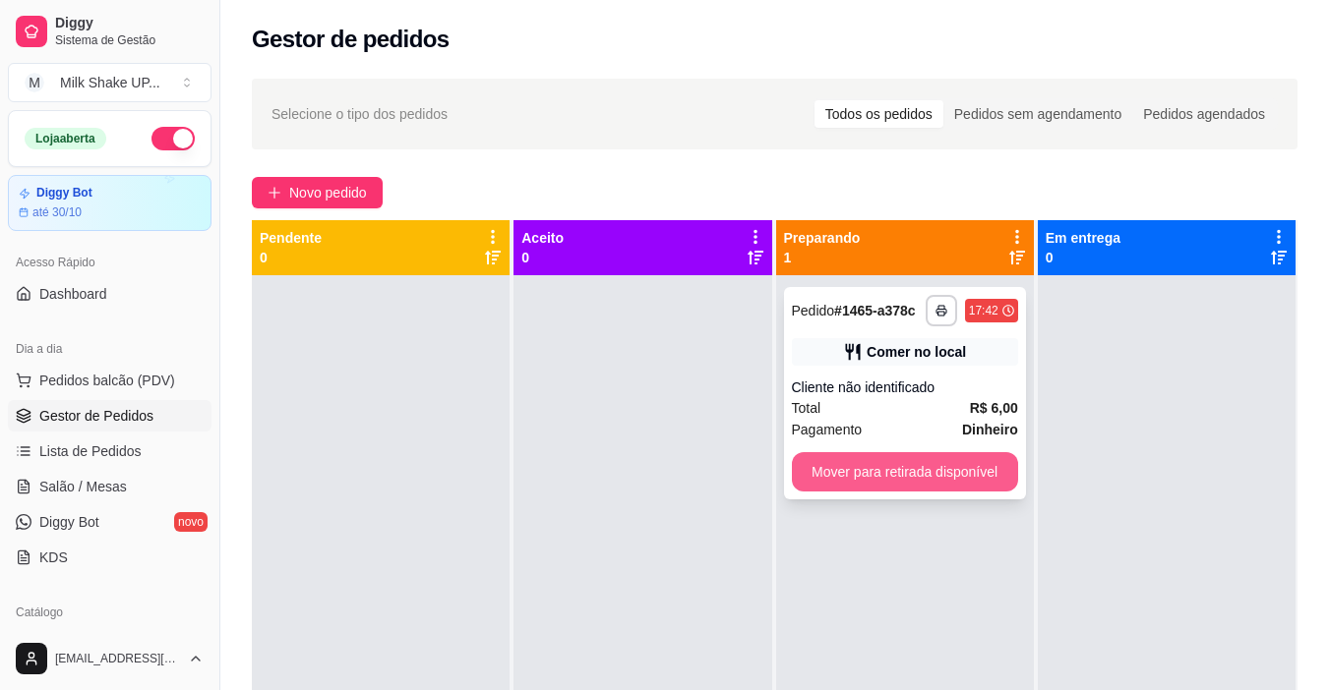
click at [924, 465] on button "Mover para retirada disponível" at bounding box center [905, 471] width 226 height 39
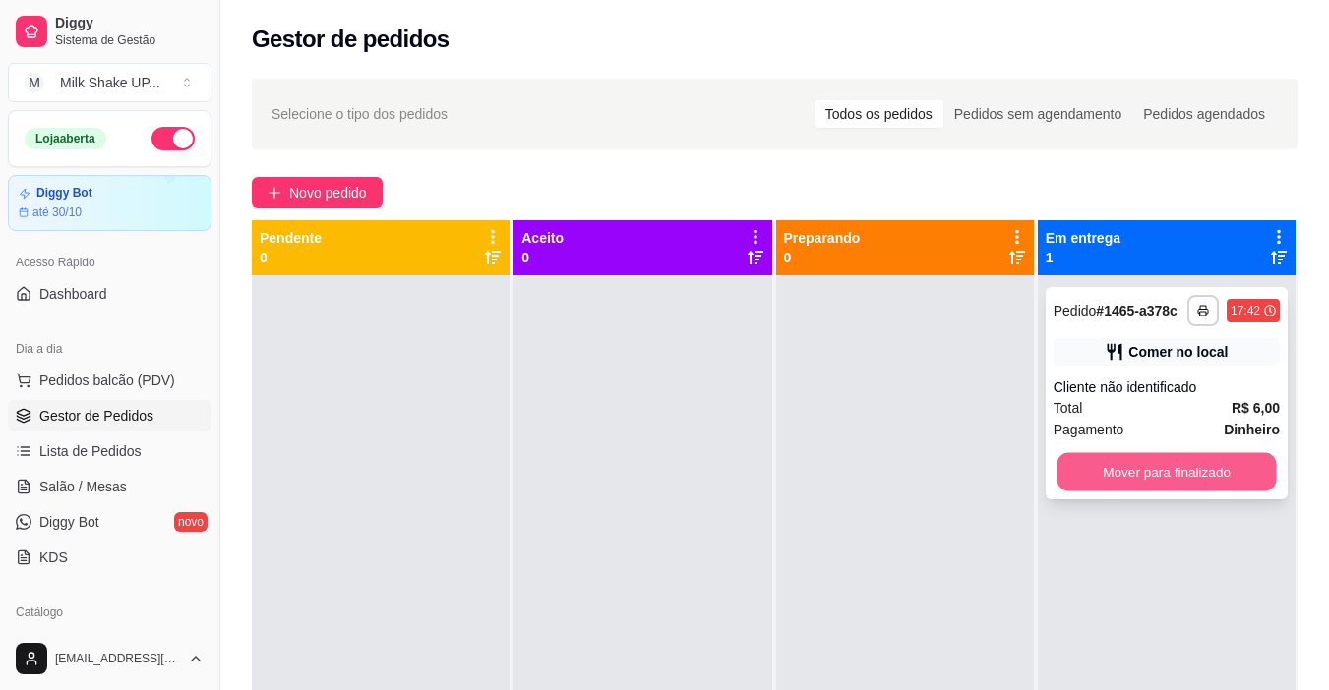
click at [1146, 459] on button "Mover para finalizado" at bounding box center [1165, 472] width 219 height 38
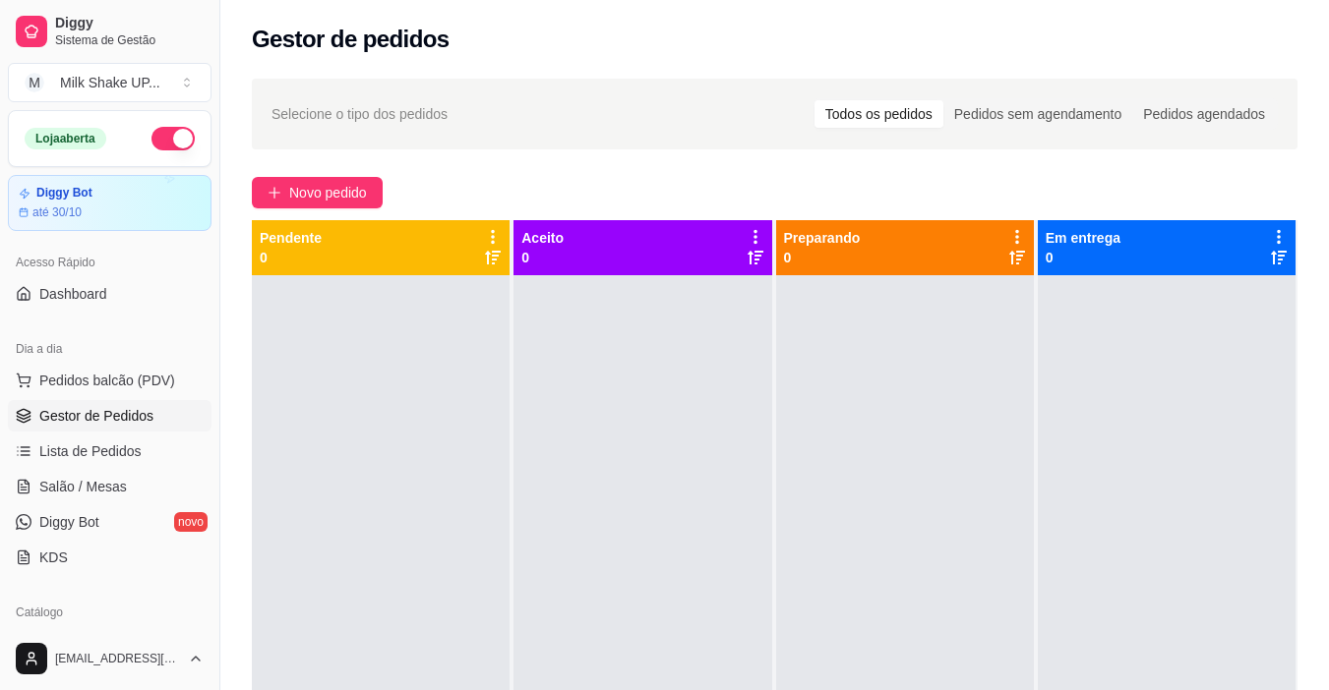
click at [560, 427] on div at bounding box center [642, 620] width 258 height 690
click at [347, 202] on span "Novo pedido" at bounding box center [328, 193] width 78 height 22
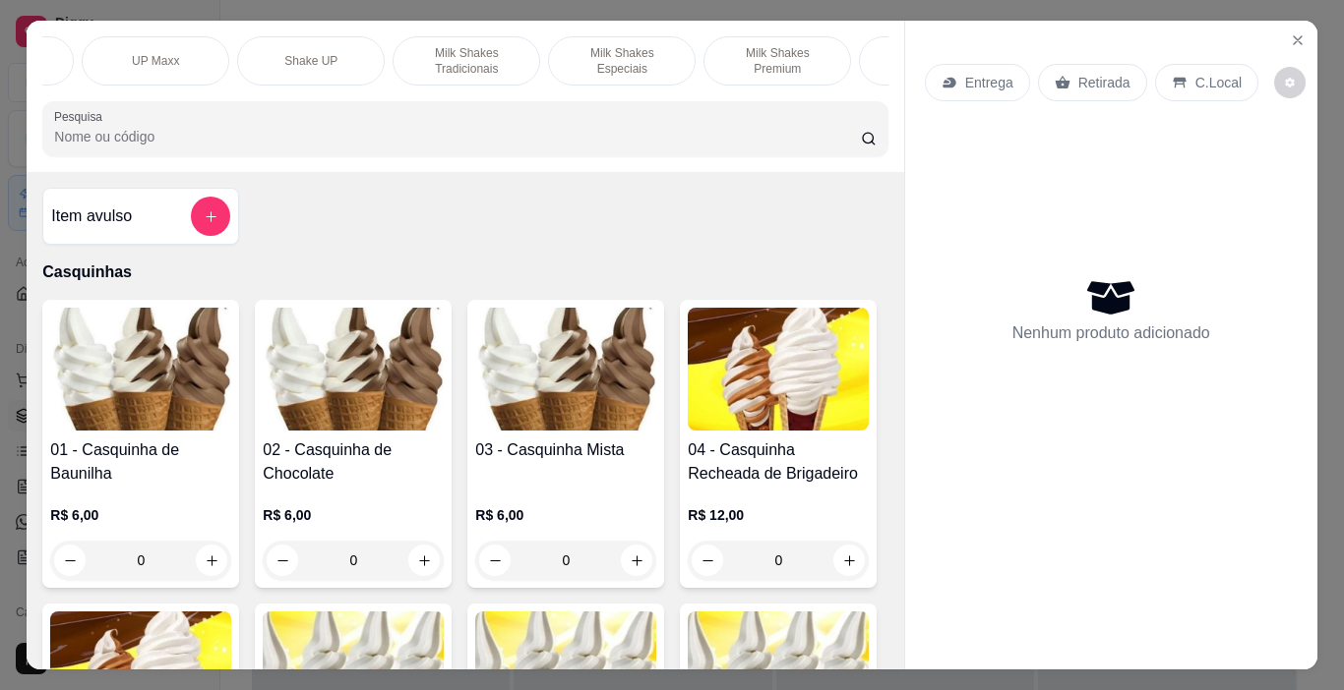
scroll to position [0, 423]
click at [750, 54] on p "Milk Shakes Premium" at bounding box center [781, 60] width 114 height 31
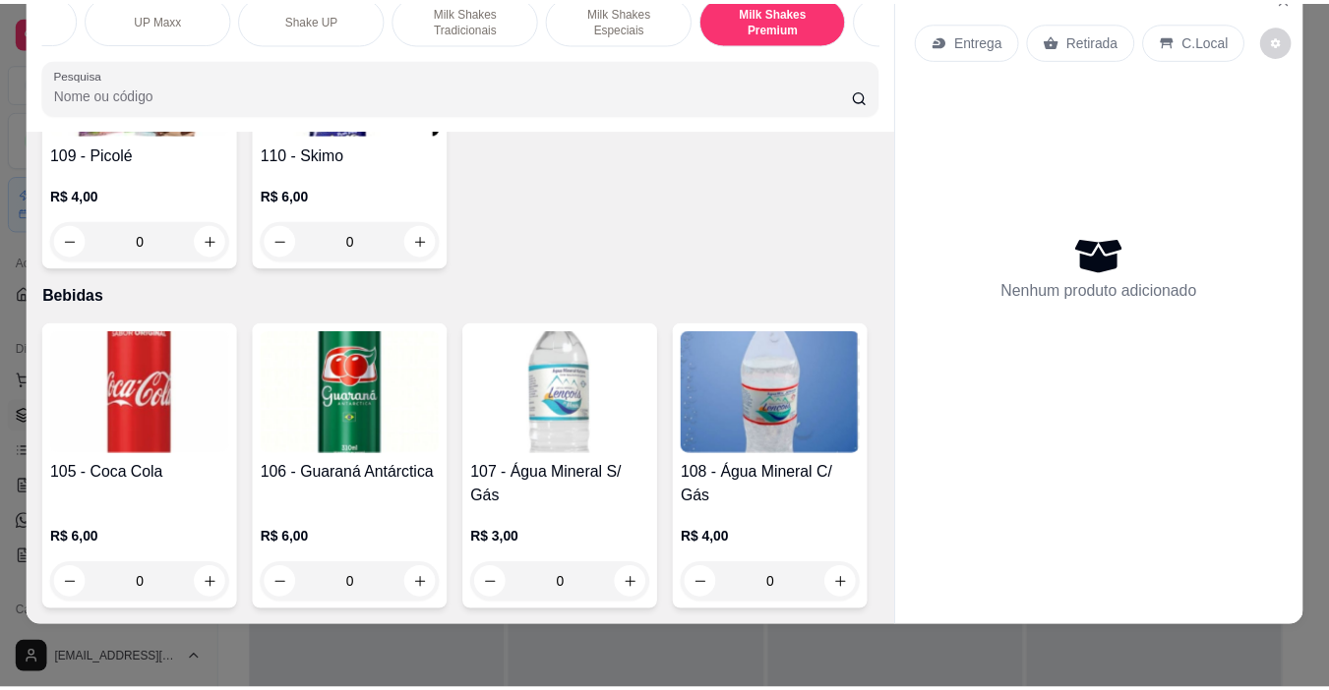
scroll to position [9834, 0]
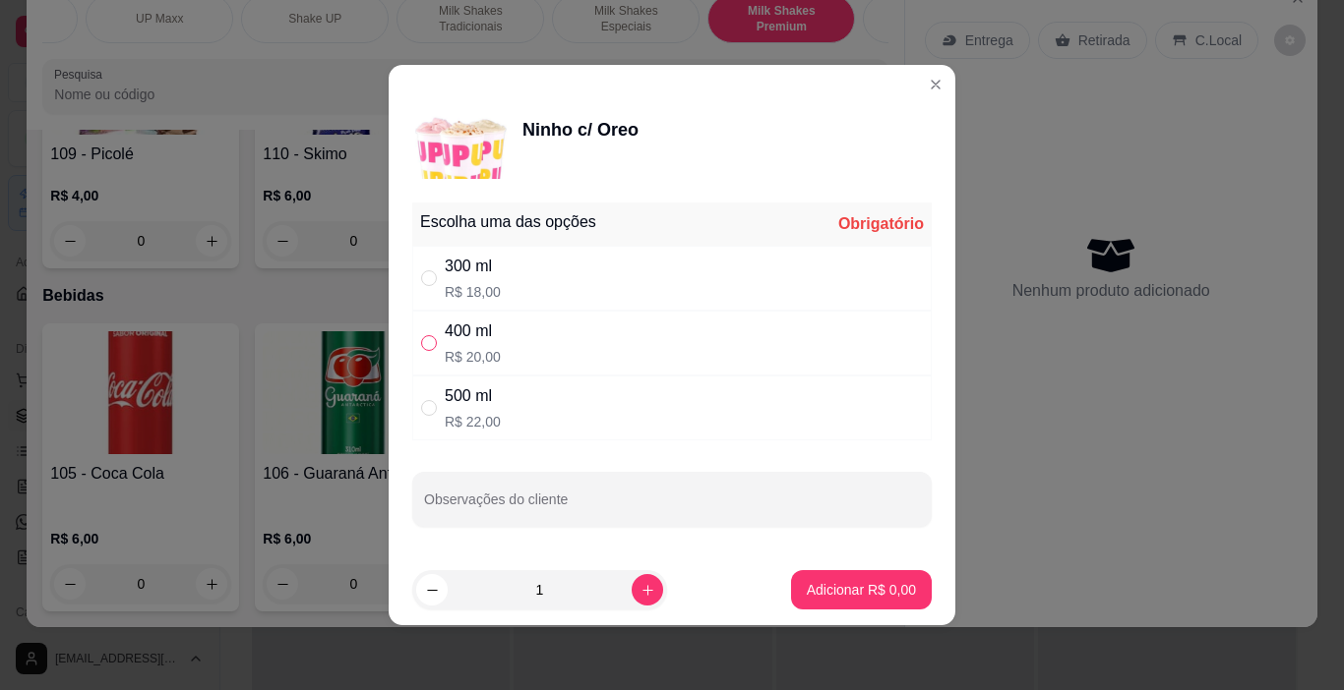
click at [434, 341] on input "" at bounding box center [429, 343] width 16 height 16
radio input "true"
click at [845, 586] on p "Adicionar R$ 20,00" at bounding box center [857, 590] width 117 height 20
type input "1"
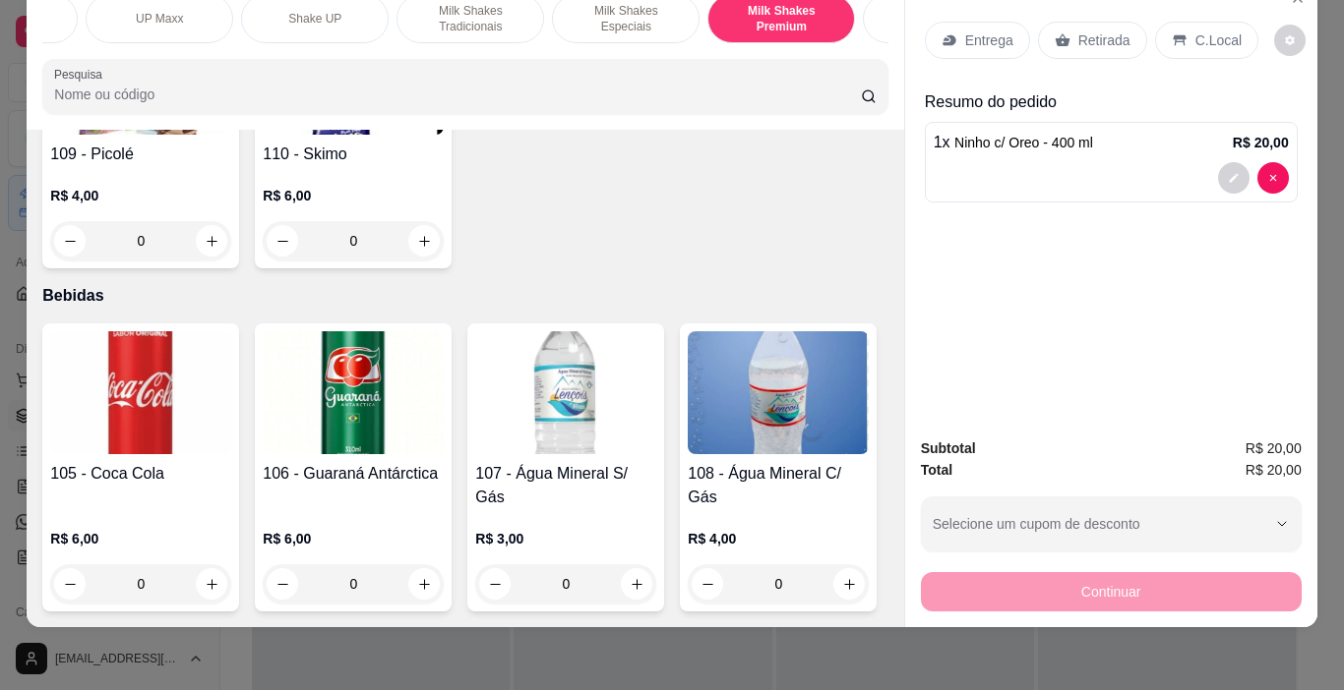
click at [1210, 30] on p "C.Local" at bounding box center [1218, 40] width 46 height 20
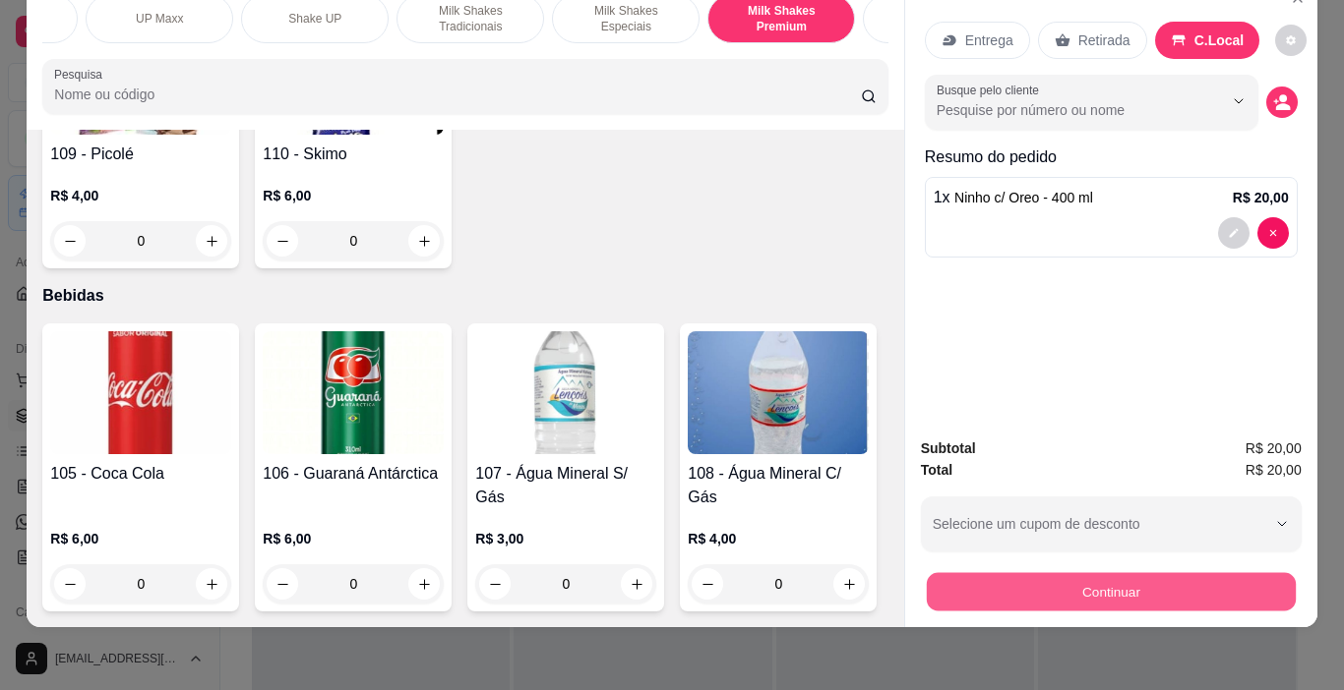
click at [1149, 573] on button "Continuar" at bounding box center [1110, 592] width 369 height 38
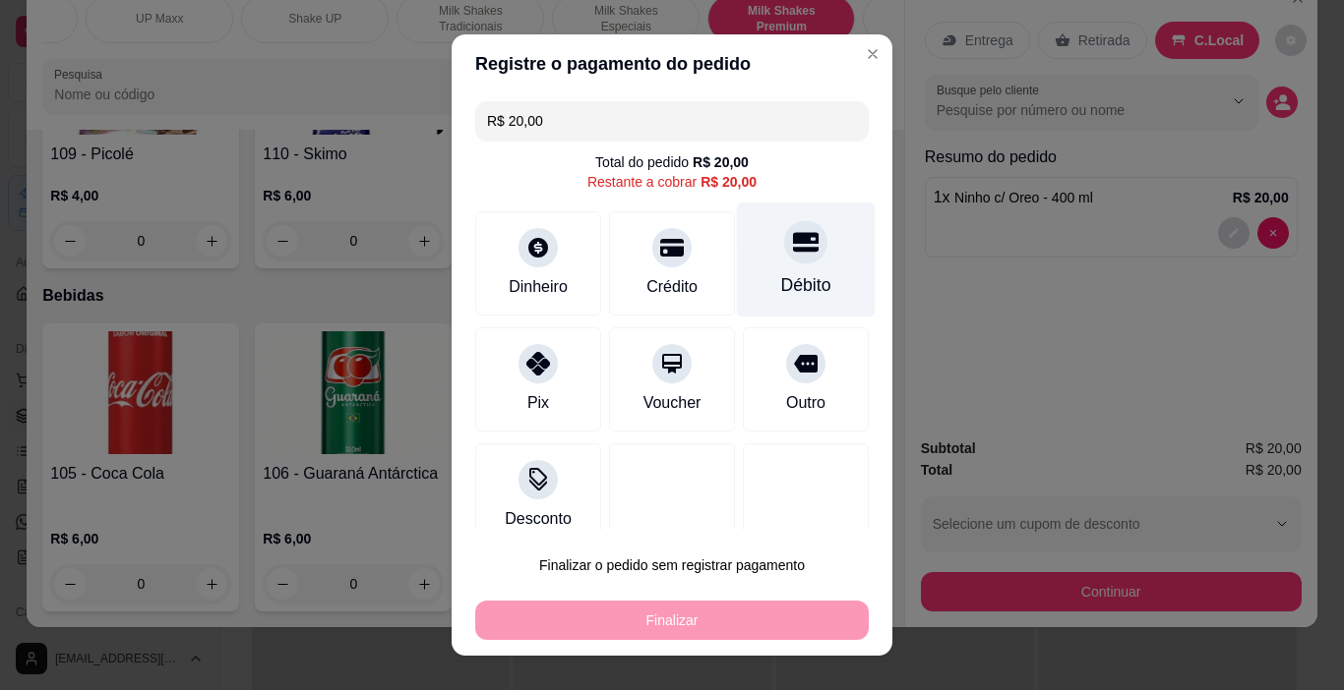
click at [782, 267] on div "Débito" at bounding box center [806, 260] width 139 height 115
type input "R$ 0,00"
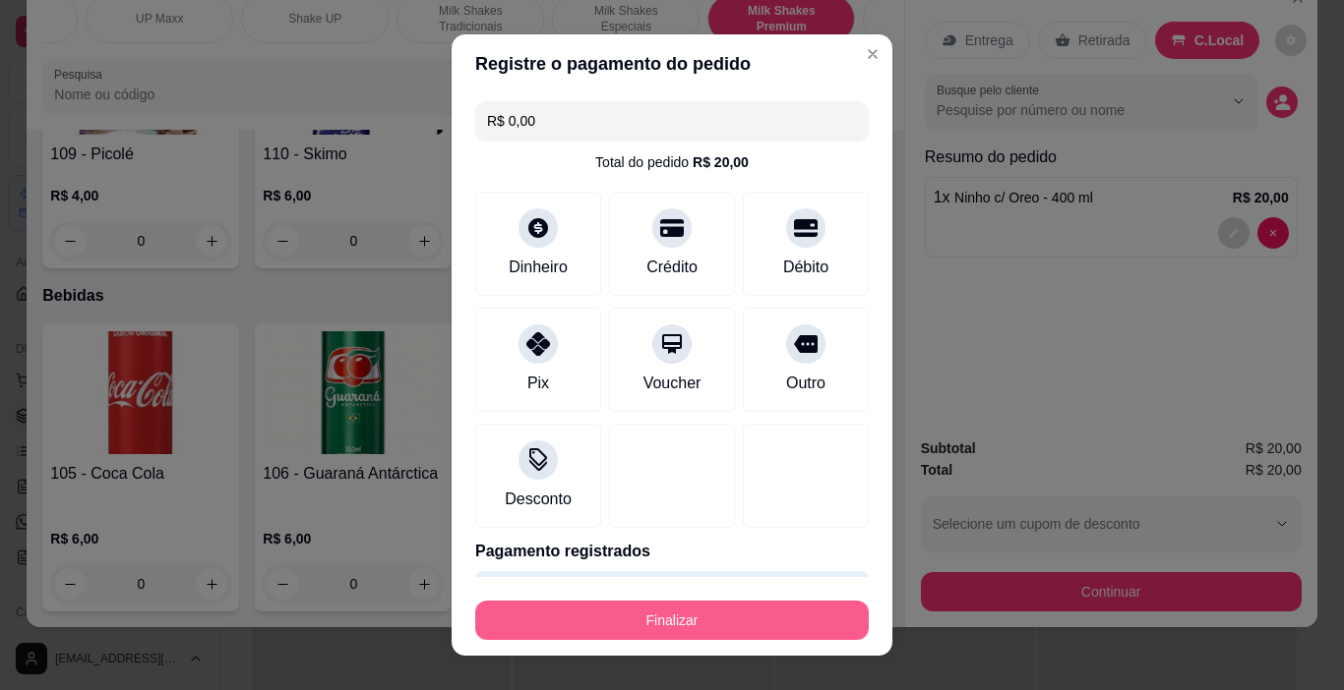
click at [796, 622] on button "Finalizar" at bounding box center [671, 620] width 393 height 39
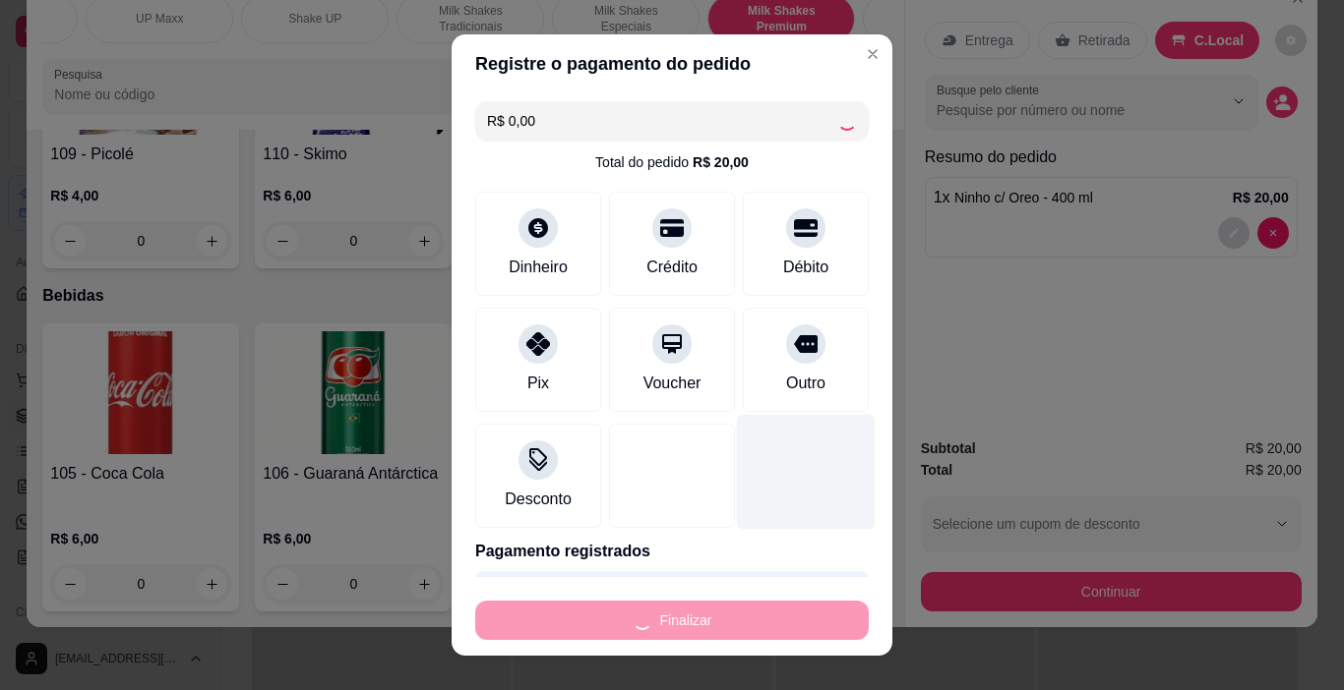
type input "0"
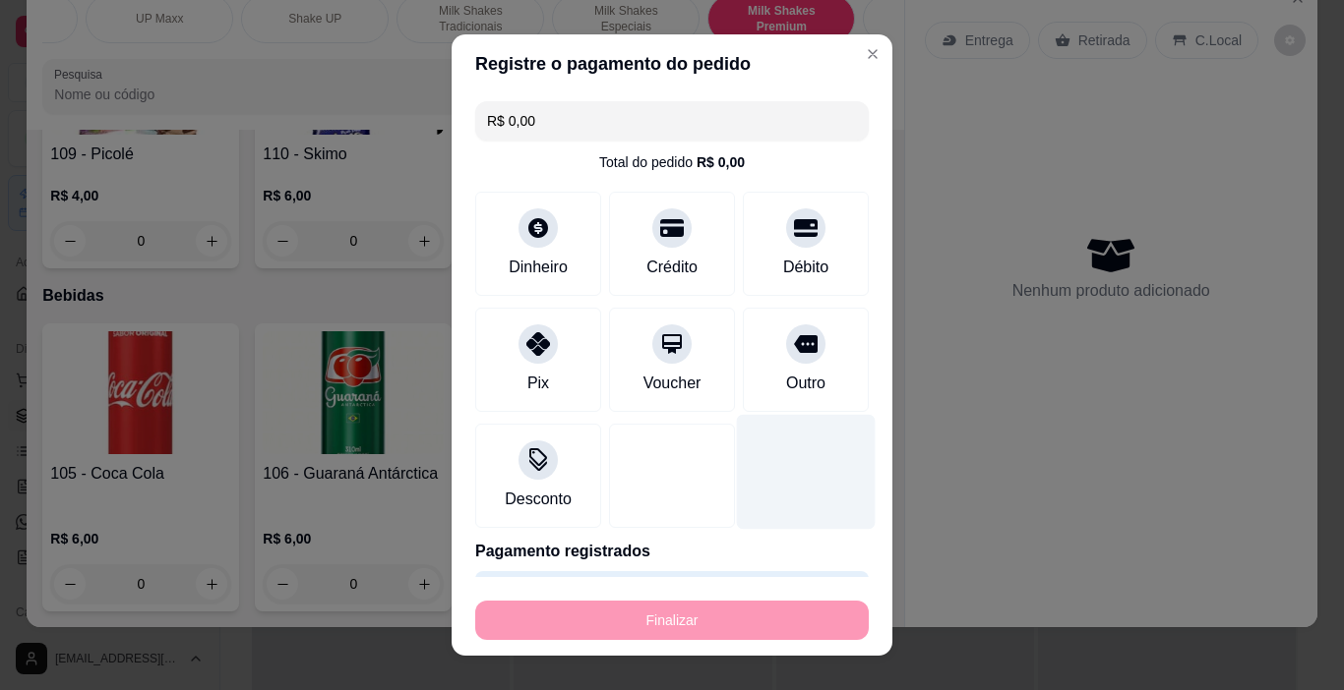
type input "-R$ 20,00"
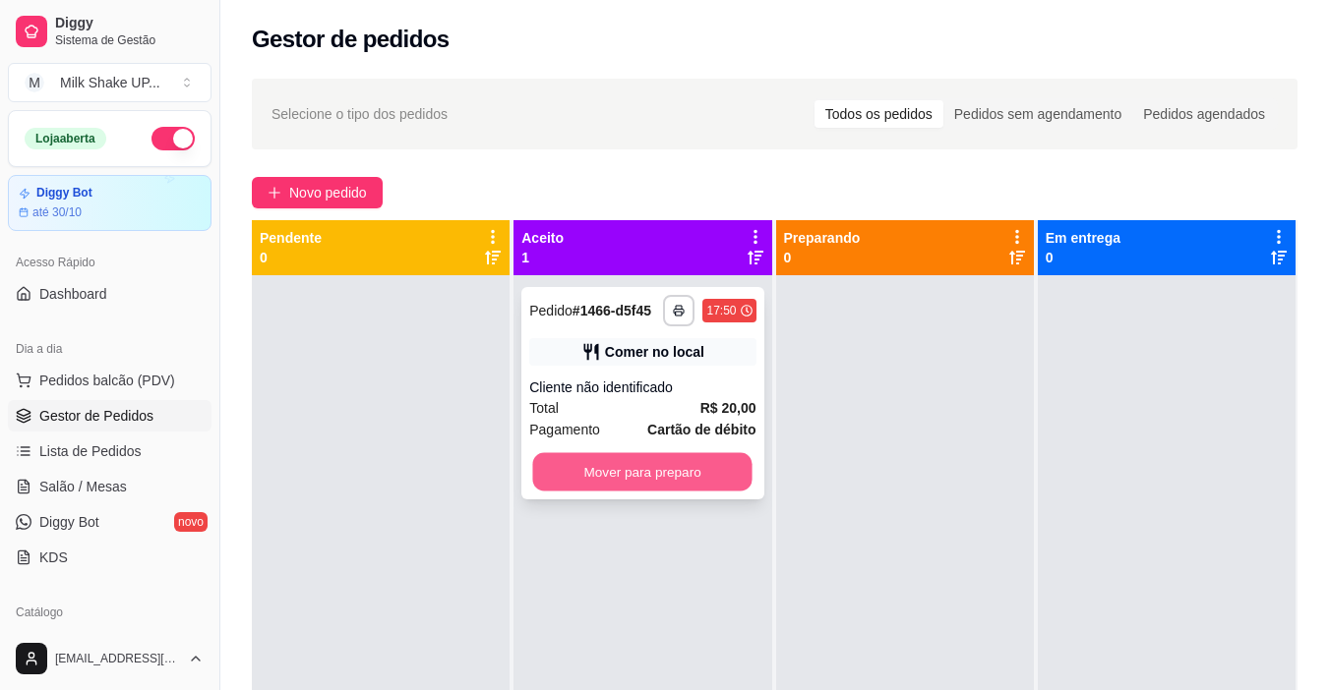
click at [720, 482] on button "Mover para preparo" at bounding box center [642, 472] width 219 height 38
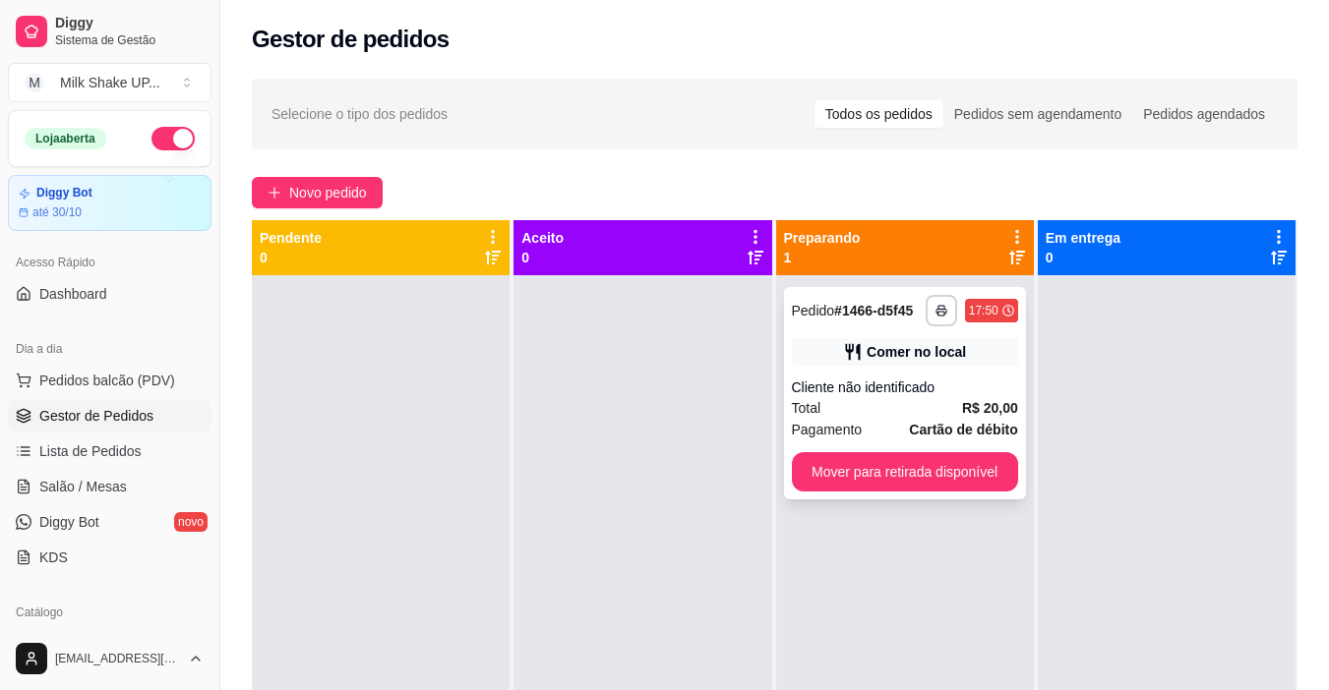
click at [962, 470] on button "Mover para retirada disponível" at bounding box center [905, 471] width 226 height 39
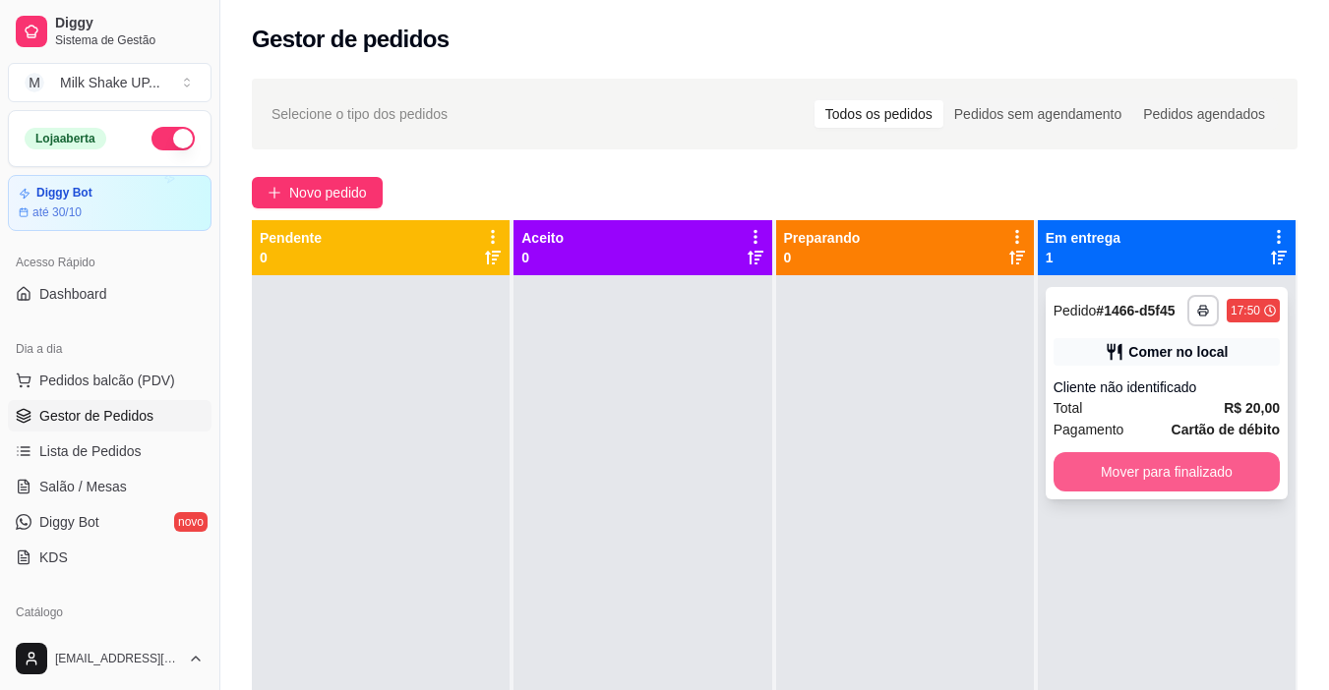
click at [1105, 480] on button "Mover para finalizado" at bounding box center [1166, 471] width 226 height 39
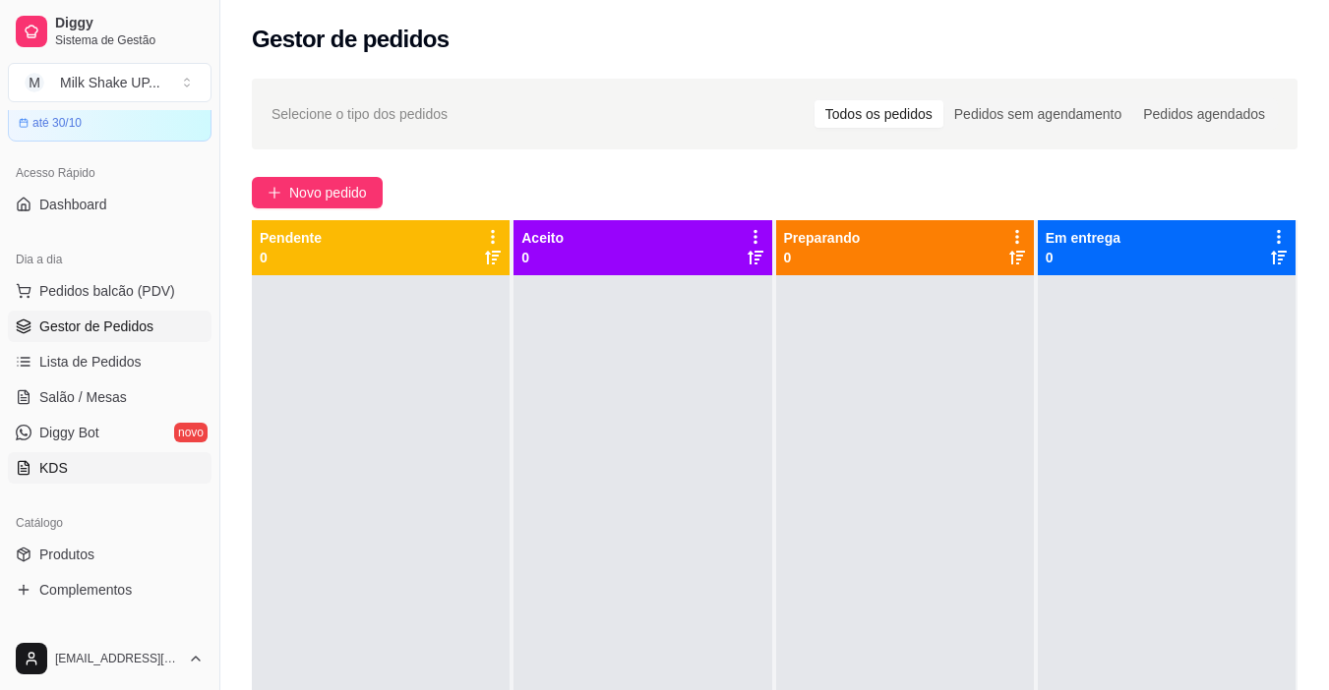
scroll to position [197, 0]
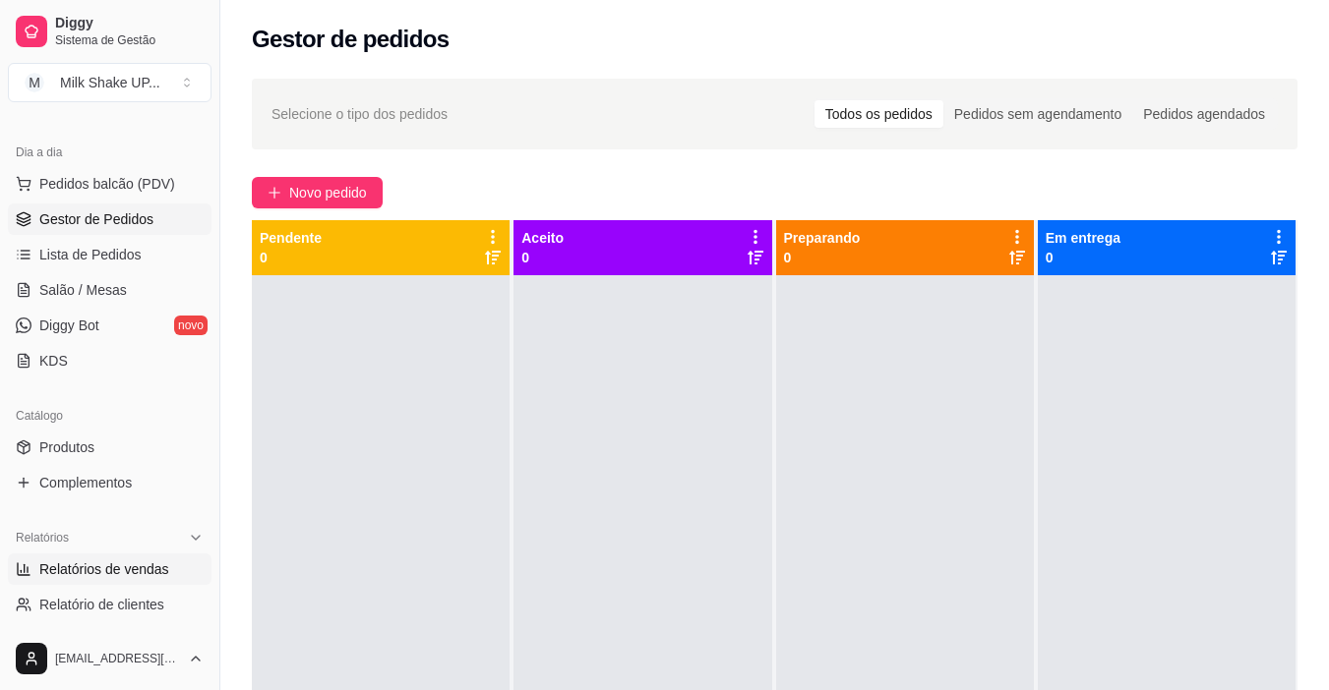
click at [123, 568] on span "Relatórios de vendas" at bounding box center [104, 570] width 130 height 20
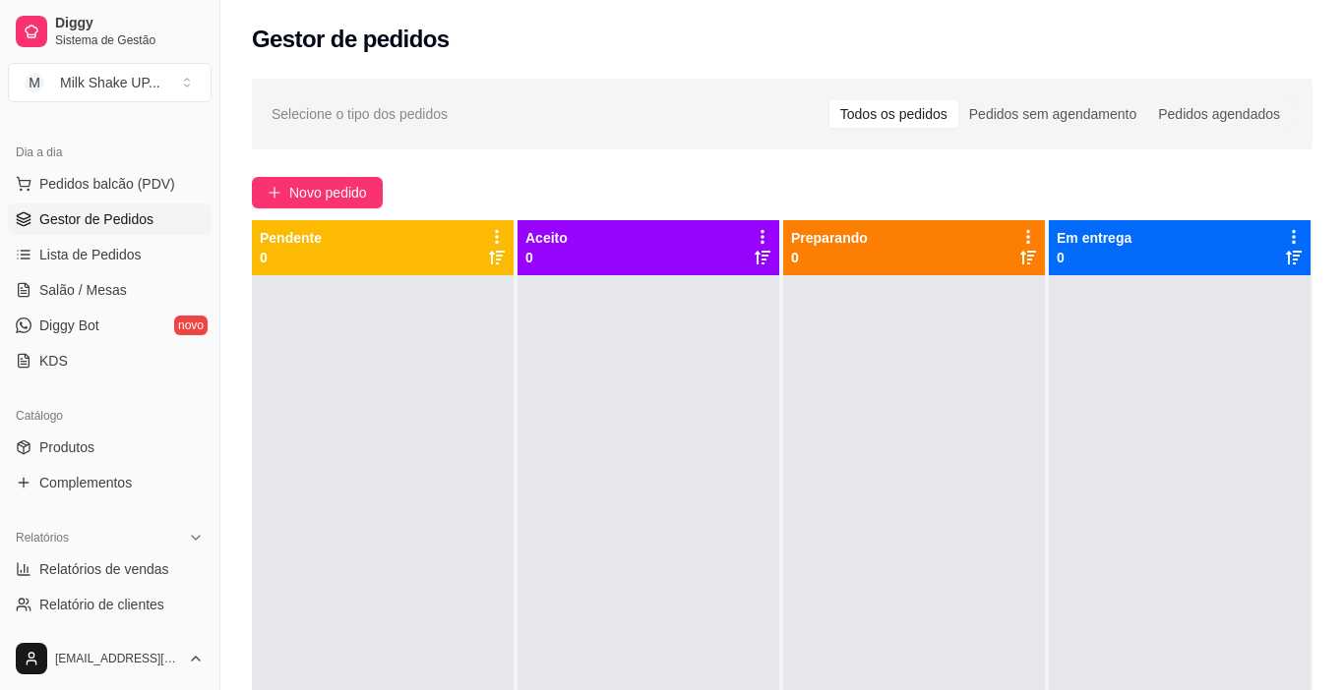
select select "ALL"
select select "0"
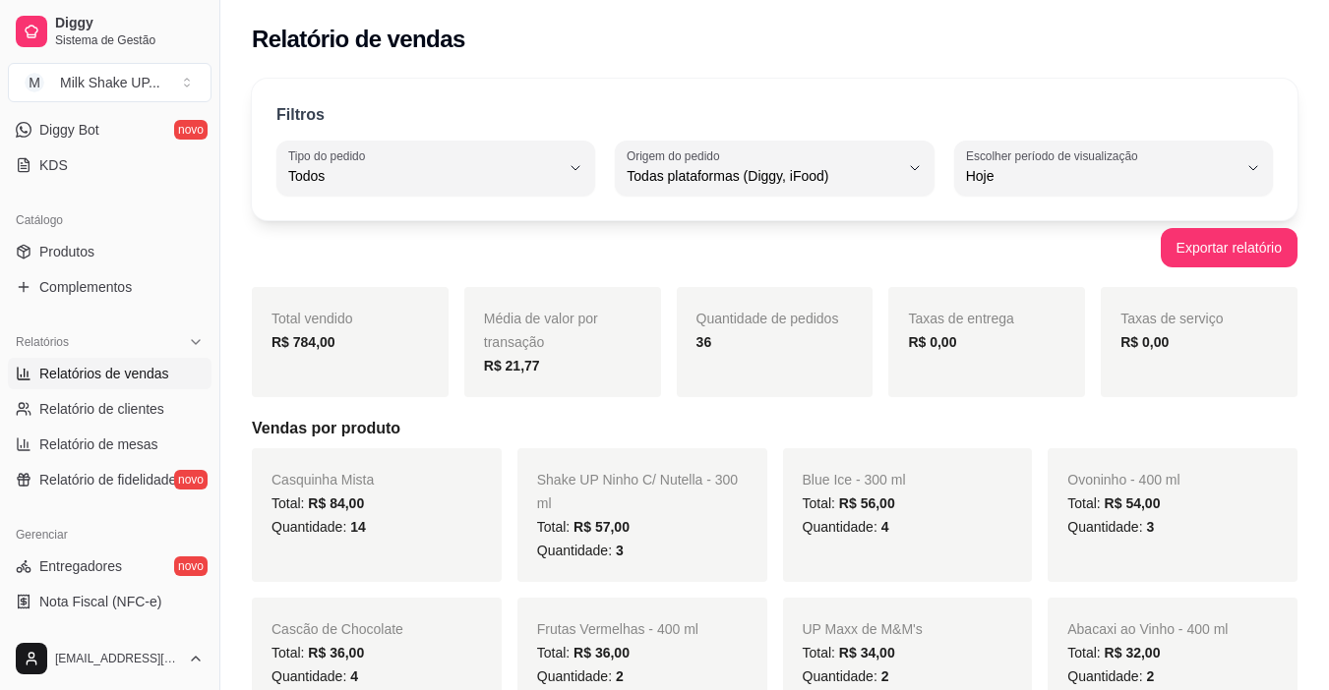
scroll to position [393, 0]
click at [132, 385] on link "Relatórios de vendas" at bounding box center [110, 372] width 204 height 31
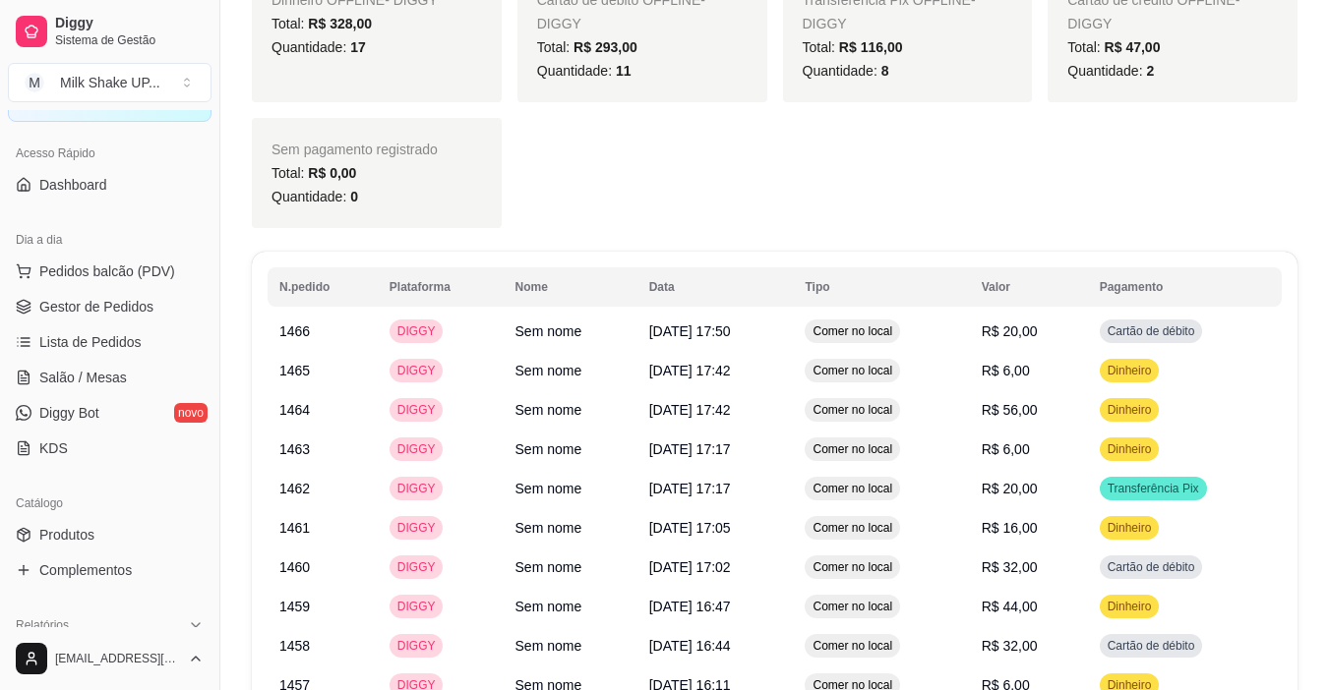
scroll to position [0, 0]
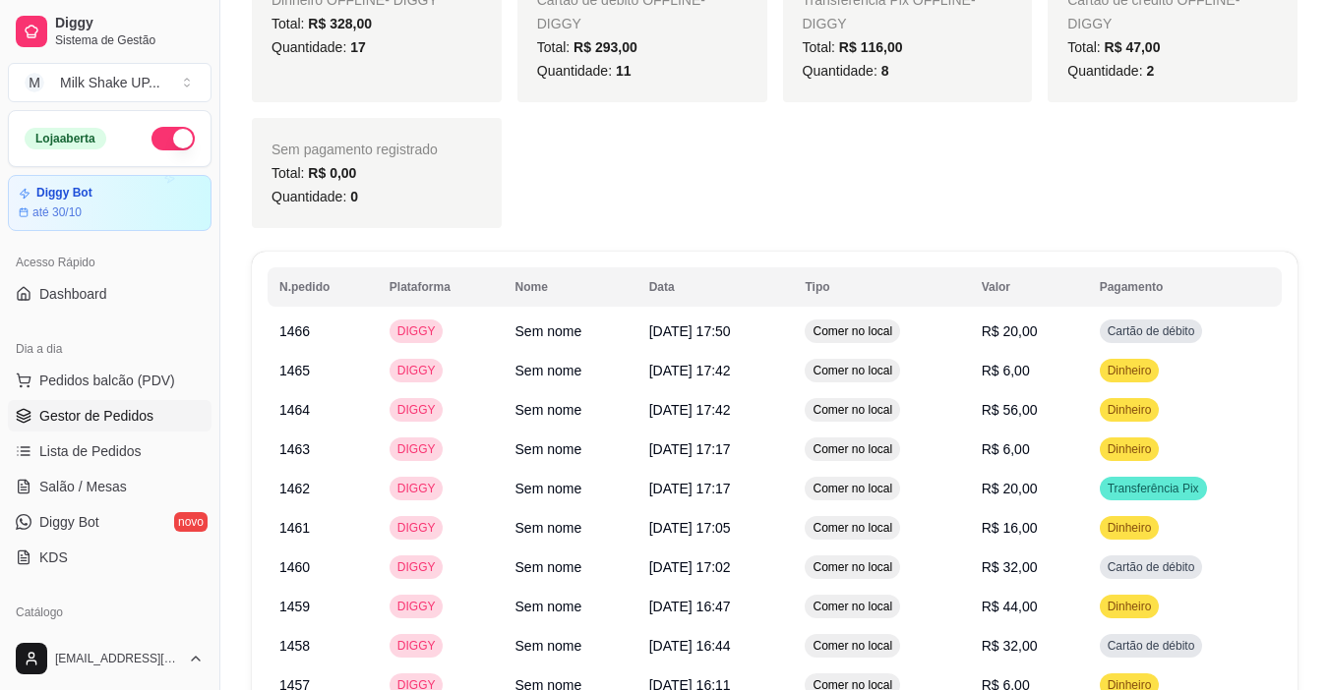
click at [149, 416] on span "Gestor de Pedidos" at bounding box center [96, 416] width 114 height 20
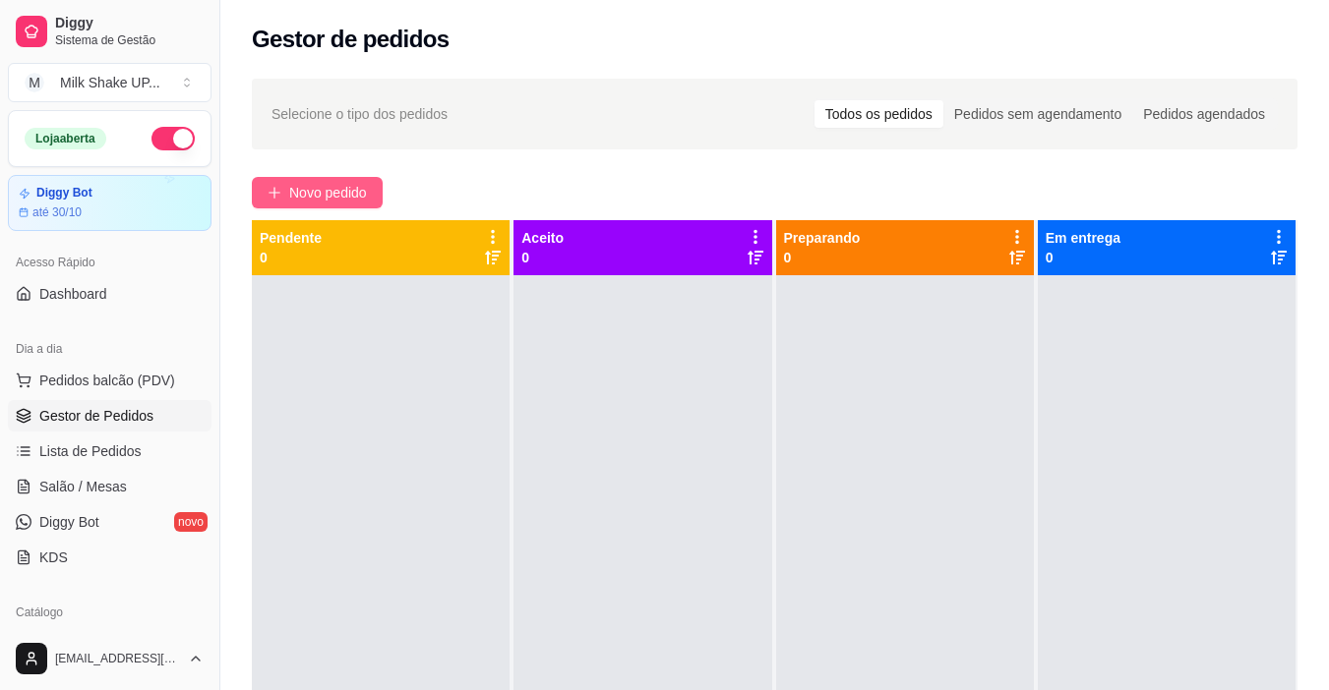
click at [312, 185] on span "Novo pedido" at bounding box center [328, 193] width 78 height 22
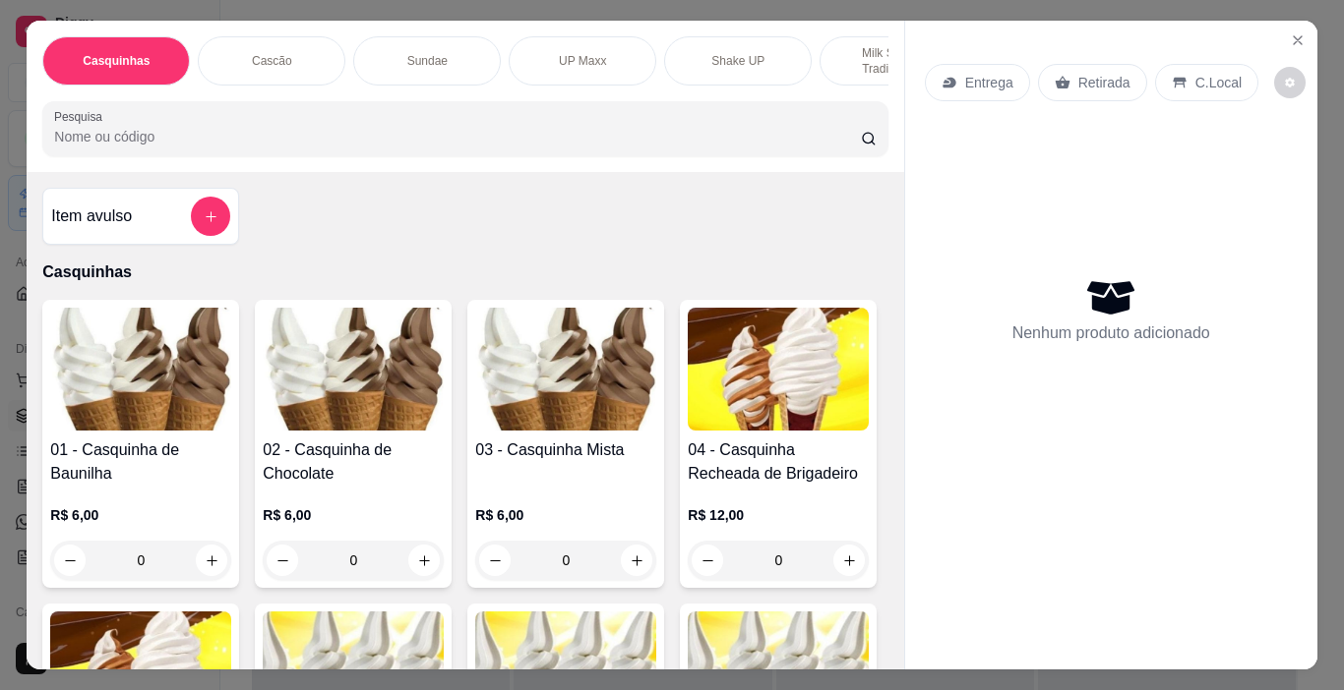
click at [585, 367] on img at bounding box center [565, 369] width 181 height 123
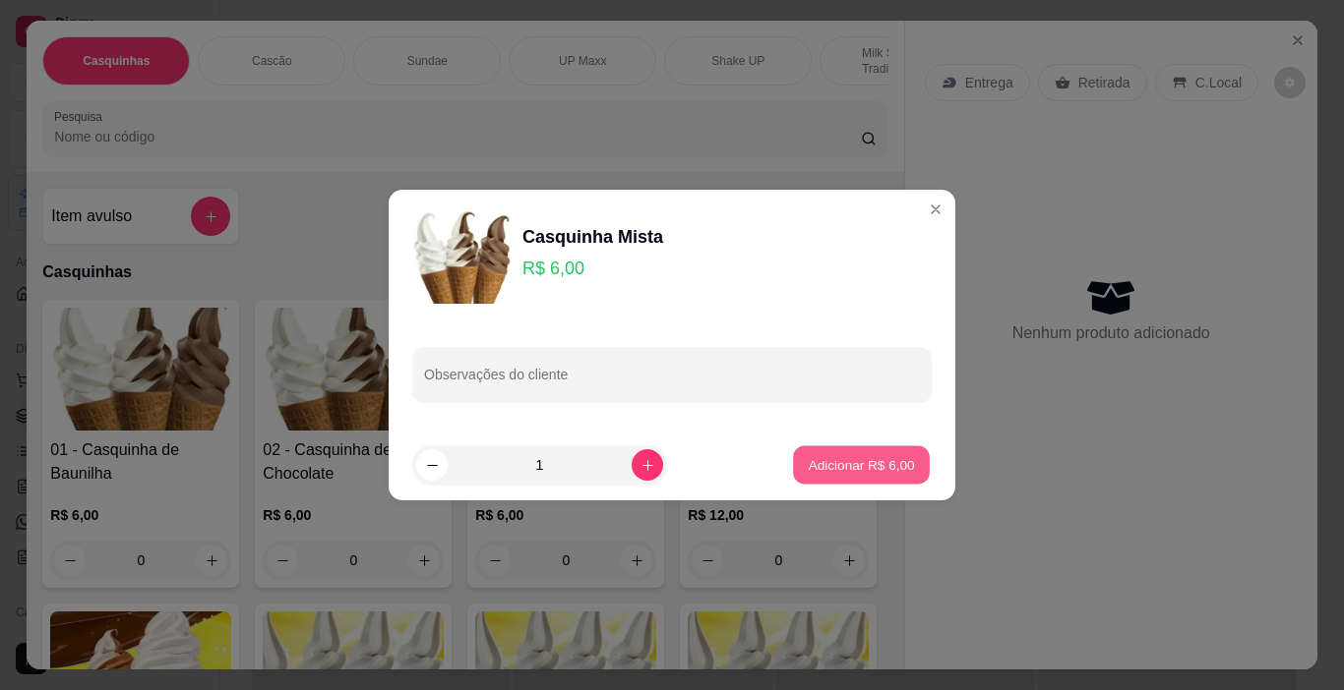
click at [890, 464] on p "Adicionar R$ 6,00" at bounding box center [861, 464] width 106 height 19
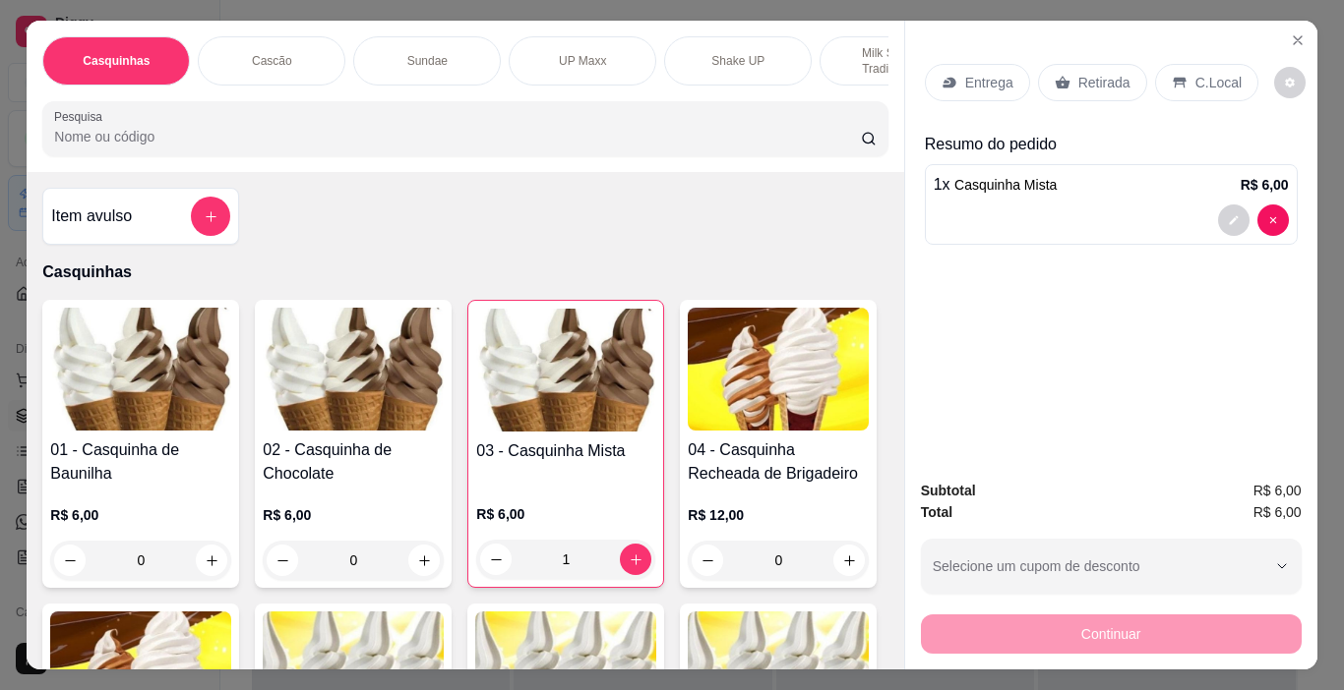
click at [1222, 85] on p "C.Local" at bounding box center [1218, 83] width 46 height 20
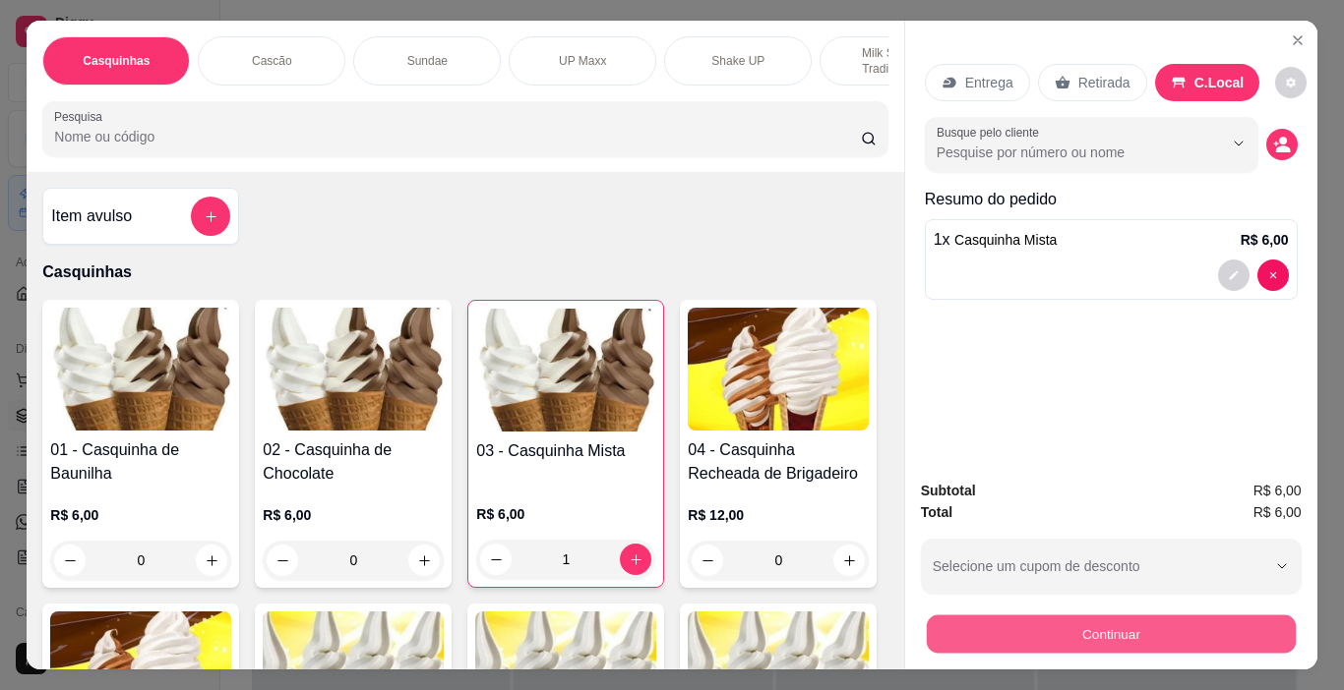
click at [1148, 617] on button "Continuar" at bounding box center [1110, 635] width 369 height 38
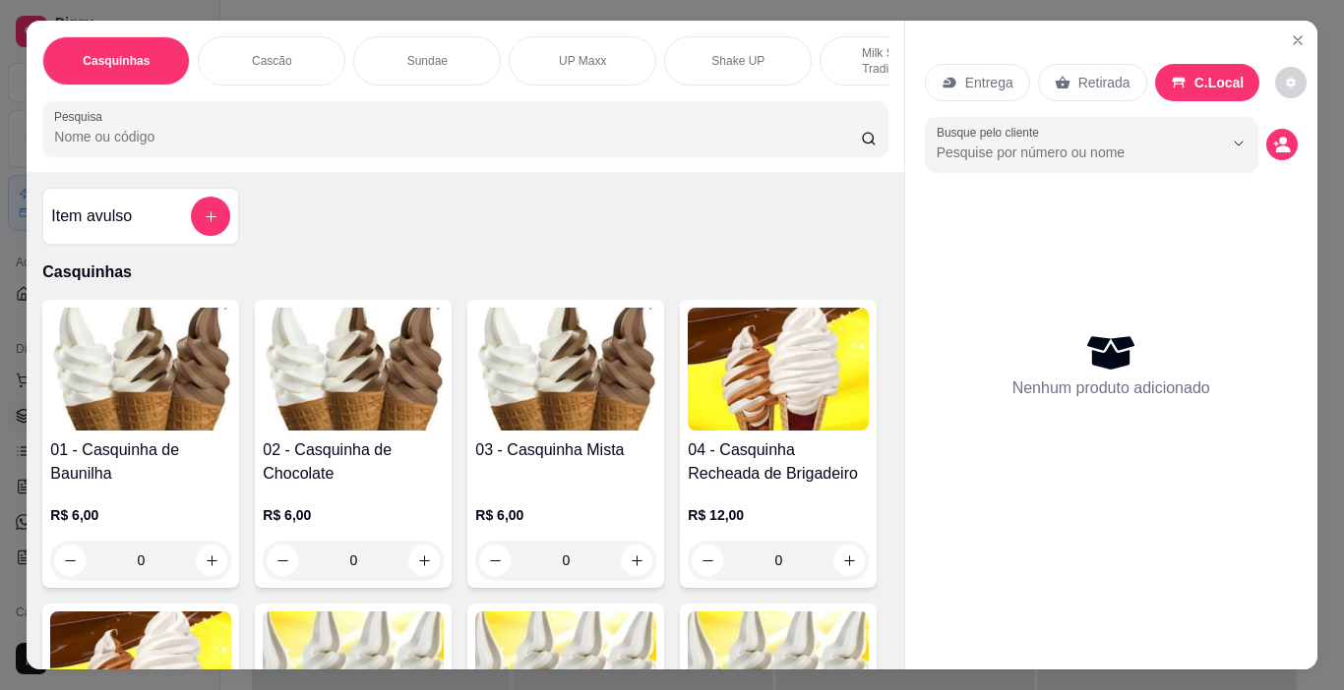
click at [566, 402] on img at bounding box center [565, 369] width 181 height 123
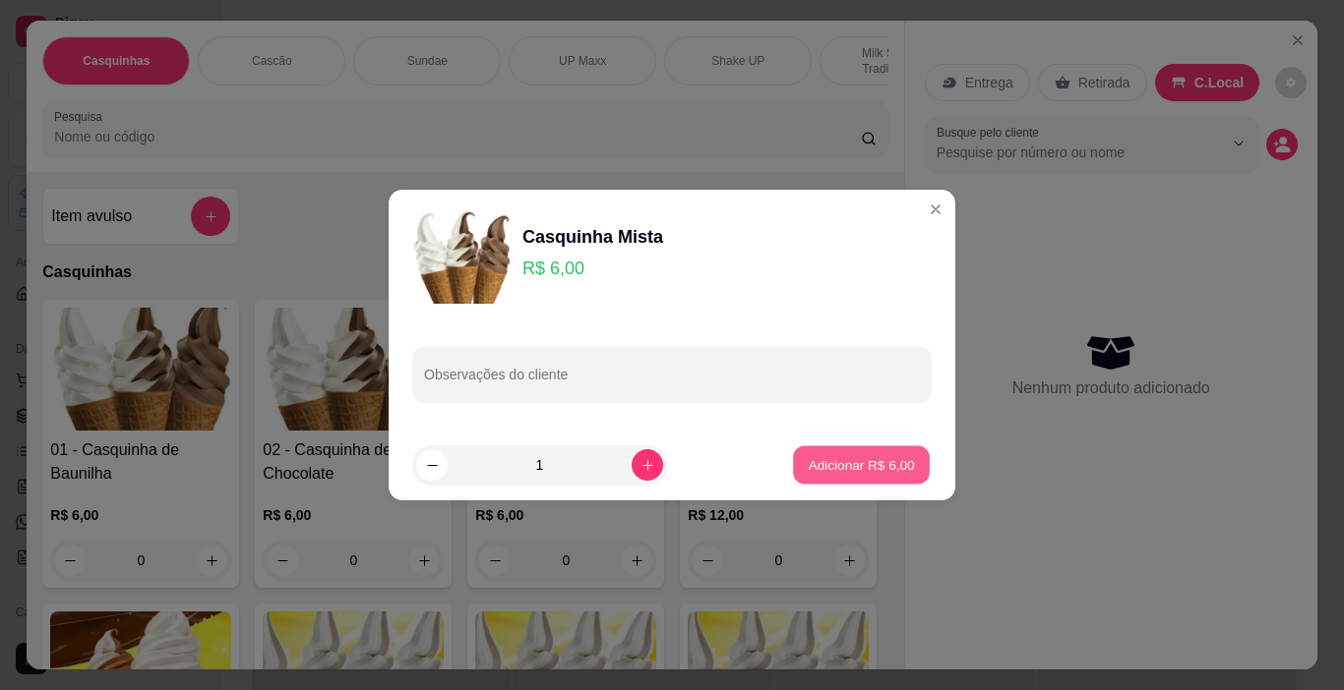
click at [848, 461] on p "Adicionar R$ 6,00" at bounding box center [861, 464] width 106 height 19
type input "1"
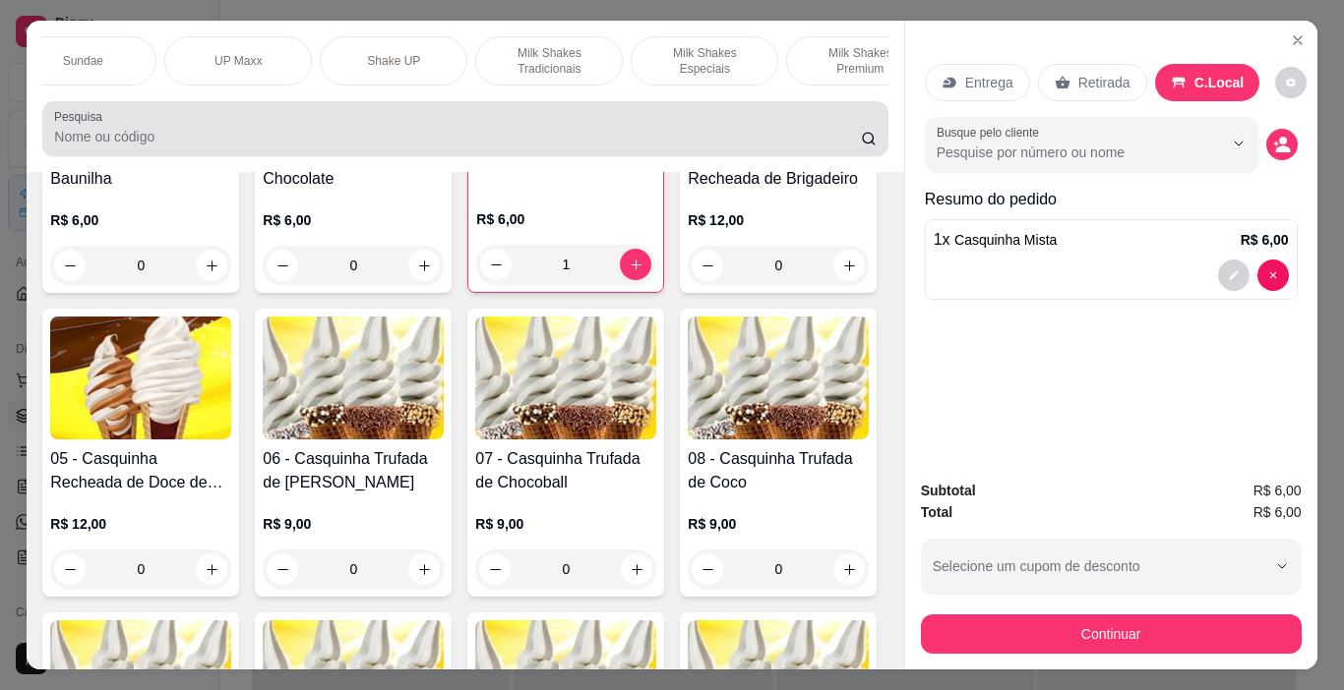
scroll to position [0, 393]
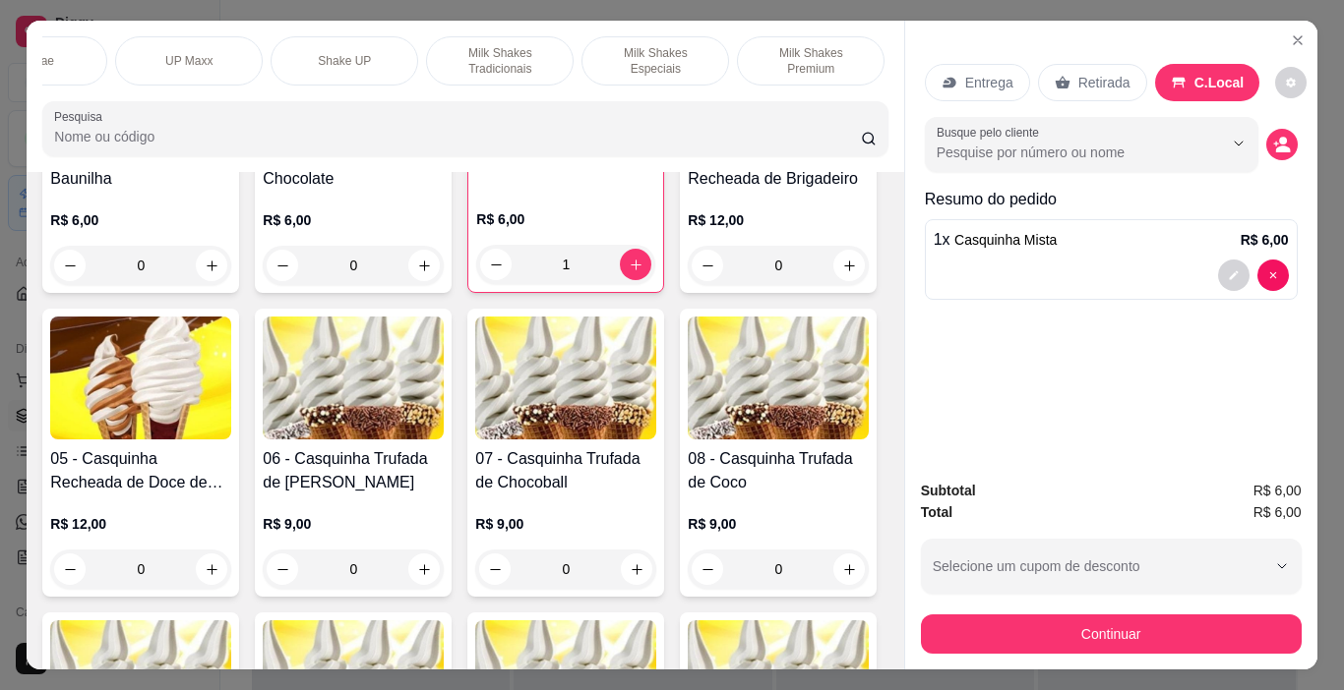
click at [493, 55] on p "Milk Shakes Tradicionais" at bounding box center [500, 60] width 114 height 31
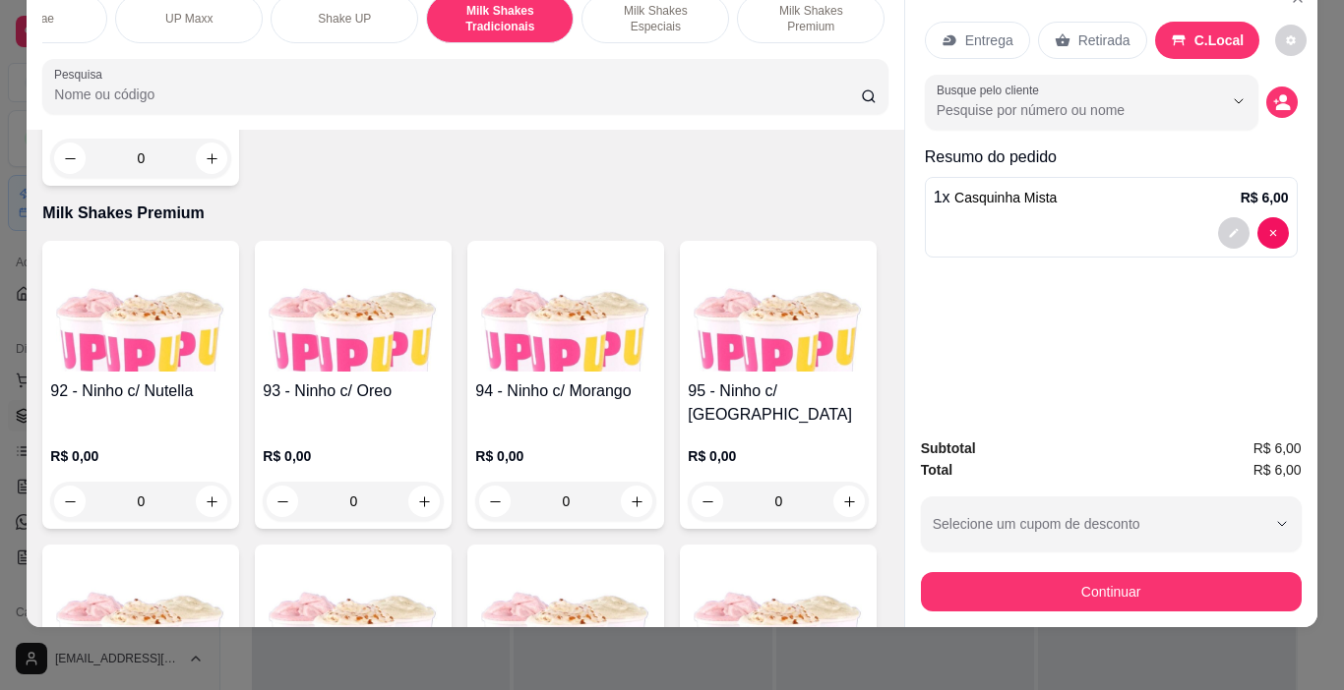
scroll to position [8034, 0]
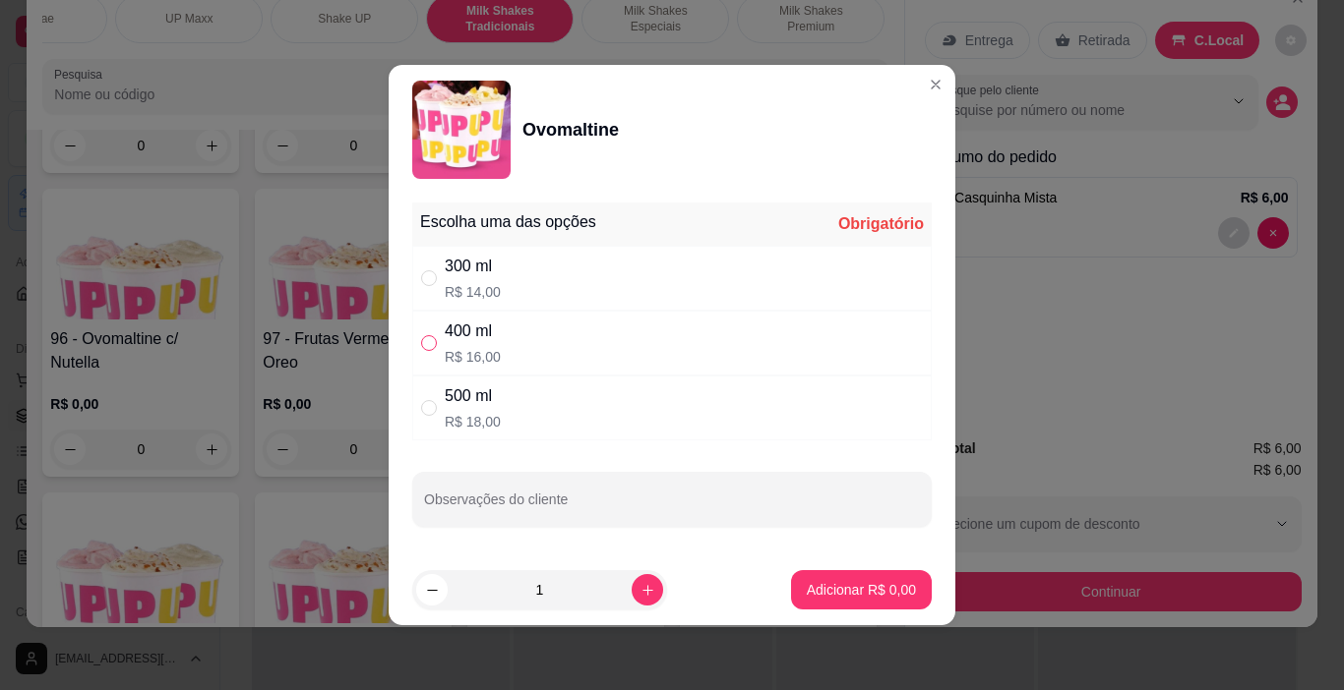
click at [430, 342] on input "" at bounding box center [429, 343] width 16 height 16
radio input "true"
click at [843, 593] on p "Adicionar R$ 16,00" at bounding box center [857, 590] width 117 height 20
type input "1"
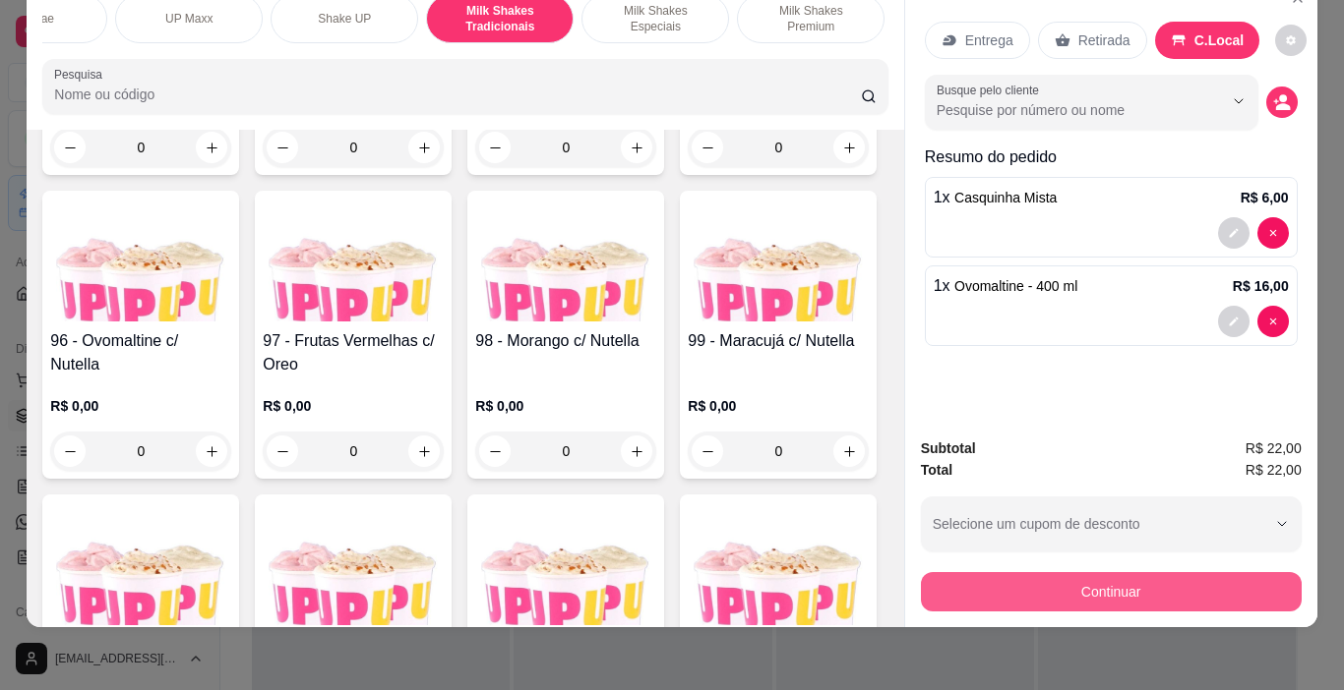
click at [1176, 572] on button "Continuar" at bounding box center [1111, 591] width 381 height 39
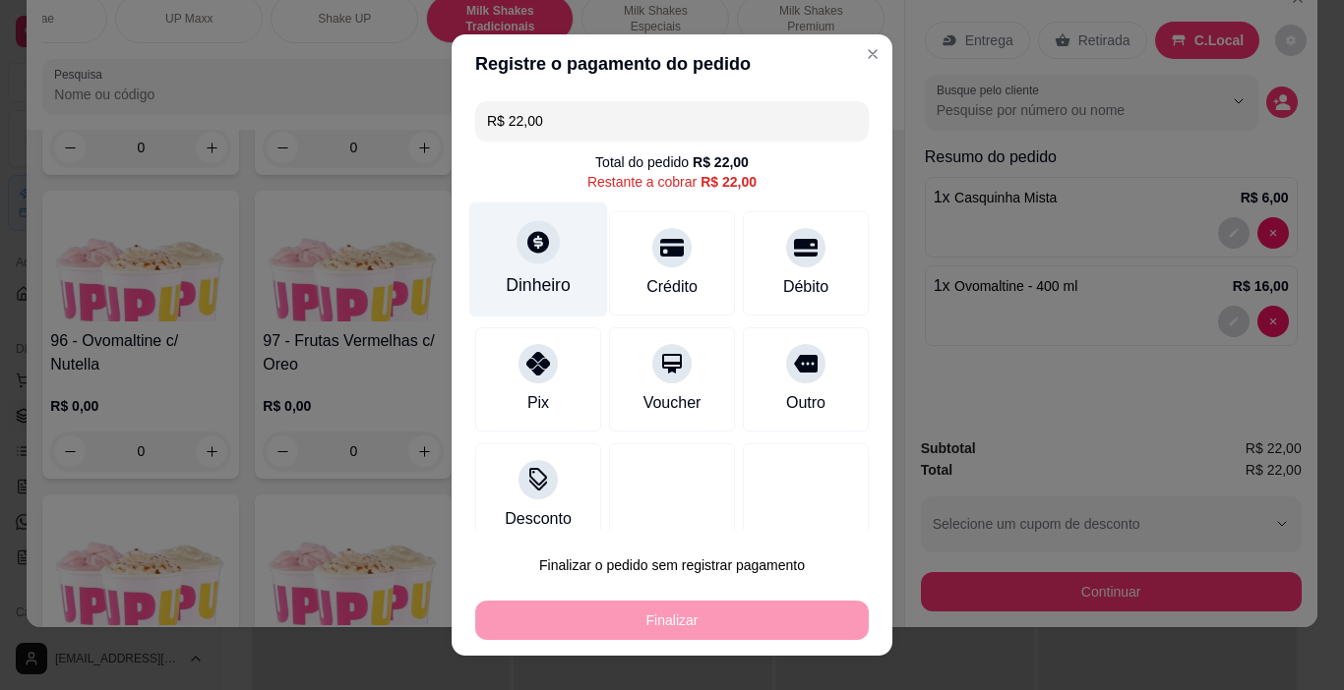
click at [557, 251] on div "Dinheiro" at bounding box center [538, 260] width 139 height 115
click at [542, 250] on div at bounding box center [537, 242] width 43 height 43
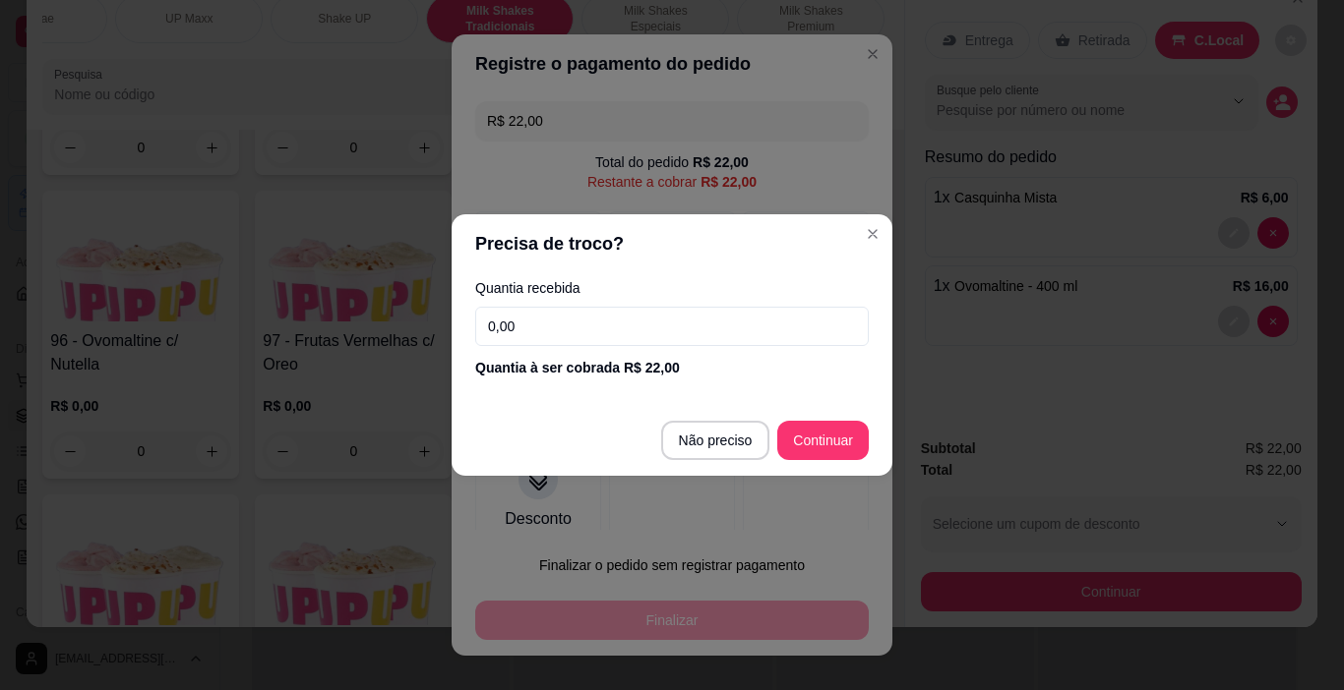
click at [577, 335] on input "0,00" at bounding box center [671, 326] width 393 height 39
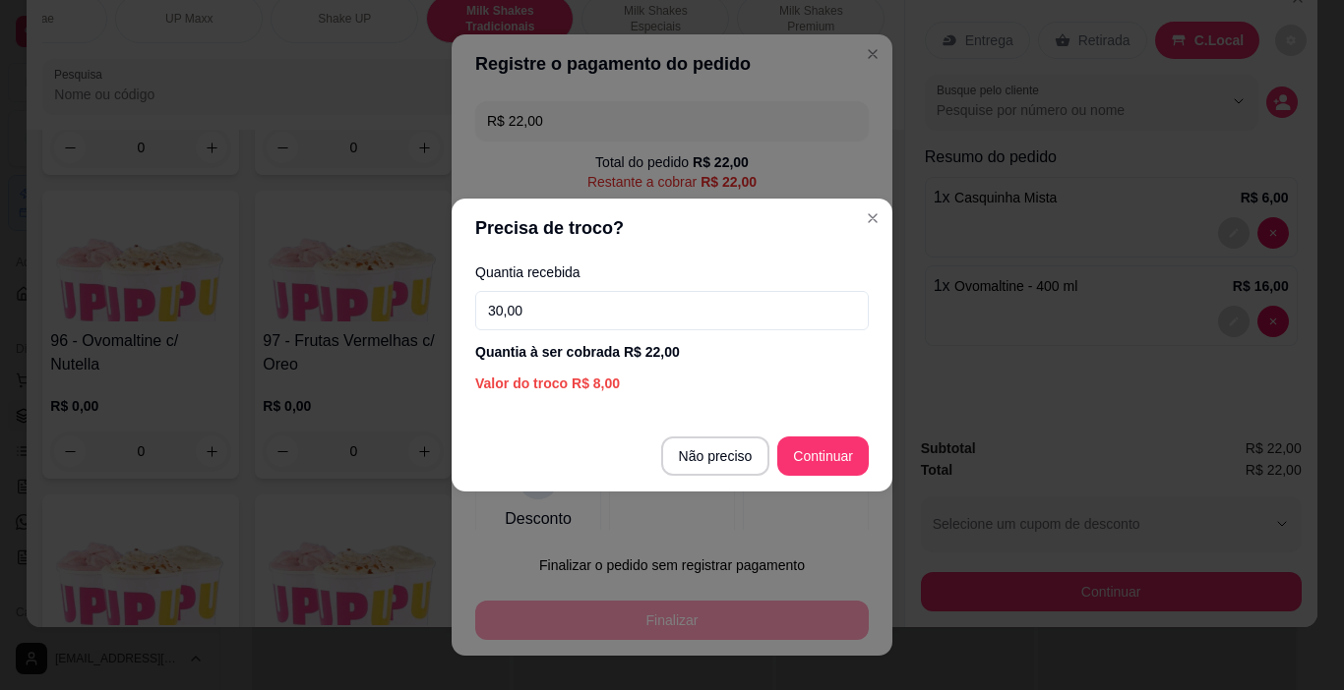
type input "30,00"
type input "R$ 0,00"
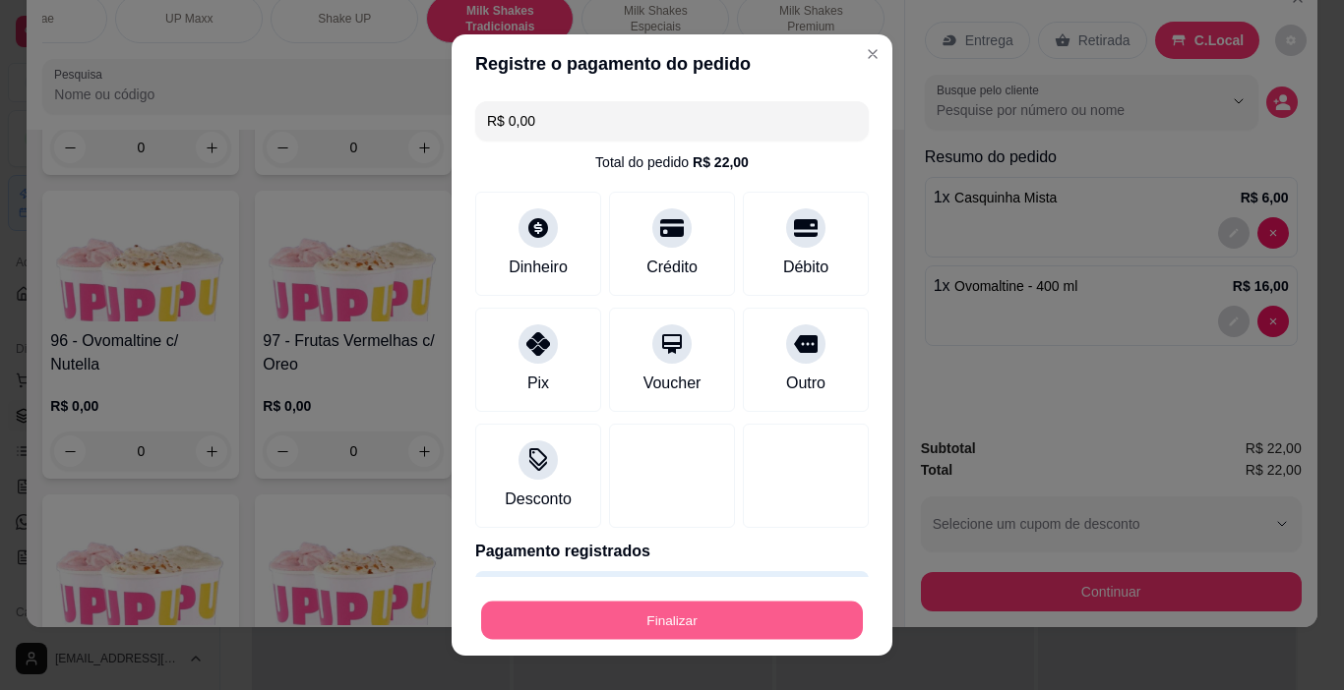
click at [653, 618] on button "Finalizar" at bounding box center [672, 621] width 382 height 38
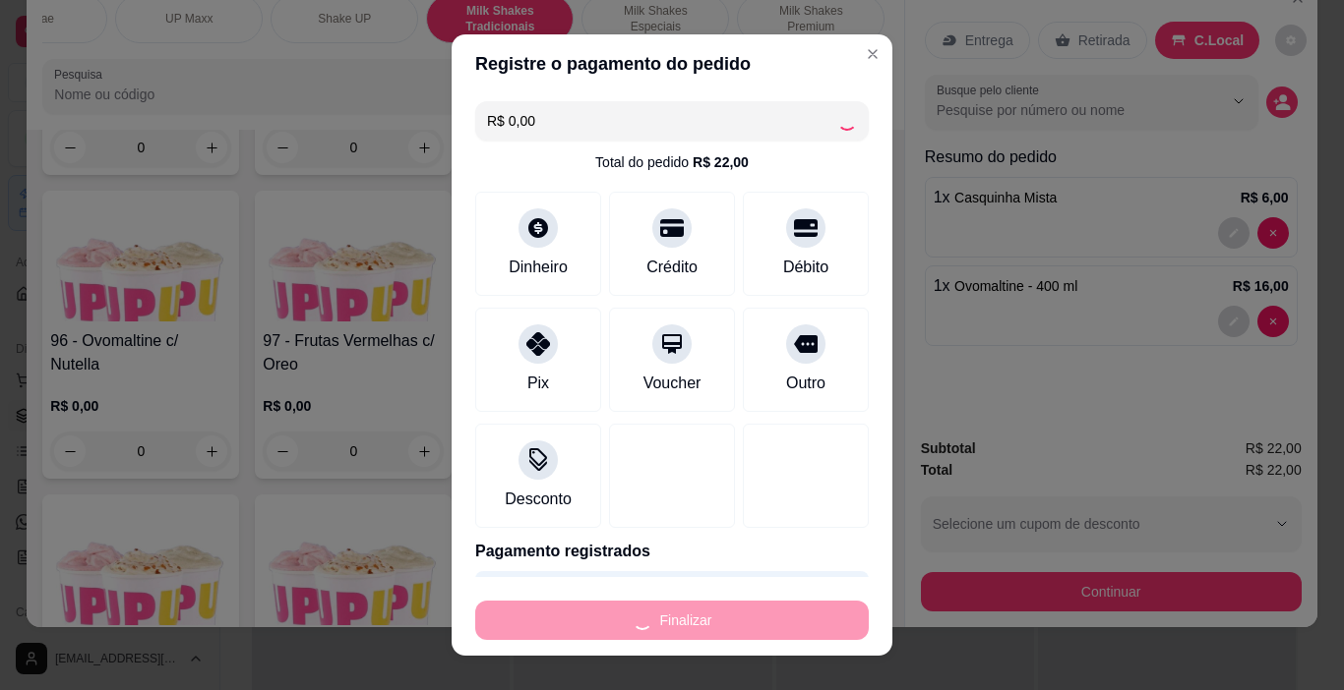
type input "0"
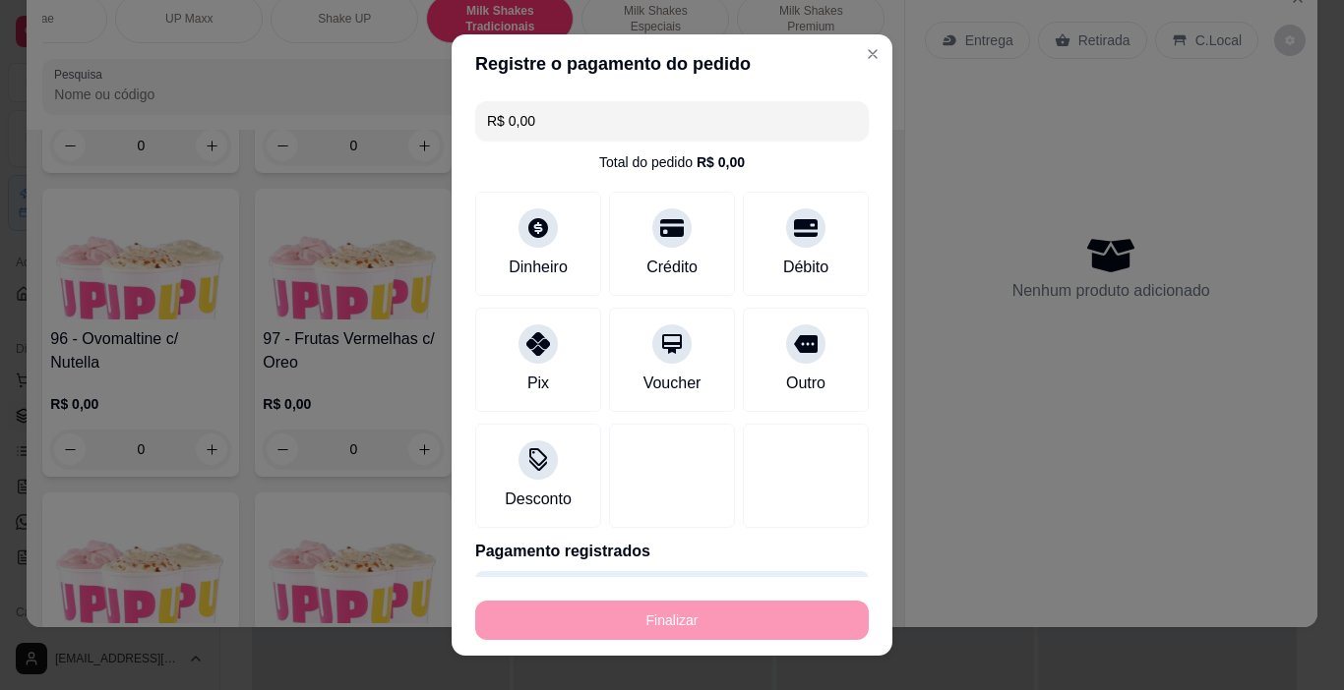
type input "-R$ 22,00"
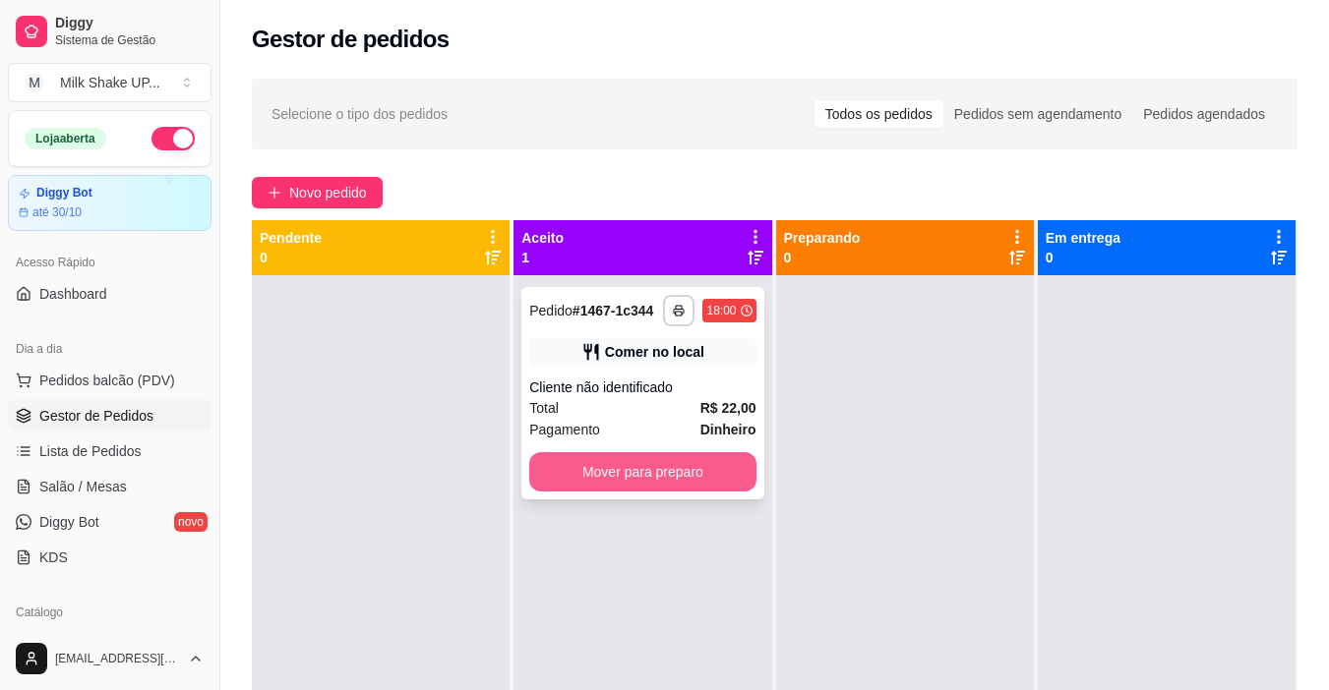
click at [692, 472] on button "Mover para preparo" at bounding box center [642, 471] width 226 height 39
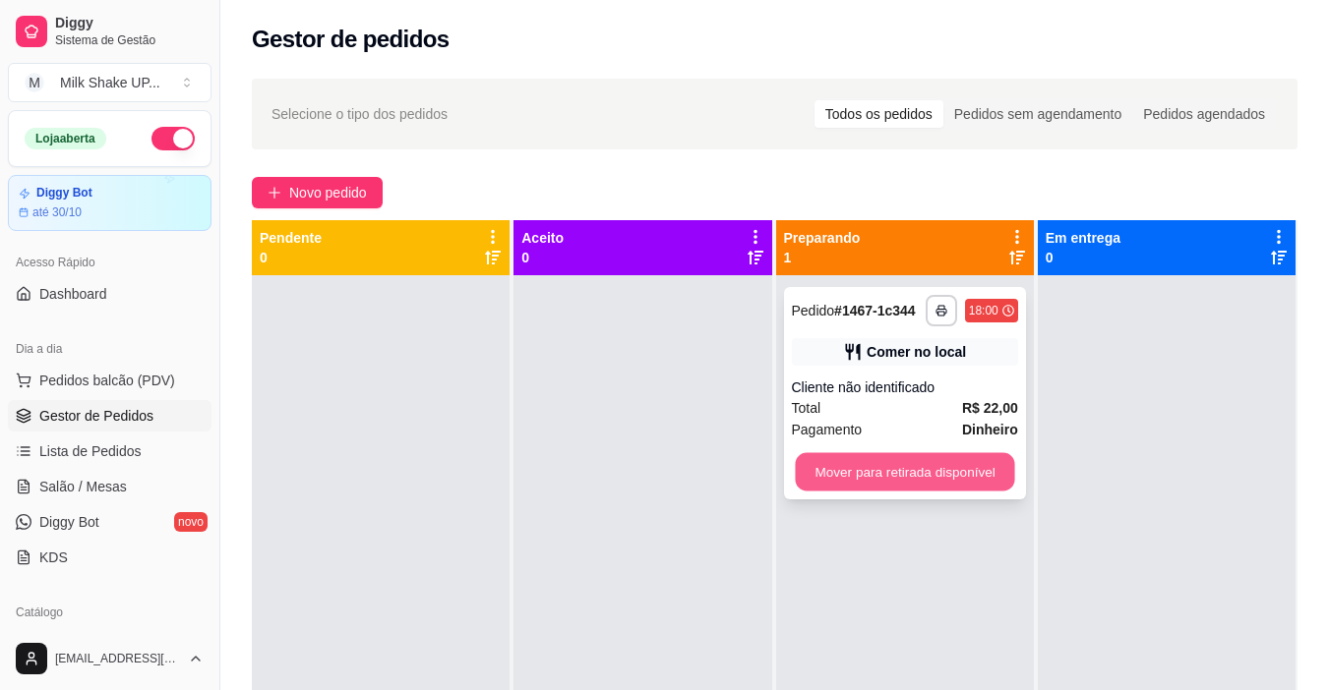
click at [927, 474] on button "Mover para retirada disponível" at bounding box center [904, 472] width 219 height 38
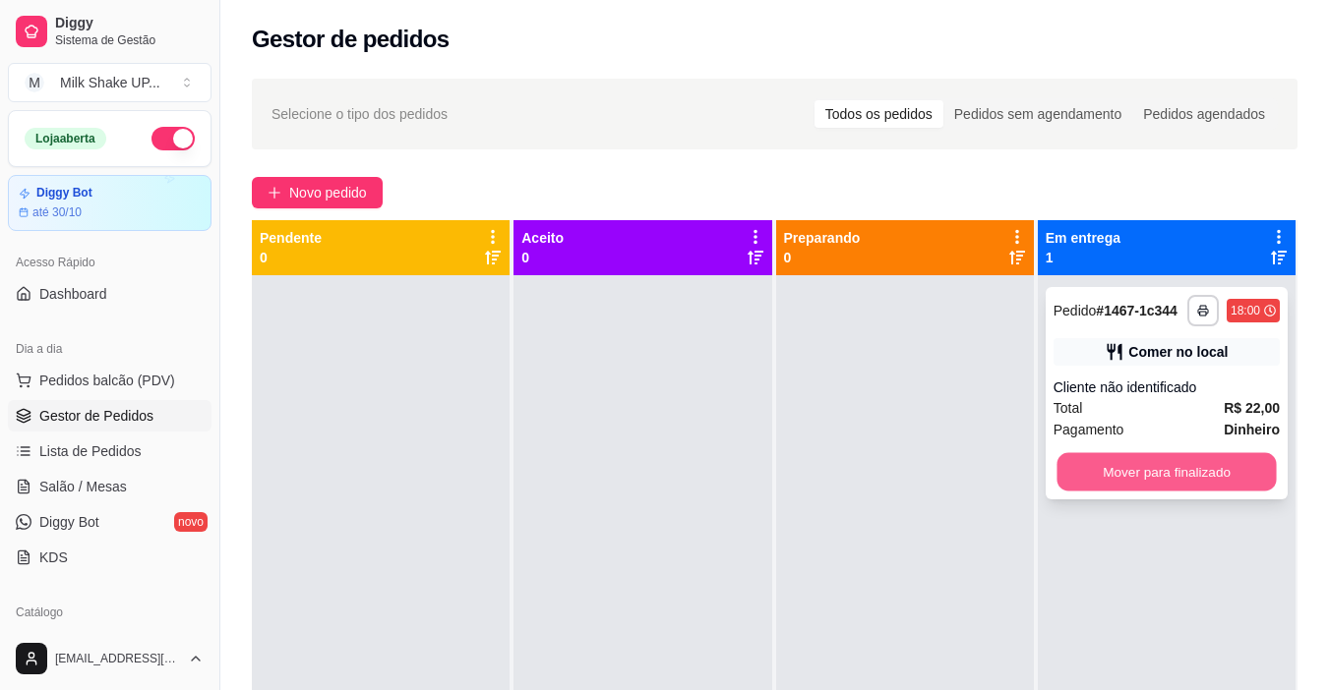
click at [1119, 475] on button "Mover para finalizado" at bounding box center [1165, 472] width 219 height 38
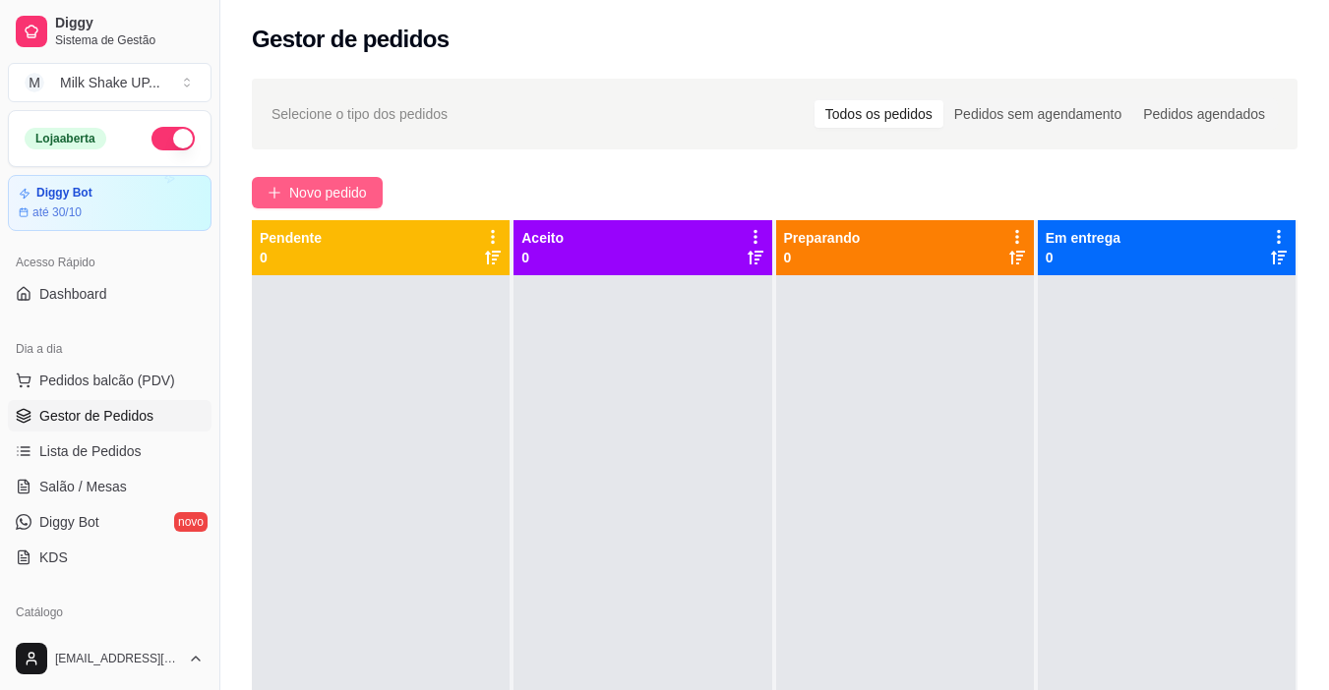
click at [375, 189] on button "Novo pedido" at bounding box center [317, 192] width 131 height 31
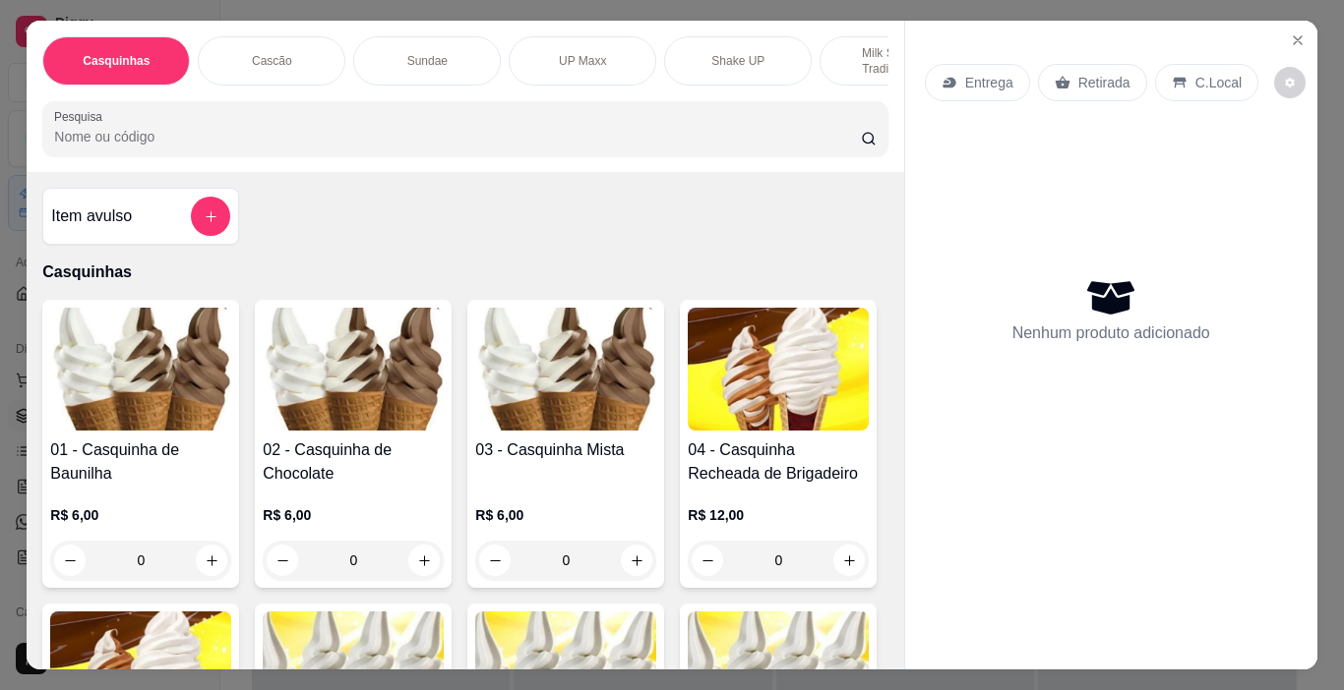
drag, startPoint x: 422, startPoint y: 48, endPoint x: 389, endPoint y: 200, distance: 154.9
click at [427, 41] on div "Sundae" at bounding box center [427, 60] width 148 height 49
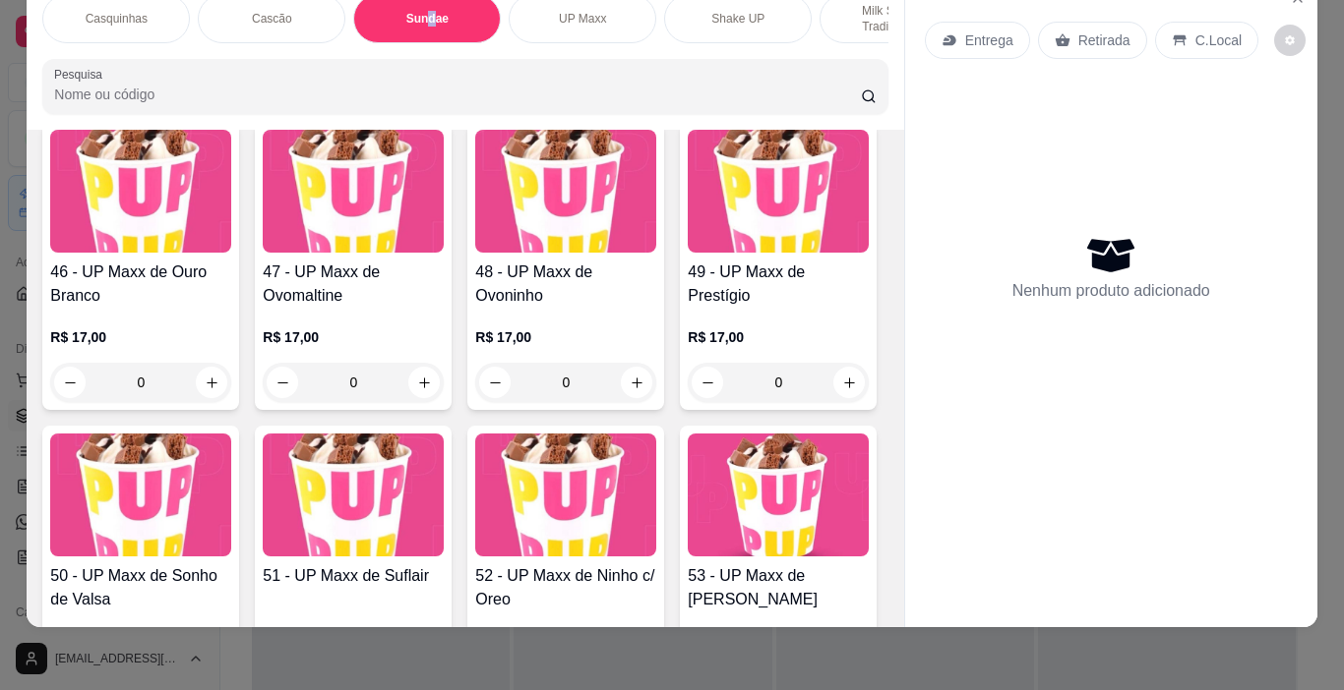
scroll to position [3657, 0]
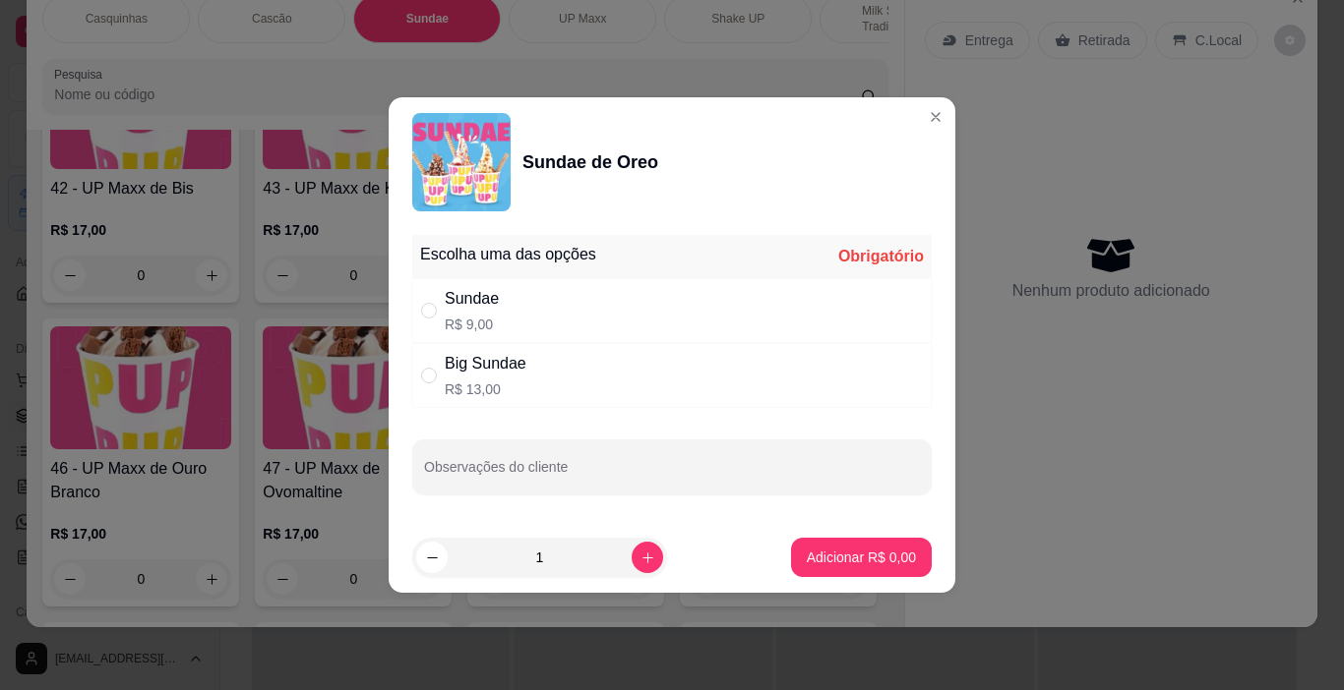
click at [413, 315] on div "Sundae R$ 9,00" at bounding box center [671, 310] width 519 height 65
radio input "true"
click at [873, 570] on button "Adicionar R$ 9,00" at bounding box center [861, 558] width 137 height 38
type input "1"
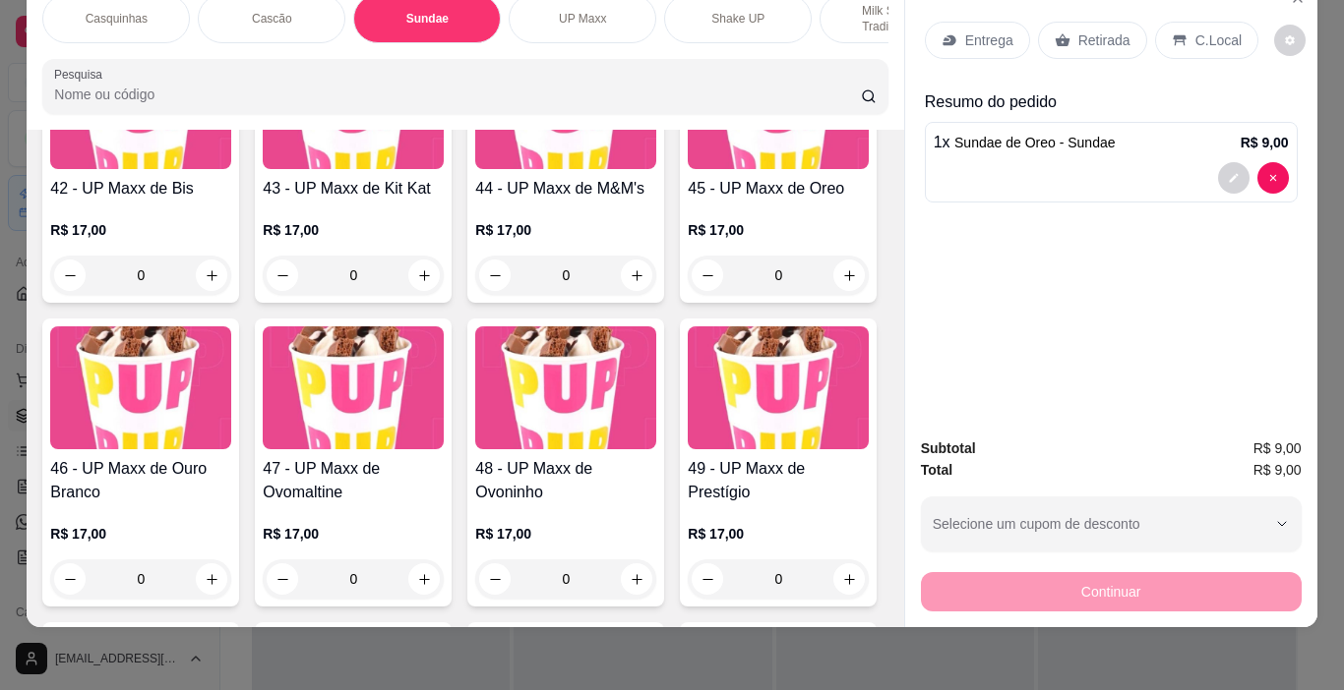
click at [1219, 30] on p "C.Local" at bounding box center [1218, 40] width 46 height 20
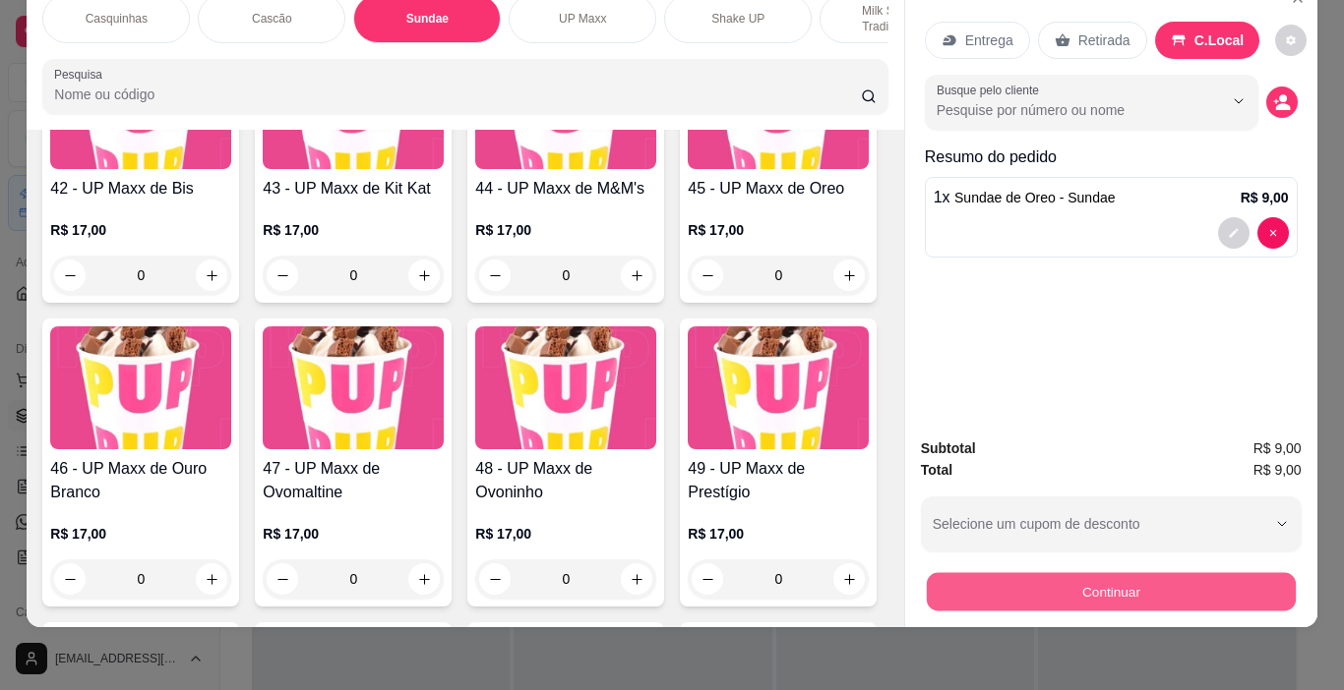
click at [1201, 573] on button "Continuar" at bounding box center [1110, 592] width 369 height 38
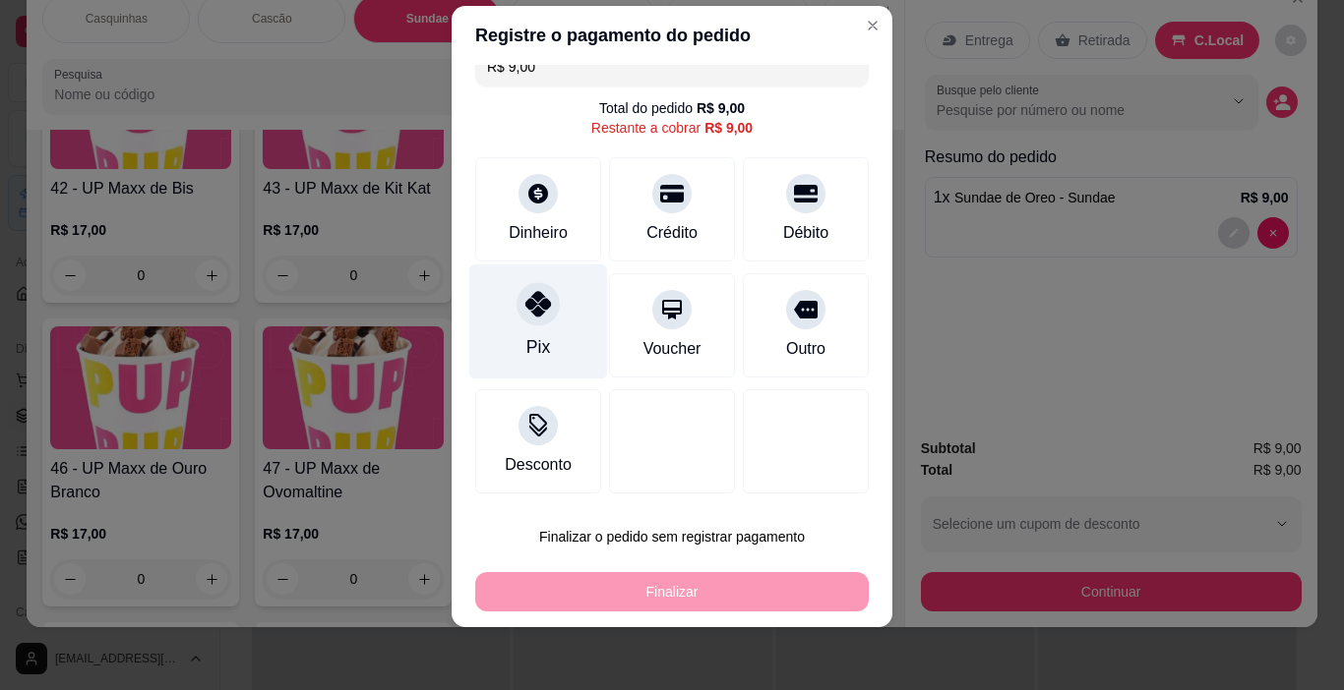
scroll to position [0, 0]
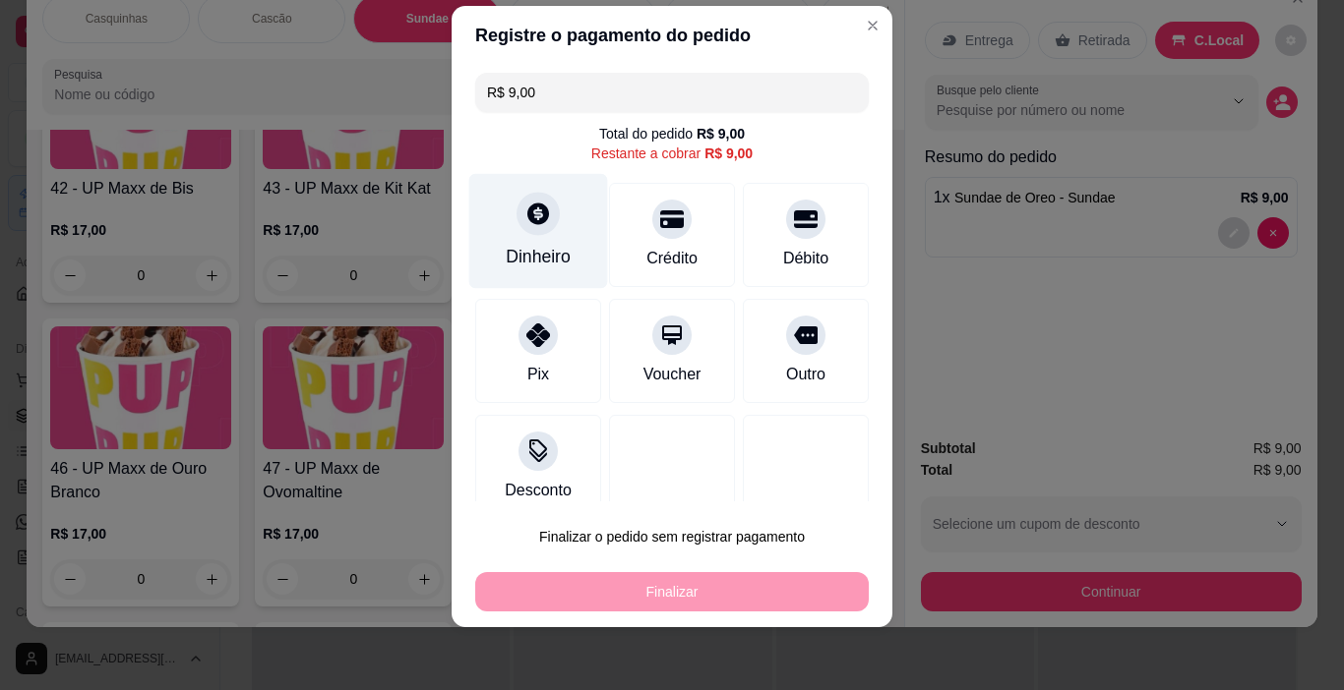
click at [531, 240] on div "Dinheiro" at bounding box center [538, 231] width 139 height 115
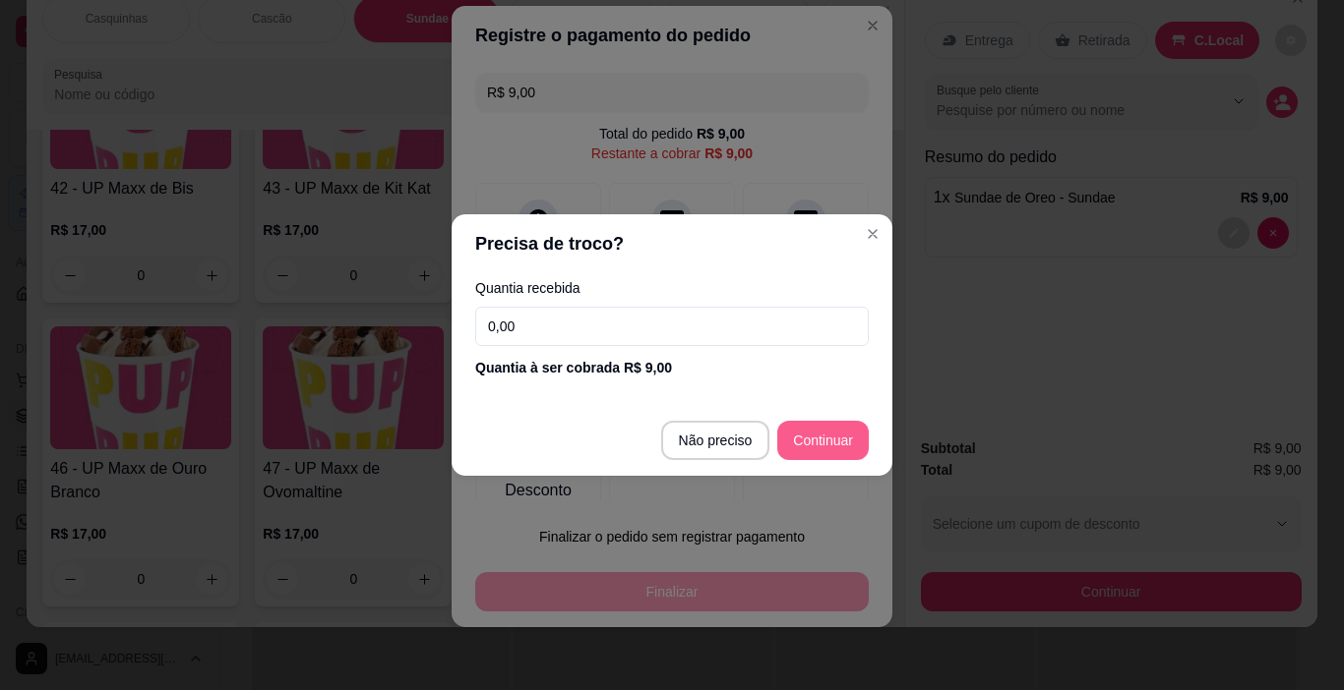
type input "R$ 0,00"
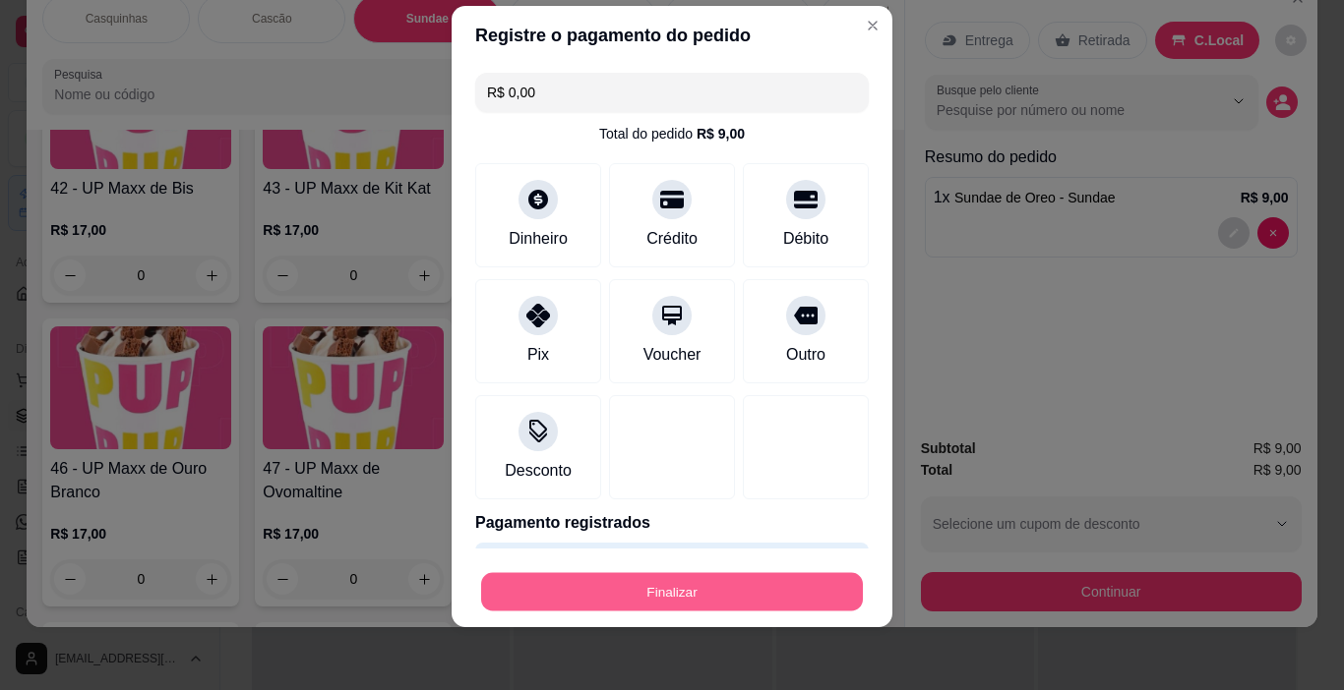
click at [809, 577] on button "Finalizar" at bounding box center [672, 592] width 382 height 38
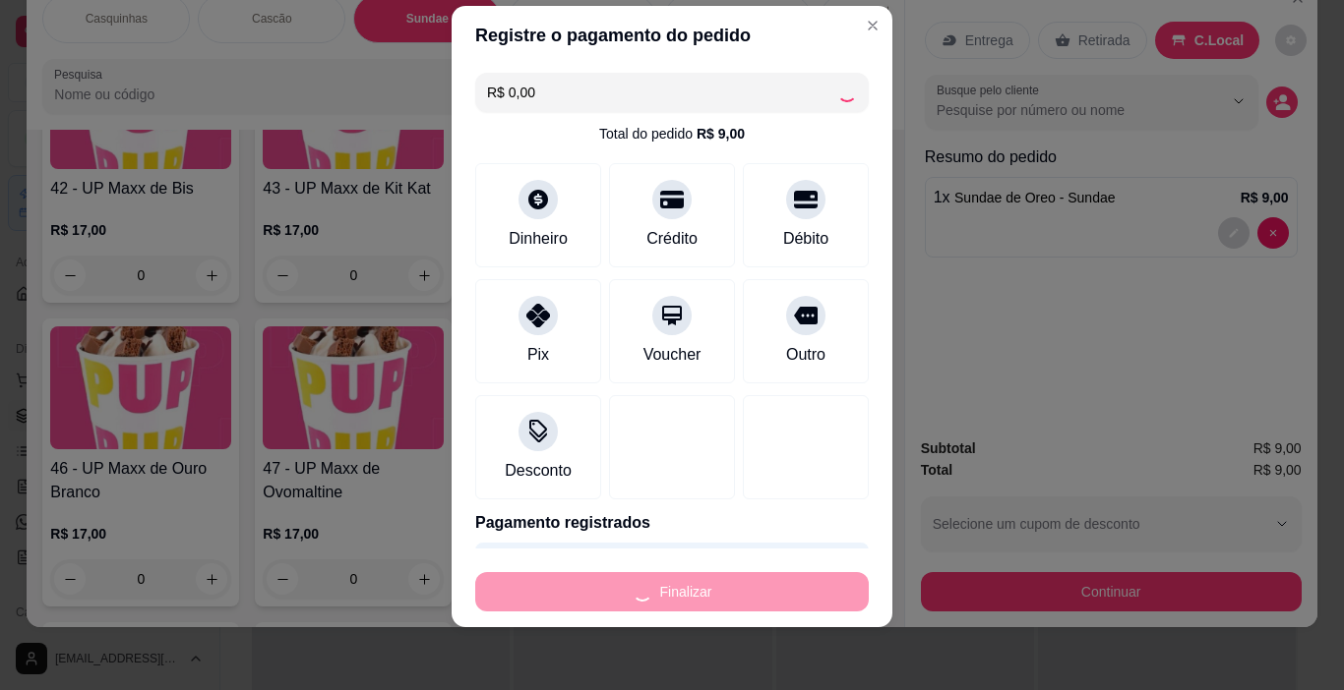
type input "0"
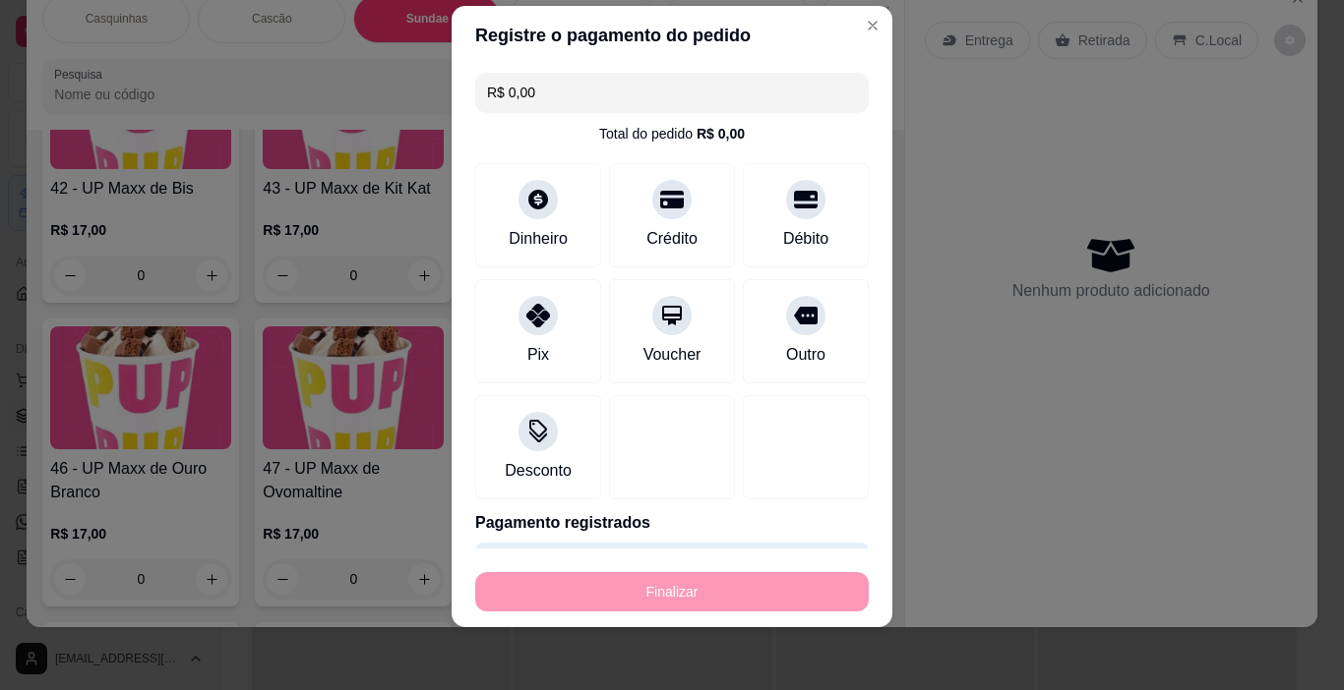
type input "-R$ 9,00"
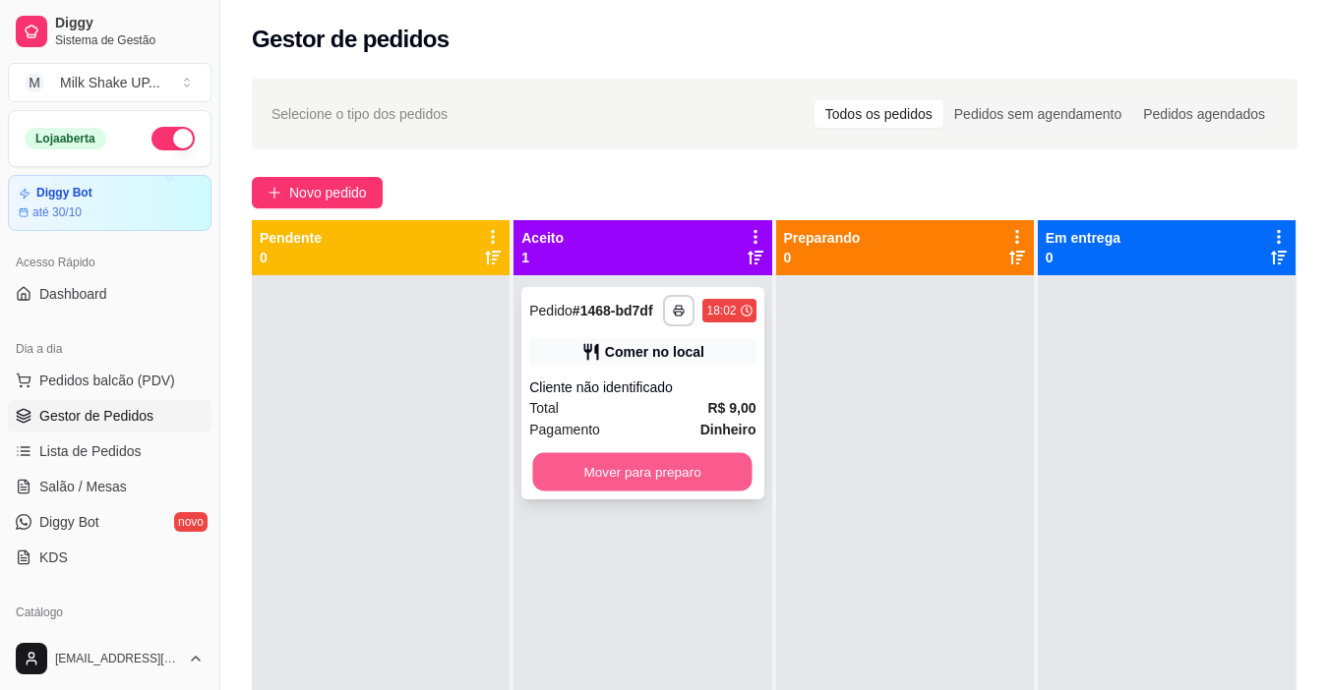
click at [737, 471] on button "Mover para preparo" at bounding box center [642, 472] width 219 height 38
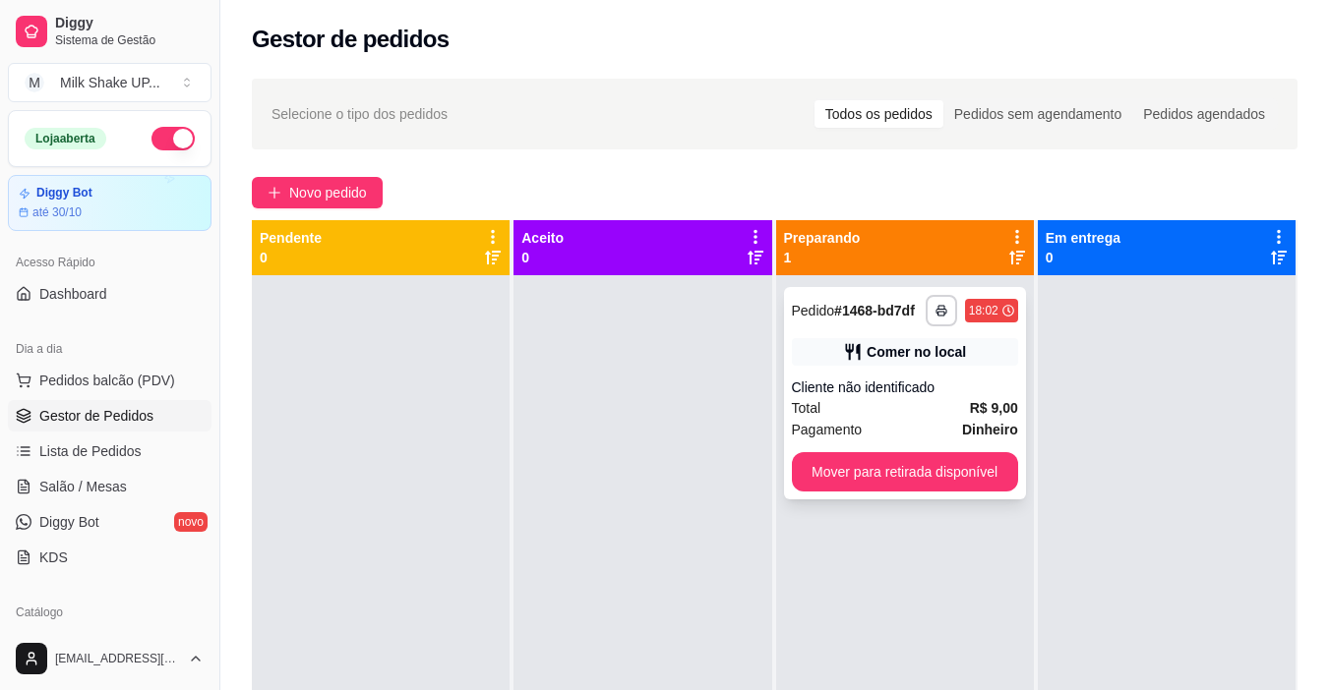
click at [964, 463] on button "Mover para retirada disponível" at bounding box center [905, 471] width 226 height 39
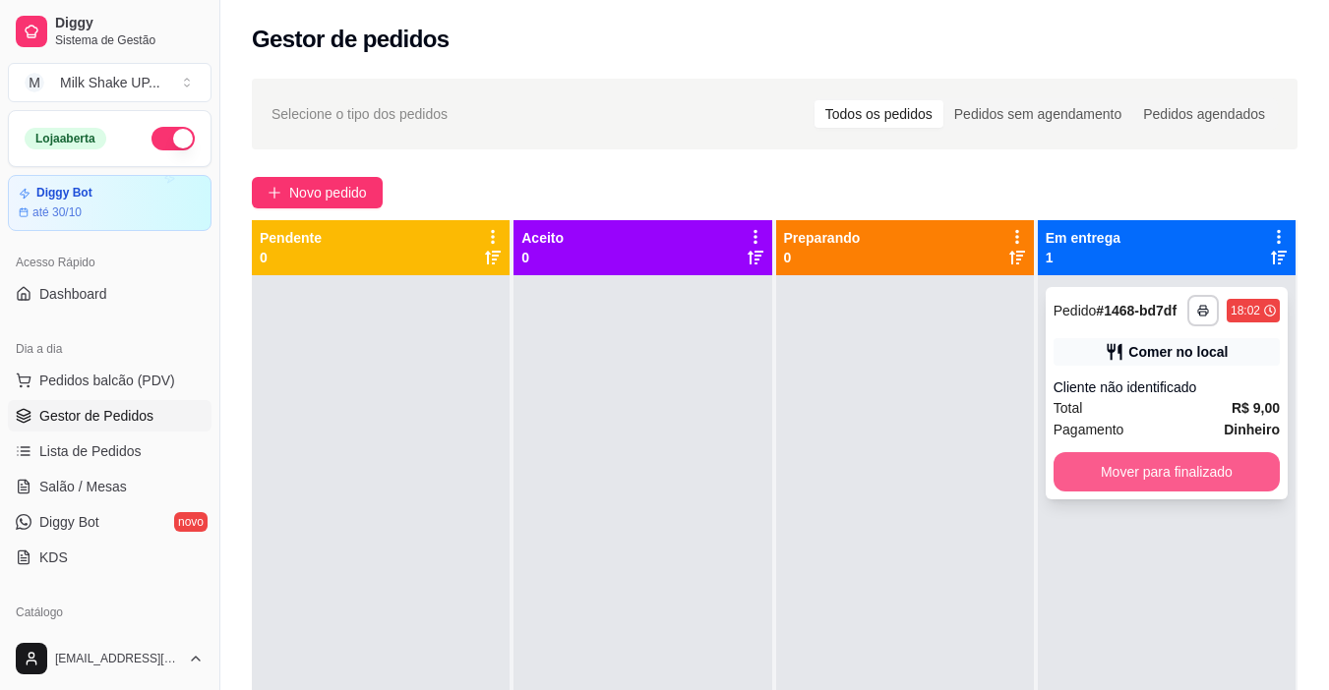
click at [1076, 460] on button "Mover para finalizado" at bounding box center [1166, 471] width 226 height 39
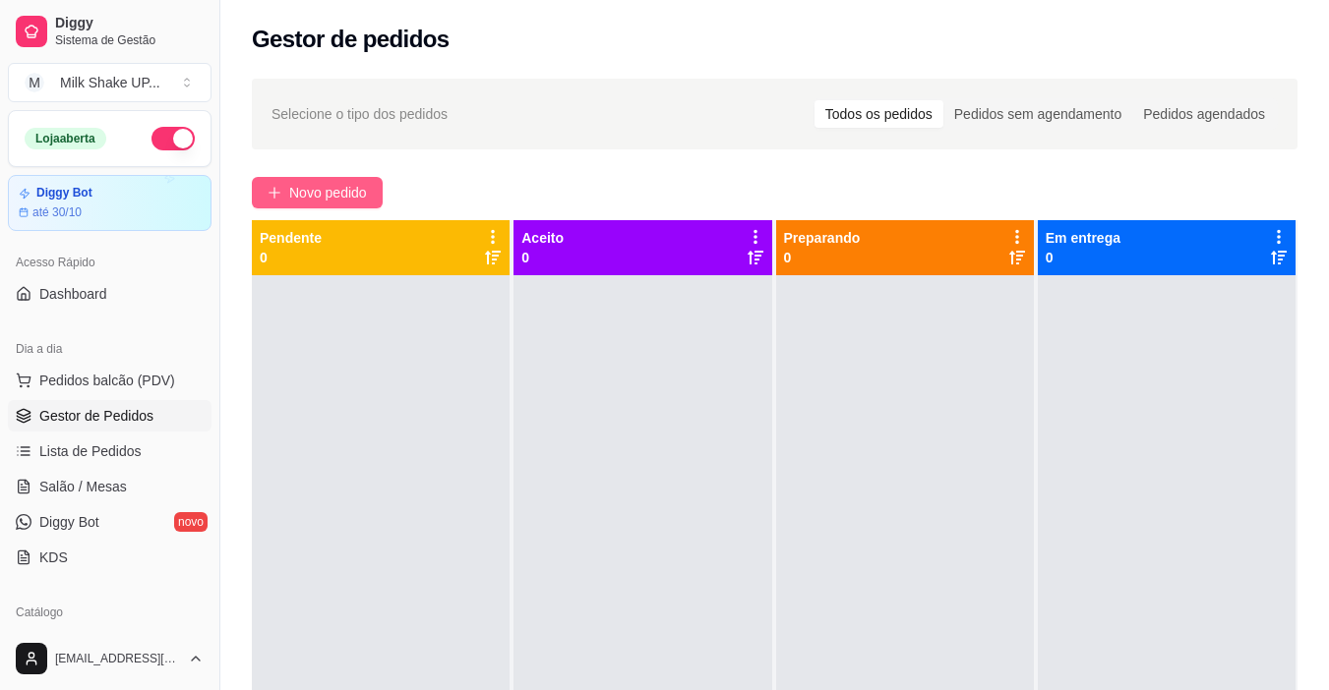
click at [285, 196] on button "Novo pedido" at bounding box center [317, 192] width 131 height 31
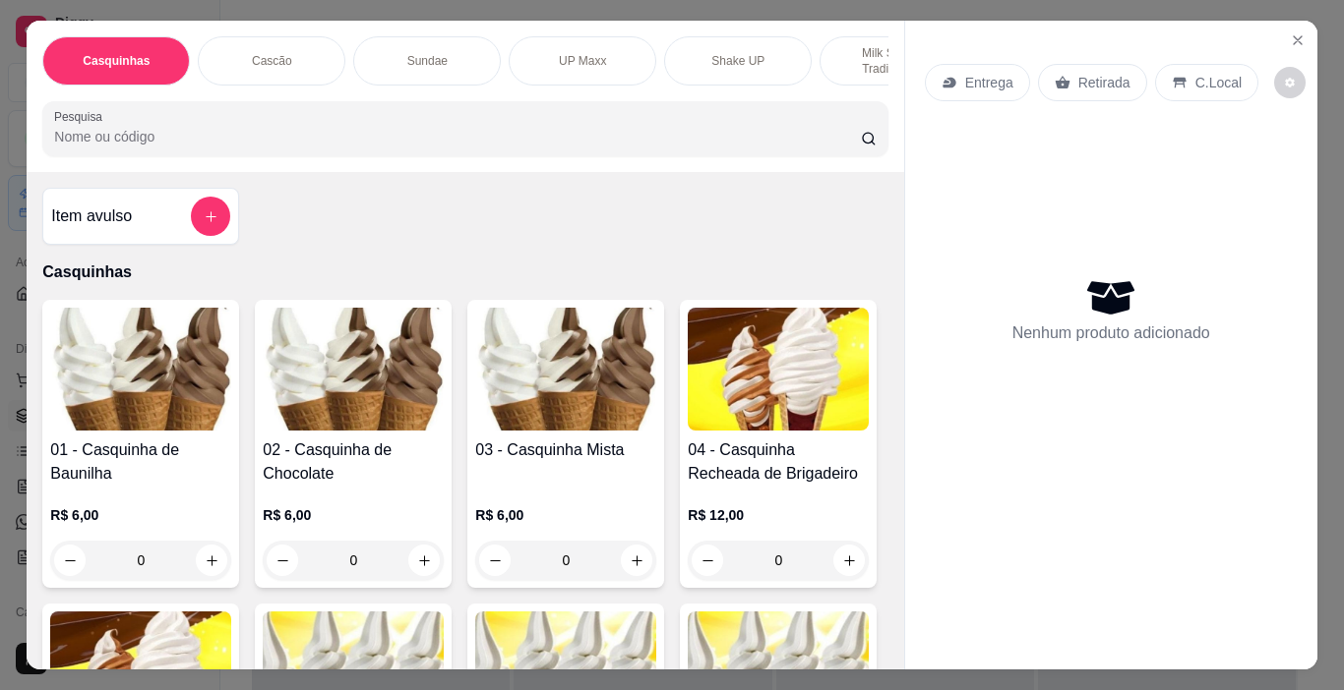
click at [872, 57] on p "Milk Shakes Tradicionais" at bounding box center [893, 60] width 114 height 31
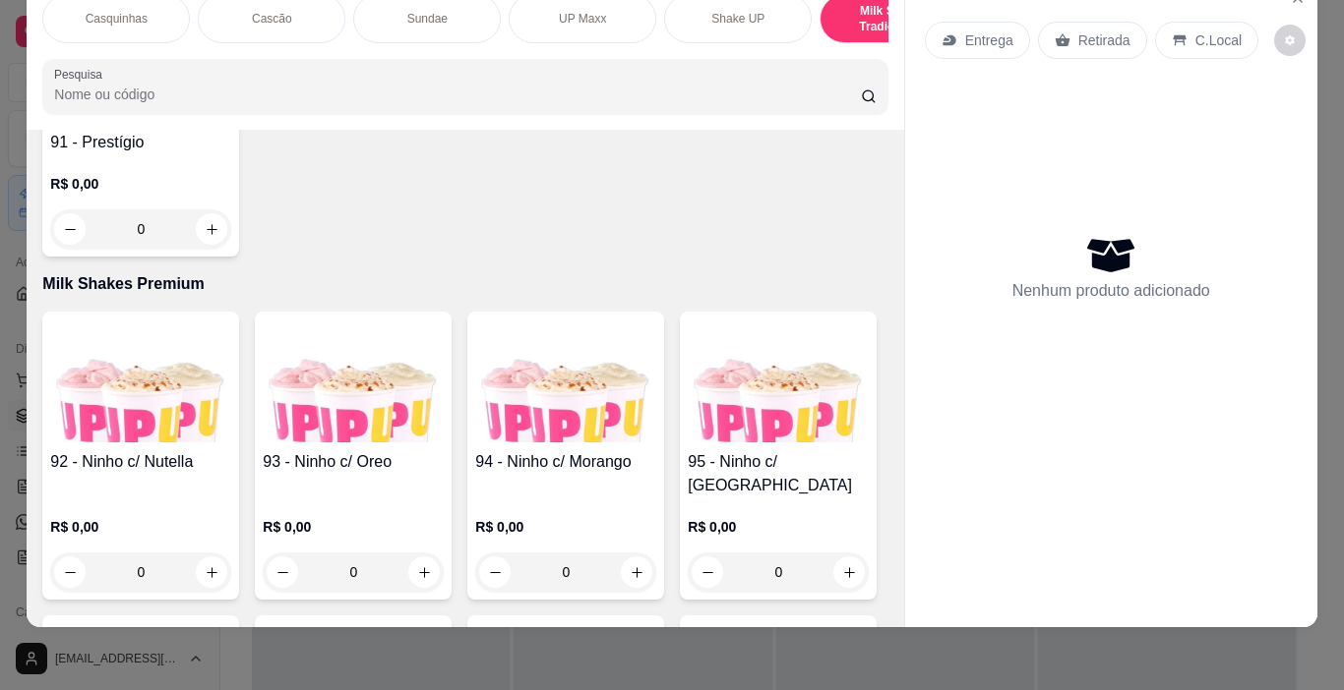
scroll to position [7640, 0]
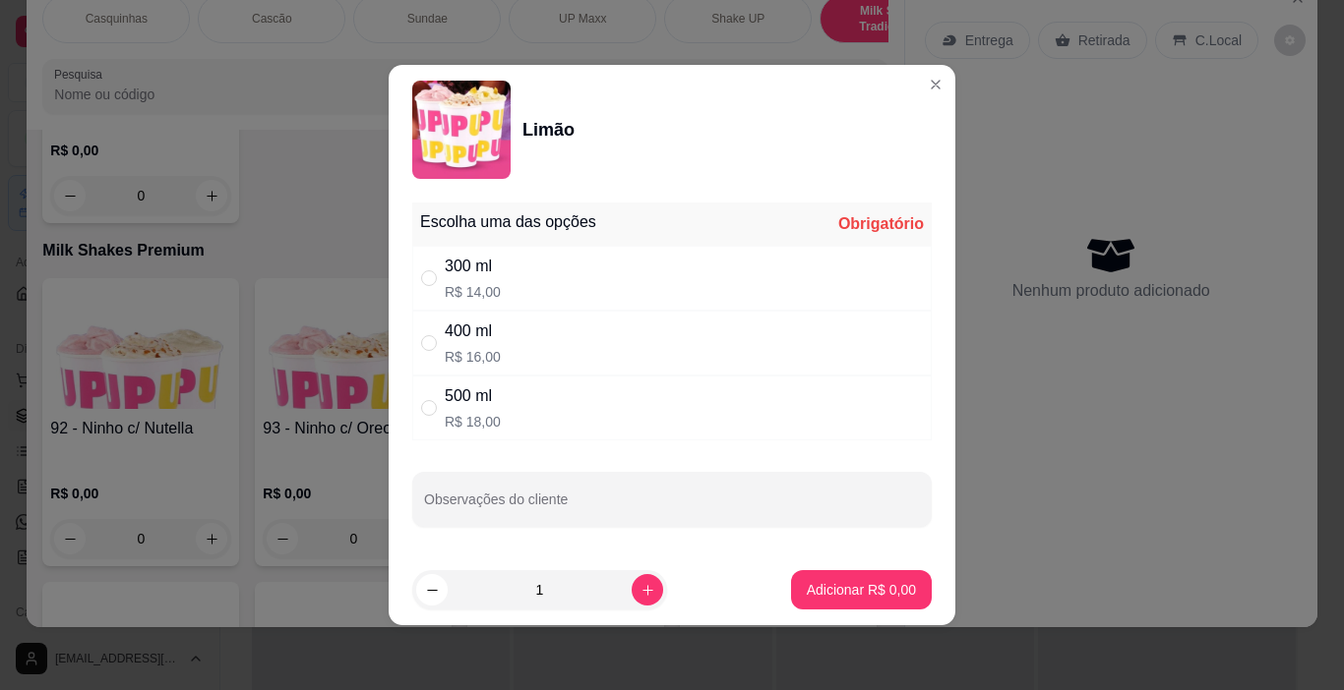
click at [415, 281] on div "300 ml R$ 14,00" at bounding box center [671, 278] width 519 height 65
radio input "true"
click at [850, 586] on p "Adicionar R$ 14,00" at bounding box center [857, 590] width 117 height 20
type input "1"
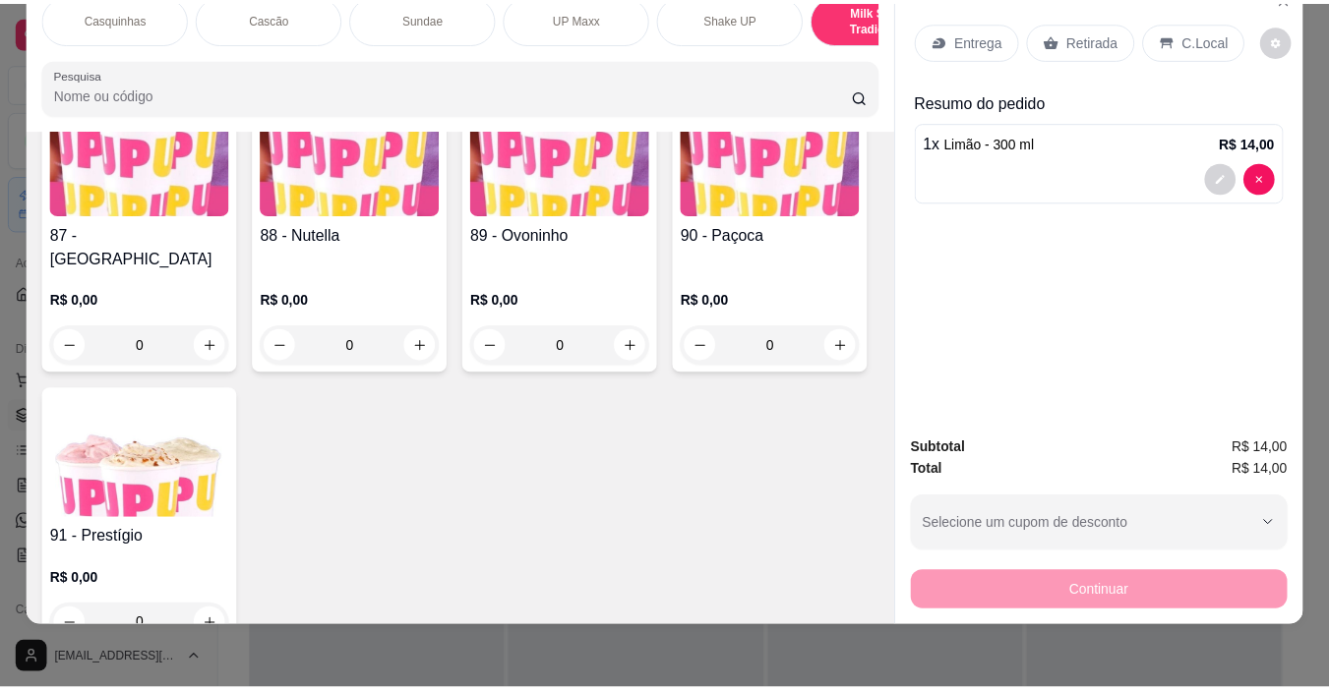
scroll to position [7247, 0]
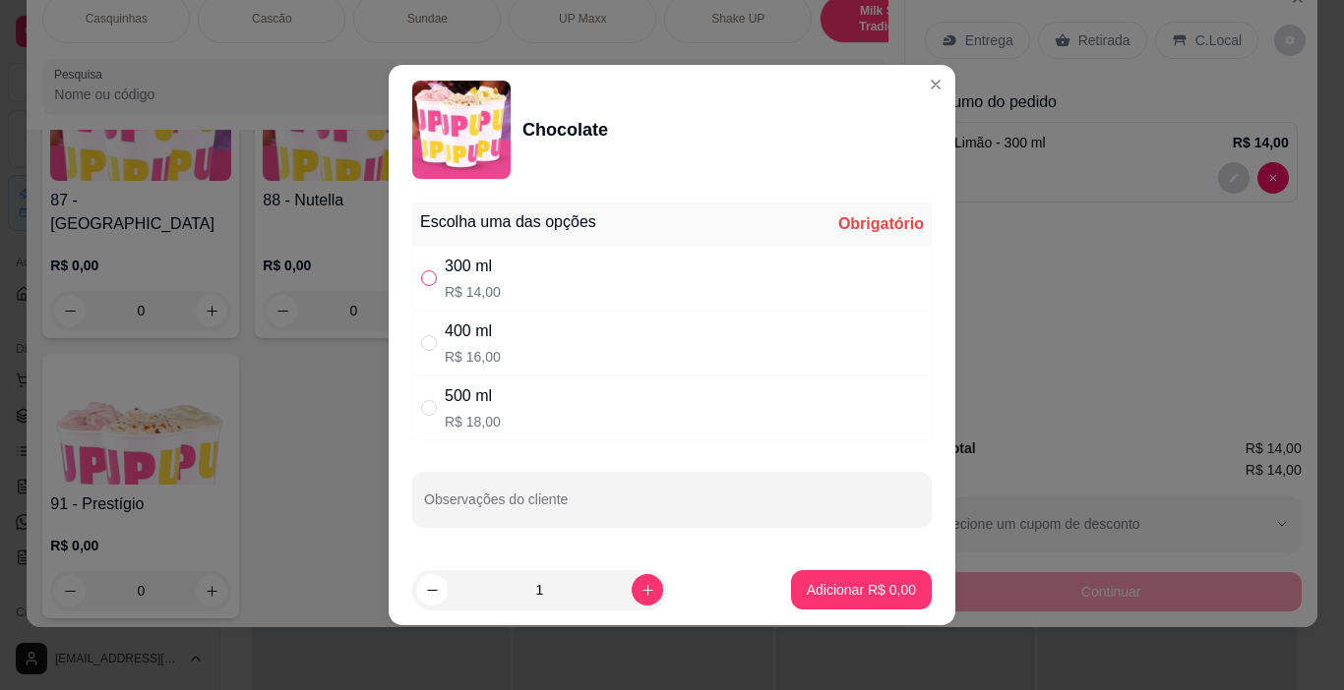
click at [428, 274] on input "" at bounding box center [429, 278] width 16 height 16
radio input "true"
click at [857, 593] on p "Adicionar R$ 14,00" at bounding box center [857, 590] width 117 height 20
type input "1"
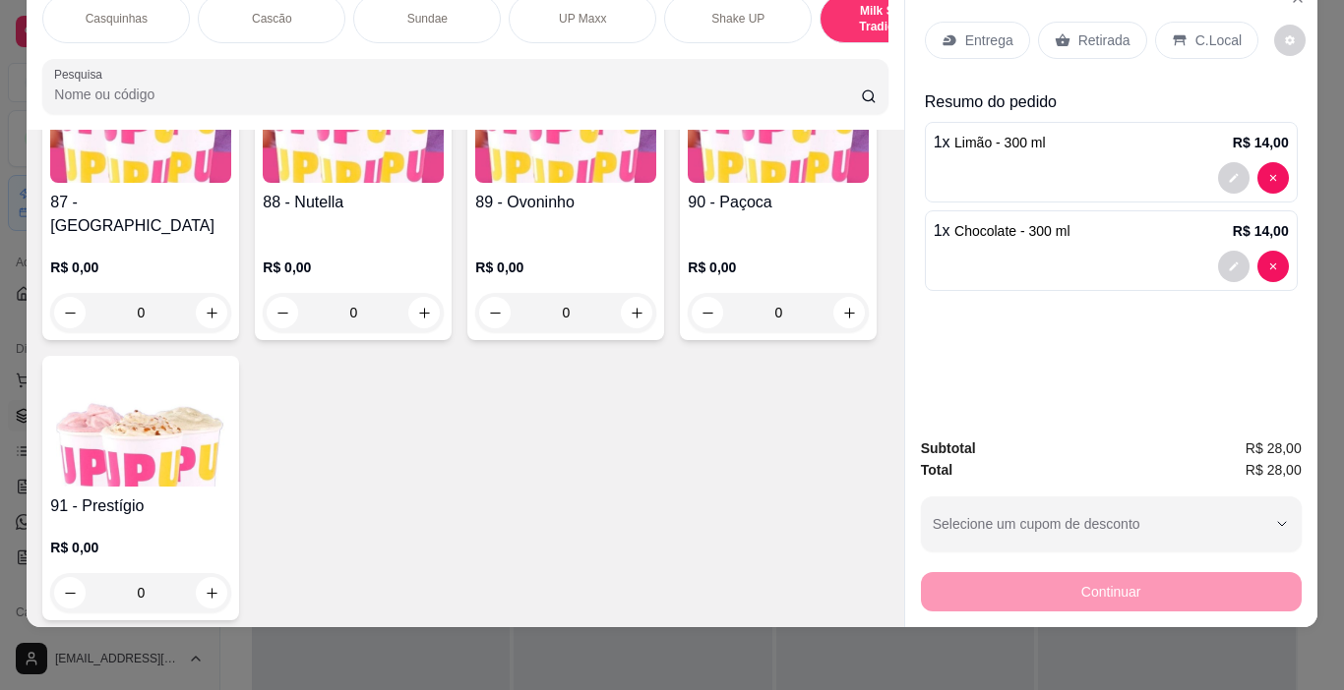
click at [1210, 30] on p "C.Local" at bounding box center [1218, 40] width 46 height 20
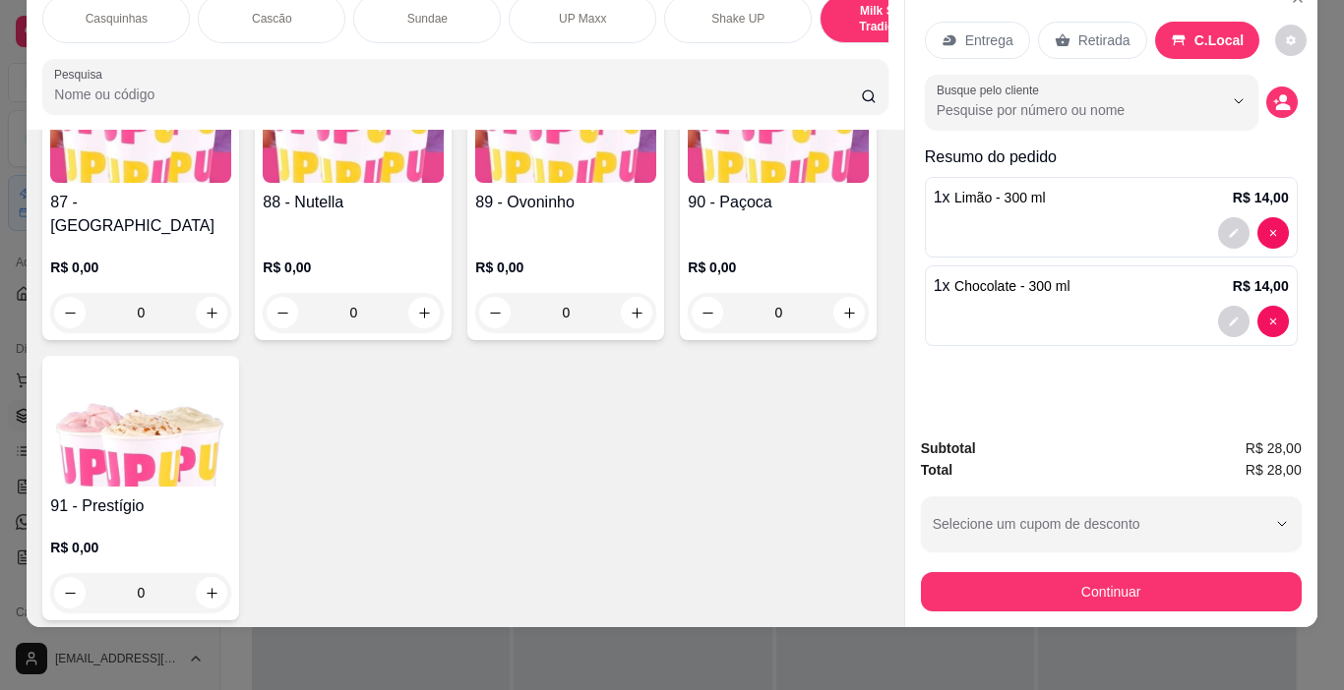
click at [1177, 592] on button "Continuar" at bounding box center [1111, 591] width 381 height 39
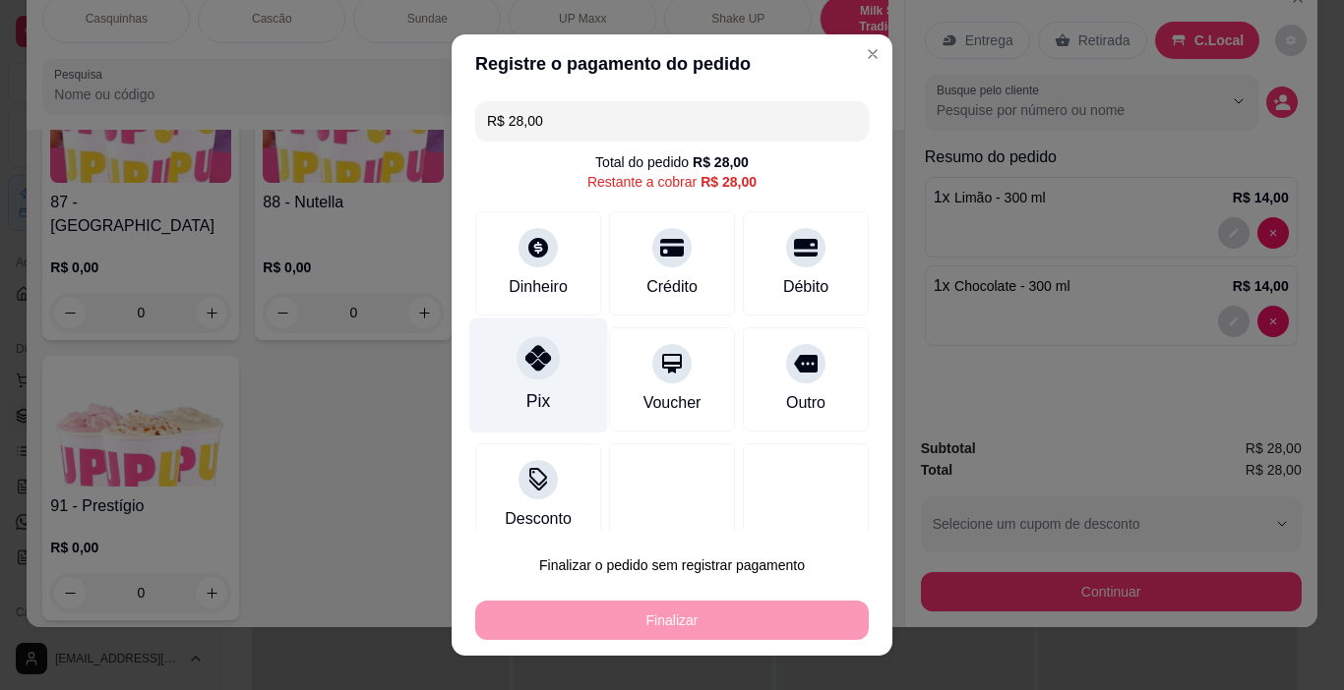
click at [547, 380] on div "Pix" at bounding box center [538, 376] width 139 height 115
type input "R$ 0,00"
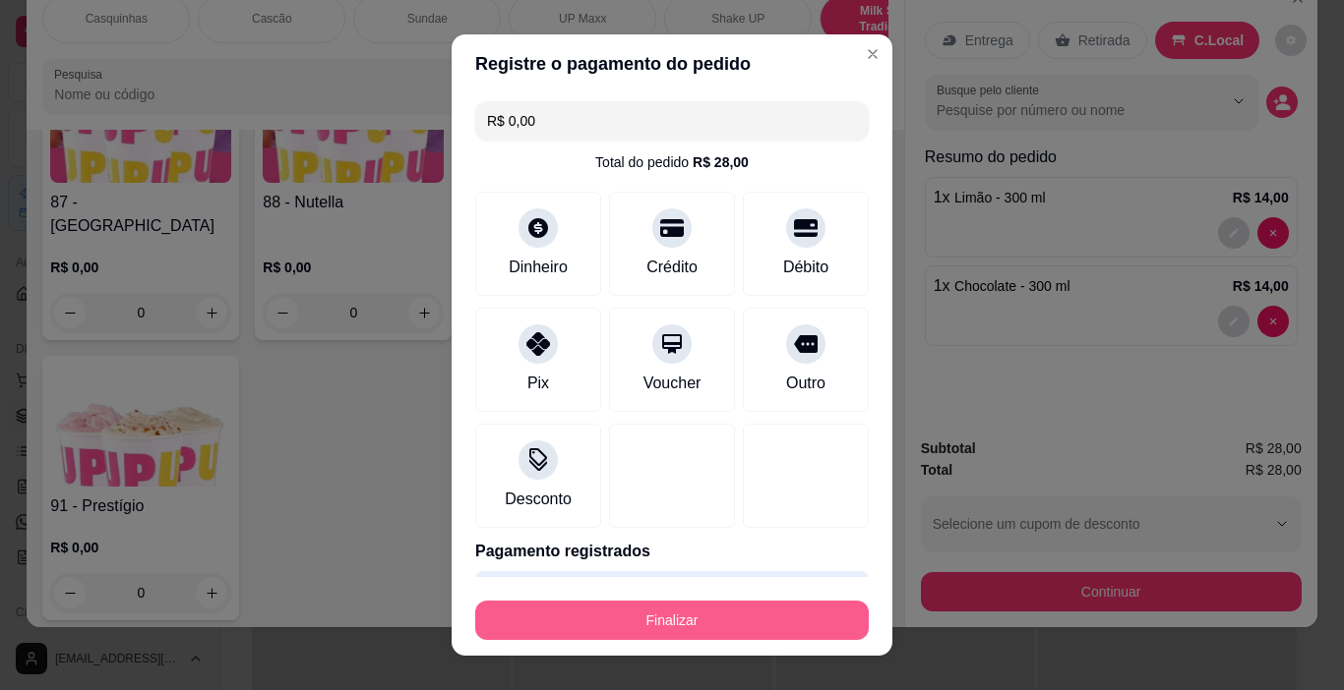
click at [743, 630] on button "Finalizar" at bounding box center [671, 620] width 393 height 39
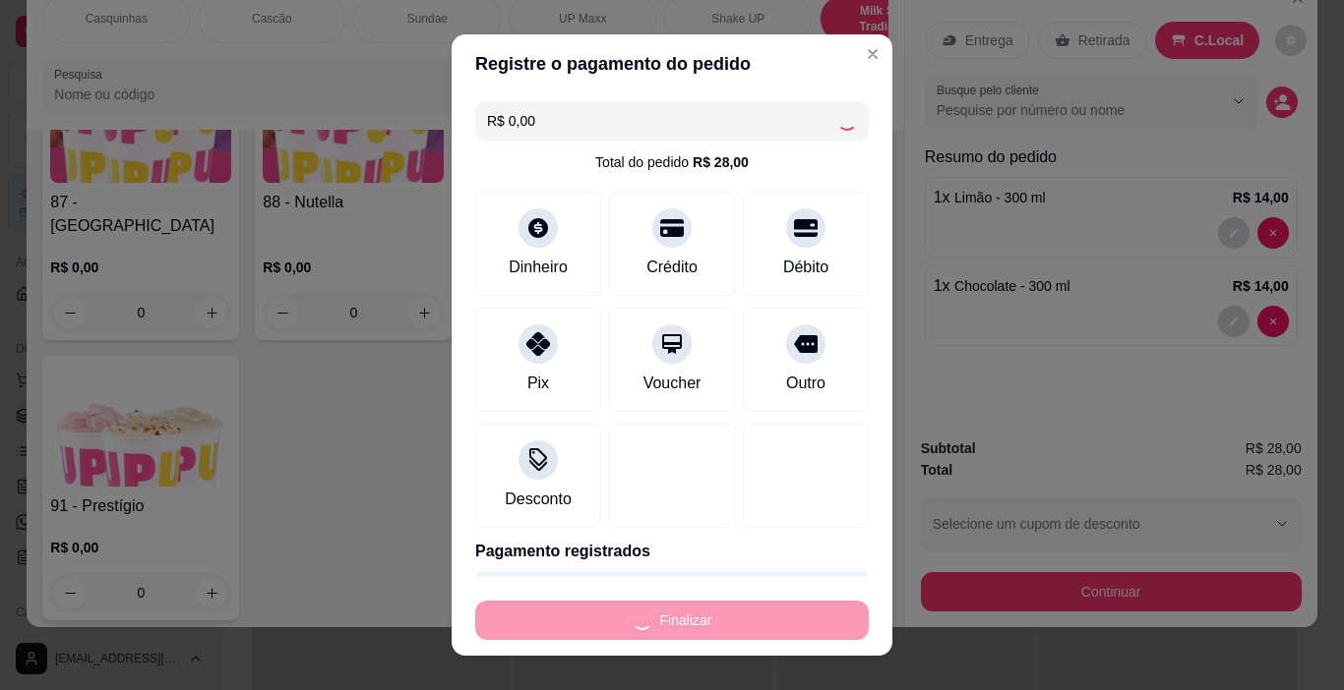
type input "0"
type input "-R$ 28,00"
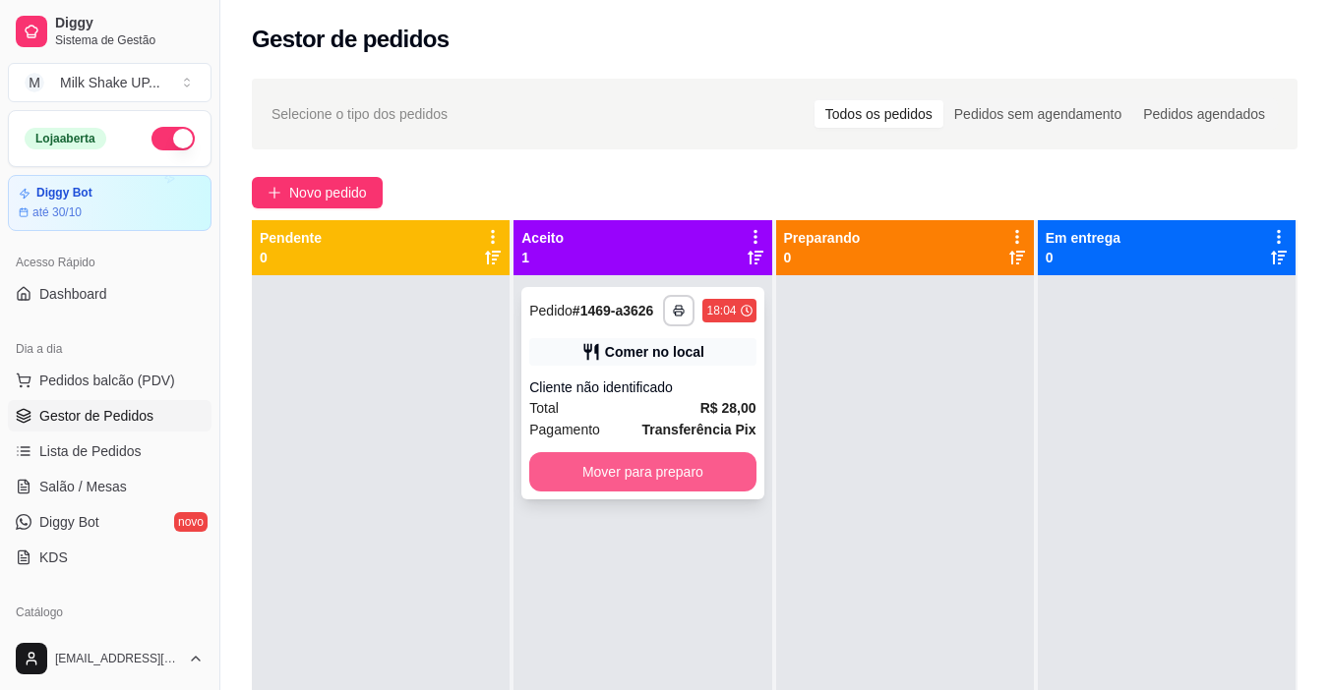
click at [637, 488] on button "Mover para preparo" at bounding box center [642, 471] width 226 height 39
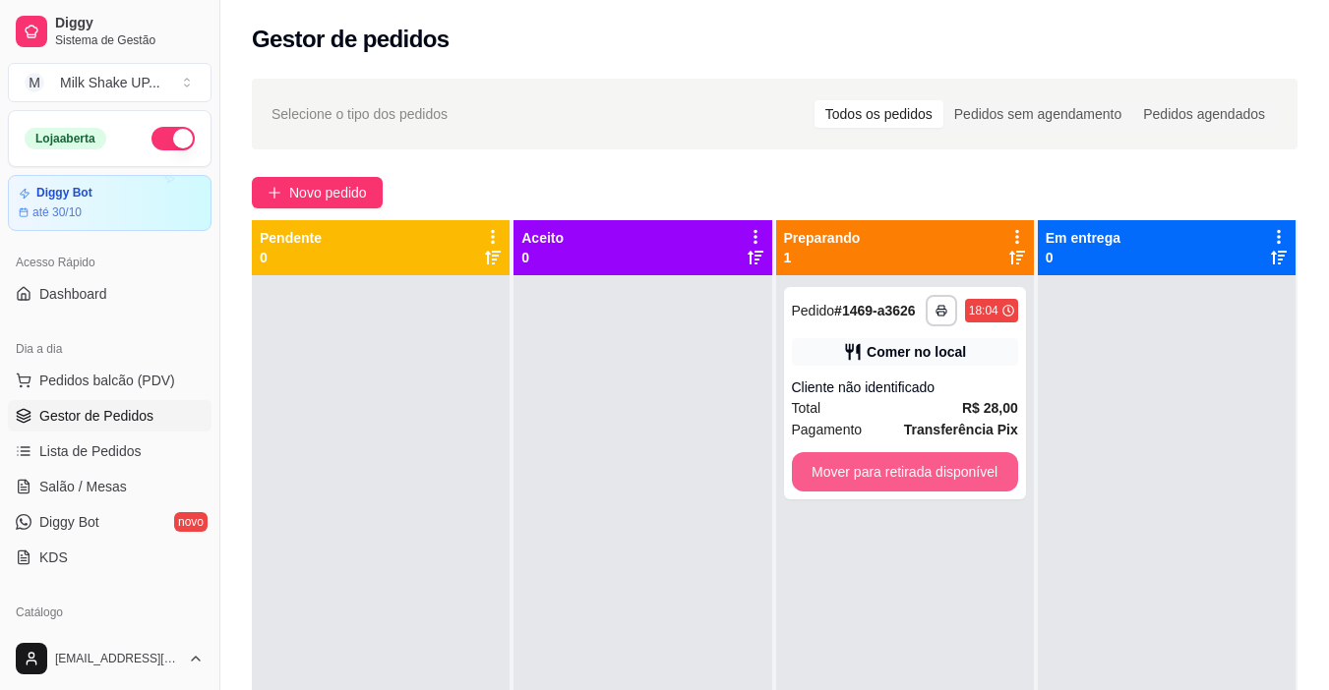
click at [850, 476] on button "Mover para retirada disponível" at bounding box center [905, 471] width 226 height 39
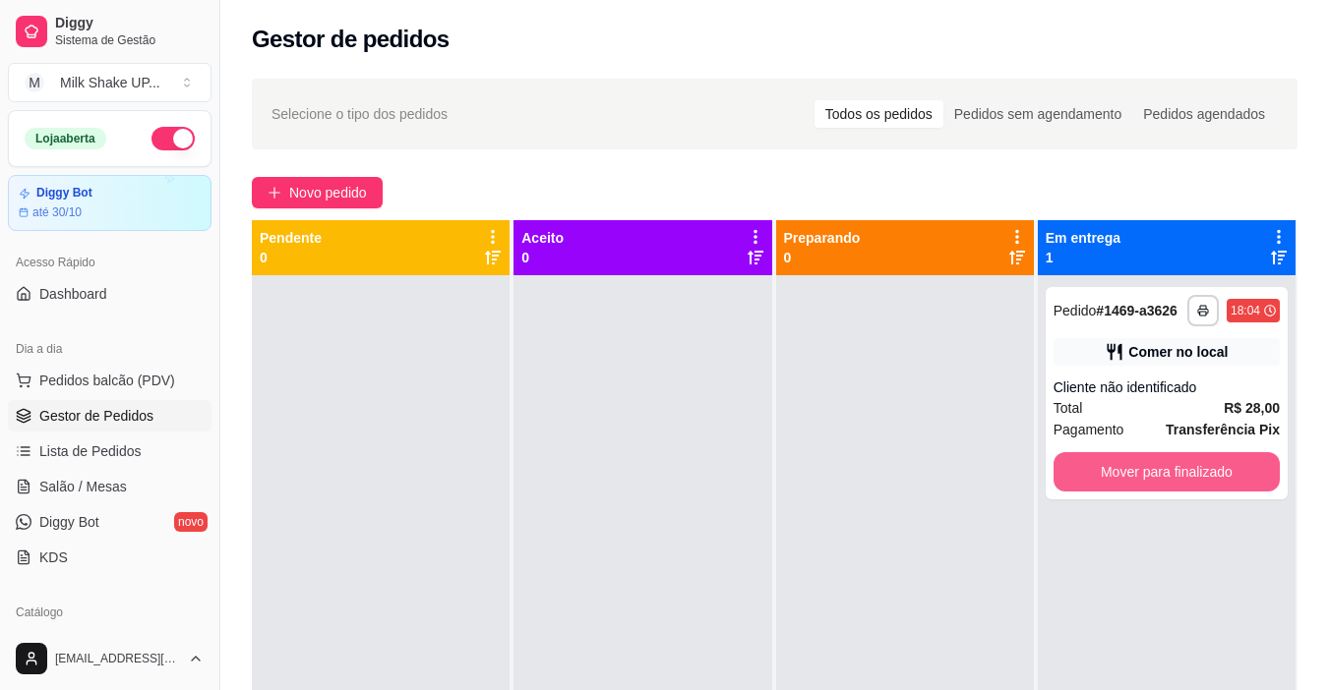
click at [1101, 474] on button "Mover para finalizado" at bounding box center [1166, 471] width 226 height 39
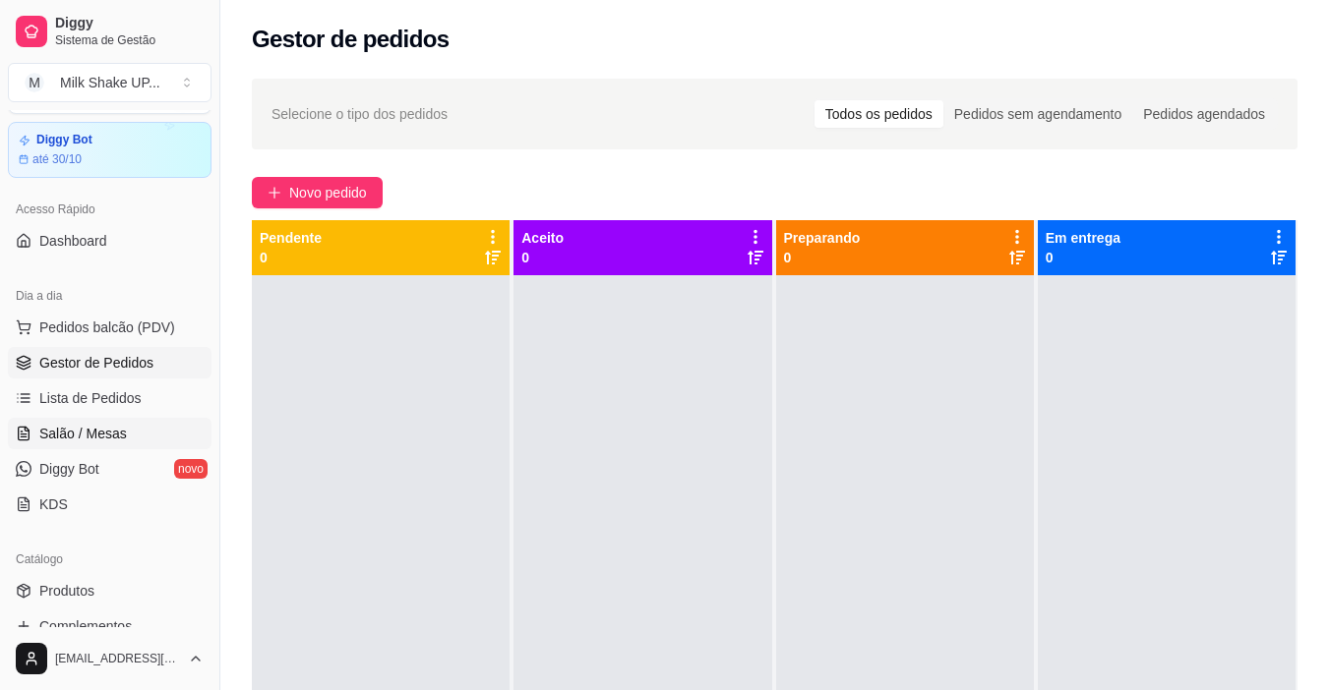
scroll to position [295, 0]
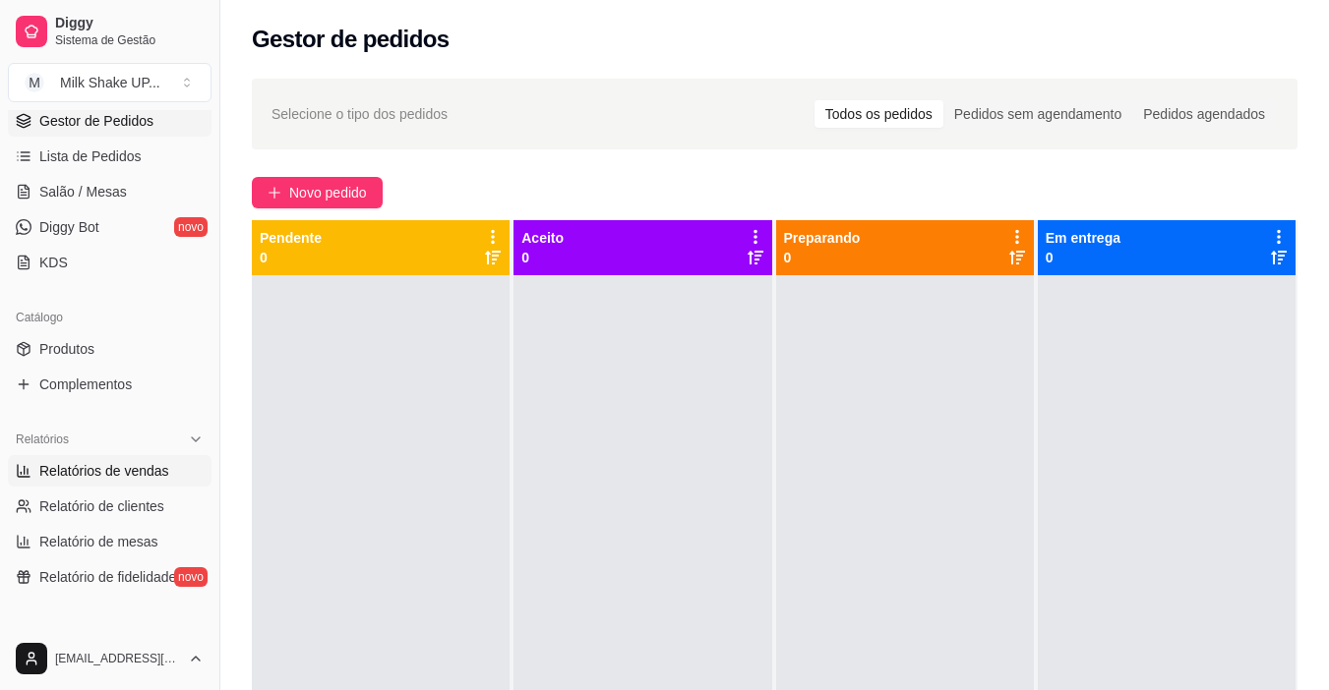
click at [97, 480] on span "Relatórios de vendas" at bounding box center [104, 471] width 130 height 20
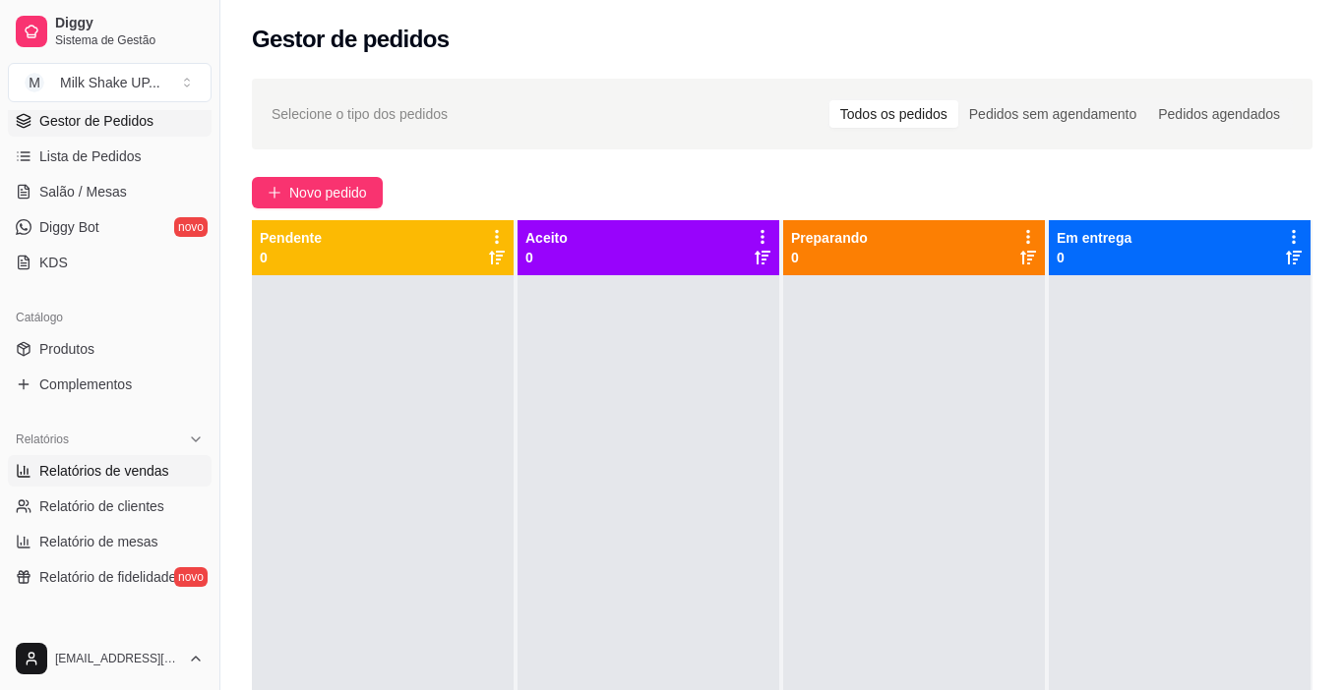
select select "ALL"
select select "0"
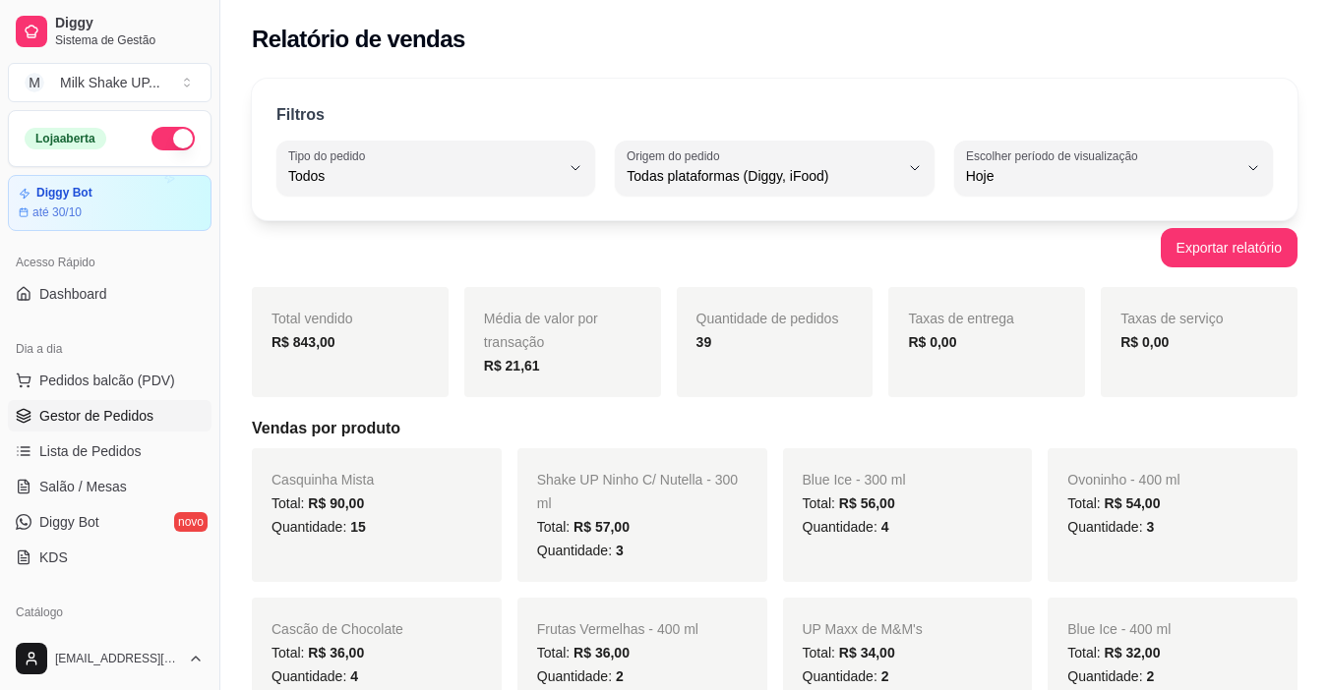
click at [141, 419] on span "Gestor de Pedidos" at bounding box center [96, 416] width 114 height 20
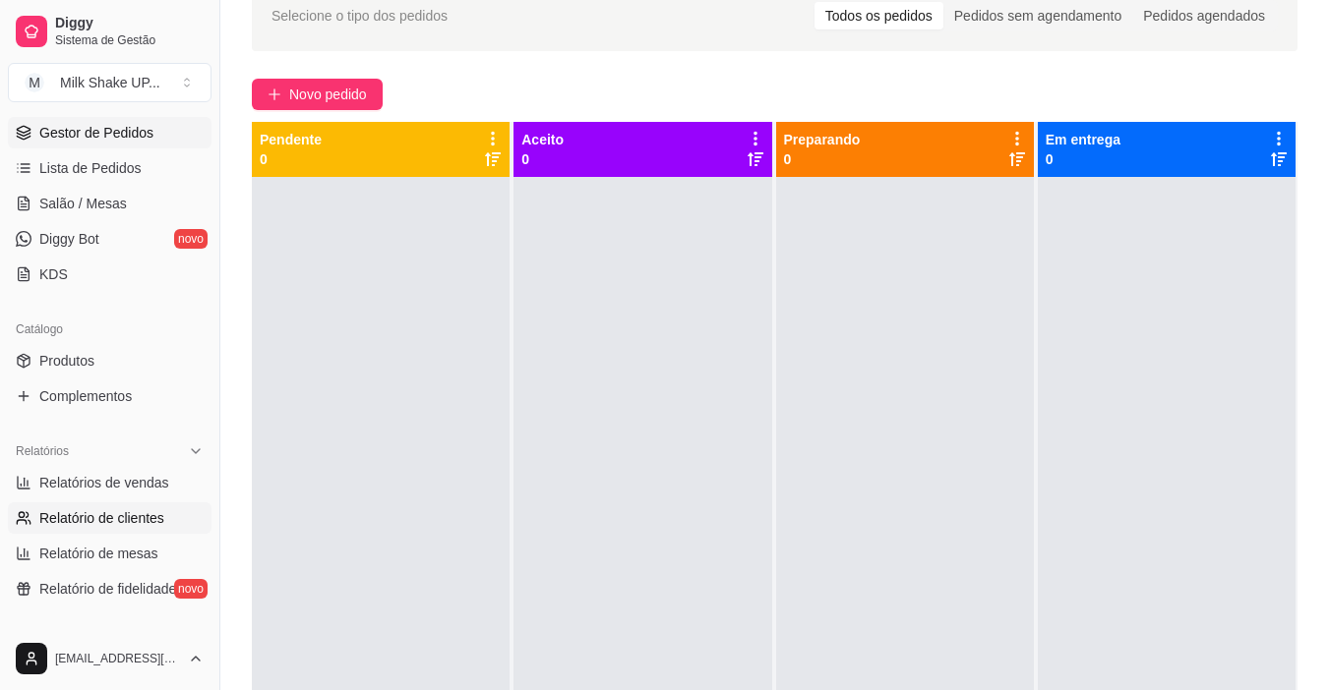
scroll to position [295, 0]
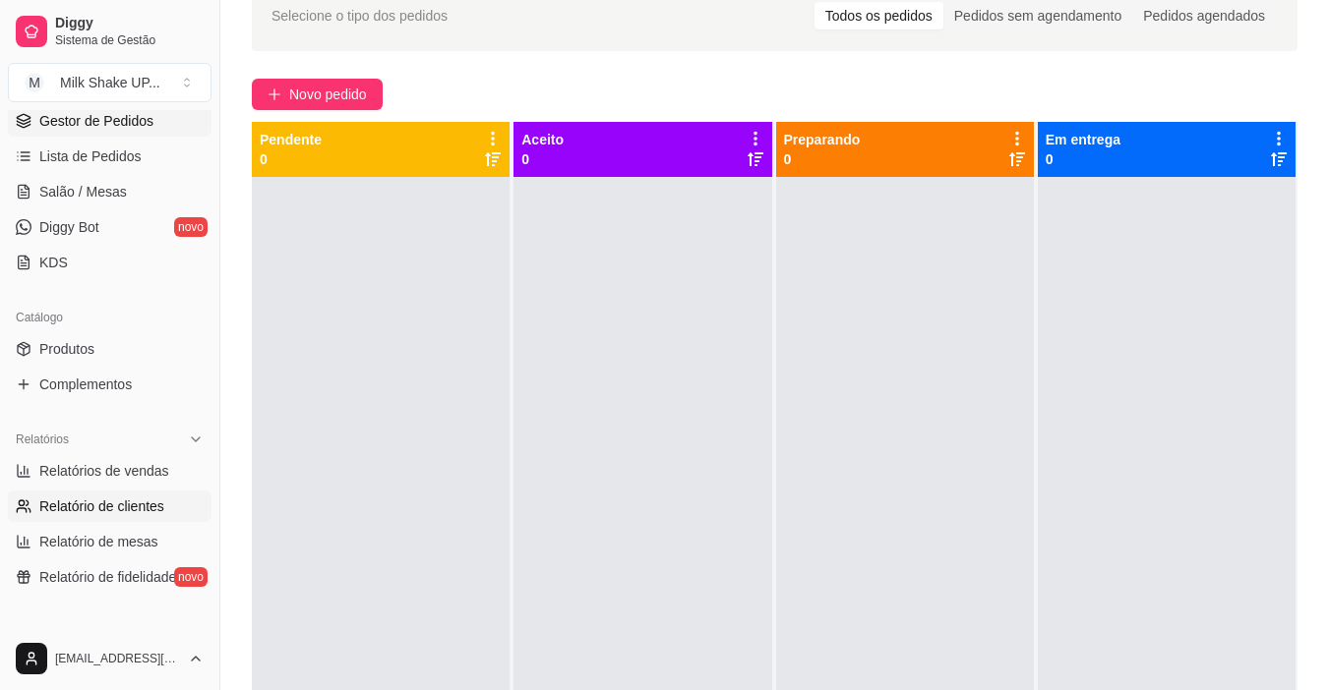
click at [142, 502] on span "Relatório de clientes" at bounding box center [101, 507] width 125 height 20
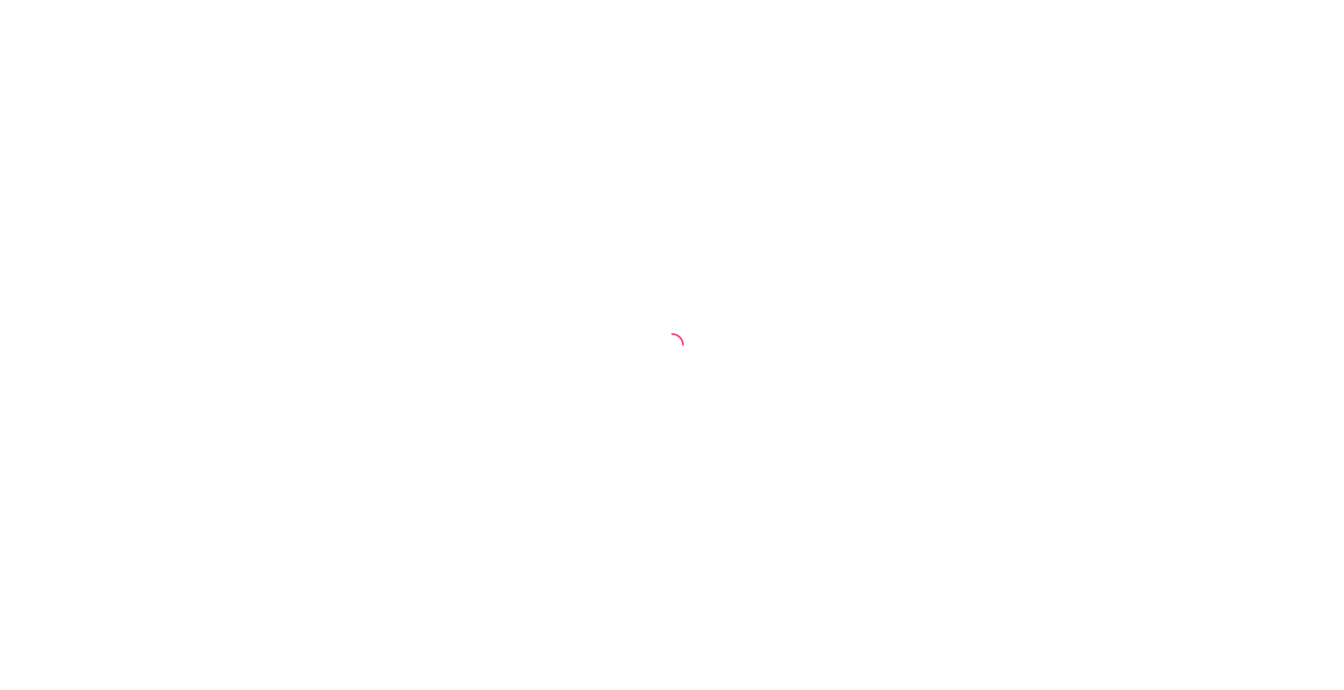
select select "30"
select select "HIGHEST_TOTAL_SPENT_WITH_ORDERS"
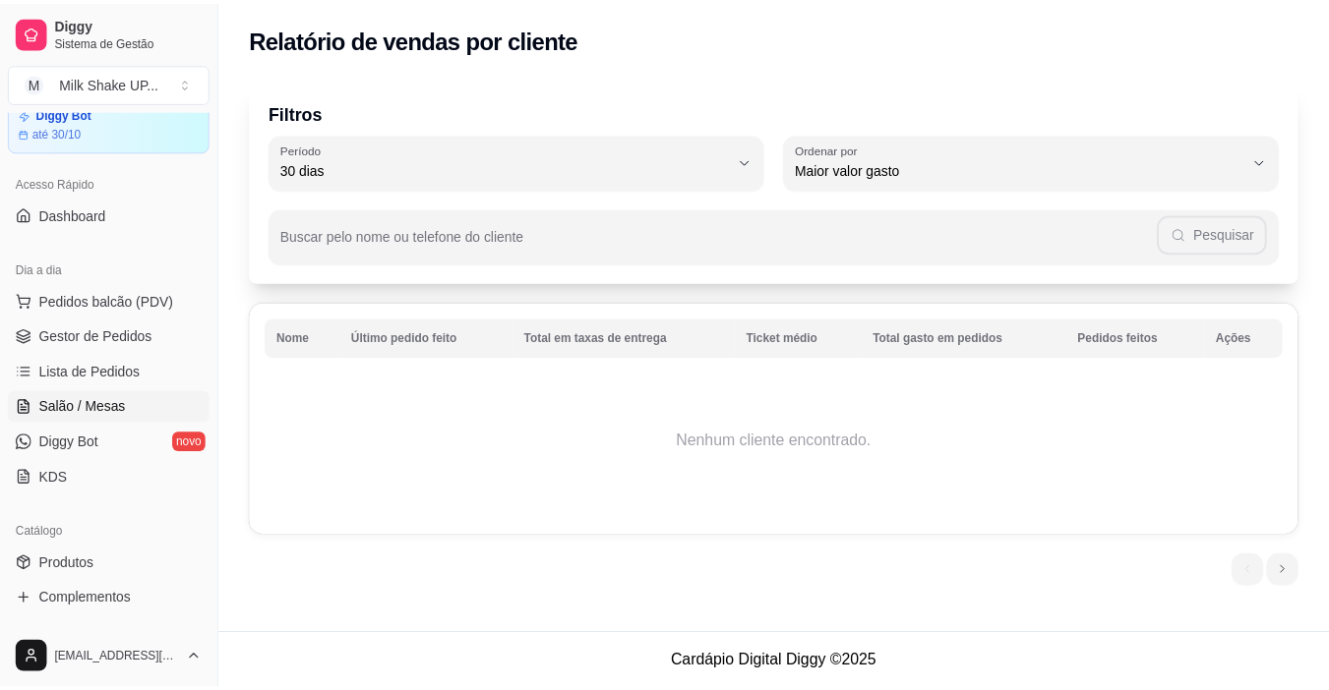
scroll to position [295, 0]
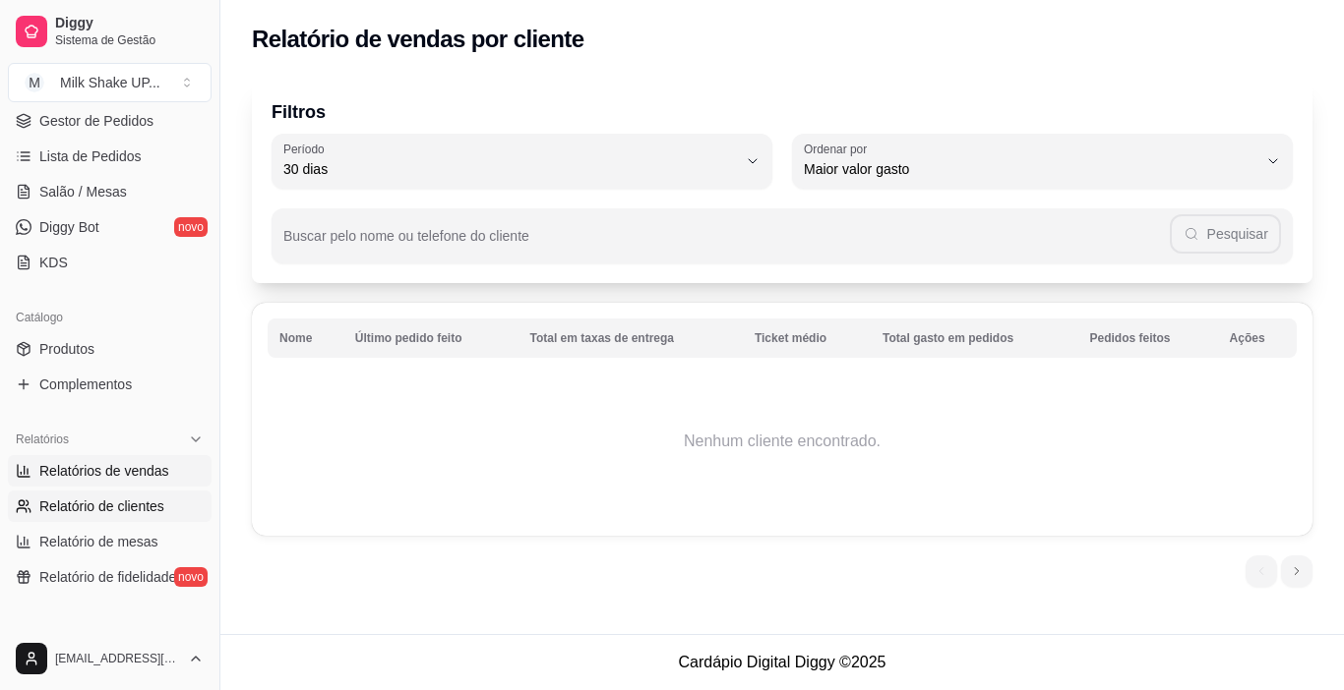
click at [143, 473] on span "Relatórios de vendas" at bounding box center [104, 471] width 130 height 20
select select "ALL"
select select "0"
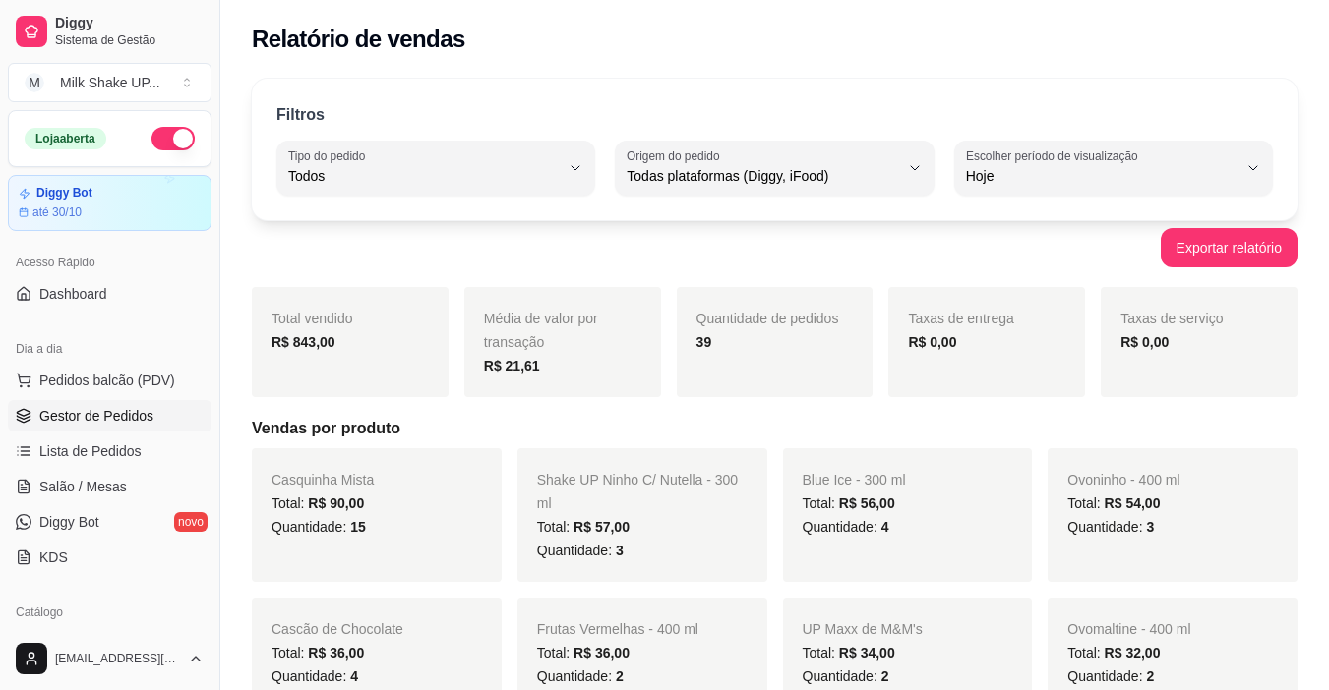
click at [139, 427] on link "Gestor de Pedidos" at bounding box center [110, 415] width 204 height 31
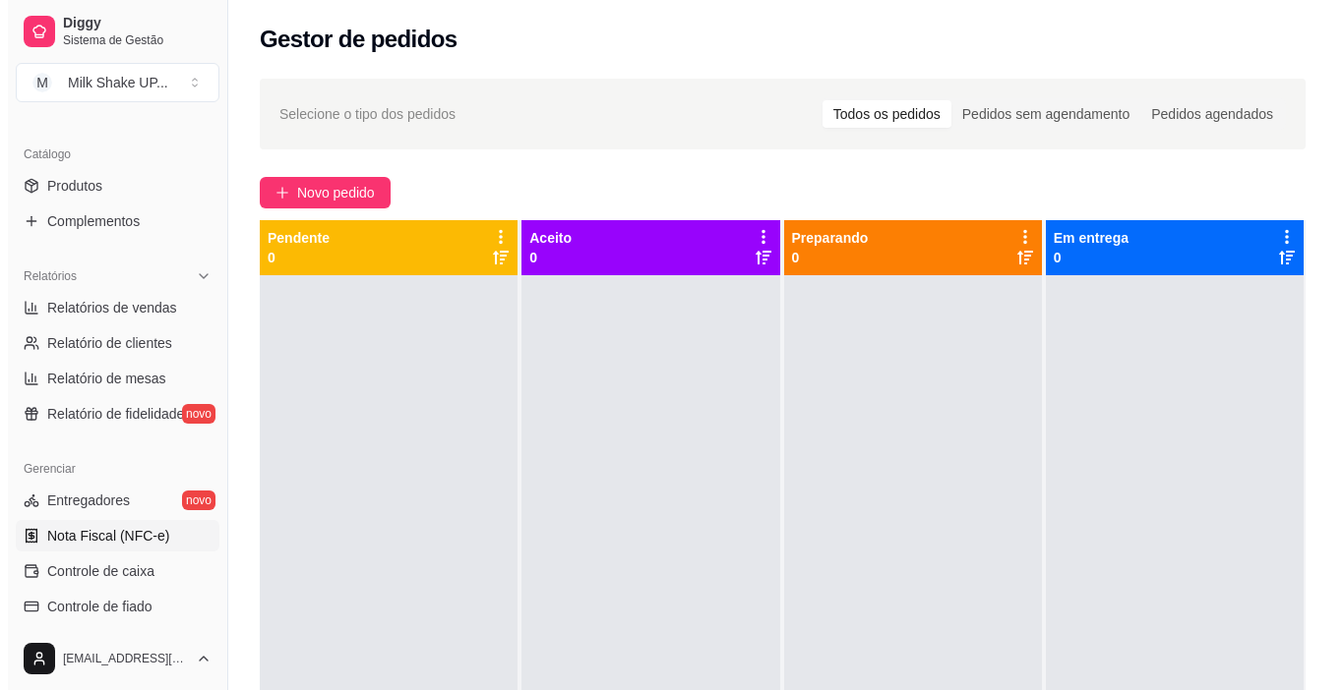
scroll to position [492, 0]
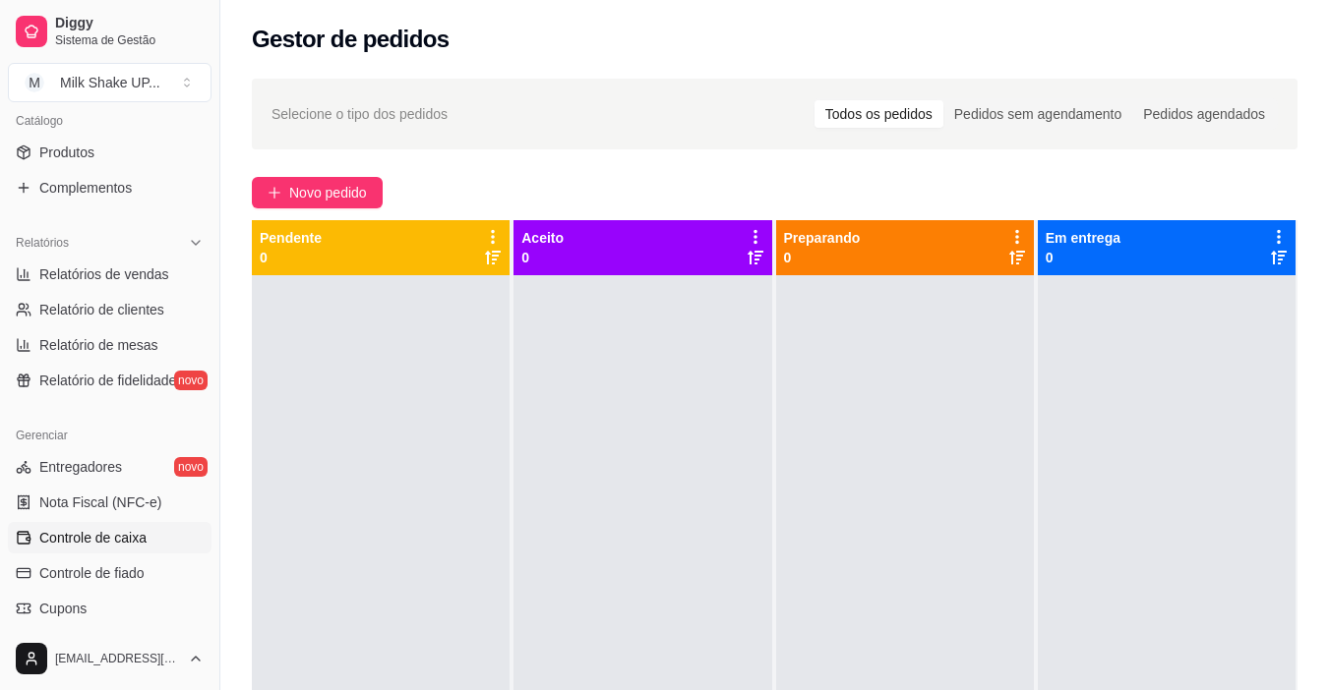
click at [110, 536] on span "Controle de caixa" at bounding box center [92, 538] width 107 height 20
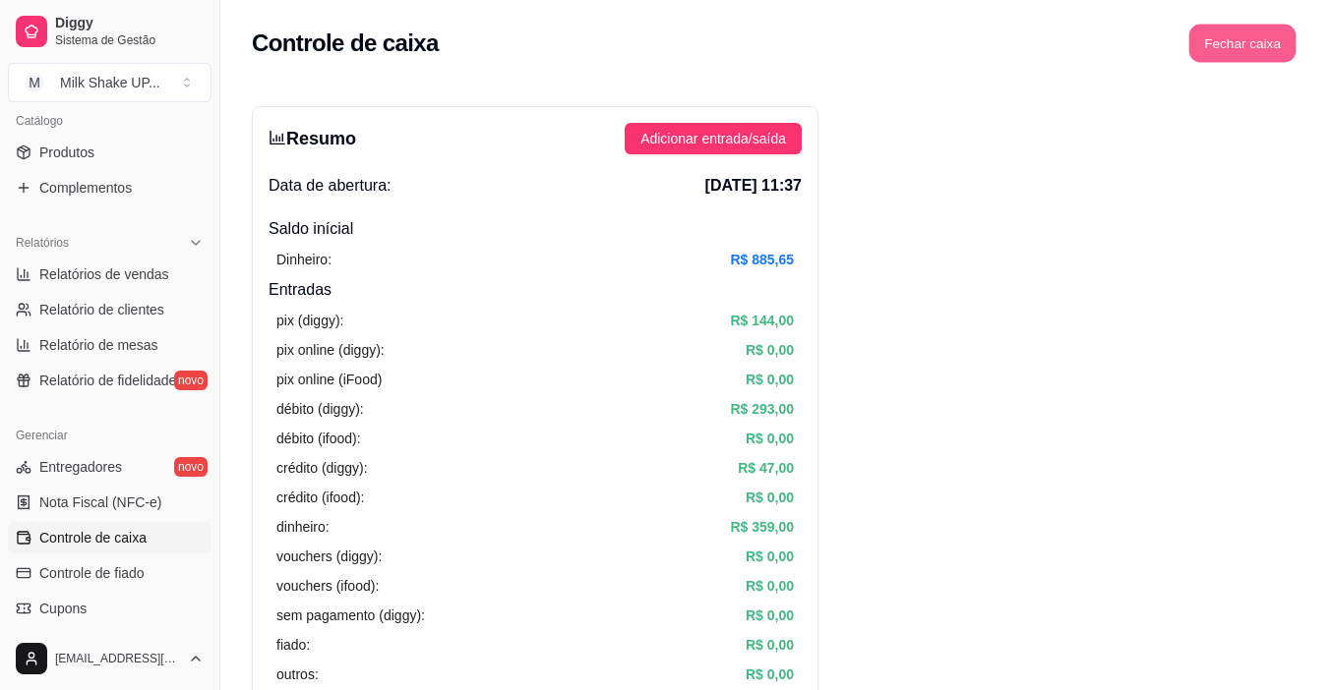
click at [1275, 50] on button "Fechar caixa" at bounding box center [1242, 44] width 107 height 38
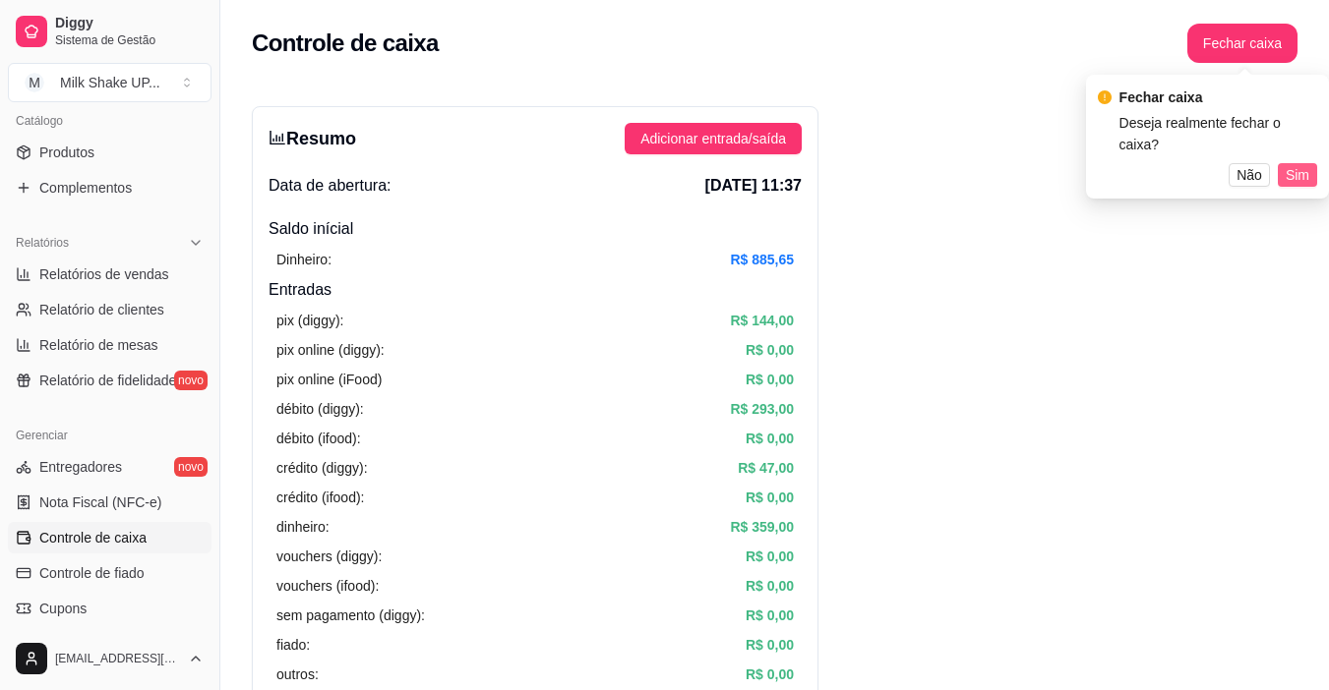
click at [1289, 164] on span "Sim" at bounding box center [1298, 175] width 24 height 22
